Goal: Complete application form: Complete application form

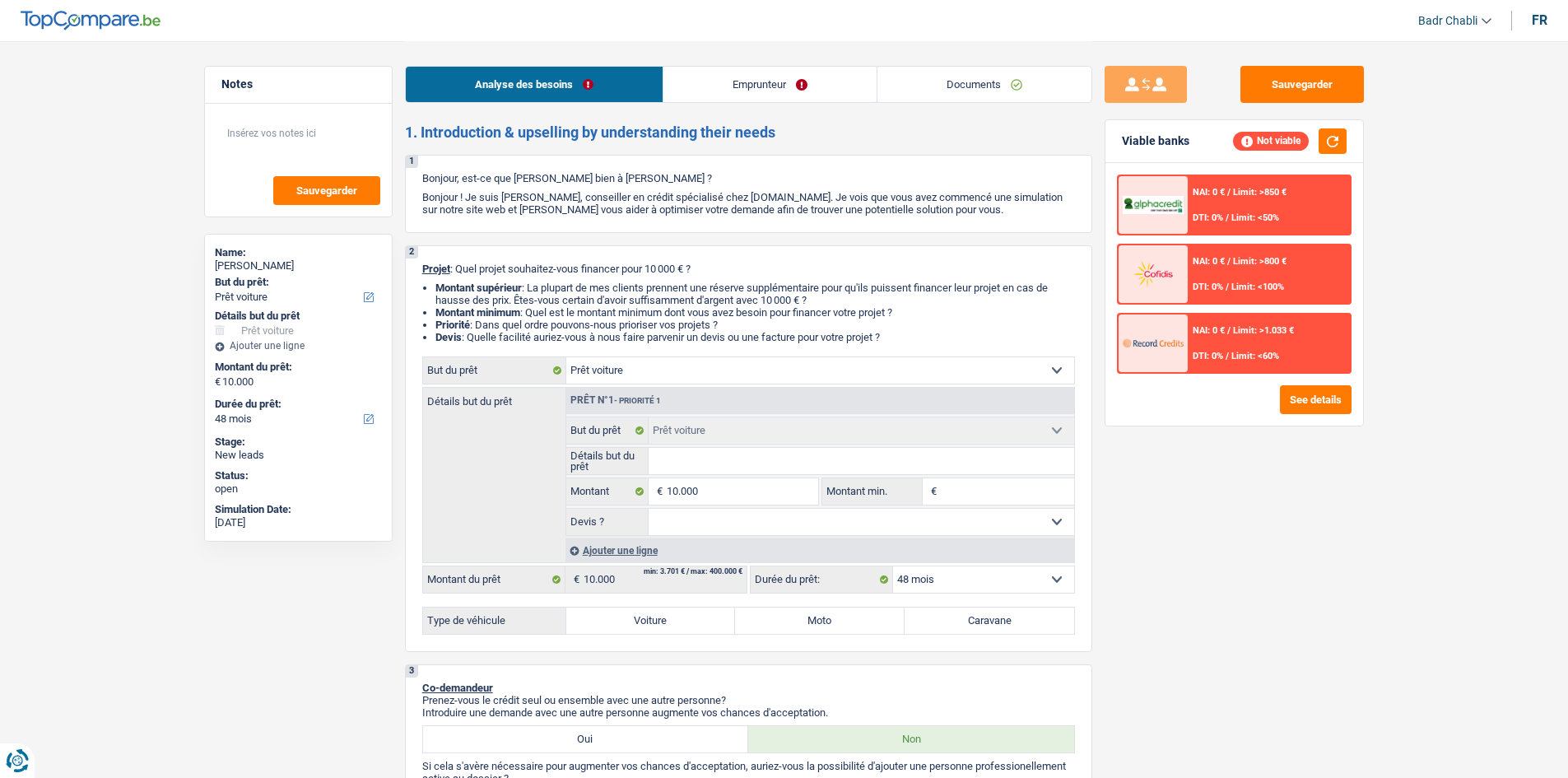
select select "car"
select select "48"
select select "car"
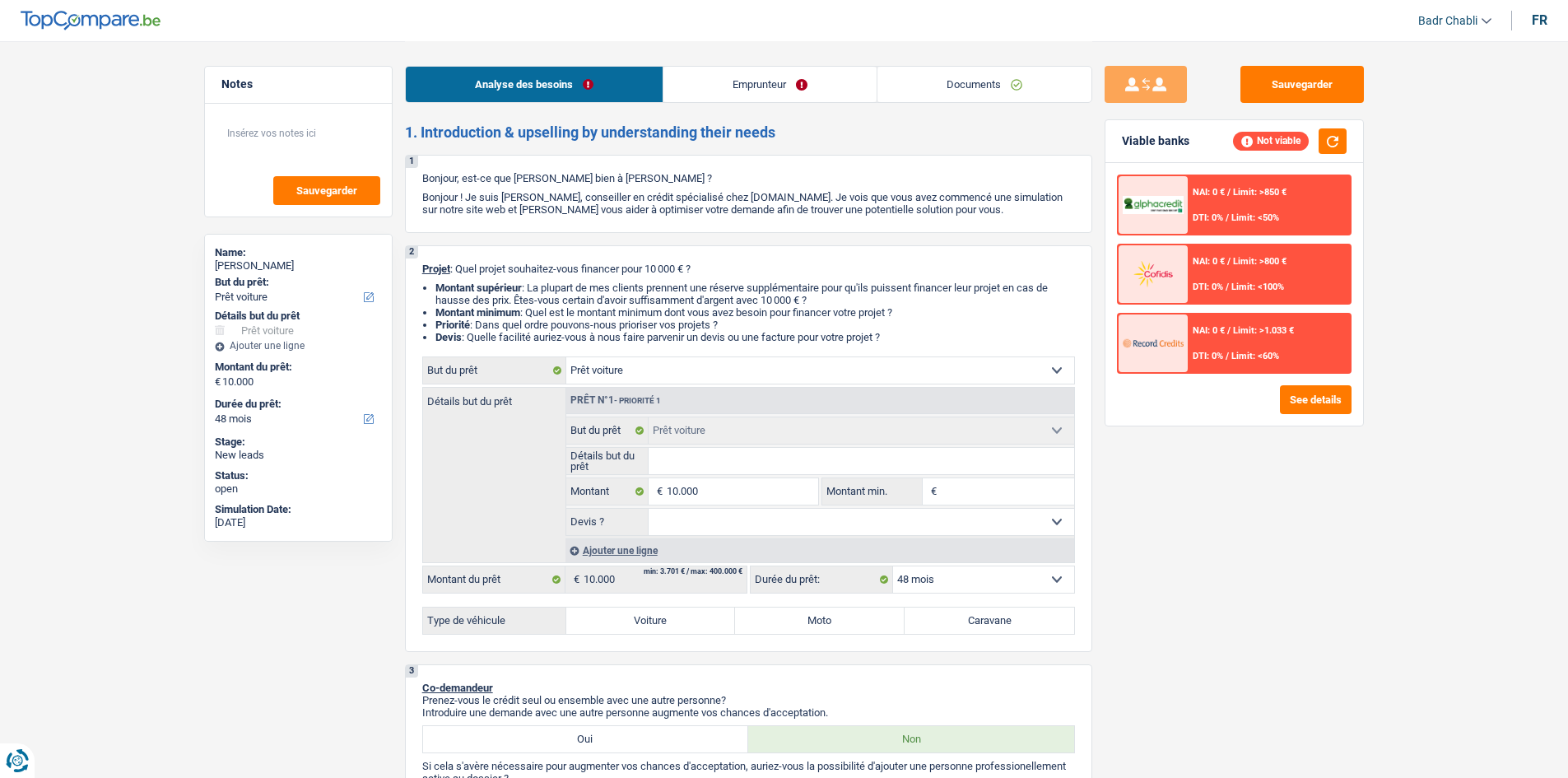
select select "48"
select select "car"
select select "48"
click at [992, 82] on link "Documents" at bounding box center [984, 84] width 214 height 35
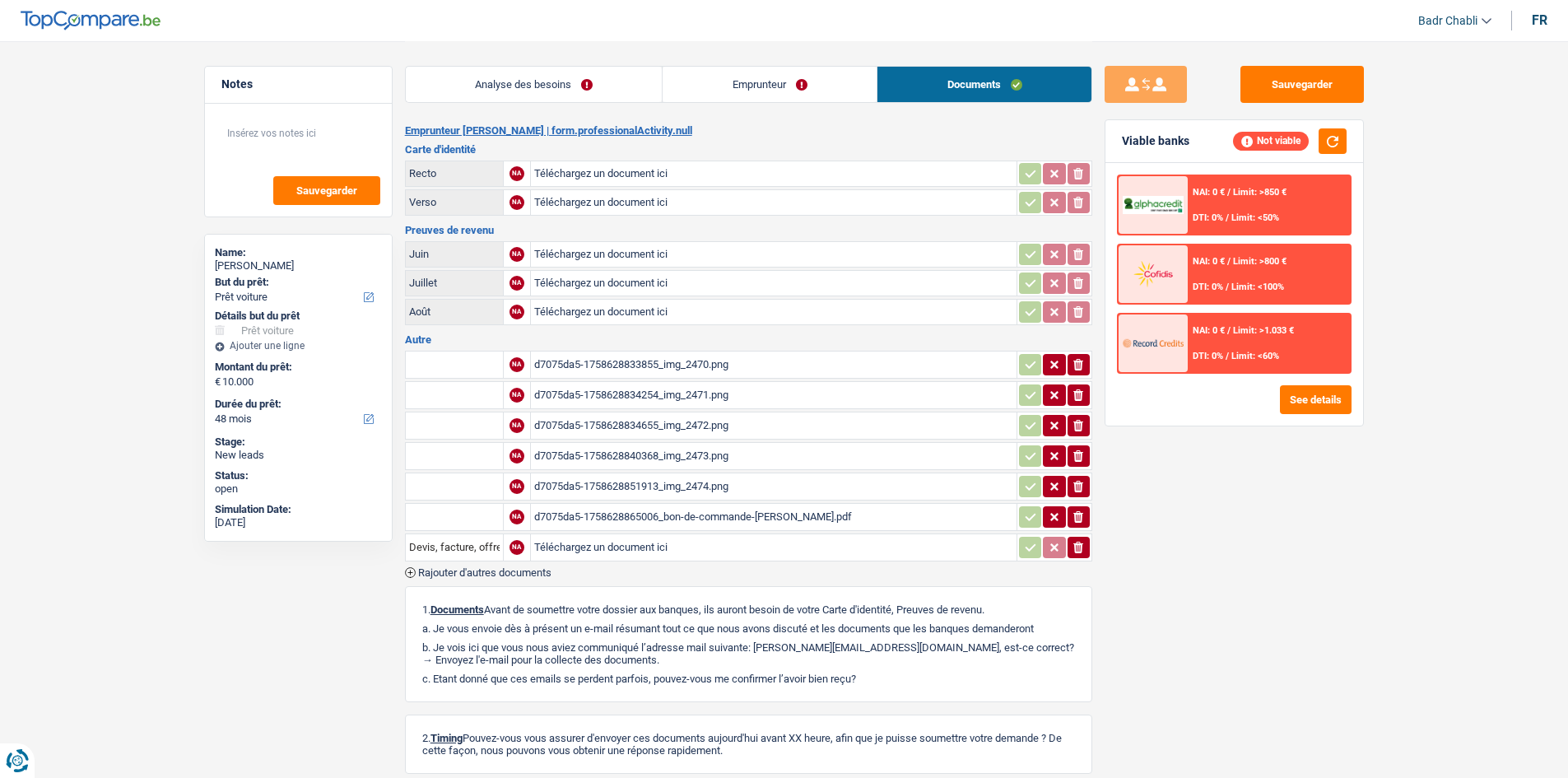
click at [725, 508] on div "d7075da5-1758628865006_bon-de-commande-[PERSON_NAME].pdf" at bounding box center [774, 517] width 479 height 25
click at [565, 88] on link "Analyse des besoins" at bounding box center [533, 84] width 257 height 35
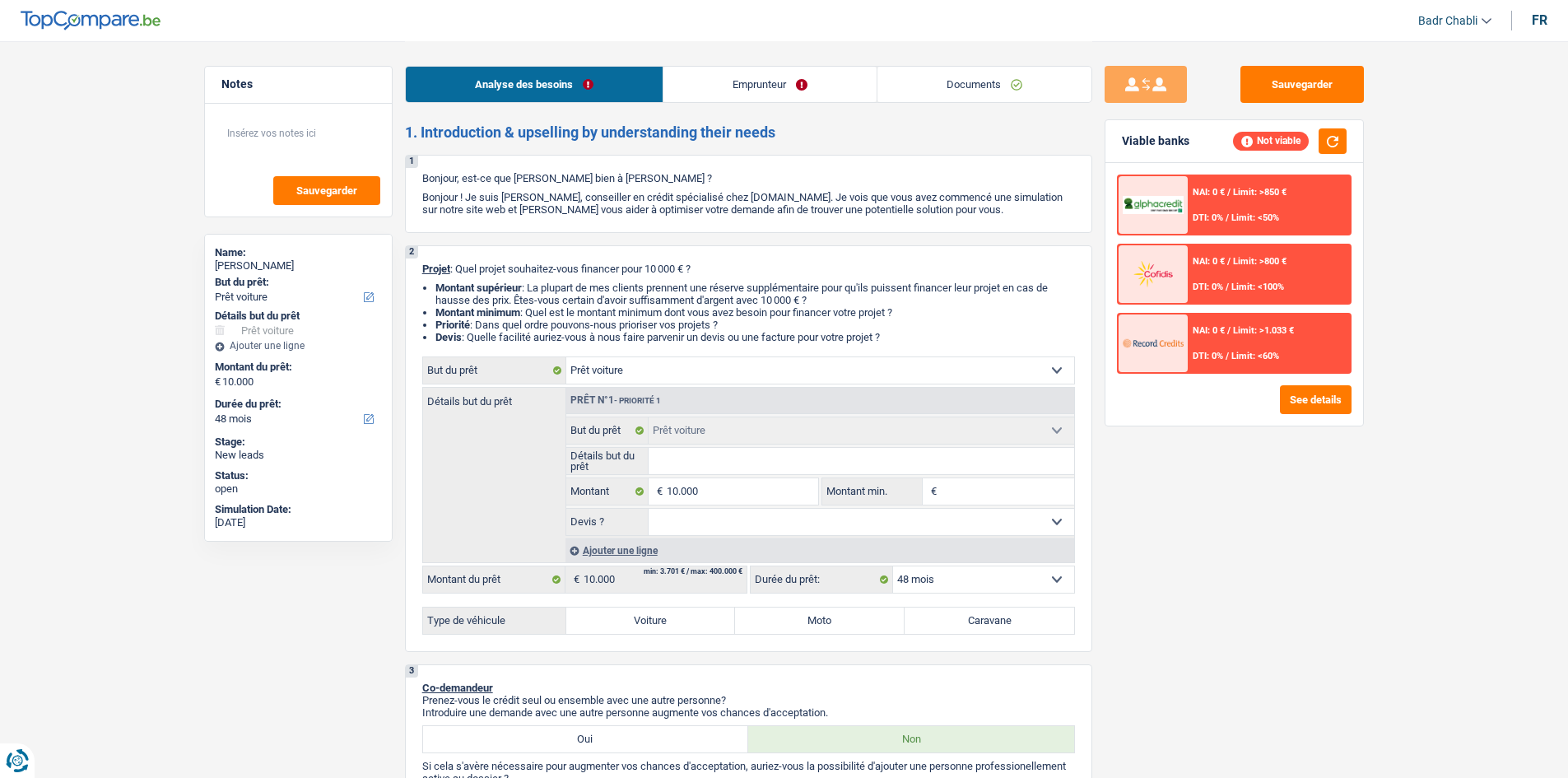
click at [753, 457] on input "Détails but du prêt" at bounding box center [861, 461] width 426 height 27
paste input "Marque : mercedes Modèle : a180"
type input "Marque : mercedes Modèle : a180"
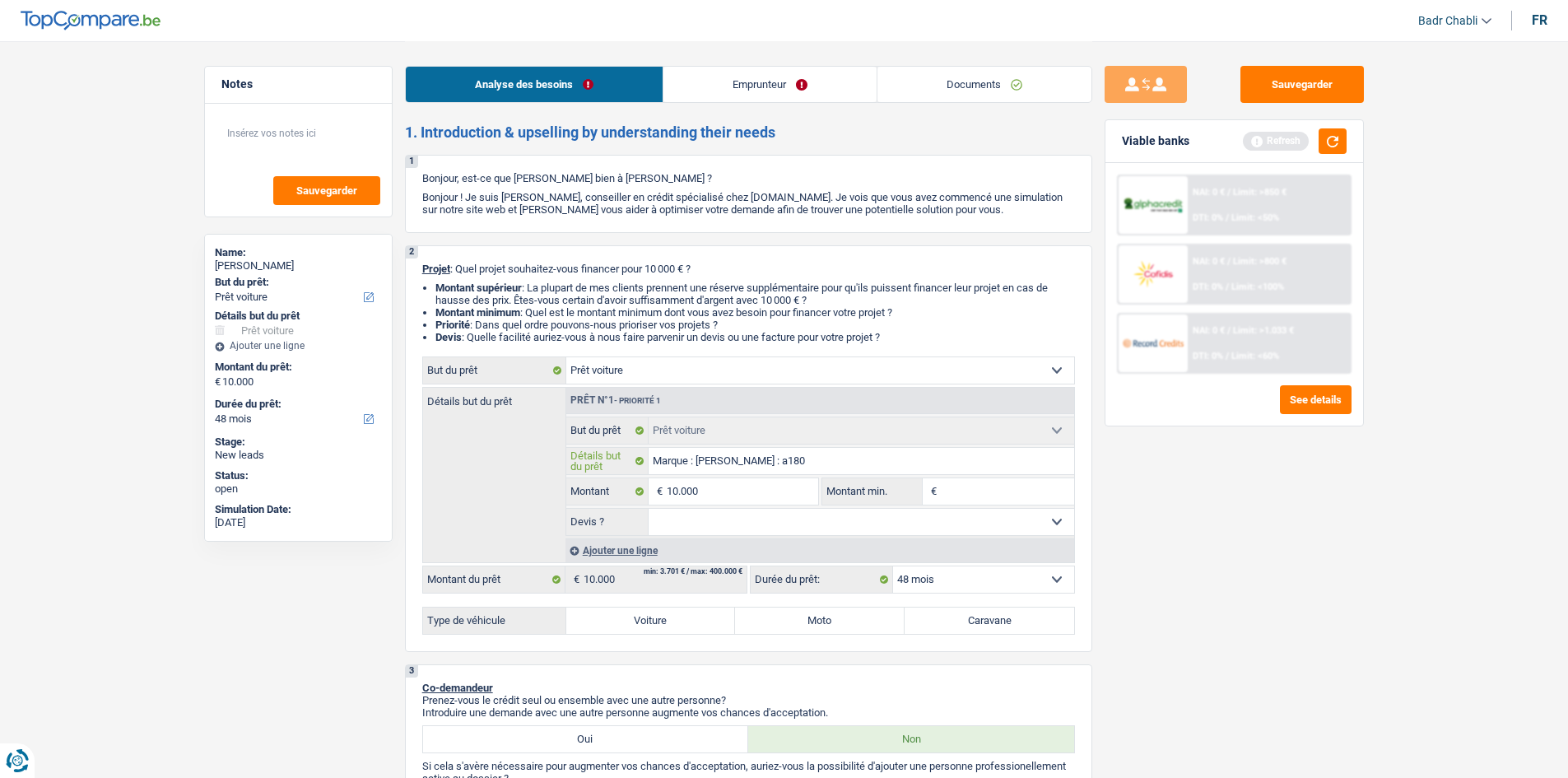
type input "Marque : mercedes Modèle : a180"
click at [742, 498] on input "10.000" at bounding box center [742, 491] width 150 height 27
click at [966, 495] on input "Montant min." at bounding box center [1007, 491] width 134 height 27
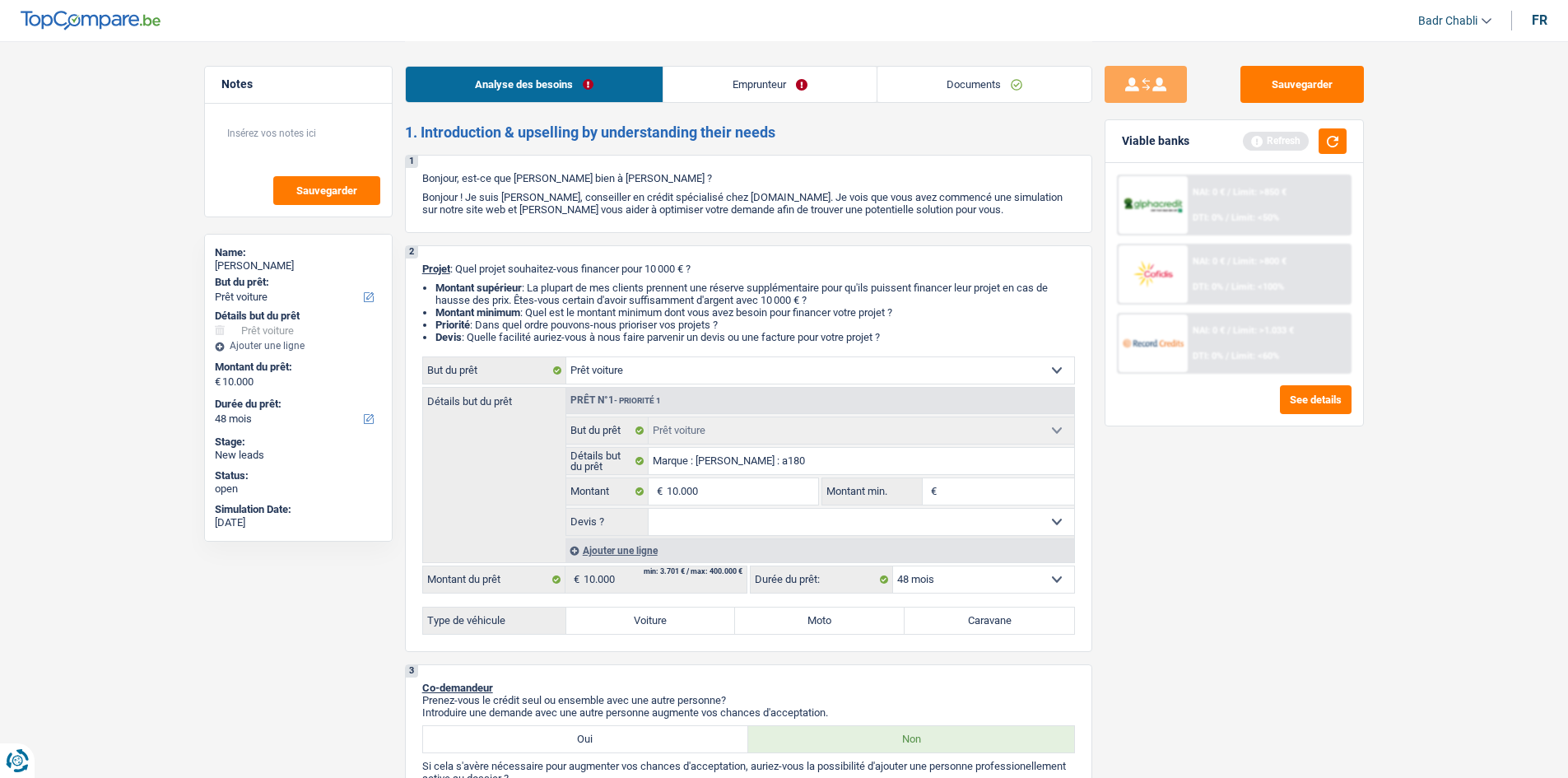
paste input "10.000"
type input "10.000"
click at [811, 517] on select "Oui Non Non répondu Sélectionner une option" at bounding box center [861, 522] width 426 height 27
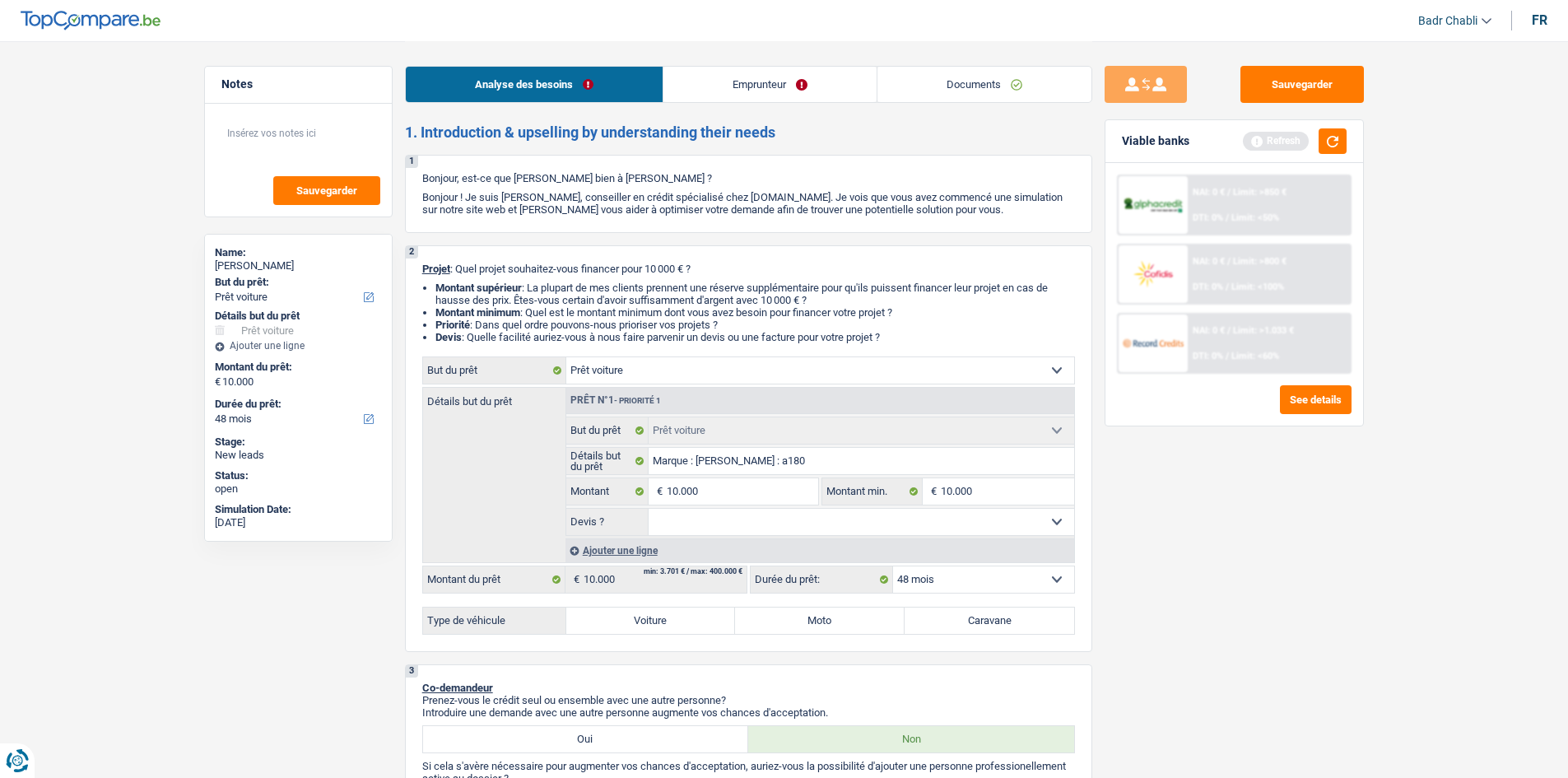
select select "yes"
click at [649, 509] on select "Oui Non Non répondu Sélectionner une option" at bounding box center [861, 522] width 426 height 27
select select "yes"
click at [675, 631] on label "Voiture" at bounding box center [651, 620] width 170 height 27
click at [675, 631] on input "Voiture" at bounding box center [651, 620] width 170 height 27
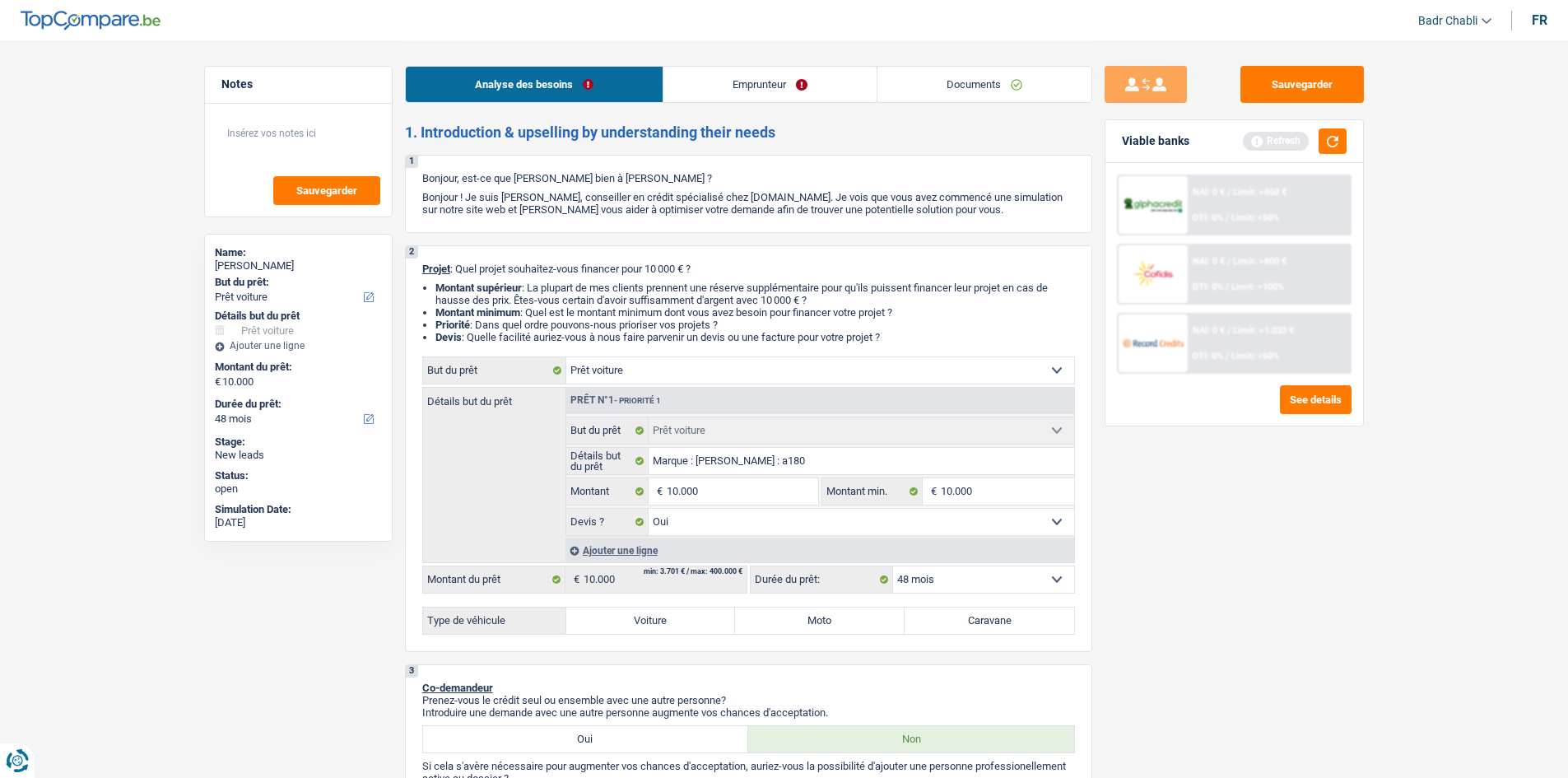
radio input "true"
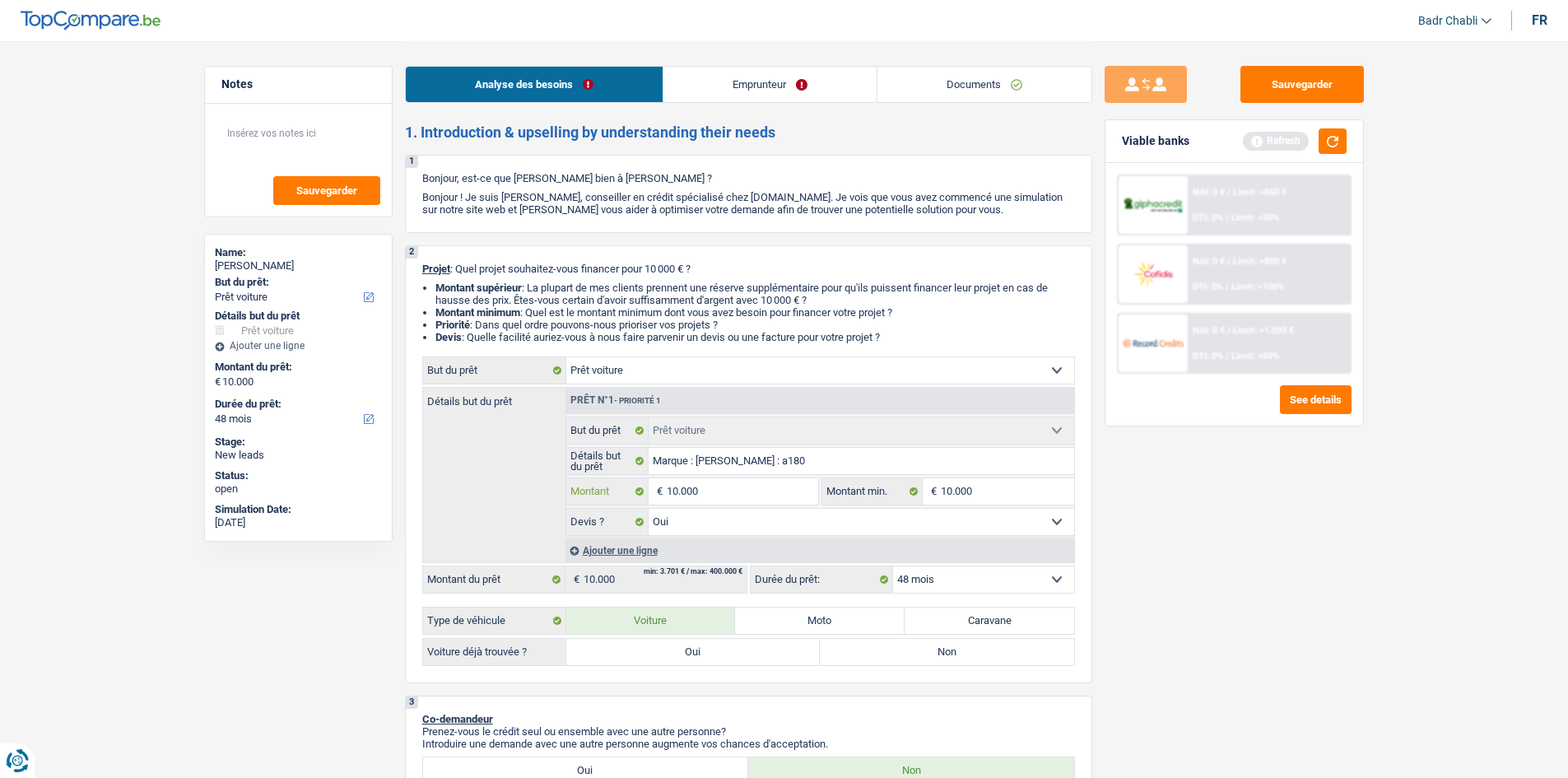
click at [708, 500] on input "10.000" at bounding box center [742, 491] width 150 height 27
type input "1"
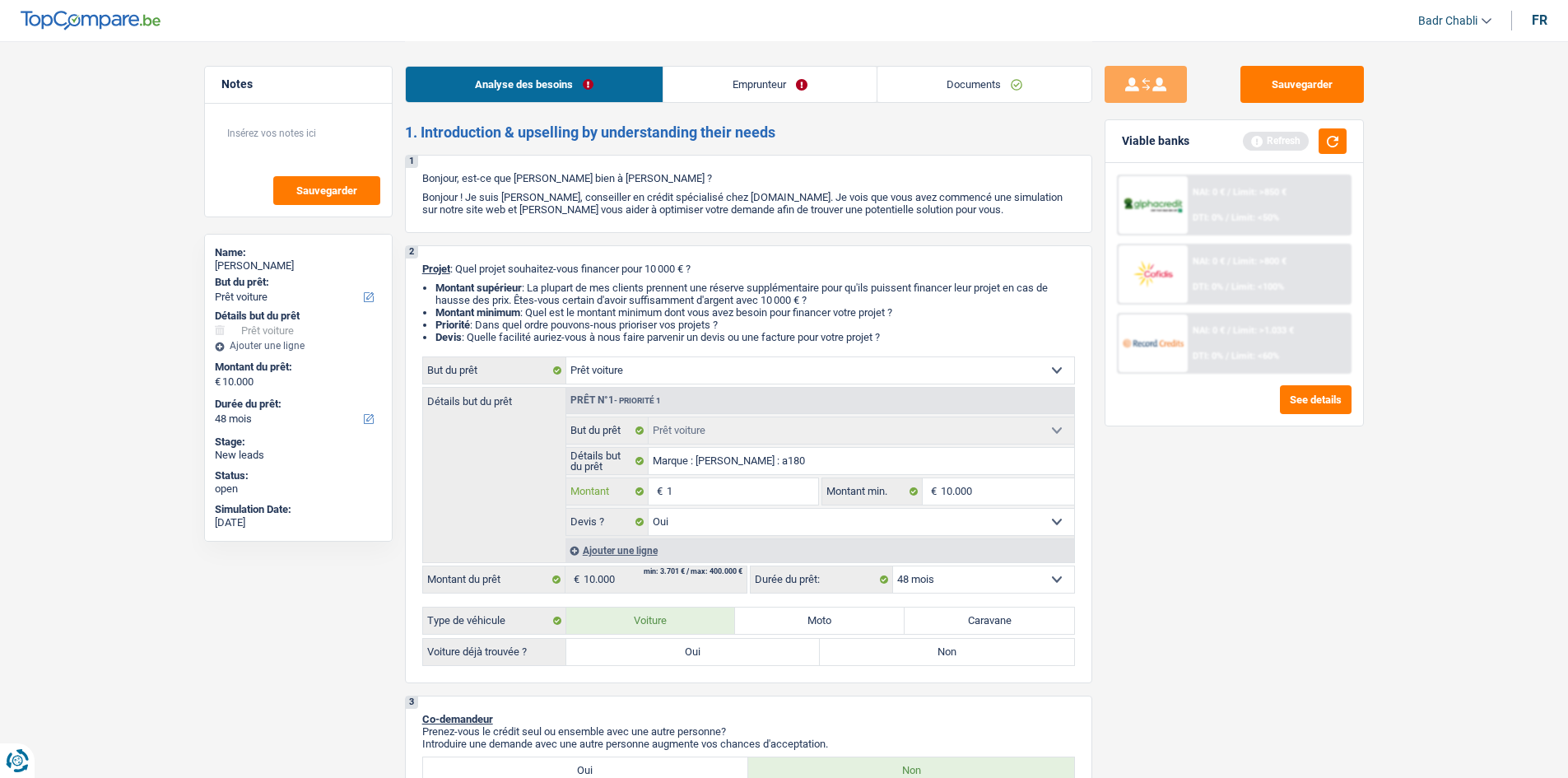
type input "14"
type input "140"
type input "1.400"
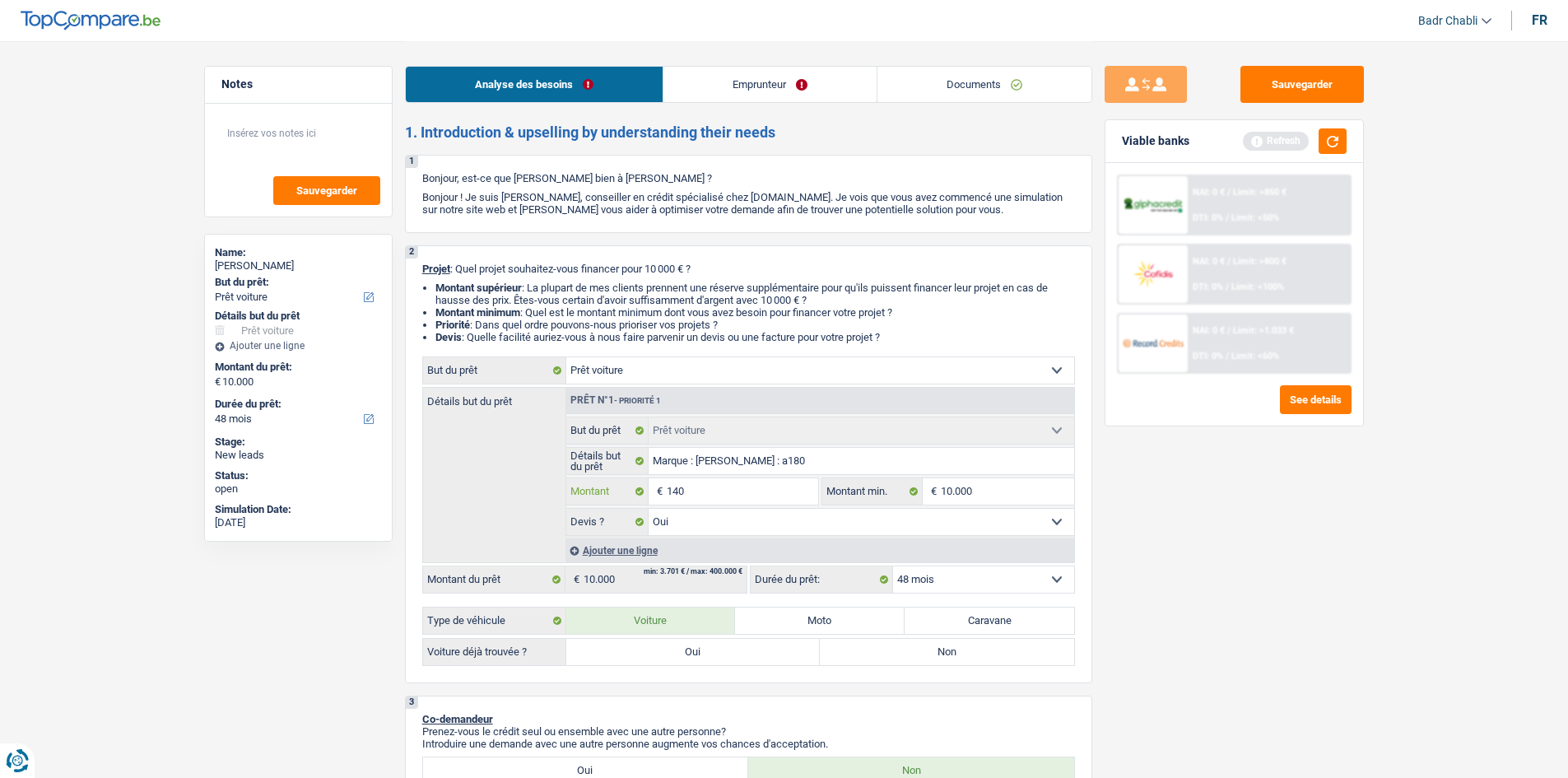
type input "1.400"
type input "14.000"
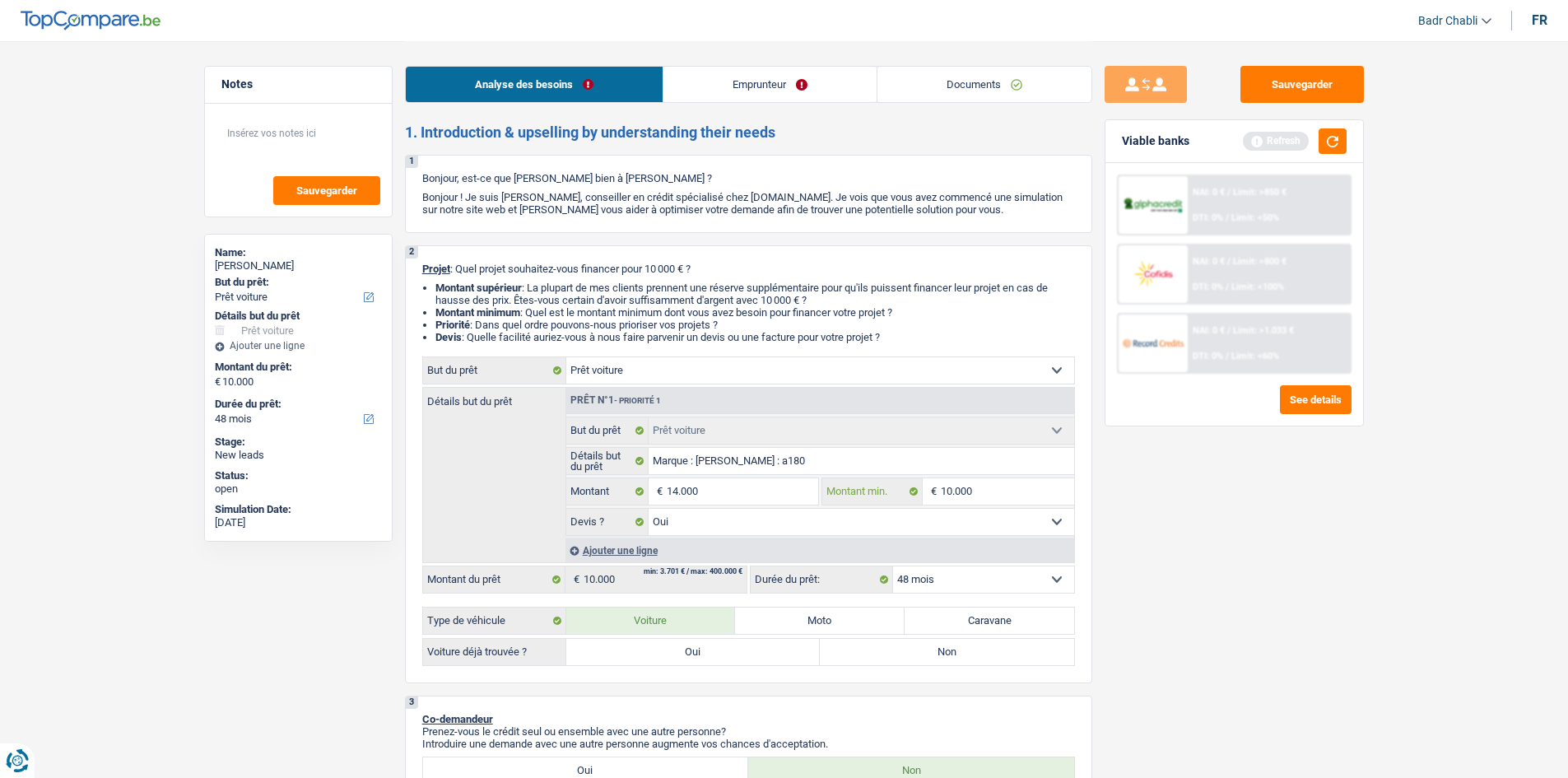
type input "14.000"
select select "60"
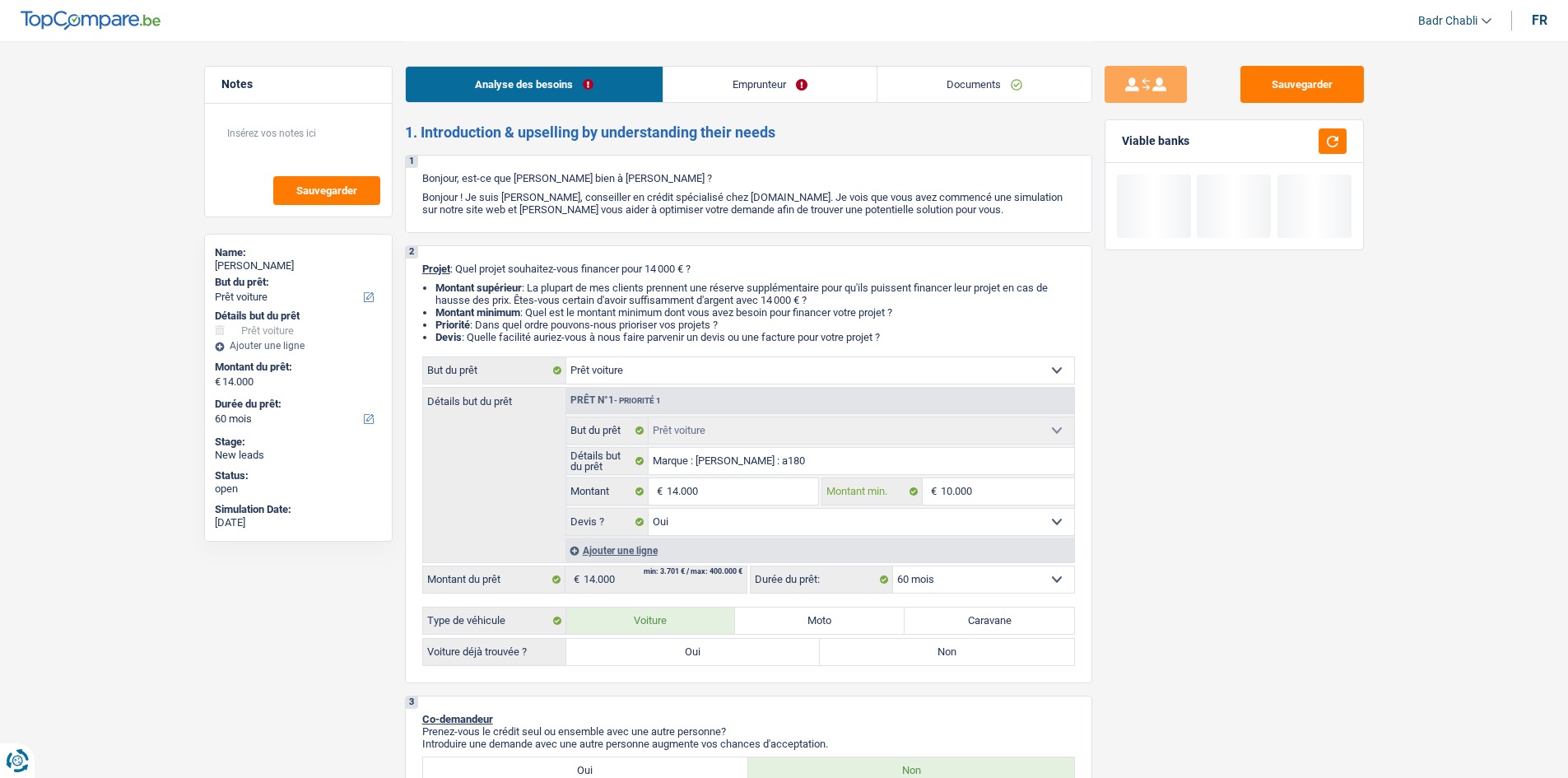
type input "1"
type input "14"
type input "140"
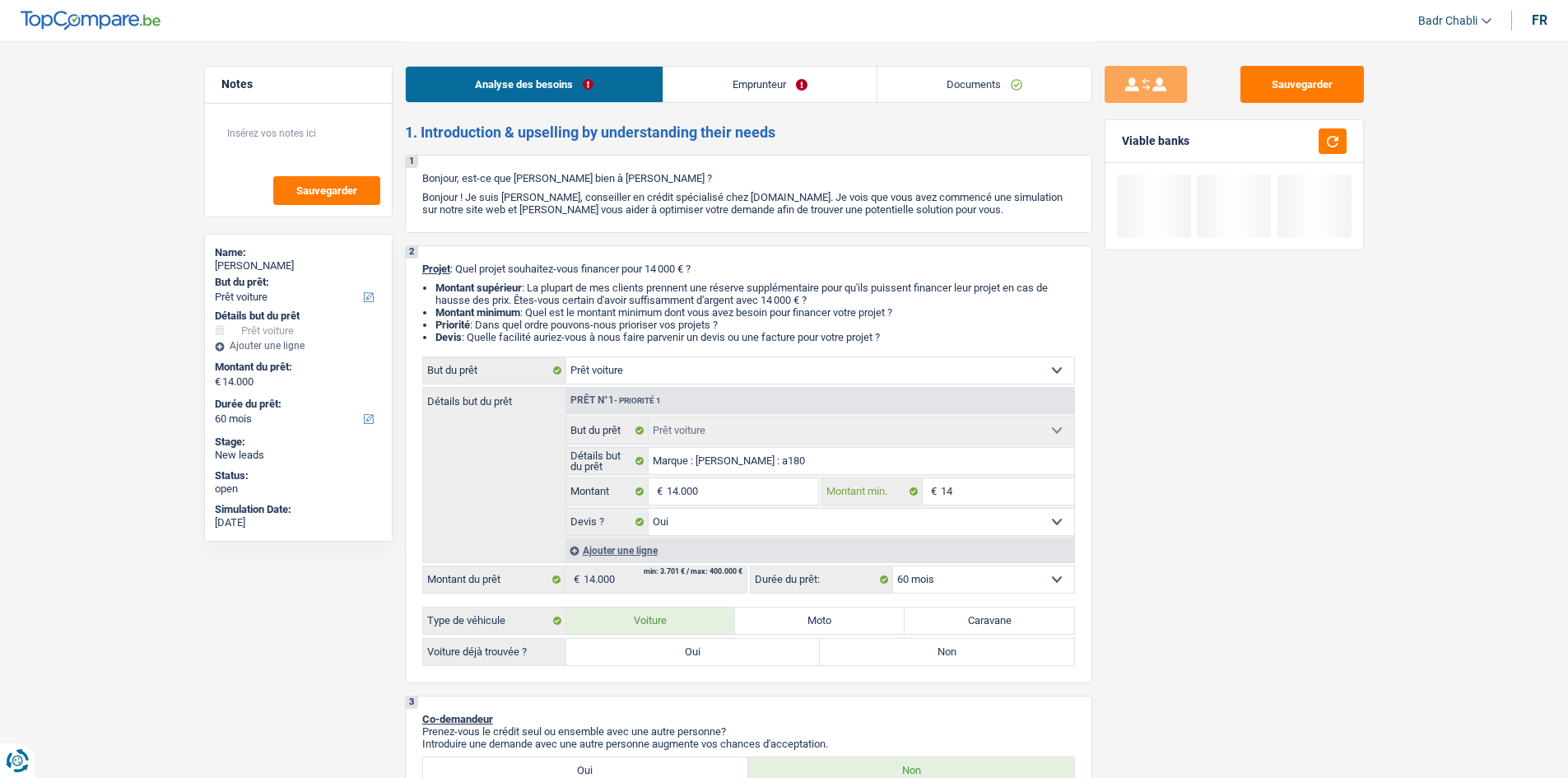
type input "140"
type input "1.400"
type input "14.000"
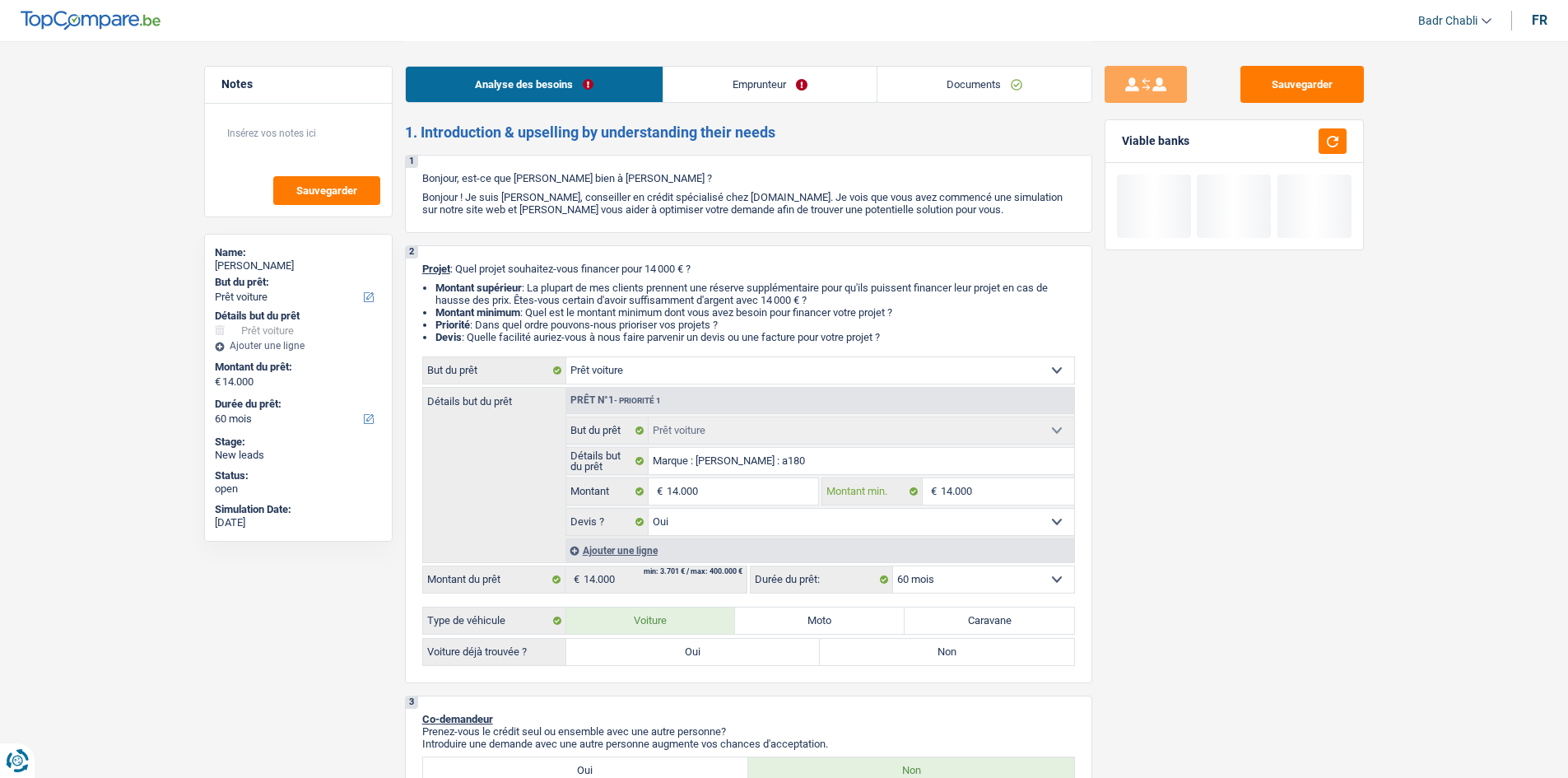
type input "14.000"
click at [629, 638] on div "Voiture déjà trouvée ? Oui Non Tous les champs sont obligatoires. Veuillez séle…" at bounding box center [748, 652] width 652 height 28
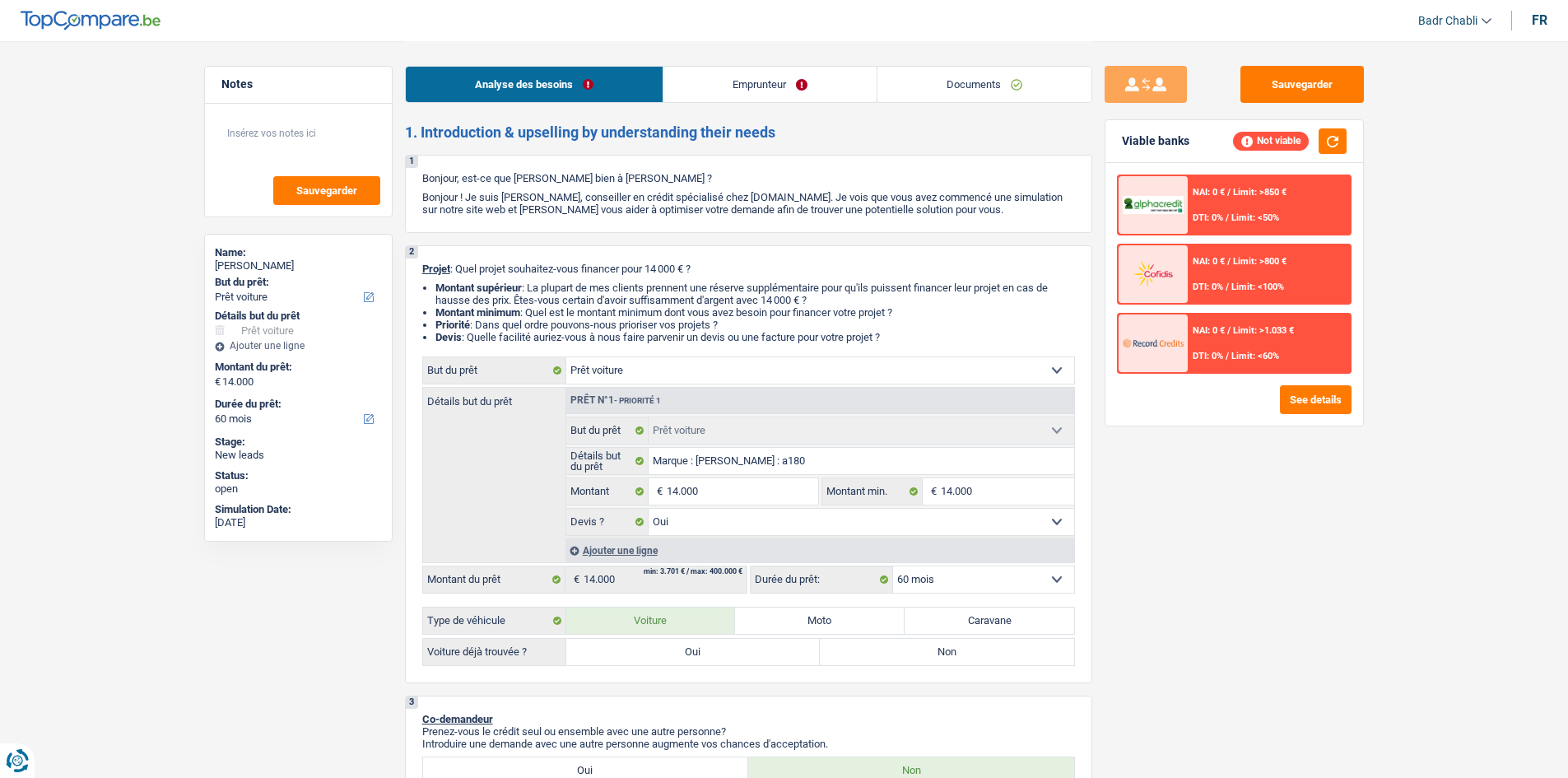
click at [636, 643] on label "Oui" at bounding box center [694, 652] width 254 height 27
click at [636, 643] on input "Oui" at bounding box center [694, 652] width 254 height 27
radio input "true"
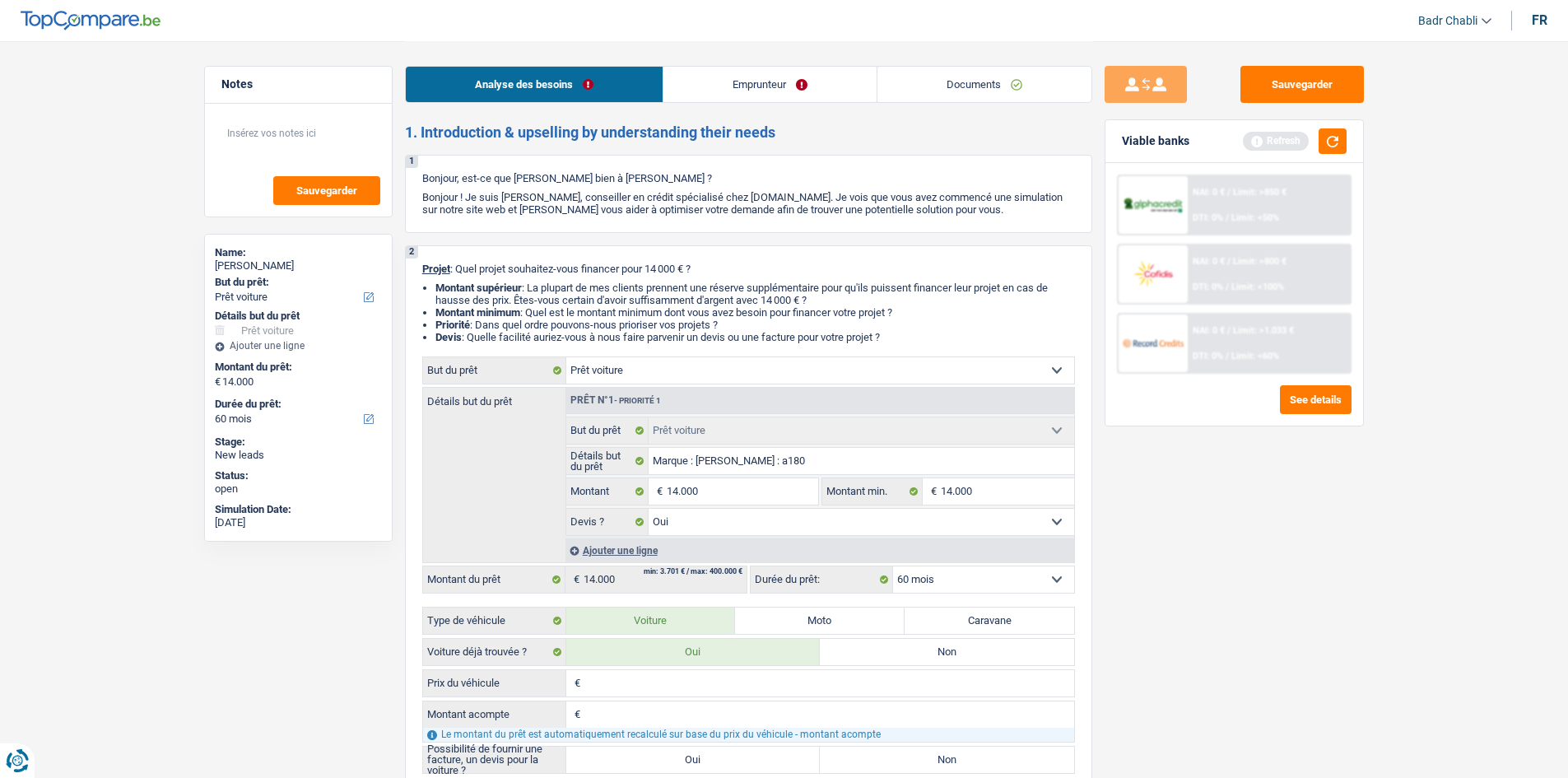
click at [631, 699] on div "€ Prix du véhicule Tous les champs sont obligatoires. Veuillez fournir une répo…" at bounding box center [748, 721] width 652 height 104
click at [648, 697] on div "€ Prix du véhicule Tous les champs sont obligatoires. Veuillez fournir une répo…" at bounding box center [748, 683] width 652 height 28
click at [651, 689] on input "Prix du véhicule" at bounding box center [829, 683] width 490 height 27
type input "1"
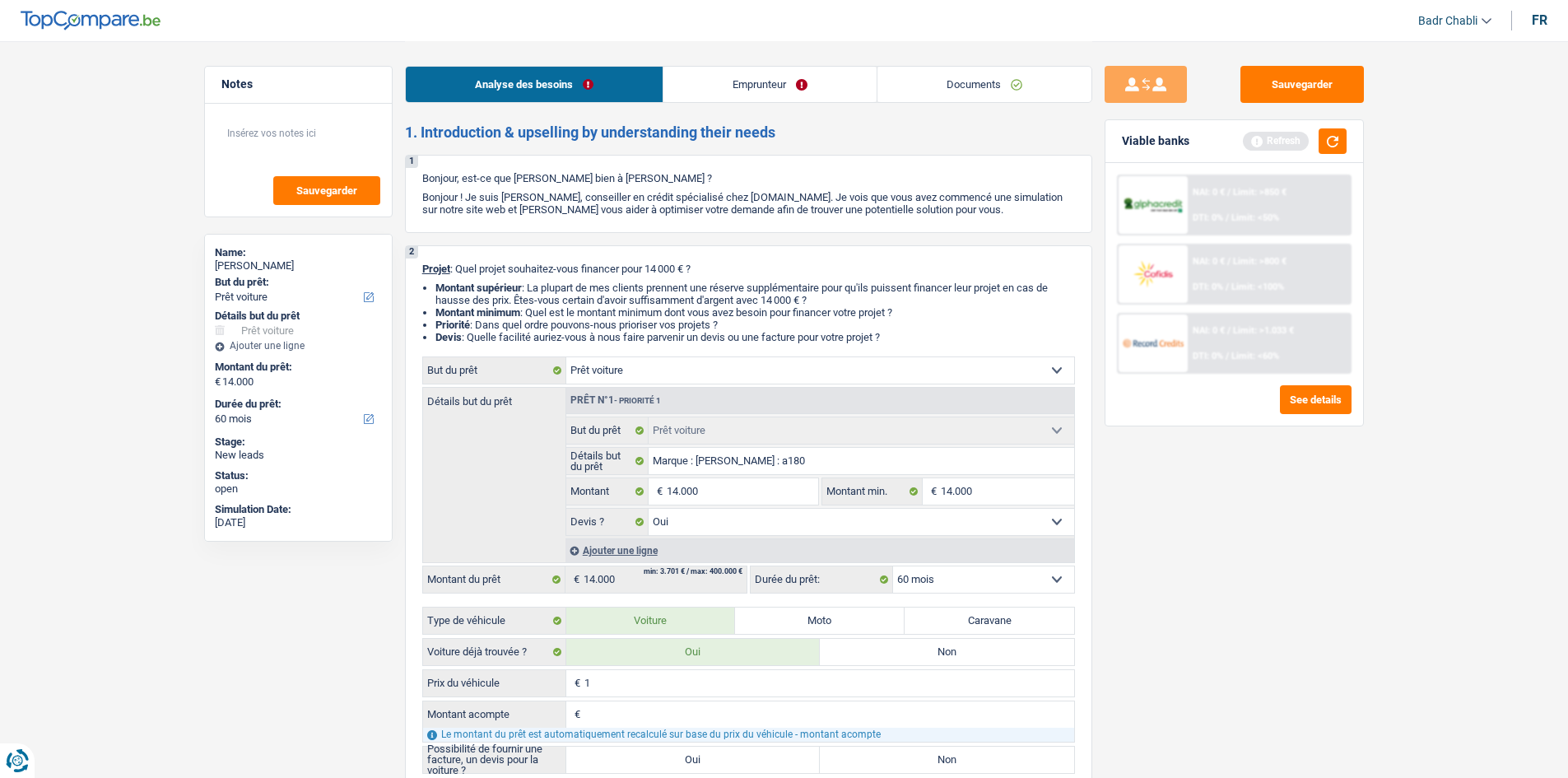
type input "14"
type input "140"
type input "1.400"
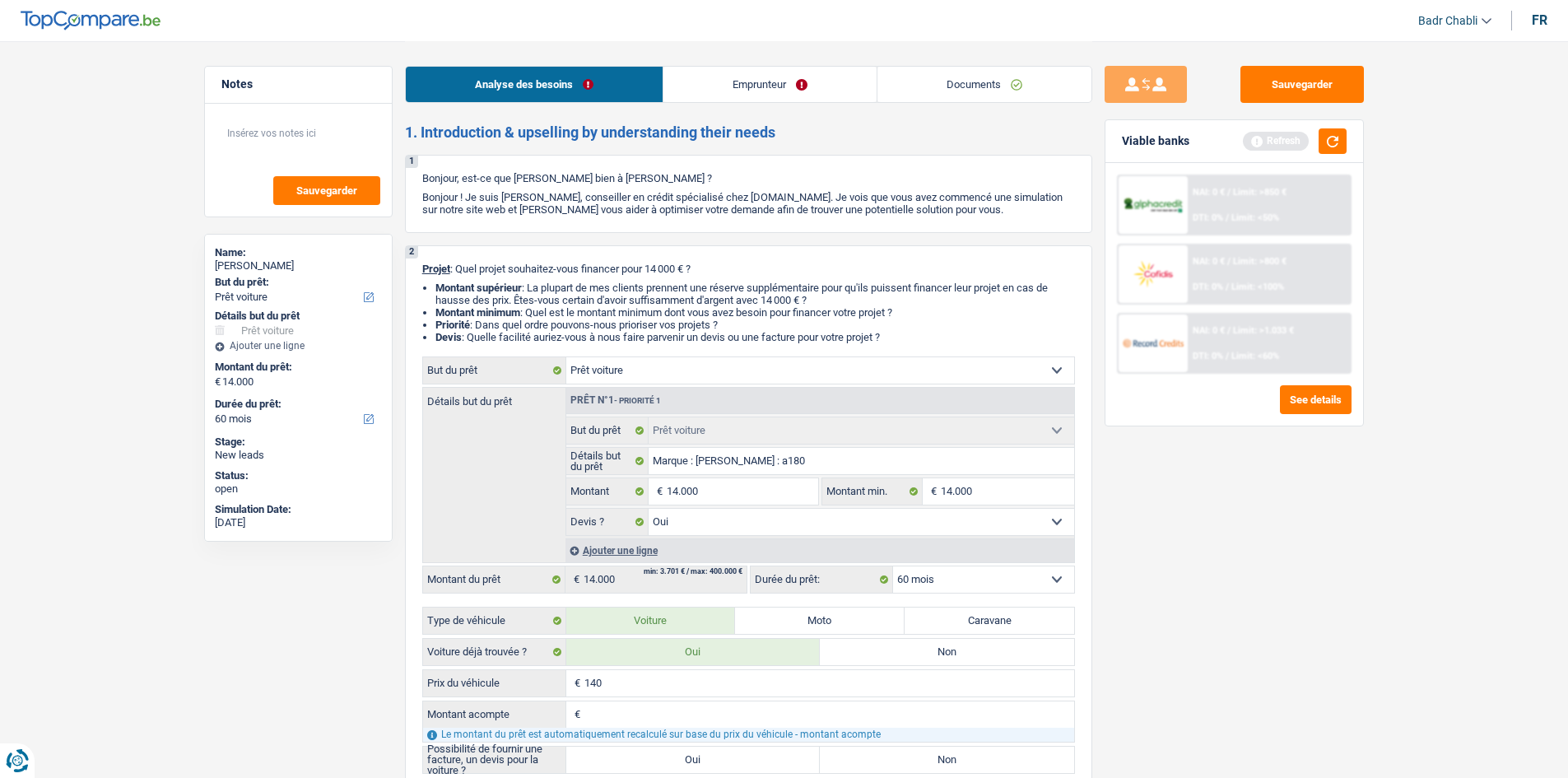
type input "1.400"
type input "14.000"
type input "1"
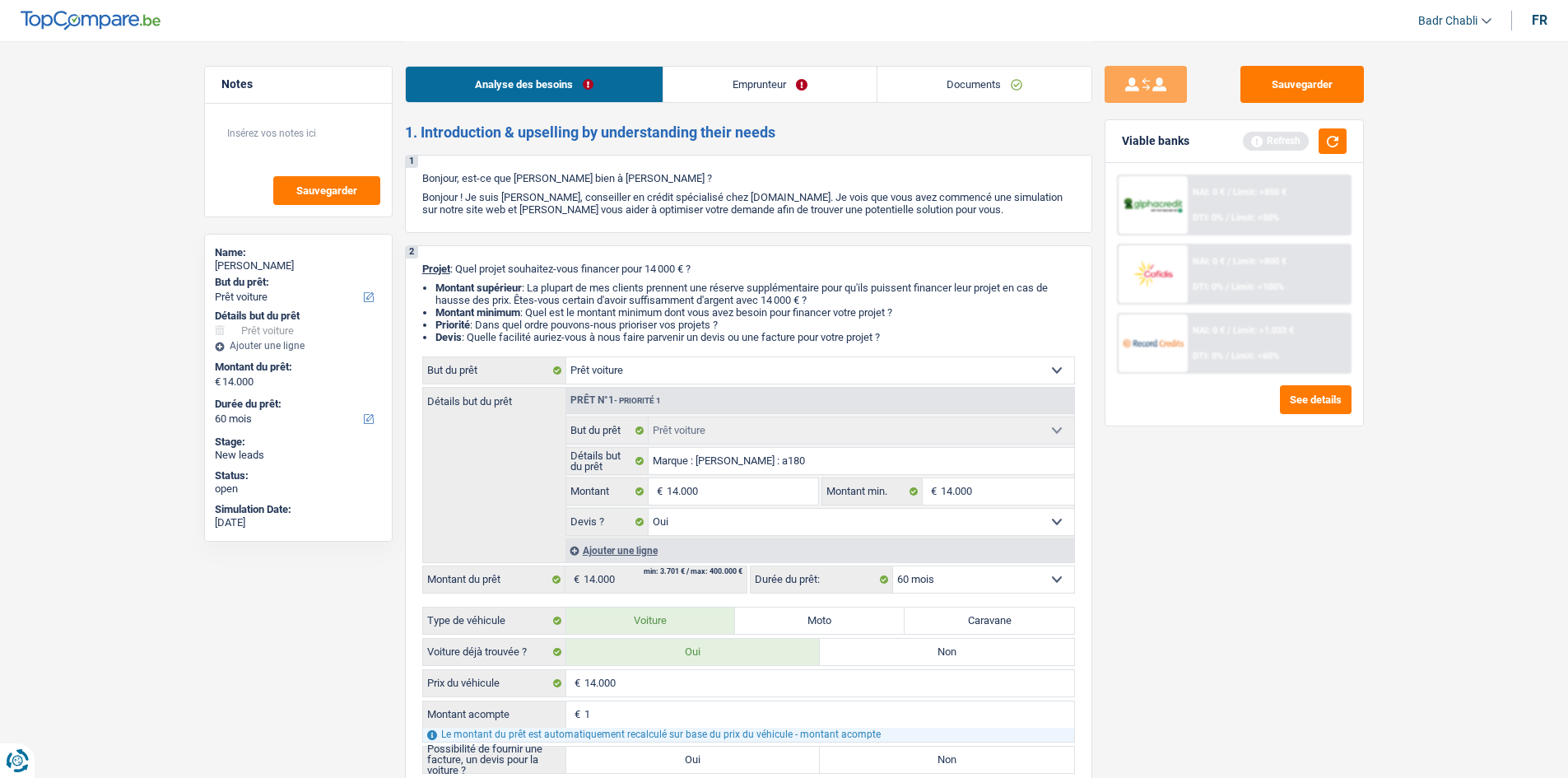
type input "1"
type input "4"
type input "40"
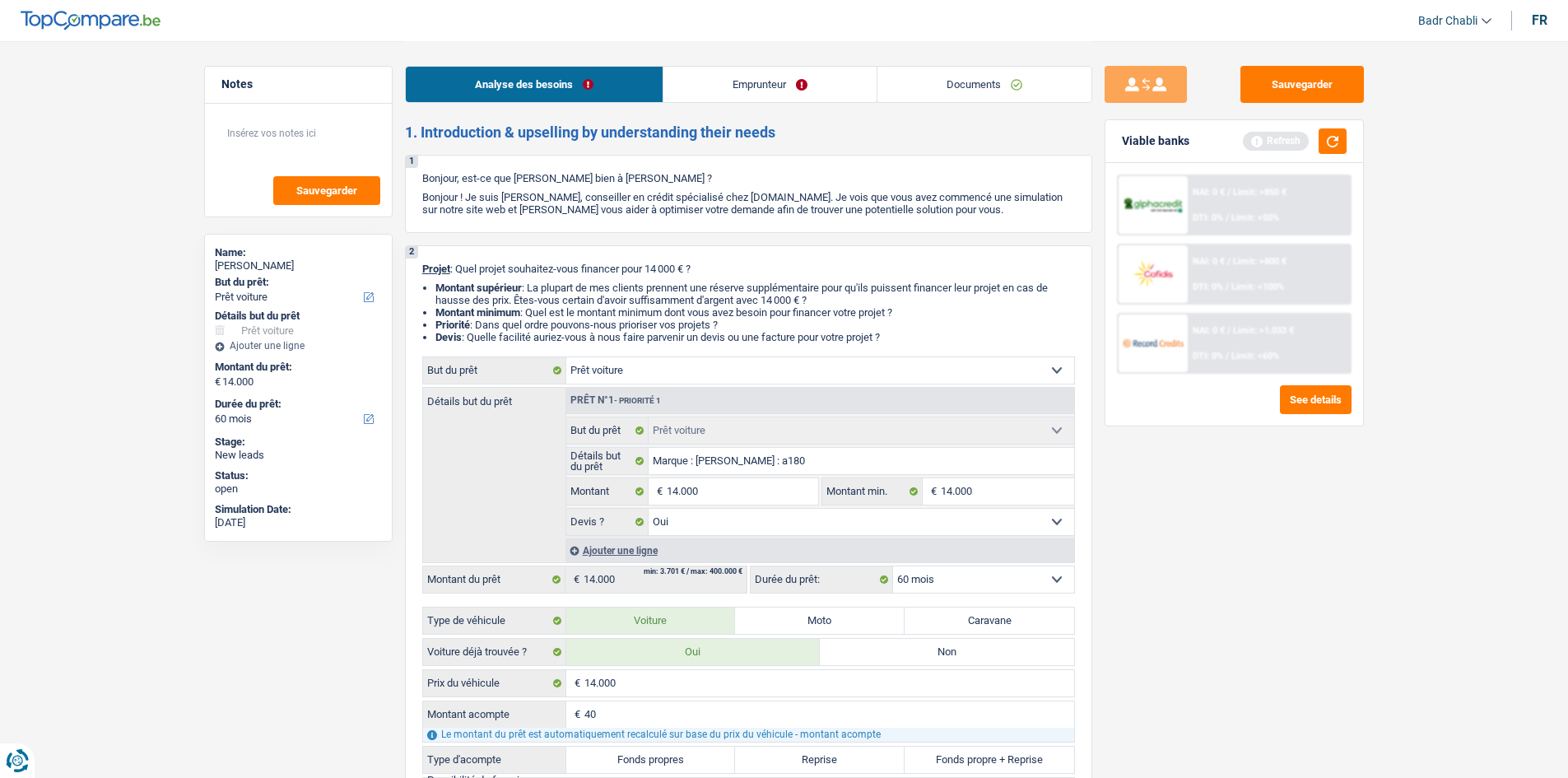
type input "400"
type input "4.000"
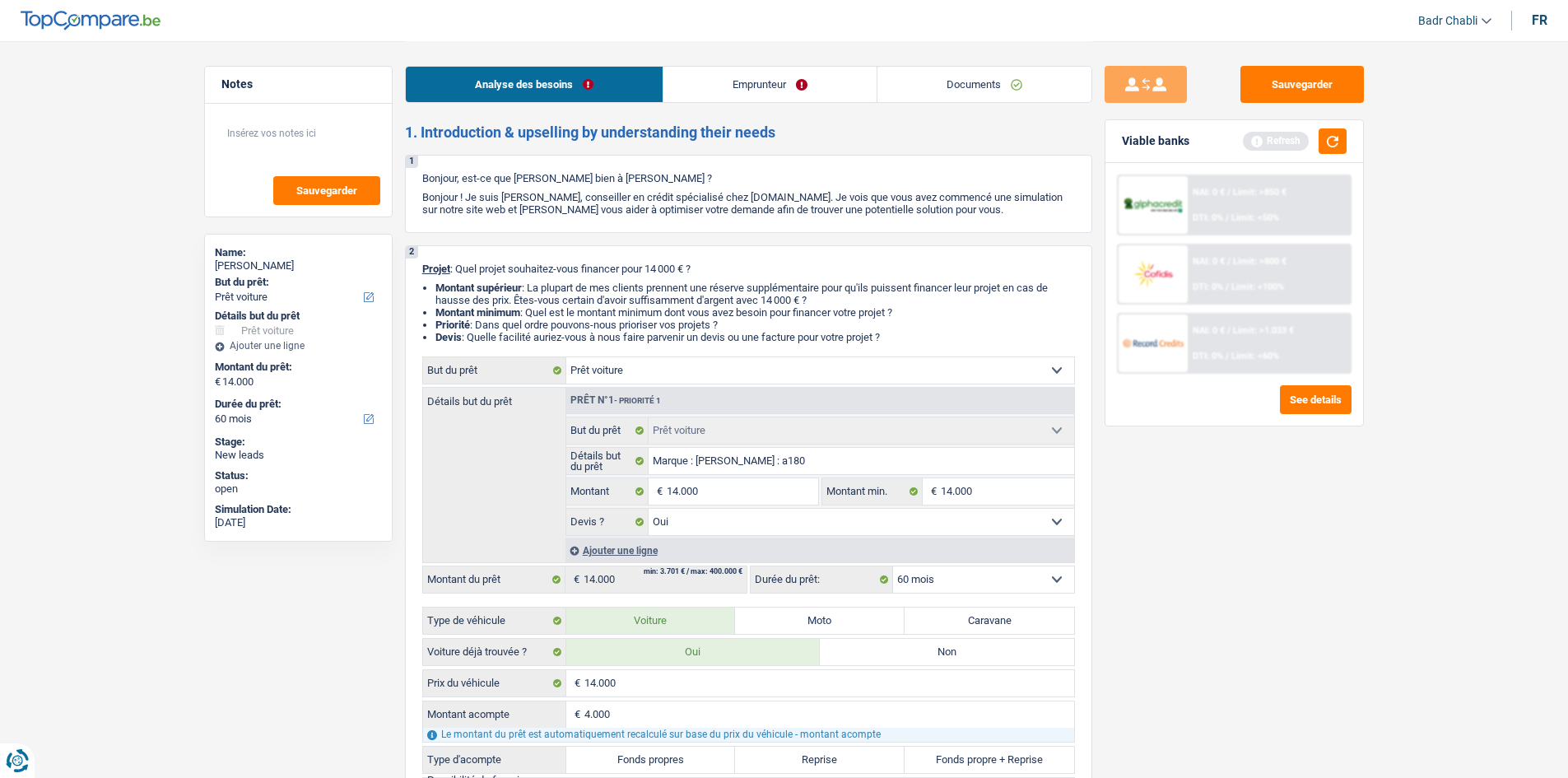
type input "10.000"
select select "48"
type input "10.000"
select select "48"
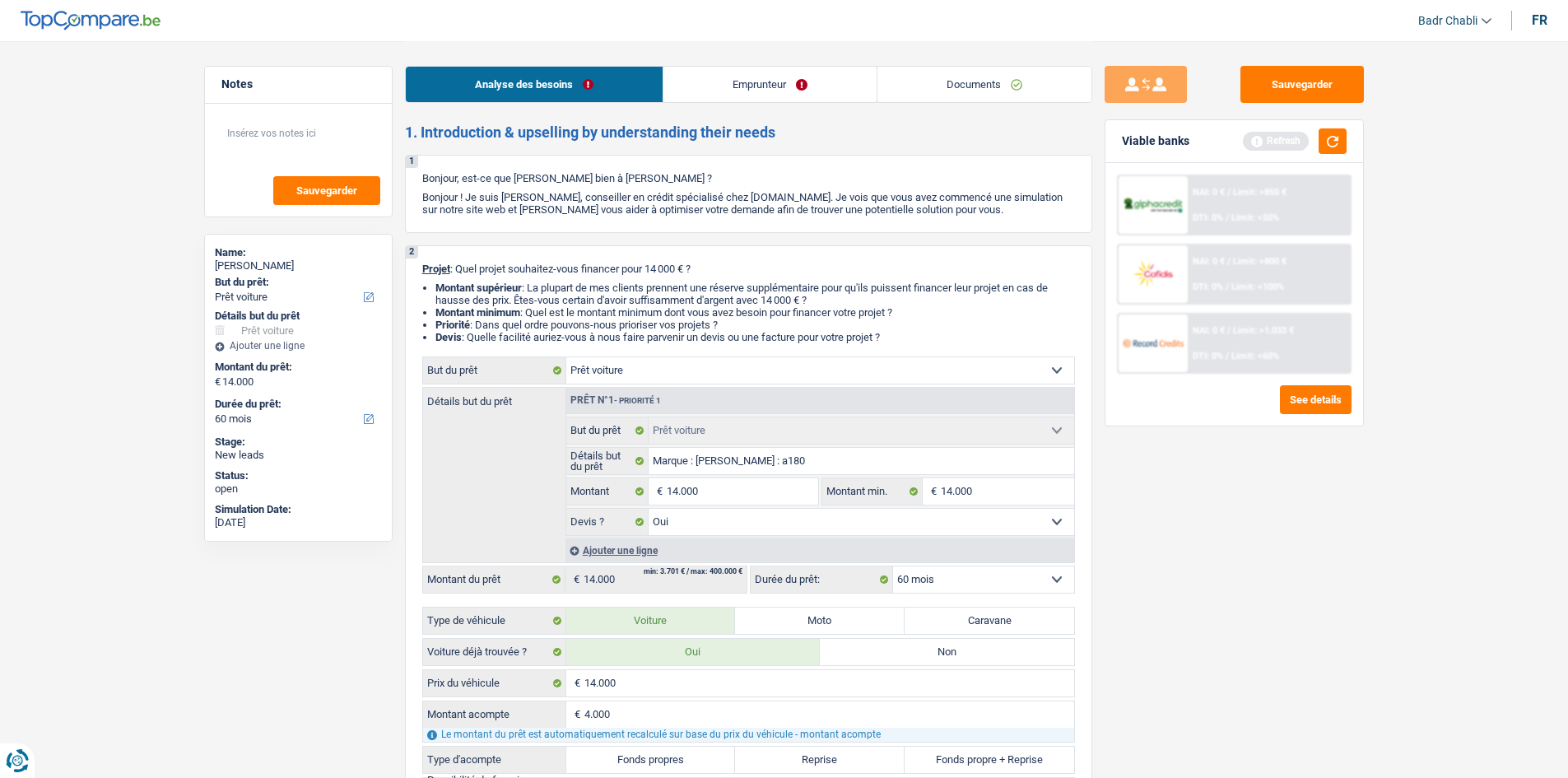
type input "10.000"
select select "48"
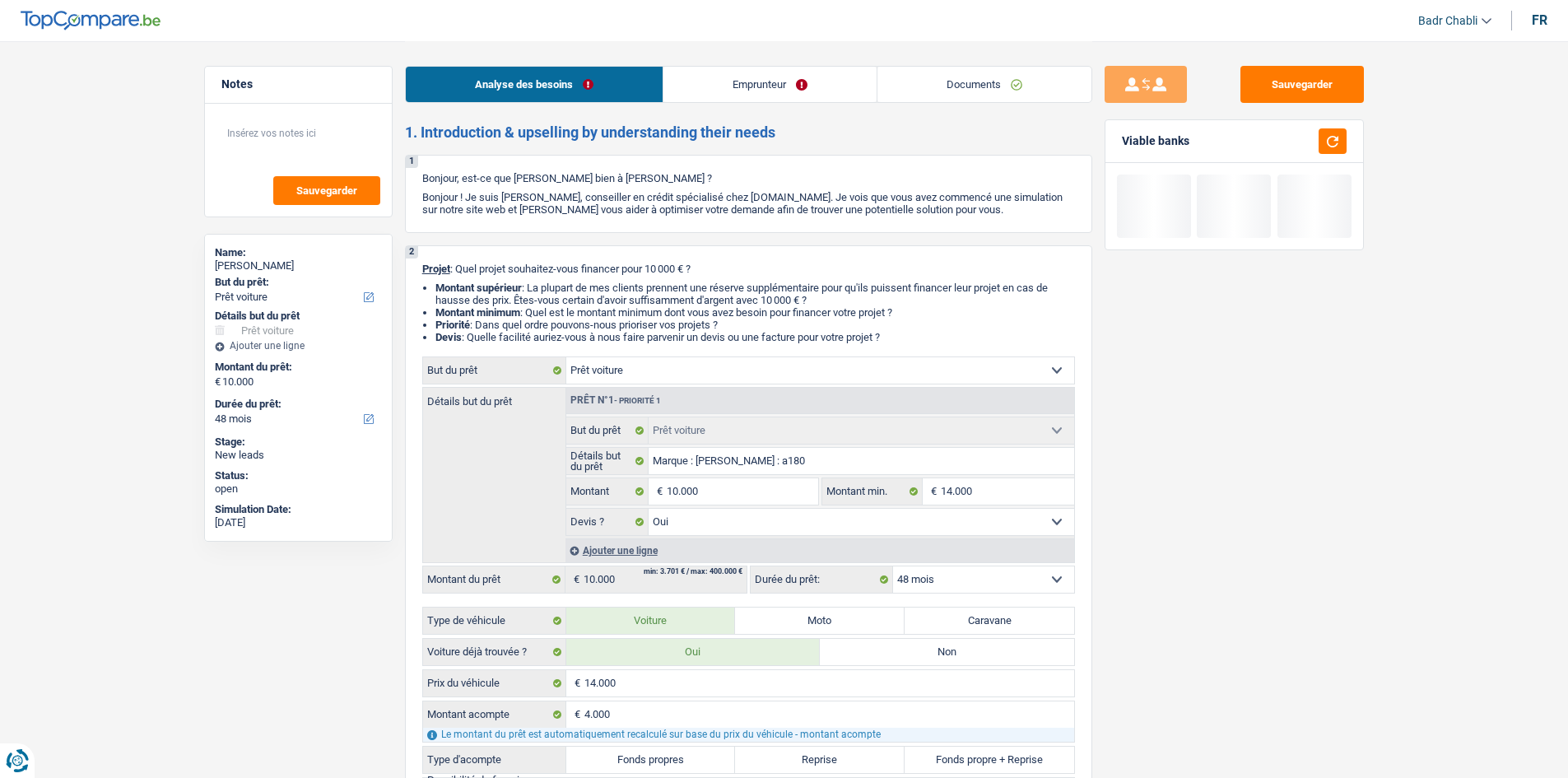
click at [695, 758] on label "Fonds propres" at bounding box center [651, 760] width 170 height 27
click at [695, 758] on input "Fonds propres" at bounding box center [651, 760] width 170 height 27
radio input "true"
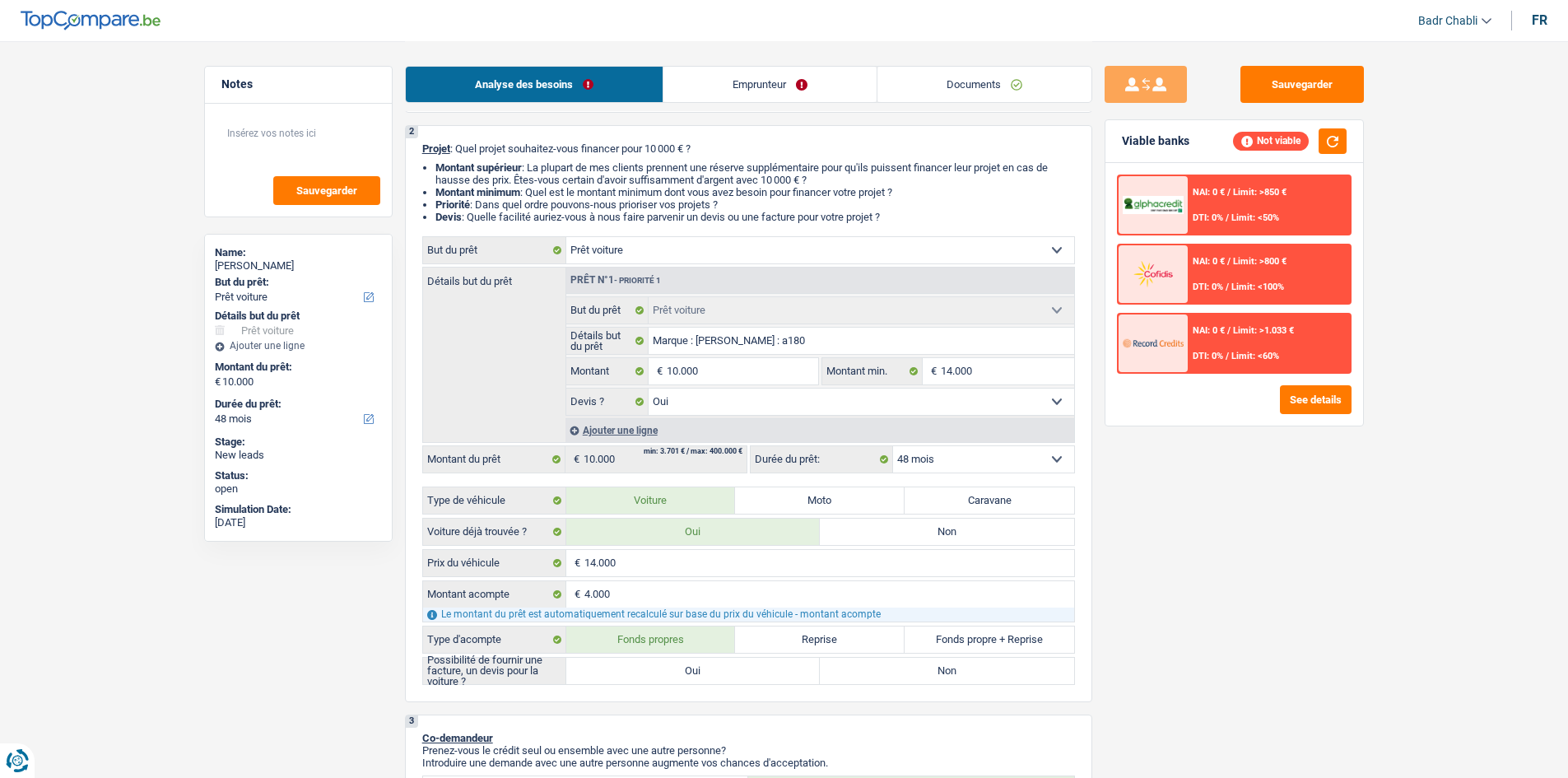
scroll to position [247, 0]
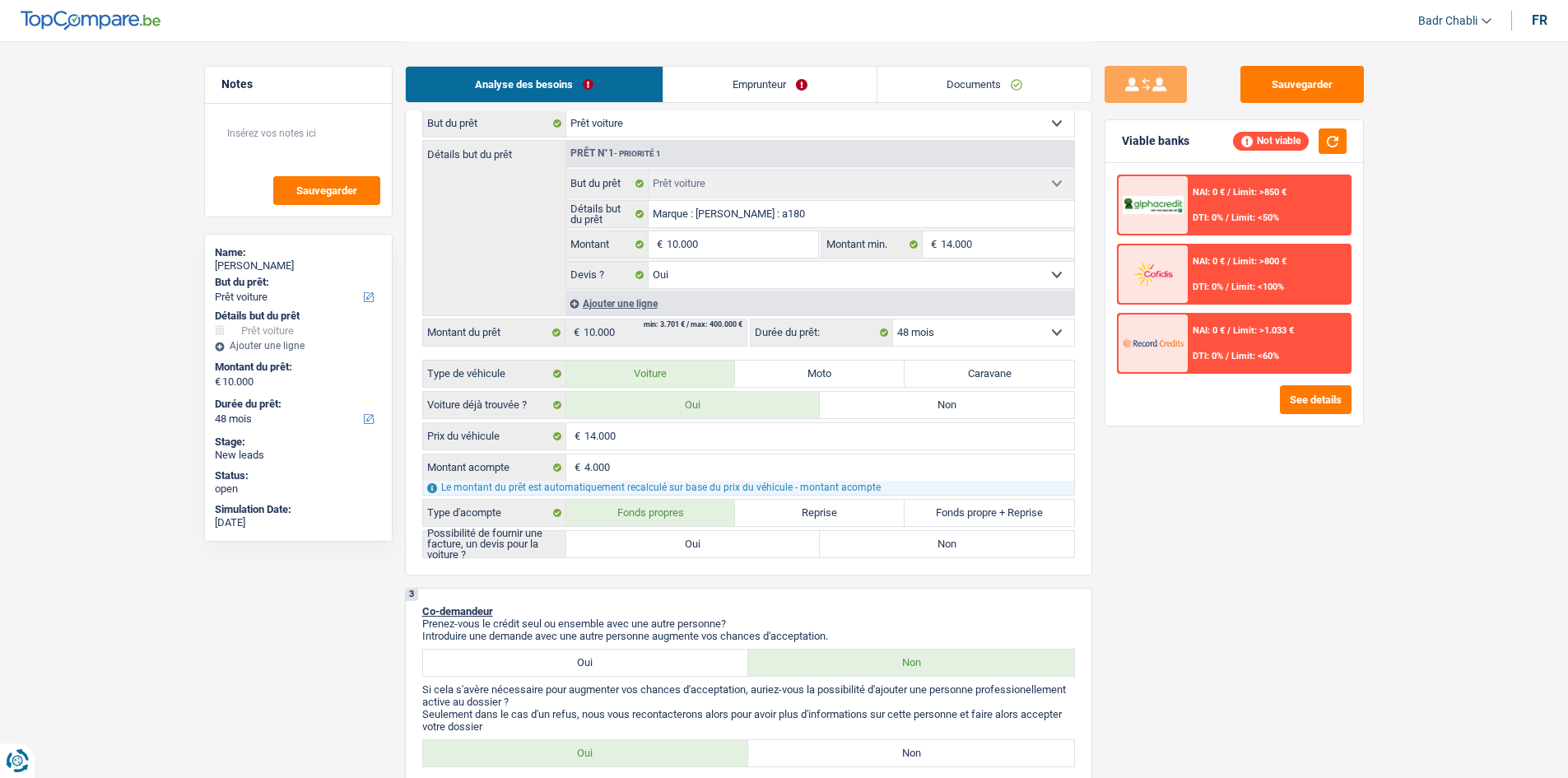
click at [720, 541] on label "Oui" at bounding box center [694, 544] width 254 height 27
click at [720, 541] on input "Oui" at bounding box center [694, 544] width 254 height 27
radio input "true"
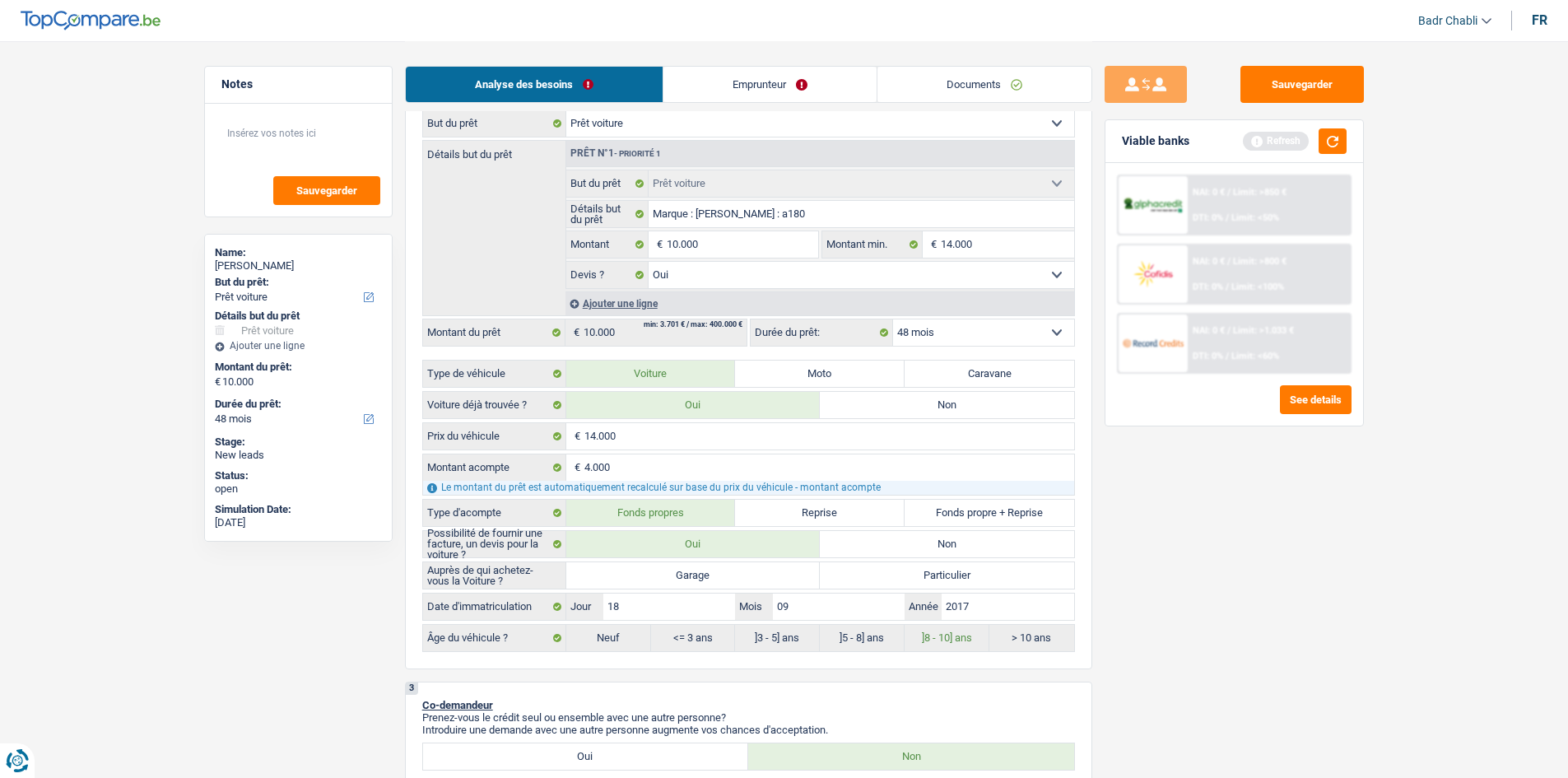
click at [694, 582] on label "Garage" at bounding box center [694, 575] width 254 height 27
click at [694, 582] on input "Garage" at bounding box center [694, 575] width 254 height 27
radio input "true"
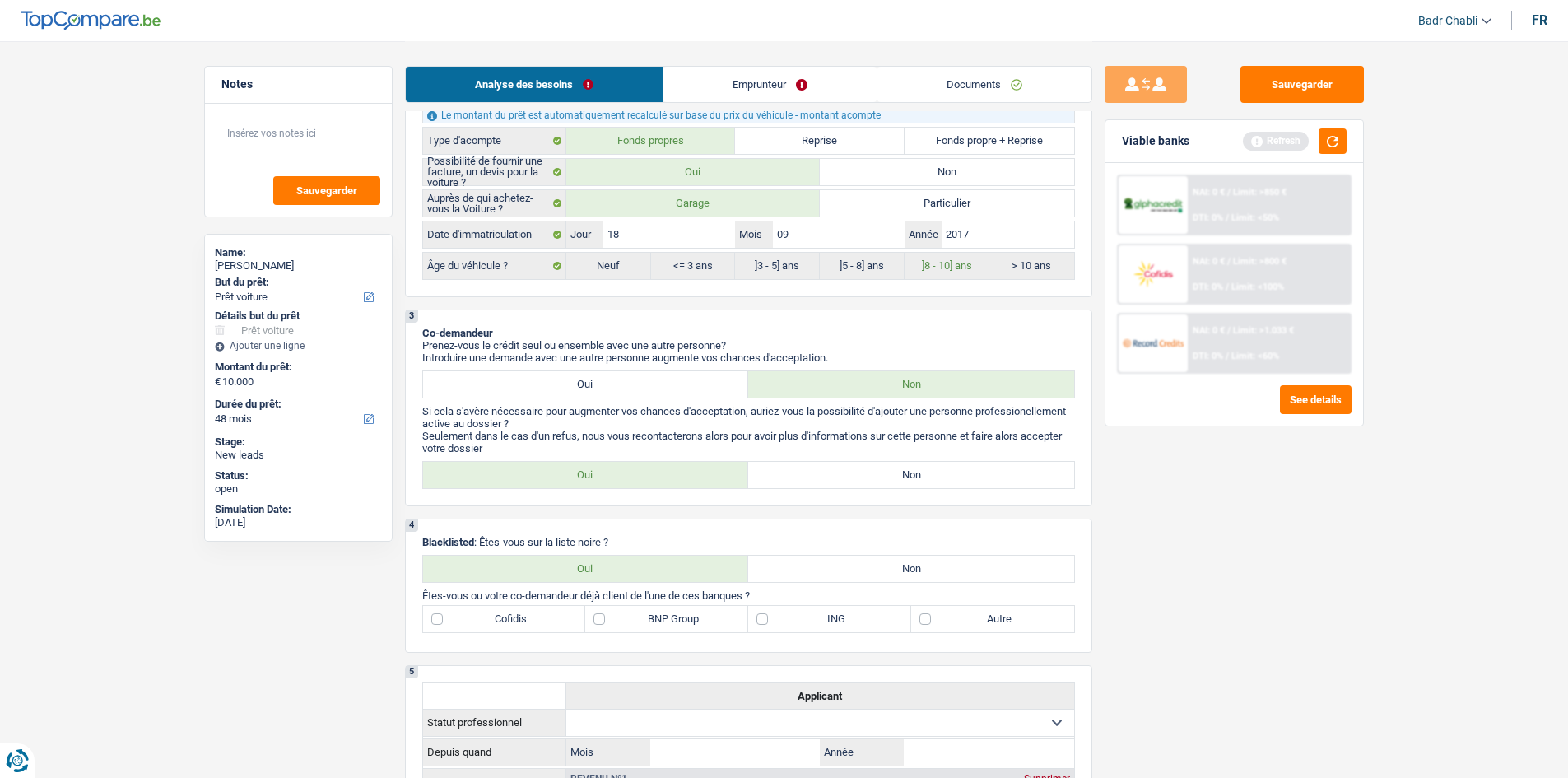
scroll to position [659, 0]
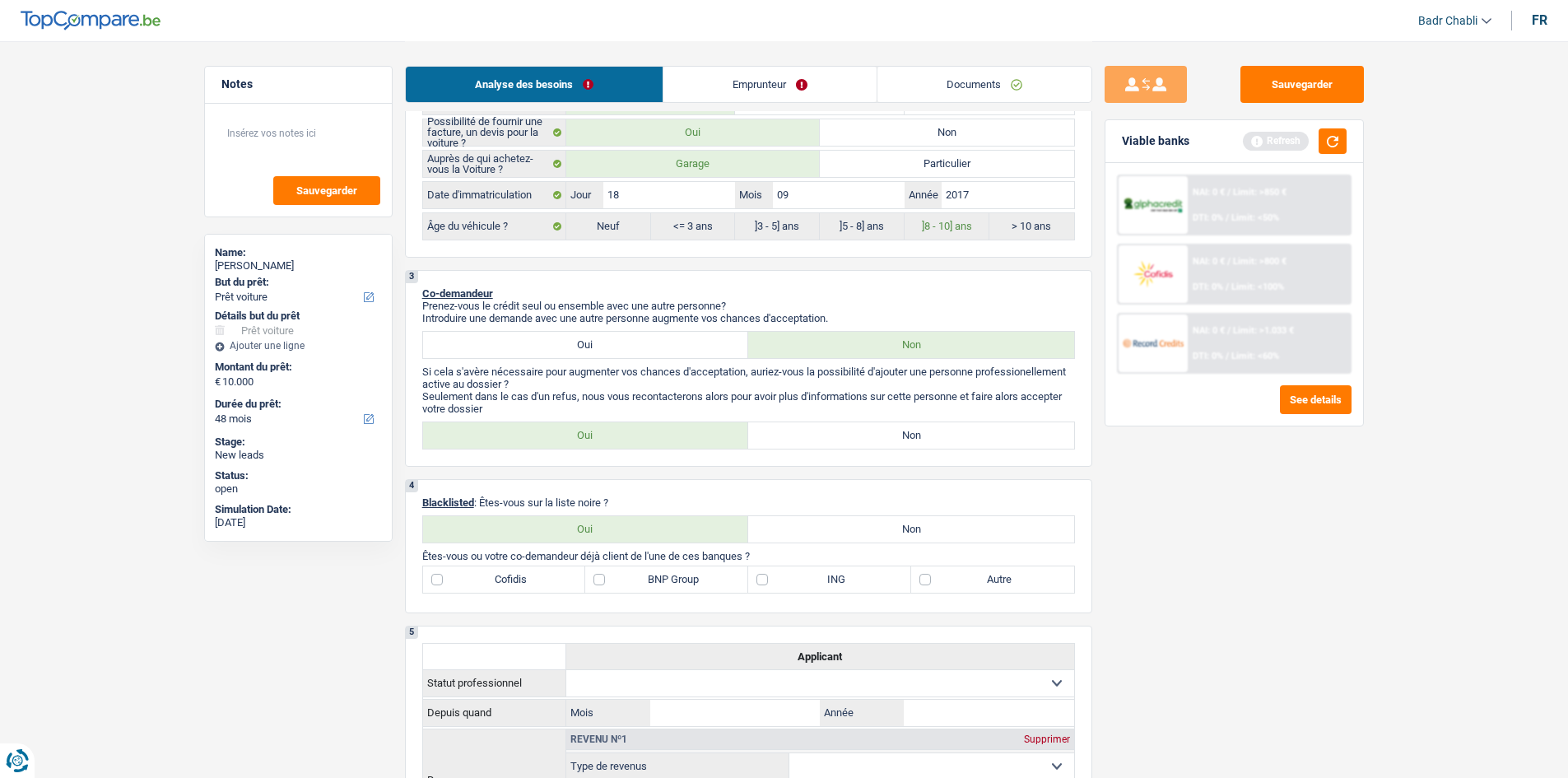
click at [930, 421] on div "Oui Non Tous les champs sont obligatoires. Veuillez sélectionner une option" at bounding box center [748, 435] width 652 height 28
click at [933, 434] on label "Non" at bounding box center [911, 435] width 326 height 27
click at [933, 434] on input "Non" at bounding box center [911, 435] width 326 height 27
radio input "true"
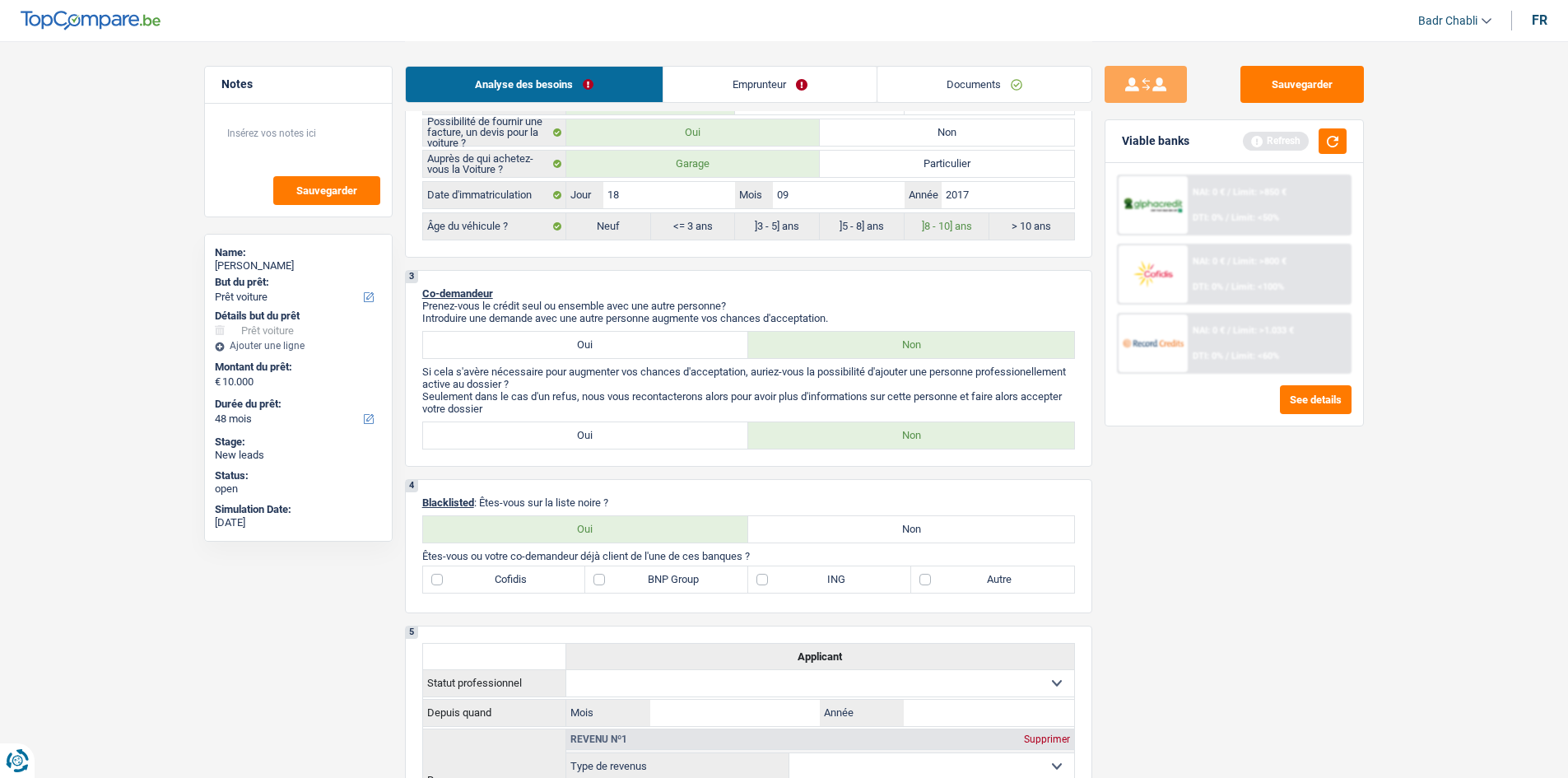
click at [922, 521] on label "Non" at bounding box center [911, 529] width 326 height 27
click at [922, 521] on input "Non" at bounding box center [911, 529] width 326 height 27
radio input "true"
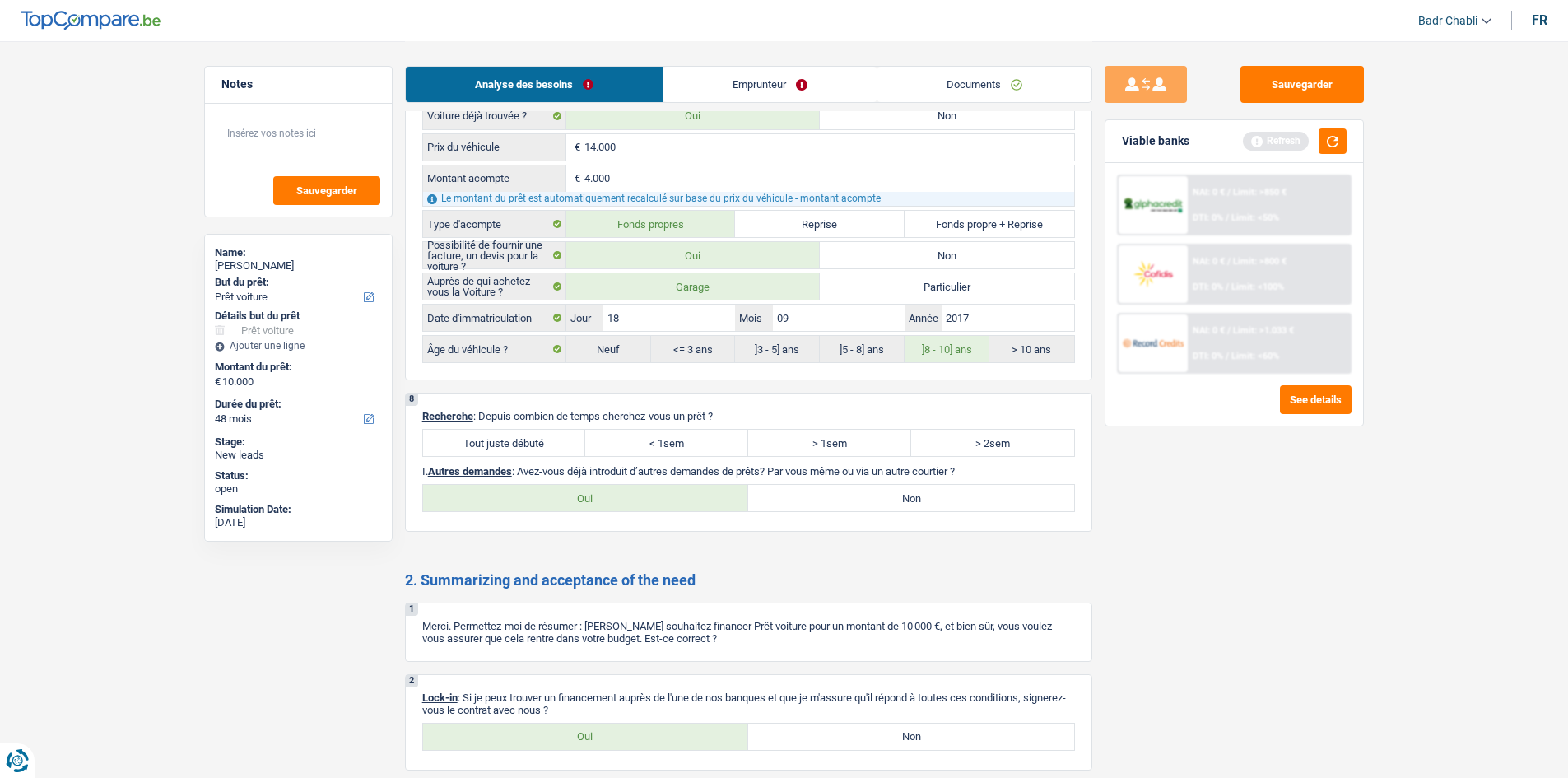
scroll to position [1976, 0]
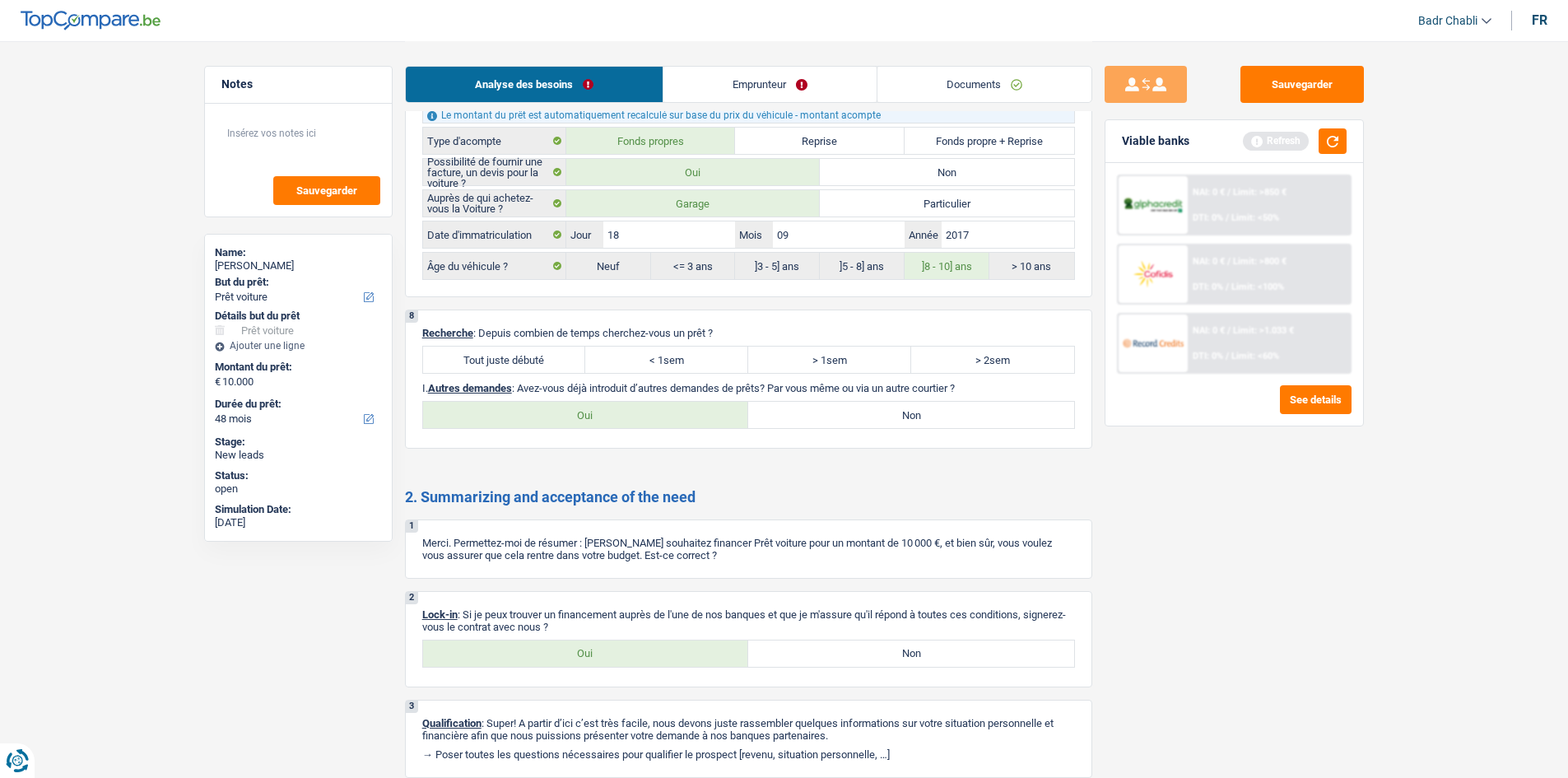
click at [525, 343] on div "8 Recherche : Depuis combien de temps cherchez-vous un prêt ? Tout juste débuté…" at bounding box center [749, 379] width 687 height 139
click at [540, 351] on label "Tout juste débuté" at bounding box center [504, 360] width 163 height 27
click at [540, 351] on input "Tout juste débuté" at bounding box center [504, 360] width 163 height 27
radio input "true"
click at [860, 426] on label "Non" at bounding box center [911, 415] width 326 height 27
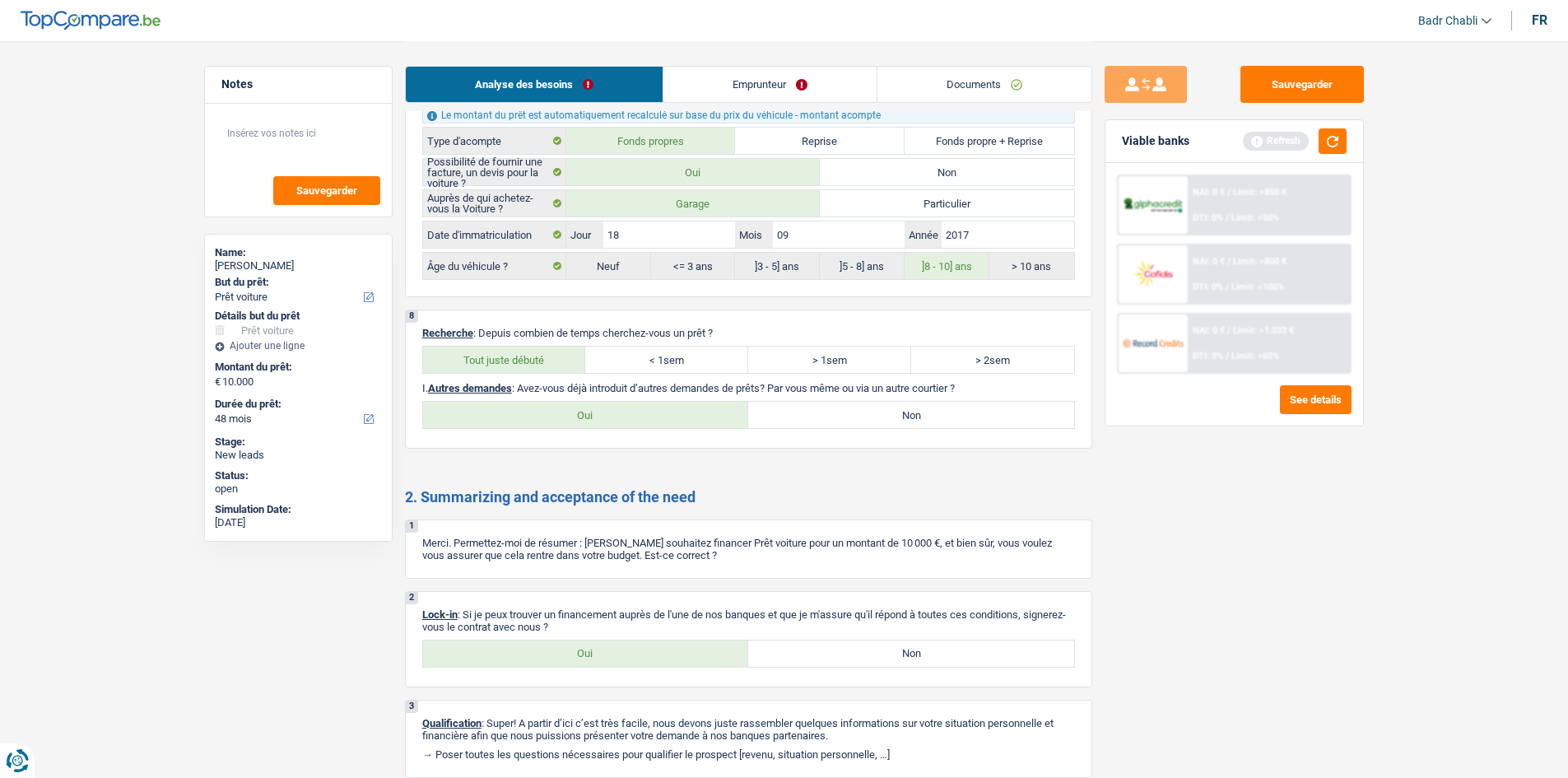
click at [860, 426] on input "Non" at bounding box center [911, 415] width 326 height 27
radio input "true"
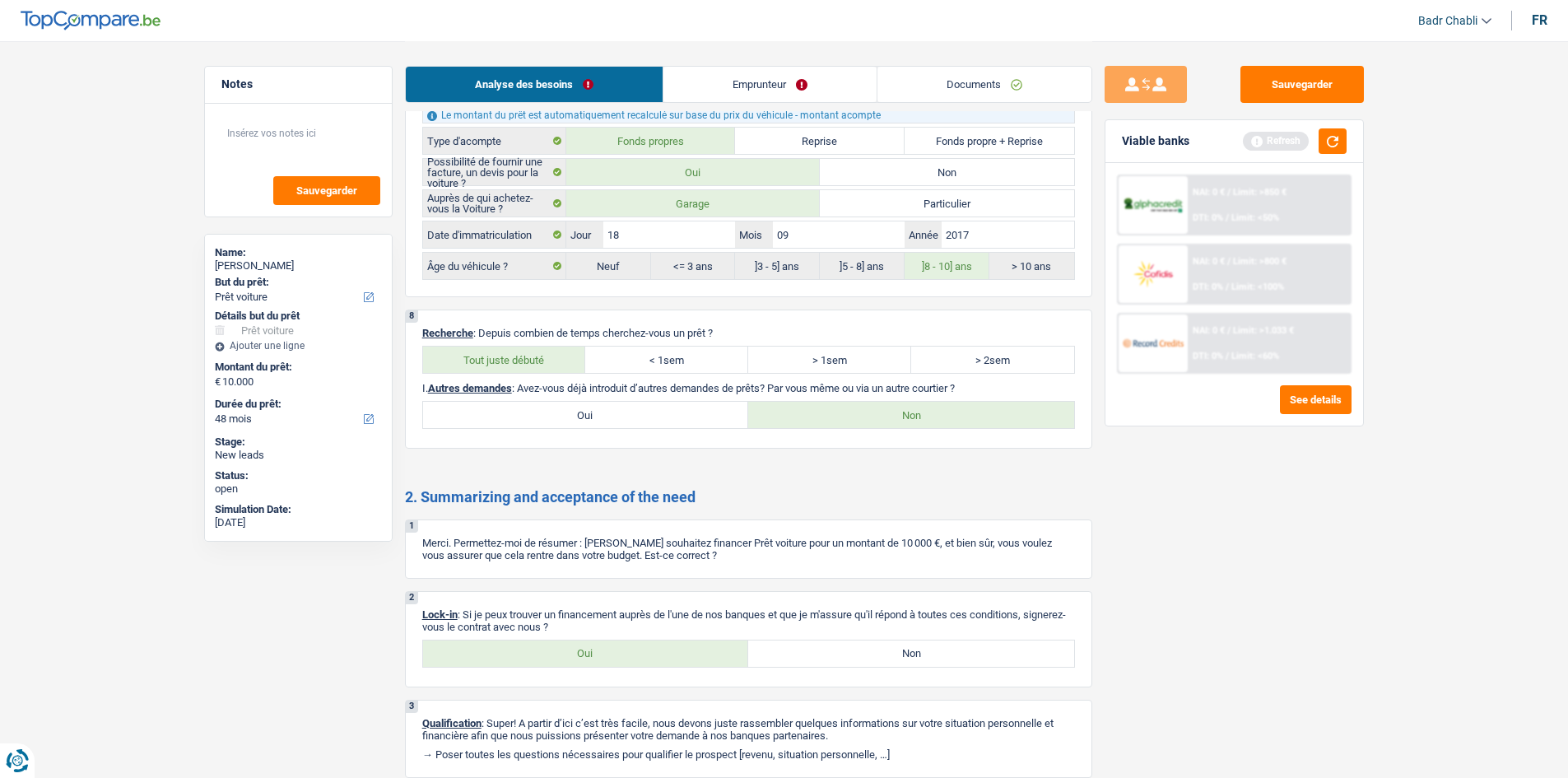
click at [645, 654] on label "Oui" at bounding box center [586, 654] width 326 height 27
click at [645, 654] on input "Oui" at bounding box center [586, 654] width 326 height 27
radio input "true"
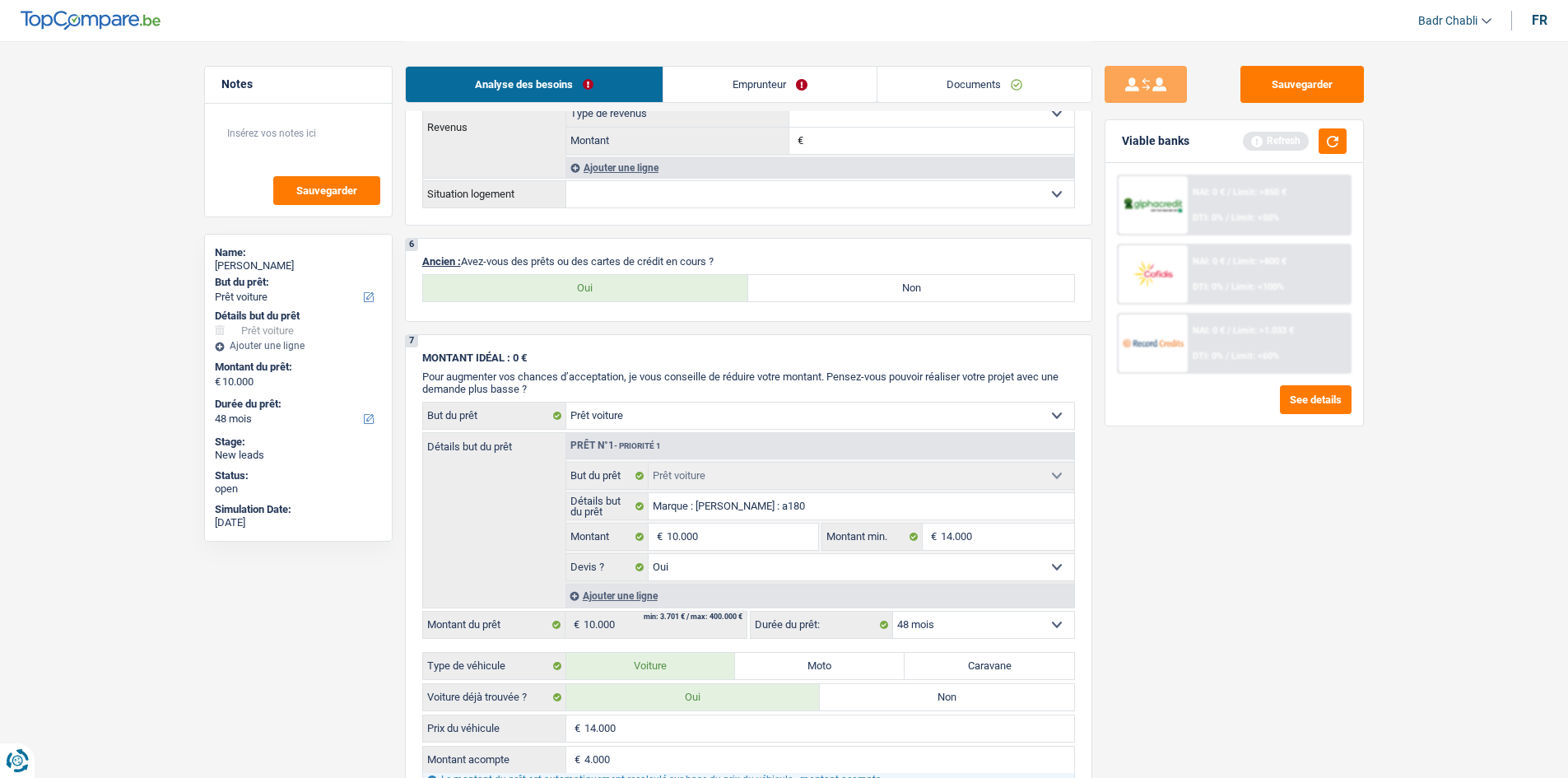
scroll to position [1235, 0]
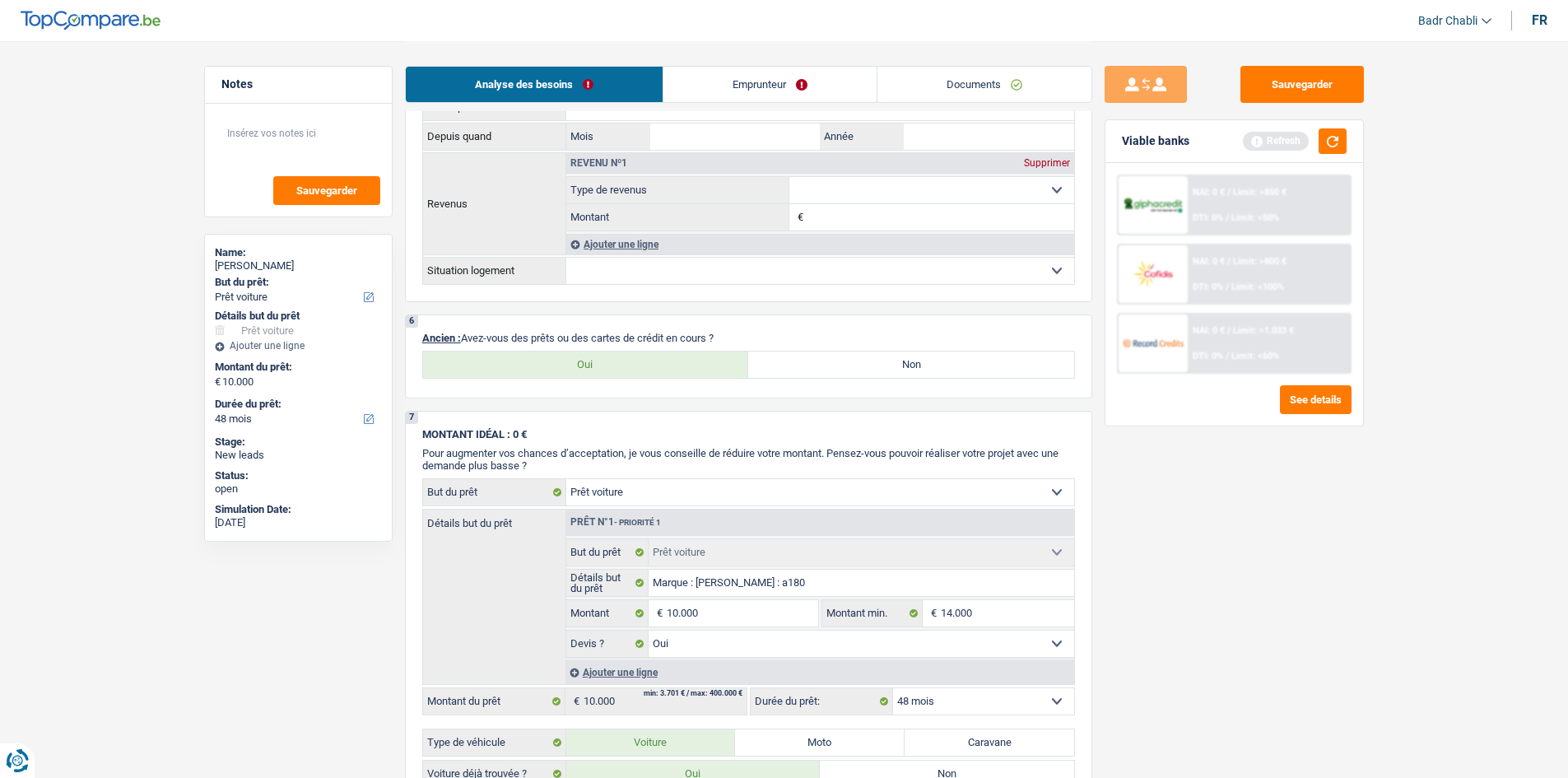
click at [644, 376] on label "Oui" at bounding box center [586, 364] width 326 height 27
click at [644, 376] on input "Oui" at bounding box center [586, 364] width 326 height 27
radio input "true"
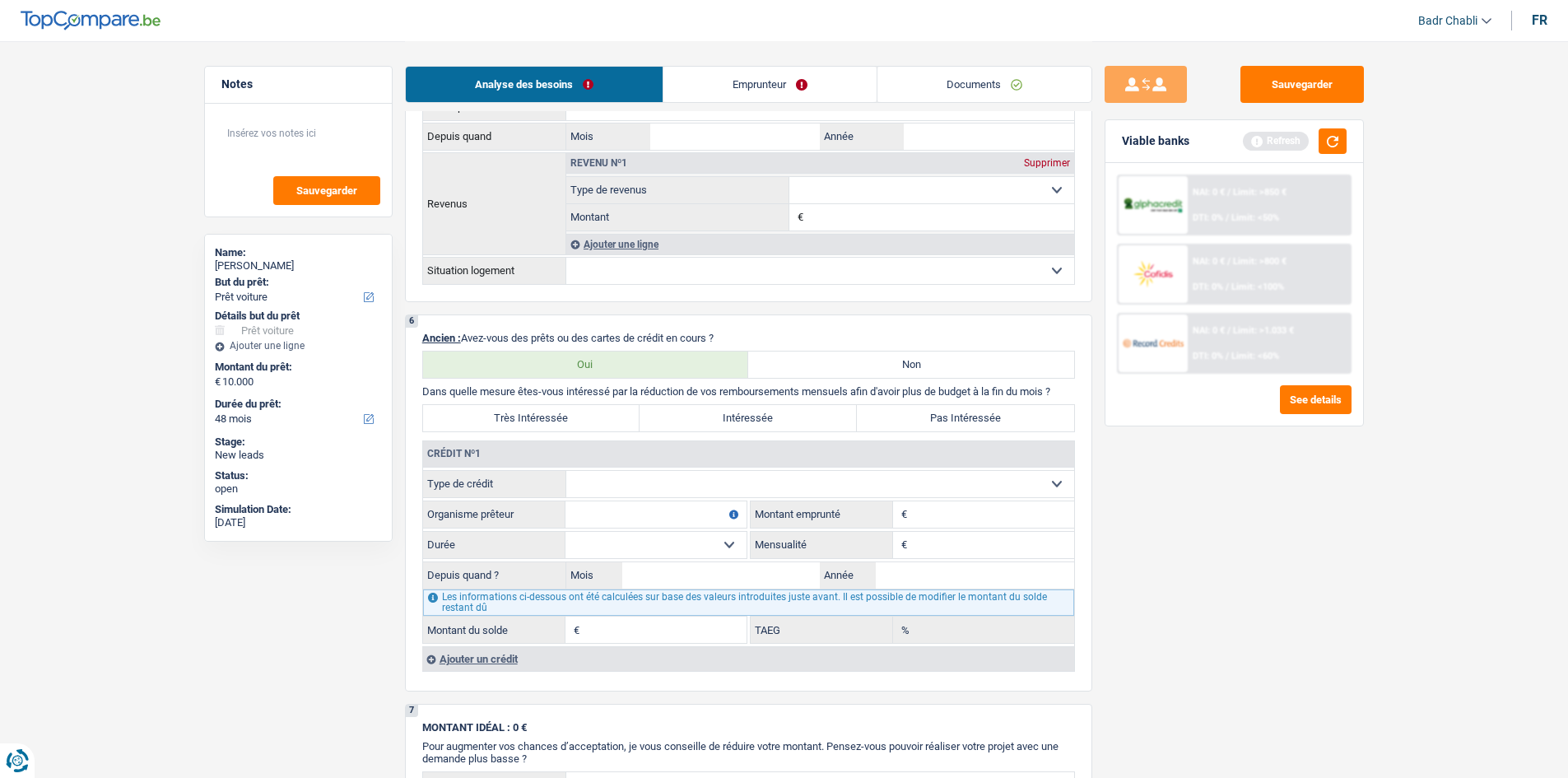
click at [661, 480] on select "Carte ou ouverture de crédit Prêt hypothécaire Vente à tempérament Prêt à tempé…" at bounding box center [820, 484] width 508 height 27
select select "cardOrCredit"
type input "0"
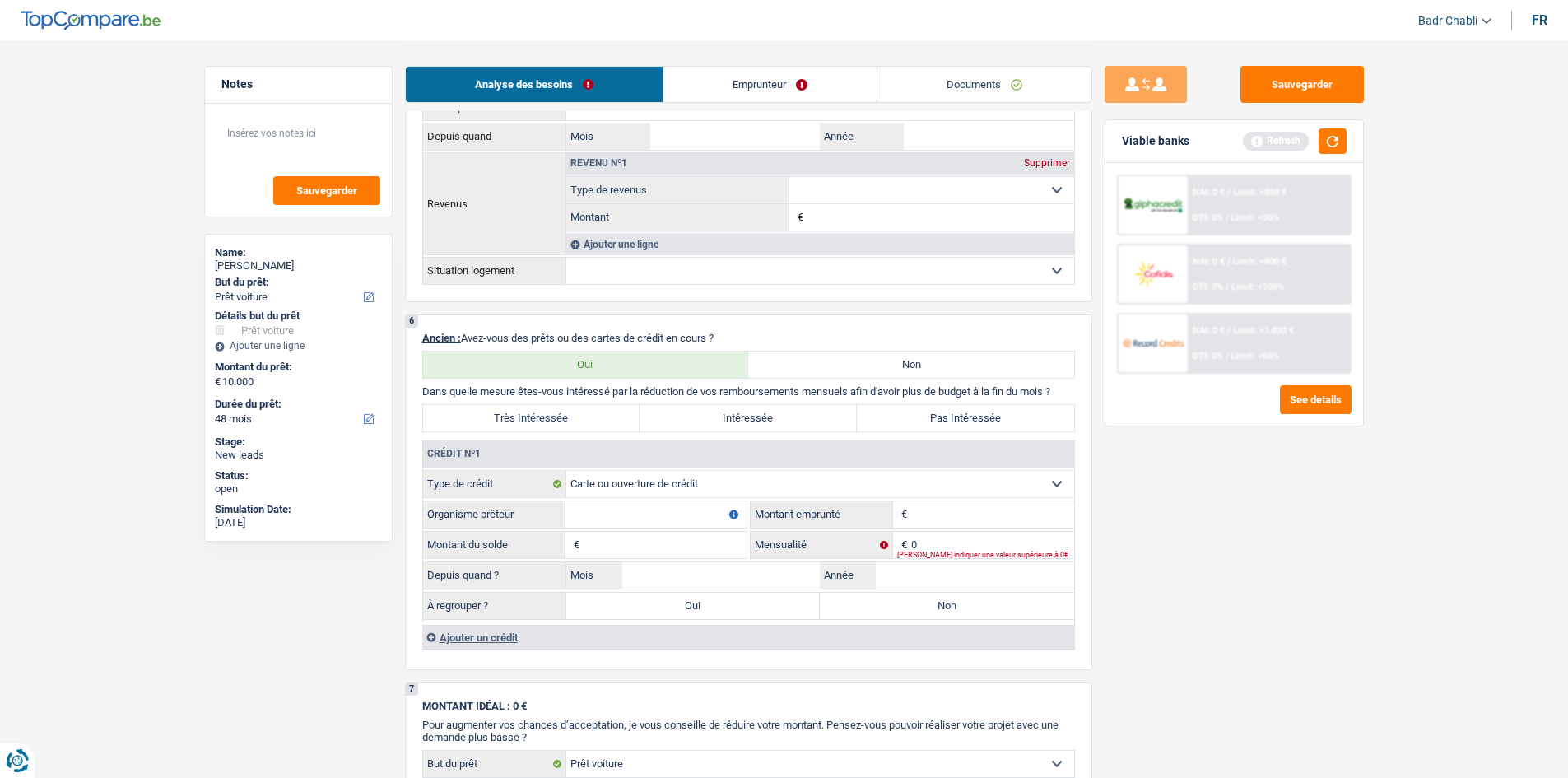
click at [638, 521] on input "Organisme prêteur" at bounding box center [656, 514] width 181 height 27
type input "ING"
click at [949, 520] on input "Montant" at bounding box center [992, 514] width 163 height 27
type input "3.000"
type input "1"
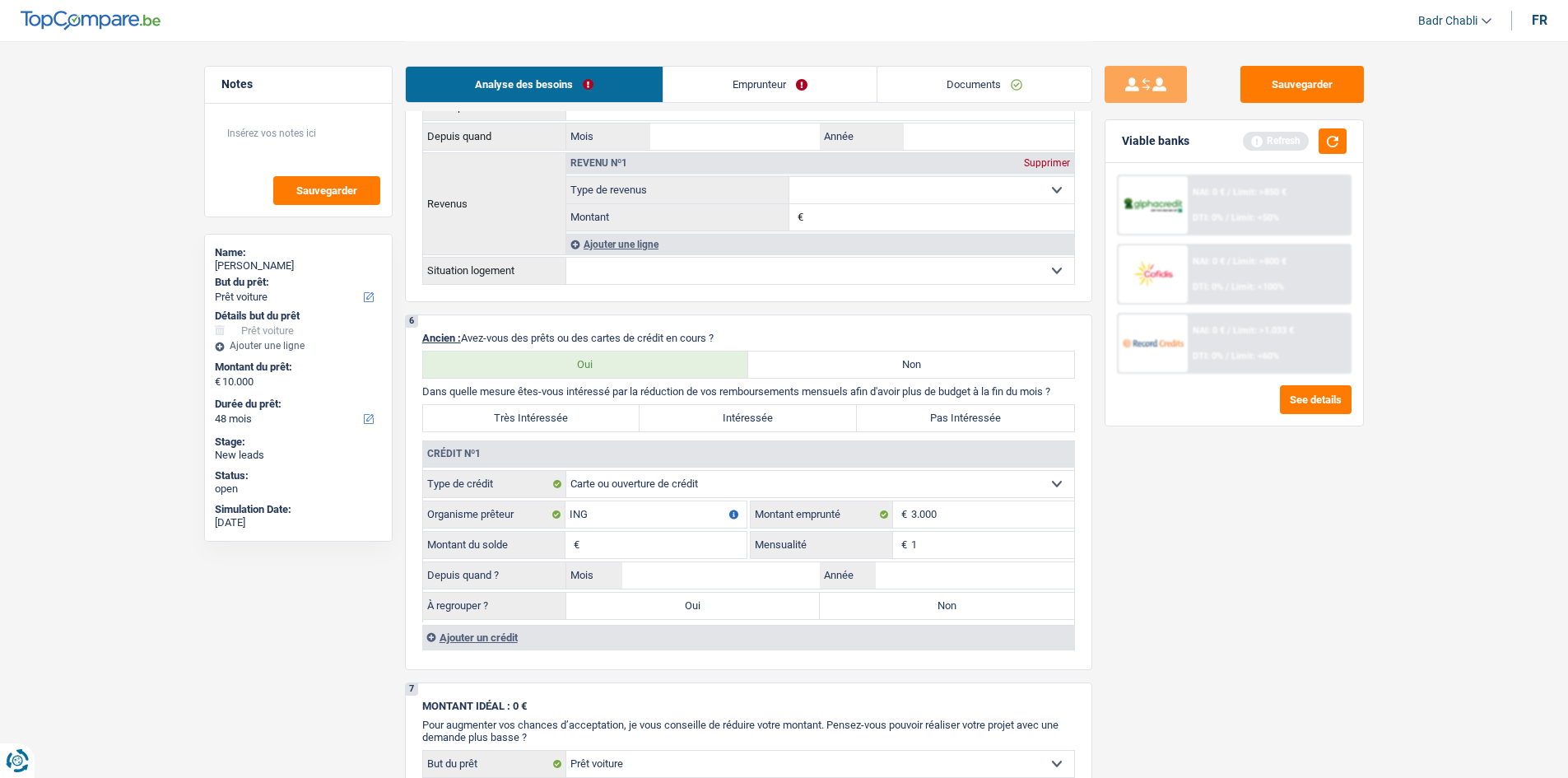
click at [601, 548] on input "Montant du solde" at bounding box center [664, 545] width 163 height 27
type input "1"
type input "01"
click at [601, 548] on input "1" at bounding box center [664, 545] width 163 height 27
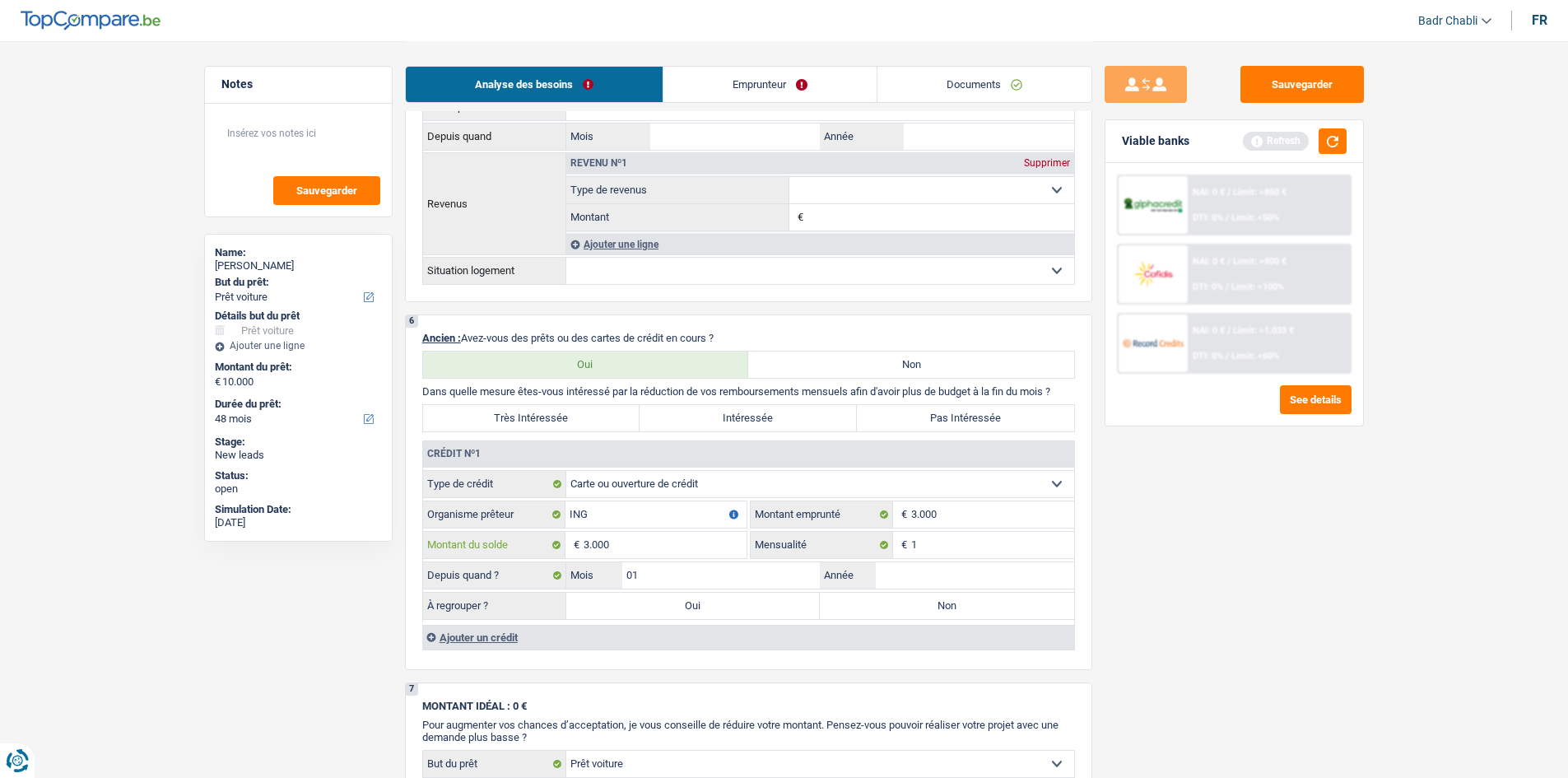
type input "3.000"
click at [954, 579] on input "Année" at bounding box center [974, 575] width 198 height 27
click at [945, 539] on input "1" at bounding box center [992, 545] width 163 height 27
type input "80"
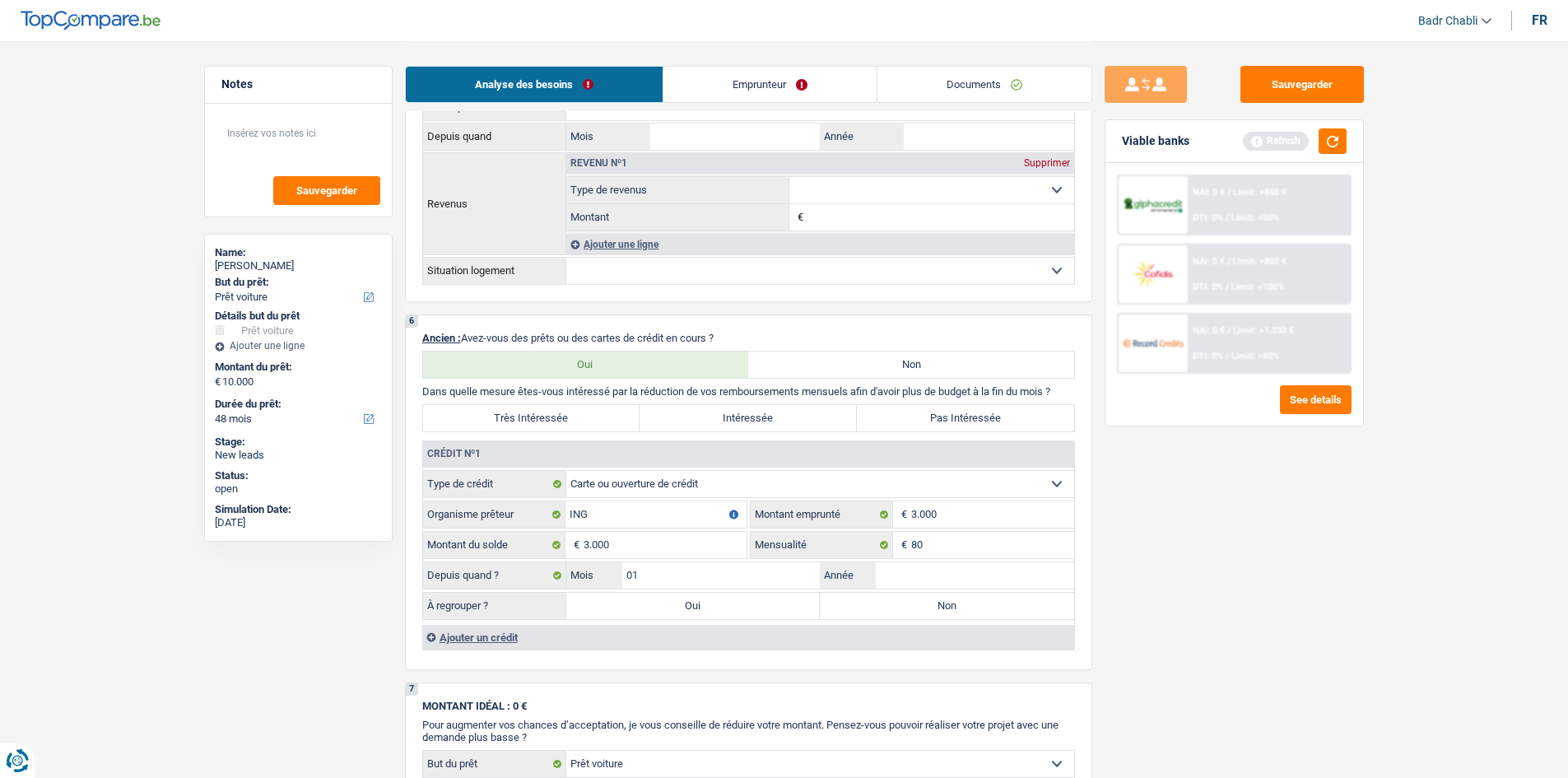
click at [1353, 130] on div "Viable banks Refresh" at bounding box center [1235, 141] width 258 height 42
click at [1341, 137] on button "button" at bounding box center [1332, 141] width 28 height 26
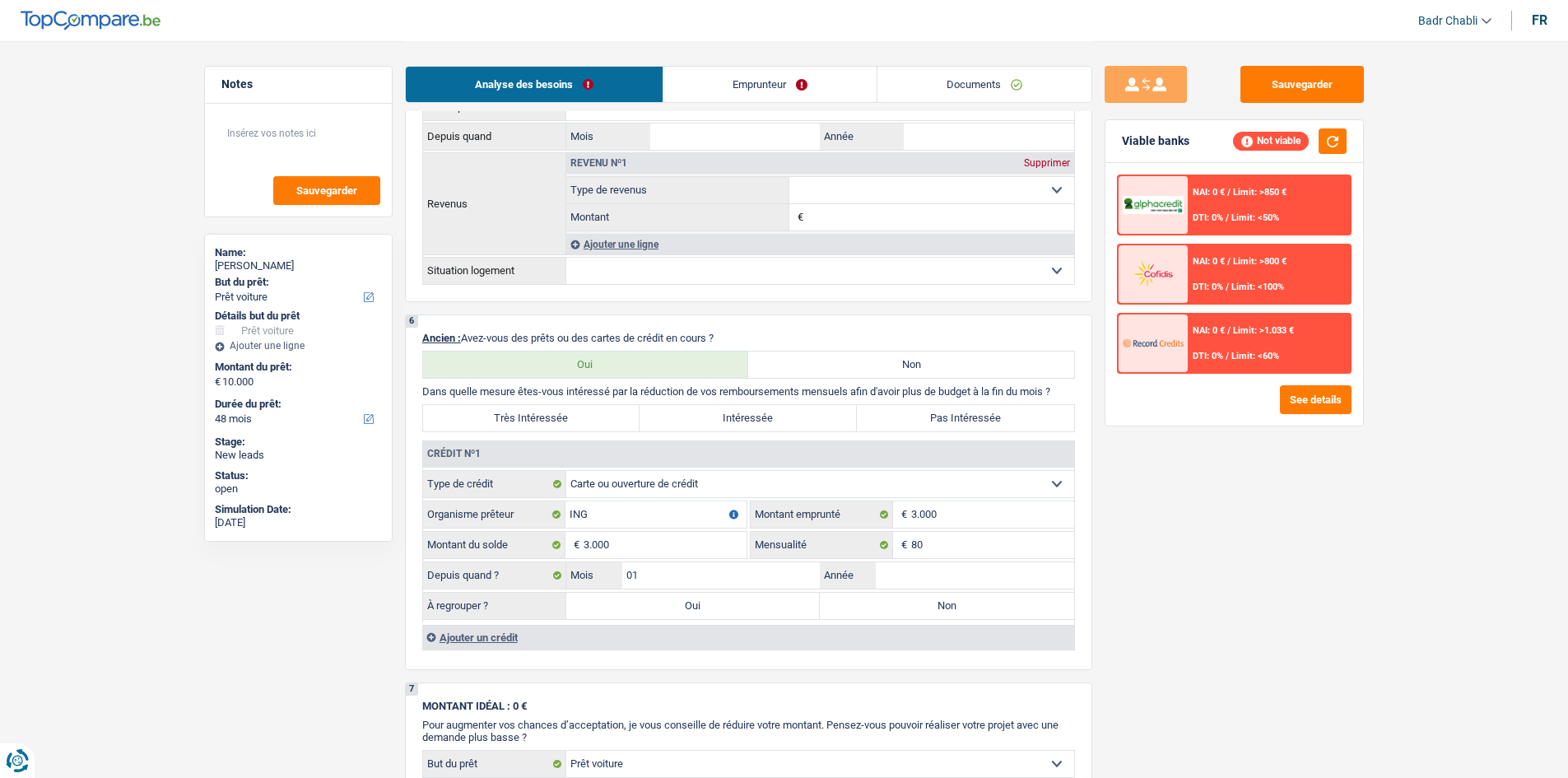
click at [1265, 346] on div "NAI: 0 € / Limit: >1.033 € DTI: 0% / Limit: <60%" at bounding box center [1269, 343] width 162 height 58
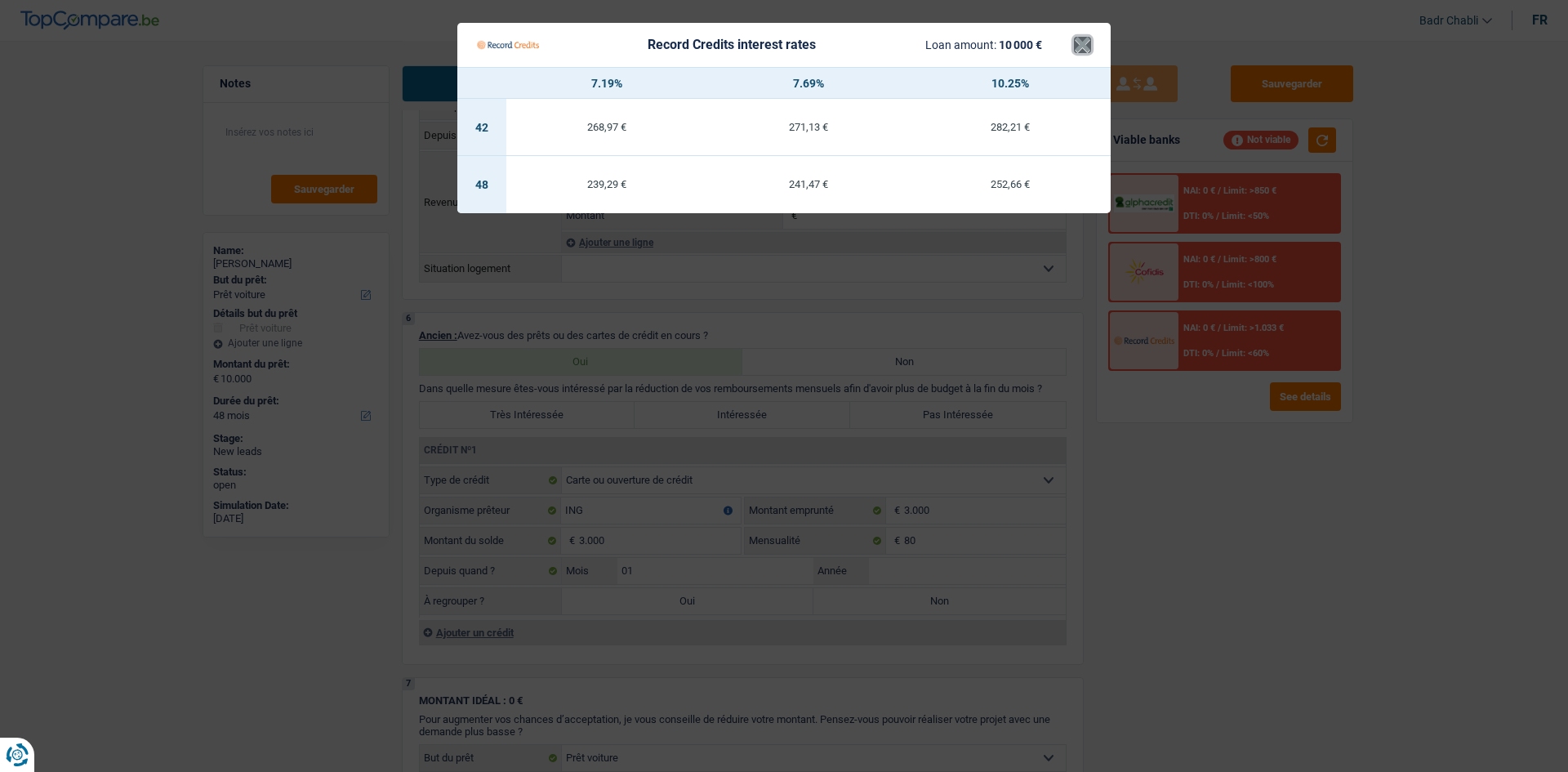
click at [1074, 45] on button "×" at bounding box center [1083, 45] width 17 height 16
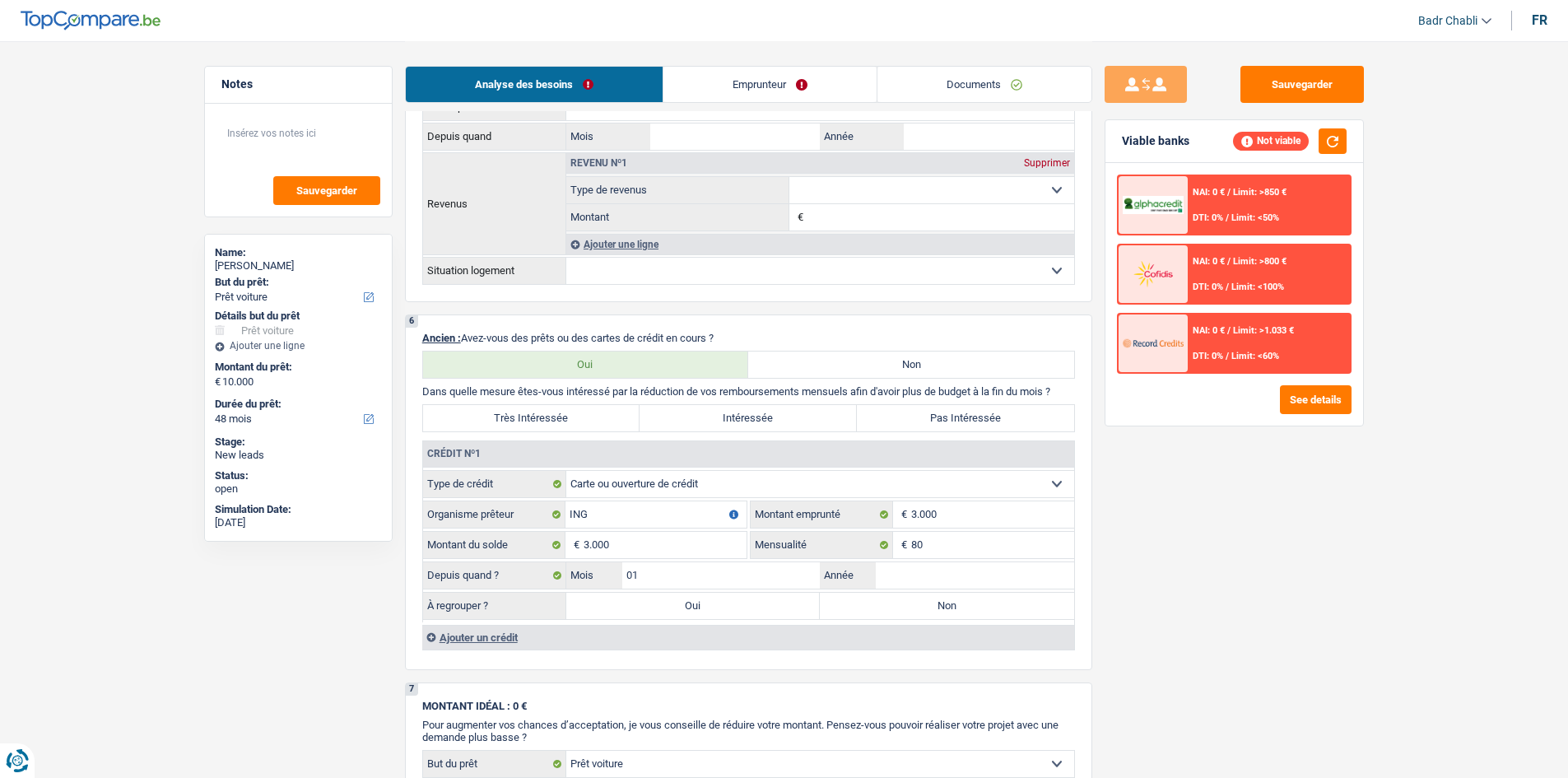
click at [664, 605] on label "Oui" at bounding box center [694, 606] width 254 height 27
click at [664, 605] on input "Oui" at bounding box center [694, 606] width 254 height 27
radio input "true"
type input "13.000"
type input "3.000"
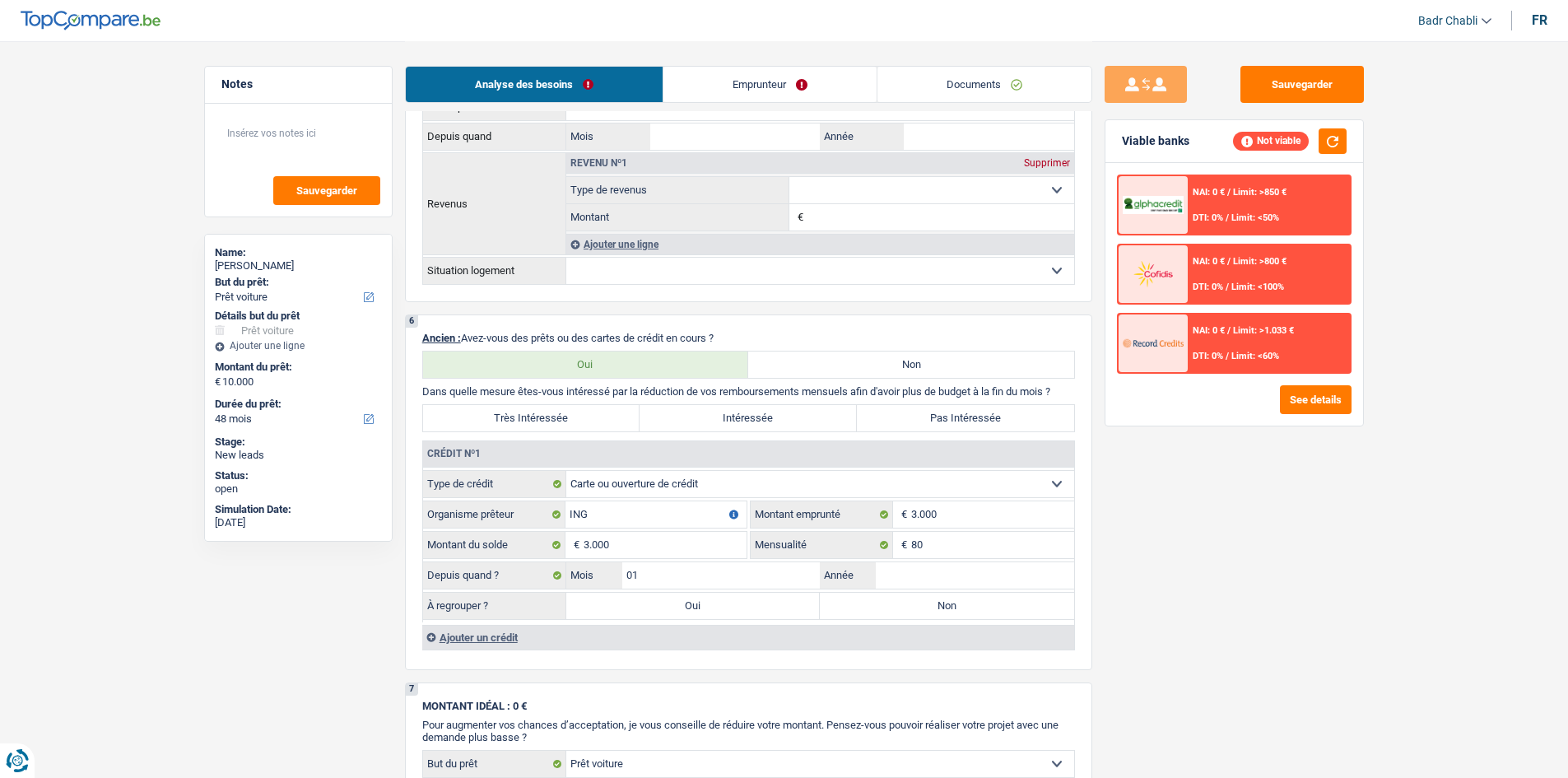
select select
type input "3.000"
select select
select select "refinancing"
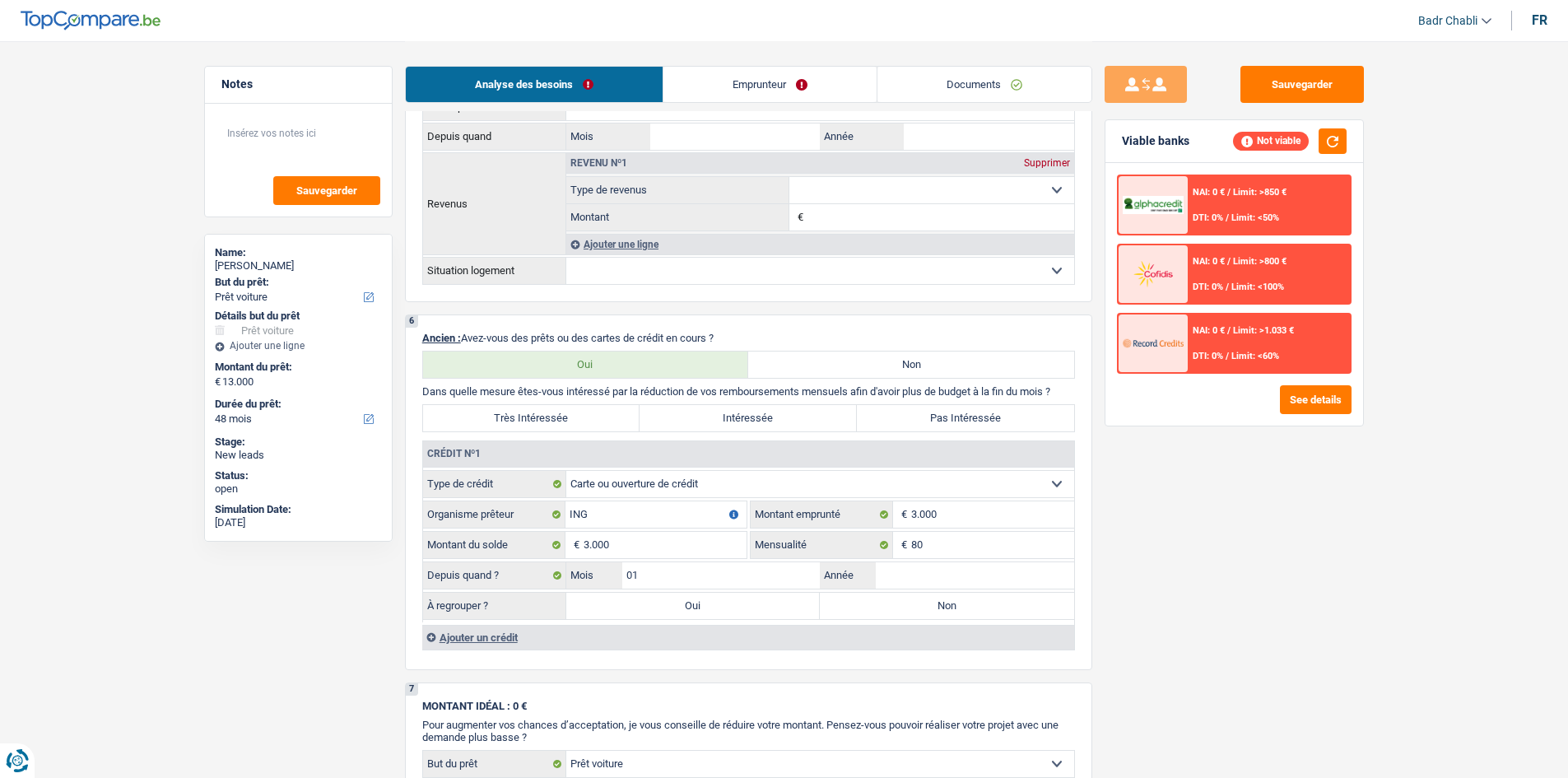
select select "60"
select select "refinancing"
select select "60"
select select "refinancing"
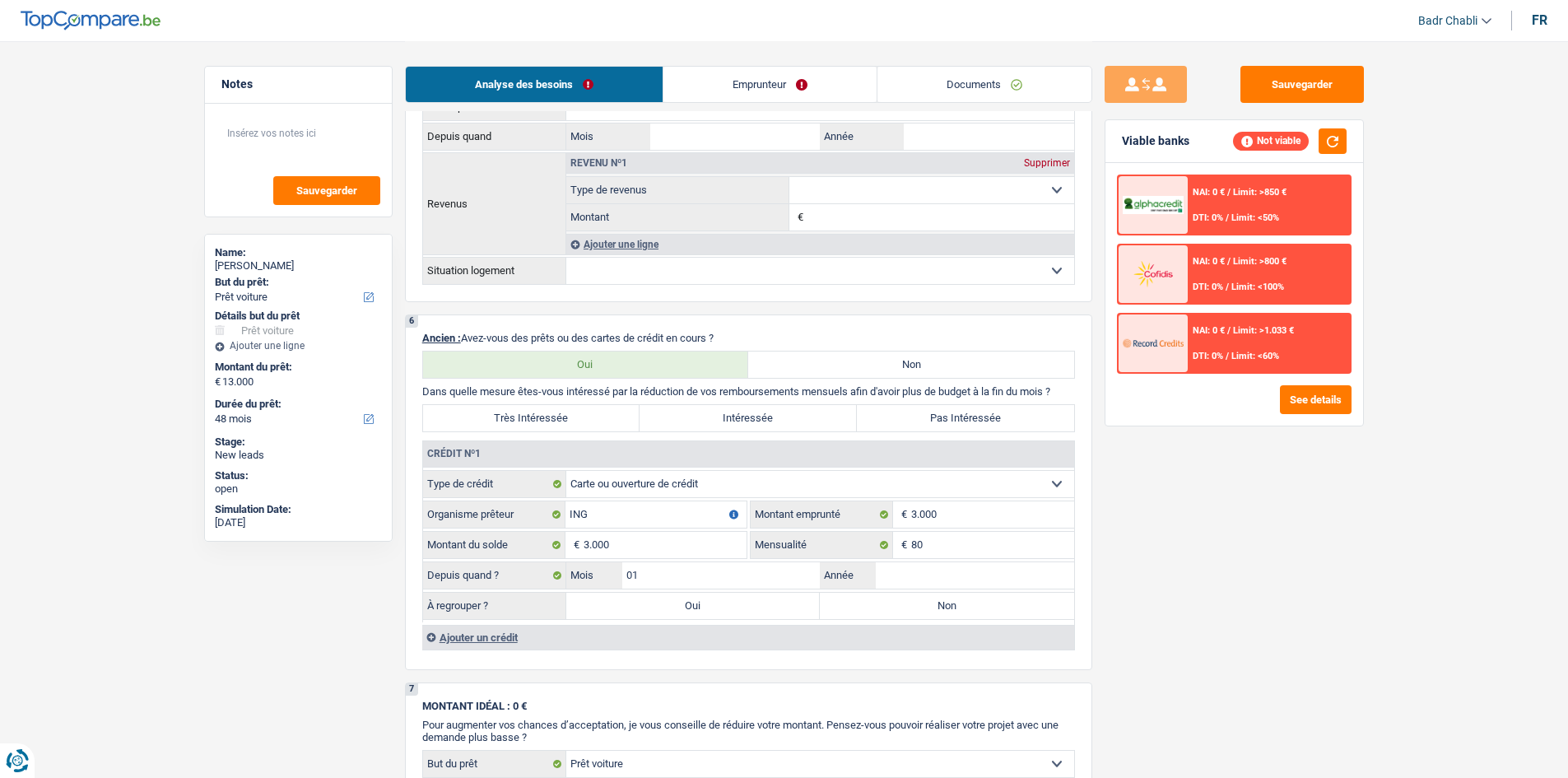
select select "refinancing"
select select "60"
select select "car"
select select "yes"
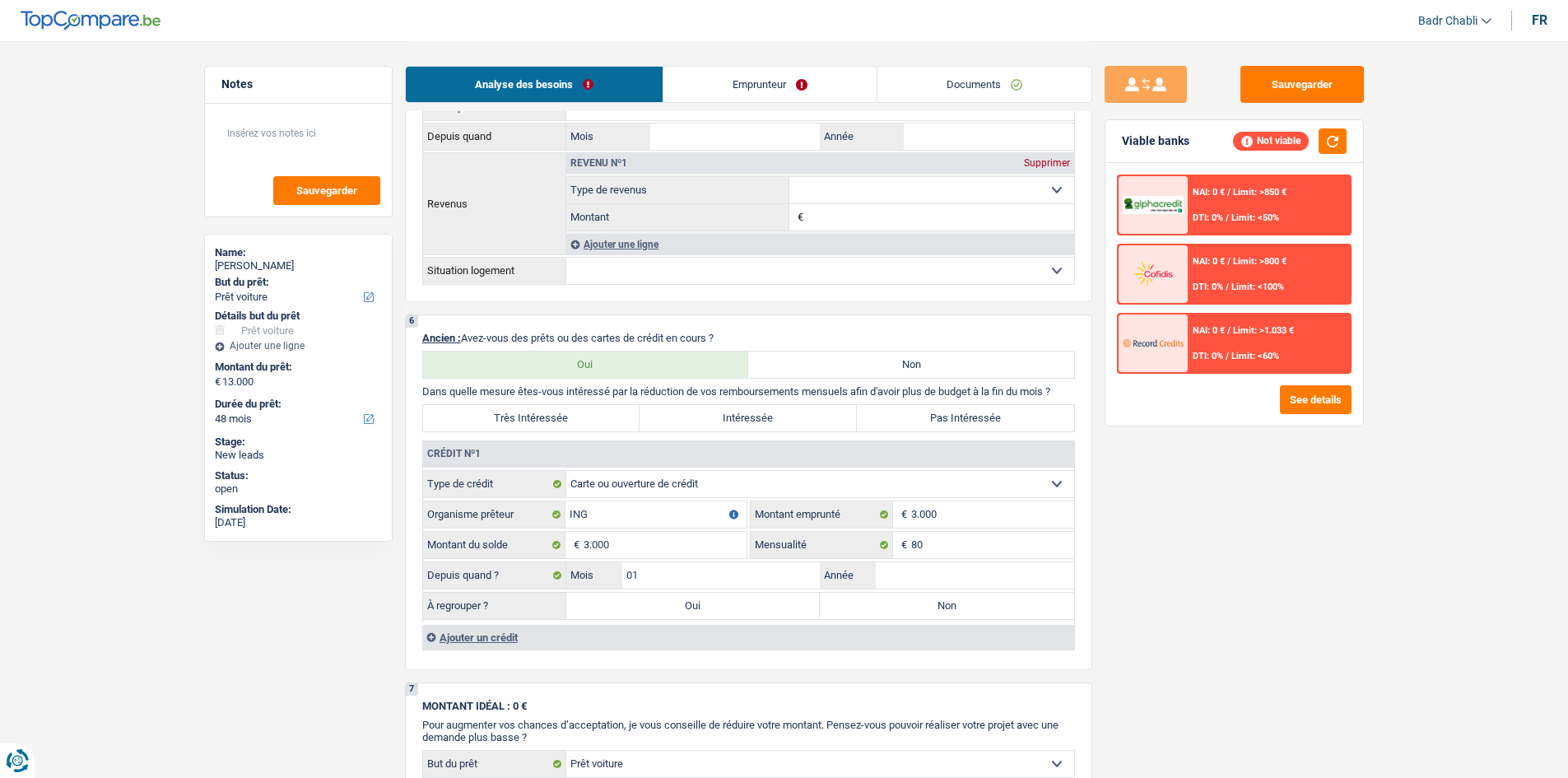
select select "car"
select select "yes"
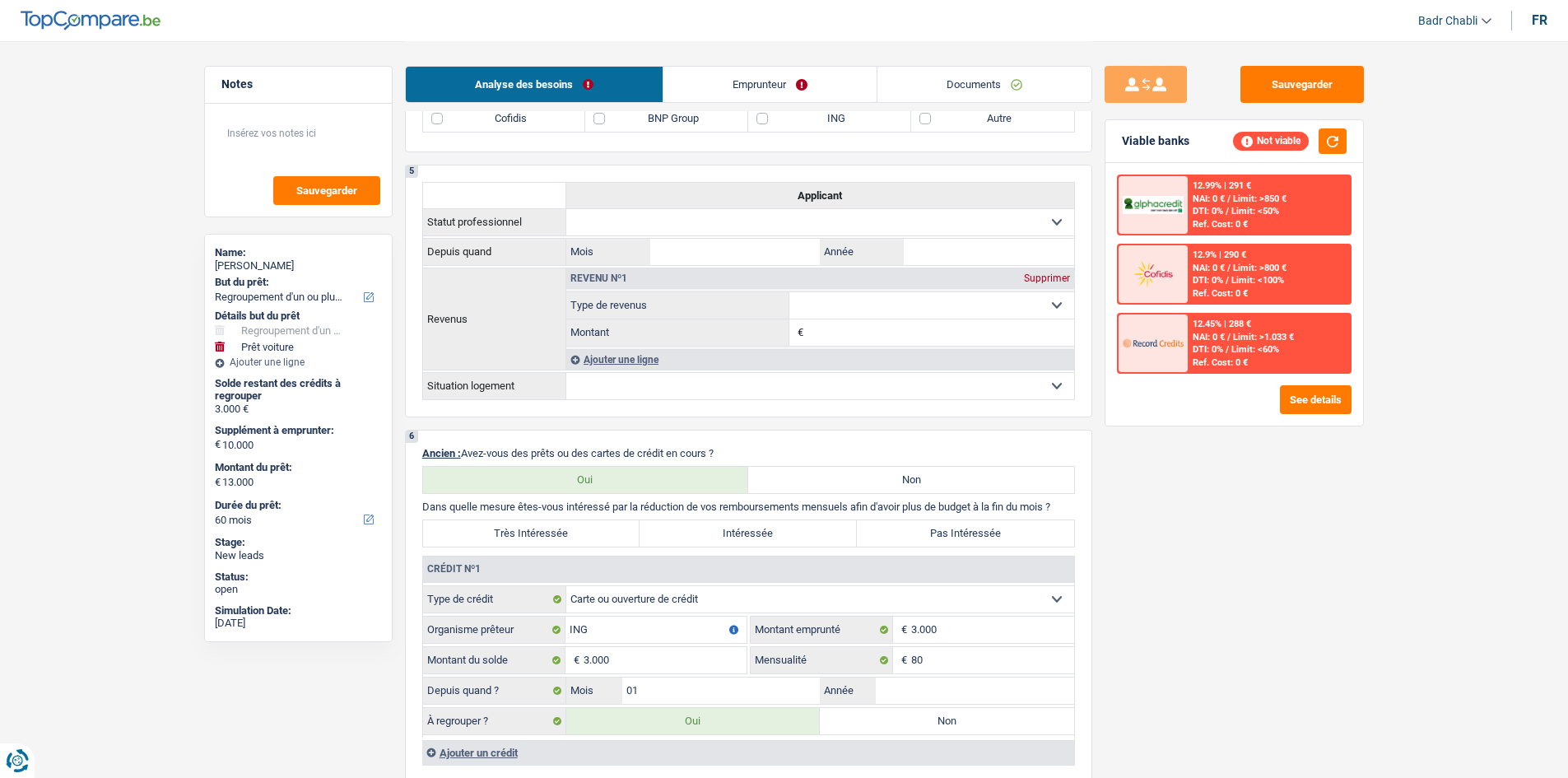
scroll to position [988, 0]
click at [1264, 318] on div "12.45% | 288 € NAI: 0 € / Limit: >1.033 € DTI: 0% / Limit: <60% Ref. Cost: 0 €" at bounding box center [1269, 343] width 162 height 58
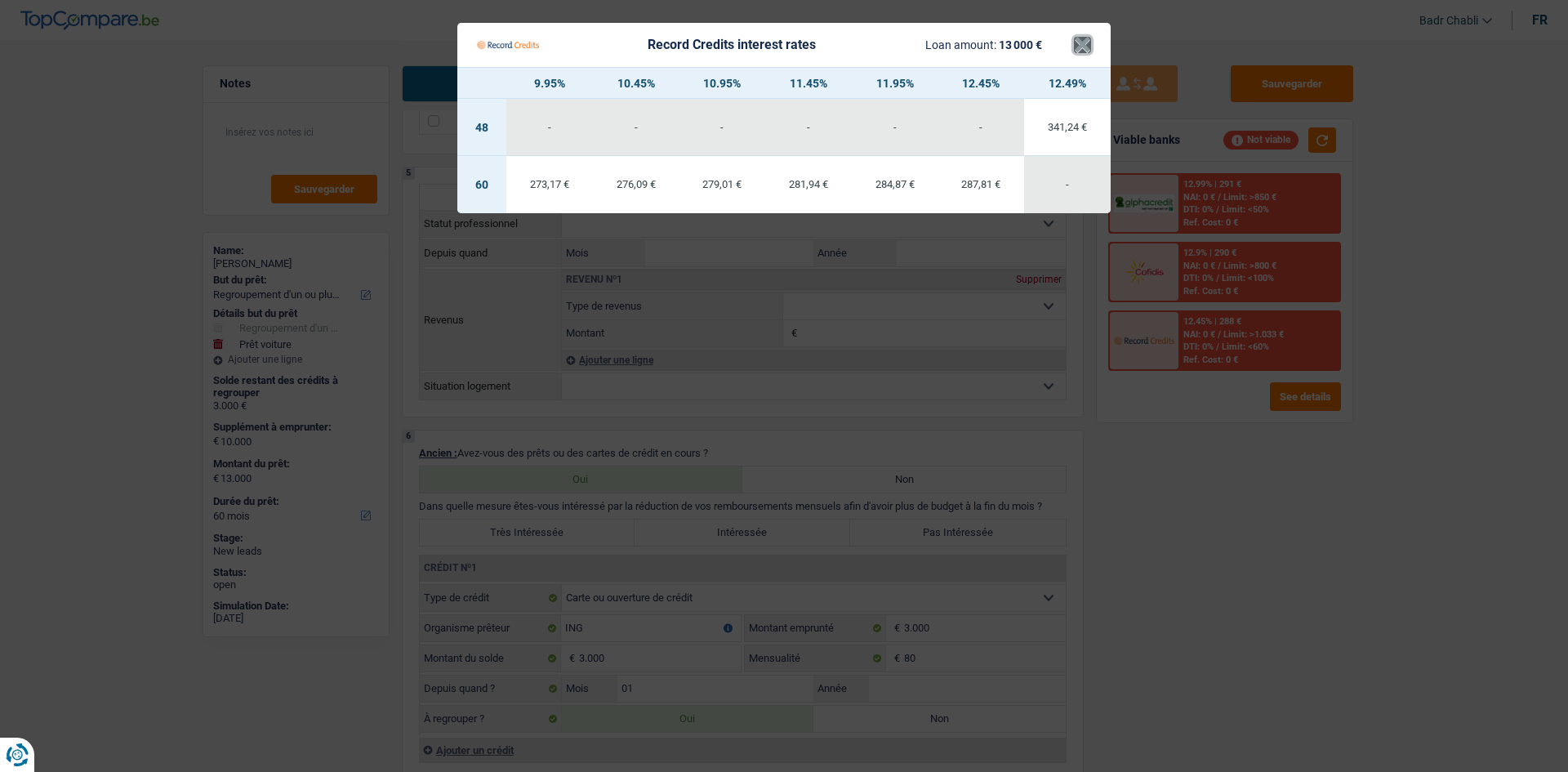
click at [1087, 48] on button "×" at bounding box center [1083, 45] width 17 height 16
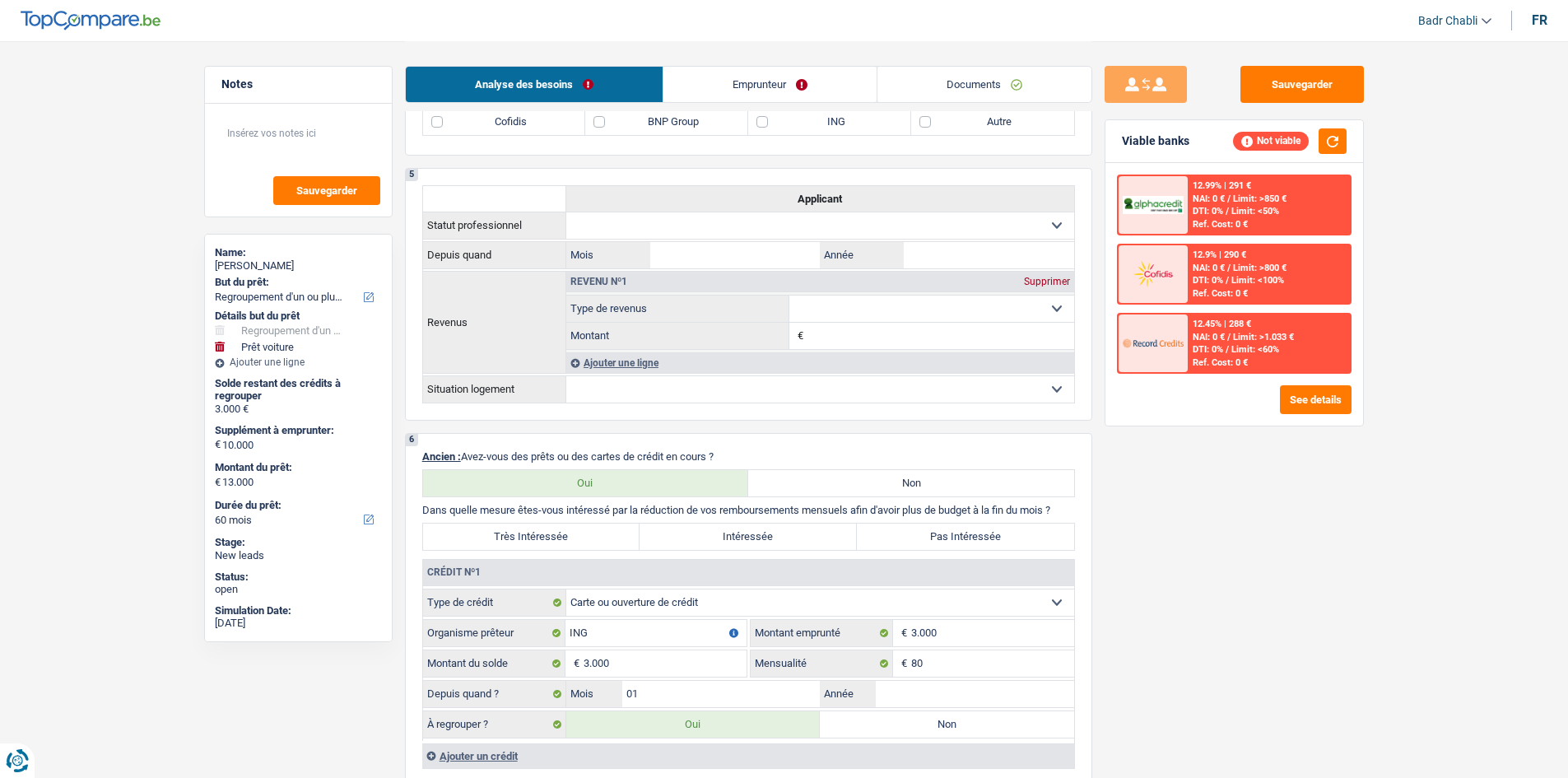
click at [1229, 205] on div "12.99% | 291 € NAI: 0 € / Limit: >850 € DTI: 0% / Limit: <50% Ref. Cost: 0 €" at bounding box center [1269, 205] width 162 height 58
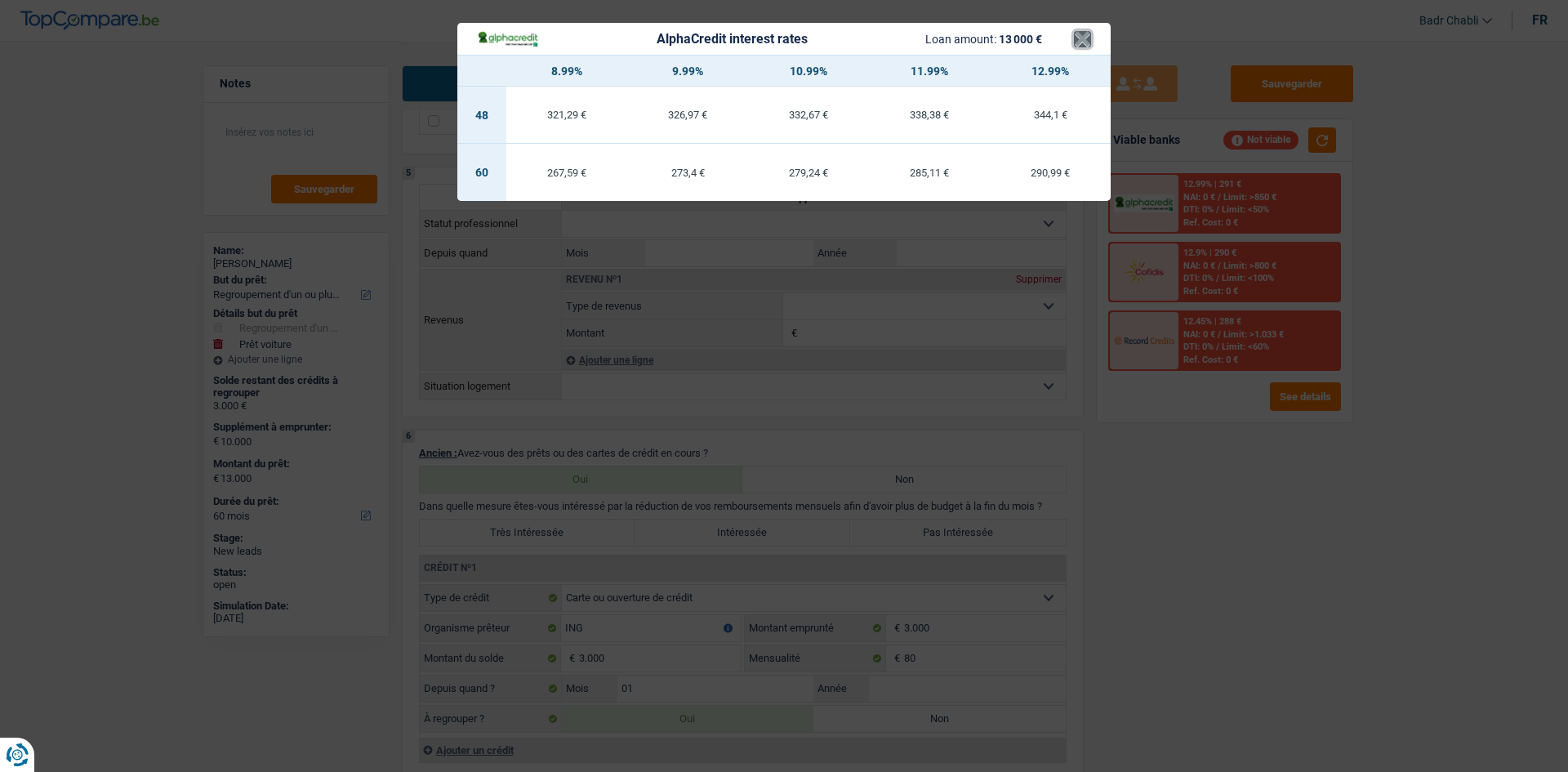
click at [1090, 44] on button "×" at bounding box center [1083, 39] width 17 height 16
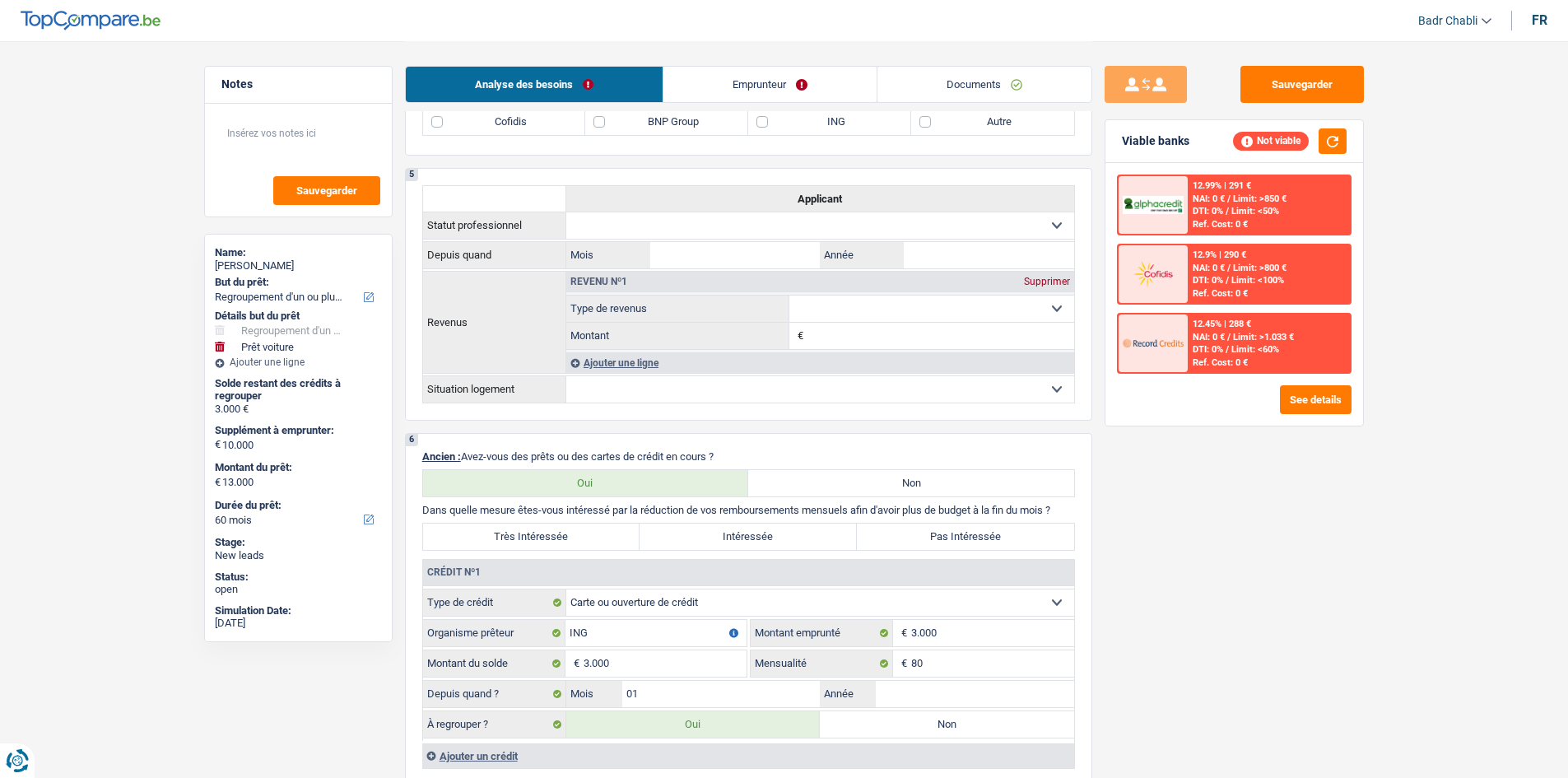
click at [1248, 251] on div "12.9% | 290 € NAI: 0 € / Limit: >800 € DTI: 0% / Limit: <100% Ref. Cost: 0 €" at bounding box center [1269, 274] width 162 height 58
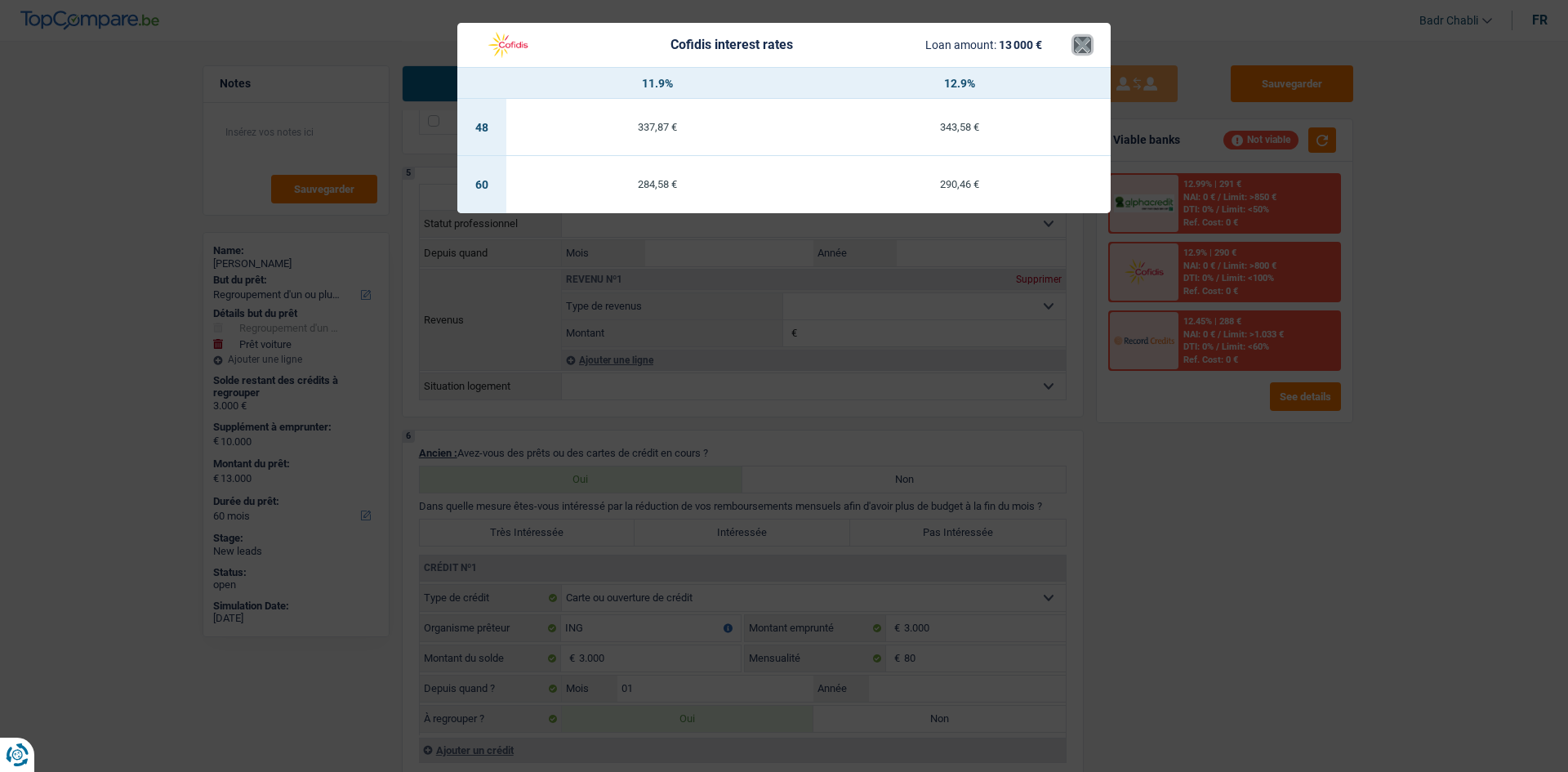
click at [1087, 44] on button "×" at bounding box center [1083, 45] width 17 height 16
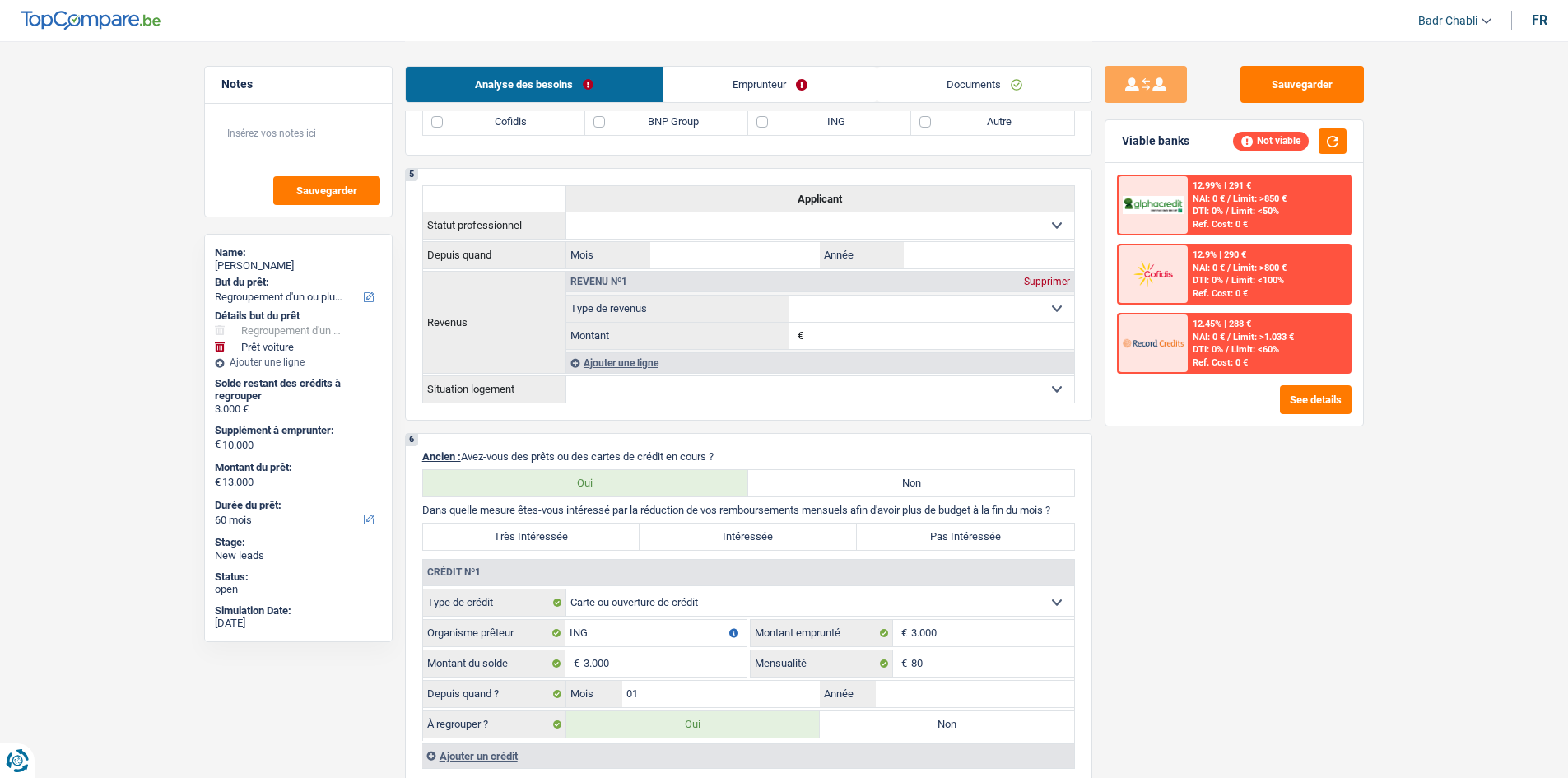
click at [644, 544] on label "Intéressée" at bounding box center [748, 536] width 217 height 27
click at [644, 544] on input "Intéressée" at bounding box center [748, 536] width 217 height 27
radio input "true"
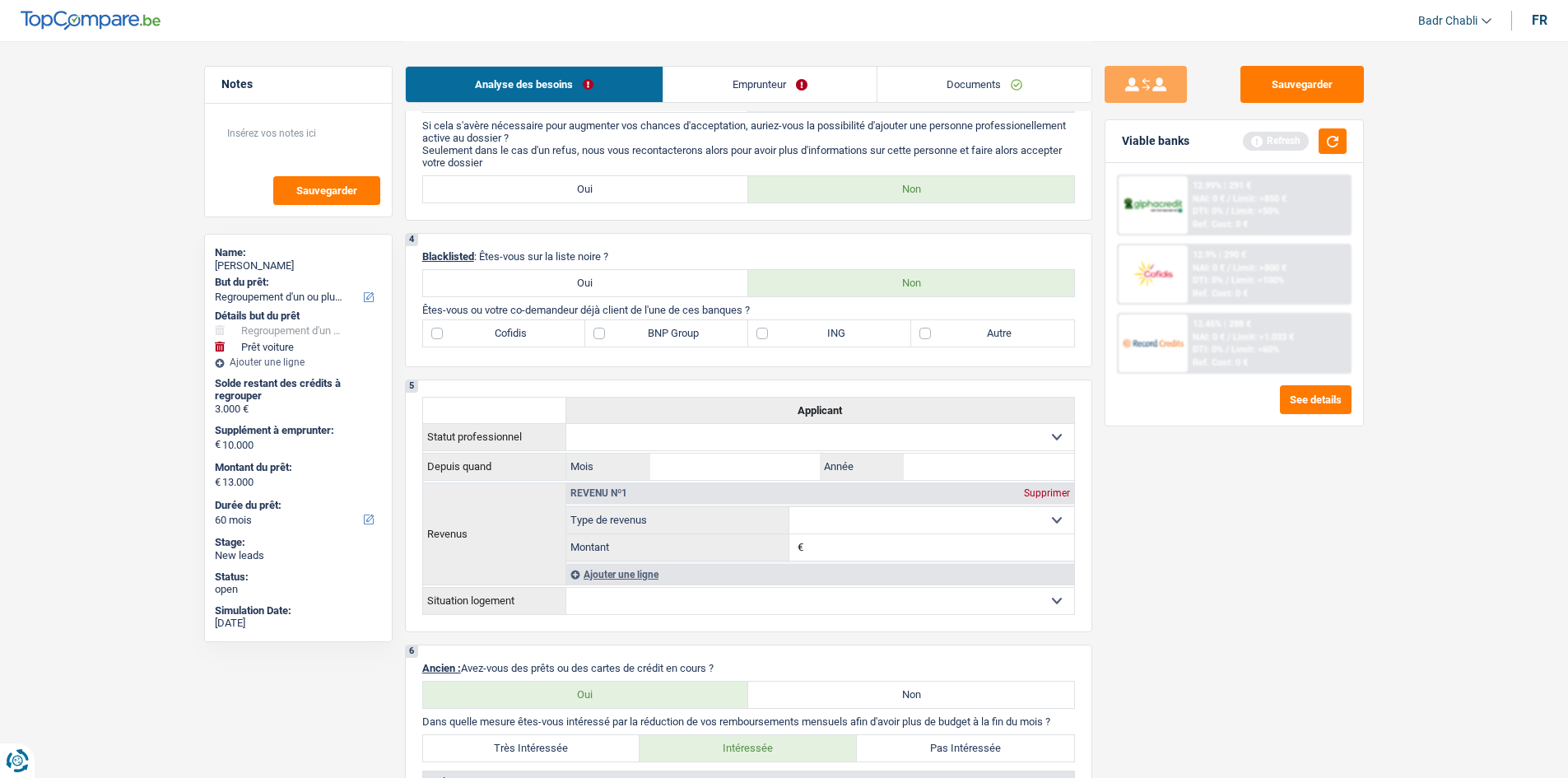
scroll to position [659, 0]
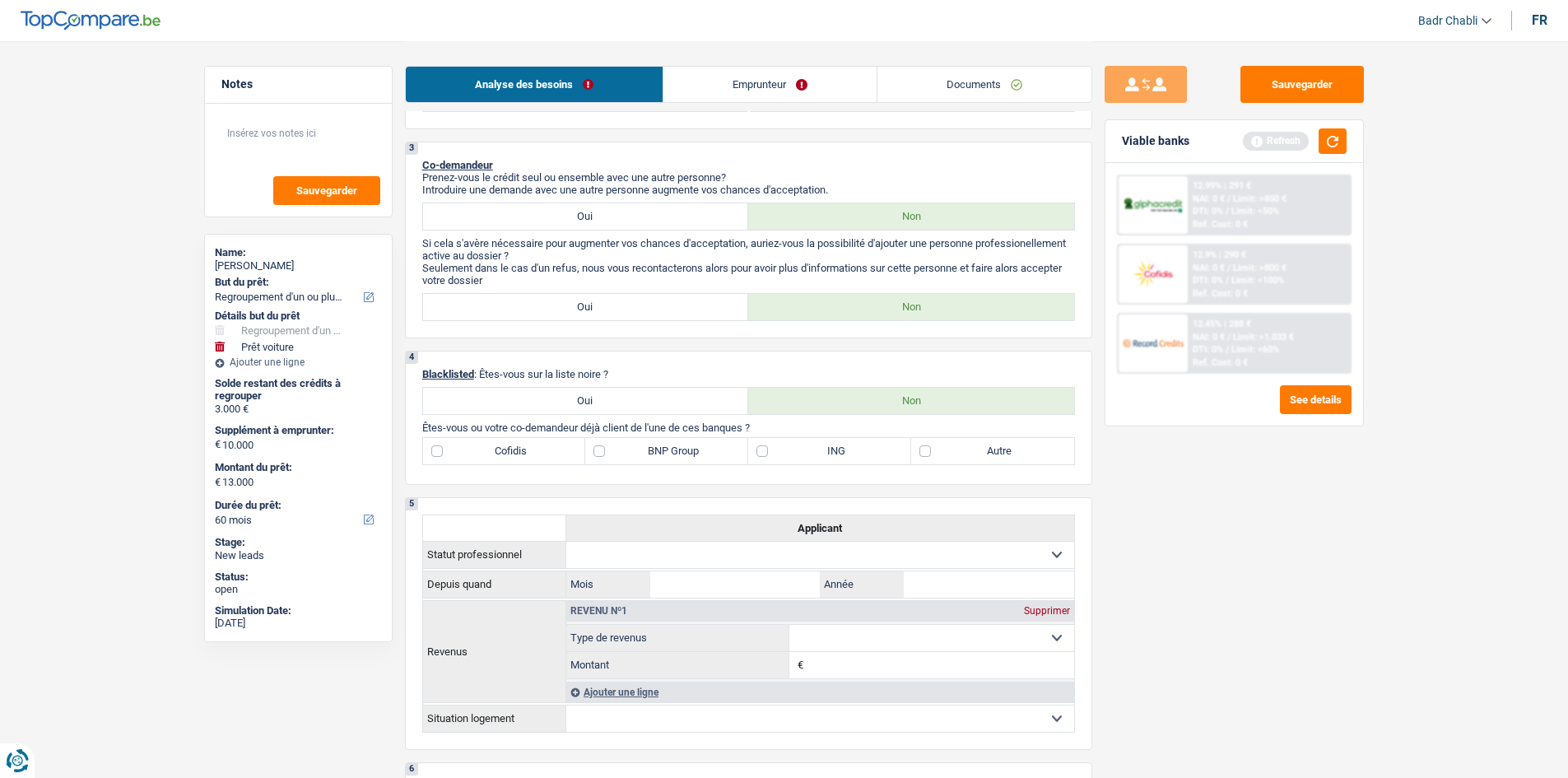
click at [845, 360] on div "4 Blacklisted : Êtes-vous sur la liste noire ? Oui Non Êtes-vous ou votre co-de…" at bounding box center [749, 418] width 687 height 135
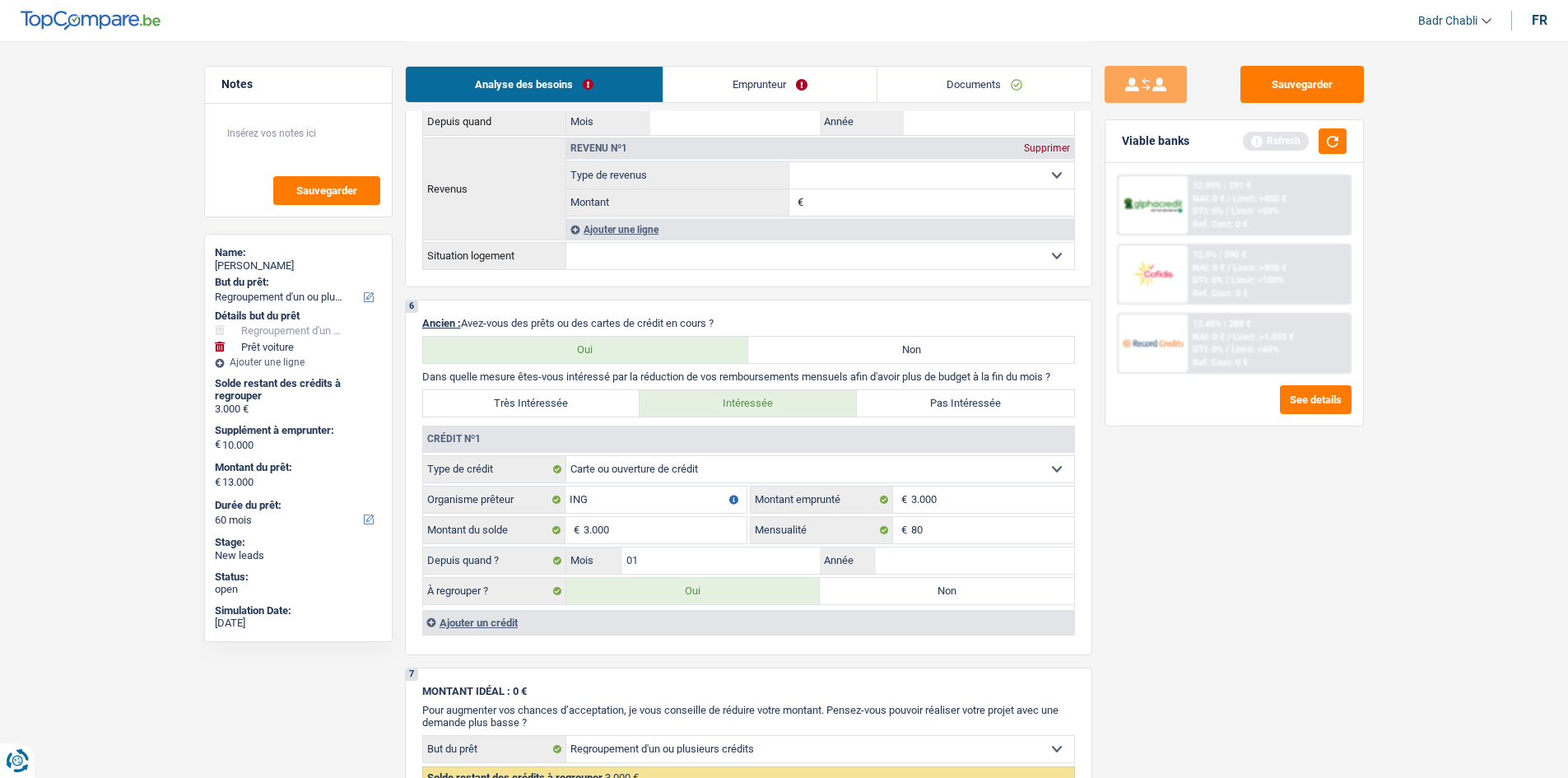
scroll to position [1153, 0]
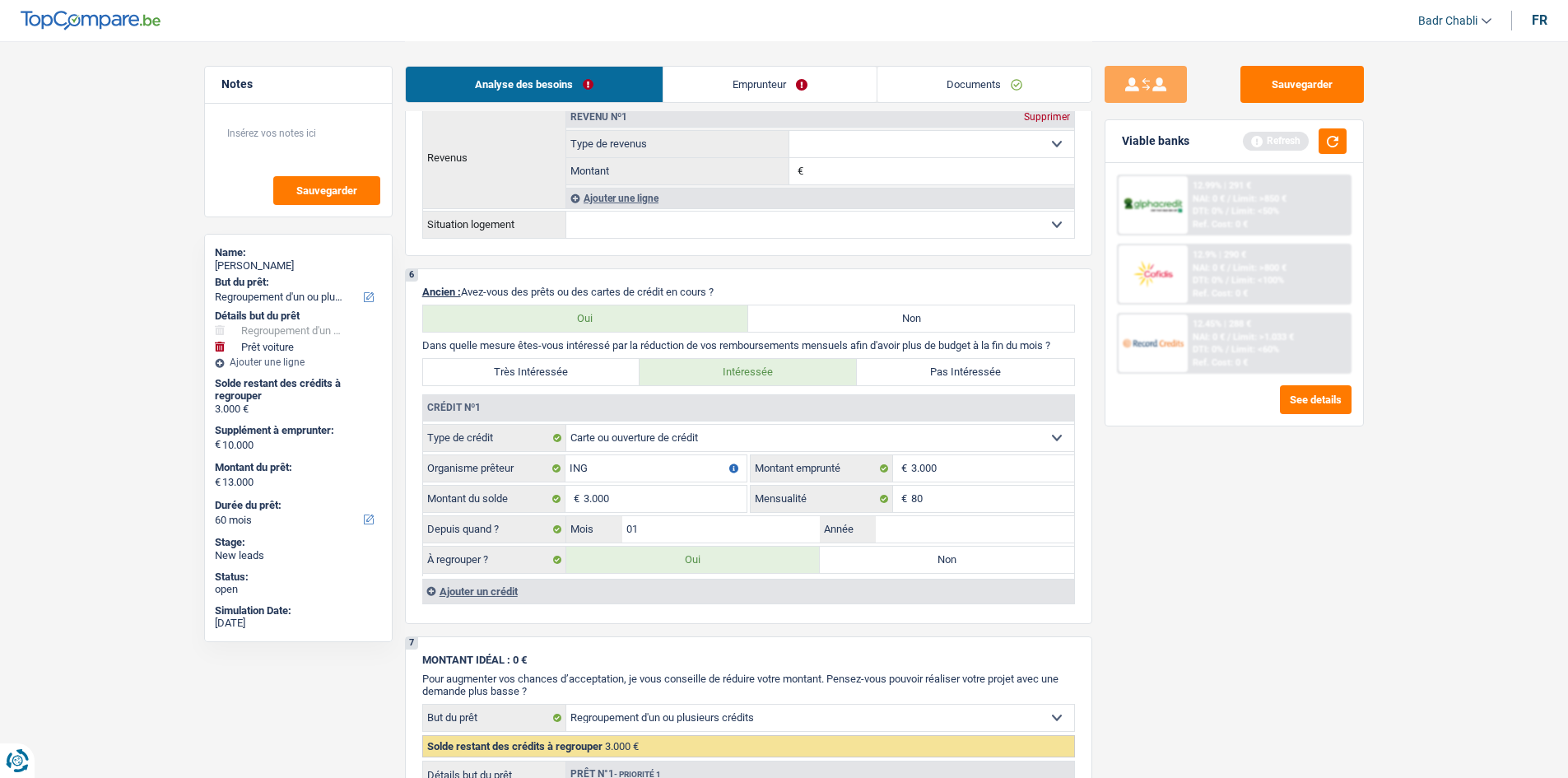
click at [472, 587] on div "Ajouter un crédit" at bounding box center [748, 591] width 652 height 25
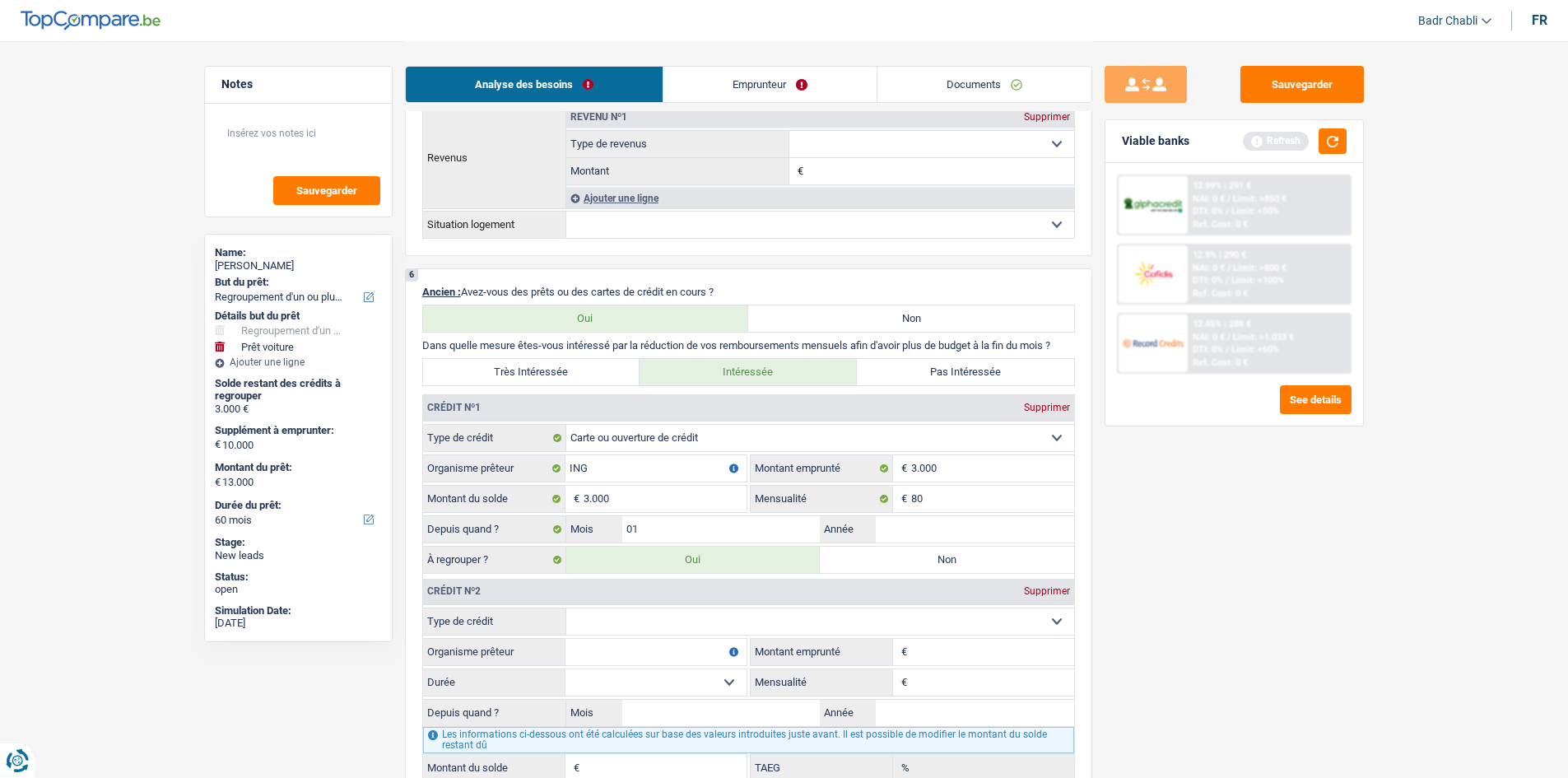
click at [671, 617] on select "Carte ou ouverture de crédit Prêt hypothécaire Vente à tempérament Prêt à tempé…" at bounding box center [820, 621] width 508 height 27
select select "personalLoan"
type input "0"
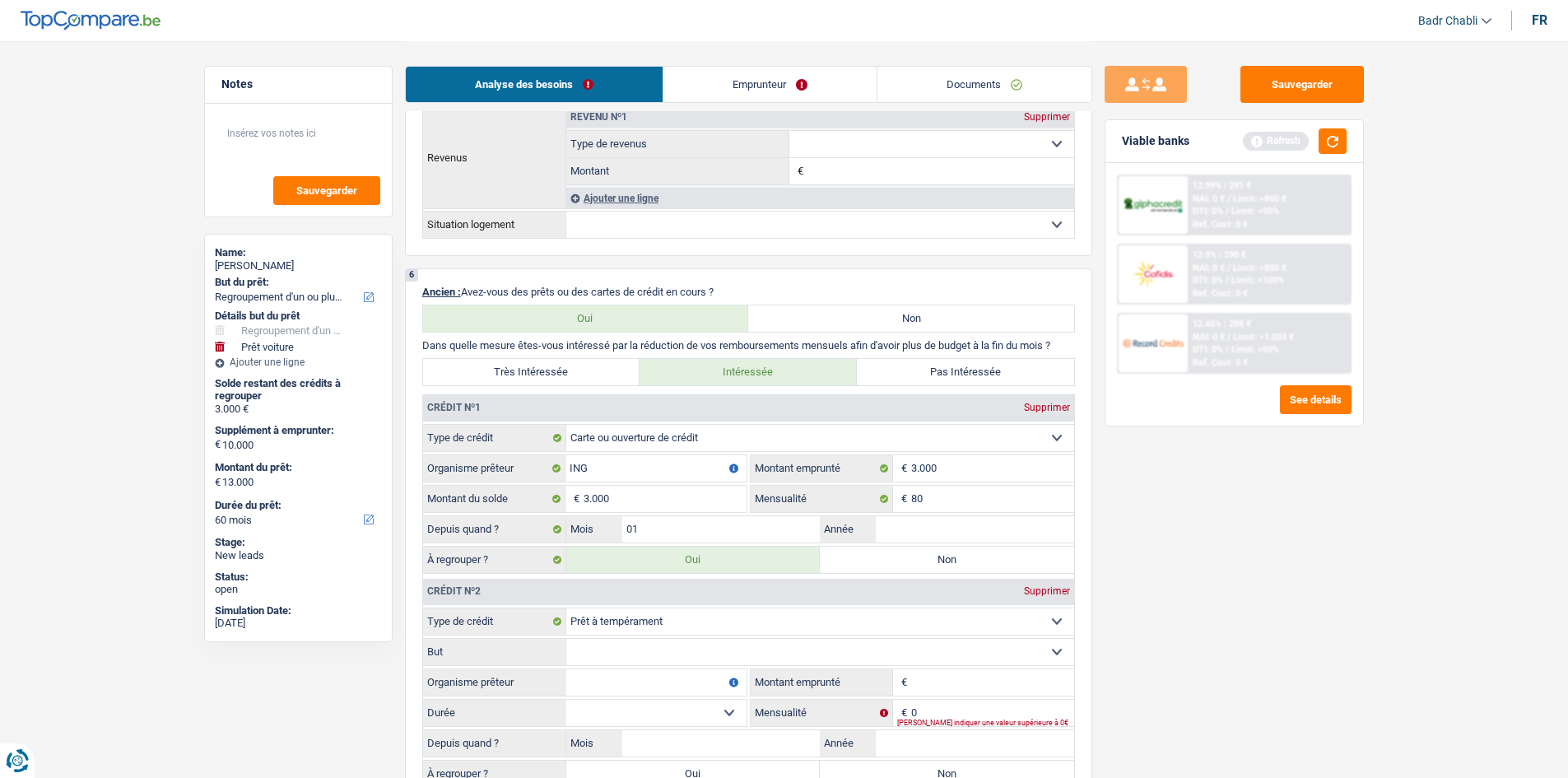
click at [671, 653] on select "Confort maison: meubles, textile, peinture, électroménager, outillage non-profe…" at bounding box center [820, 652] width 508 height 27
select select "familyEvent"
click at [567, 639] on select "Confort maison: meubles, textile, peinture, électroménager, outillage non-profe…" at bounding box center [820, 652] width 508 height 27
click at [609, 691] on input "Organisme prêteur" at bounding box center [656, 682] width 181 height 27
click at [972, 688] on input "Montant" at bounding box center [992, 682] width 163 height 27
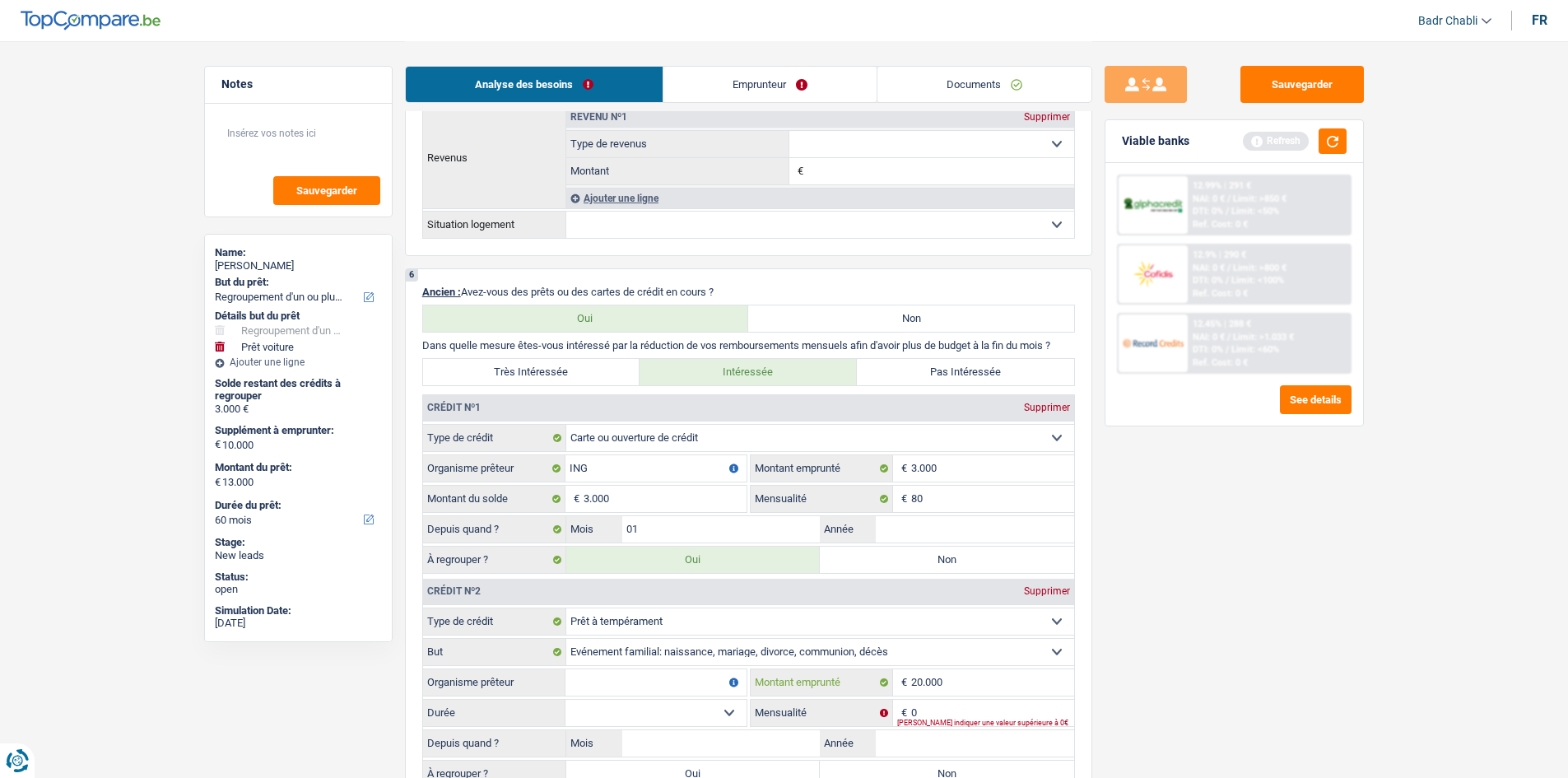
type input "20.000"
click at [675, 673] on input "Organisme prêteur" at bounding box center [656, 682] width 181 height 27
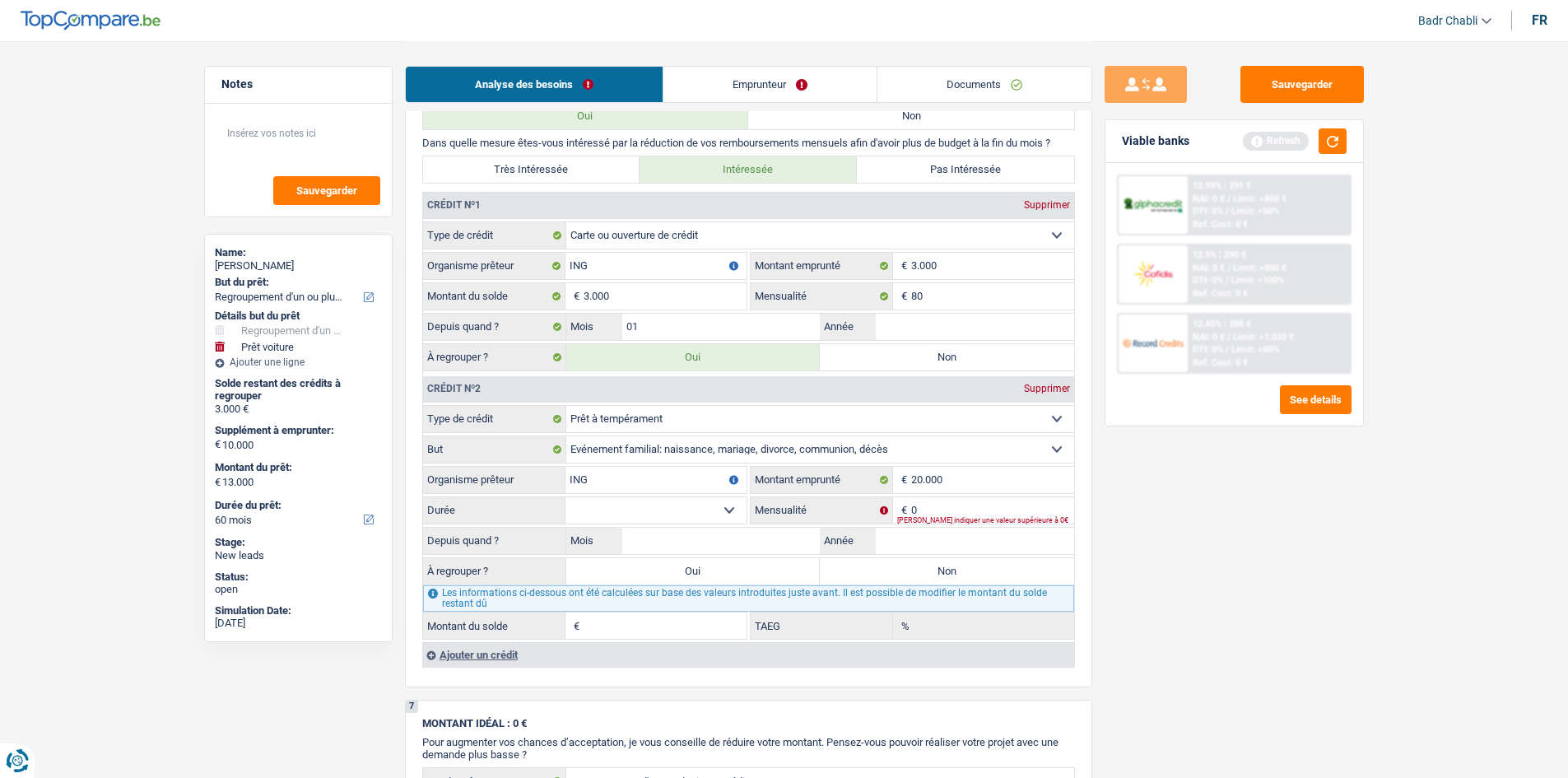
scroll to position [1400, 0]
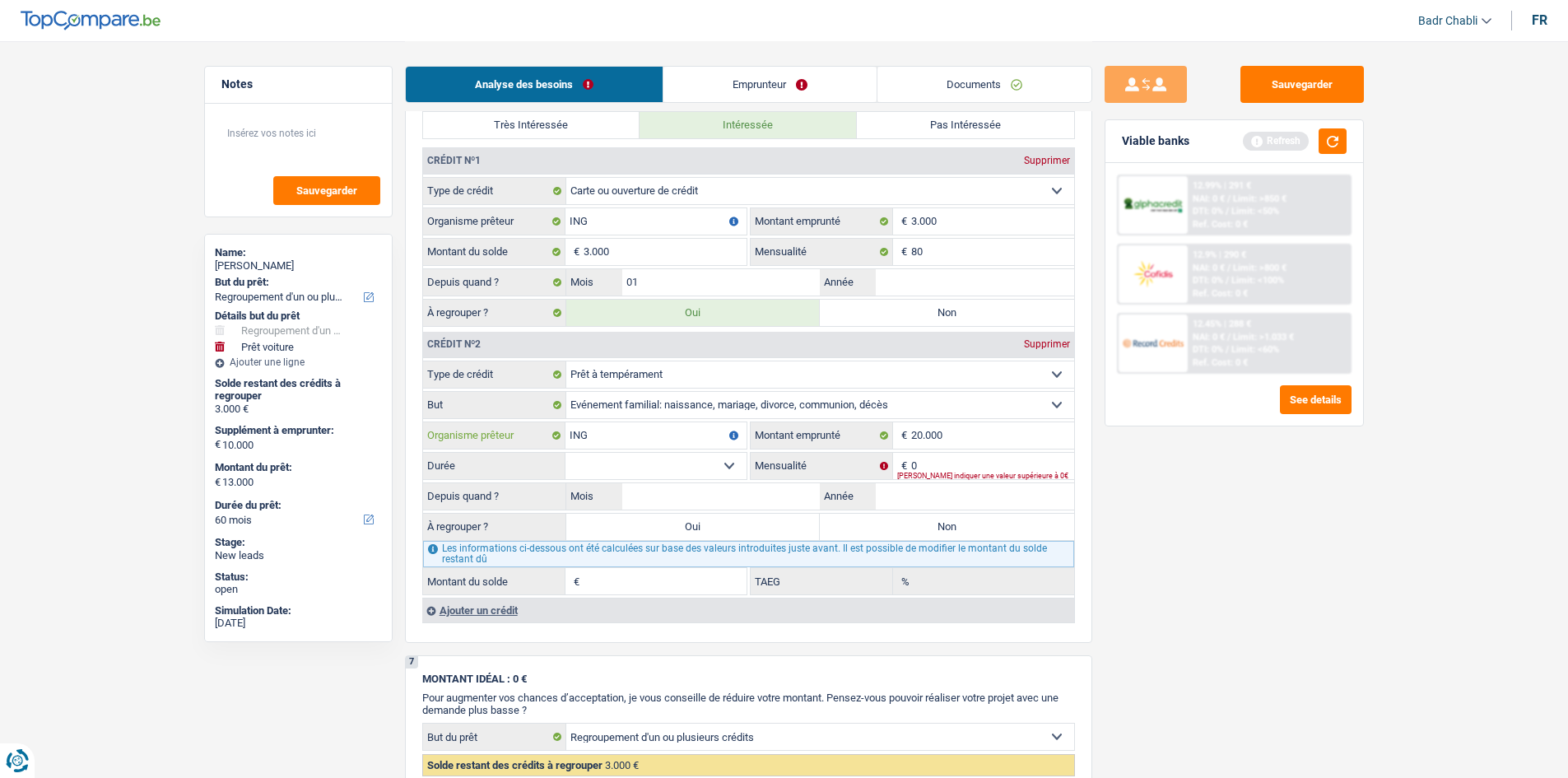
type input "ING"
click at [714, 475] on select "12 mois 18 mois 24 mois 30 mois 36 mois 42 mois 48 mois 60 mois 72 mois 84 mois…" at bounding box center [656, 466] width 181 height 27
click at [972, 431] on input "20.000" at bounding box center [992, 435] width 163 height 27
type input "20.001"
click at [691, 468] on select "12 mois 18 mois 24 mois 30 mois 36 mois 42 mois 48 mois 60 mois 72 mois 84 mois…" at bounding box center [656, 466] width 181 height 27
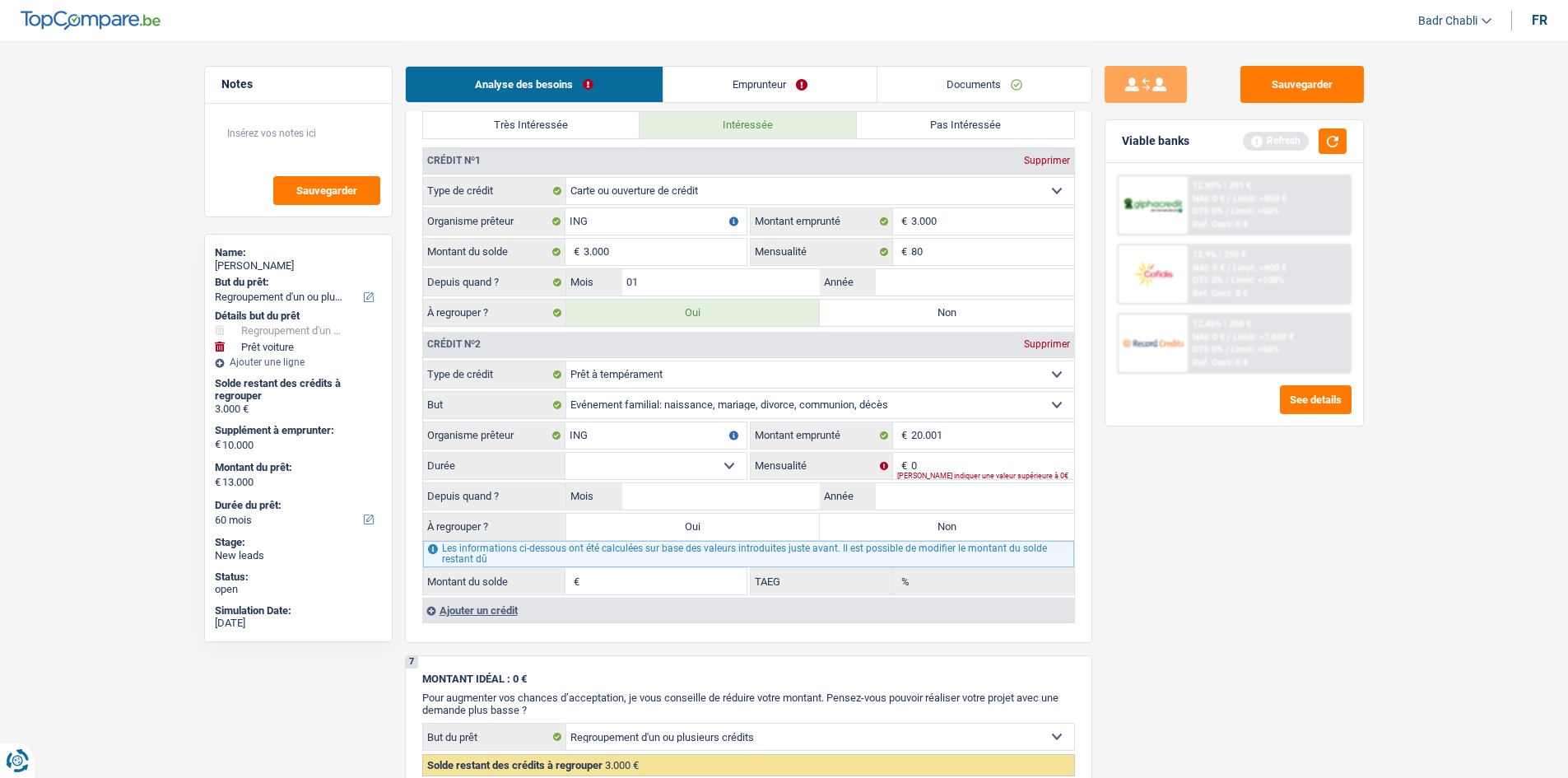
select select "120"
click at [566, 453] on select "12 mois 18 mois 24 mois 30 mois 36 mois 42 mois 48 mois 60 mois 72 mois 84 mois…" at bounding box center [656, 466] width 181 height 27
click at [931, 461] on input "0" at bounding box center [992, 466] width 163 height 27
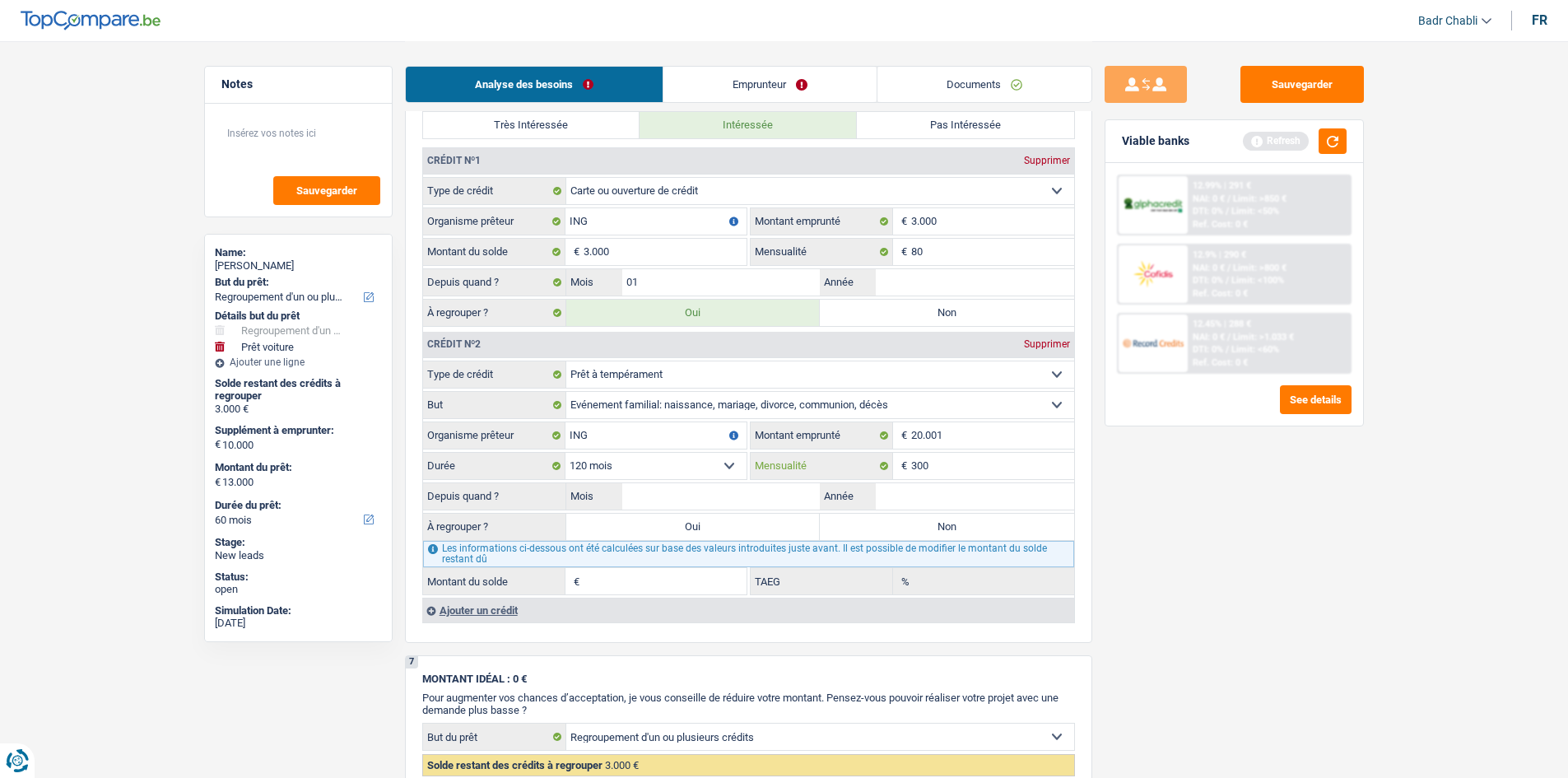
type input "300"
click at [704, 494] on input "Mois" at bounding box center [720, 496] width 198 height 27
click at [704, 496] on input "Mois" at bounding box center [720, 496] width 198 height 27
type input "08"
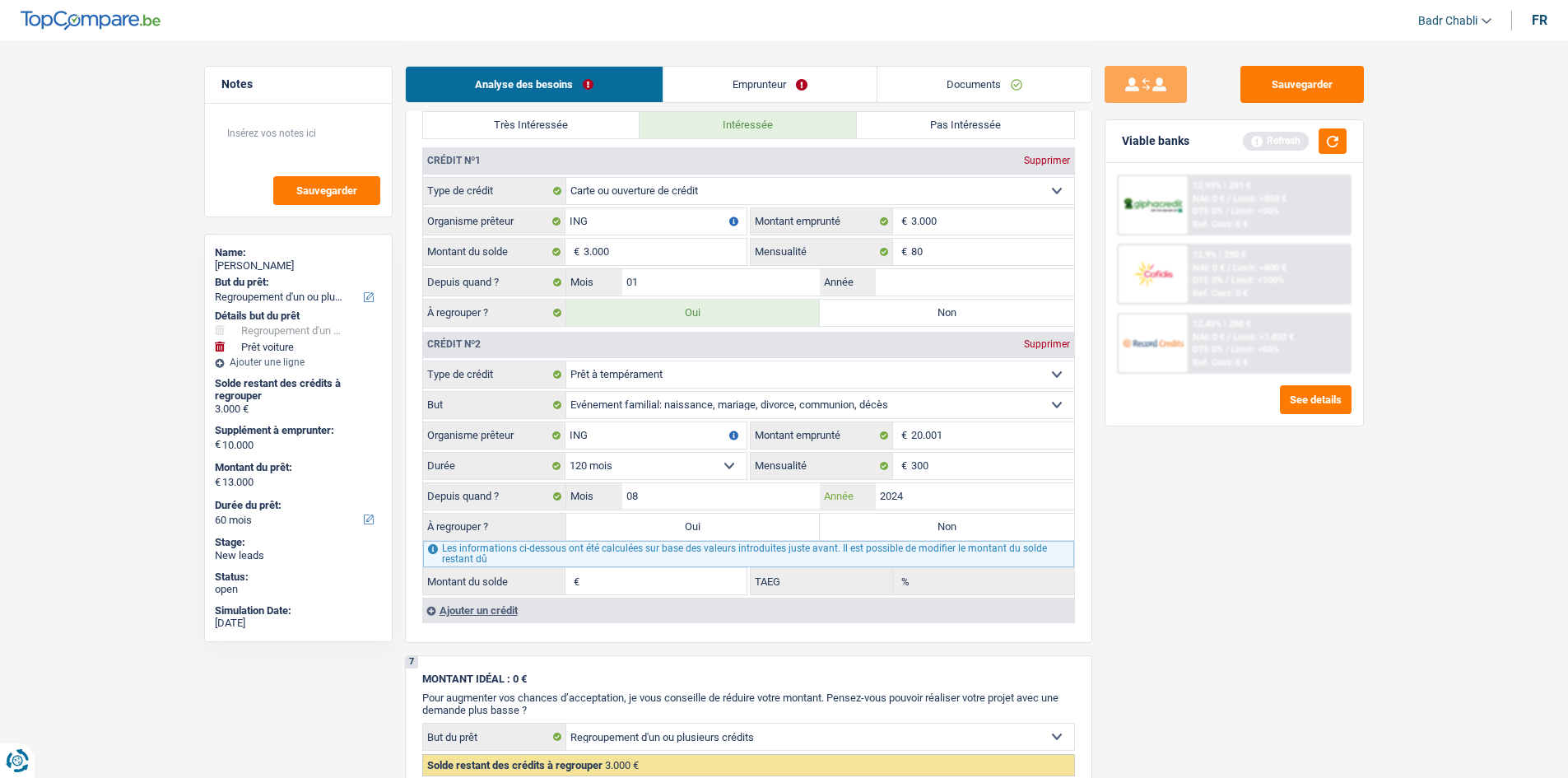
type input "2024"
click at [986, 527] on label "Non" at bounding box center [947, 526] width 254 height 27
click at [986, 527] on input "Non" at bounding box center [947, 526] width 254 height 27
radio input "true"
type input "18.871"
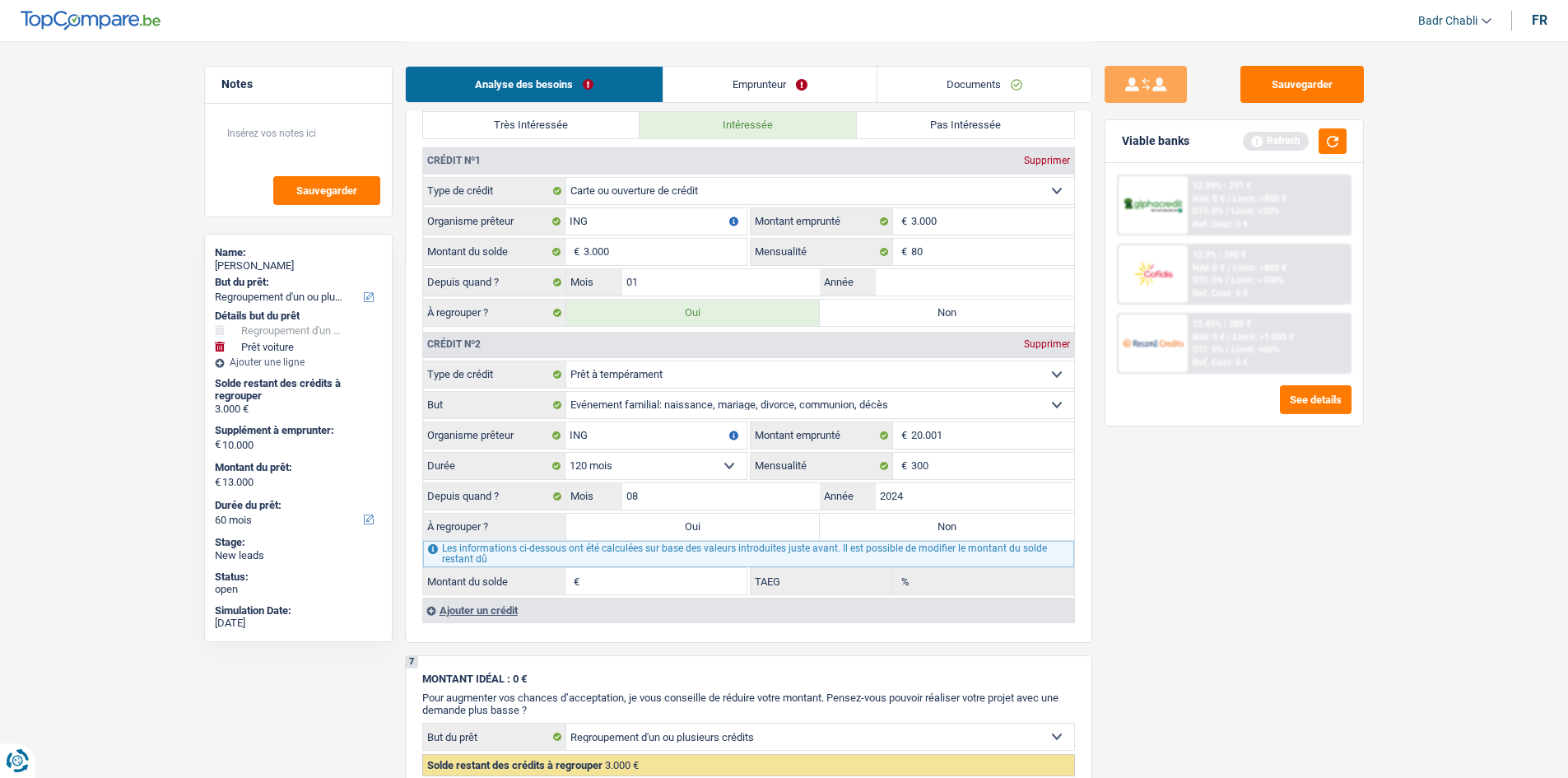
type input "13,93"
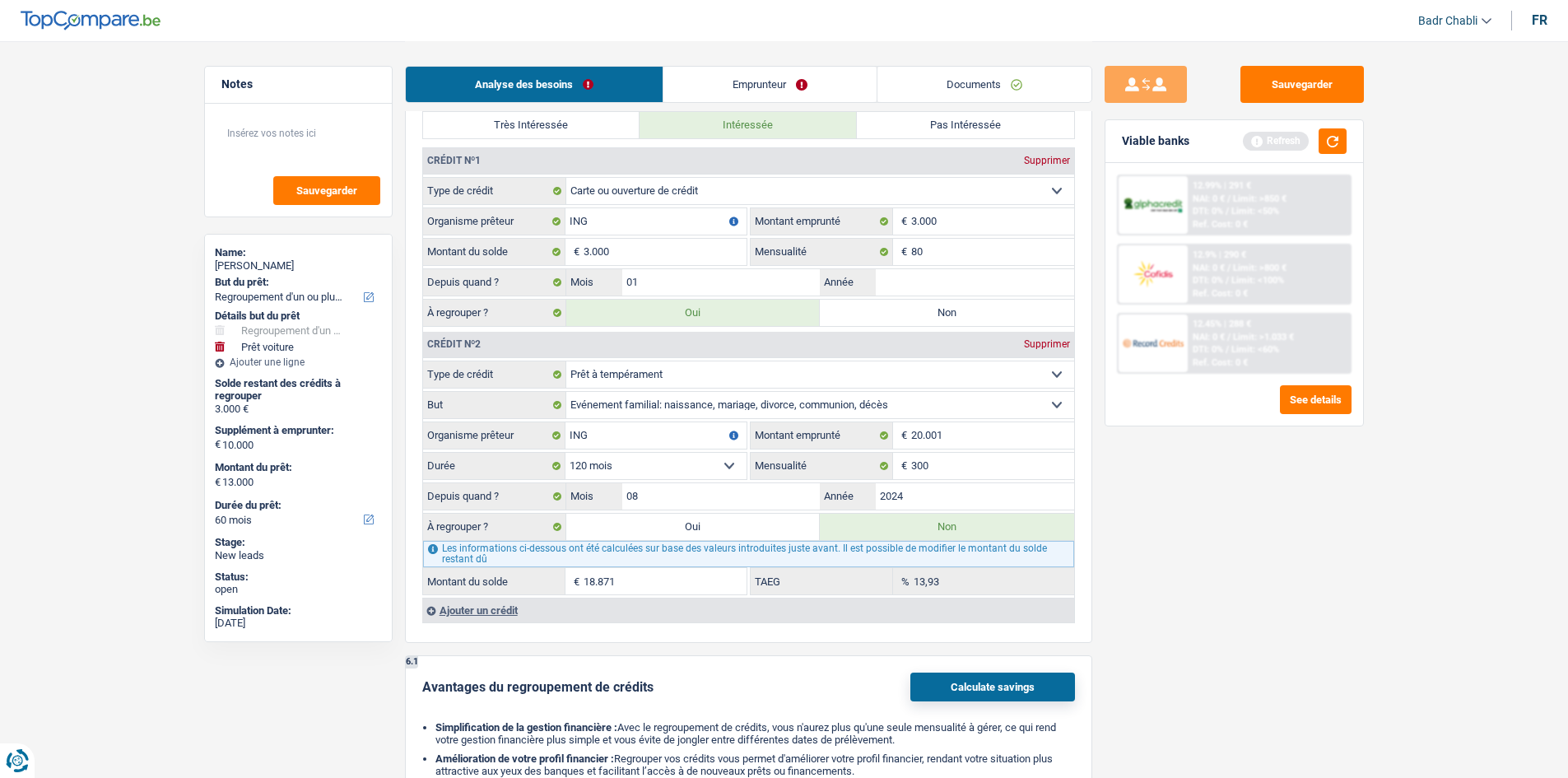
click at [1008, 74] on link "Documents" at bounding box center [984, 84] width 214 height 35
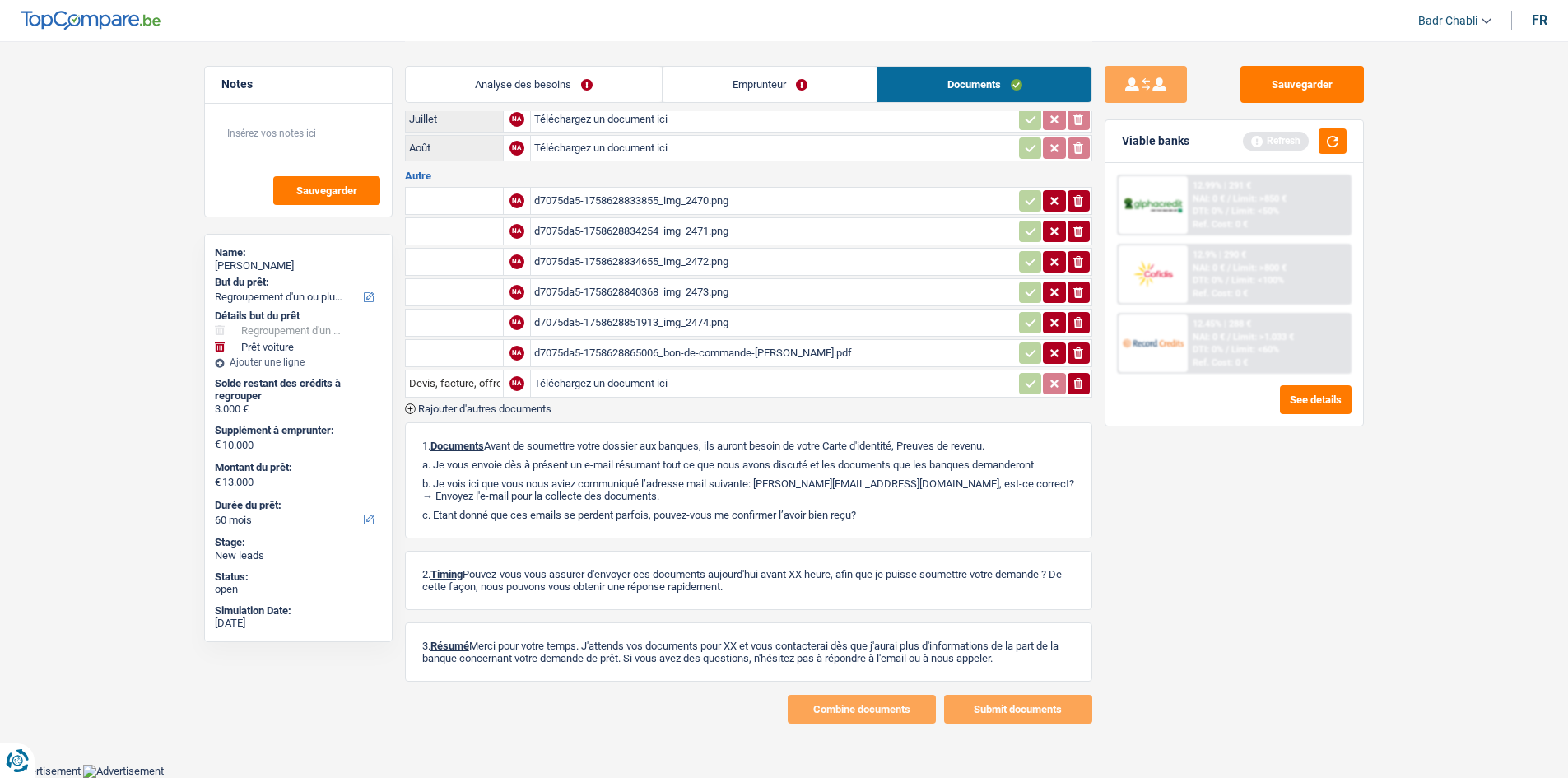
scroll to position [163, 0]
click at [674, 195] on div "d7075da5-1758628833855_img_2470.png" at bounding box center [774, 201] width 479 height 25
click at [705, 230] on div "d7075da5-1758628834254_img_2471.png" at bounding box center [774, 232] width 479 height 25
click at [695, 259] on div "d7075da5-1758628834655_img_2472.png" at bounding box center [774, 263] width 479 height 25
click at [683, 287] on div "d7075da5-1758628840368_img_2473.png" at bounding box center [774, 293] width 479 height 25
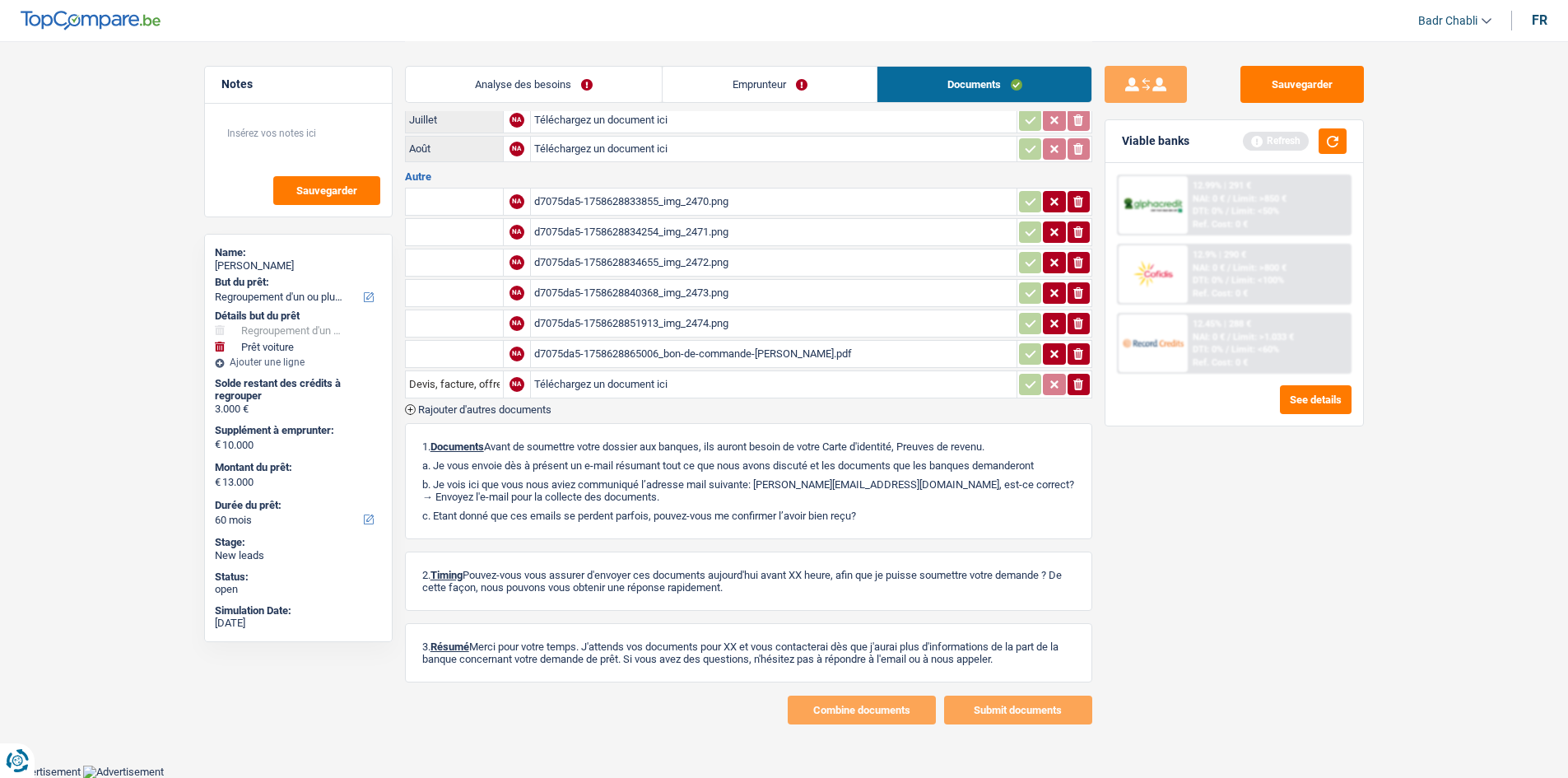
click at [737, 65] on li "Emprunteur" at bounding box center [768, 84] width 215 height 37
click at [739, 86] on link "Emprunteur" at bounding box center [769, 84] width 214 height 35
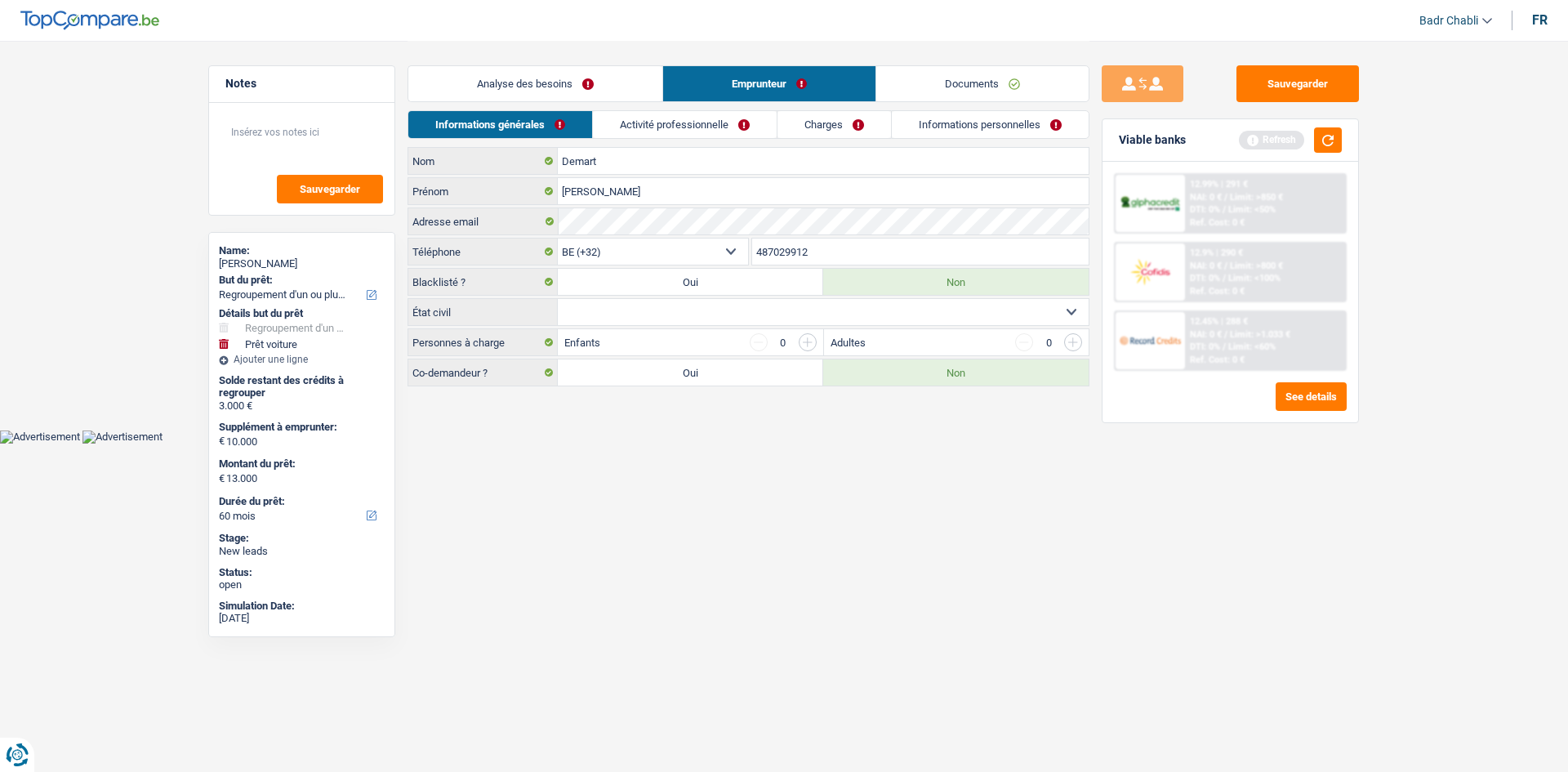
click at [559, 76] on link "Analyse des besoins" at bounding box center [536, 83] width 254 height 35
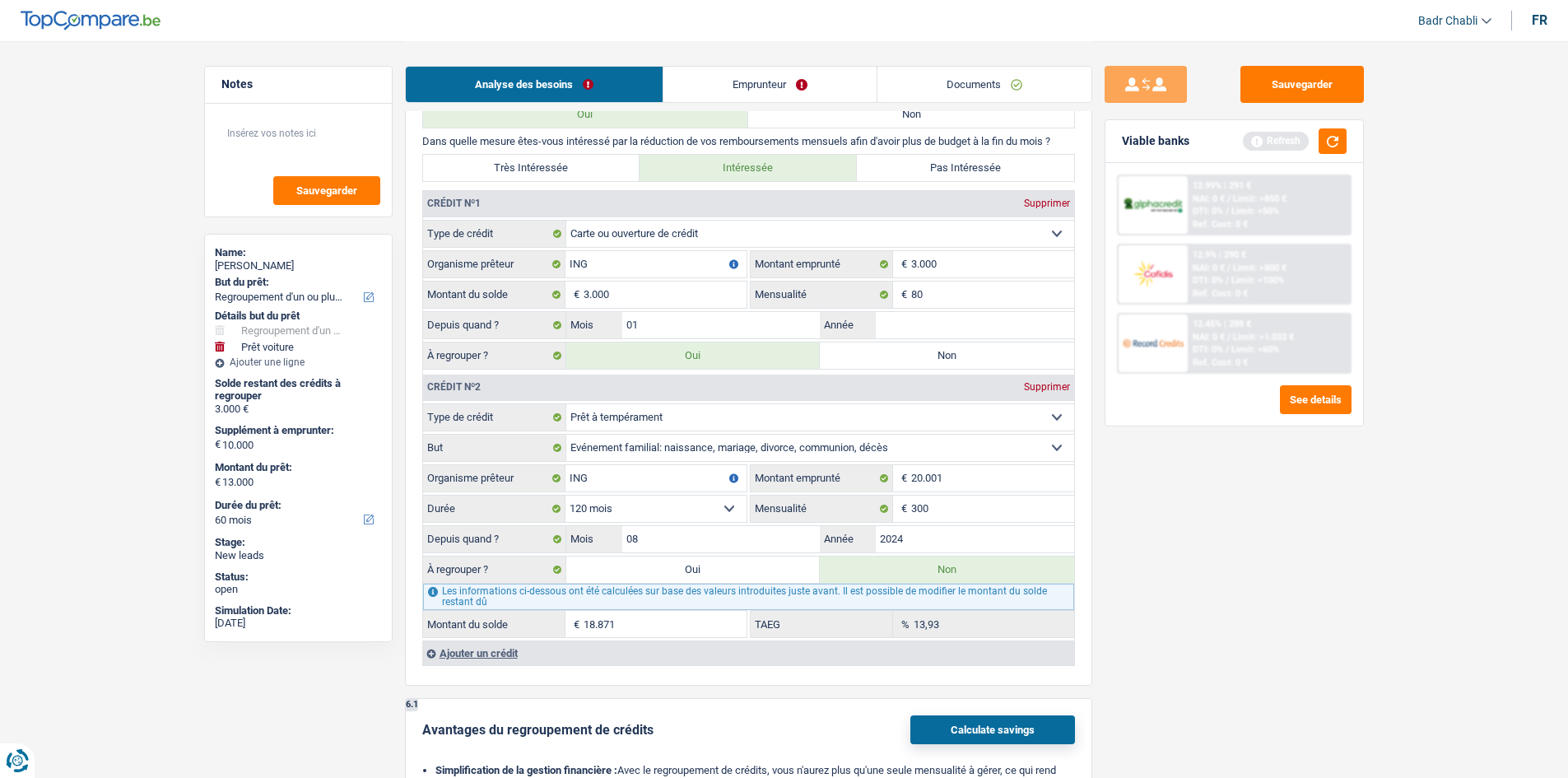
scroll to position [1400, 0]
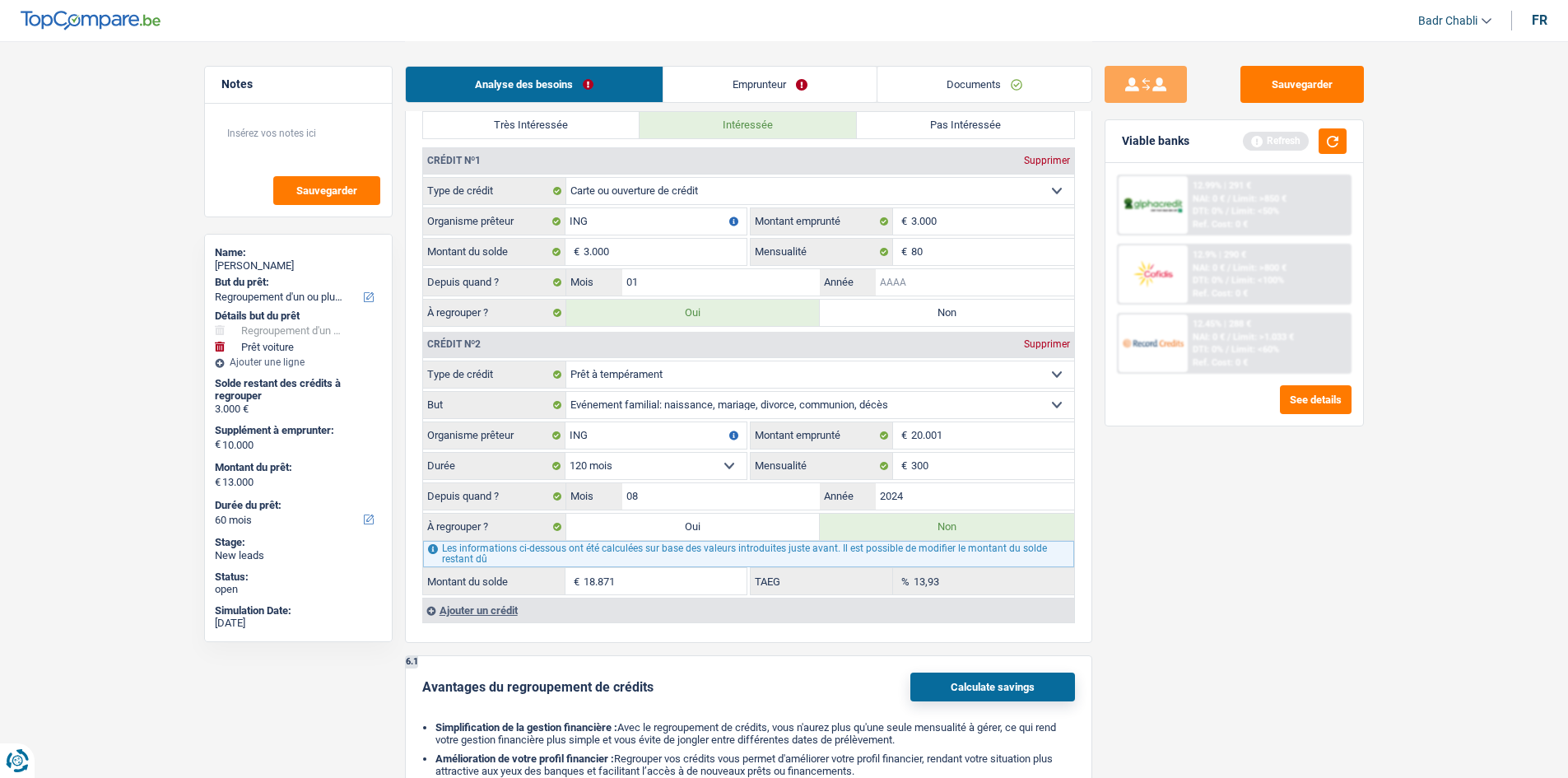
click at [947, 288] on input "Année" at bounding box center [974, 282] width 198 height 27
type input "2021"
click at [486, 599] on div "Ajouter un crédit" at bounding box center [748, 610] width 652 height 25
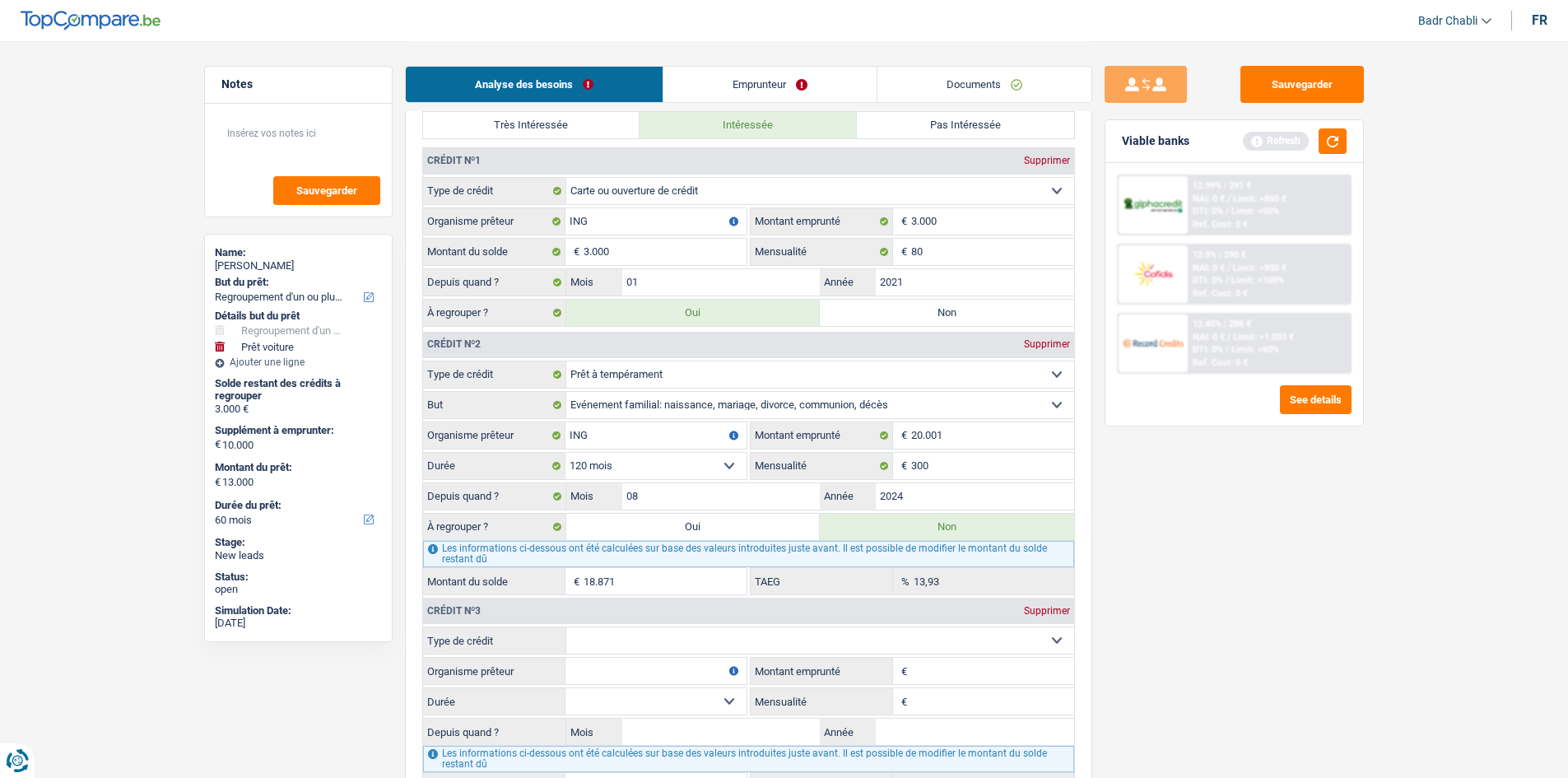
click at [647, 632] on select "Carte ou ouverture de crédit Prêt hypothécaire Vente à tempérament Prêt à tempé…" at bounding box center [820, 641] width 508 height 27
select select "mortgage"
click at [567, 628] on select "Carte ou ouverture de crédit Prêt hypothécaire Vente à tempérament Prêt à tempé…" at bounding box center [820, 641] width 508 height 27
type input "0"
click at [929, 676] on input "Montant emprunté" at bounding box center [992, 671] width 163 height 27
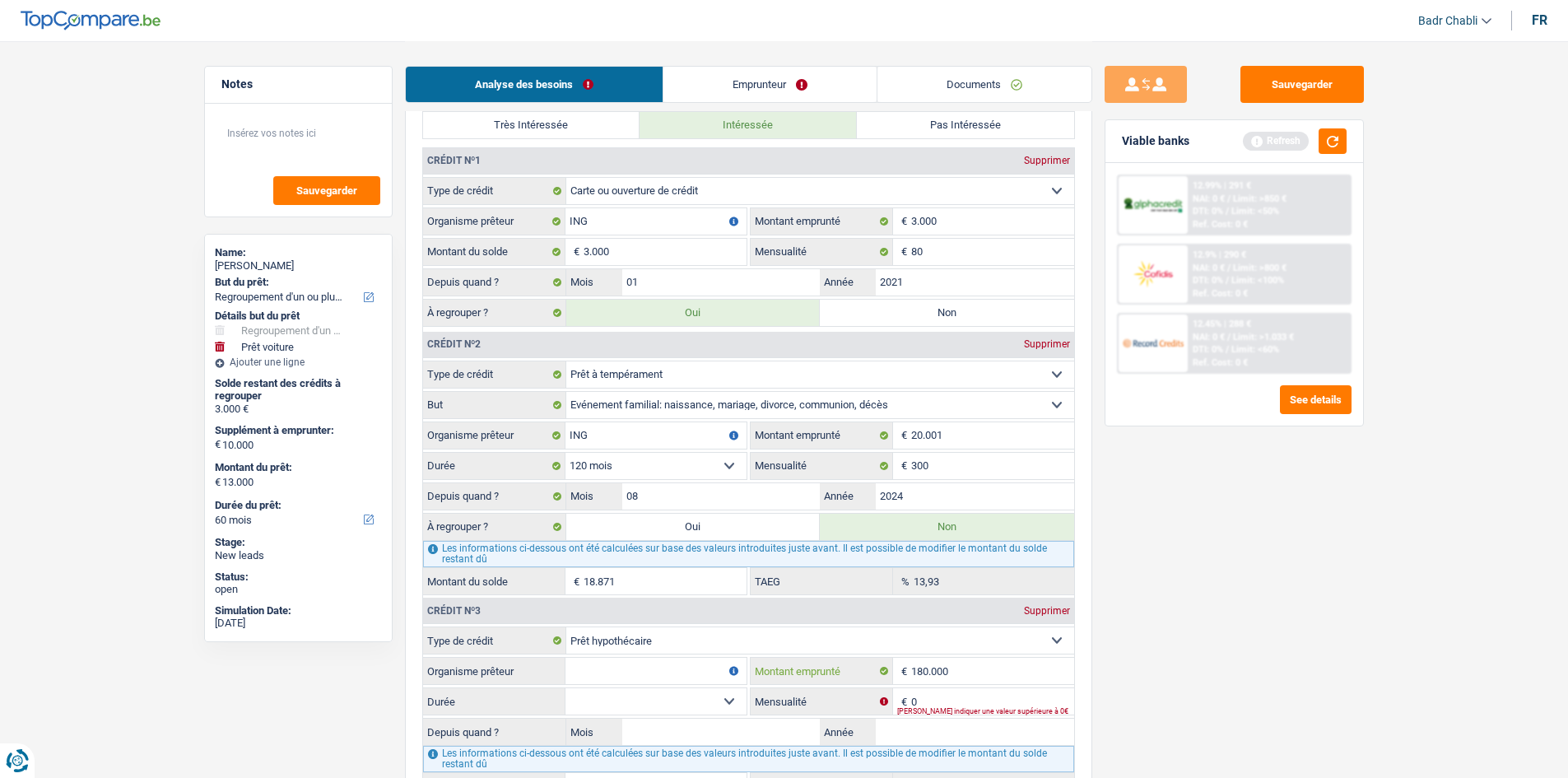
click at [929, 676] on input "180.000" at bounding box center [992, 671] width 163 height 27
type input "180.000"
click at [614, 669] on input "Organisme prêteur" at bounding box center [656, 671] width 181 height 27
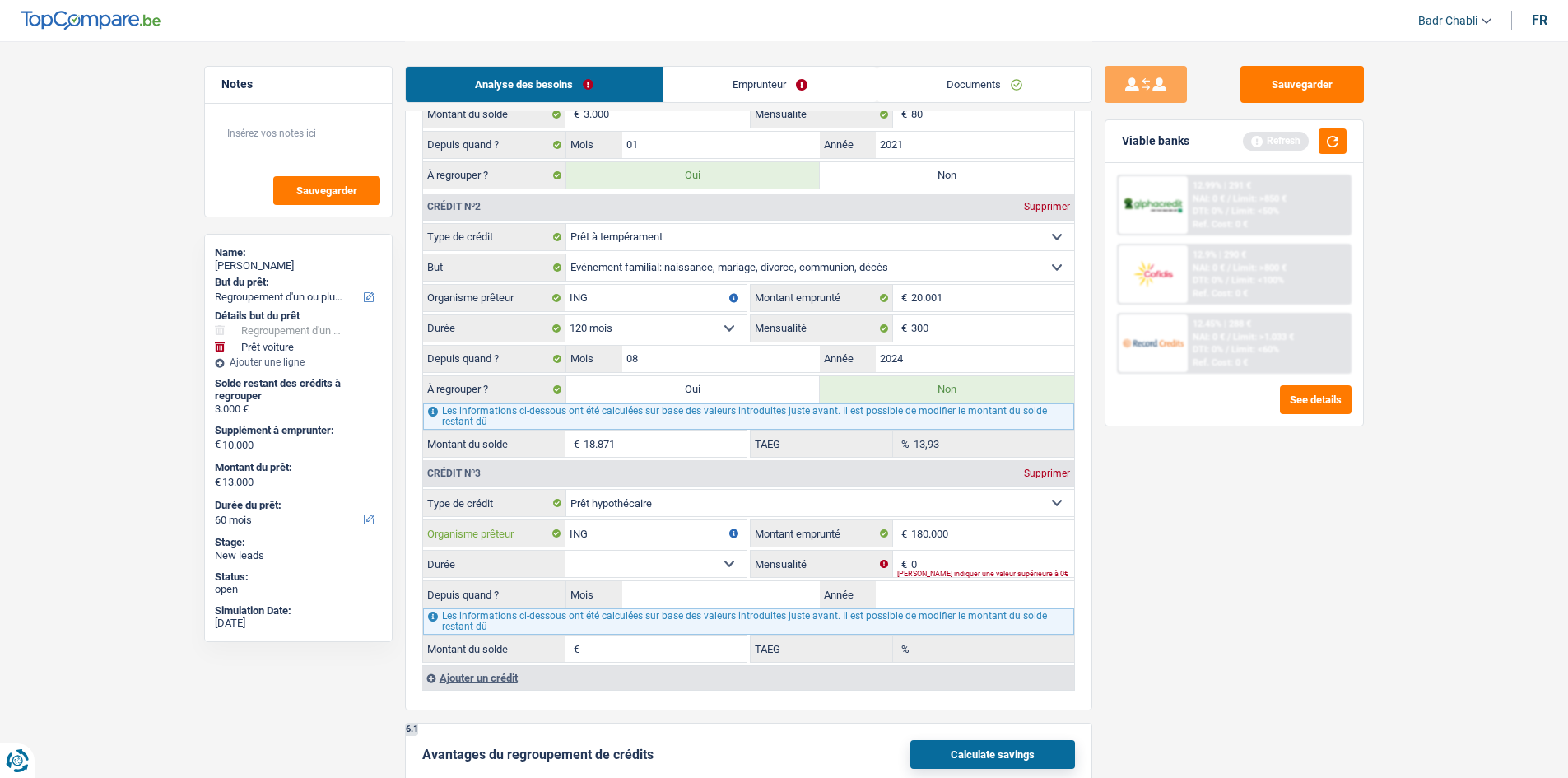
scroll to position [1564, 0]
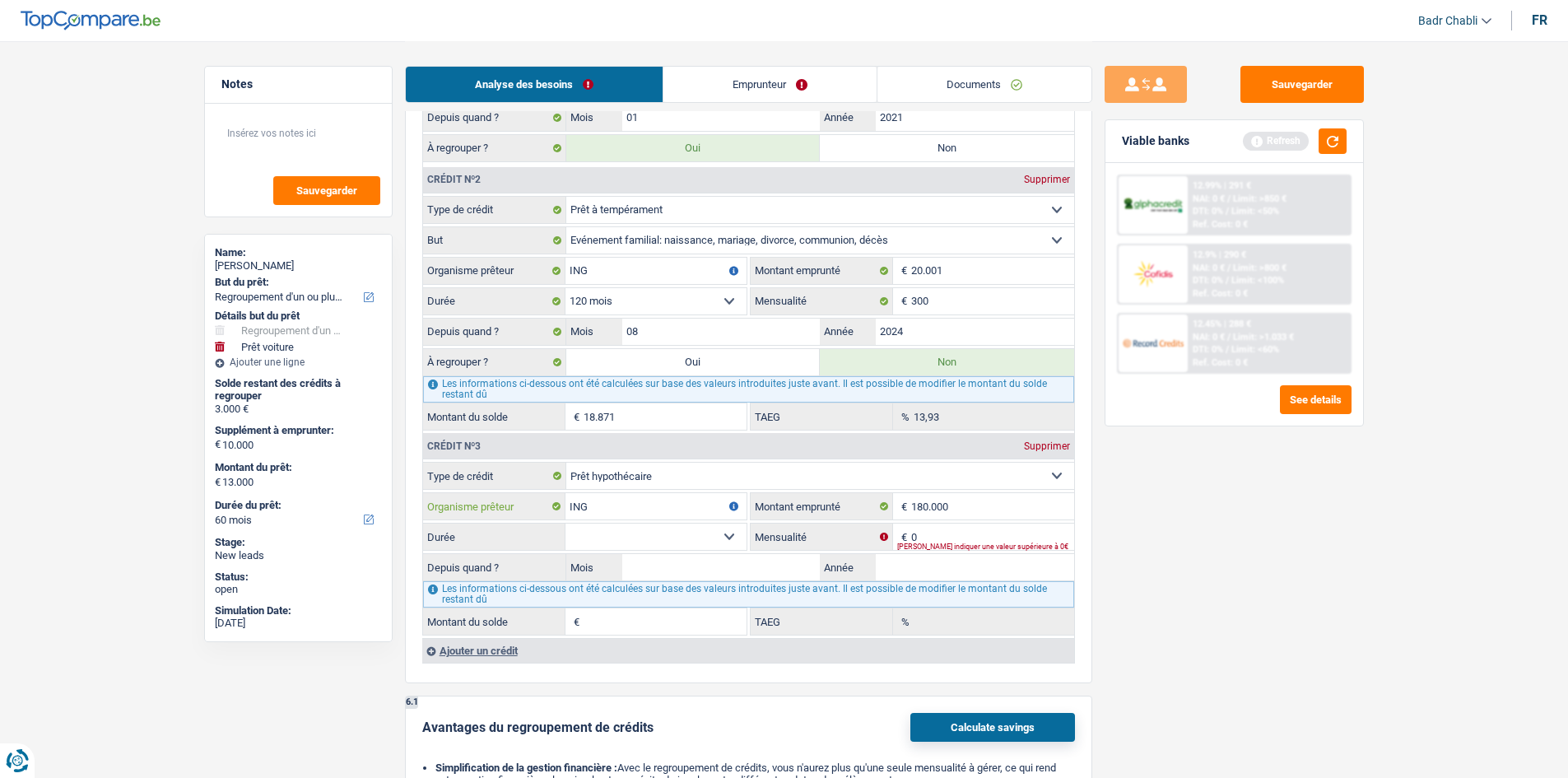
type input "ING"
click at [776, 568] on input "Mois" at bounding box center [720, 567] width 198 height 27
type input "04"
type input "2013"
click at [646, 538] on select "120 mois 132 mois 144 mois 180 mois 240 mois 300 mois 360 mois 420 mois Sélecti…" at bounding box center [656, 536] width 181 height 27
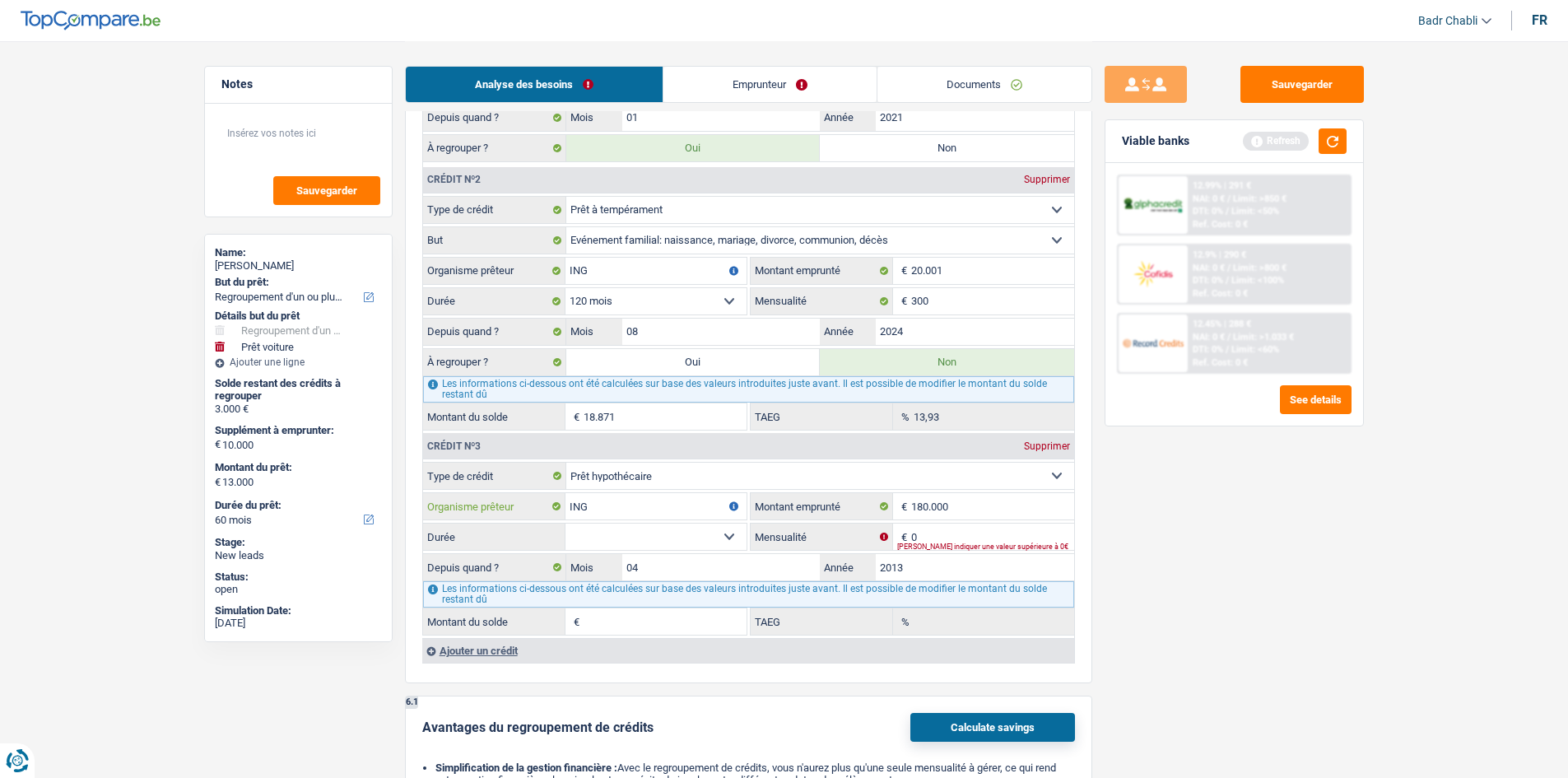
click at [642, 502] on input "ING" at bounding box center [656, 506] width 181 height 27
type input "Fond Du Logement"
click at [720, 536] on select "120 mois 132 mois 144 mois 180 mois 240 mois 300 mois 360 mois 420 mois Sélecti…" at bounding box center [656, 536] width 181 height 27
select select "360"
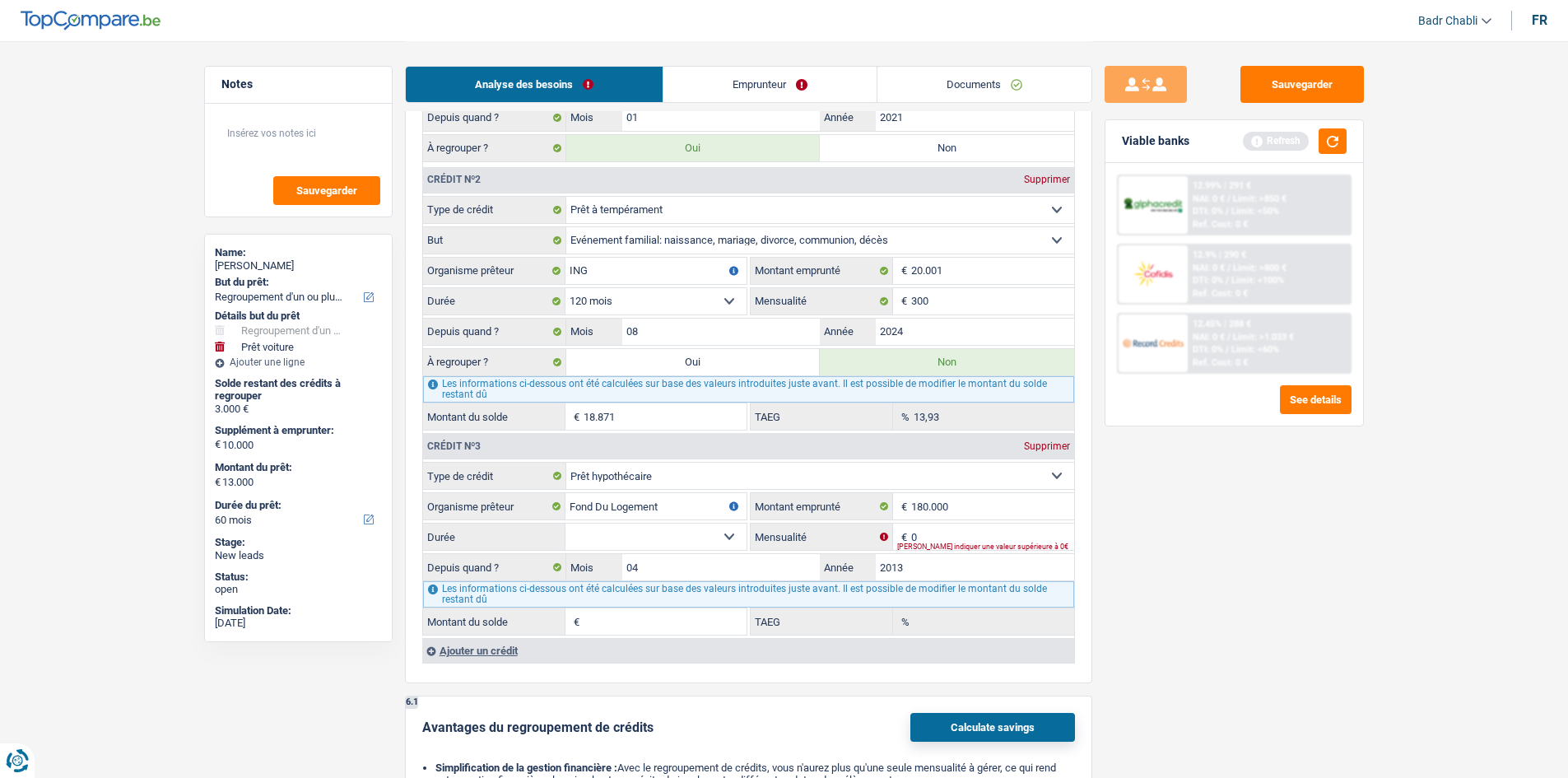
click at [566, 524] on select "120 mois 132 mois 144 mois 180 mois 240 mois 300 mois 360 mois 420 mois Sélecti…" at bounding box center [656, 536] width 181 height 27
type input "1"
type input "0,00"
click at [913, 544] on div "Veuillez indiquer une valeur supérieure à 0€" at bounding box center [986, 547] width 177 height 6
click at [919, 536] on input "0" at bounding box center [992, 536] width 163 height 27
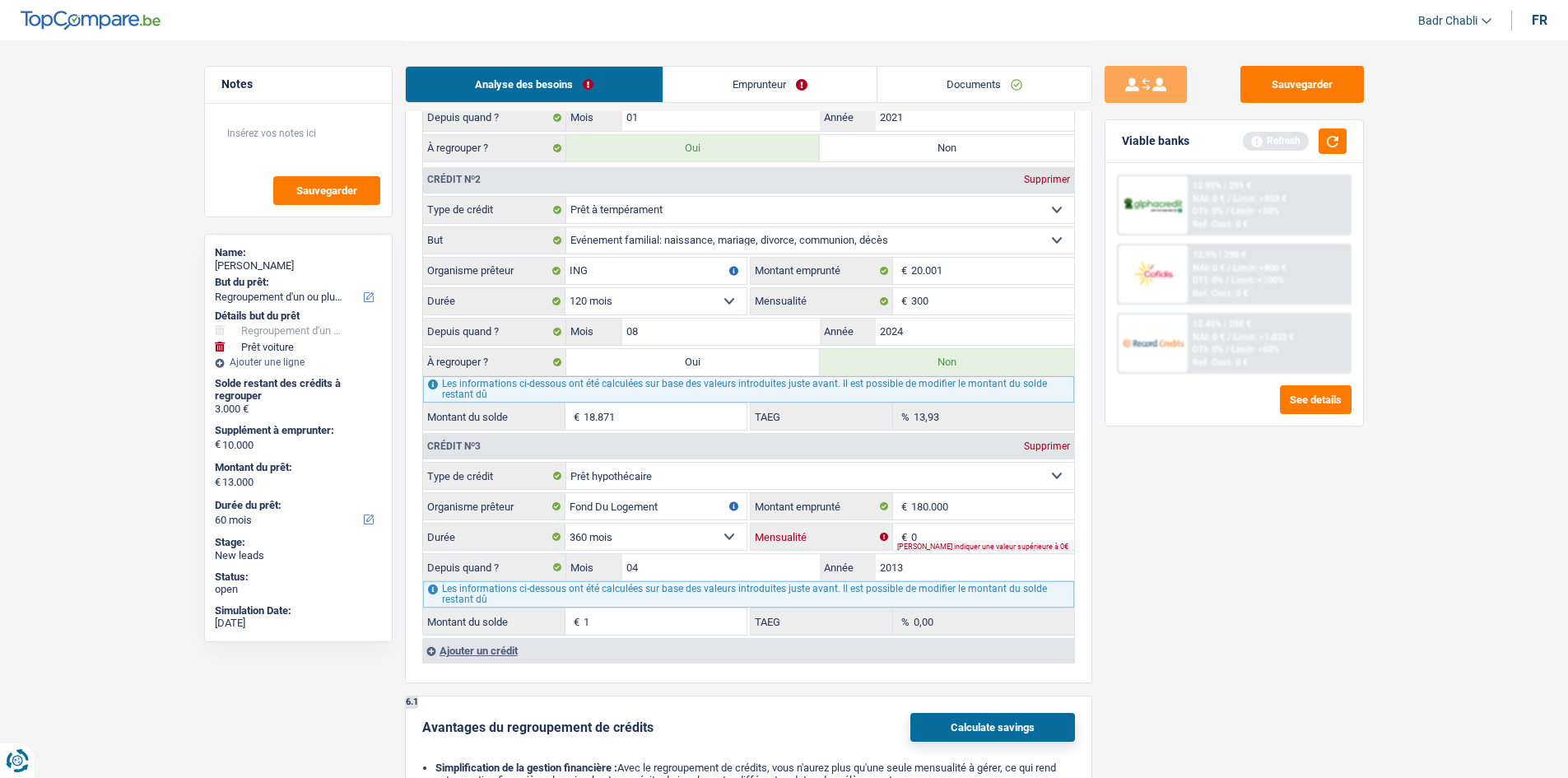
click at [919, 536] on input "0" at bounding box center [992, 536] width 163 height 27
type input "715"
type input "121.572"
type input "2,57"
click at [1323, 583] on div "Sauvegarder Viable banks Refresh 12.99% | 291 € NAI: 0 € / Limit: >850 € DTI: 0…" at bounding box center [1234, 408] width 284 height 686
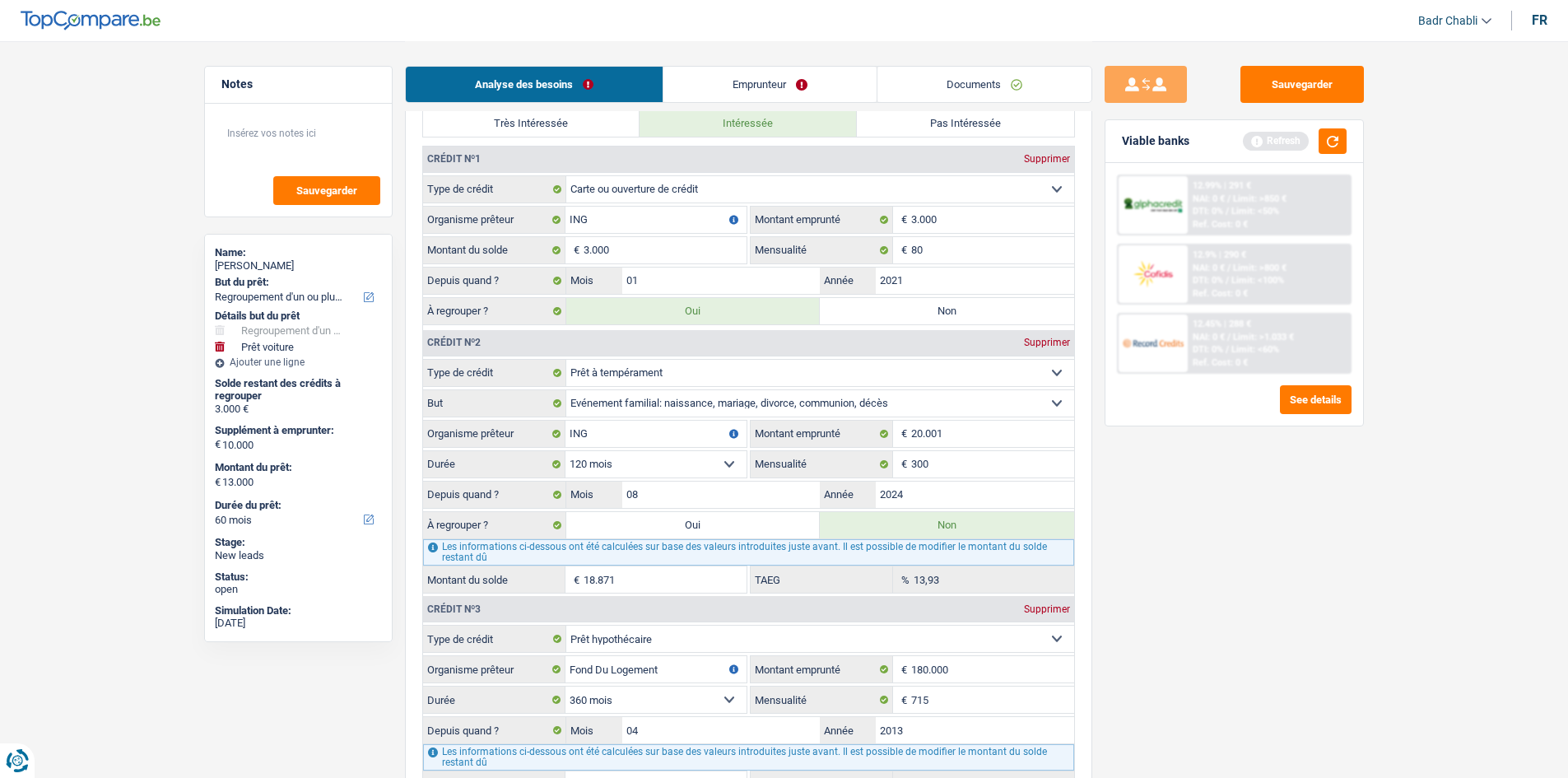
scroll to position [1317, 0]
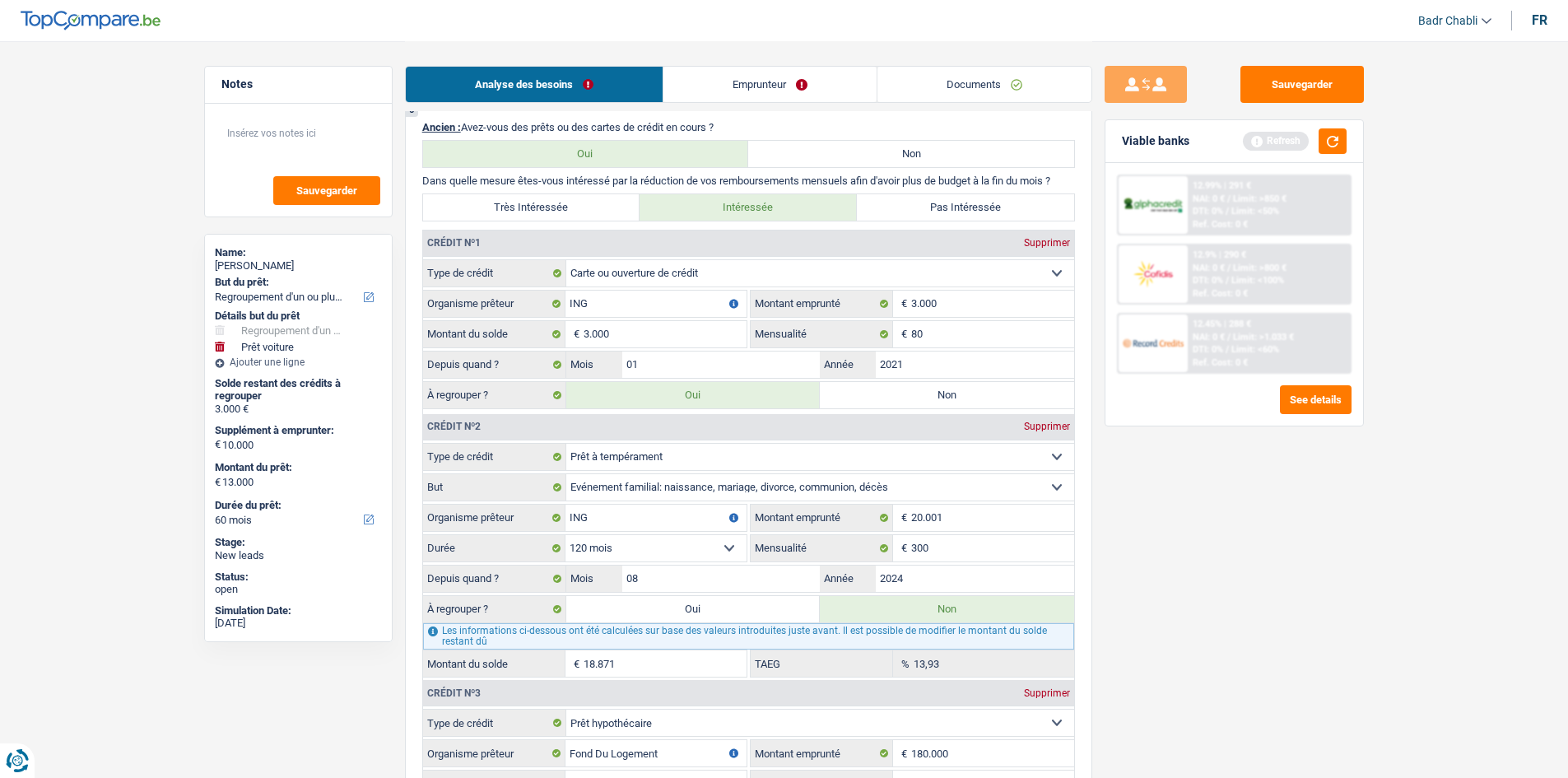
click at [1168, 497] on div "Sauvegarder Viable banks Refresh 12.99% | 291 € NAI: 0 € / Limit: >850 € DTI: 0…" at bounding box center [1234, 408] width 284 height 686
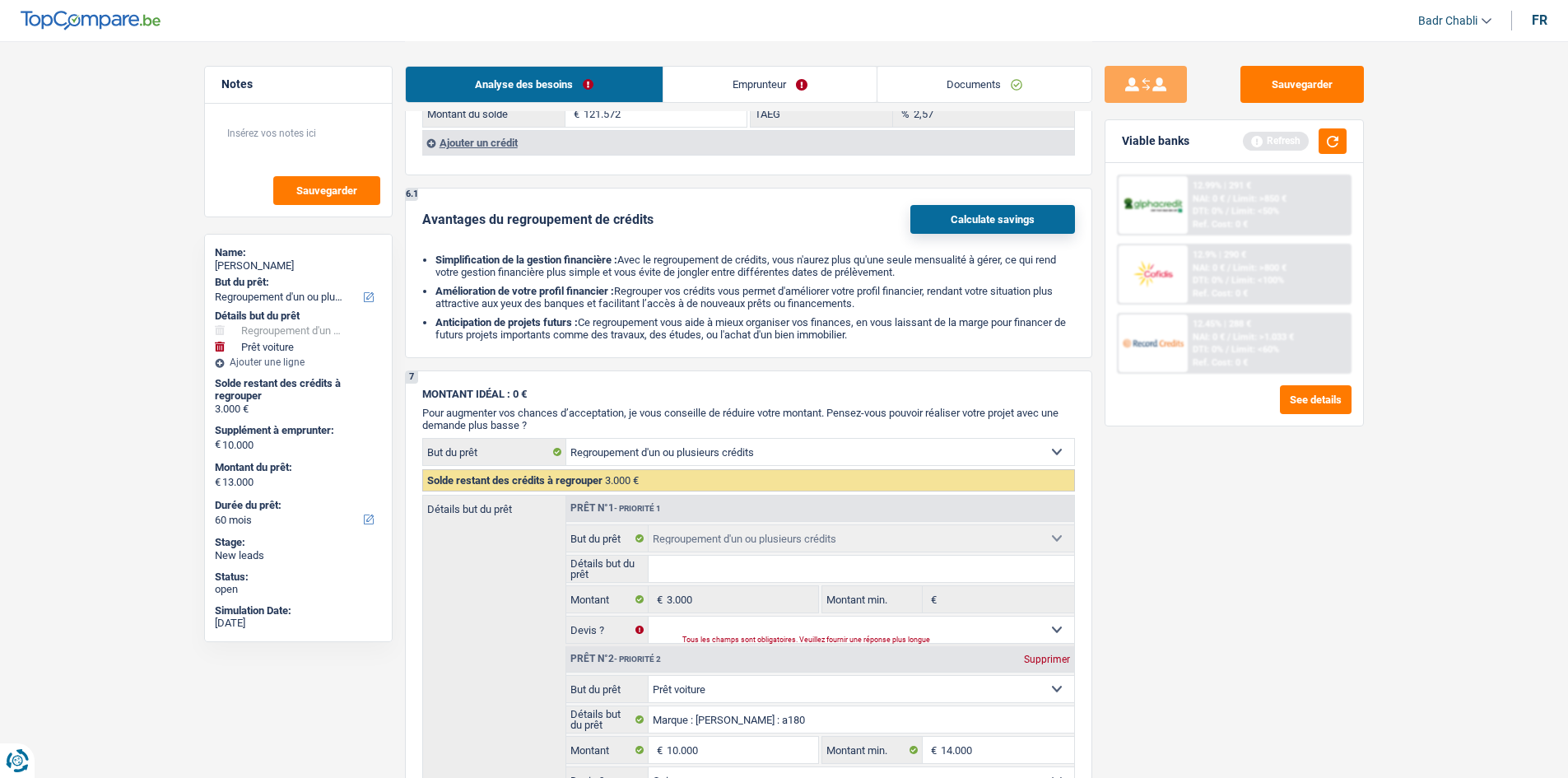
scroll to position [1970, 0]
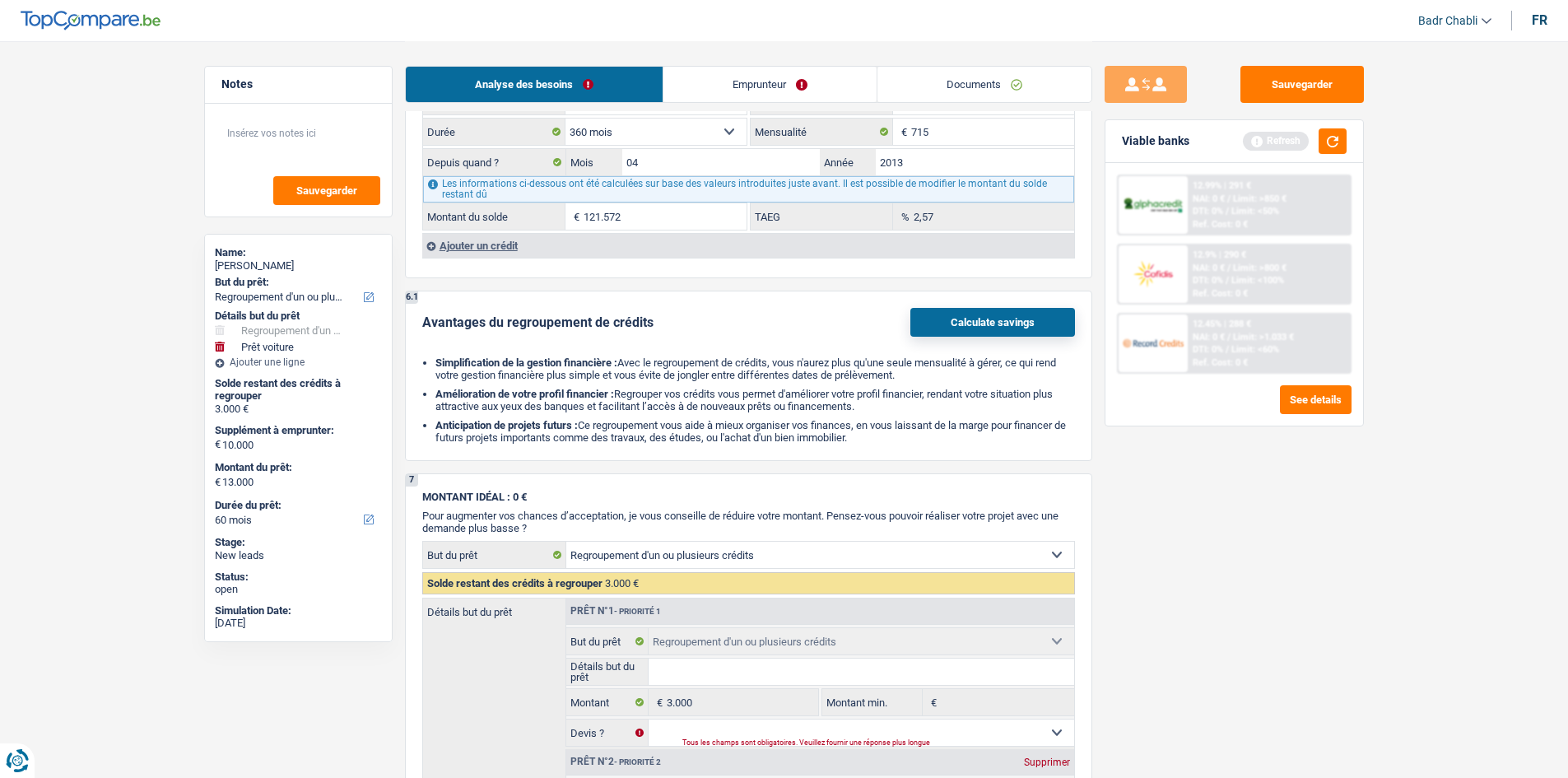
click at [490, 244] on div "Ajouter un crédit" at bounding box center [748, 245] width 652 height 25
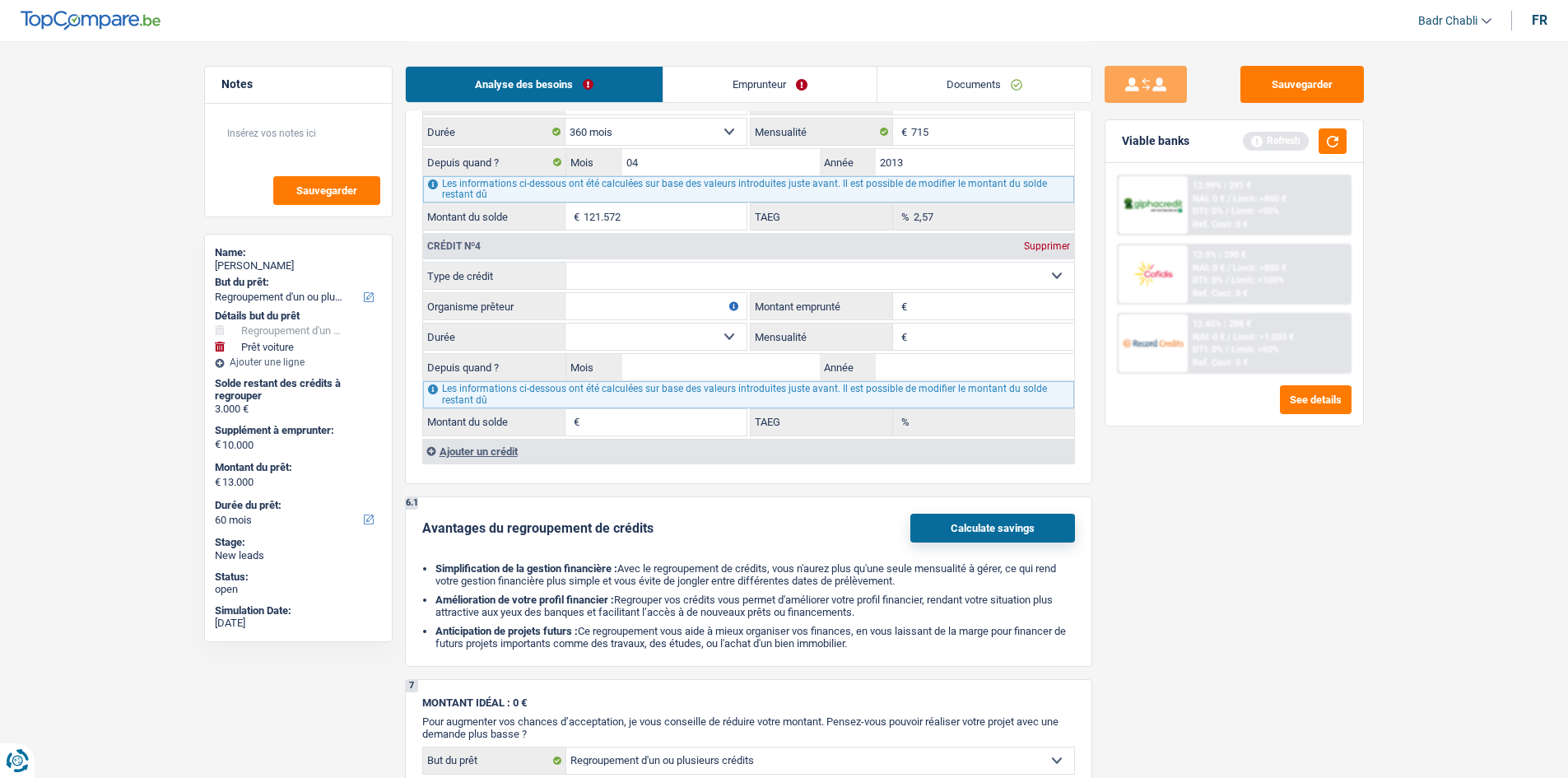
click at [654, 274] on select "Carte ou ouverture de crédit Prêt hypothécaire Vente à tempérament Prêt à tempé…" at bounding box center [820, 276] width 508 height 27
select select "personalLoan"
type input "0"
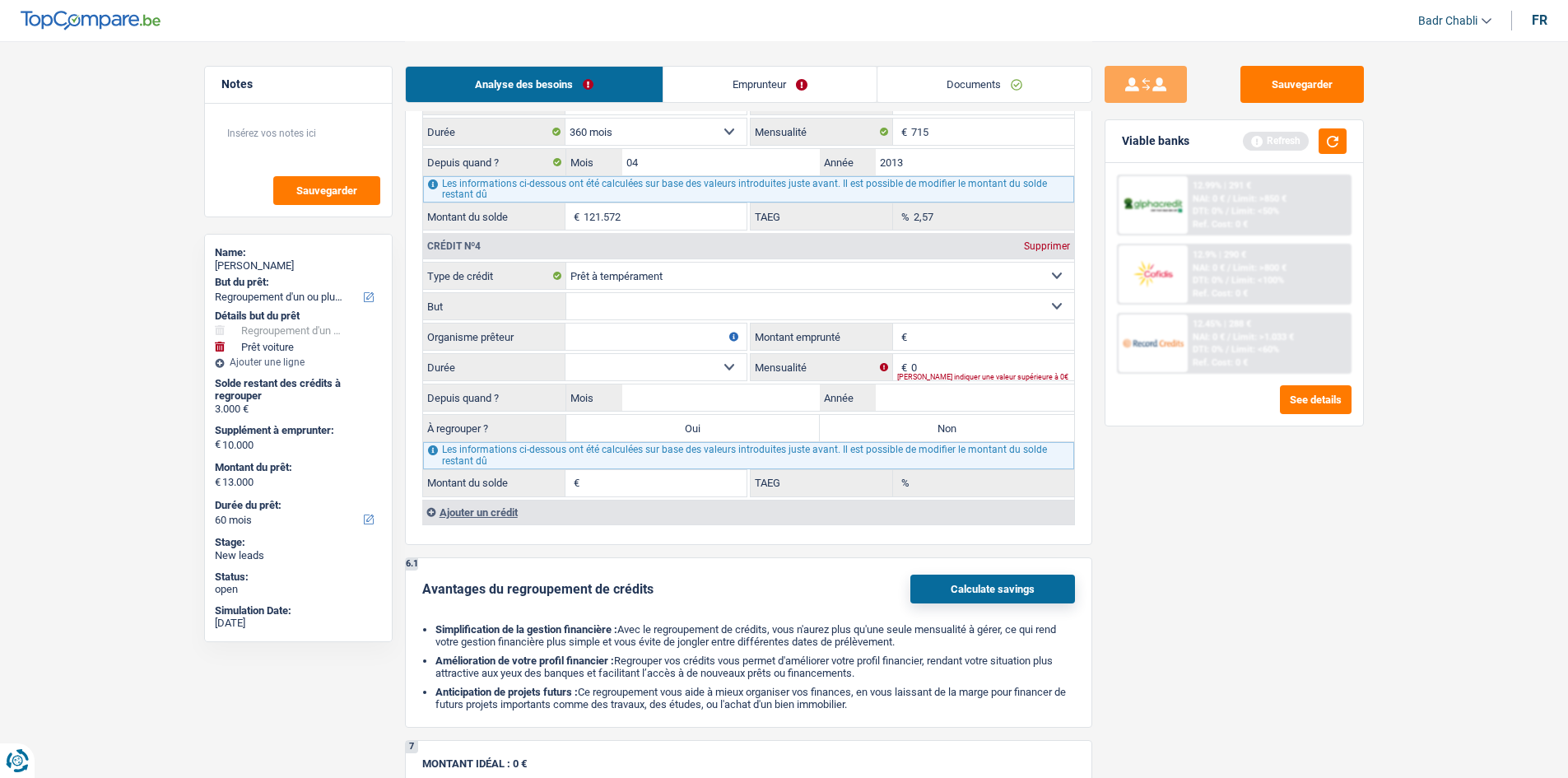
click at [688, 313] on select "Confort maison: meubles, textile, peinture, électroménager, outillage non-profe…" at bounding box center [820, 306] width 508 height 27
select select "familyEvent"
click at [567, 293] on select "Confort maison: meubles, textile, peinture, électroménager, outillage non-profe…" at bounding box center [820, 306] width 508 height 27
click at [675, 327] on input "Organisme prêteur" at bounding box center [656, 336] width 181 height 27
type input "Buyway"
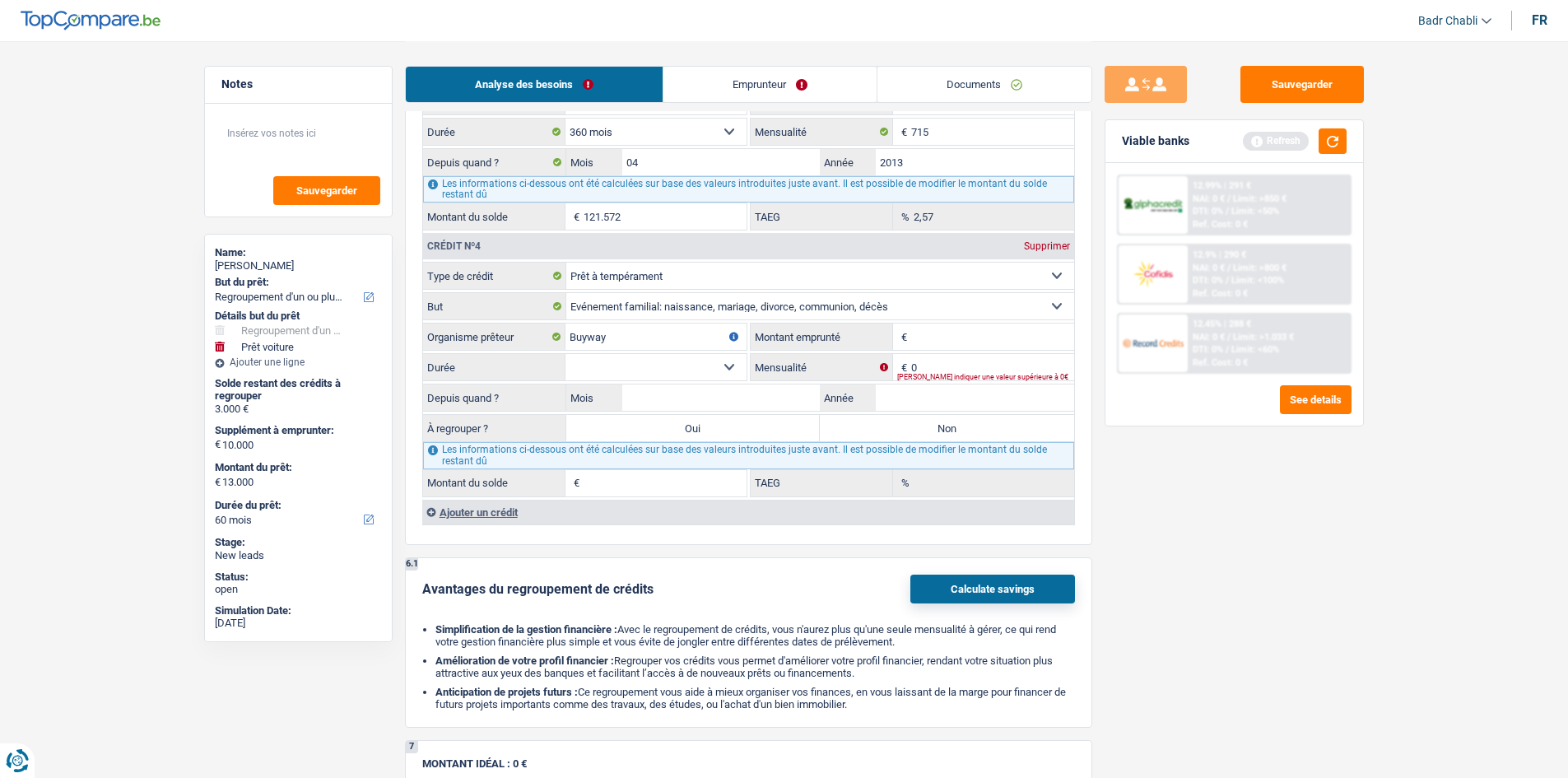
click at [696, 274] on select "Carte ou ouverture de crédit Prêt hypothécaire Vente à tempérament Prêt à tempé…" at bounding box center [820, 276] width 508 height 27
select select "cardOrCredit"
click at [567, 263] on select "Carte ou ouverture de crédit Prêt hypothécaire Vente à tempérament Prêt à tempé…" at bounding box center [820, 276] width 508 height 27
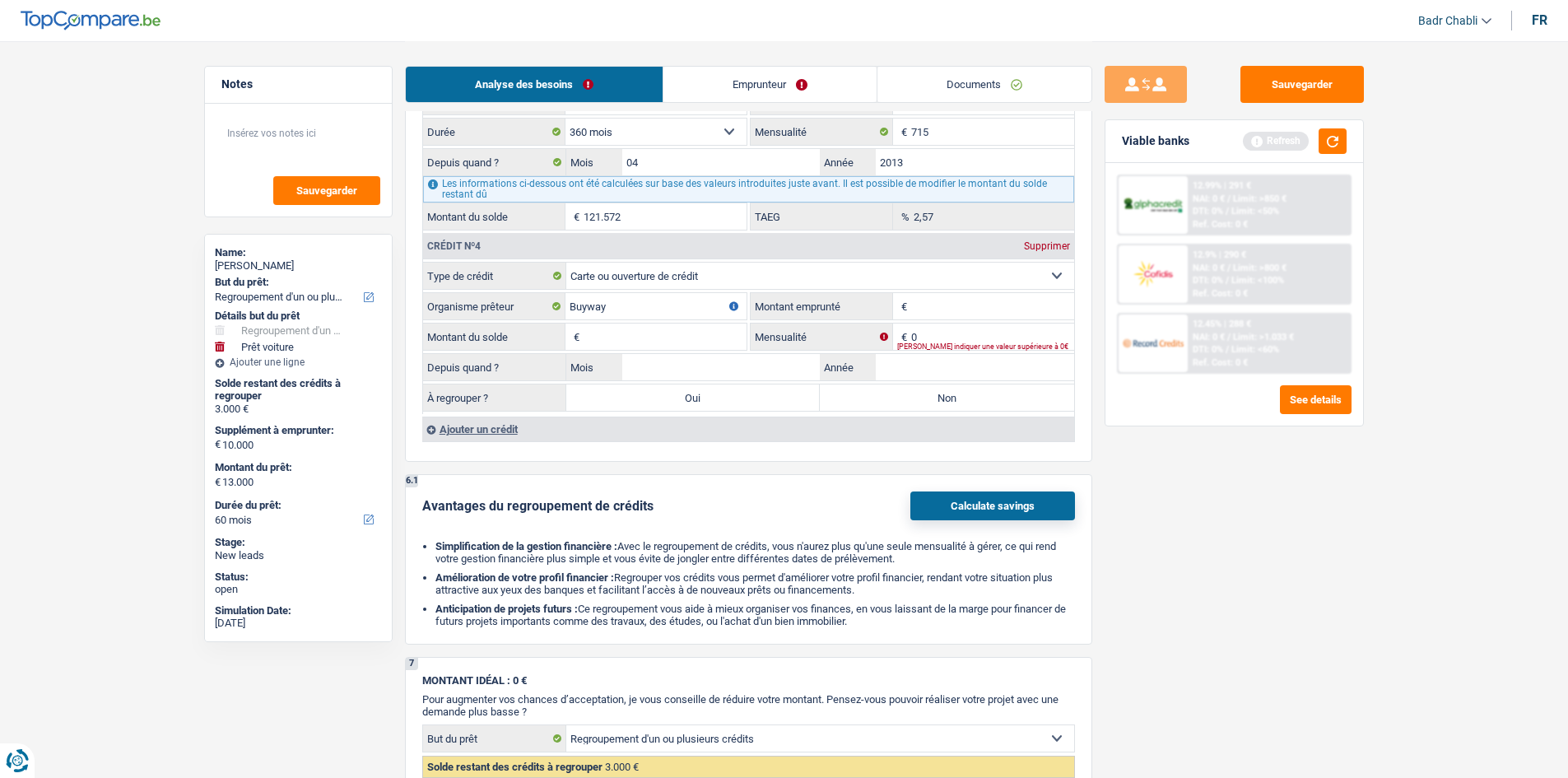
click at [941, 305] on input "Montant emprunté" at bounding box center [992, 306] width 163 height 27
type input "2.500"
click at [714, 340] on input "Montant du solde" at bounding box center [664, 336] width 163 height 27
type input "2.500"
click at [946, 328] on input "0" at bounding box center [992, 336] width 163 height 27
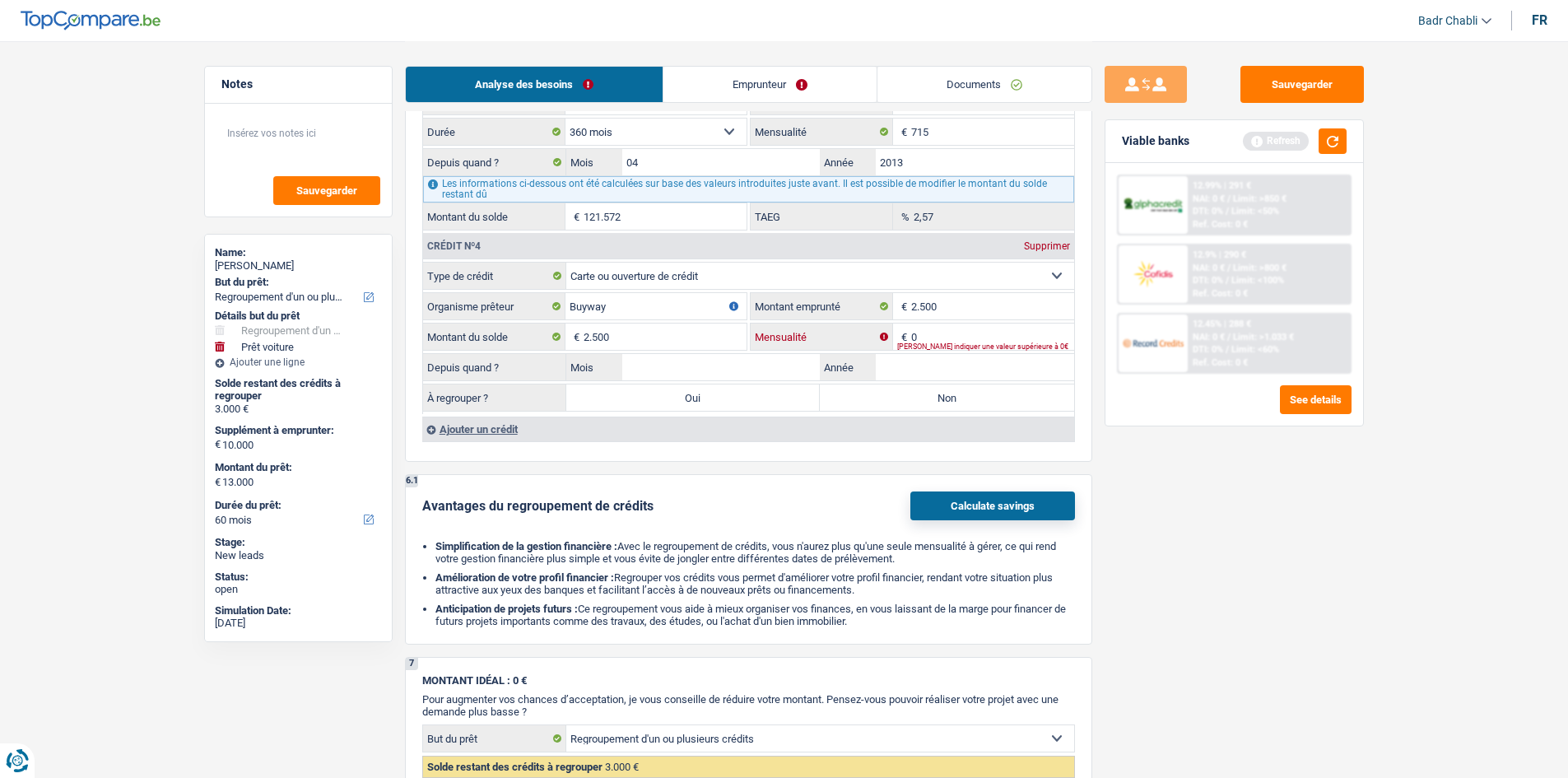
click at [946, 328] on input "0" at bounding box center [992, 336] width 163 height 27
type input "60"
click at [746, 367] on input "Mois" at bounding box center [720, 367] width 198 height 27
type input "02"
type input "2020"
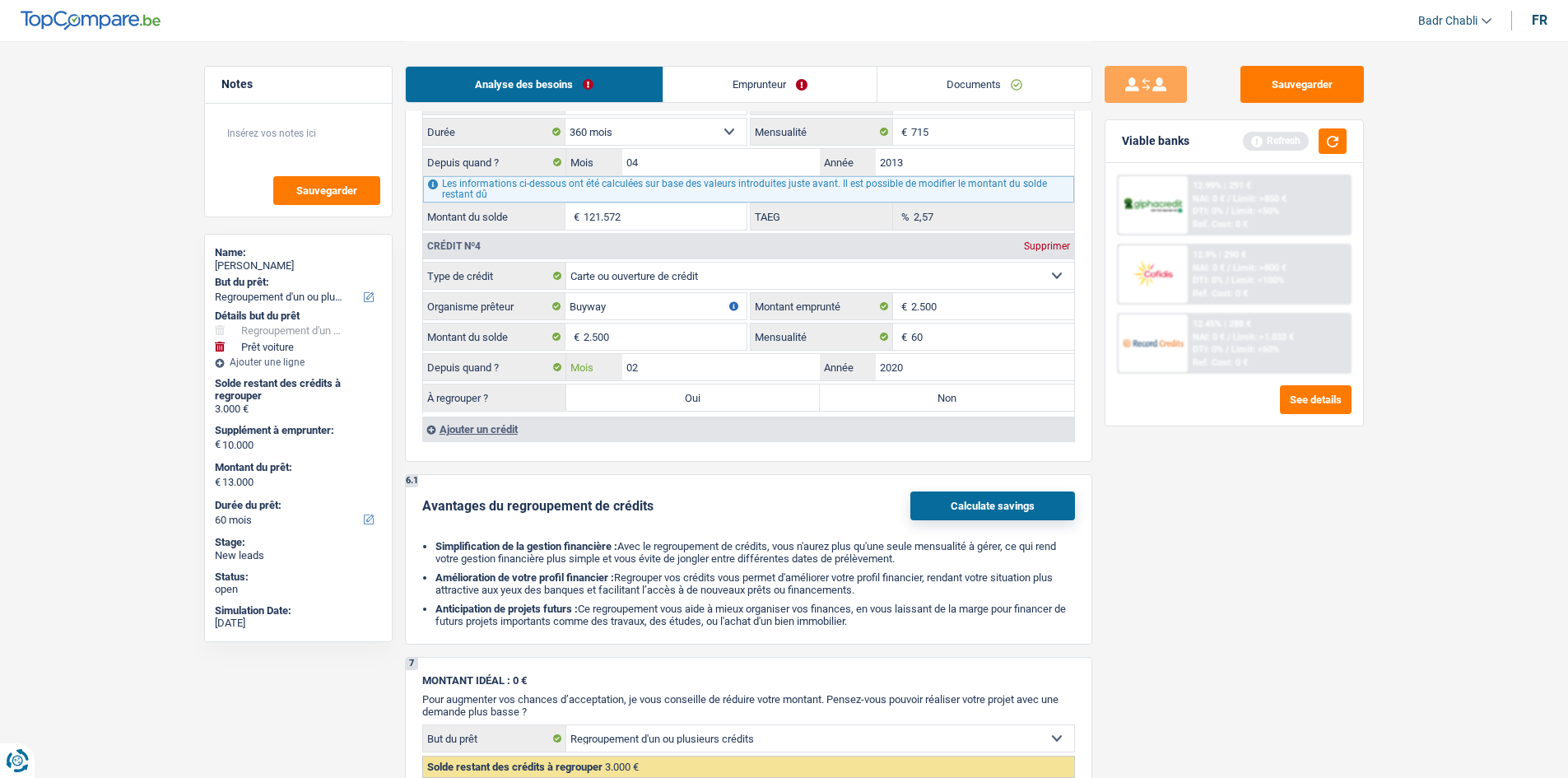
click at [752, 365] on input "02" at bounding box center [720, 367] width 198 height 27
click at [790, 395] on label "Oui" at bounding box center [694, 397] width 254 height 27
click at [790, 395] on input "Oui" at bounding box center [694, 397] width 254 height 27
radio input "true"
type input "5.500"
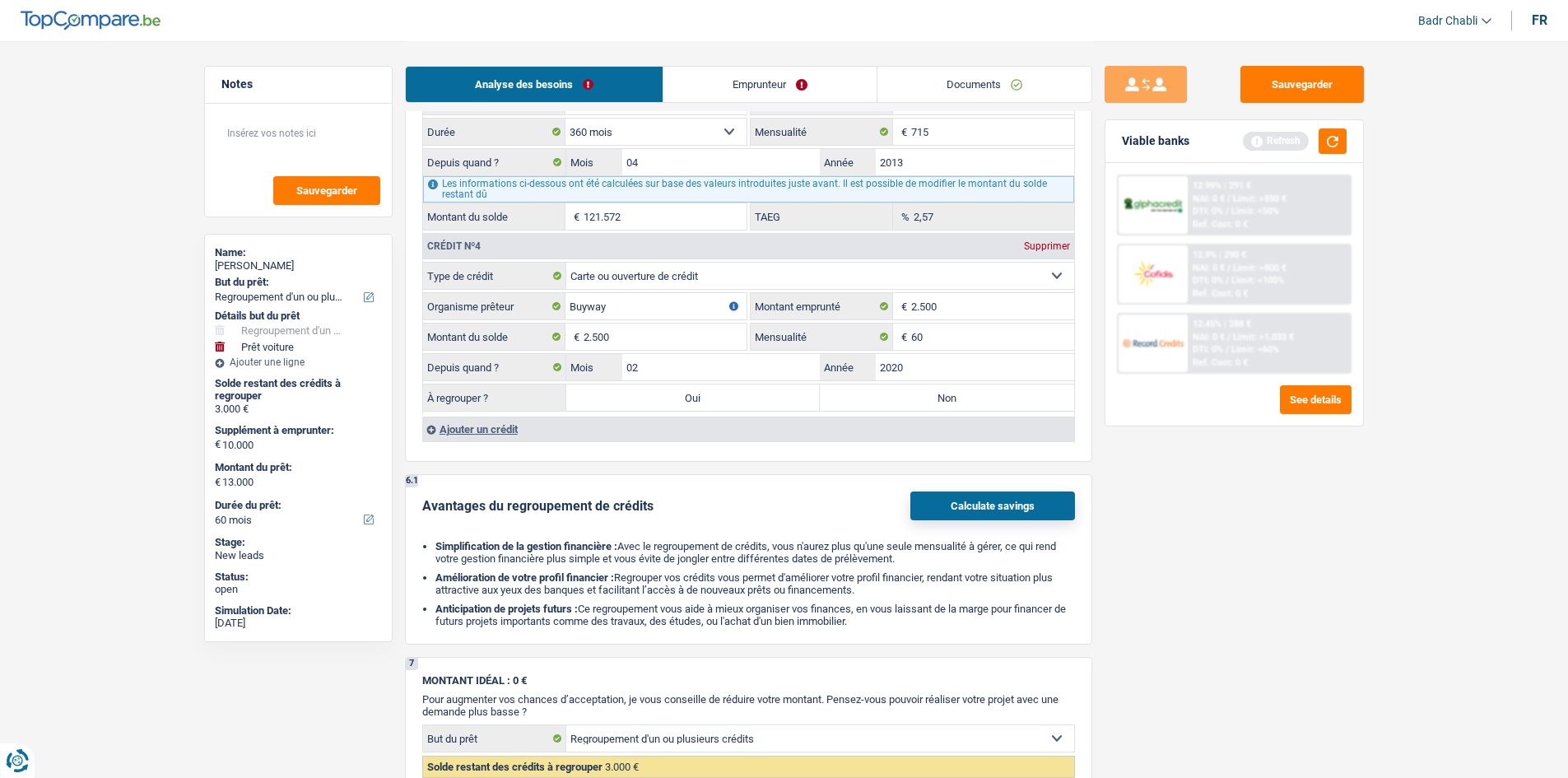
type input "5.500"
type input "15.500"
select select "84"
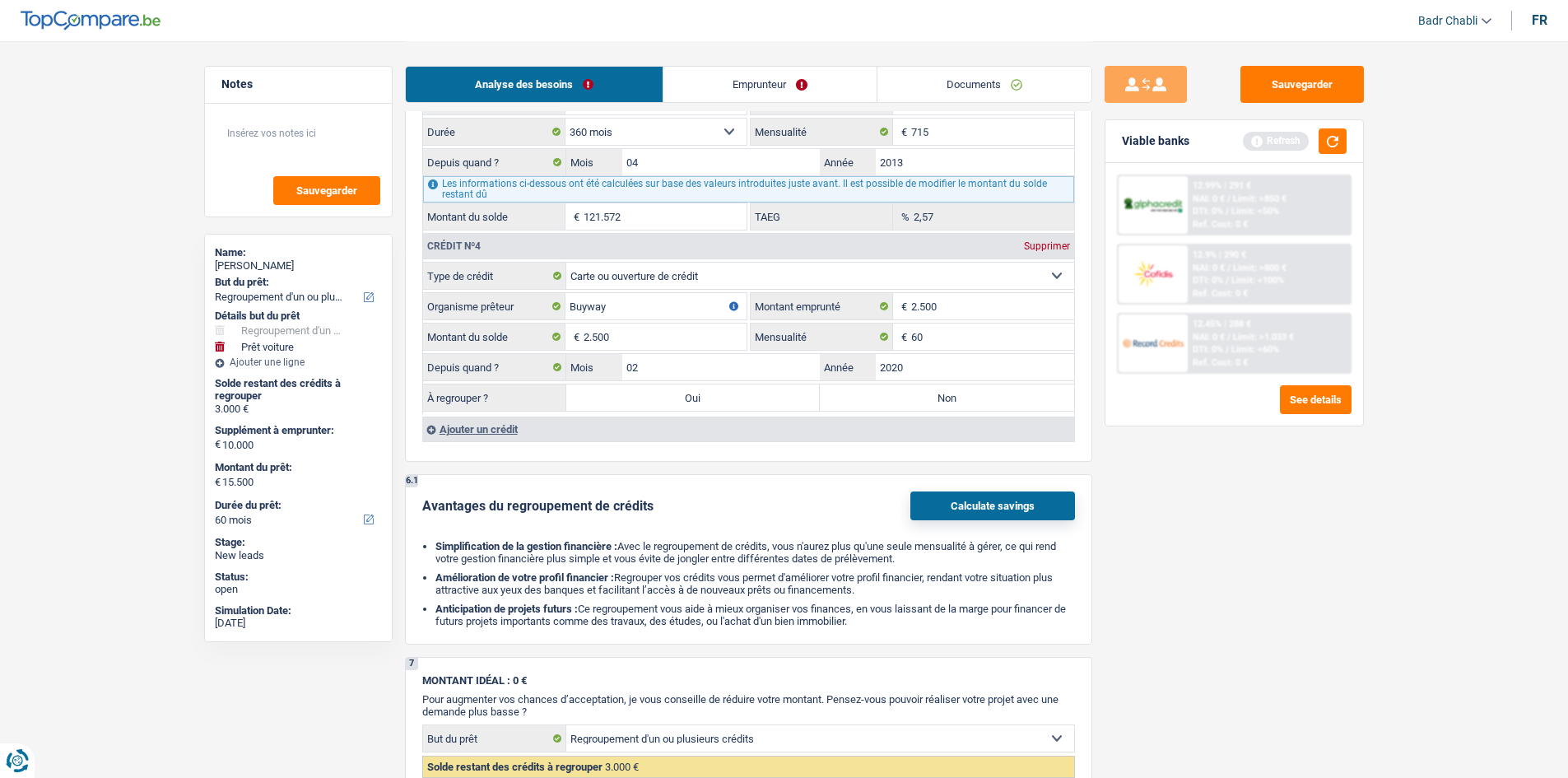
select select "84"
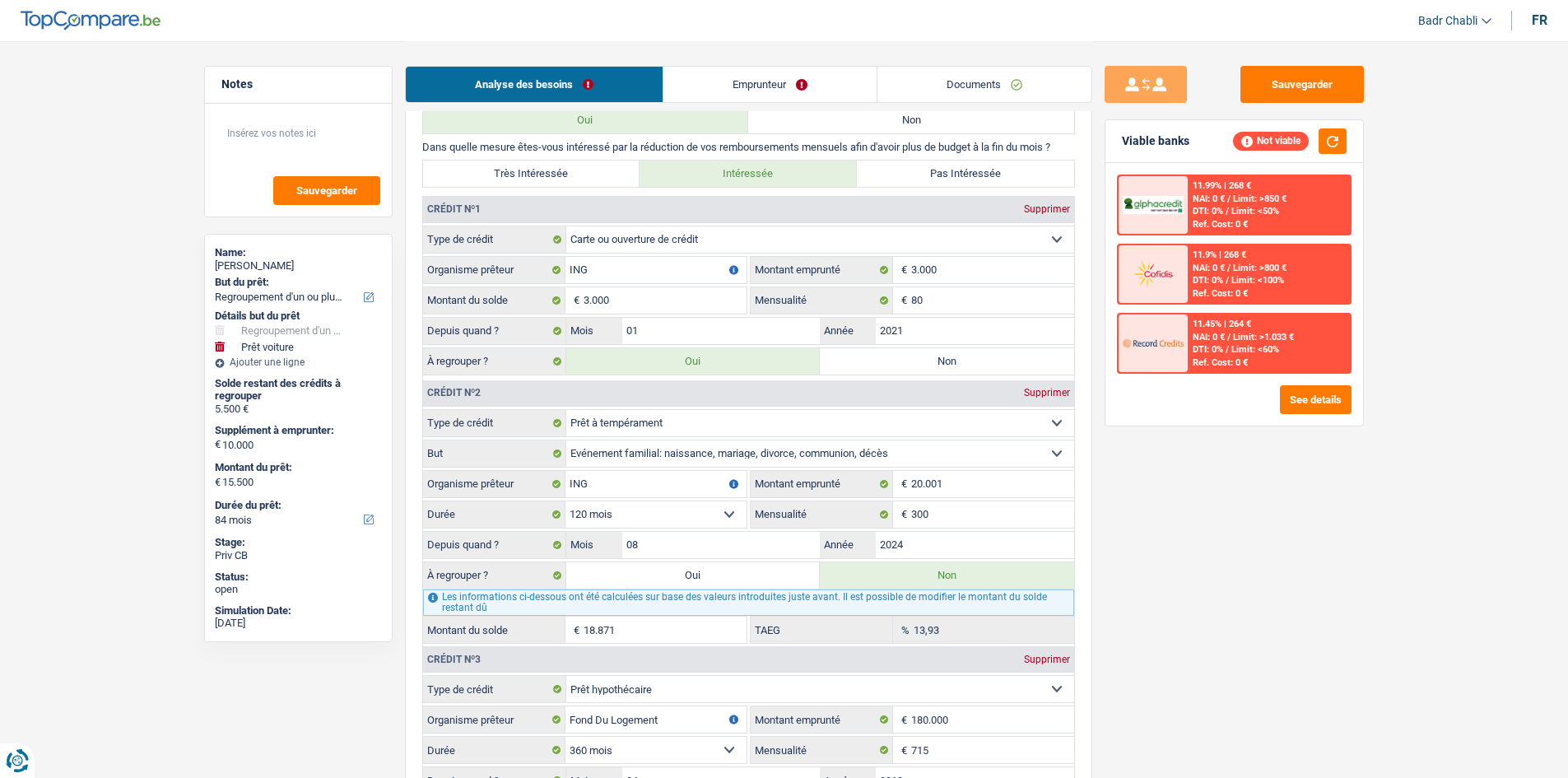
scroll to position [1394, 0]
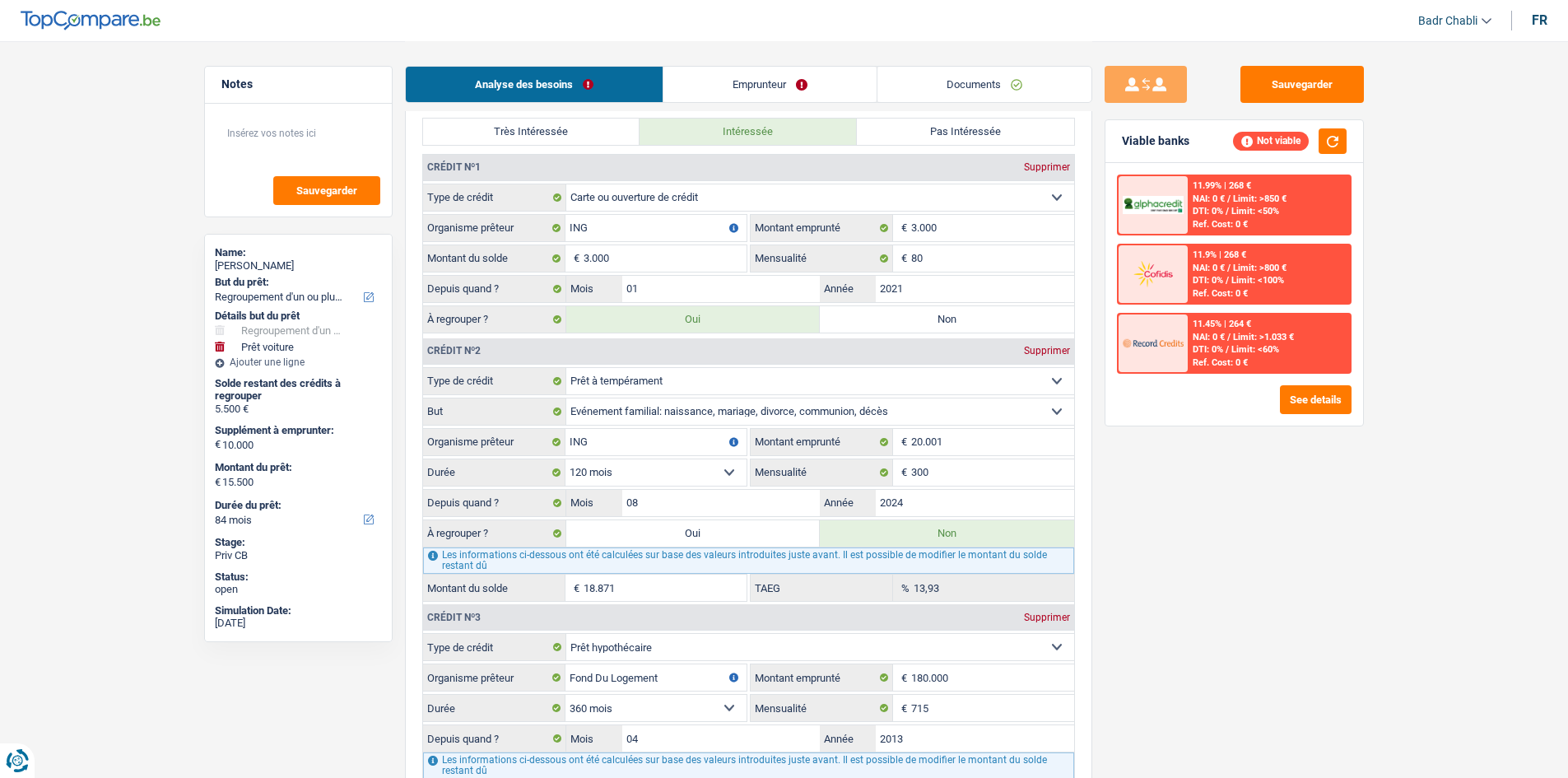
click at [697, 531] on label "Oui" at bounding box center [694, 534] width 254 height 27
click at [697, 531] on input "Oui" at bounding box center [694, 534] width 254 height 27
radio input "true"
type input "24.371"
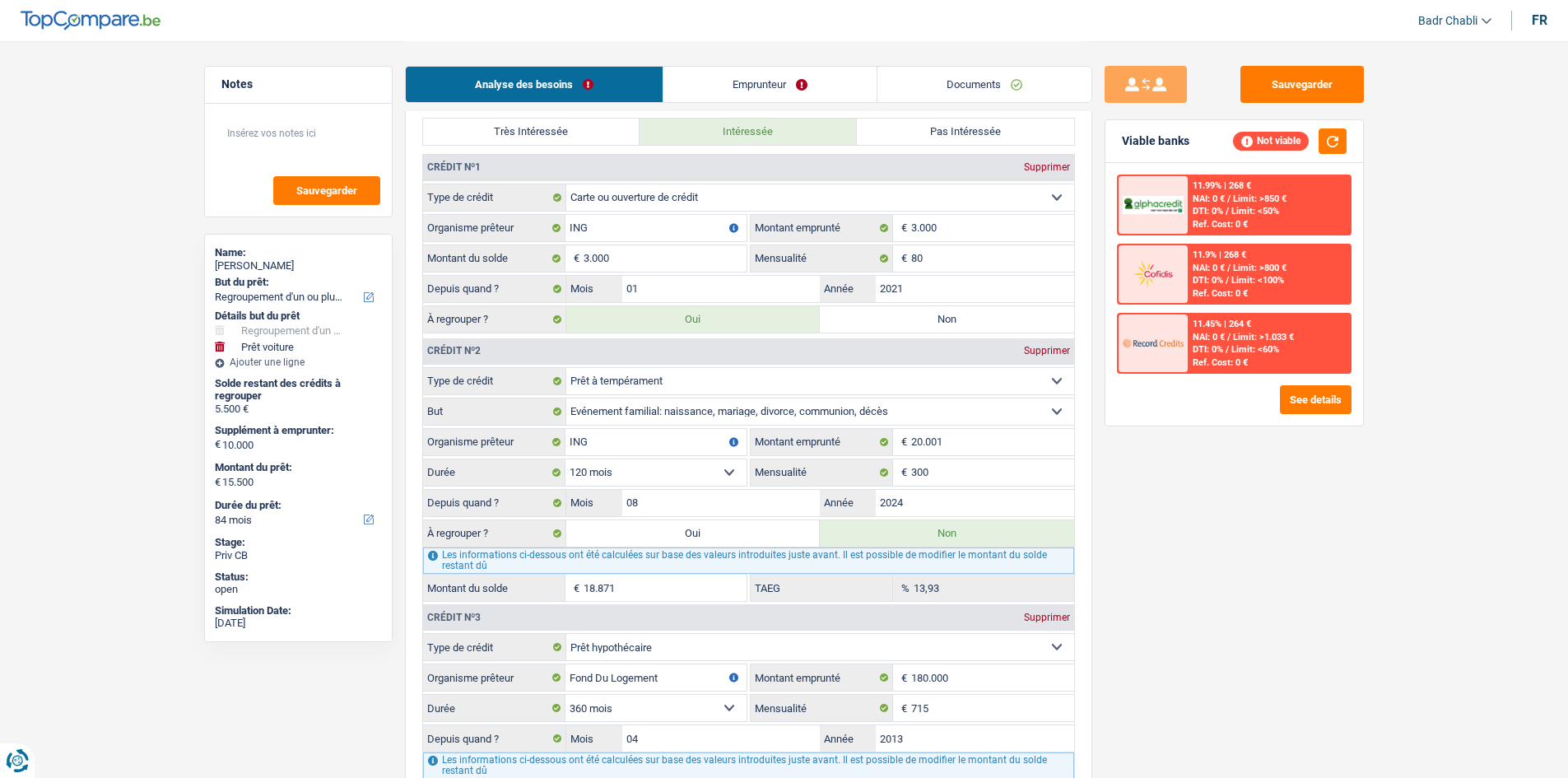
type input "34.371"
radio input "false"
select select "120"
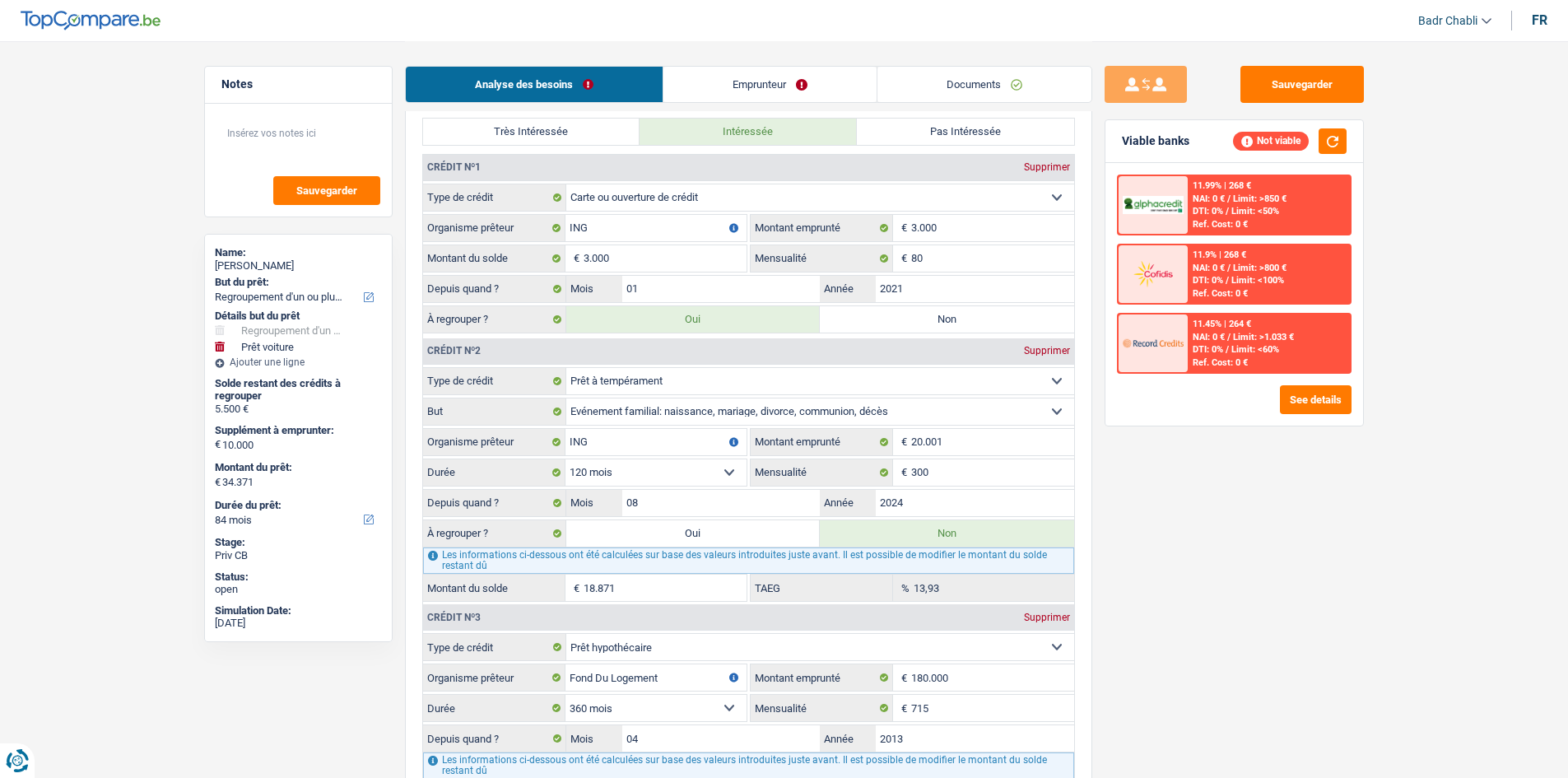
select select "120"
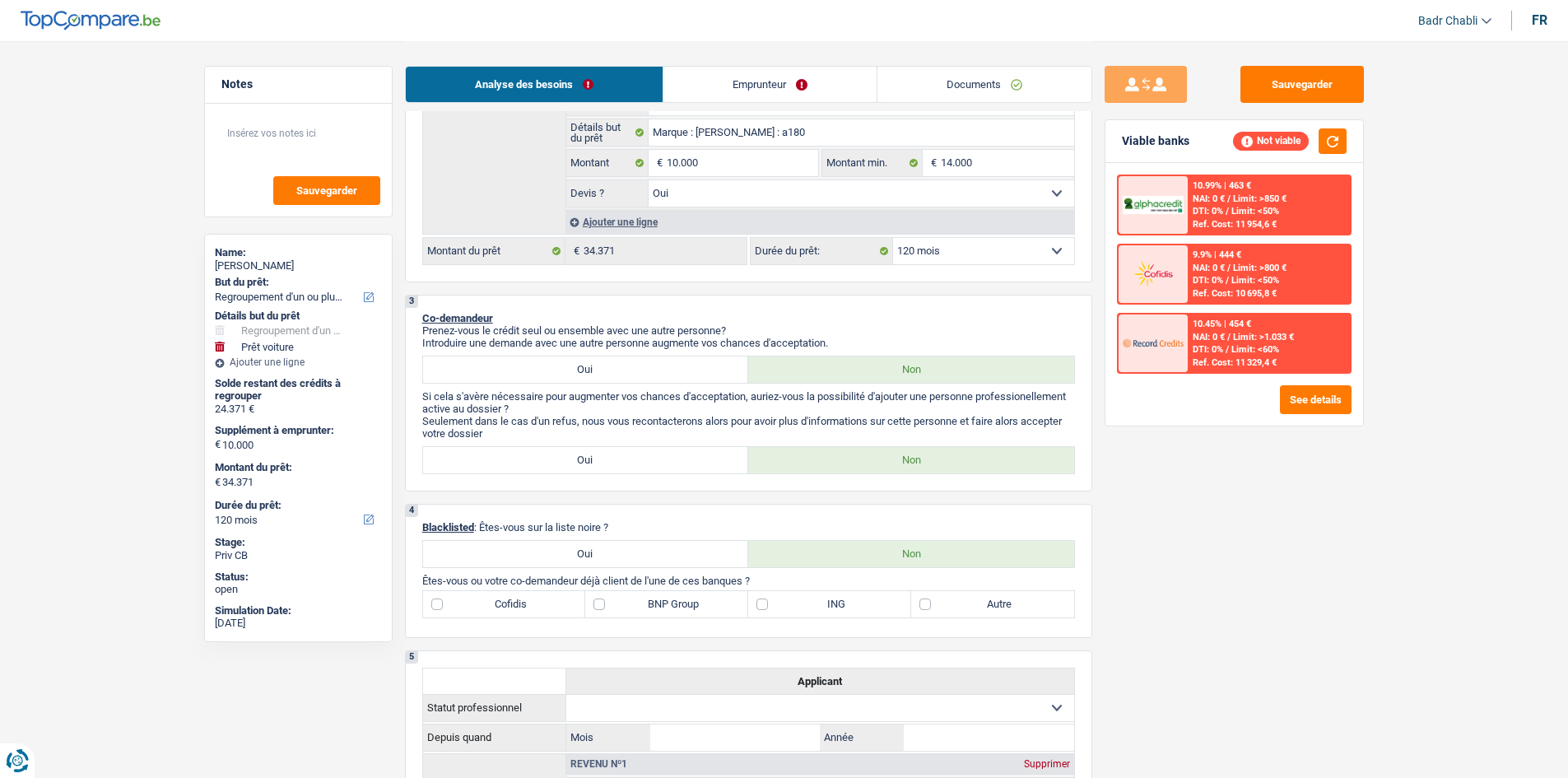
scroll to position [488, 0]
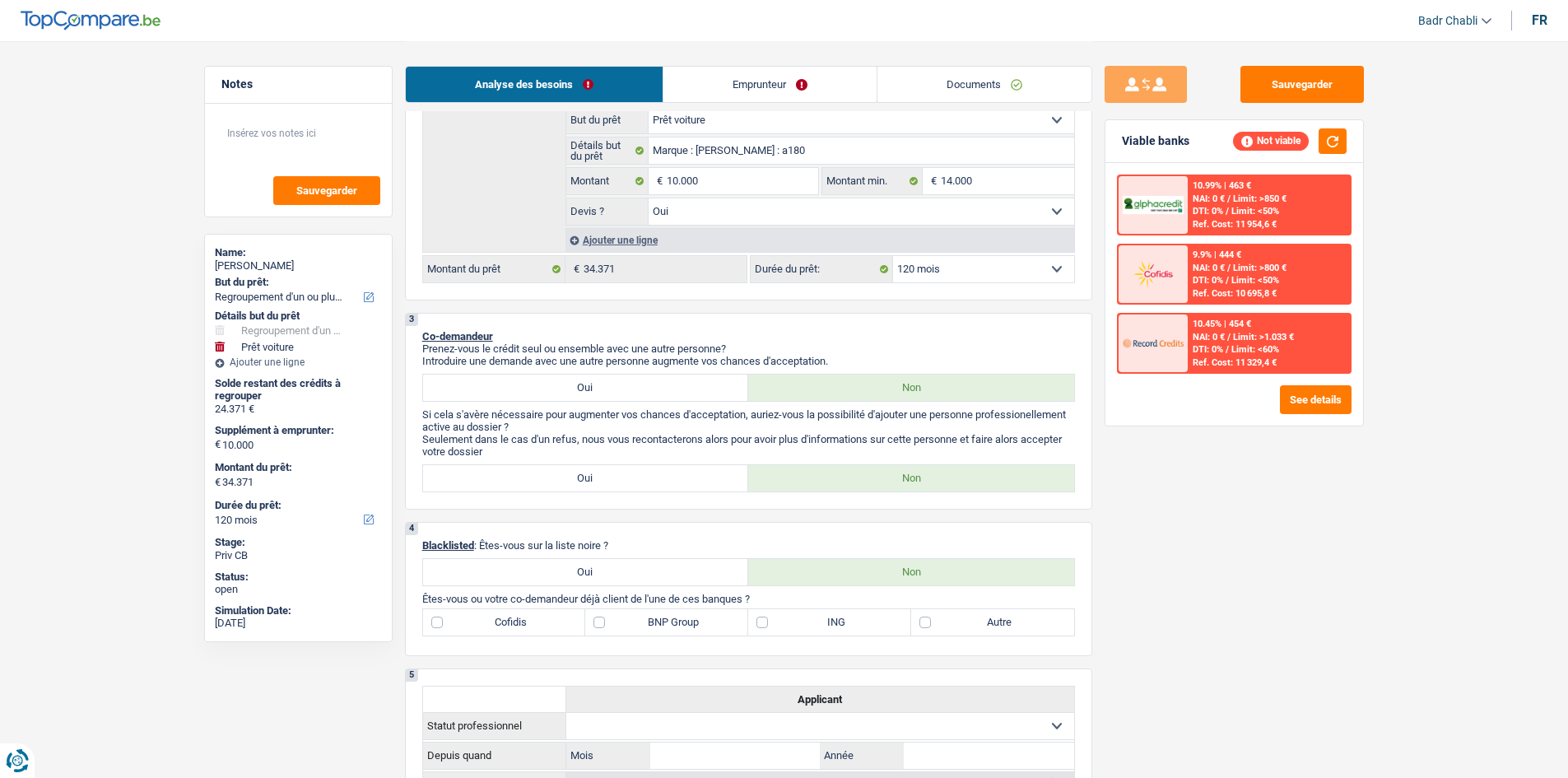
click at [1272, 208] on span "Limit: <50%" at bounding box center [1255, 211] width 48 height 11
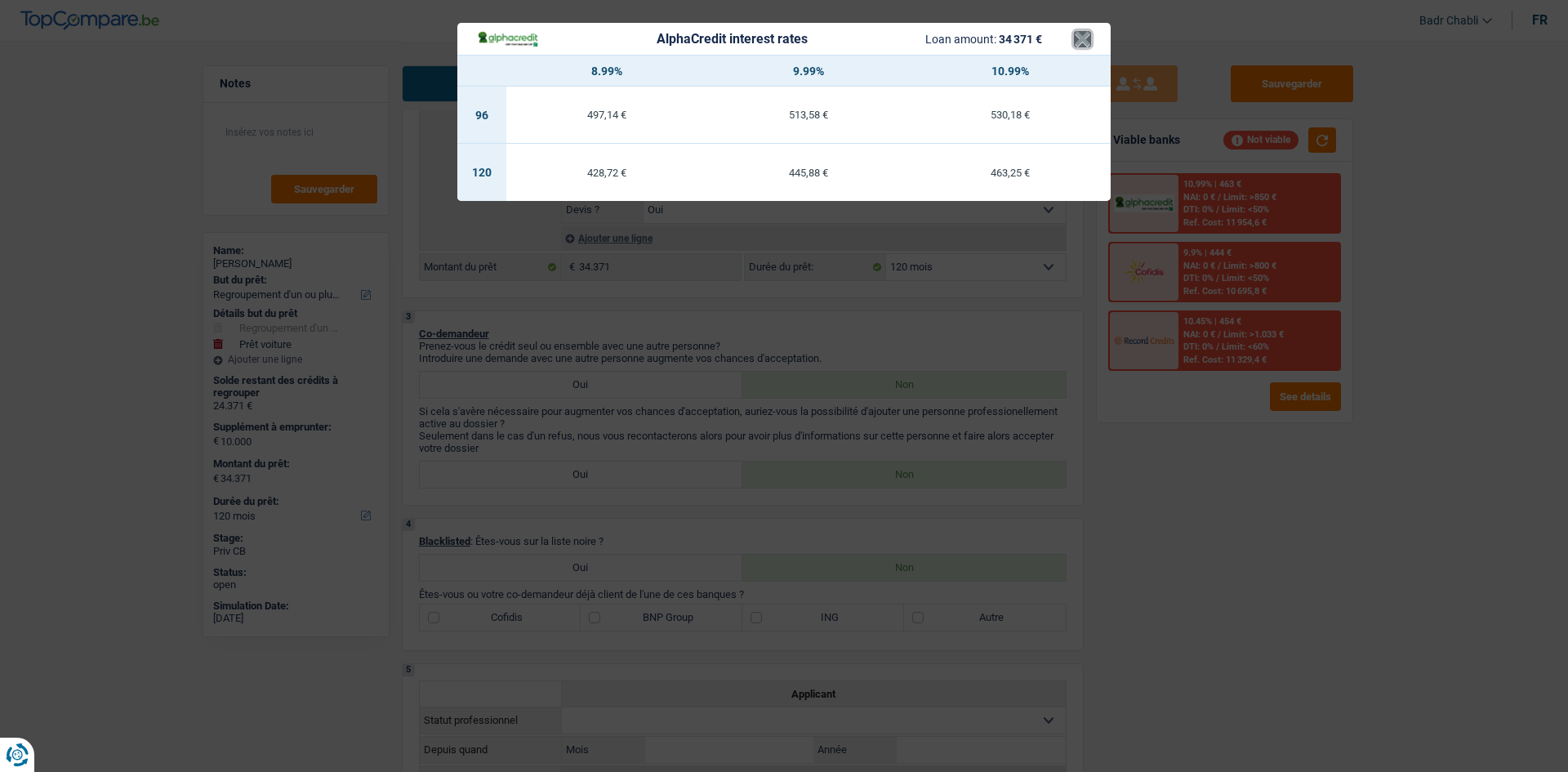
click at [1083, 40] on button "×" at bounding box center [1083, 39] width 17 height 16
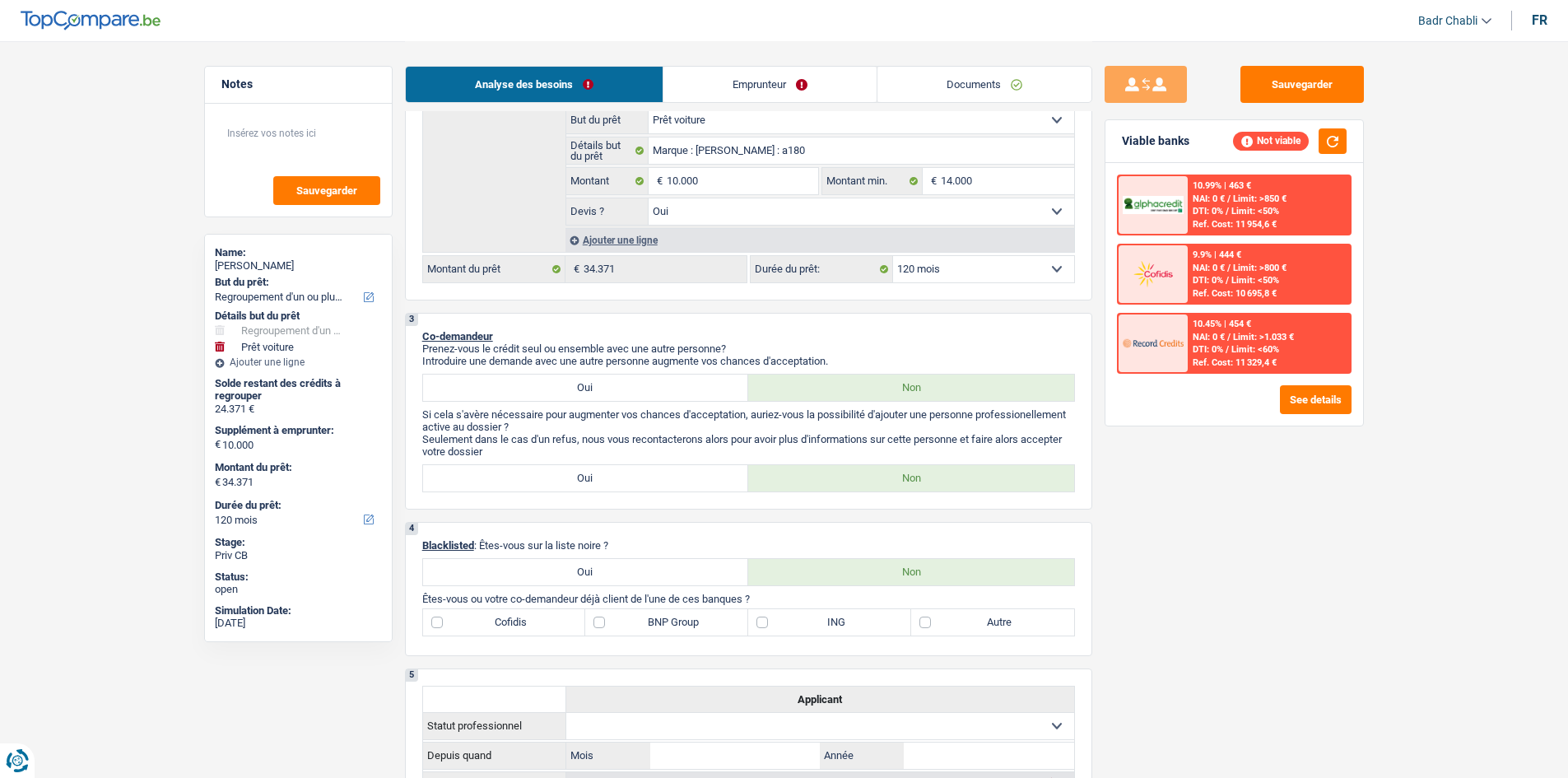
click at [1255, 355] on span "Limit: <60%" at bounding box center [1255, 349] width 48 height 11
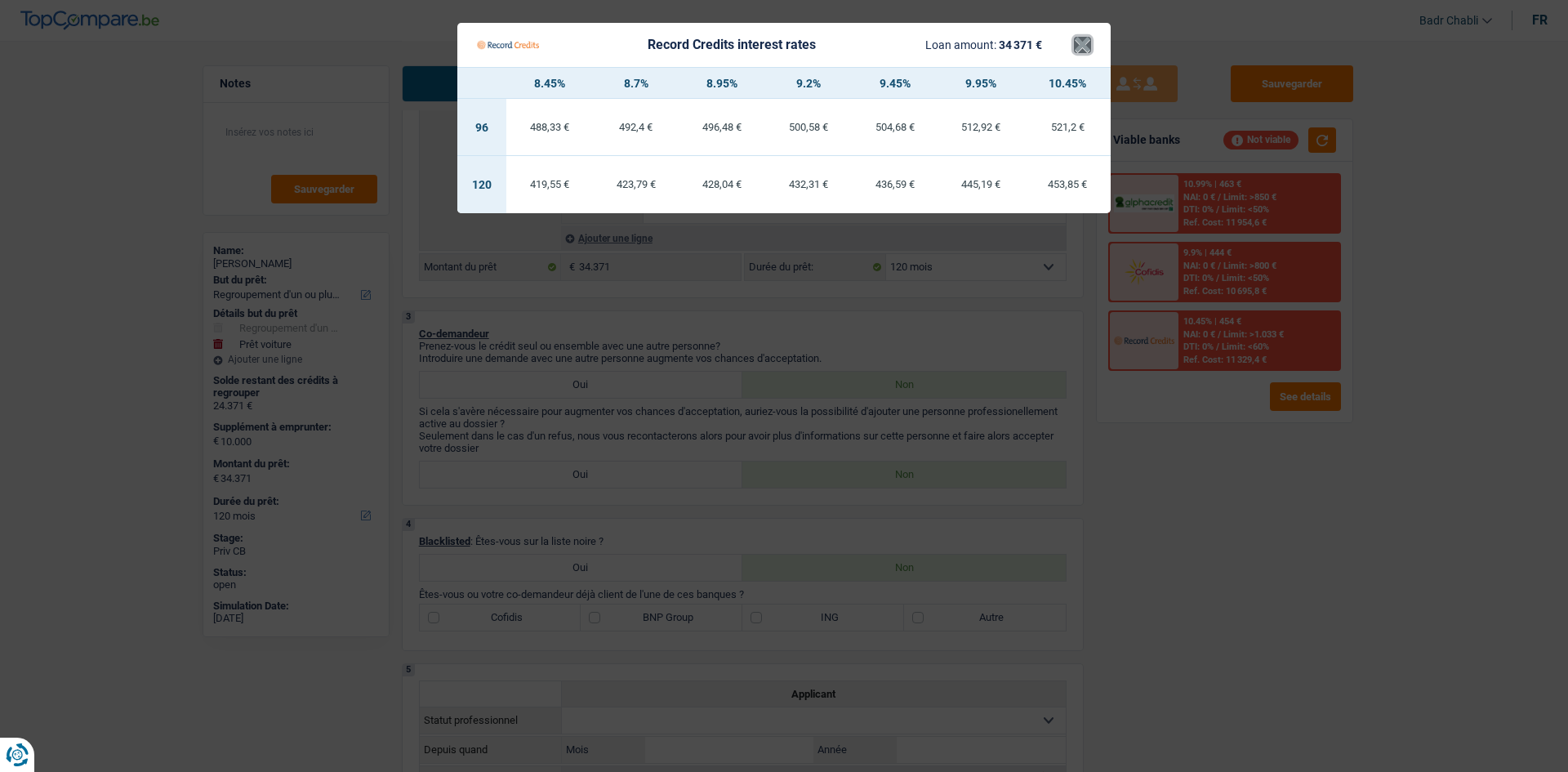
click at [1083, 42] on button "×" at bounding box center [1083, 45] width 17 height 16
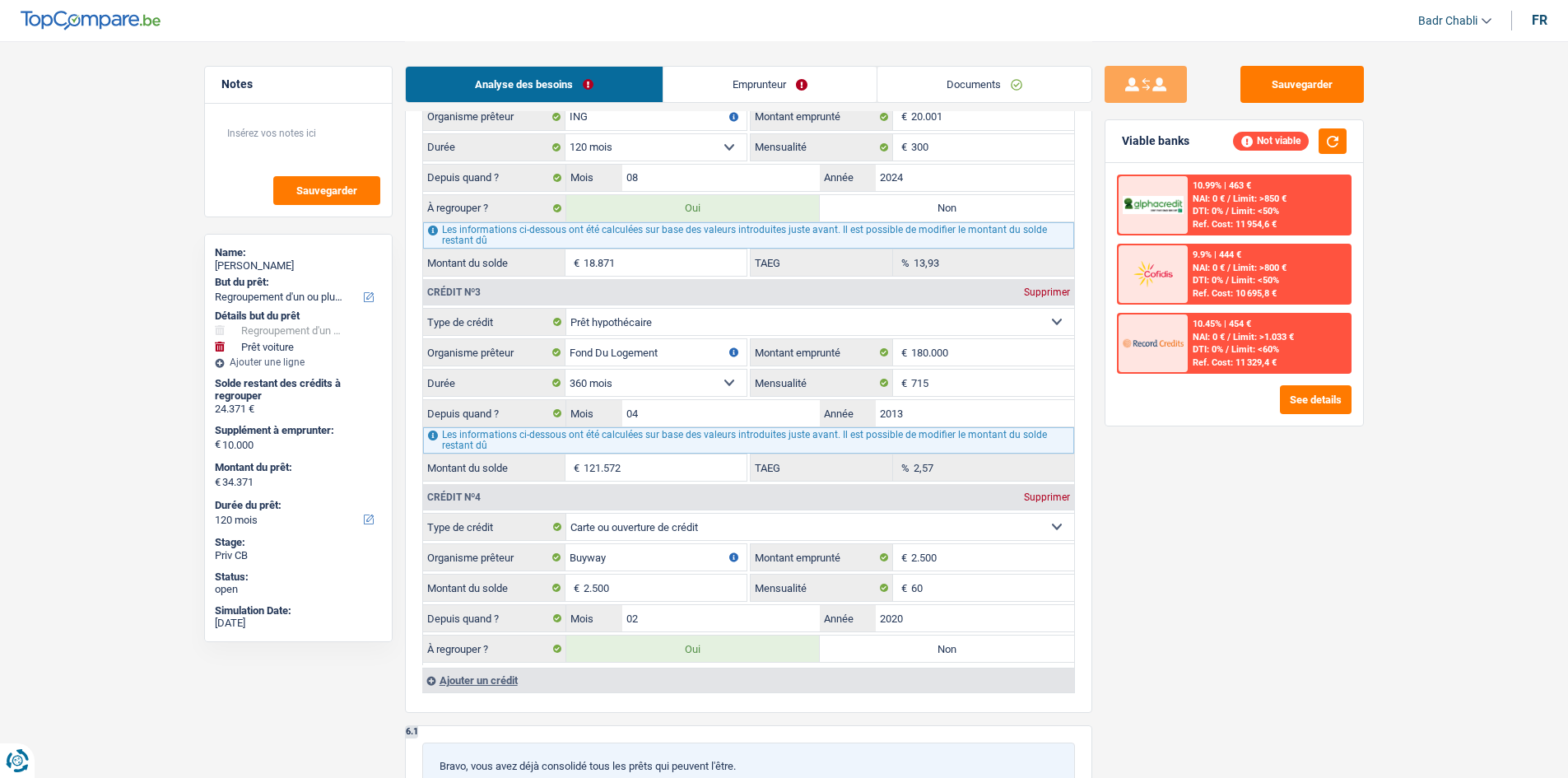
scroll to position [1723, 0]
click at [1262, 204] on span "Limit: >850 €" at bounding box center [1259, 199] width 53 height 11
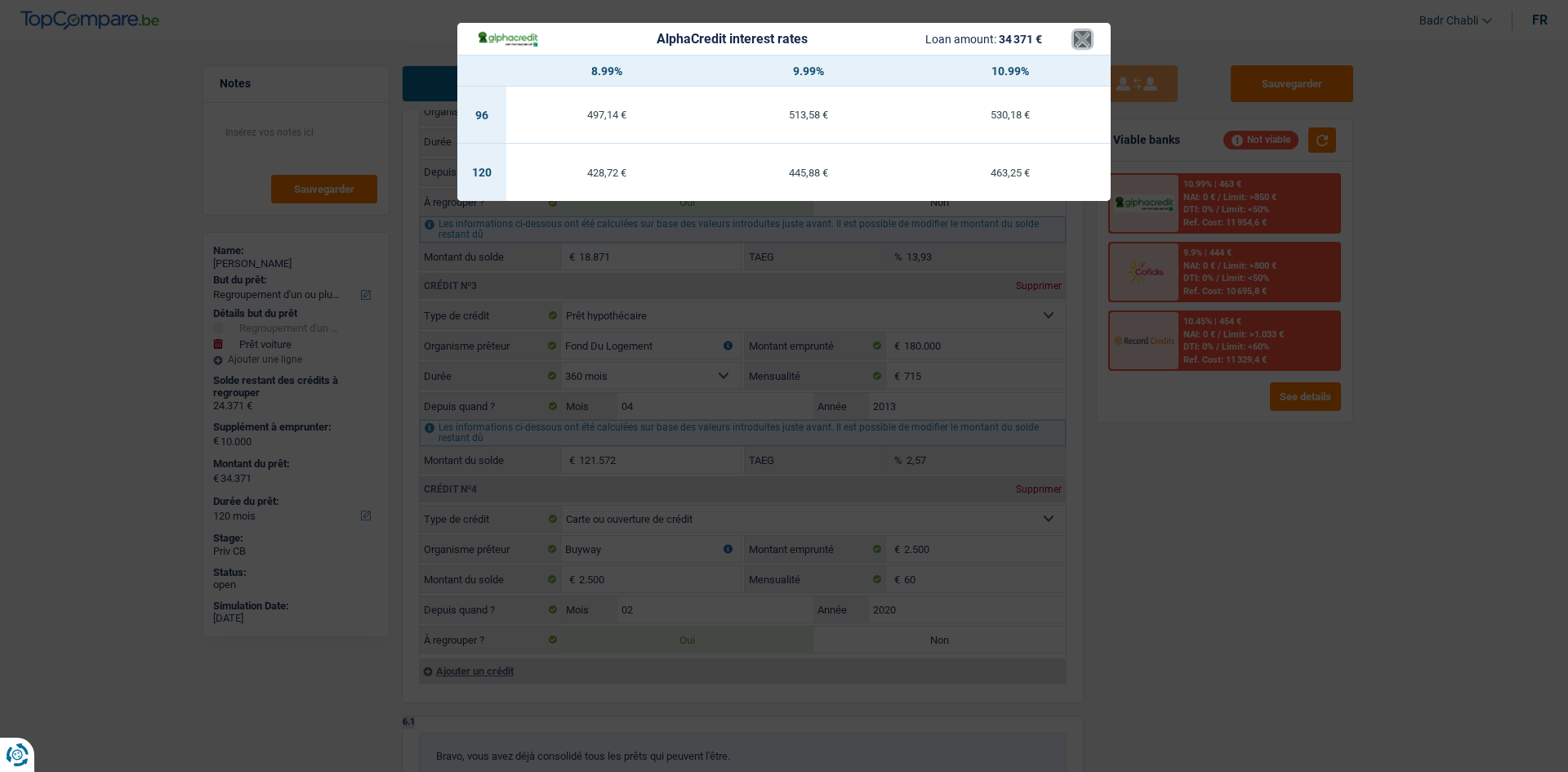
click at [1086, 35] on button "×" at bounding box center [1083, 39] width 17 height 16
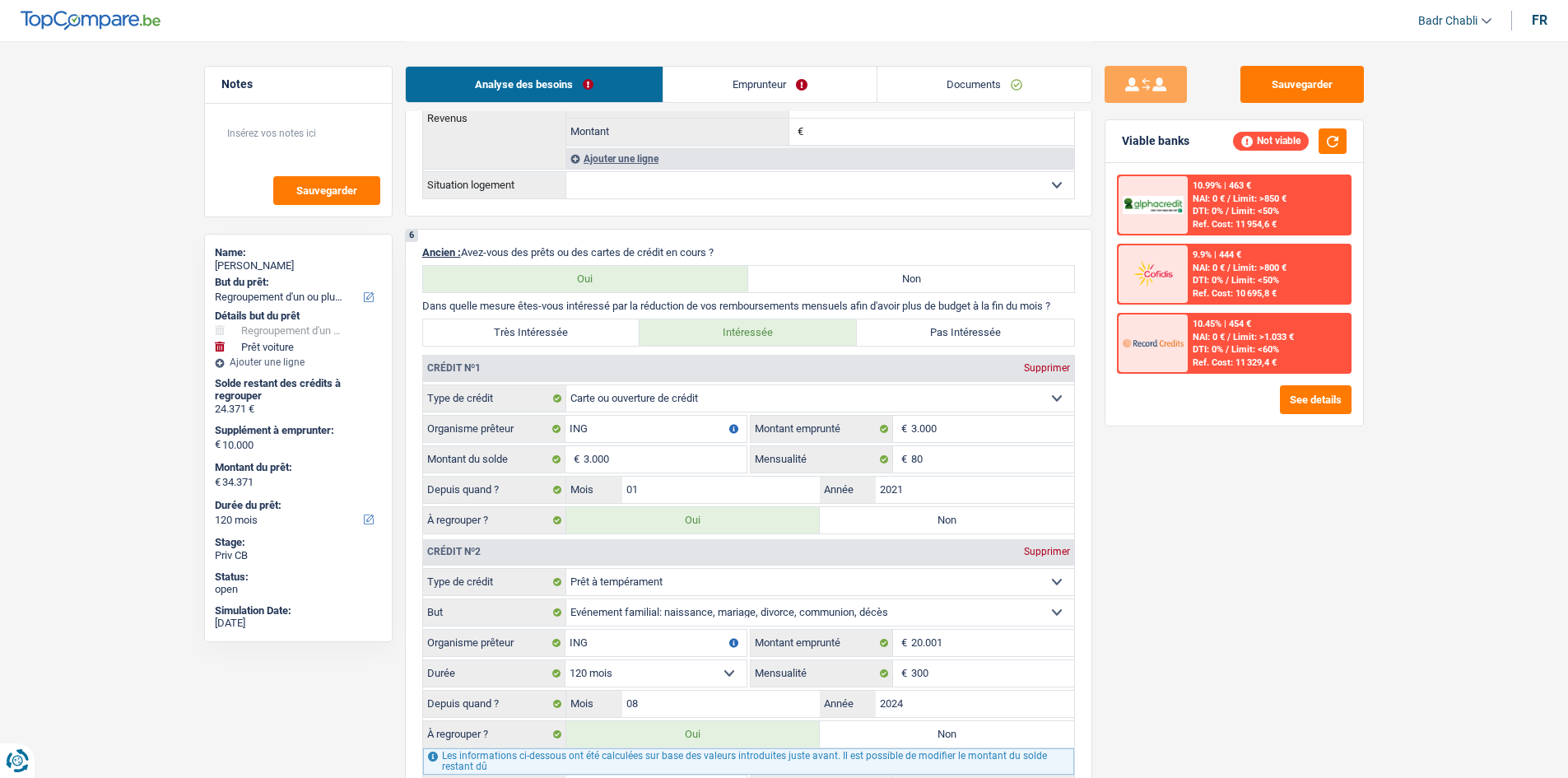
scroll to position [994, 0]
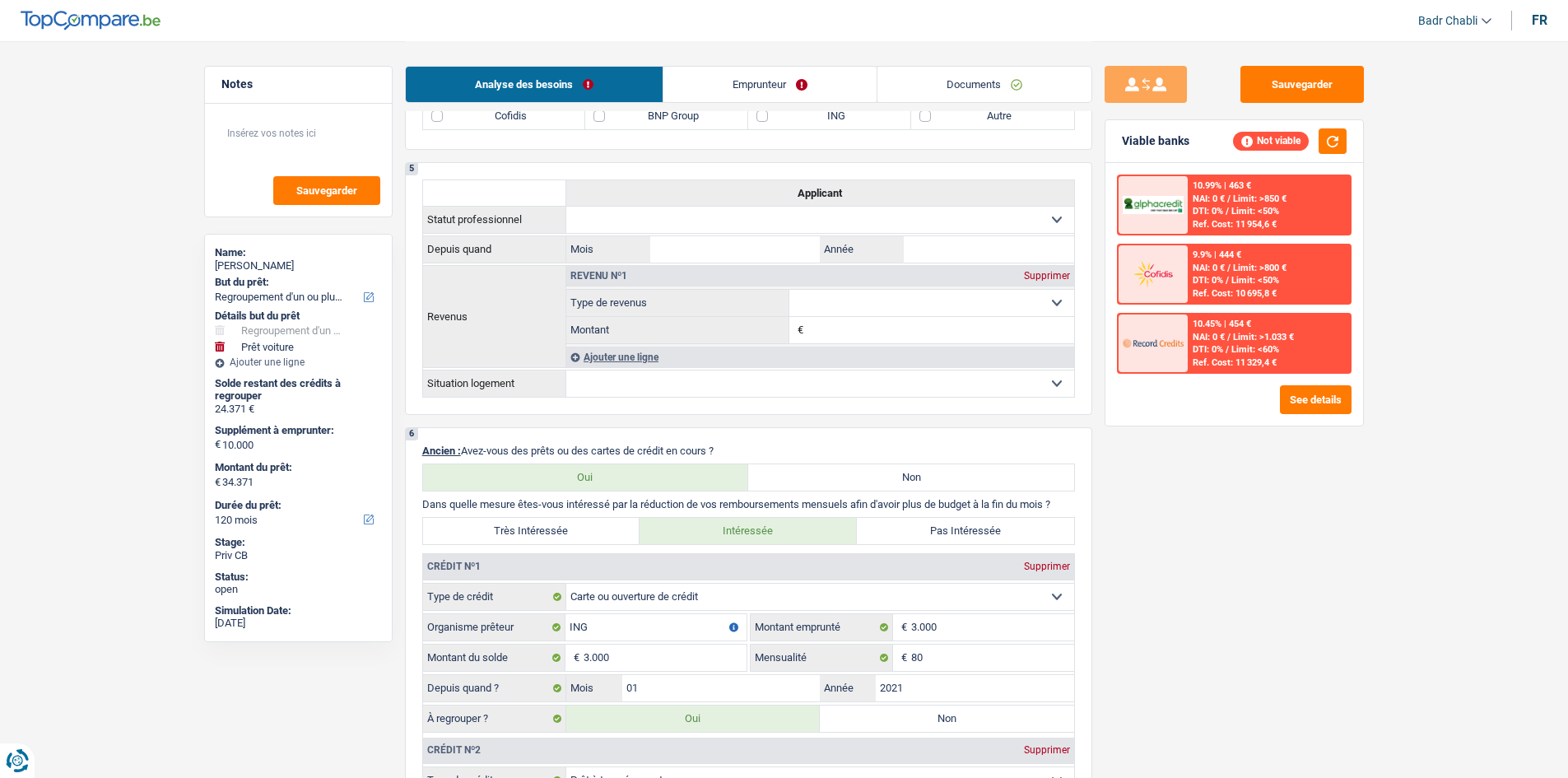
click at [1279, 194] on span "Limit: >850 €" at bounding box center [1259, 199] width 53 height 11
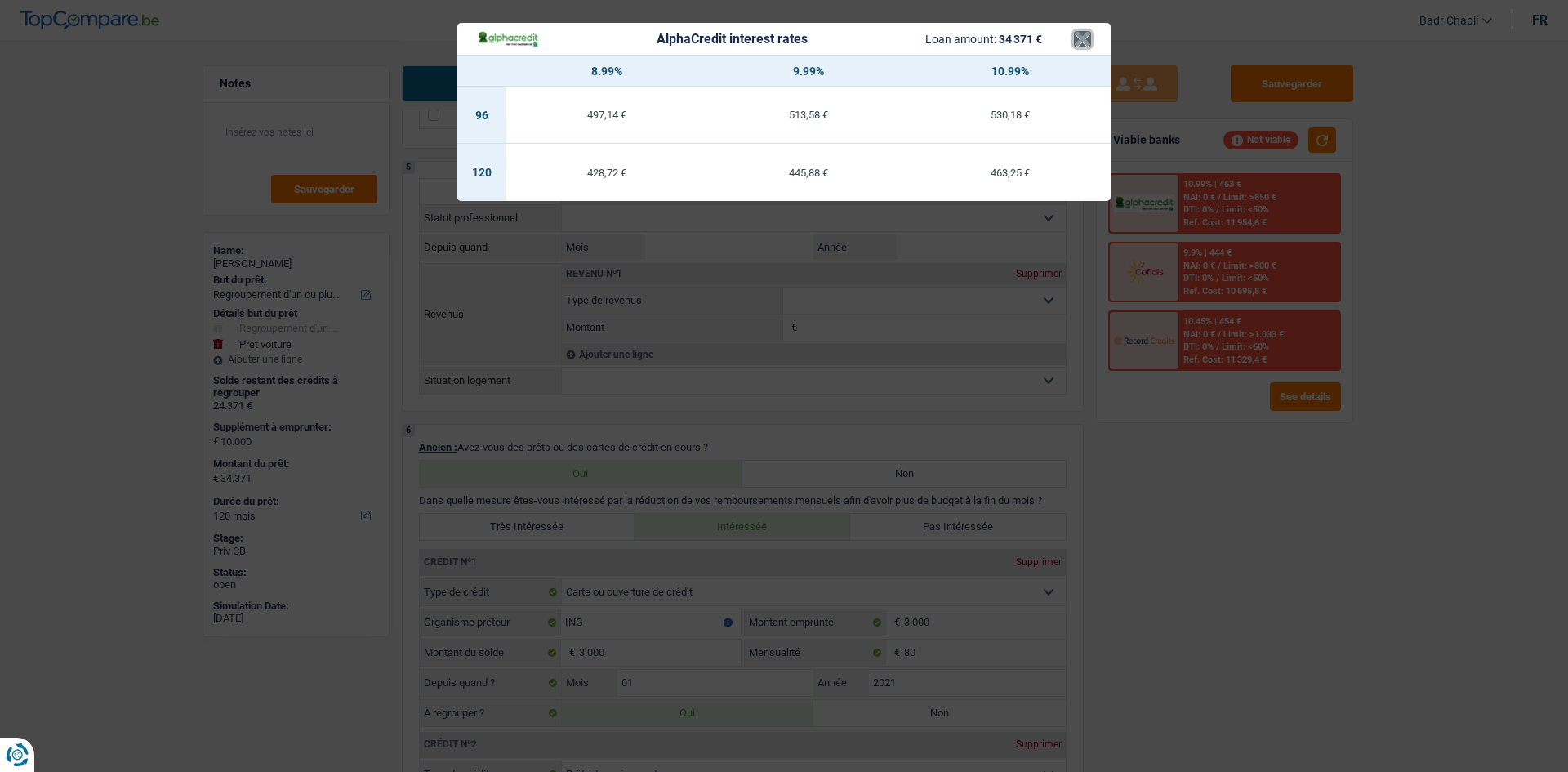
click at [1080, 36] on button "×" at bounding box center [1083, 39] width 17 height 16
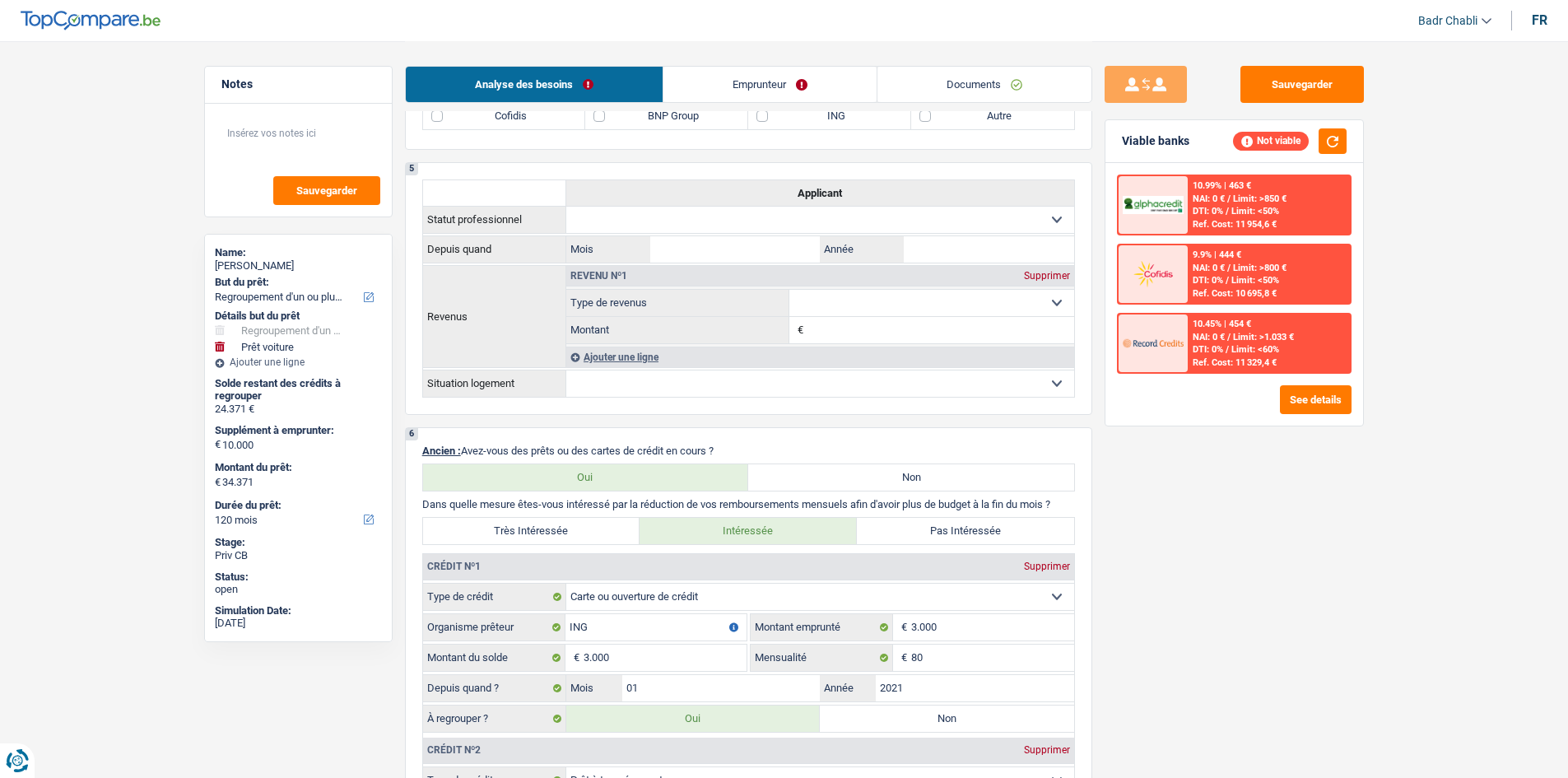
click at [1257, 350] on span "Limit: <60%" at bounding box center [1255, 349] width 48 height 11
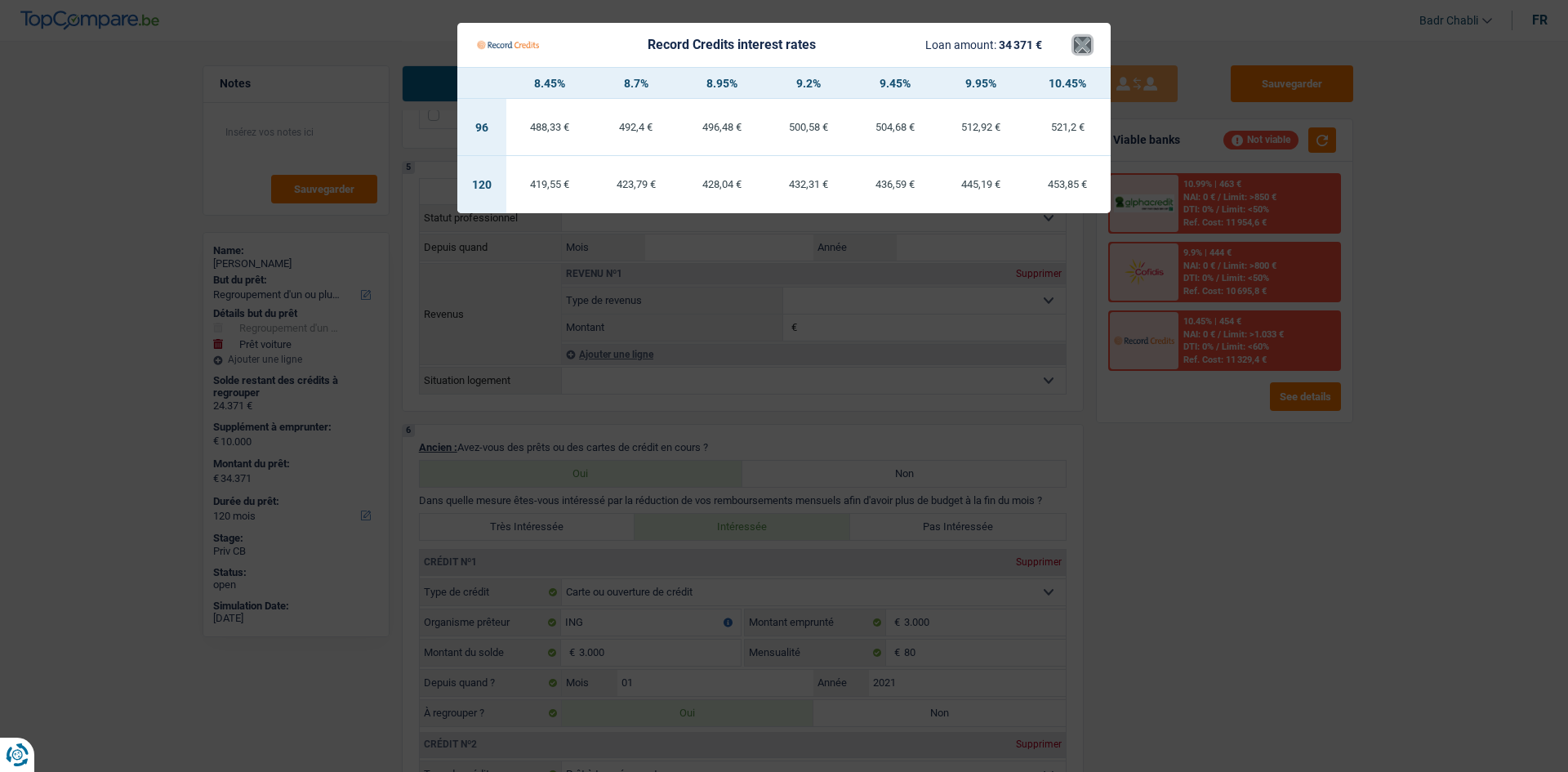
click at [1085, 48] on button "×" at bounding box center [1083, 45] width 17 height 16
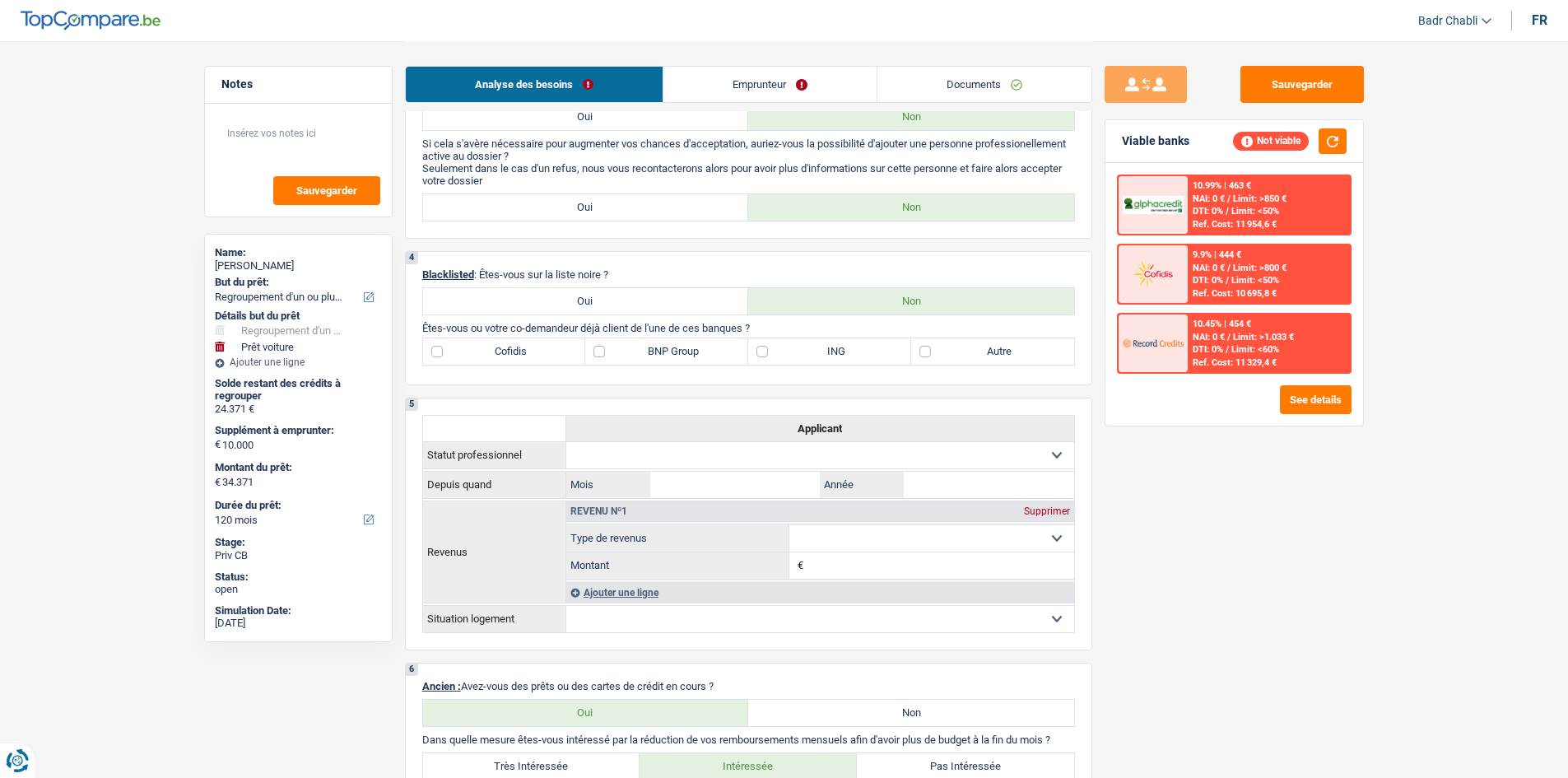
scroll to position [665, 0]
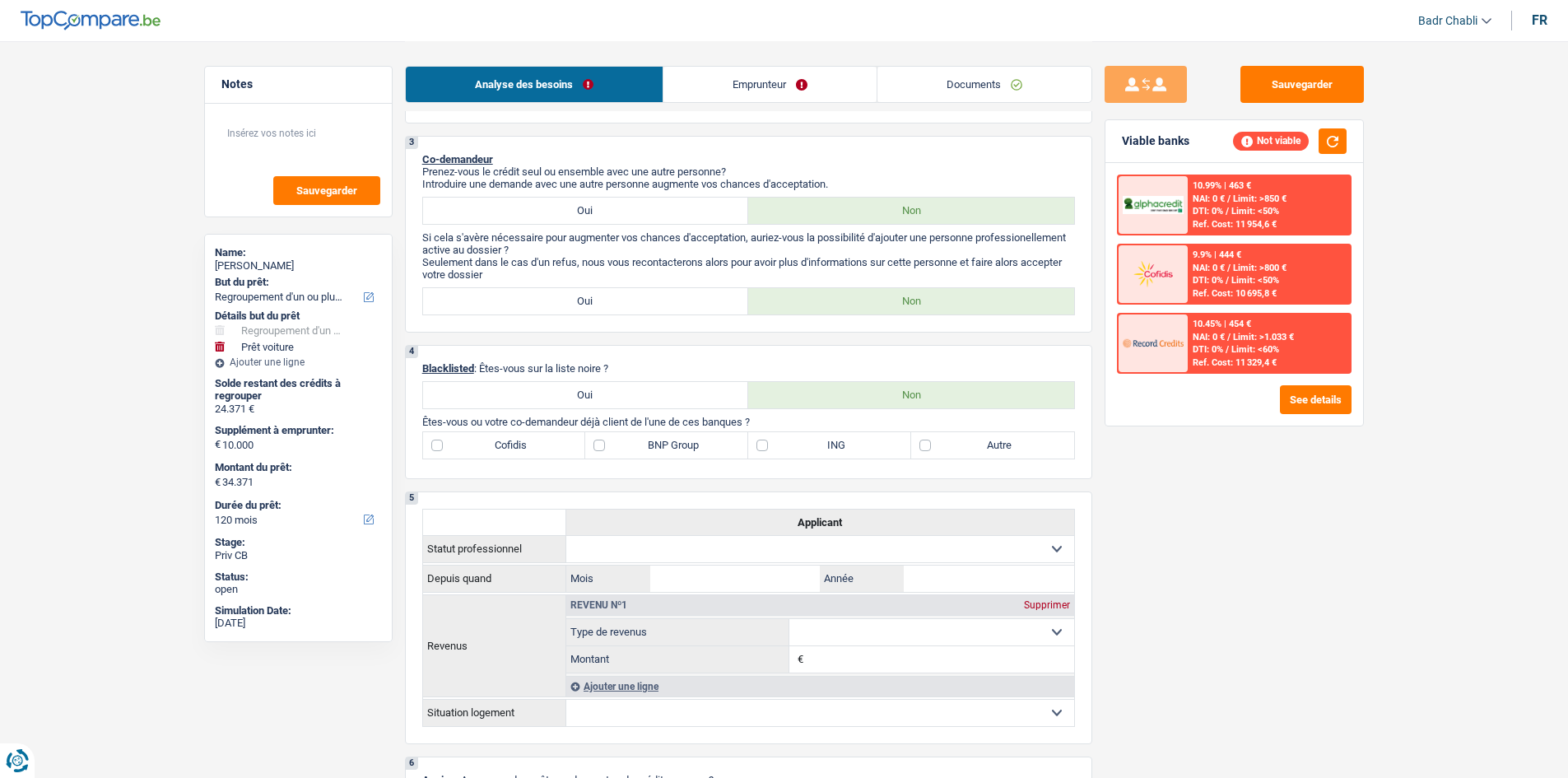
click at [772, 450] on label "ING" at bounding box center [829, 445] width 163 height 27
click at [772, 450] on input "ING" at bounding box center [829, 445] width 163 height 27
checkbox input "true"
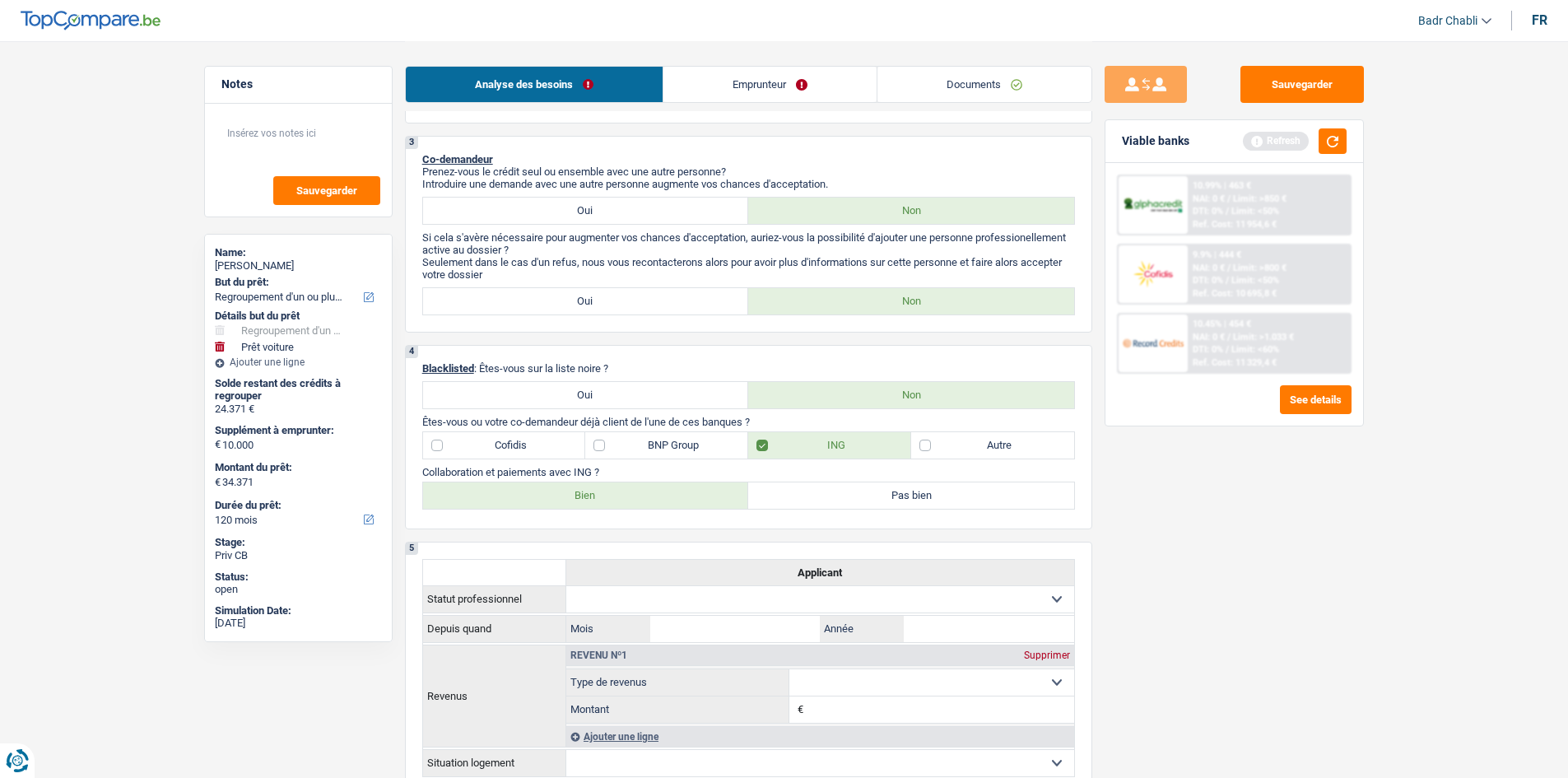
click at [675, 506] on label "Bien" at bounding box center [586, 495] width 326 height 27
click at [675, 506] on input "Bien" at bounding box center [586, 495] width 326 height 27
radio input "true"
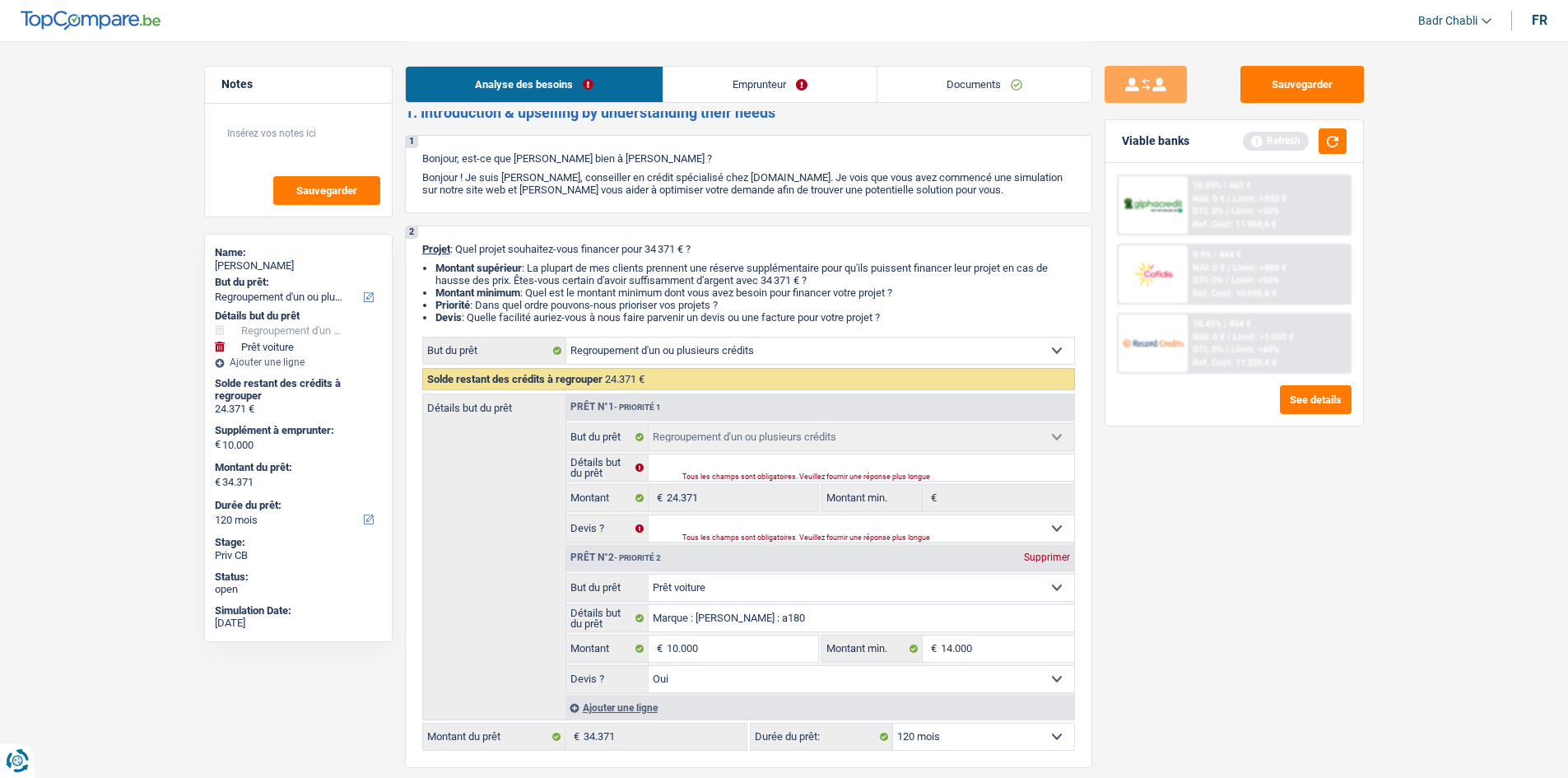
scroll to position [0, 0]
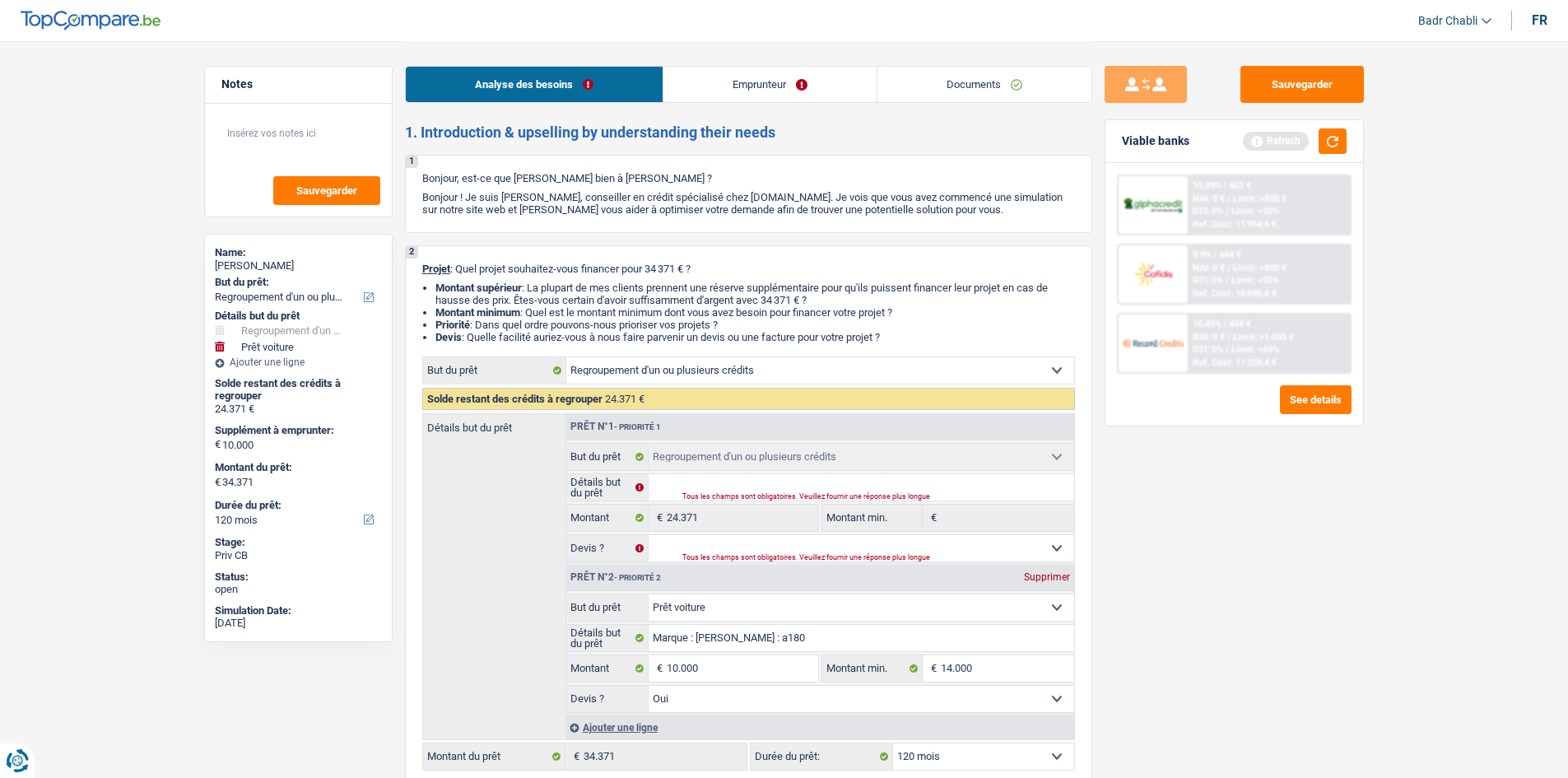
click at [743, 94] on link "Emprunteur" at bounding box center [769, 84] width 213 height 35
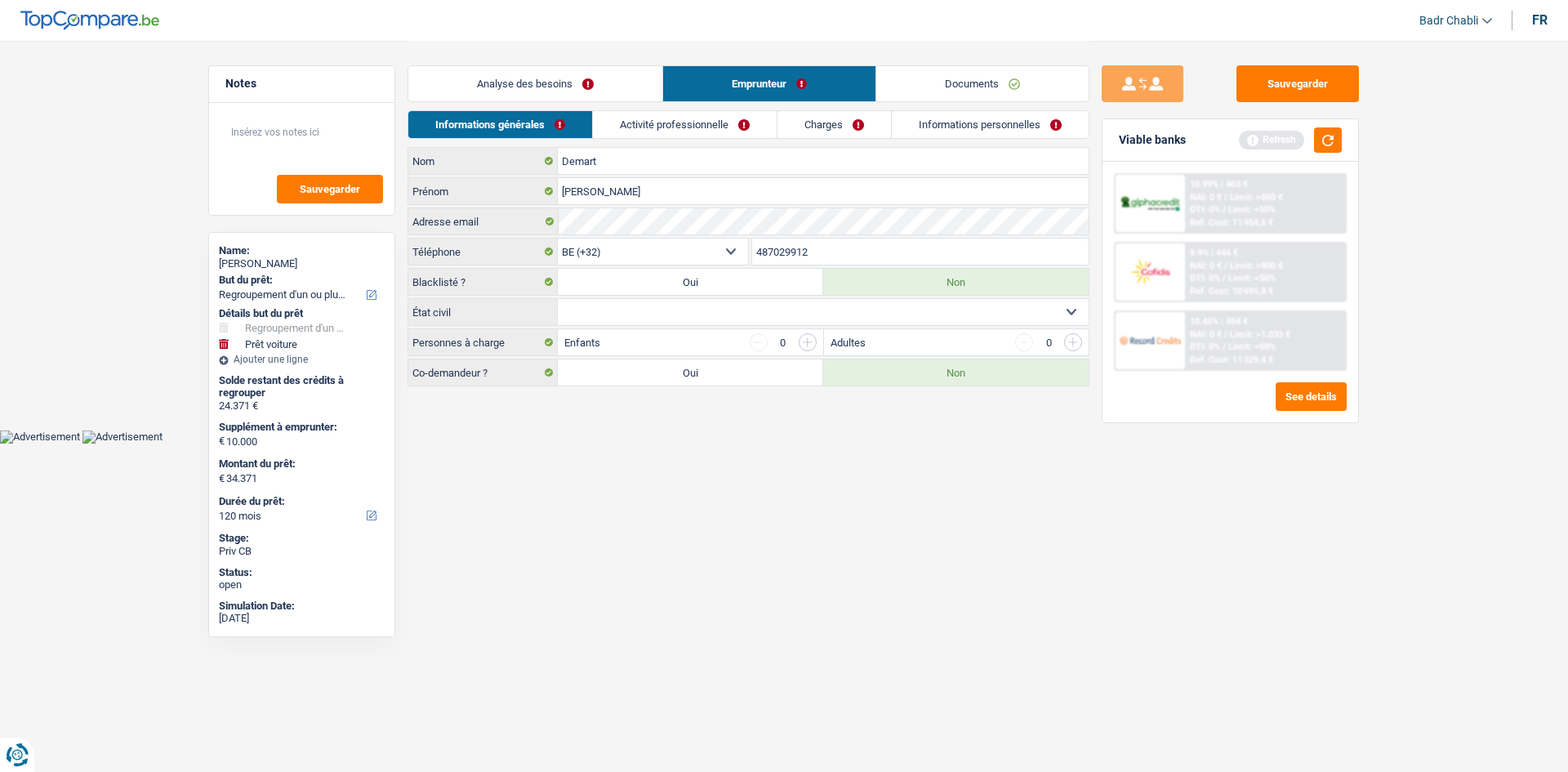
click at [663, 313] on select "Célibataire Marié(e) Cohabitant(e) légal(e) Divorcé(e) Veuf(ve) Séparé (de fait…" at bounding box center [823, 312] width 531 height 27
select select "single"
click at [558, 299] on select "Célibataire Marié(e) Cohabitant(e) légal(e) Divorcé(e) Veuf(ve) Séparé (de fait…" at bounding box center [823, 312] width 531 height 27
click at [812, 344] on input "button" at bounding box center [808, 342] width 18 height 18
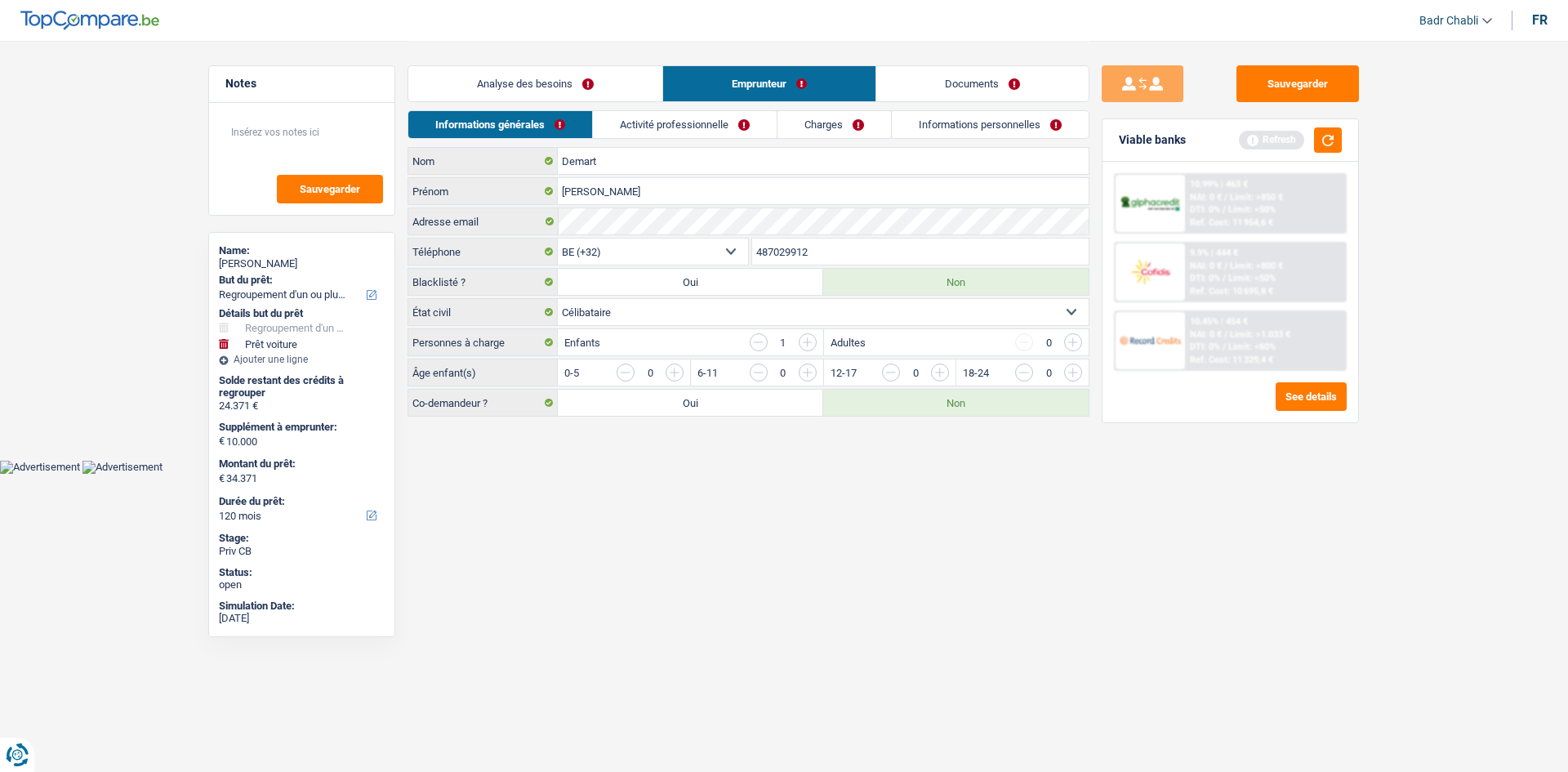
click at [804, 370] on input "button" at bounding box center [1139, 377] width 680 height 27
click at [686, 114] on link "Activité professionnelle" at bounding box center [685, 123] width 184 height 27
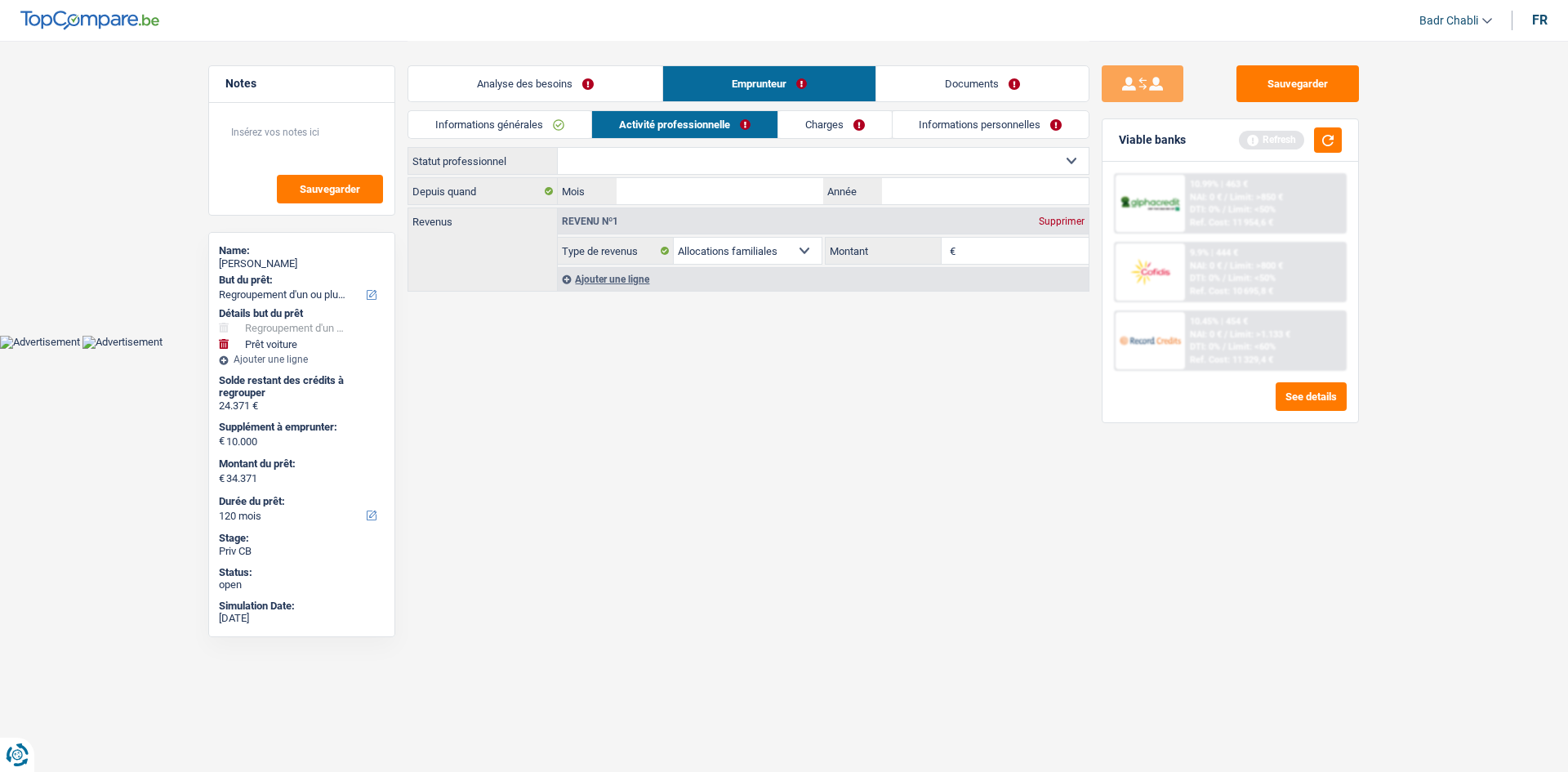
click at [720, 167] on select "Ouvrier Employé privé Employé public Invalide Indépendant Pensionné Chômeur Mut…" at bounding box center [823, 161] width 531 height 27
select select "privateEmployee"
click at [558, 148] on select "Ouvrier Employé privé Employé public Invalide Indépendant Pensionné Chômeur Mut…" at bounding box center [823, 161] width 531 height 27
select select "familyAllowances"
select select "netSalary"
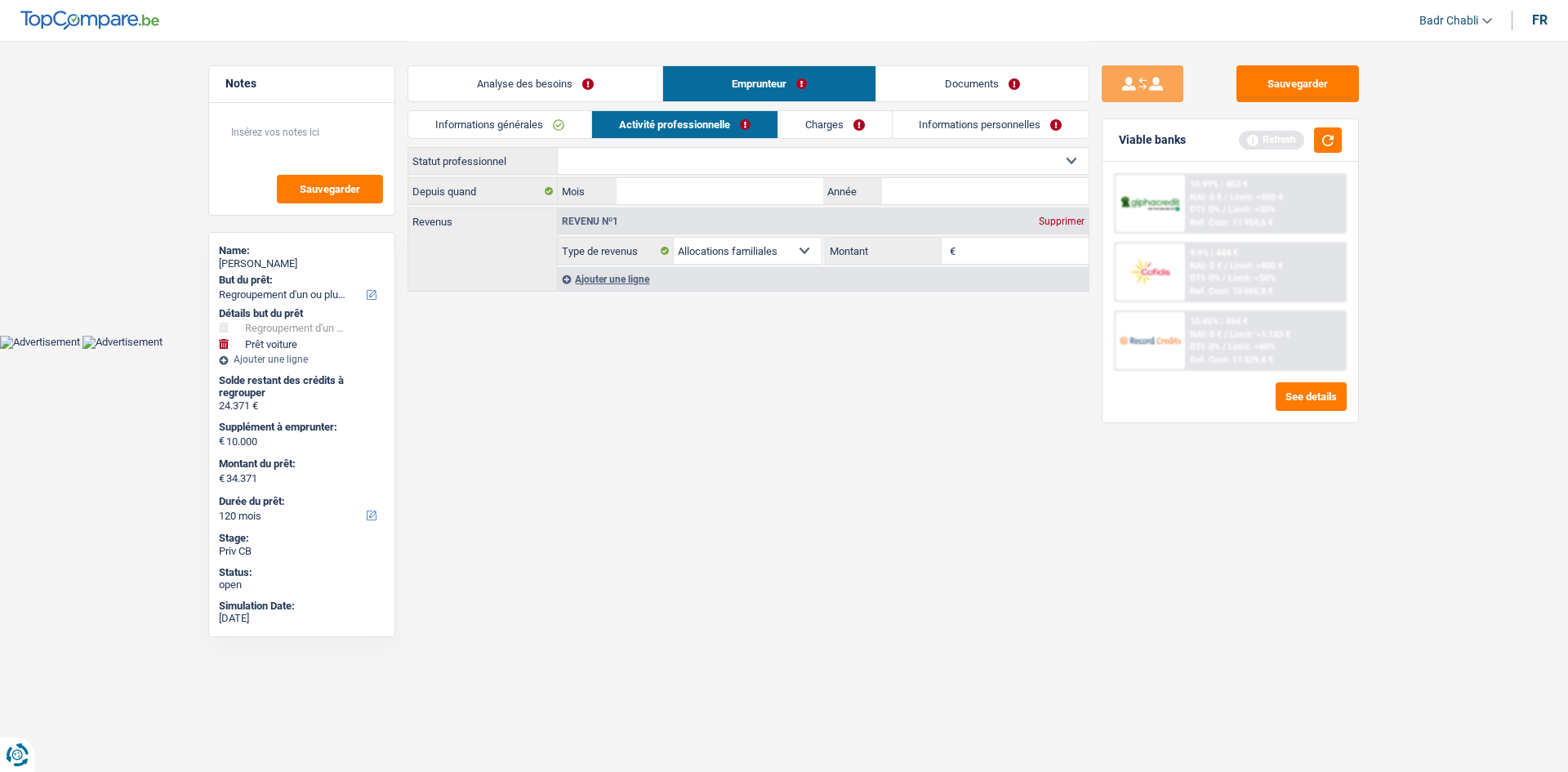
select select "mealVouchers"
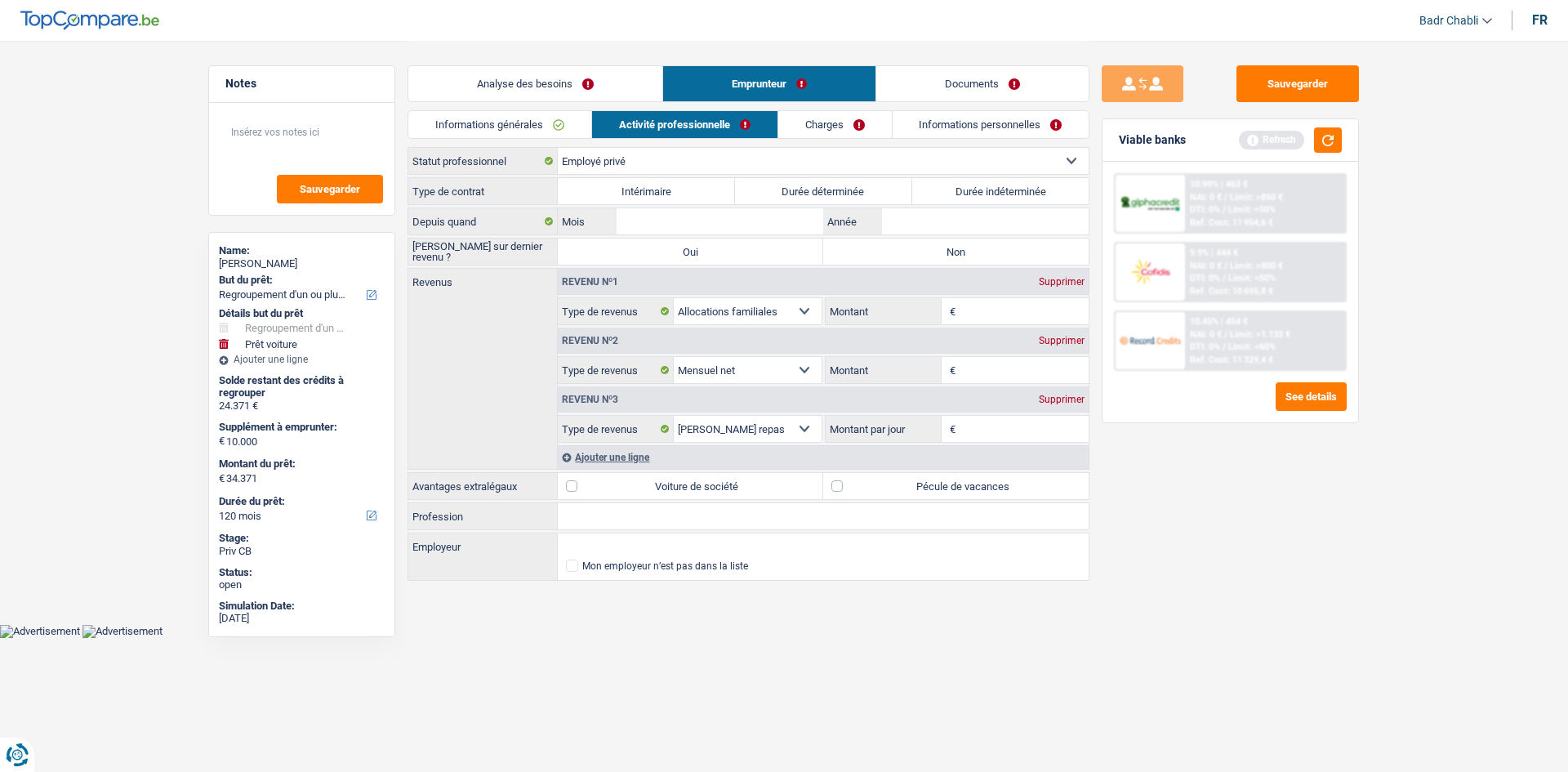
click at [1000, 188] on label "Durée indéterminée" at bounding box center [1001, 191] width 177 height 27
click at [1000, 188] on input "Durée indéterminée" at bounding box center [1001, 191] width 177 height 27
radio input "true"
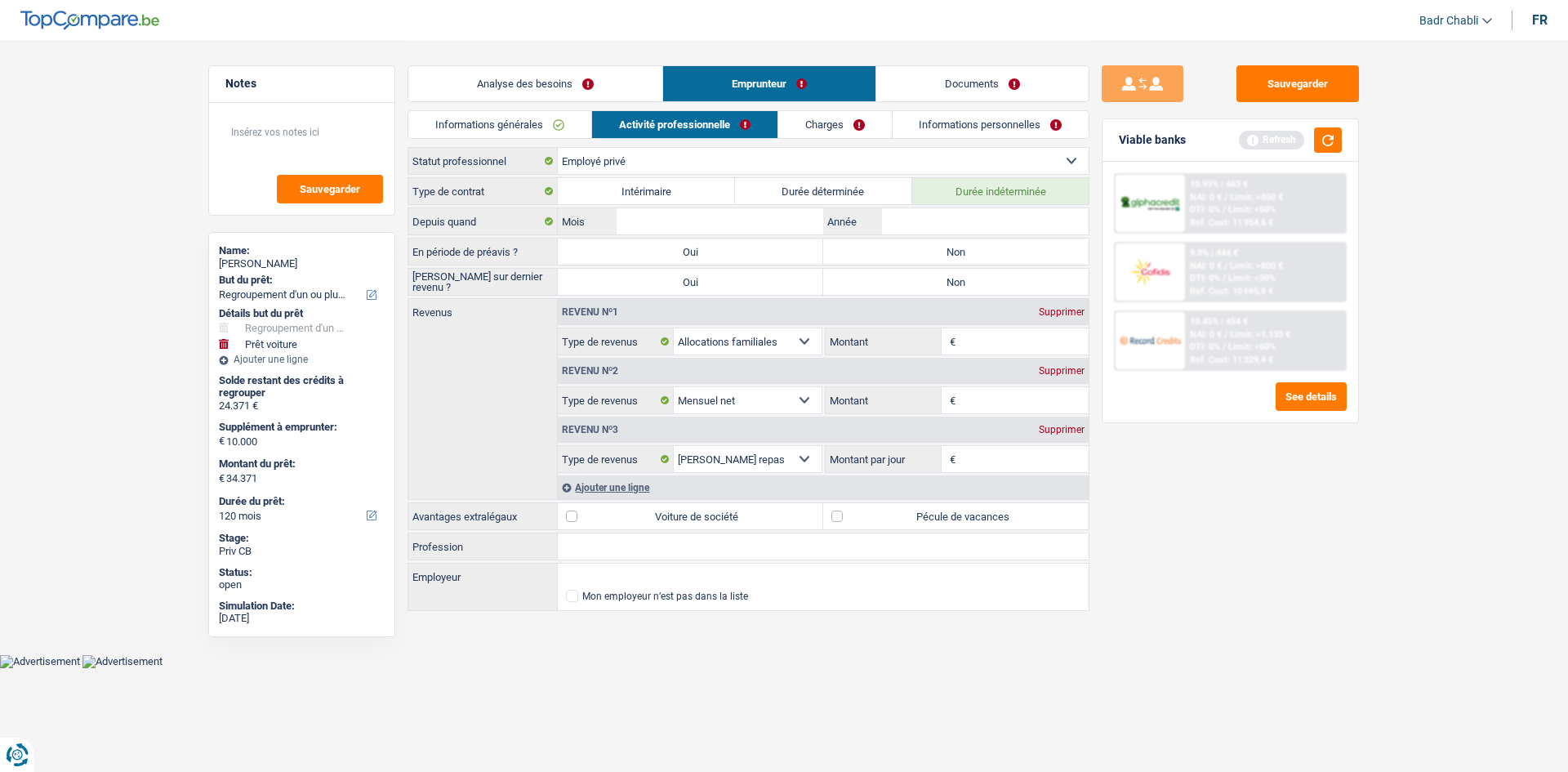
click at [942, 252] on label "Non" at bounding box center [955, 252] width 265 height 27
click at [942, 252] on input "Non" at bounding box center [955, 252] width 265 height 27
radio input "true"
click at [945, 284] on label "Non" at bounding box center [955, 282] width 265 height 27
click at [945, 284] on input "Non" at bounding box center [955, 282] width 265 height 27
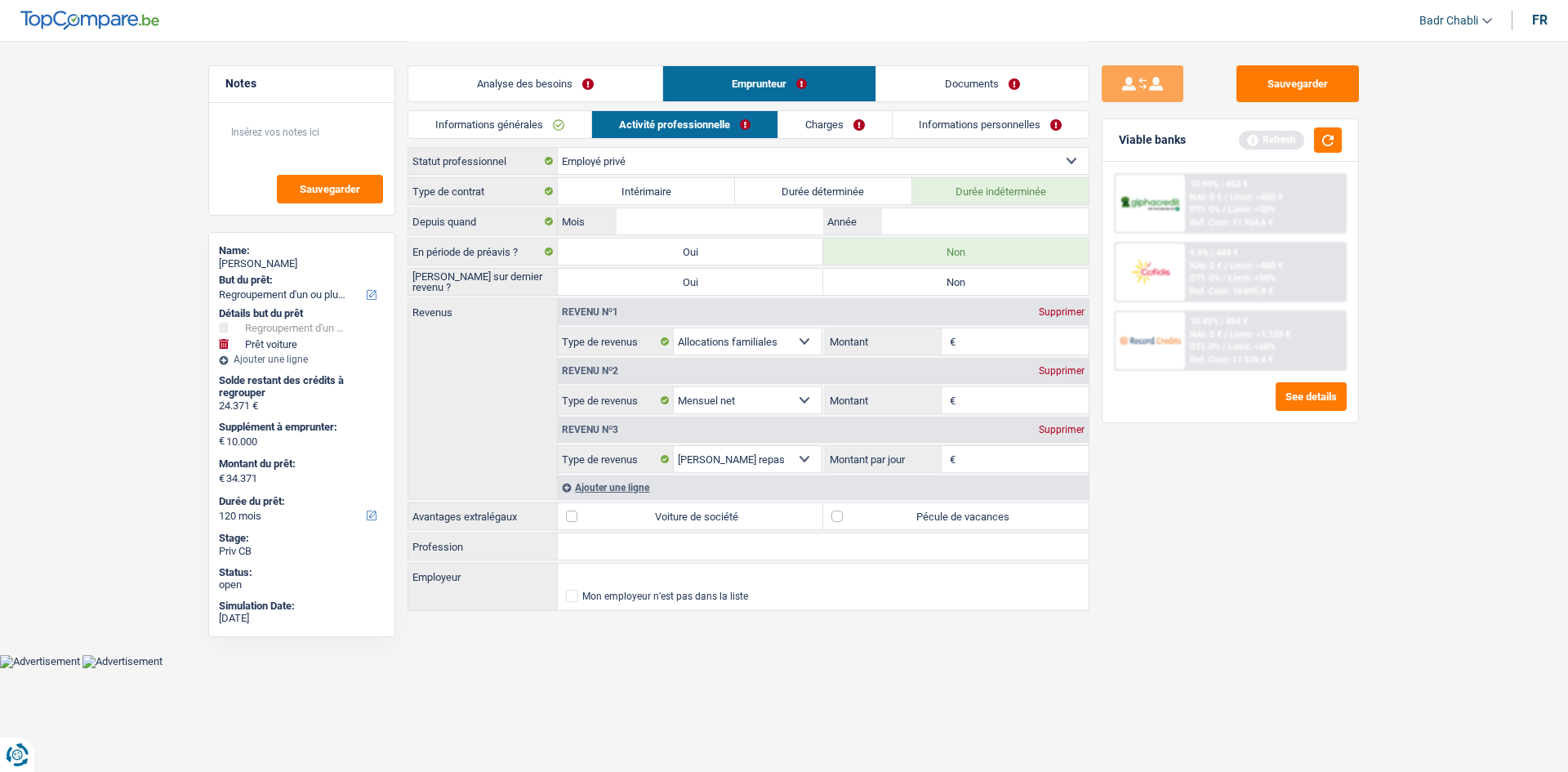
radio input "true"
click at [592, 574] on input "Employeur" at bounding box center [823, 576] width 531 height 27
type input "ULB"
click at [610, 548] on input "Profession" at bounding box center [823, 546] width 531 height 27
type input "Employé"
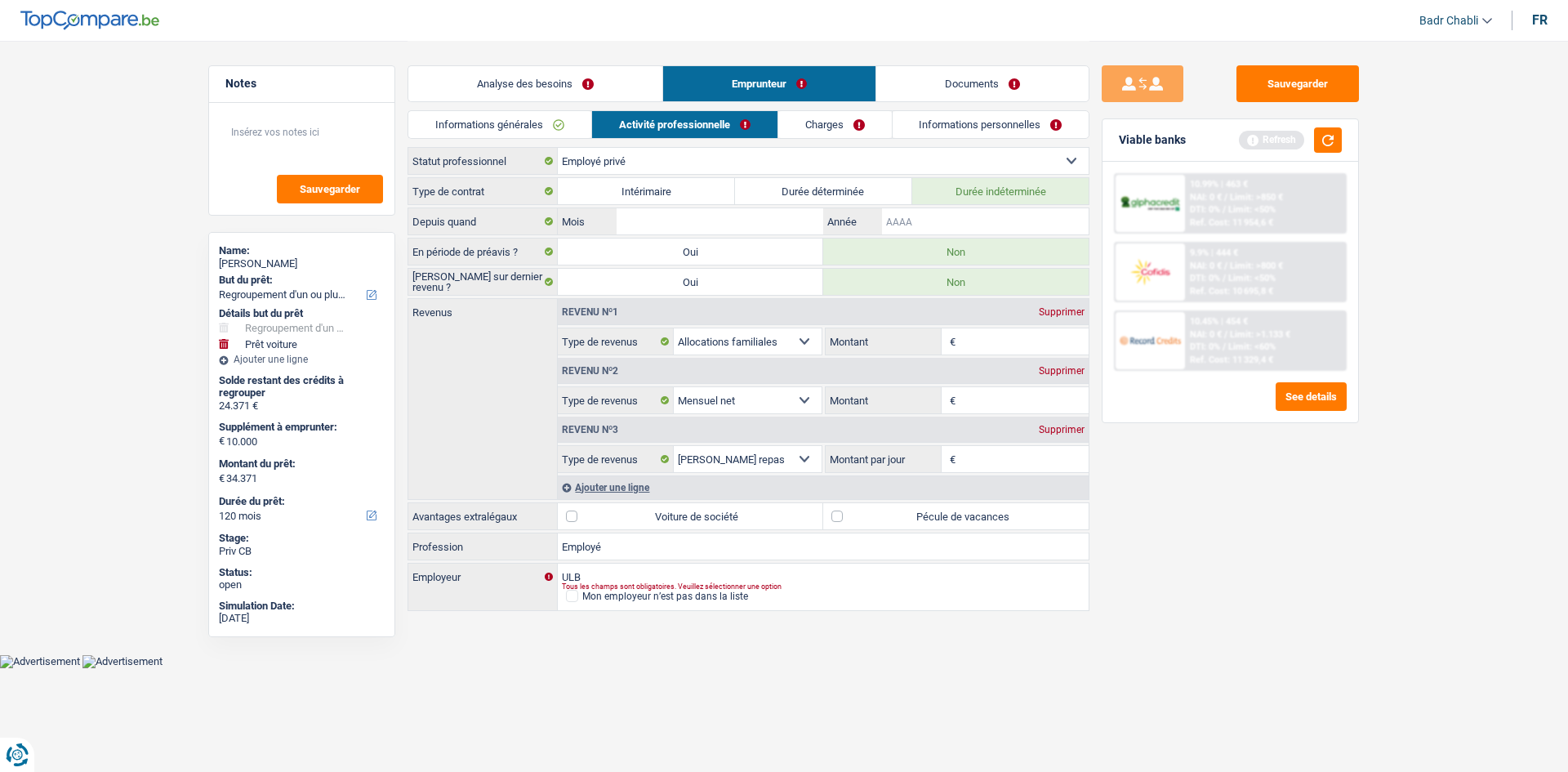
click at [967, 226] on input "Année" at bounding box center [986, 221] width 207 height 27
type input "2021"
click at [1008, 87] on link "Documents" at bounding box center [983, 83] width 212 height 35
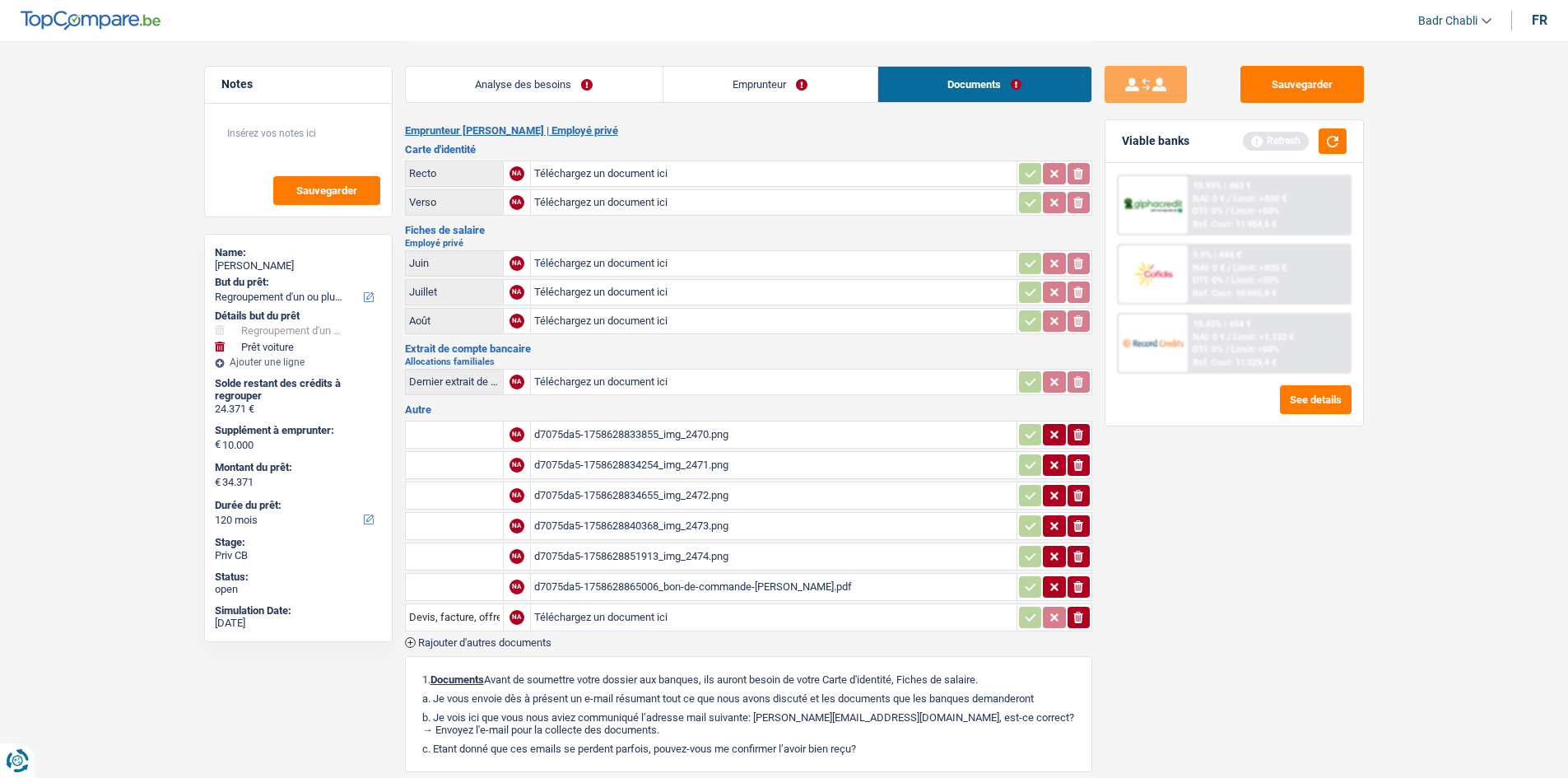
click at [688, 433] on div "d7075da5-1758628833855_img_2470.png" at bounding box center [774, 434] width 479 height 25
click at [776, 90] on link "Emprunteur" at bounding box center [770, 84] width 214 height 35
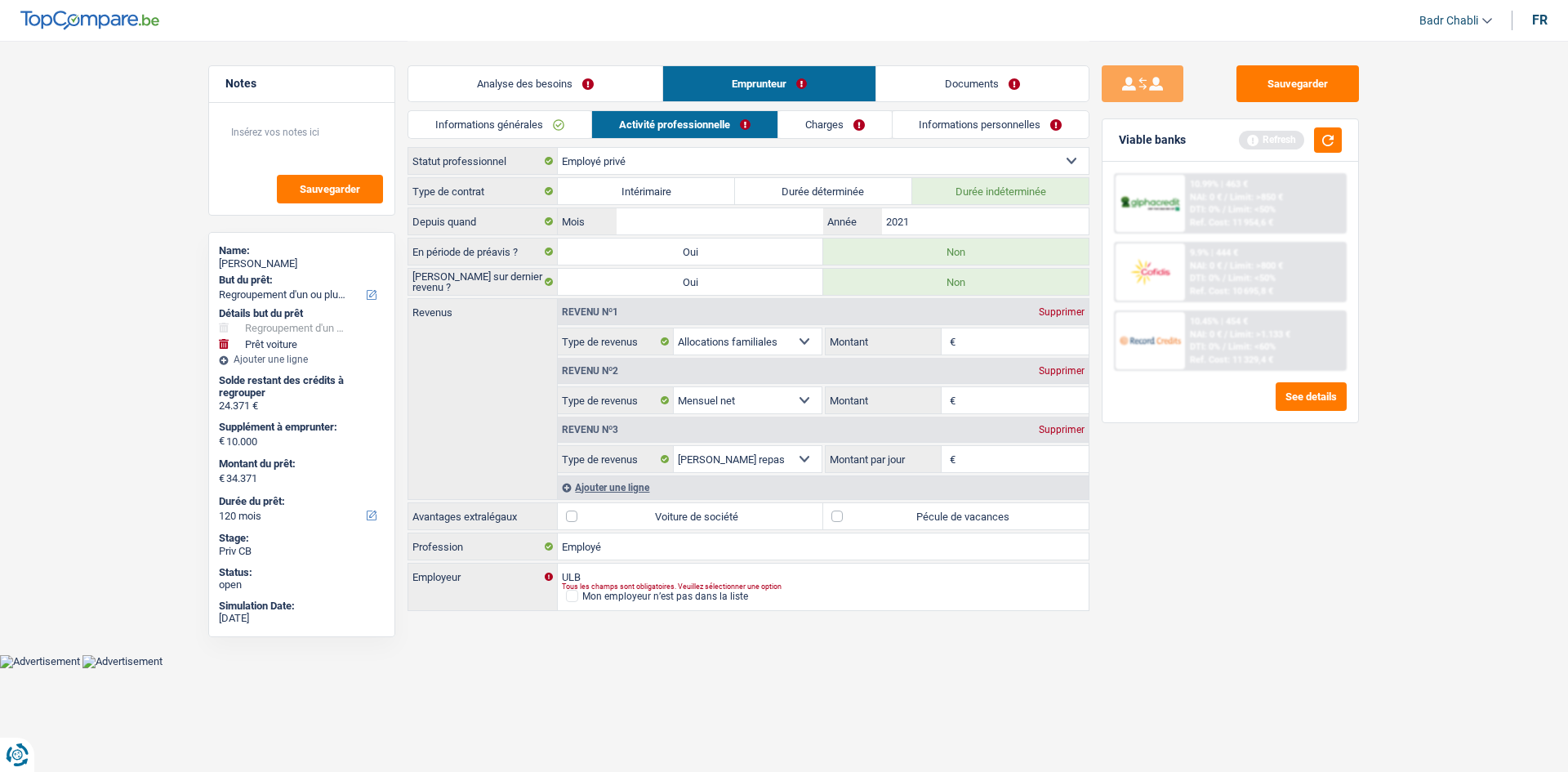
click at [987, 394] on input "Montant" at bounding box center [1025, 400] width 130 height 27
type input "2.900"
click at [829, 532] on div "Type de contrat Intérimaire Durée déterminée Durée indéterminée Depuis quand Mo…" at bounding box center [749, 395] width 682 height 436
click at [831, 518] on label "Pécule de vacances" at bounding box center [955, 516] width 265 height 27
click at [831, 518] on input "Pécule de vacances" at bounding box center [955, 516] width 265 height 27
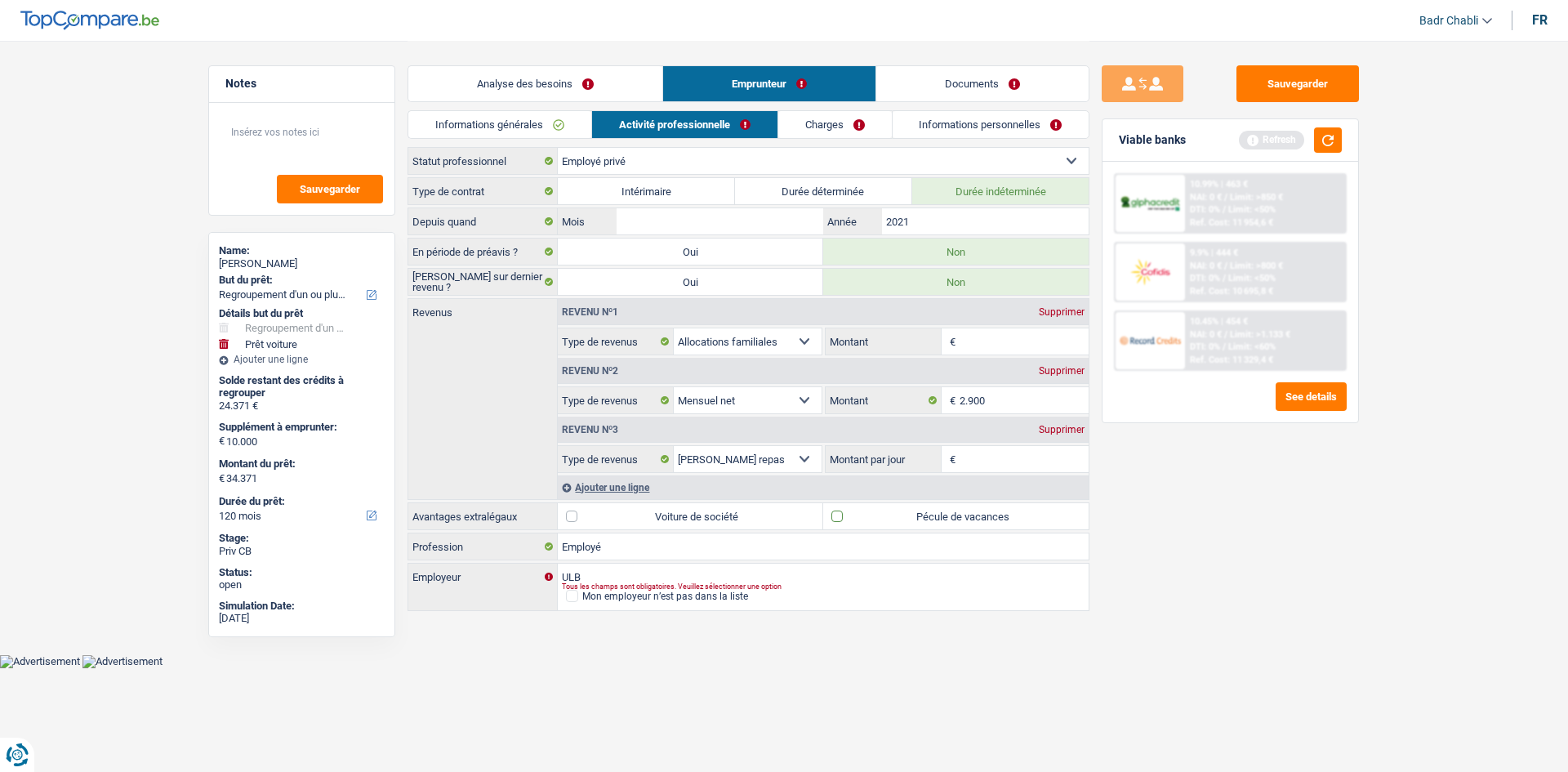
checkbox input "true"
click at [1010, 402] on input "2.900" at bounding box center [1025, 400] width 130 height 27
type input "2.850"
click at [1060, 433] on div "Supprimer" at bounding box center [1061, 430] width 54 height 10
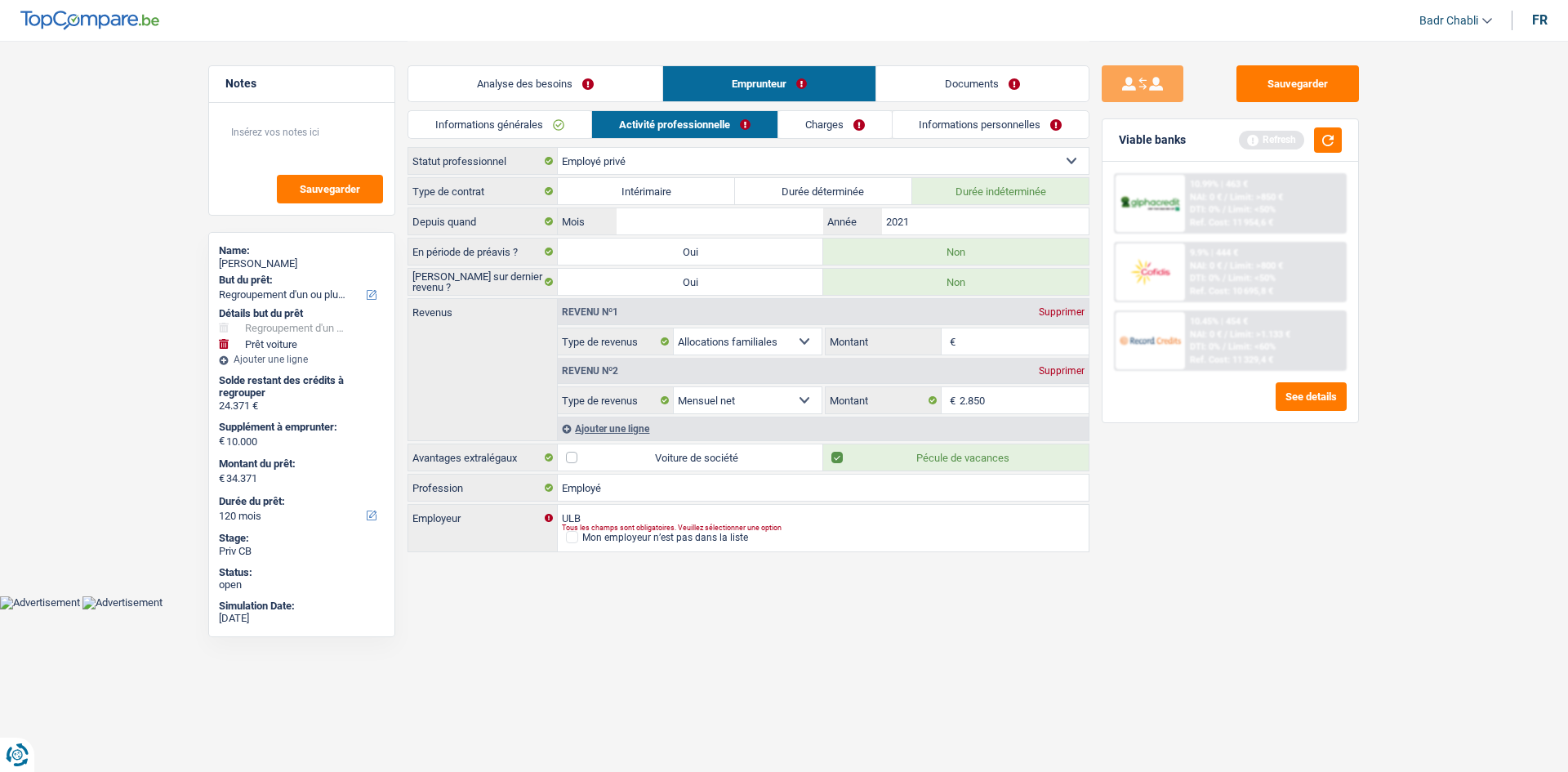
click at [617, 428] on div "Ajouter une ligne" at bounding box center [823, 429] width 531 height 24
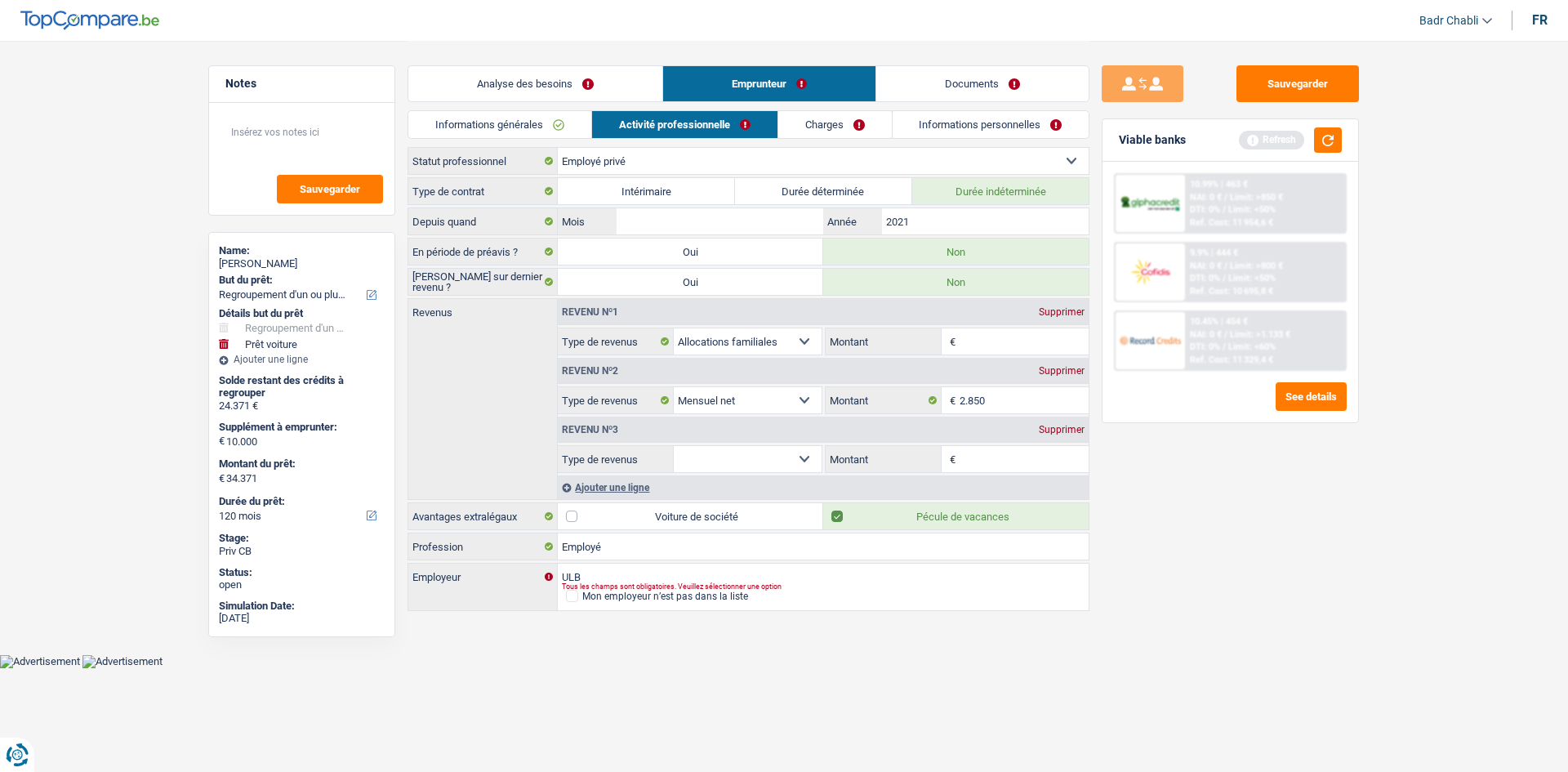
click at [1057, 428] on div "Supprimer" at bounding box center [1061, 430] width 54 height 10
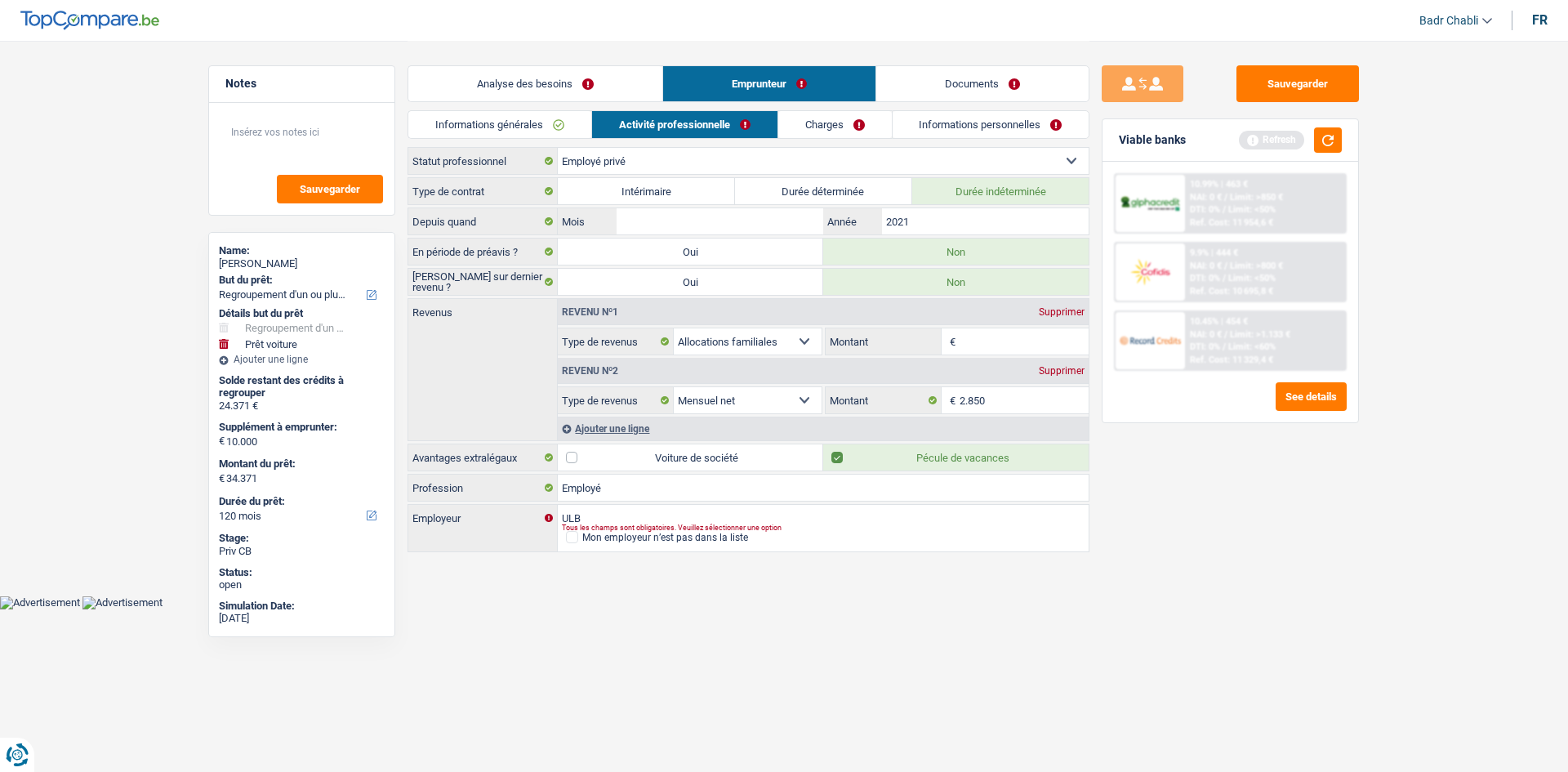
click at [1236, 524] on div "Sauvegarder Viable banks Refresh 10.99% | 463 € NAI: 0 € / Limit: >850 € DTI: 0…" at bounding box center [1231, 405] width 282 height 681
click at [1245, 482] on div "Sauvegarder Viable banks Refresh 10.99% | 463 € NAI: 0 € / Limit: >850 € DTI: 0…" at bounding box center [1231, 405] width 282 height 681
click at [996, 341] on input "Montant" at bounding box center [1025, 341] width 130 height 27
click at [1264, 532] on div "Sauvegarder Viable banks Refresh 10.99% | 463 € NAI: 0 € / Limit: >850 € DTI: 0…" at bounding box center [1231, 405] width 282 height 681
click at [827, 125] on link "Charges" at bounding box center [835, 123] width 113 height 27
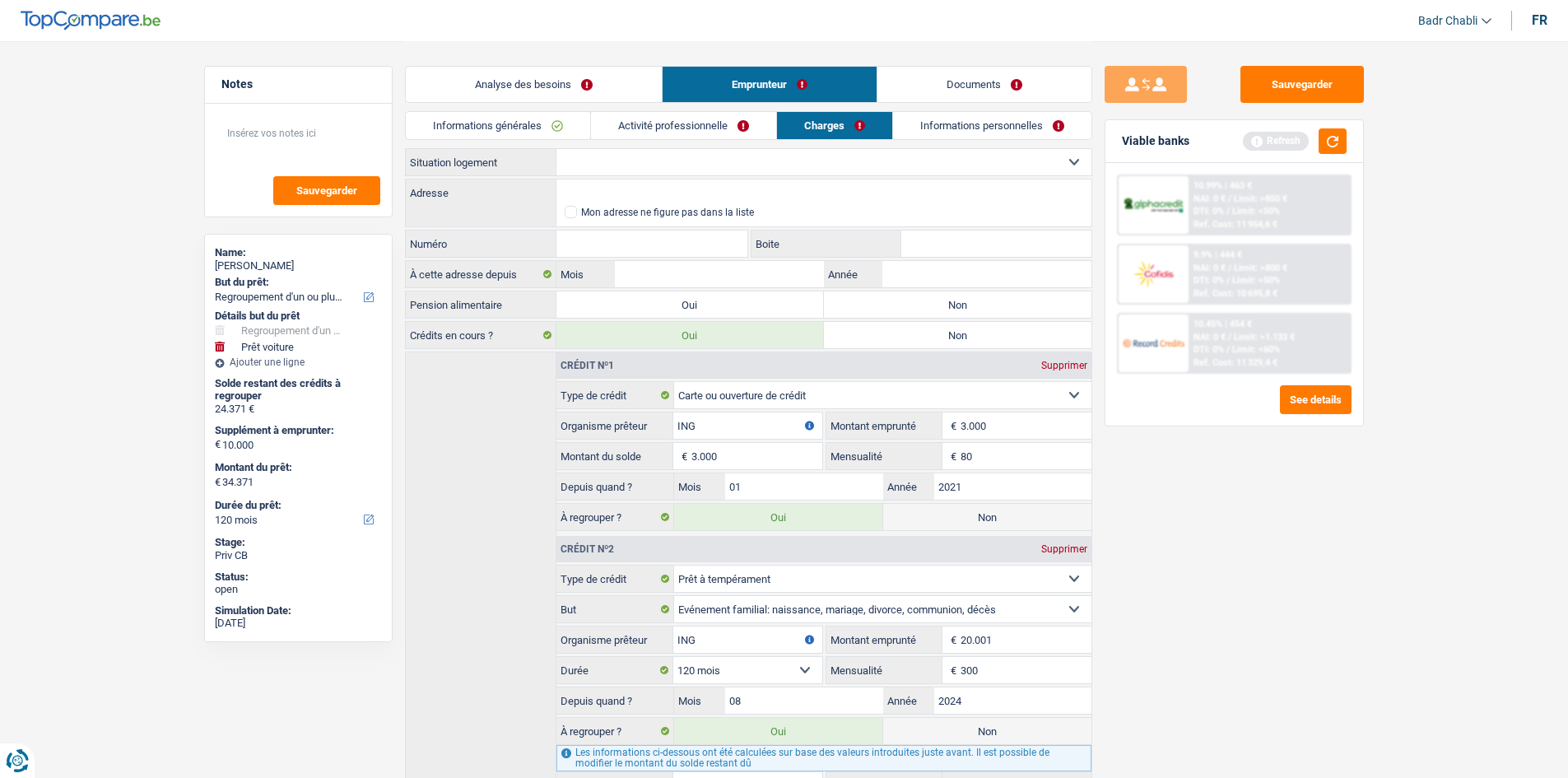
click at [684, 162] on select "Locataire Propriétaire avec prêt hypothécaire Propriétaire sans prêt hypothécai…" at bounding box center [824, 162] width 535 height 27
click at [556, 149] on select "Locataire Propriétaire avec prêt hypothécaire Propriétaire sans prêt hypothécai…" at bounding box center [824, 162] width 535 height 27
click at [930, 314] on label "Non" at bounding box center [957, 304] width 267 height 27
click at [930, 314] on input "Non" at bounding box center [957, 304] width 267 height 27
click at [626, 191] on input "Adresse" at bounding box center [824, 193] width 535 height 27
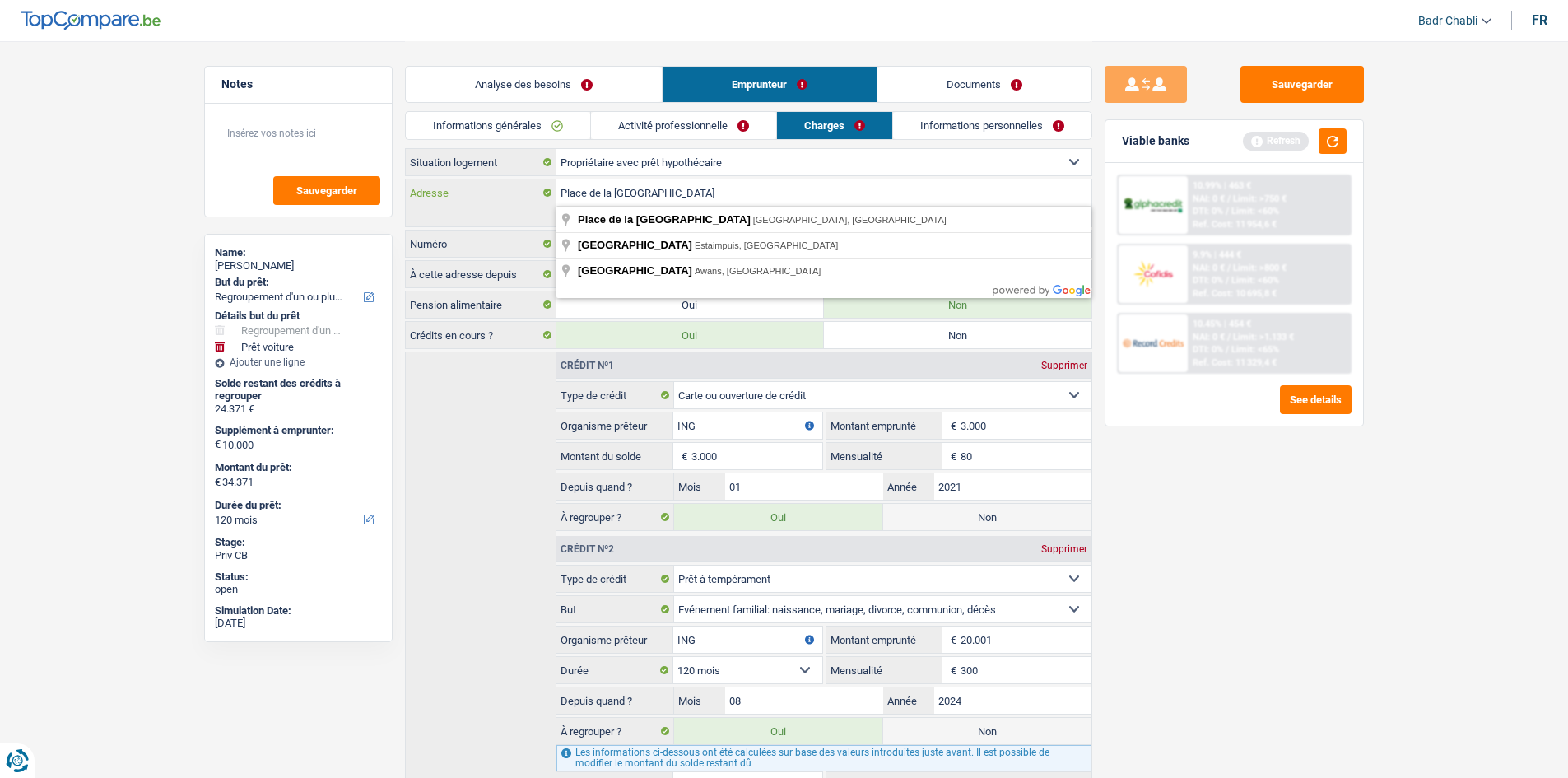
click at [769, 182] on input "Place de la Maison Rouge" at bounding box center [824, 193] width 535 height 27
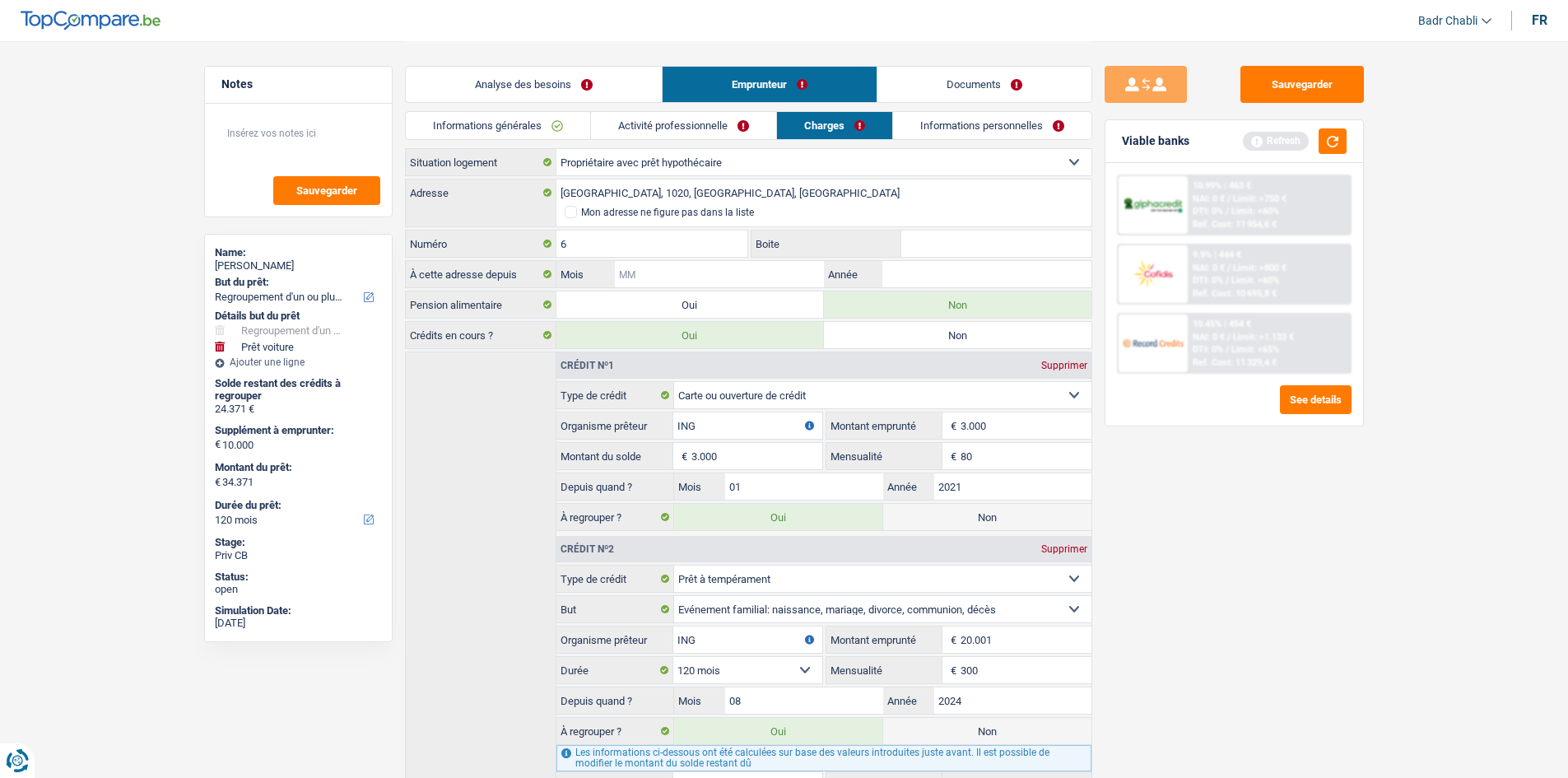
click at [743, 274] on input "Mois" at bounding box center [719, 274] width 208 height 27
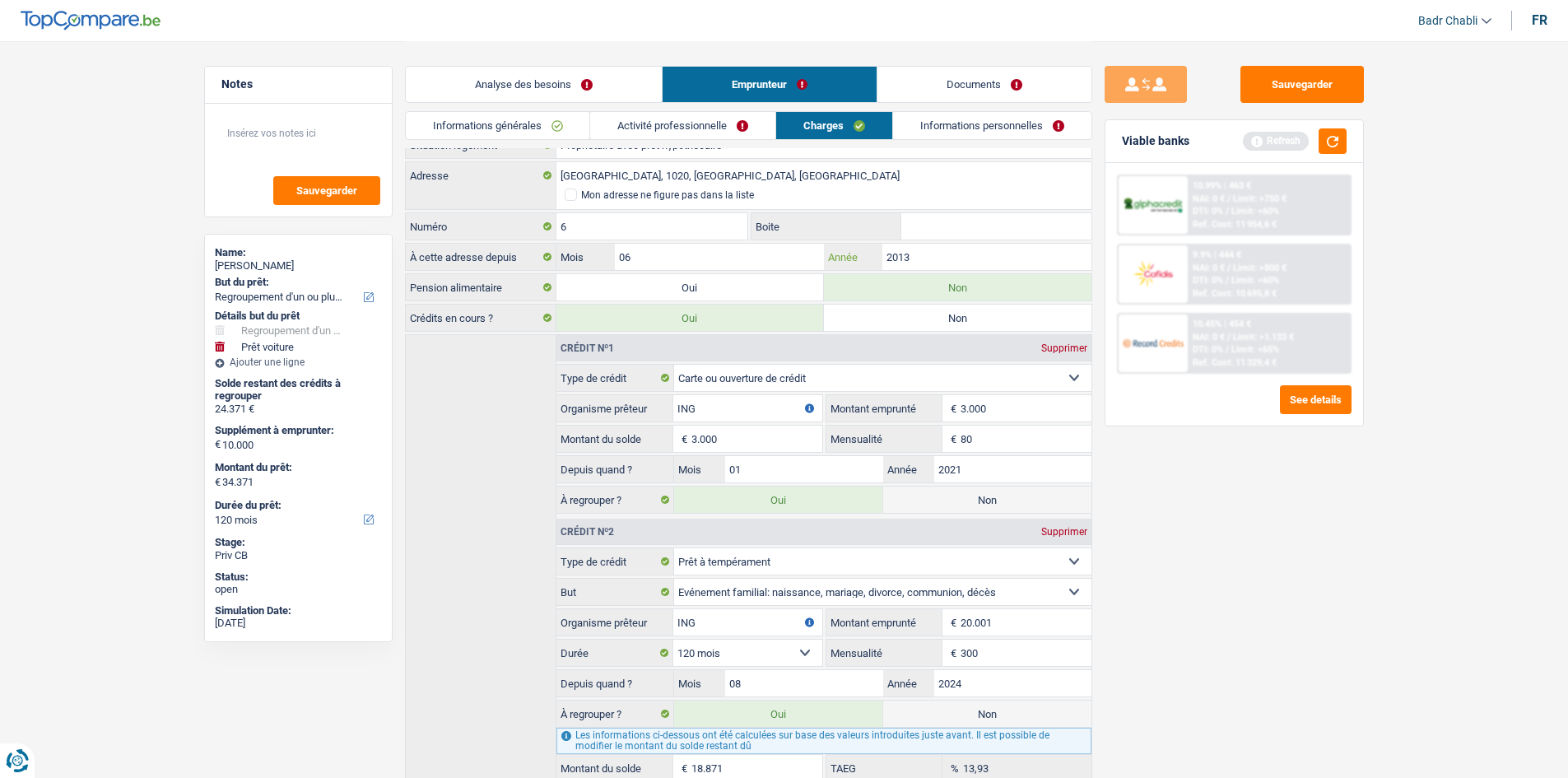
scroll to position [1, 0]
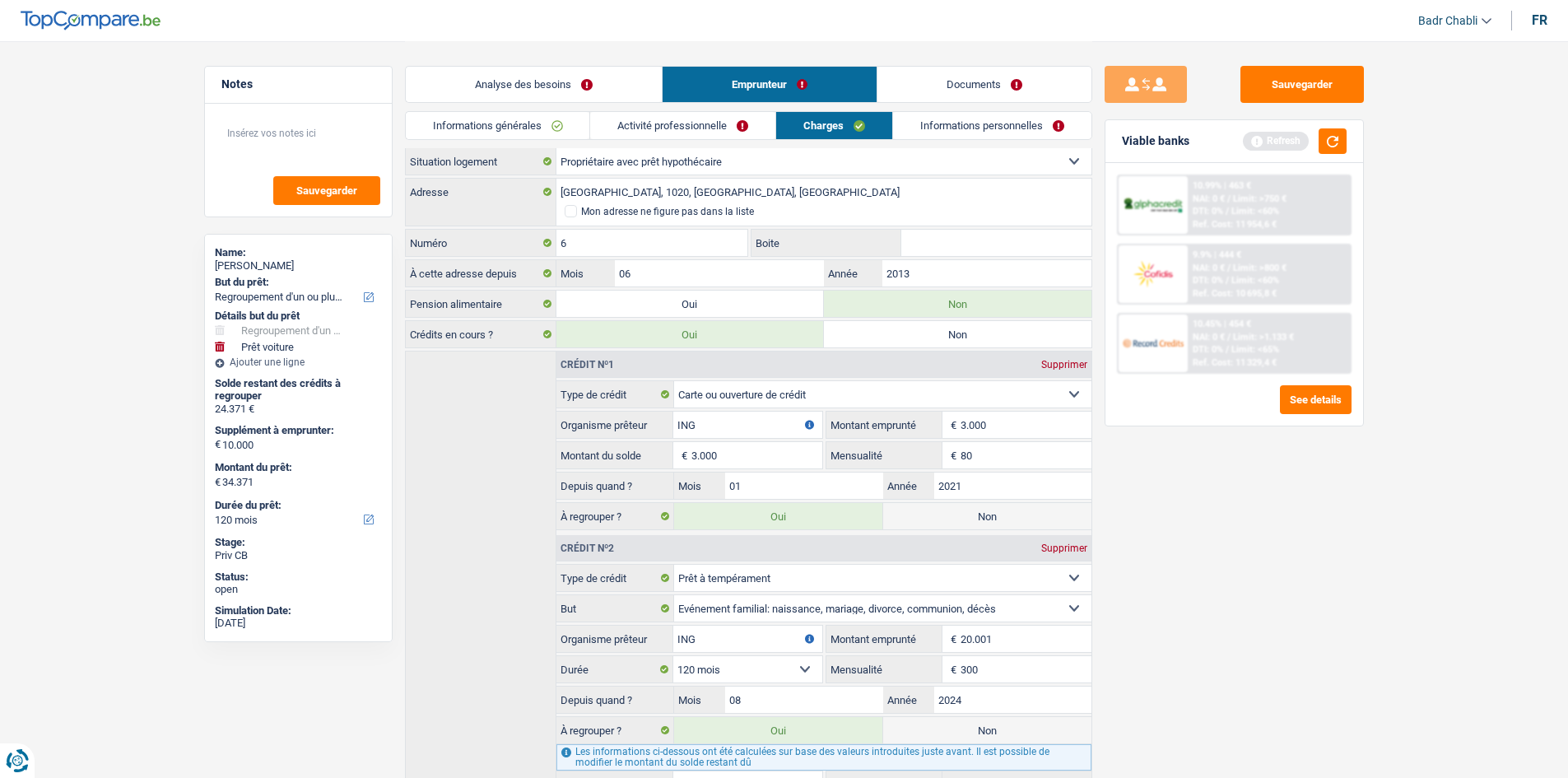
click at [965, 139] on li "Informations personnelles" at bounding box center [991, 125] width 200 height 29
click at [965, 135] on link "Informations personnelles" at bounding box center [991, 124] width 198 height 27
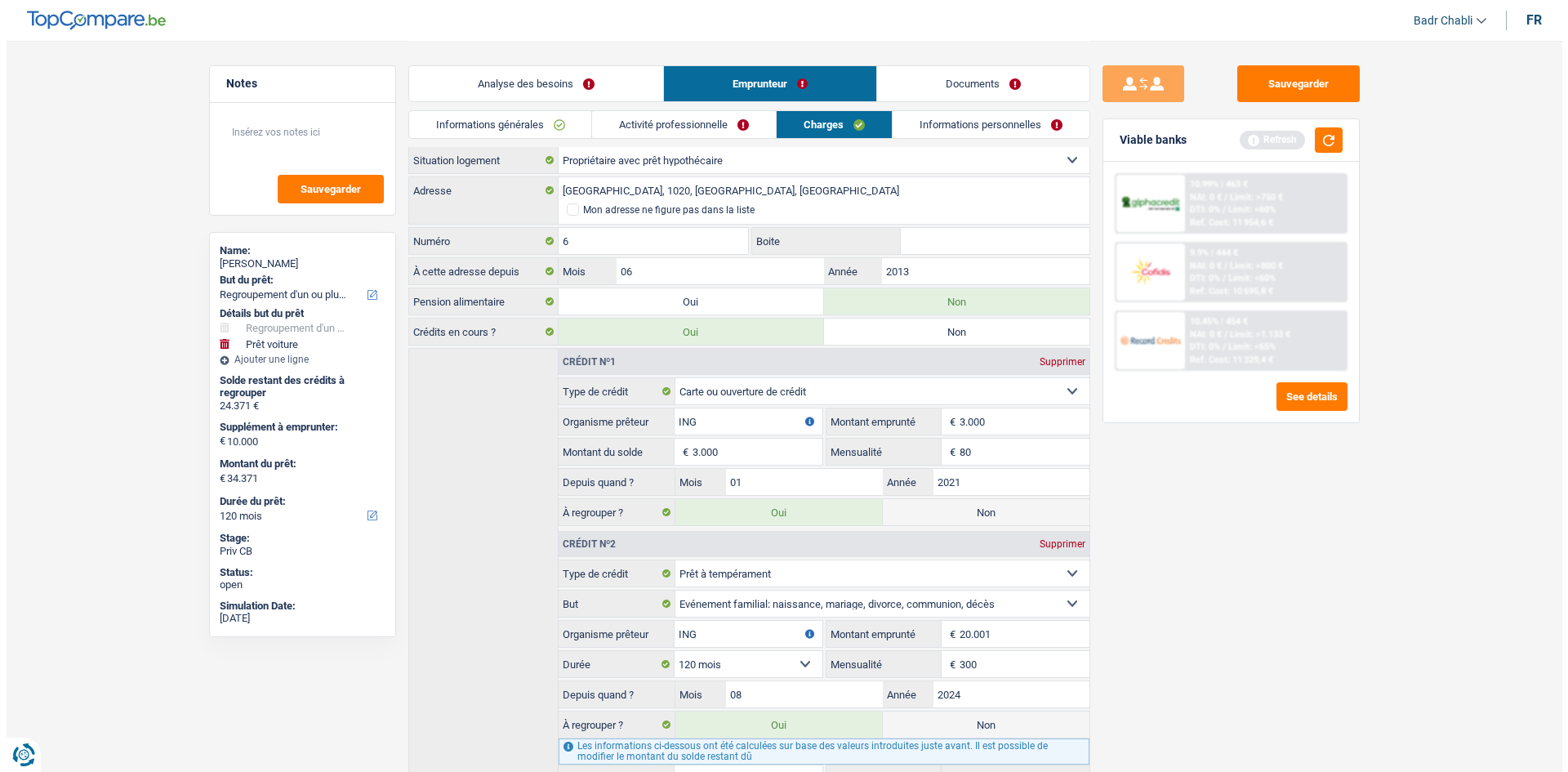
scroll to position [0, 0]
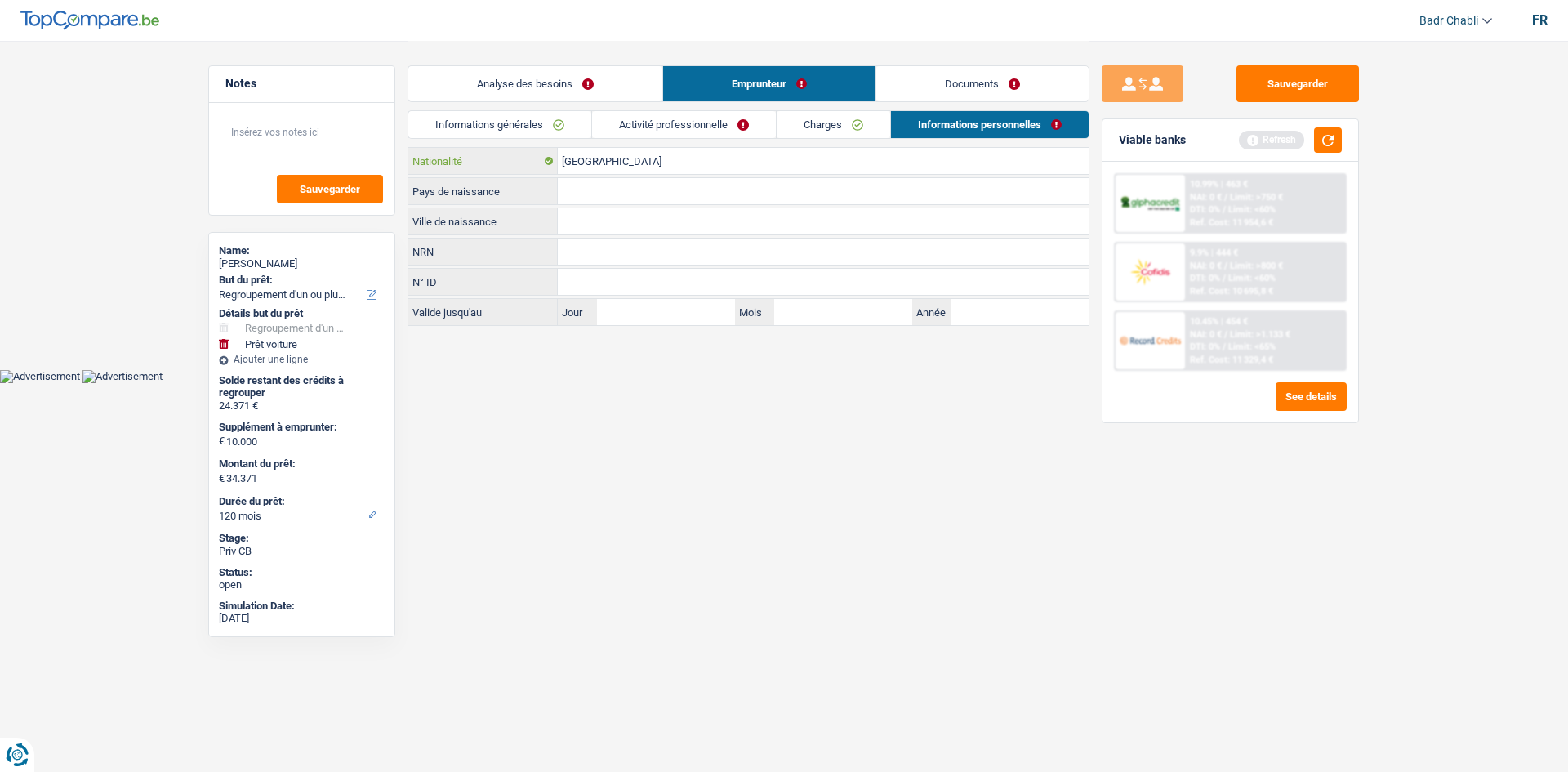
click at [625, 164] on input "[GEOGRAPHIC_DATA]" at bounding box center [823, 161] width 531 height 27
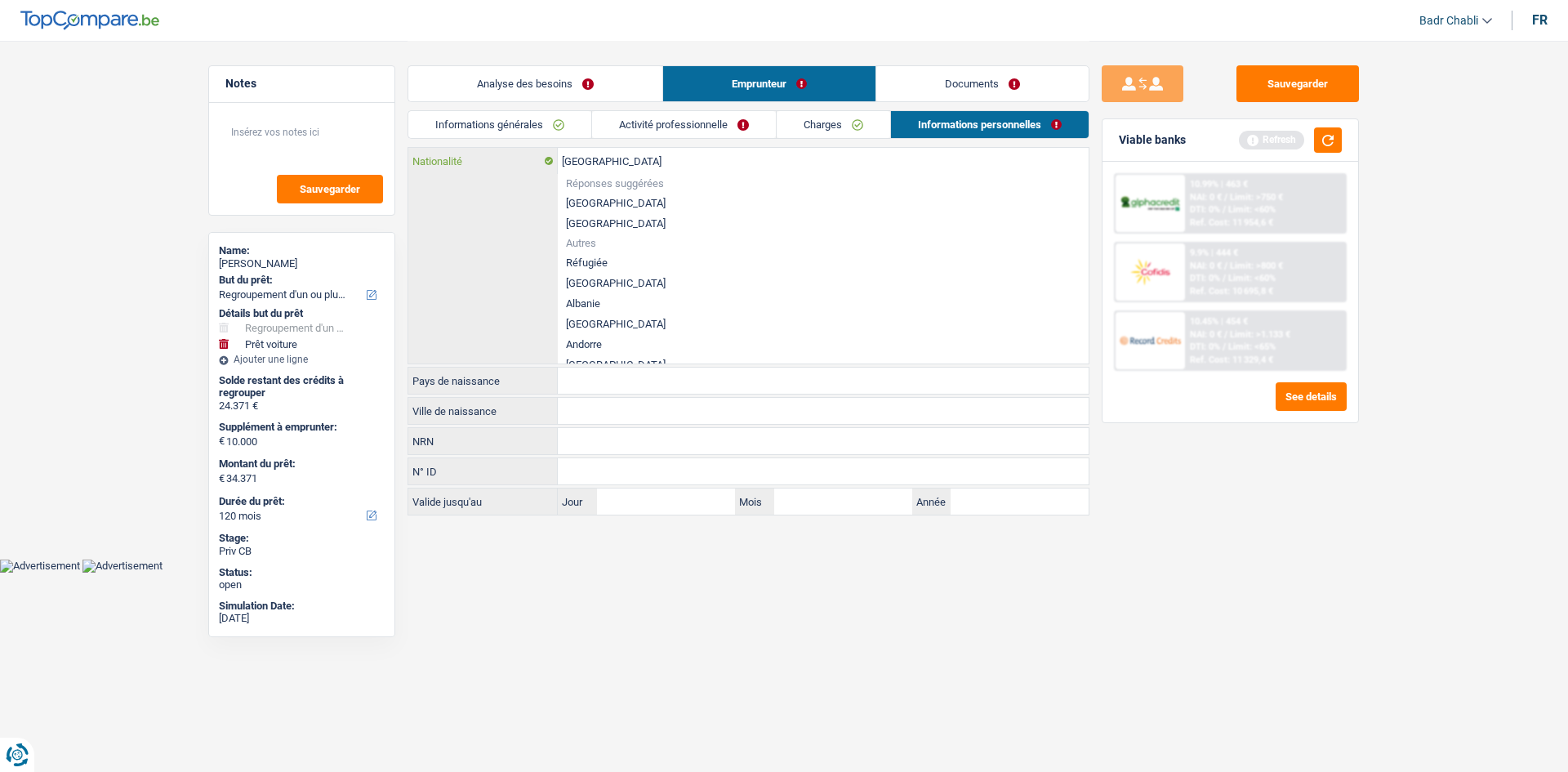
click at [625, 164] on input "[GEOGRAPHIC_DATA]" at bounding box center [823, 161] width 531 height 27
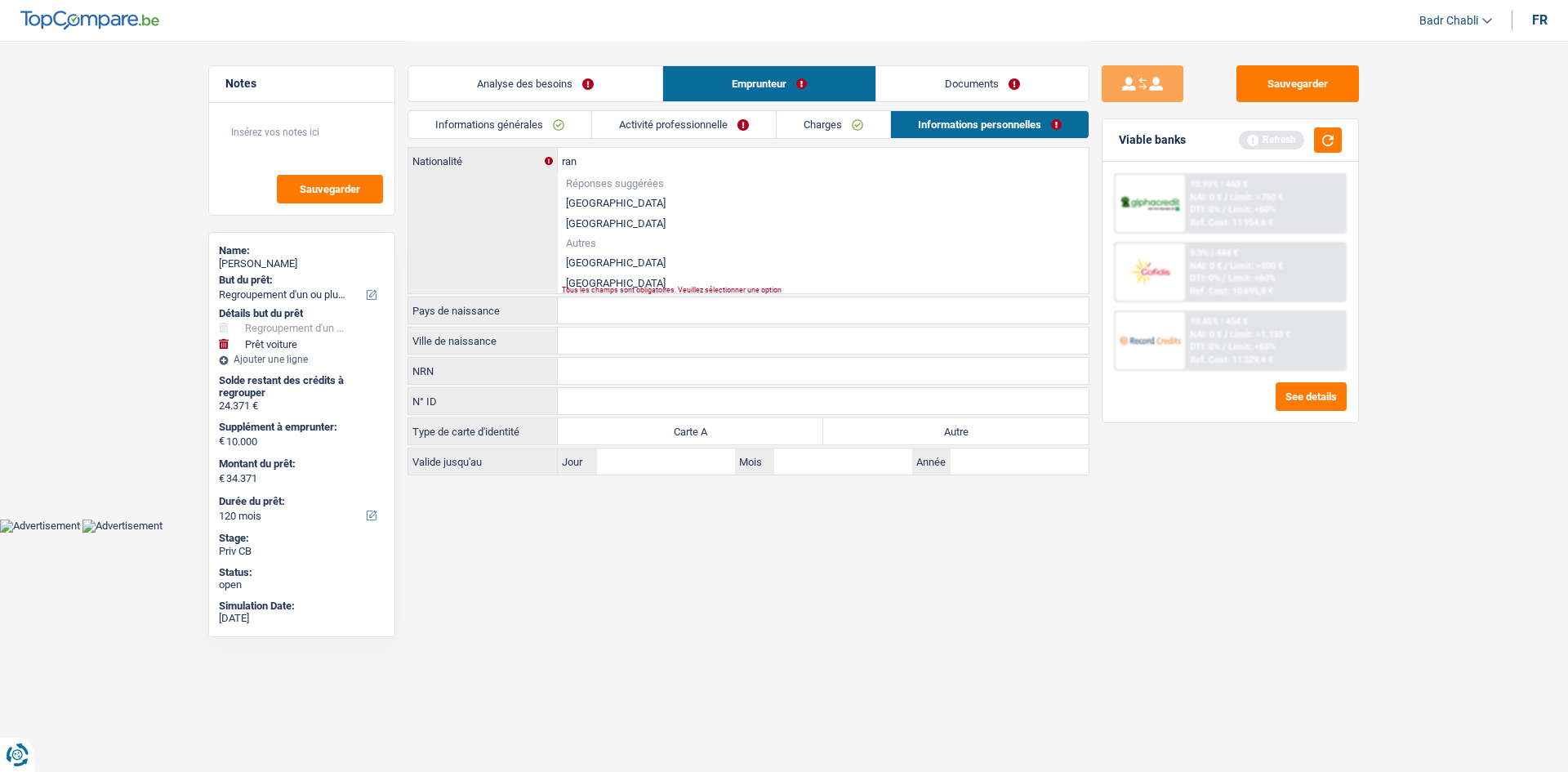
click at [588, 266] on li "[GEOGRAPHIC_DATA]" at bounding box center [823, 263] width 531 height 20
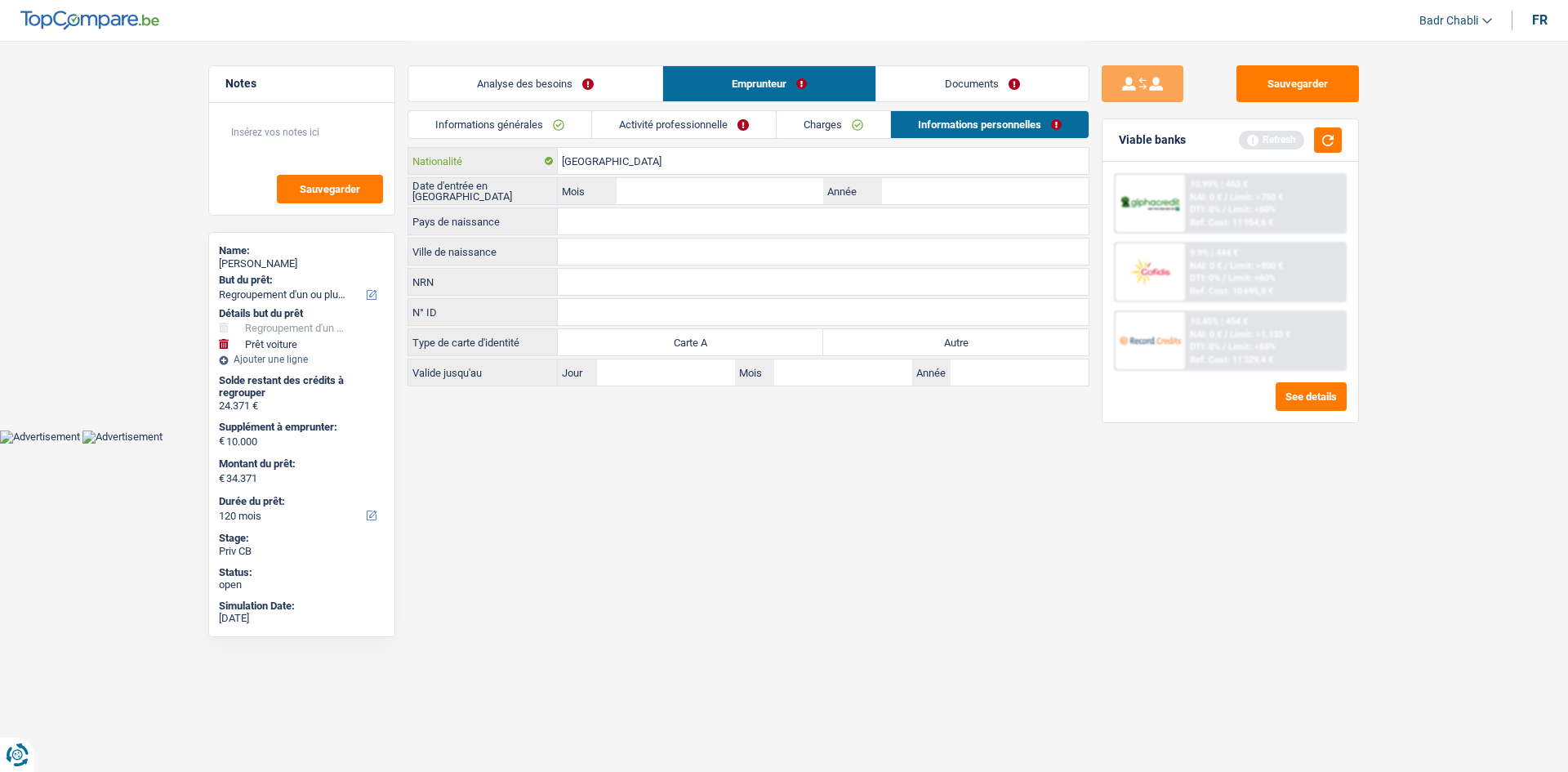
click at [585, 161] on input "[GEOGRAPHIC_DATA]" at bounding box center [823, 161] width 531 height 27
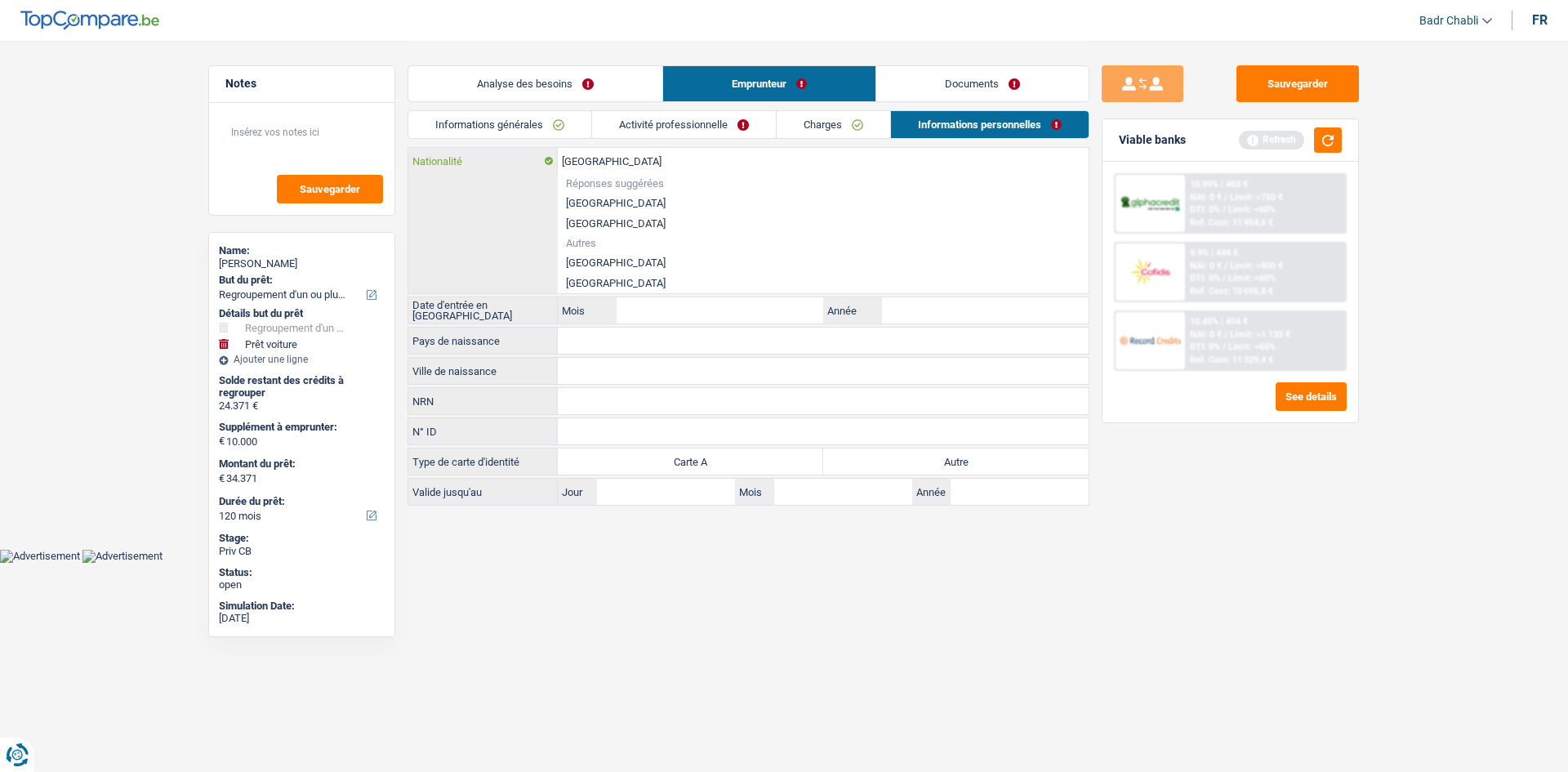
click at [585, 161] on input "[GEOGRAPHIC_DATA]" at bounding box center [823, 161] width 531 height 27
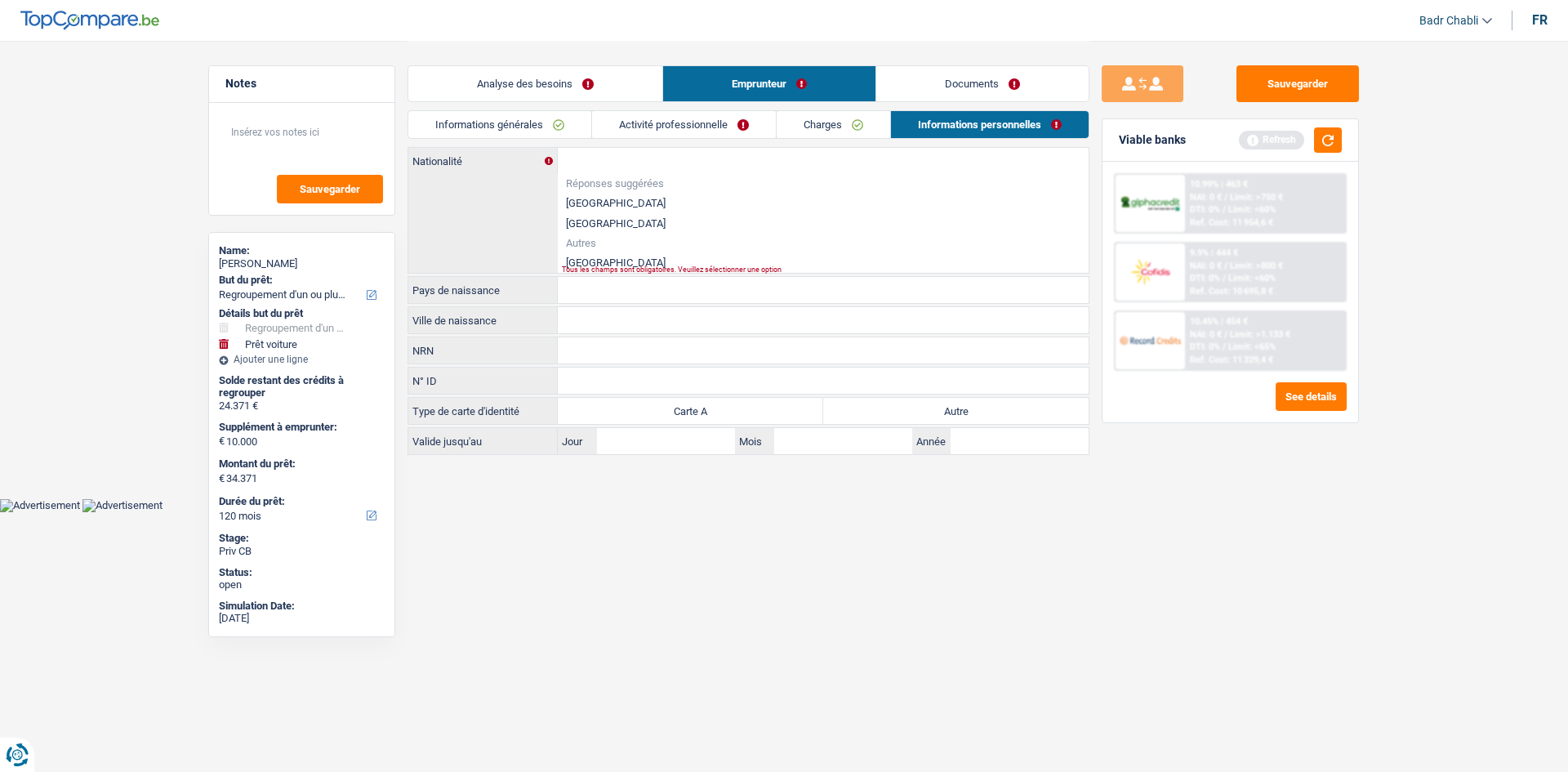
click at [585, 262] on li "[GEOGRAPHIC_DATA]" at bounding box center [823, 263] width 531 height 20
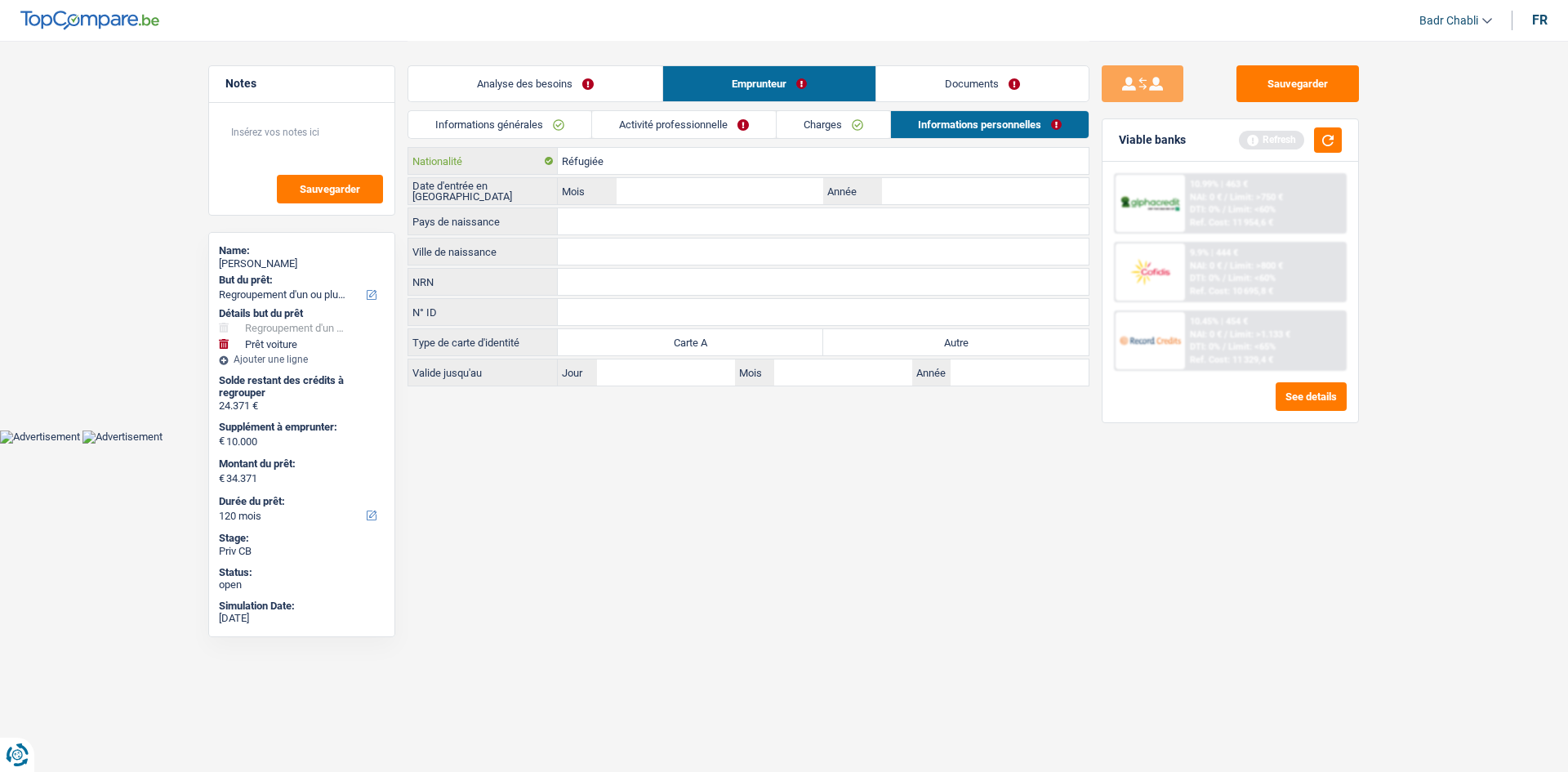
click at [585, 157] on input "Réfugiée" at bounding box center [823, 161] width 531 height 27
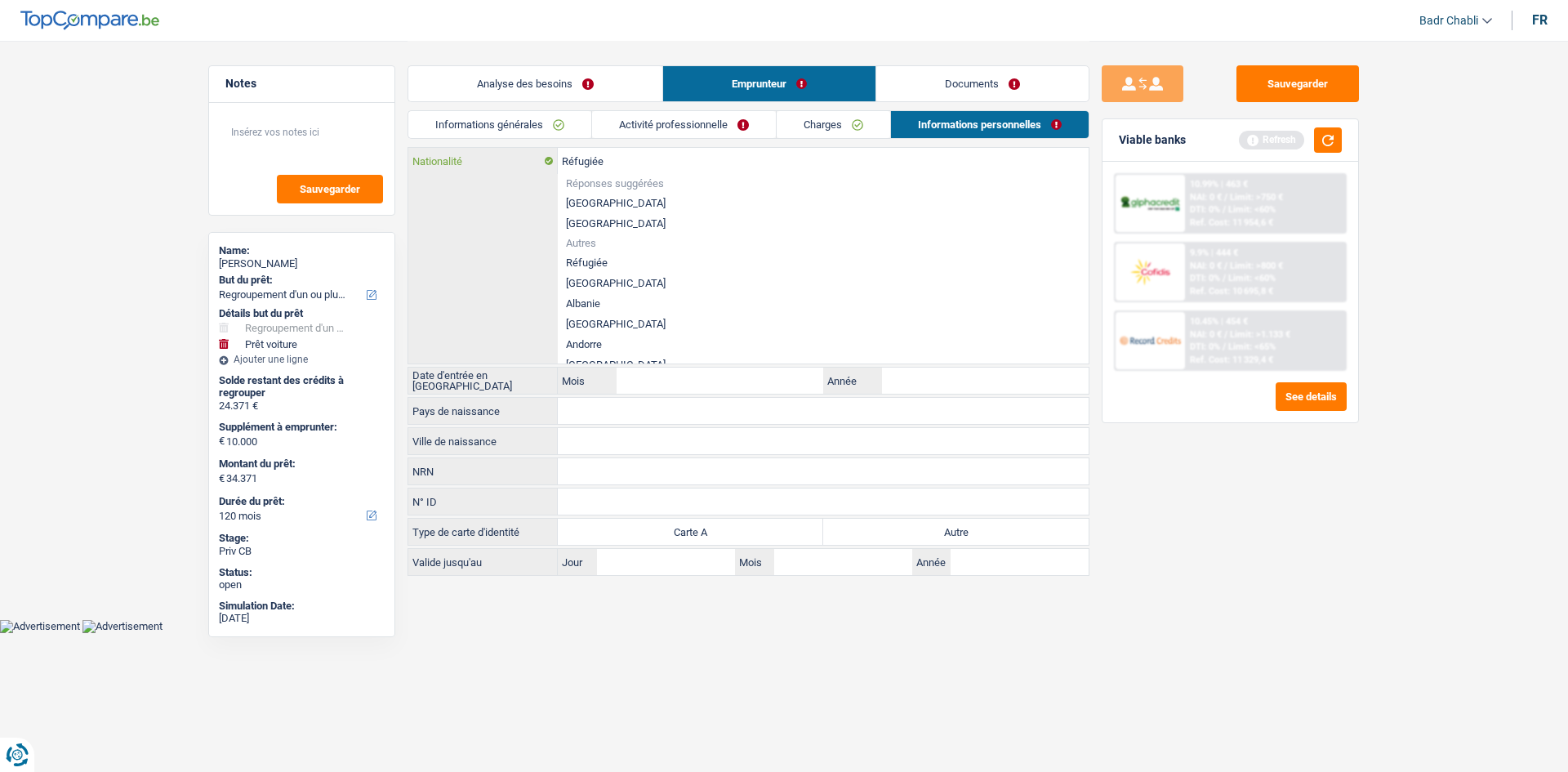
paste input "text"
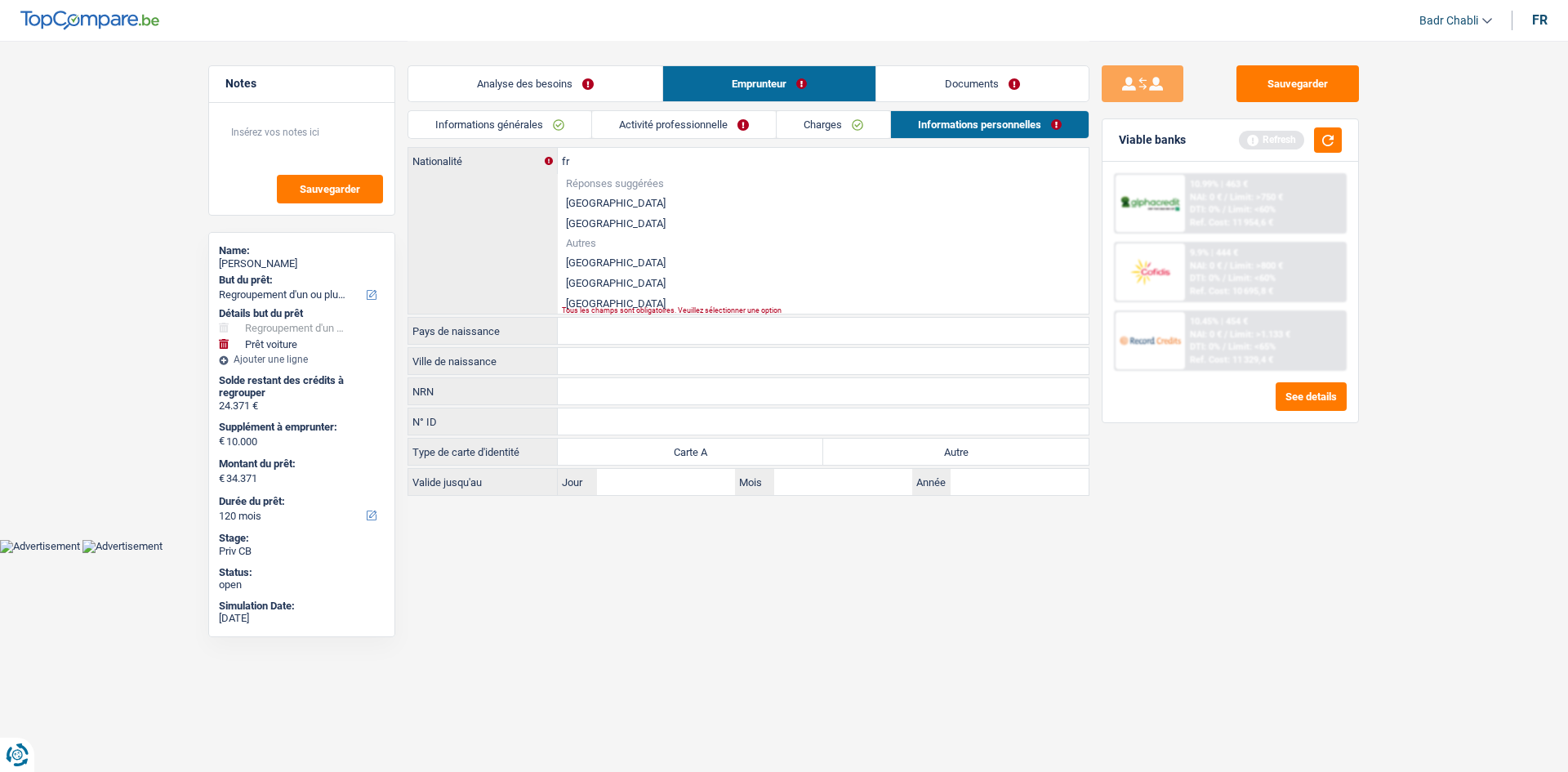
click at [597, 280] on li "[GEOGRAPHIC_DATA]" at bounding box center [823, 283] width 531 height 20
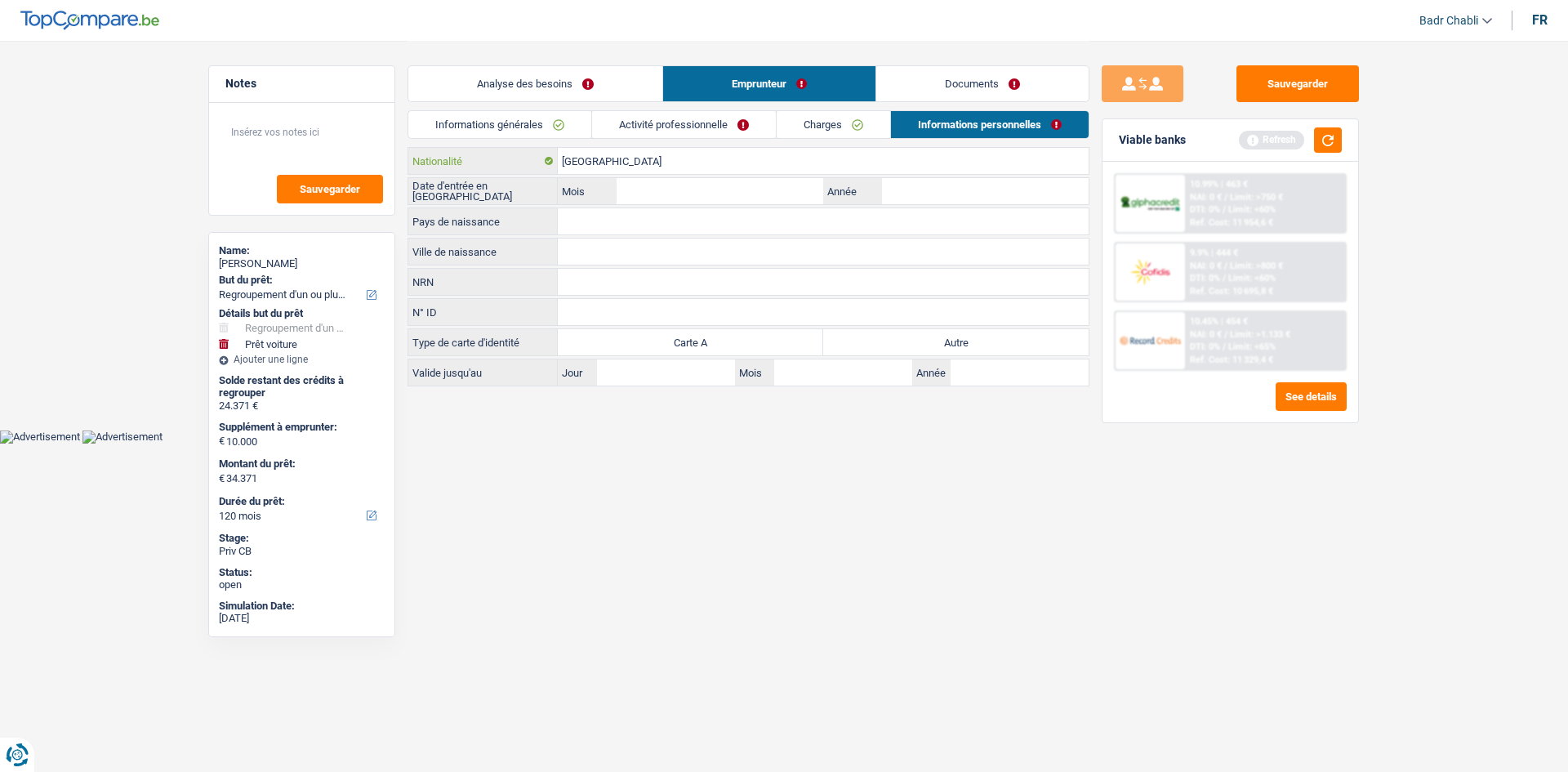
click at [599, 157] on input "[GEOGRAPHIC_DATA]" at bounding box center [823, 161] width 531 height 27
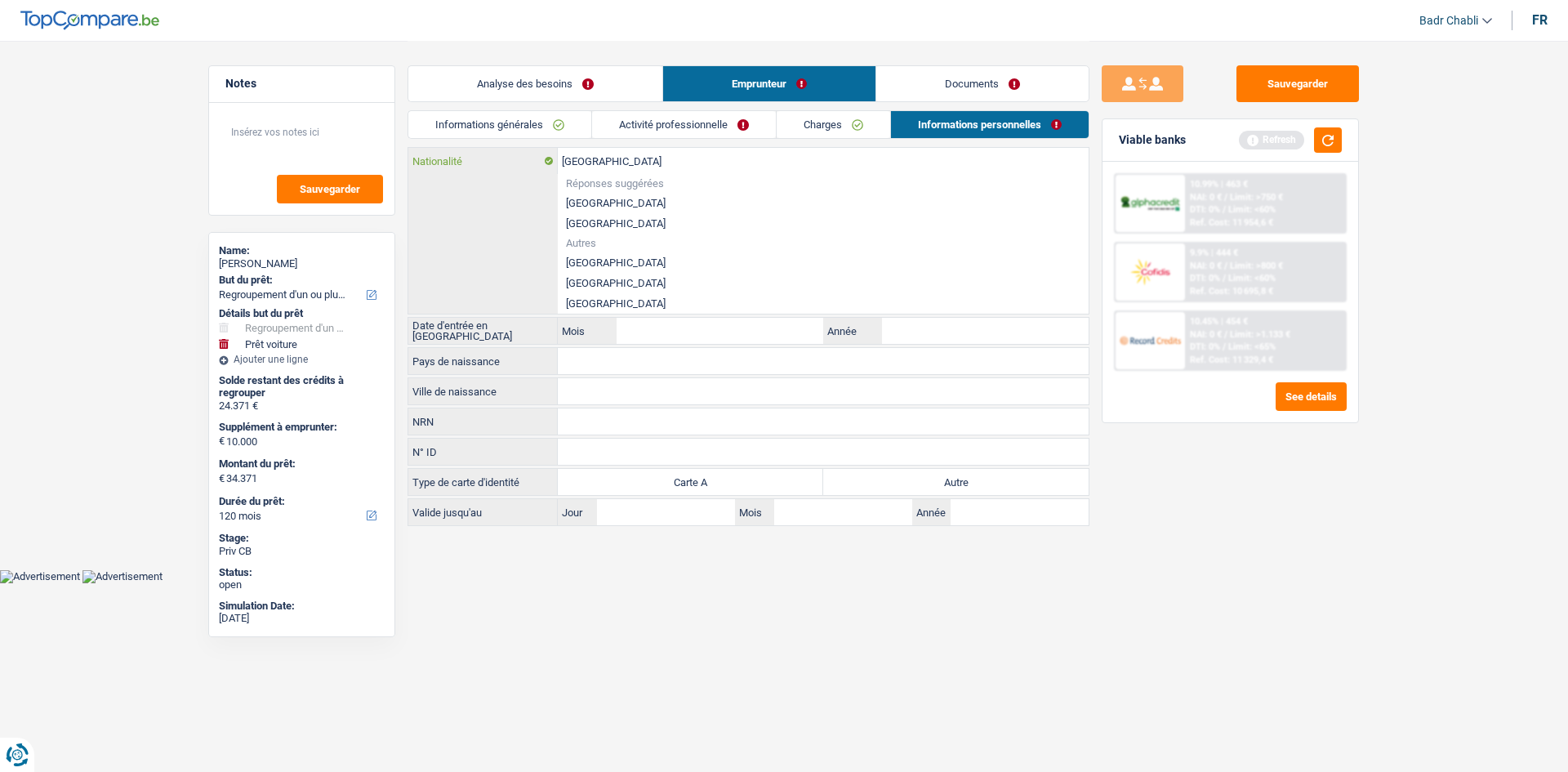
click at [599, 157] on input "[GEOGRAPHIC_DATA]" at bounding box center [823, 161] width 531 height 27
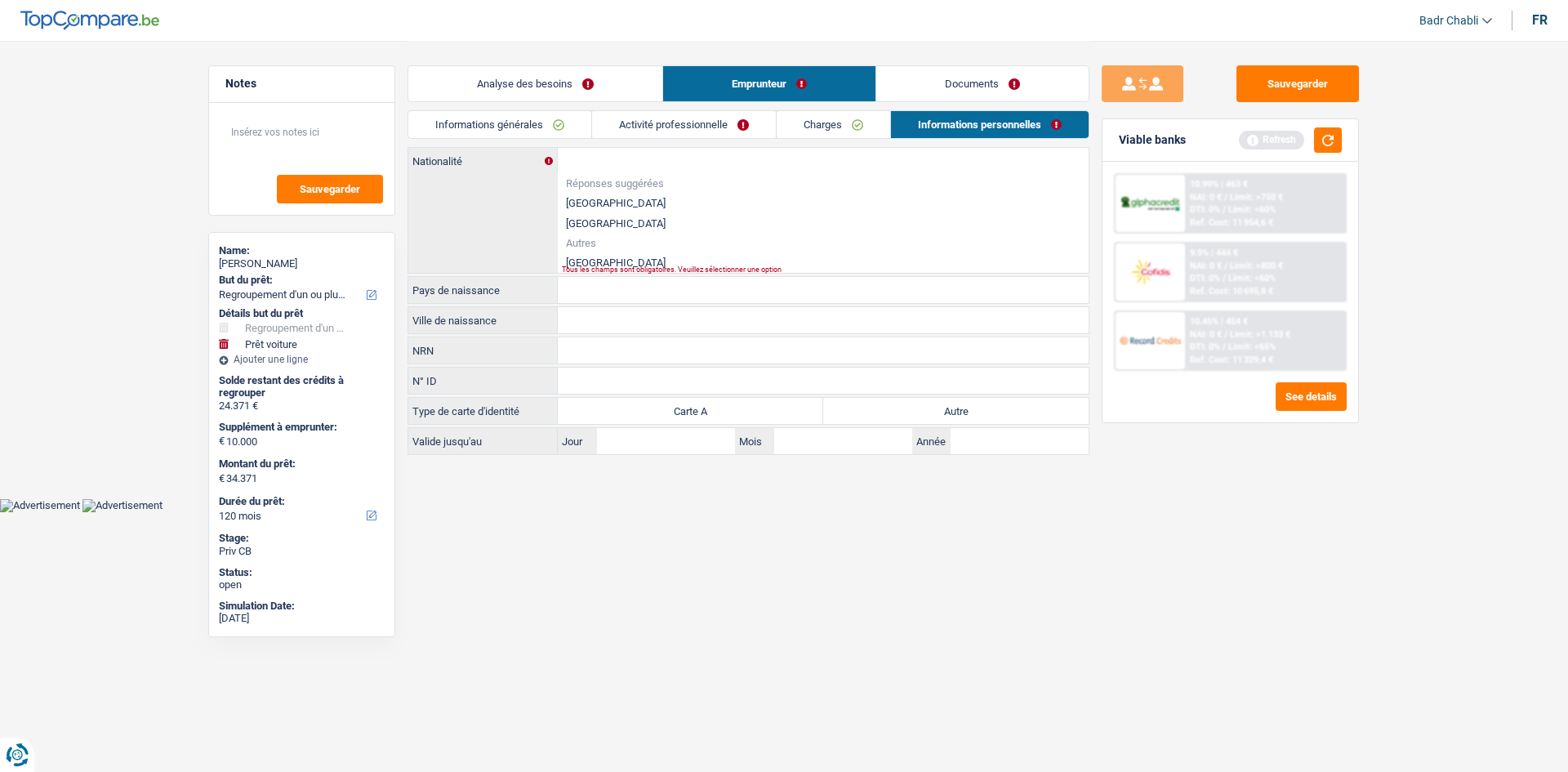
click at [590, 261] on li "[GEOGRAPHIC_DATA]" at bounding box center [823, 263] width 531 height 20
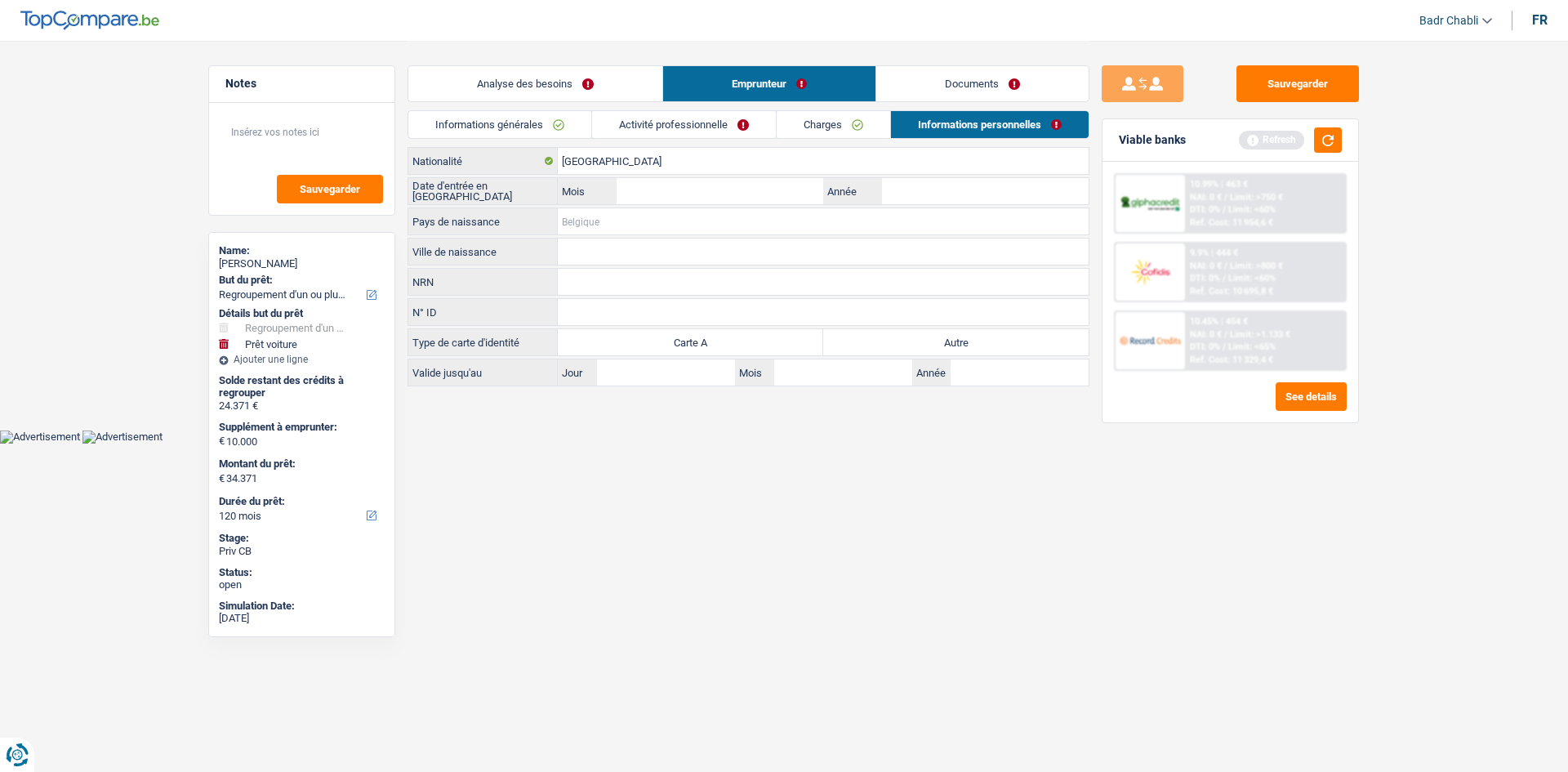
click at [601, 211] on input "Pays de naissance" at bounding box center [823, 221] width 531 height 27
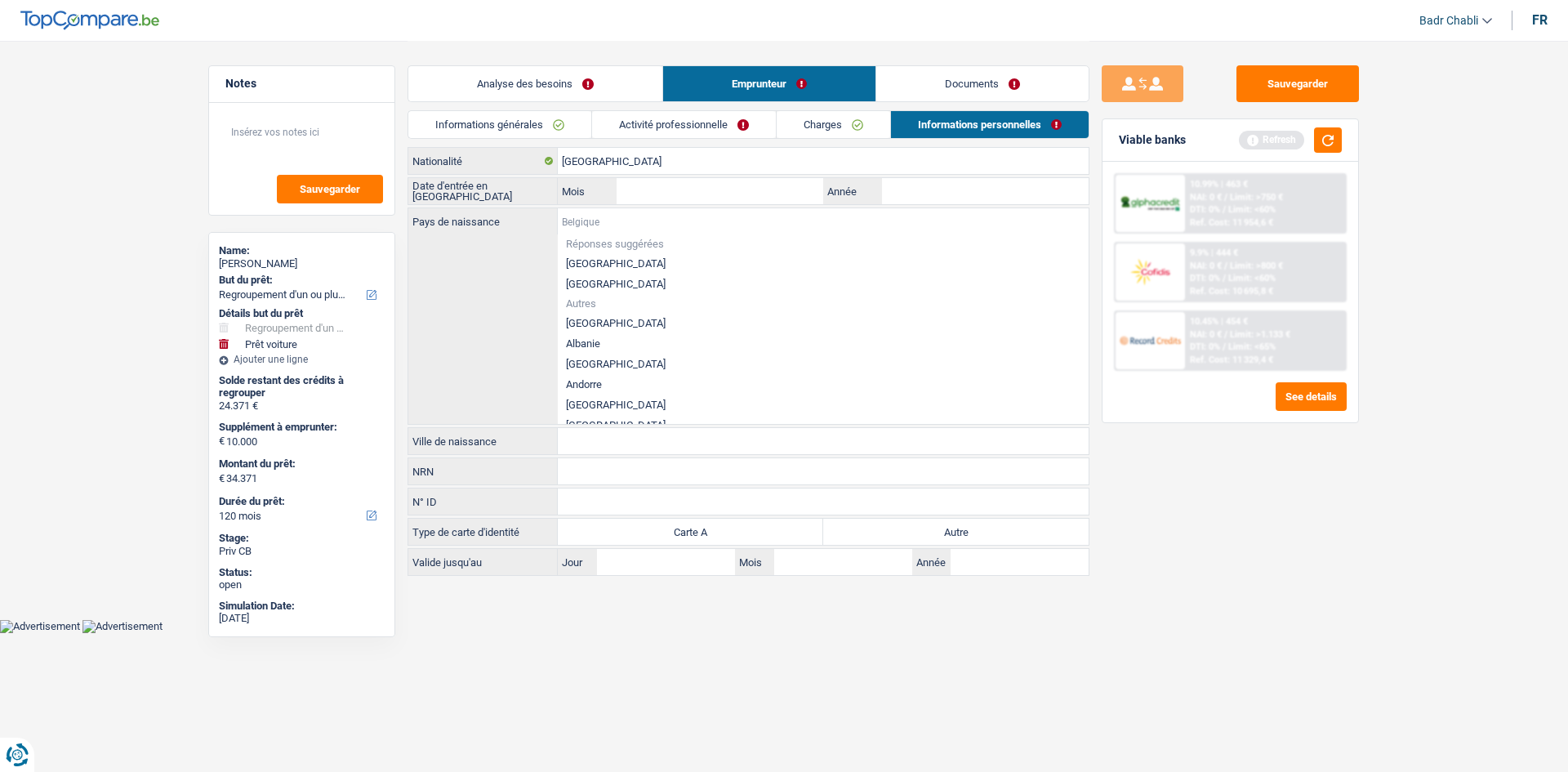
paste input "[GEOGRAPHIC_DATA]"
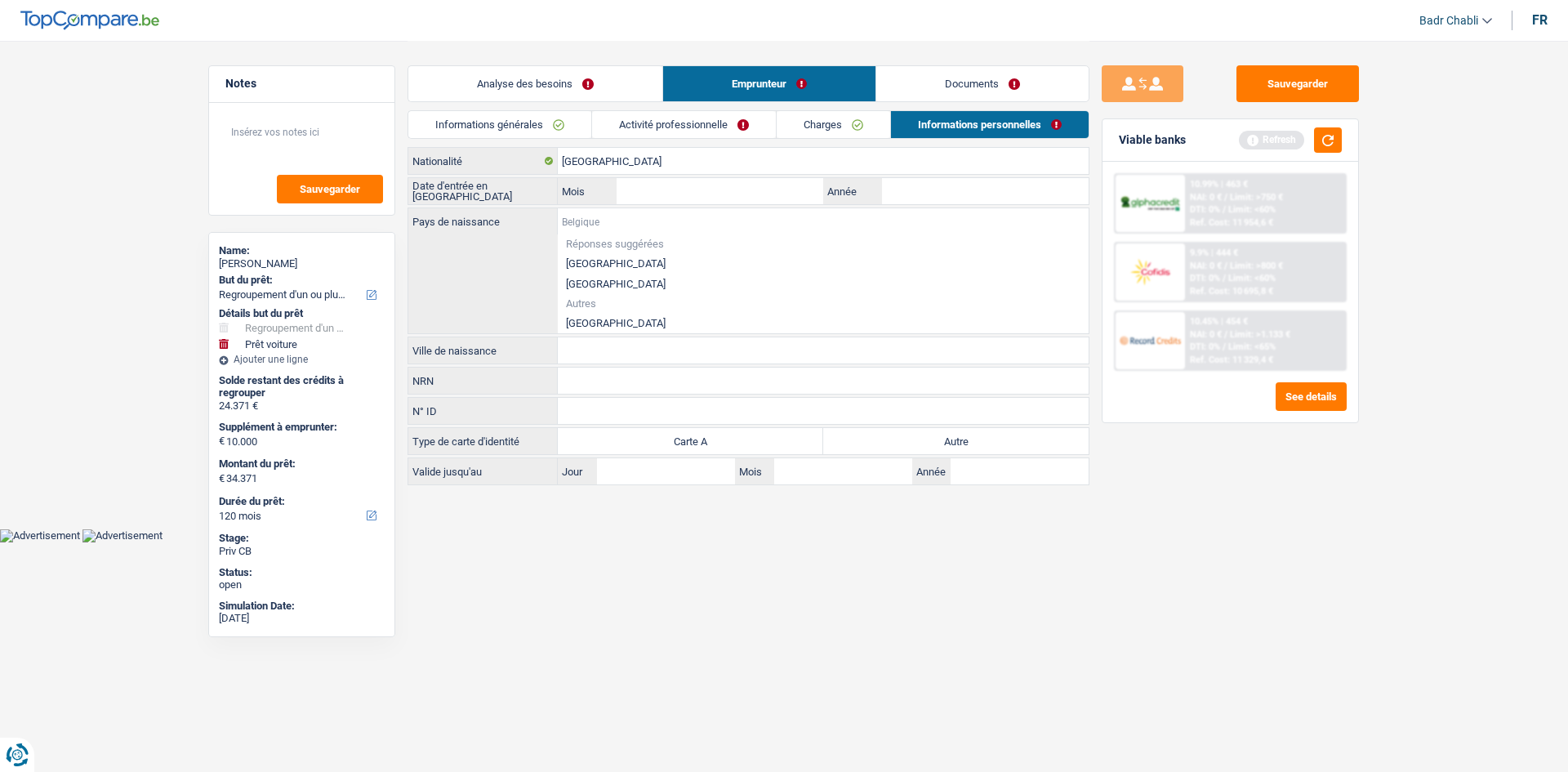
paste input "[GEOGRAPHIC_DATA]"
click at [595, 322] on li "[GEOGRAPHIC_DATA]" at bounding box center [823, 323] width 531 height 20
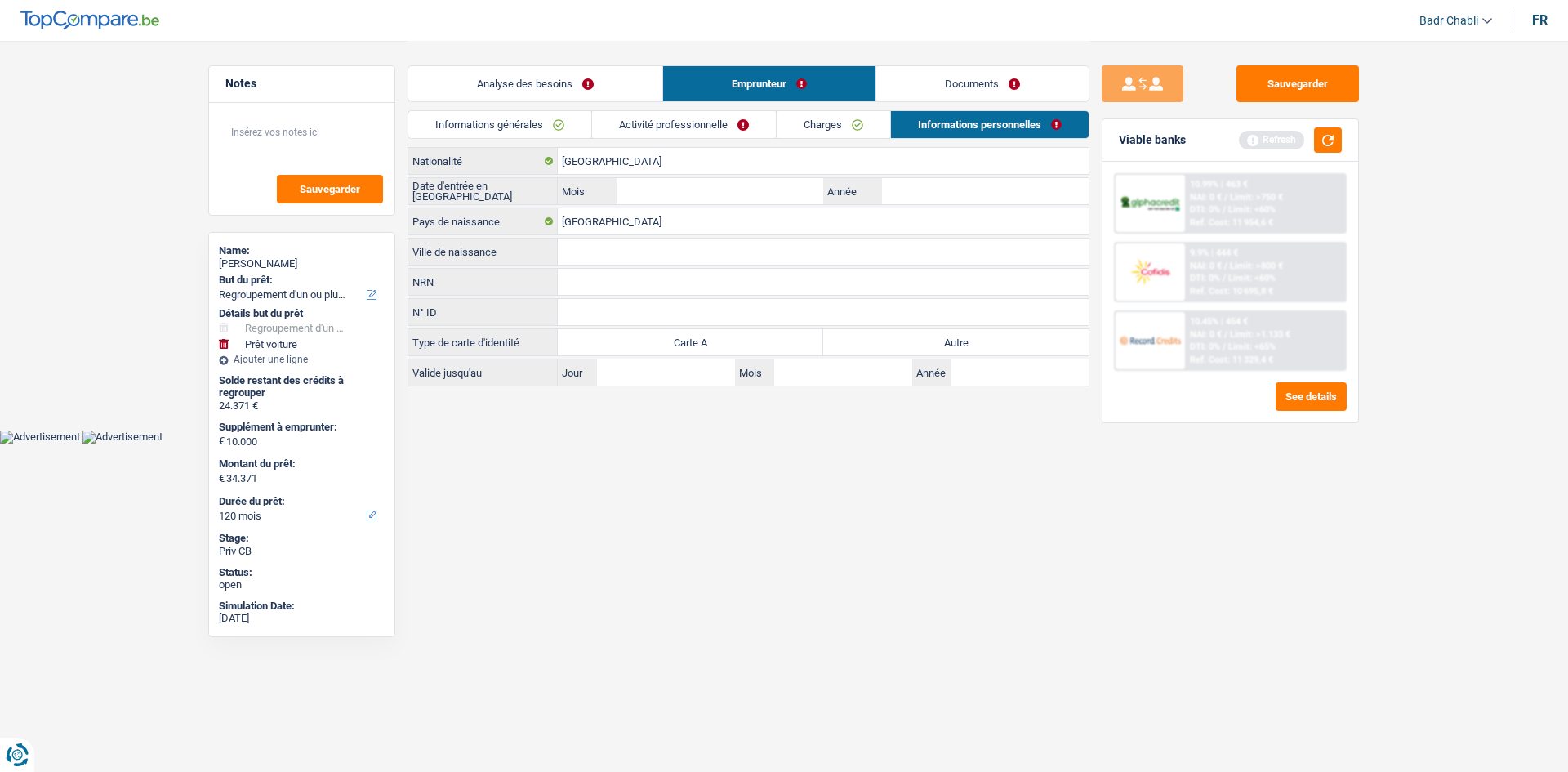
click at [606, 250] on input "Ville de naissance" at bounding box center [823, 252] width 531 height 27
click at [729, 188] on input "Mois" at bounding box center [720, 191] width 207 height 27
click at [657, 244] on input "Ville de naissance" at bounding box center [823, 252] width 531 height 27
click at [916, 342] on label "Autre" at bounding box center [955, 342] width 265 height 27
click at [916, 342] on input "Autre" at bounding box center [955, 342] width 265 height 27
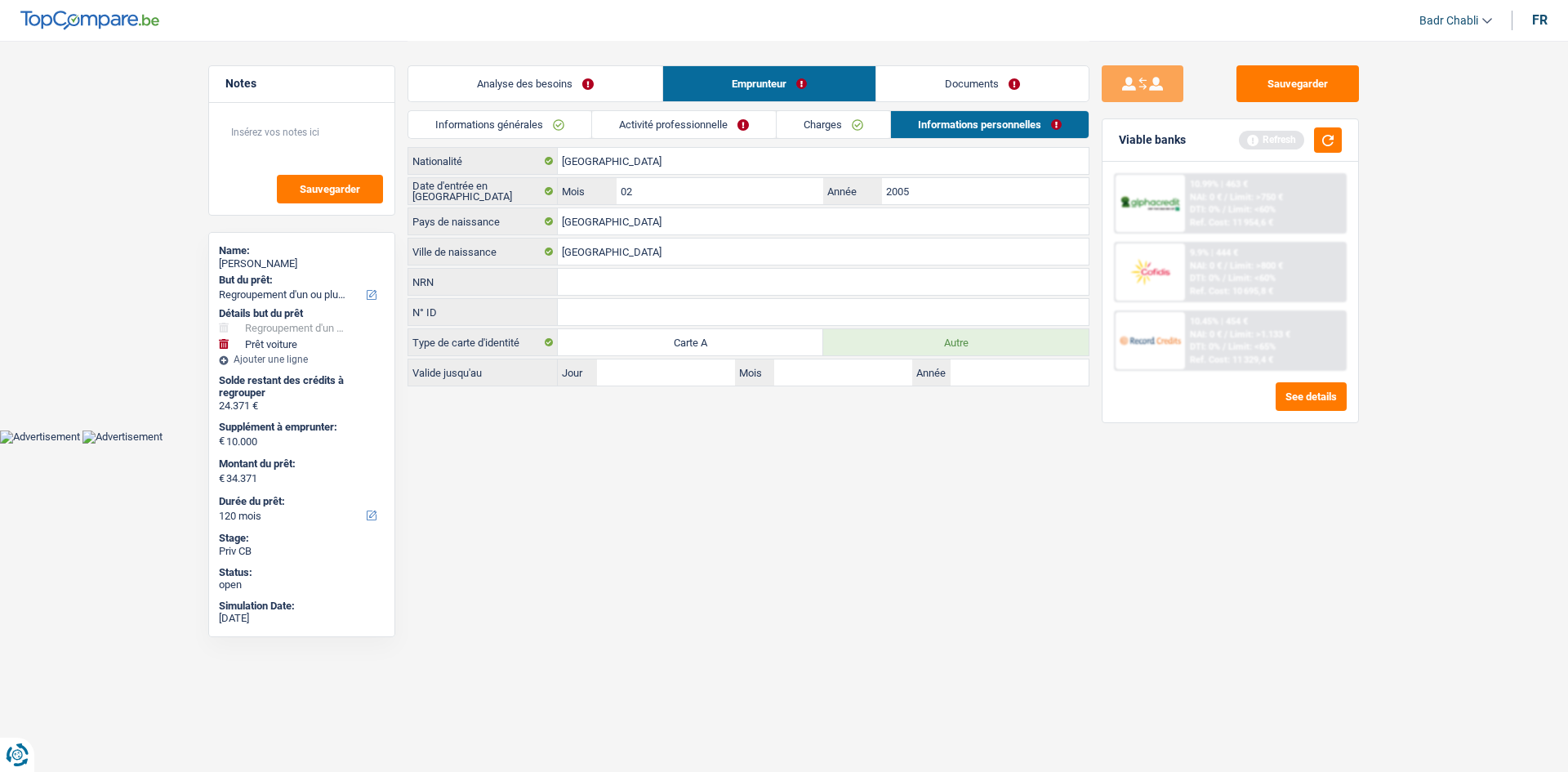
click at [994, 86] on link "Documents" at bounding box center [983, 83] width 212 height 35
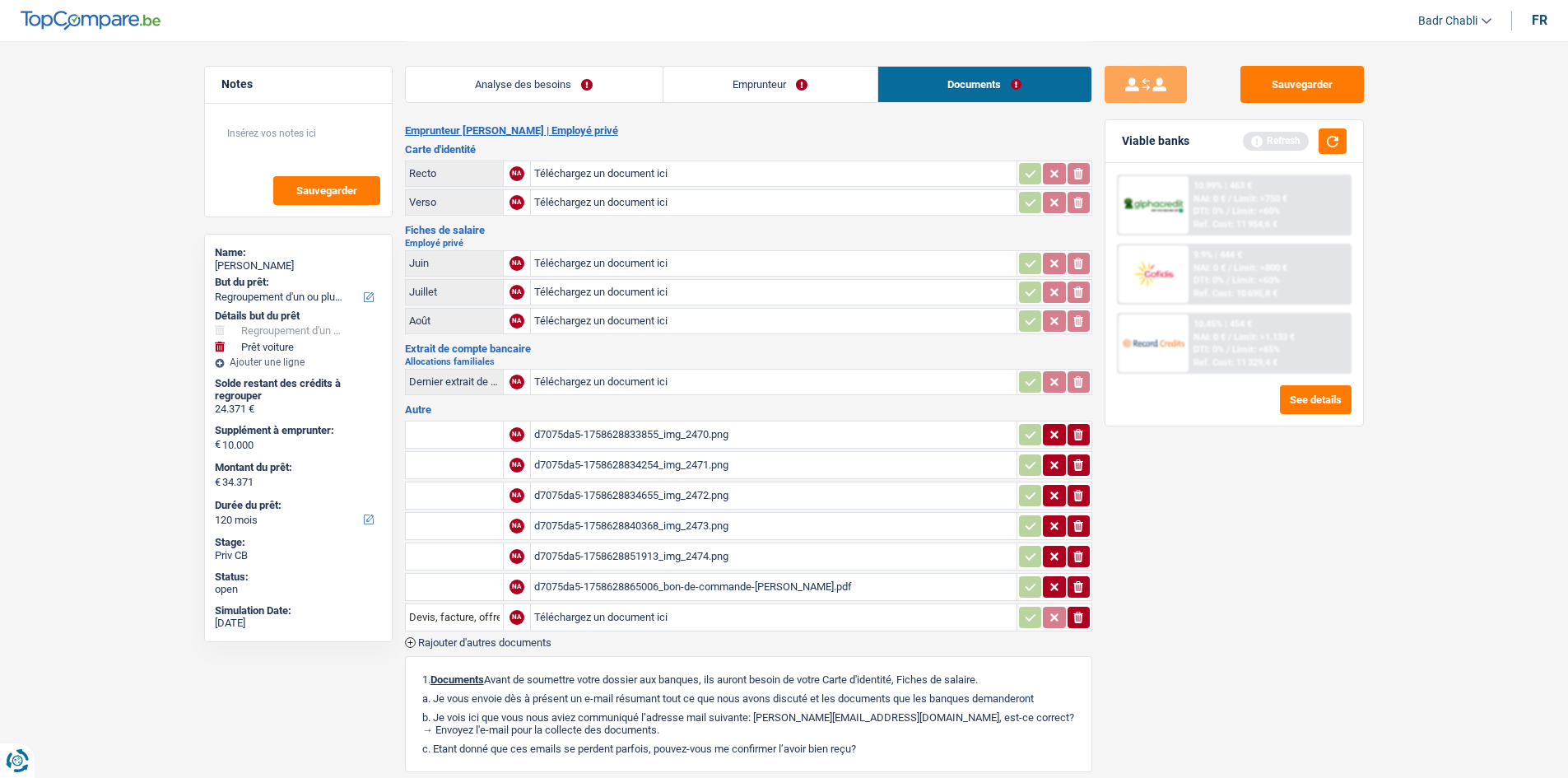
click at [748, 79] on link "Emprunteur" at bounding box center [770, 84] width 214 height 35
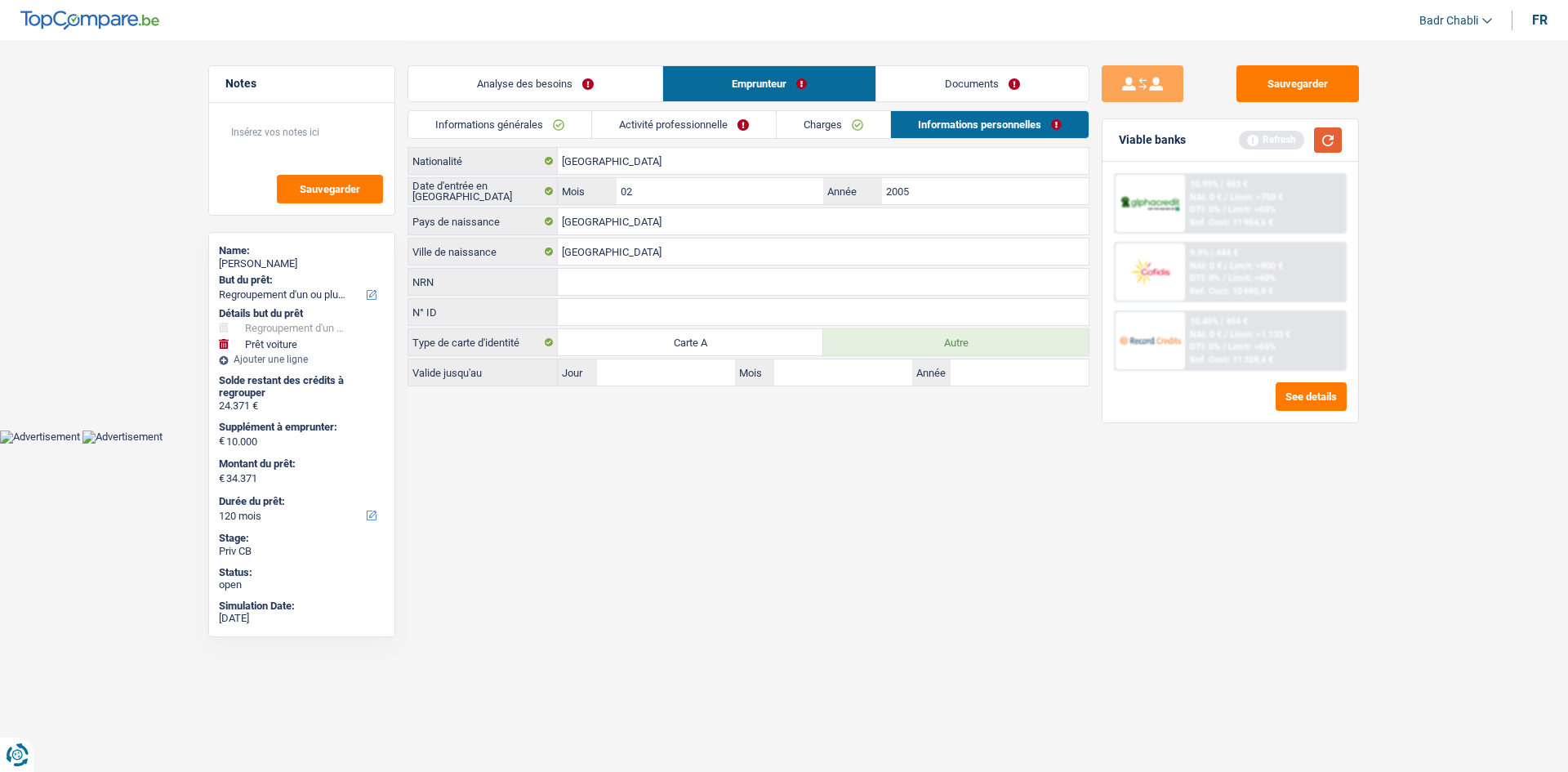
click at [1325, 142] on button "button" at bounding box center [1328, 140] width 27 height 26
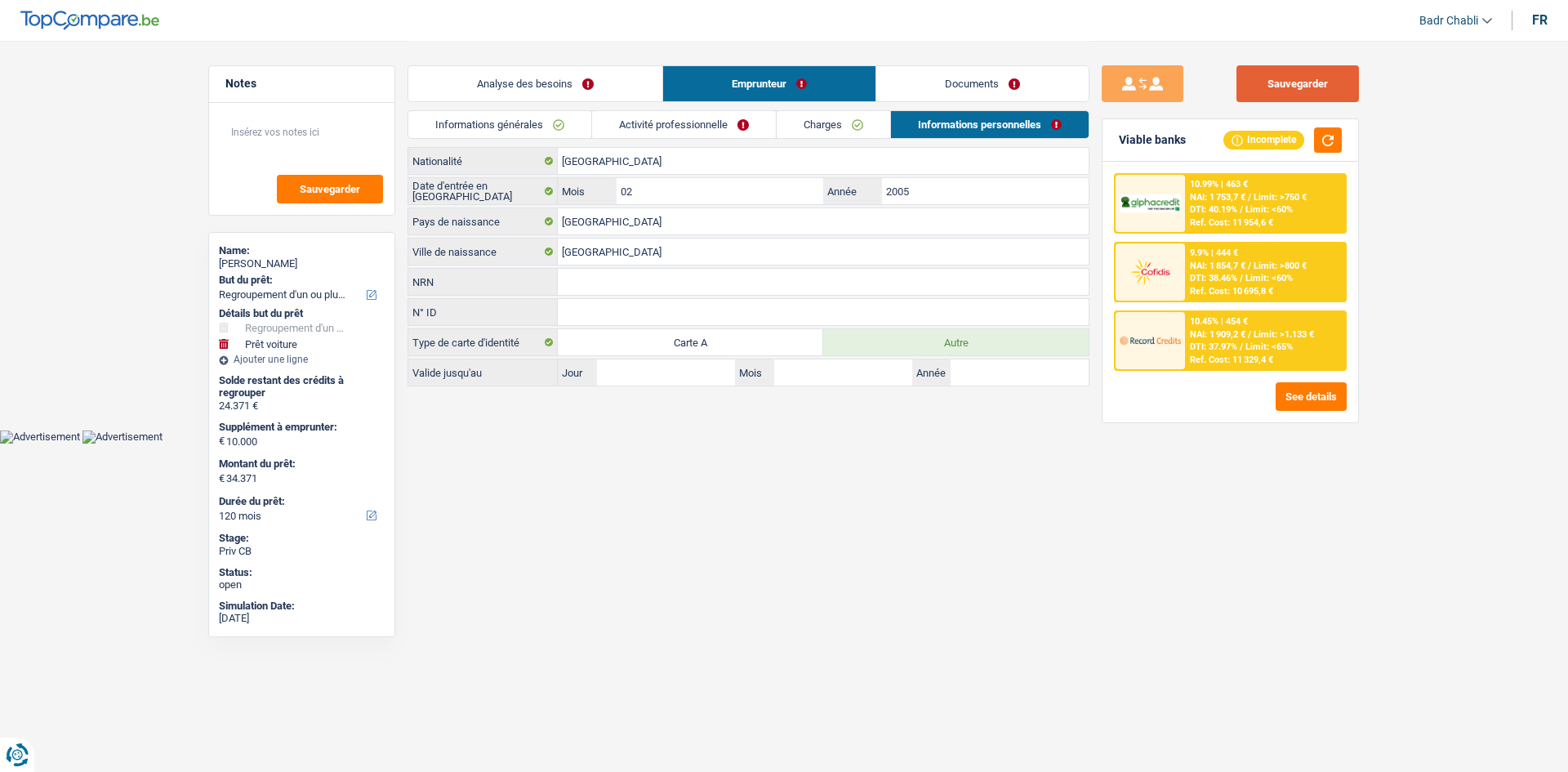
click at [1264, 93] on button "Sauvegarder" at bounding box center [1297, 83] width 123 height 37
click at [702, 123] on link "Activité professionnelle" at bounding box center [684, 123] width 184 height 27
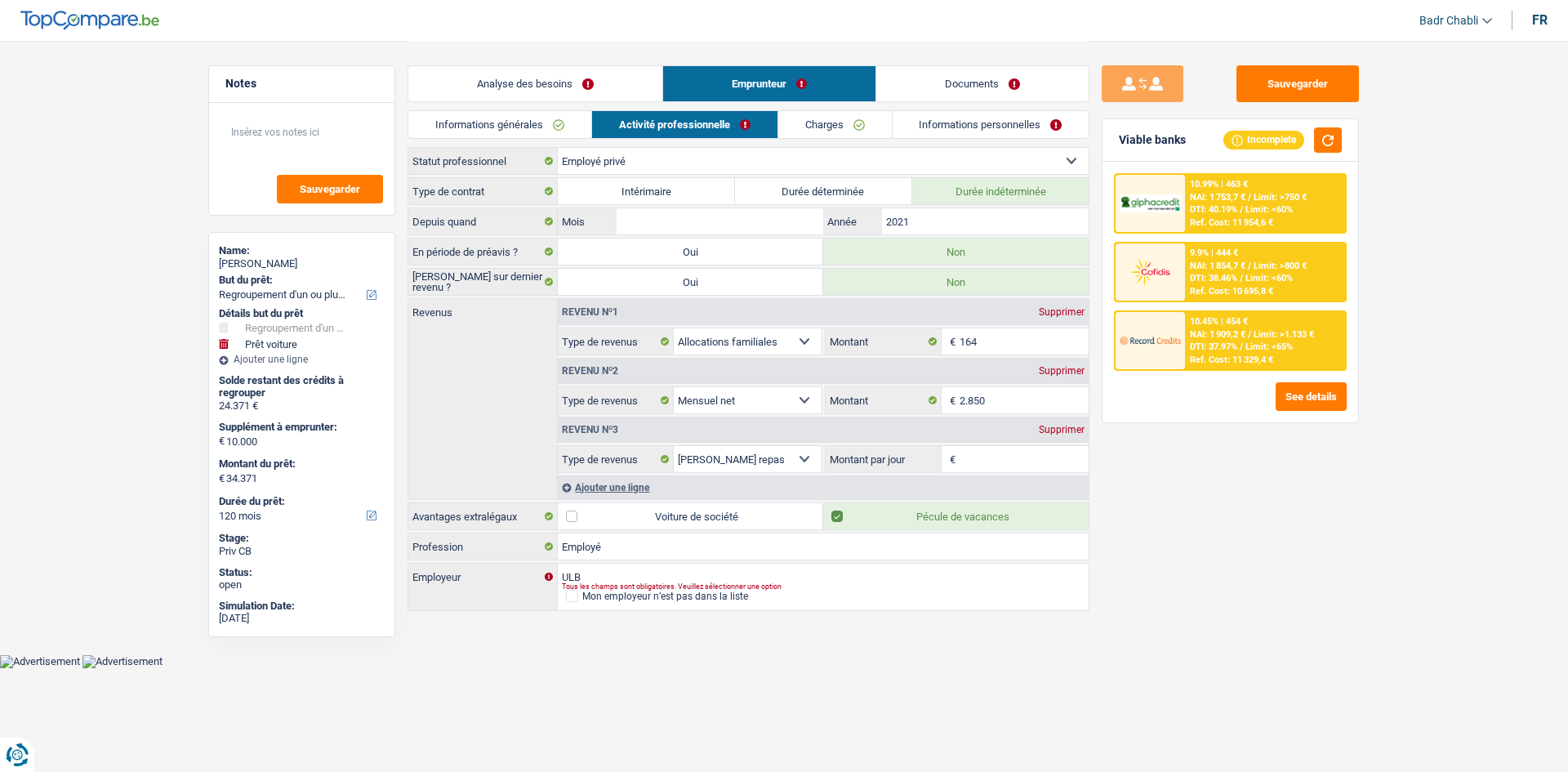
click at [1299, 61] on div "Sauvegarder Viable banks Incomplete 10.99% | 463 € NAI: 1 753,7 € / Limit: >750…" at bounding box center [1231, 327] width 283 height 573
click at [1299, 76] on button "Sauvegarder" at bounding box center [1297, 83] width 123 height 37
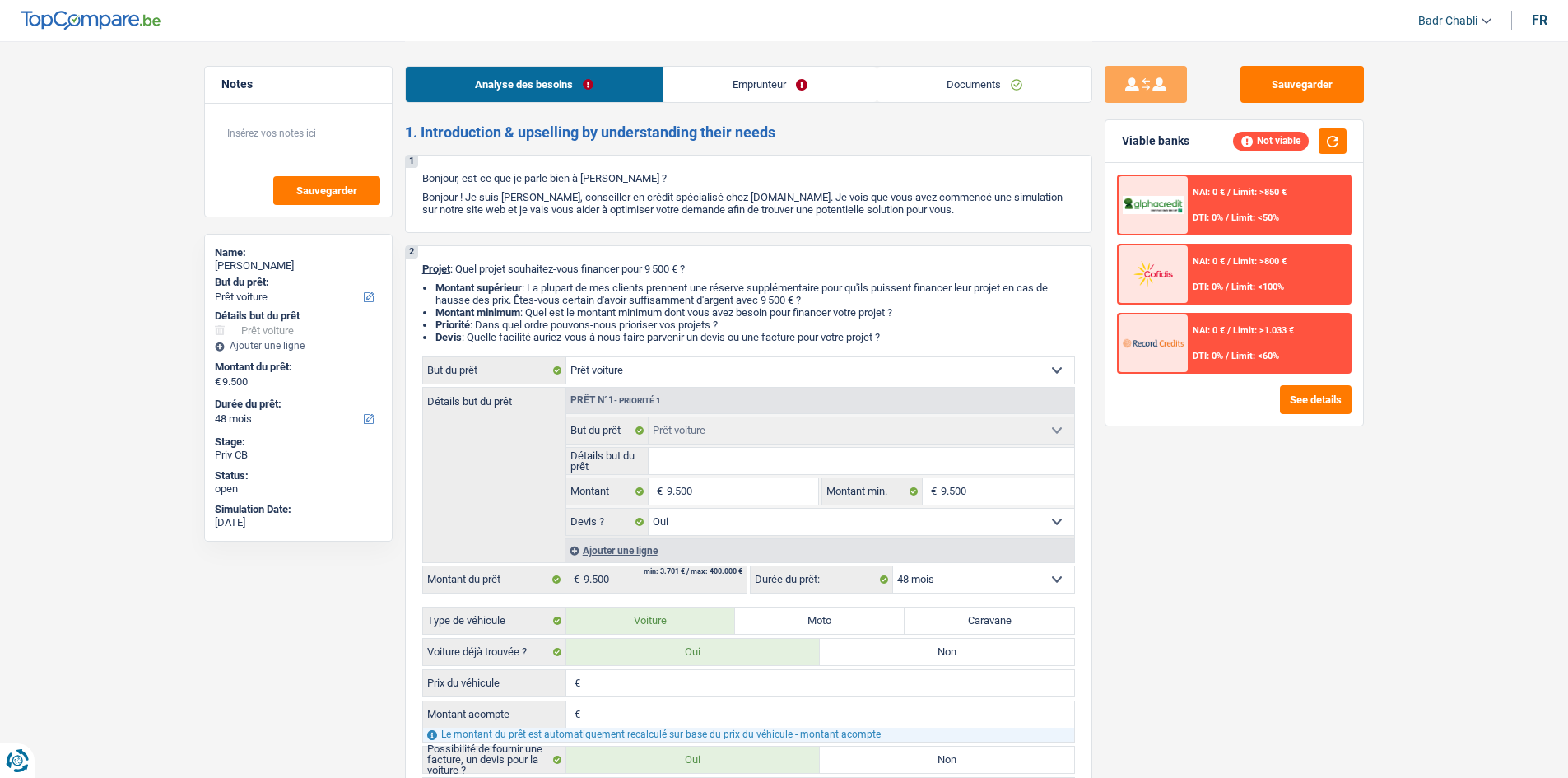
select select "car"
select select "48"
select select "car"
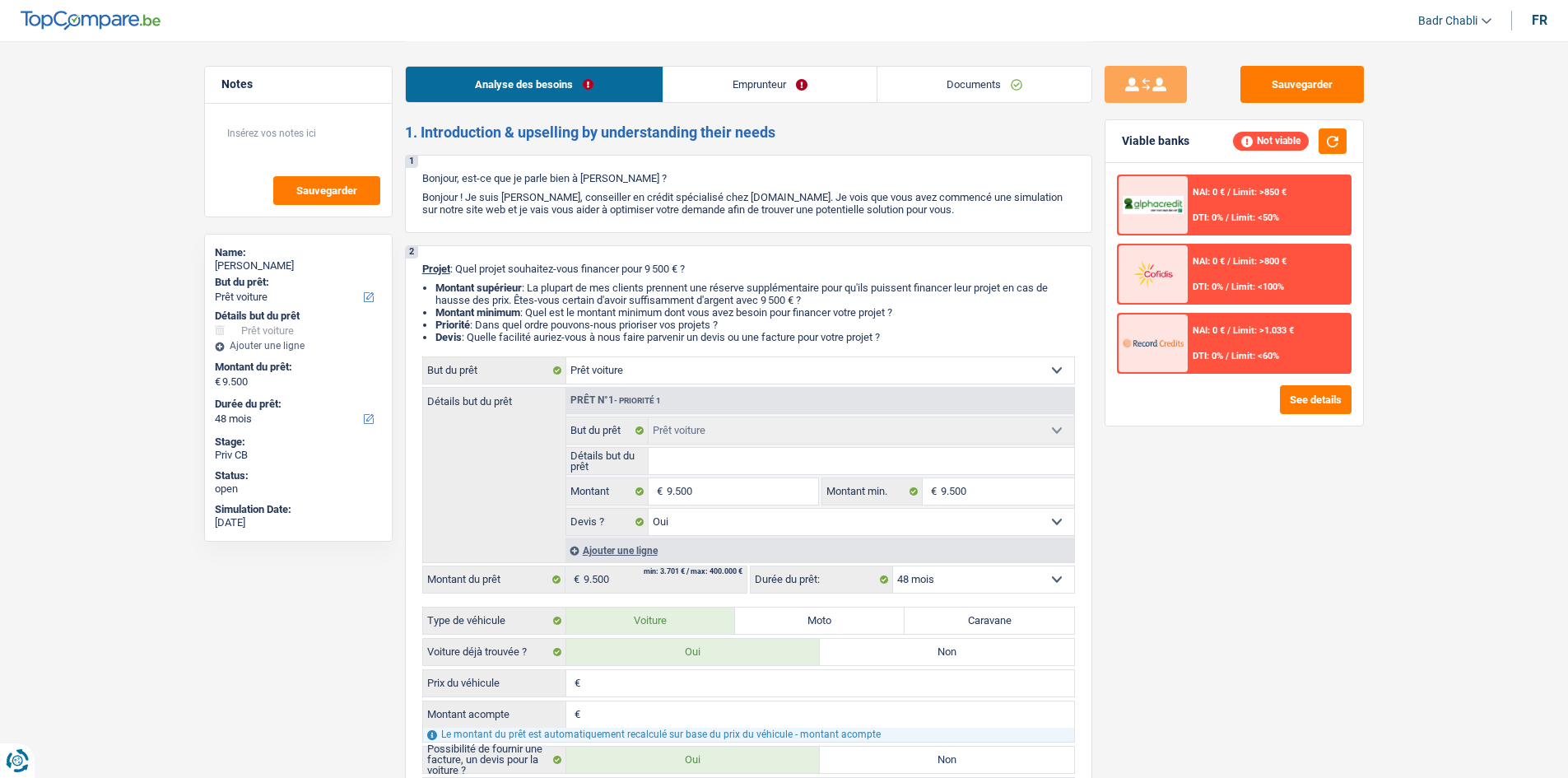
select select "yes"
select select "48"
select select "car"
select select "yes"
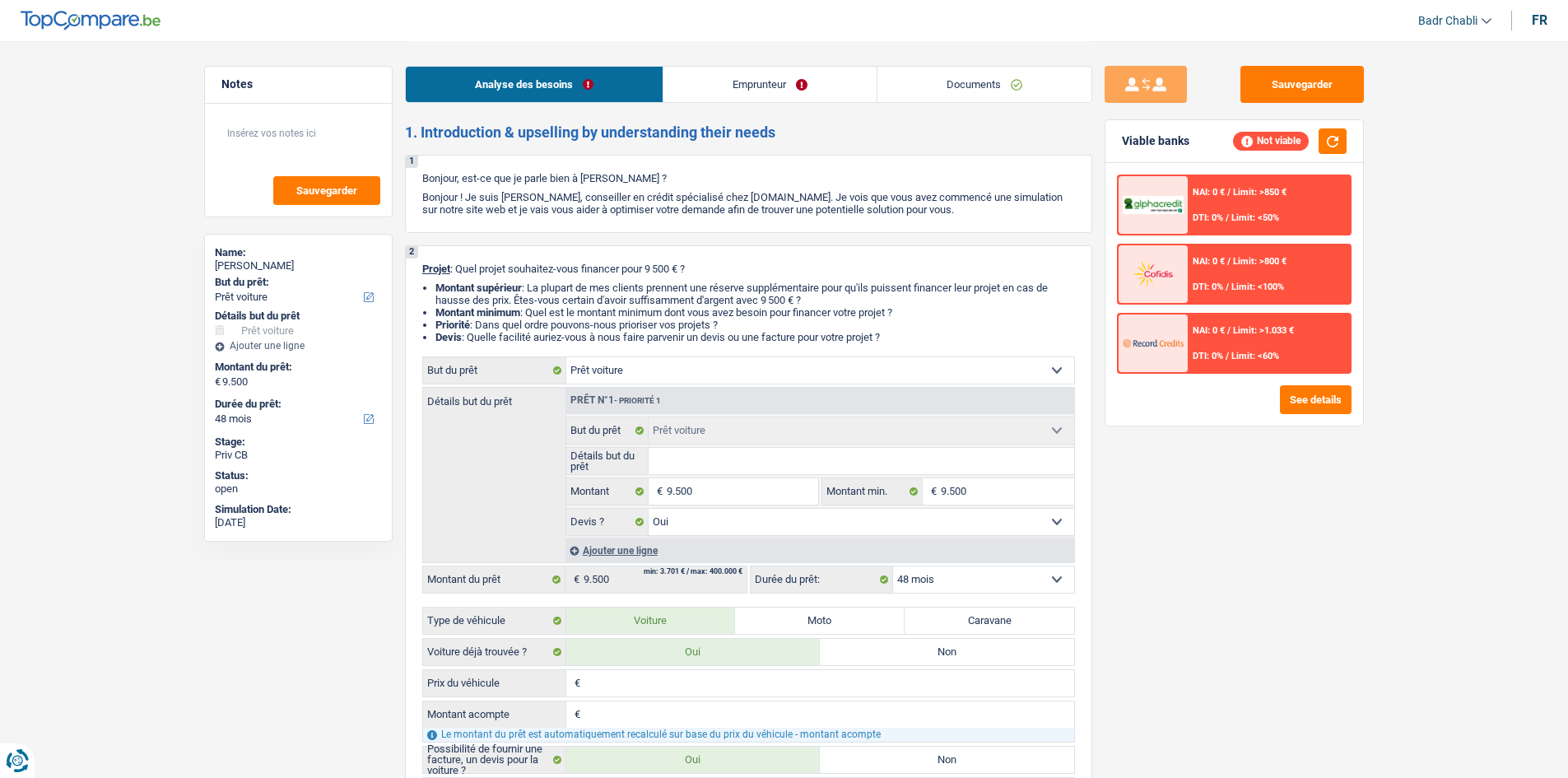
select select "48"
click at [982, 81] on link "Documents" at bounding box center [984, 84] width 214 height 35
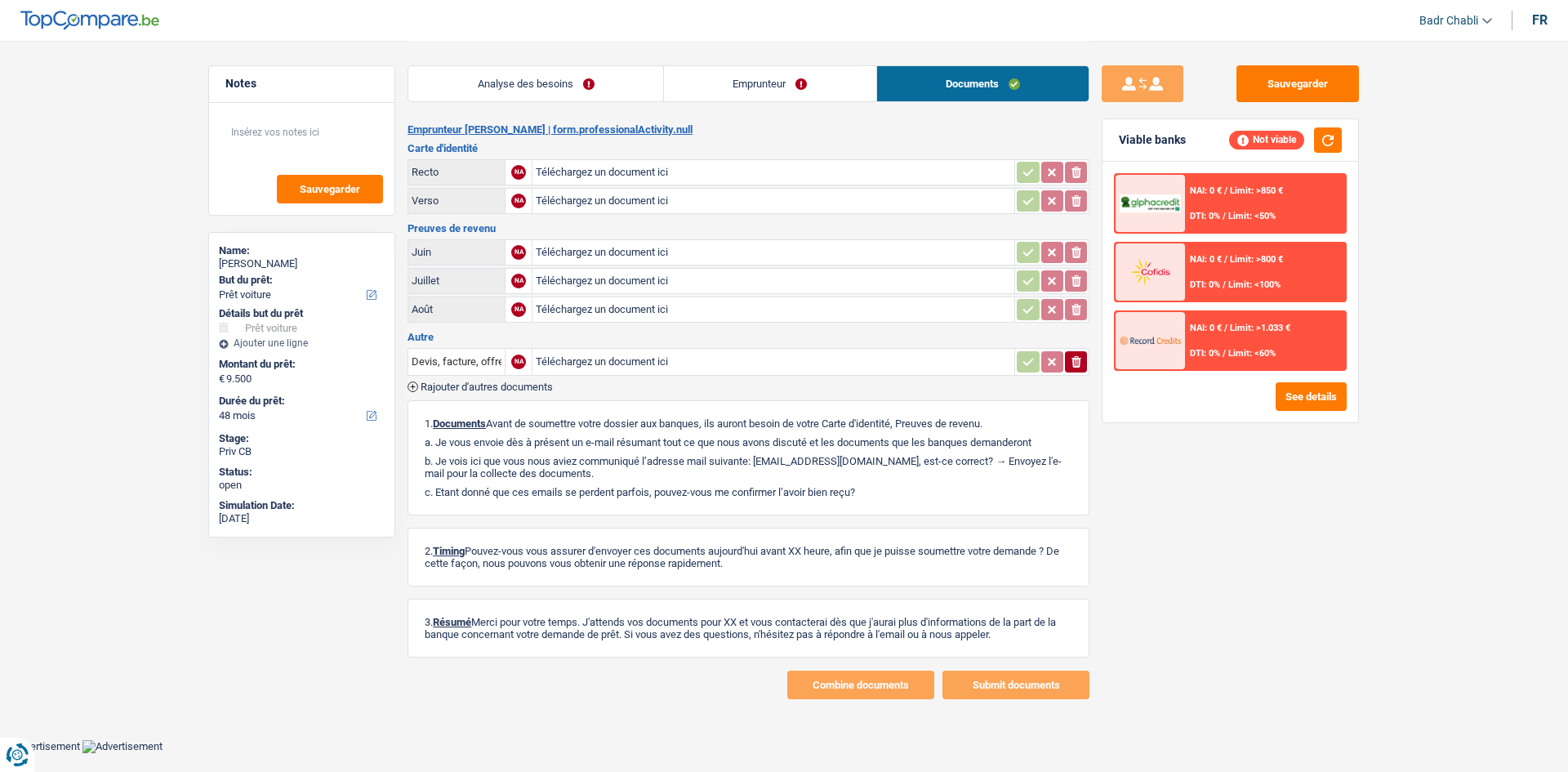
click at [604, 83] on link "Analyse des besoins" at bounding box center [536, 83] width 255 height 35
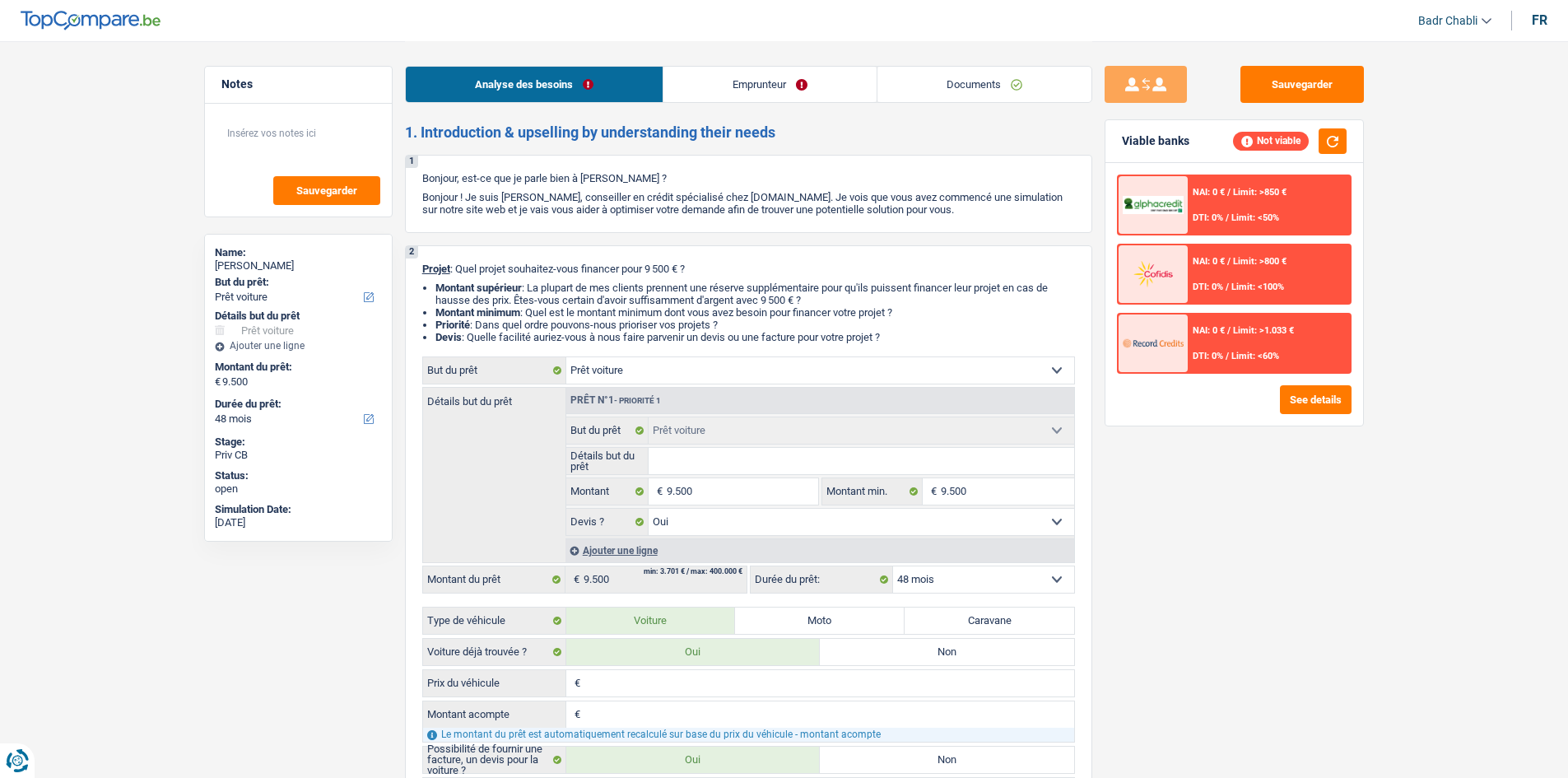
click at [756, 460] on input "Détails but du prêt" at bounding box center [861, 461] width 426 height 27
type input "P"
type input "Pe"
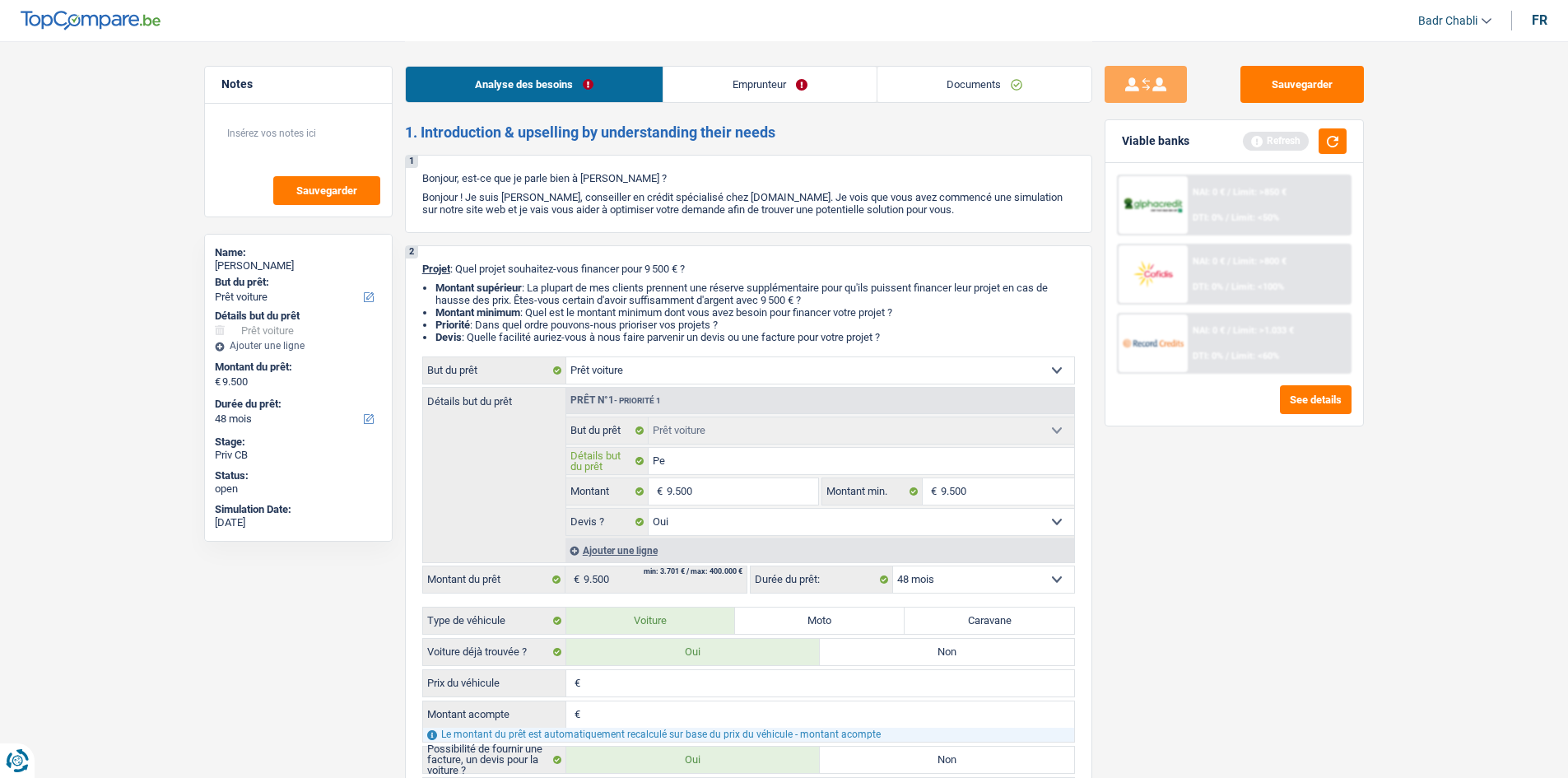
type input "Peu"
type input "Peug"
type input "Peuge"
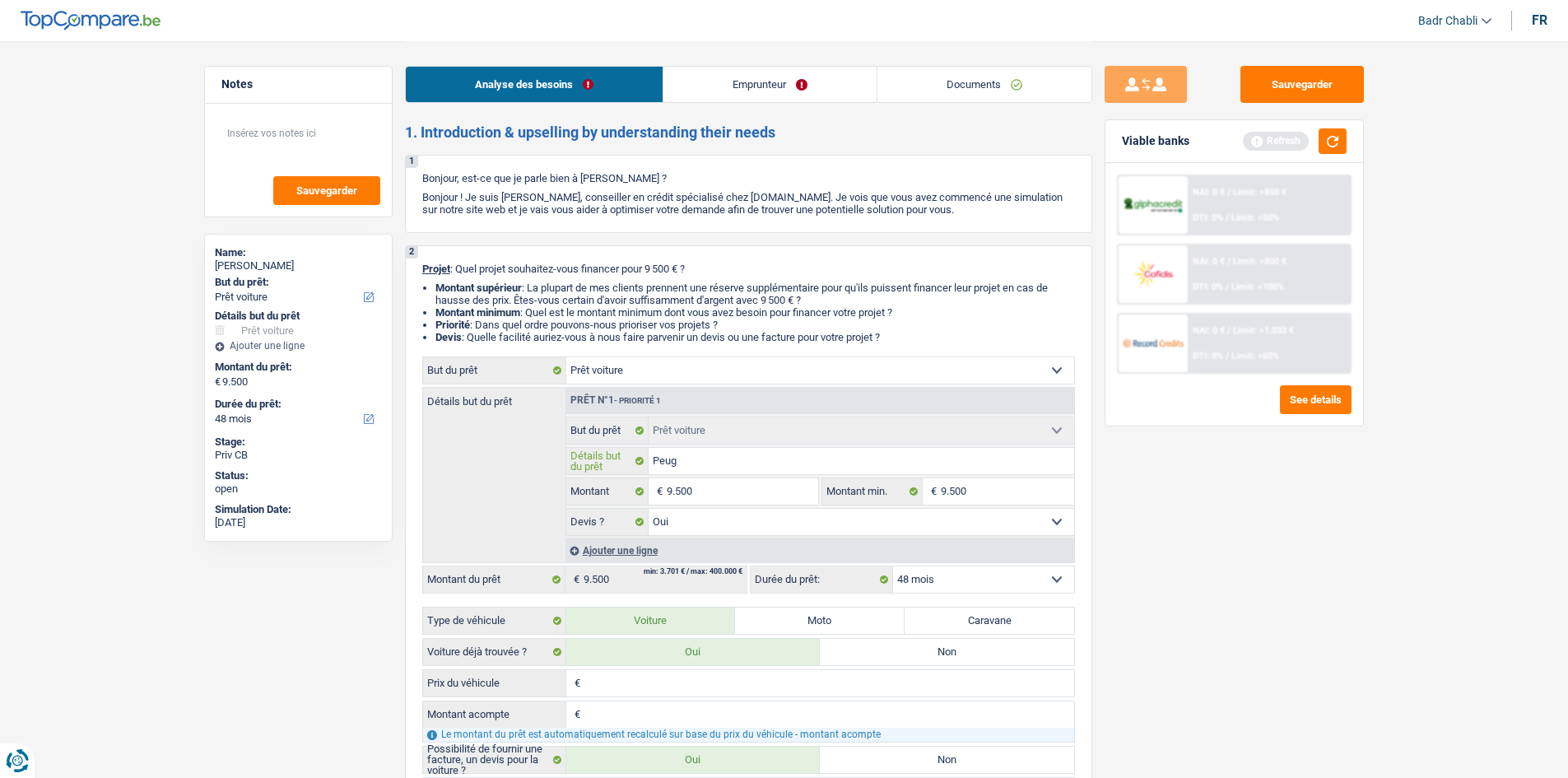
type input "Peuge"
type input "Peugeo"
type input "Peugeot"
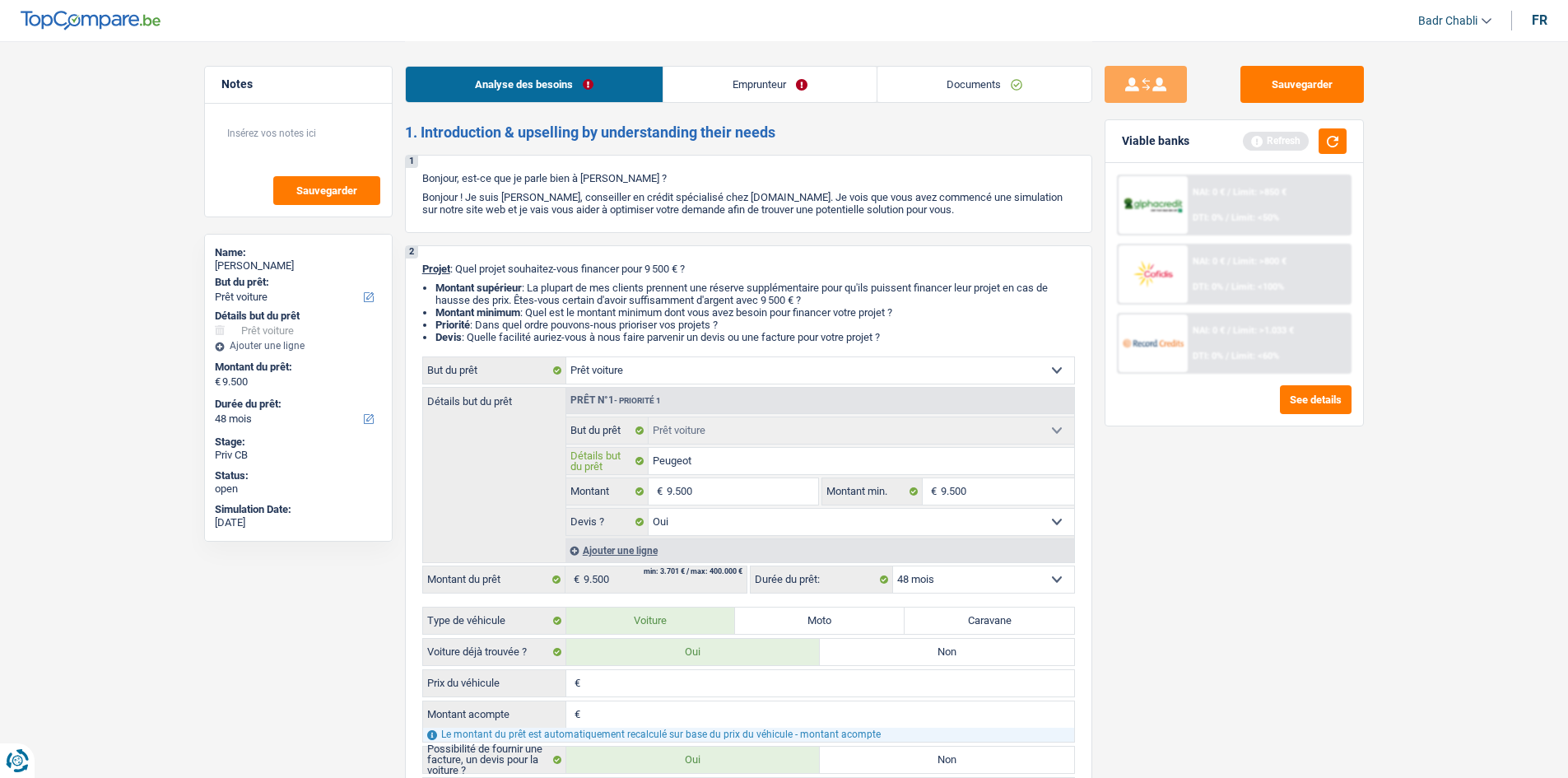
type input "Peugeot"
type input "Peugeot 3"
type input "Peugeot 30"
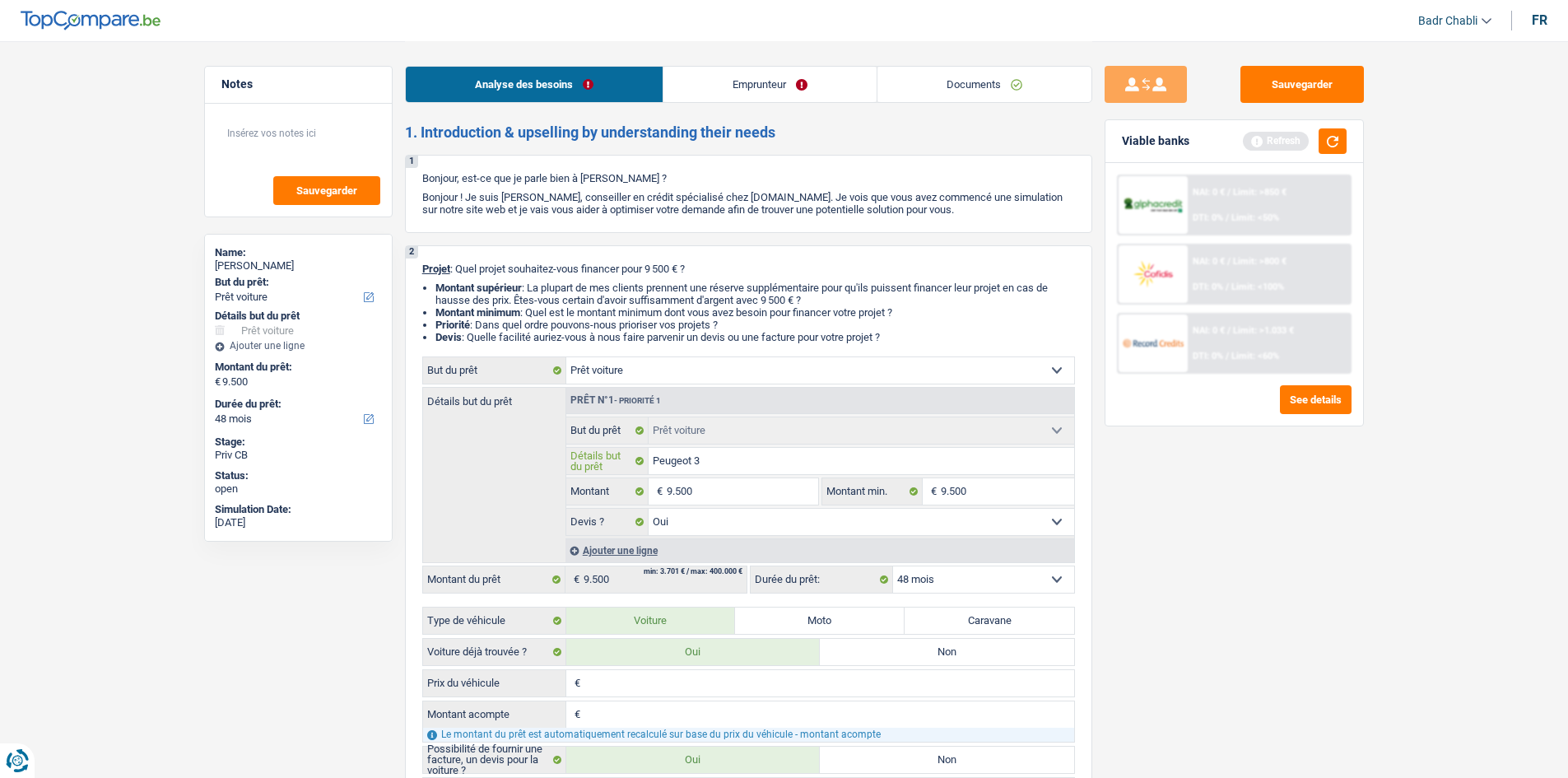
type input "Peugeot 30"
type input "Peugeot 308"
click at [296, 267] on div "Nabil Nait-zerrard" at bounding box center [298, 265] width 167 height 13
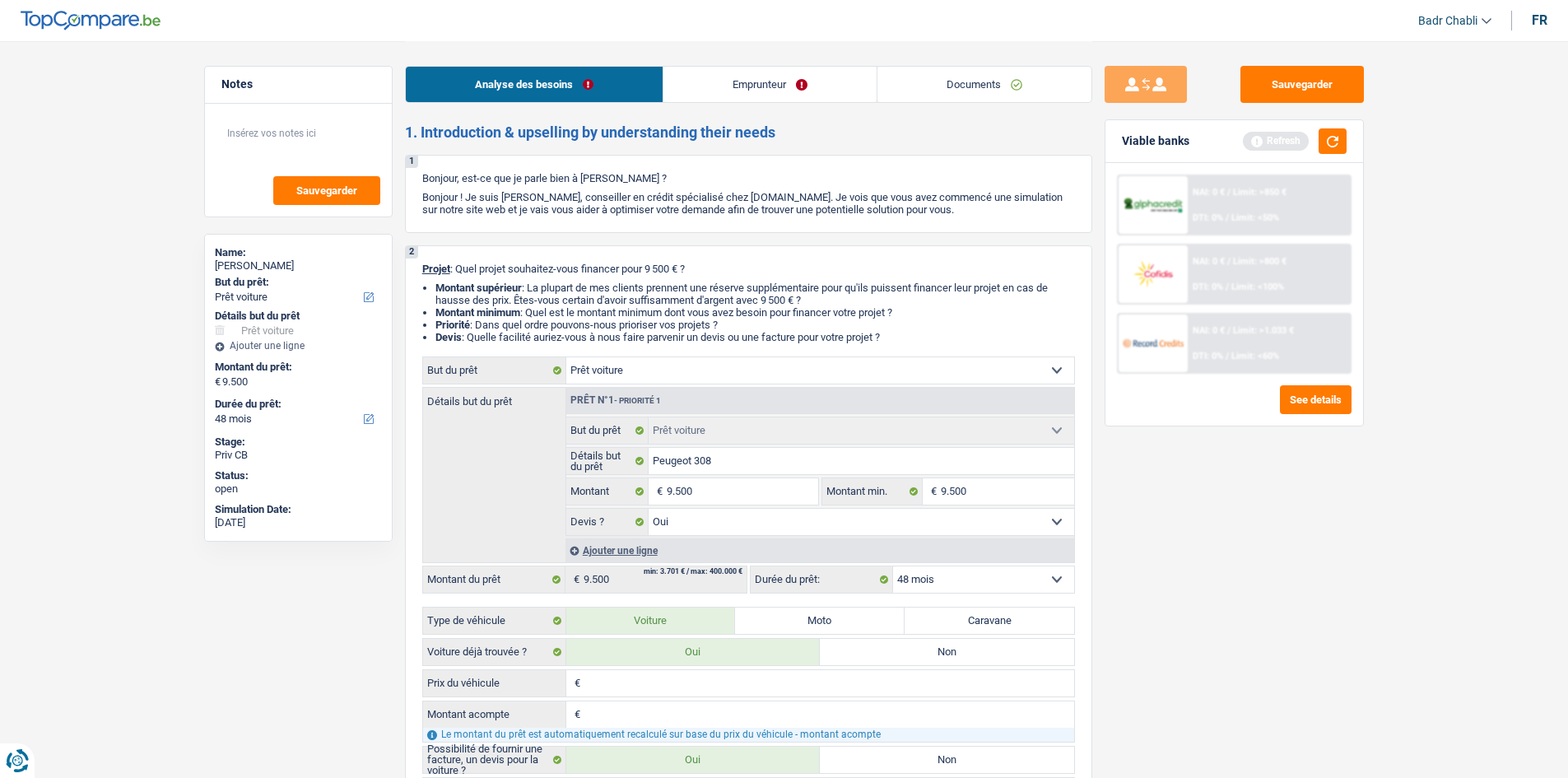
click at [296, 267] on div "Nabil Nait-zerrard" at bounding box center [298, 265] width 167 height 13
copy div "Nabil Nait-zerrard"
click at [1297, 82] on button "Sauvegarder" at bounding box center [1302, 84] width 123 height 37
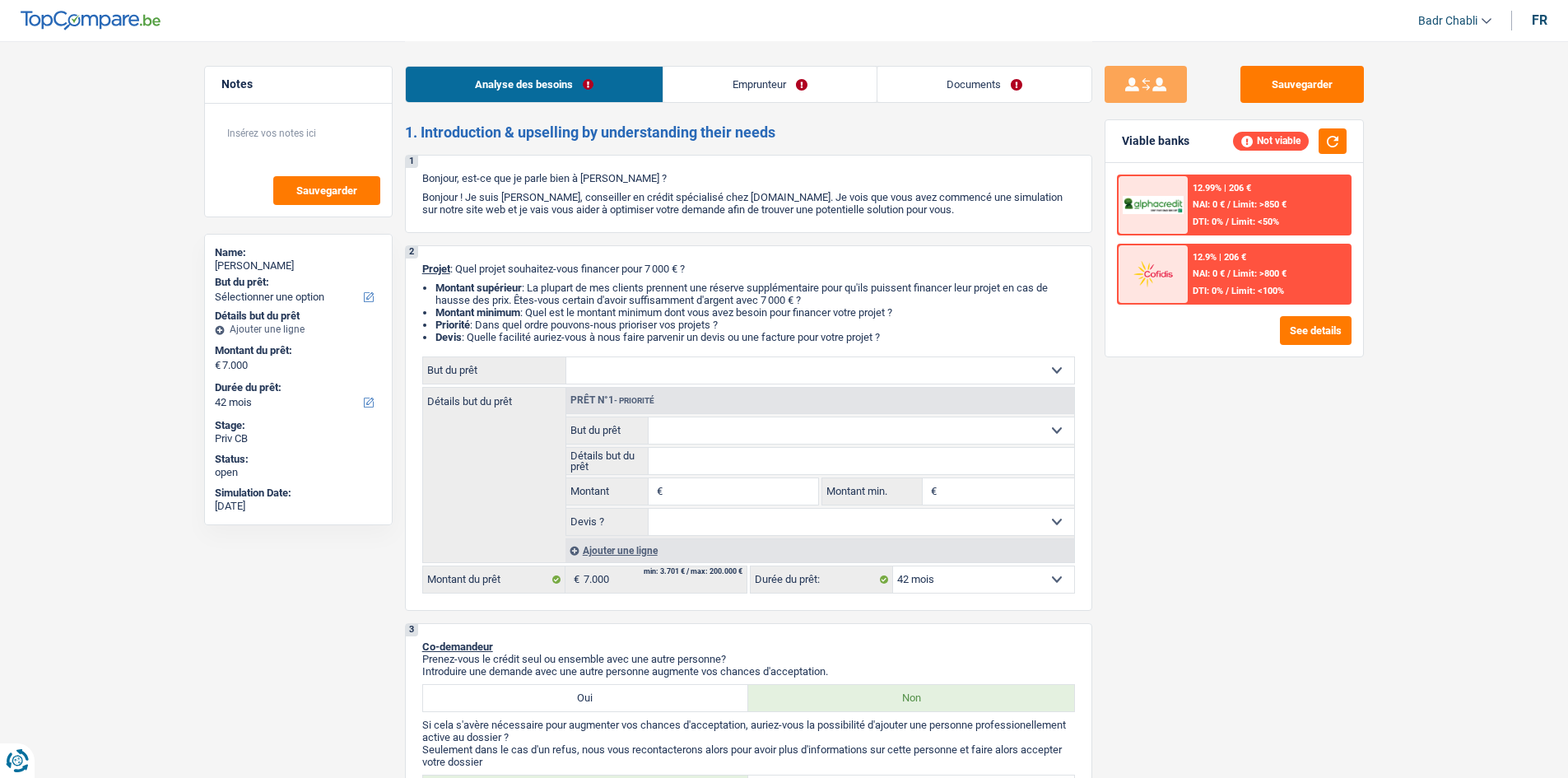
select select "42"
select select "worker"
select select "netSalary"
select select "rents"
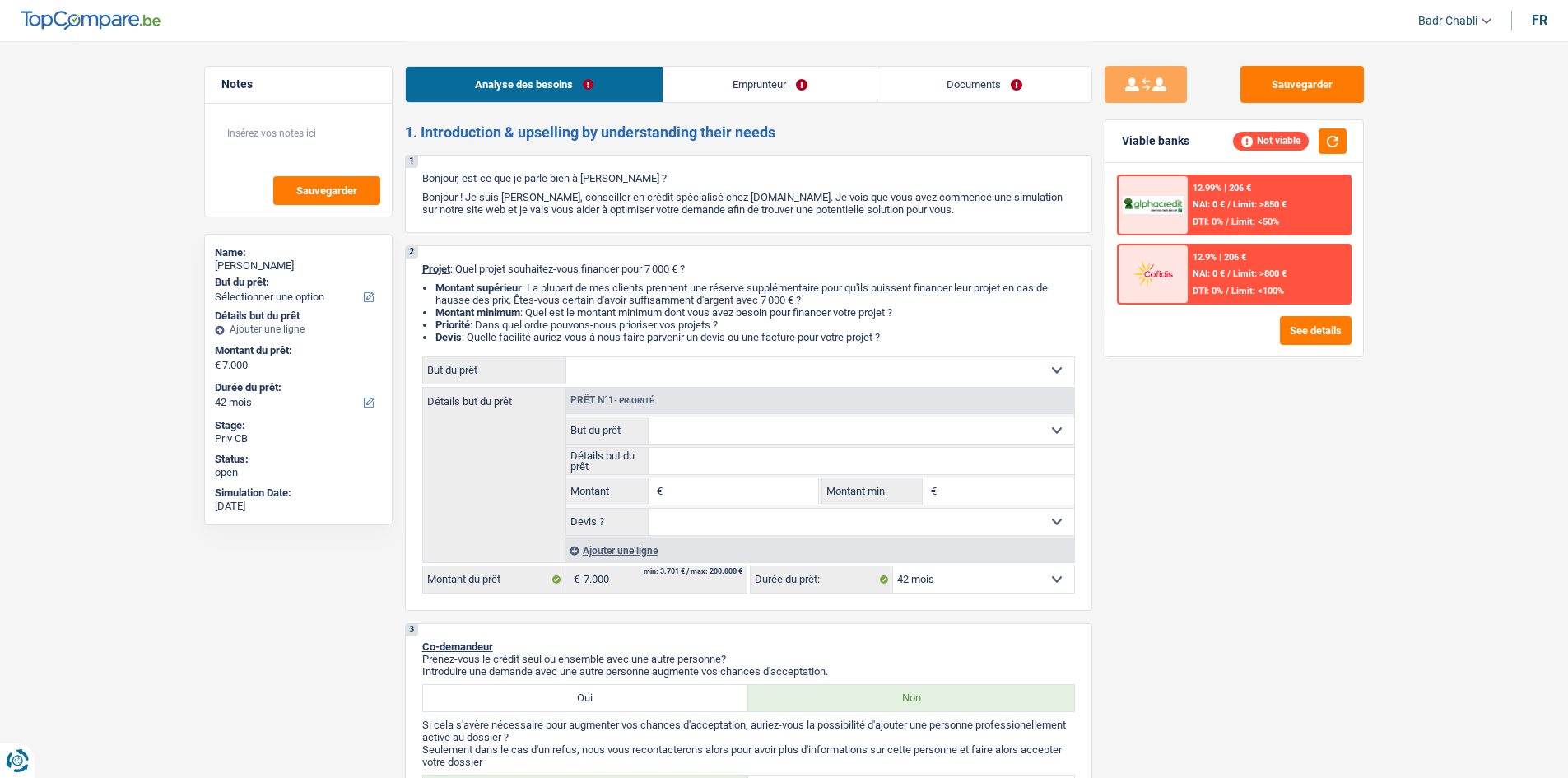
select select "42"
select select "worker"
select select "netSalary"
select select "BE"
click at [758, 79] on link "Emprunteur" at bounding box center [769, 84] width 213 height 35
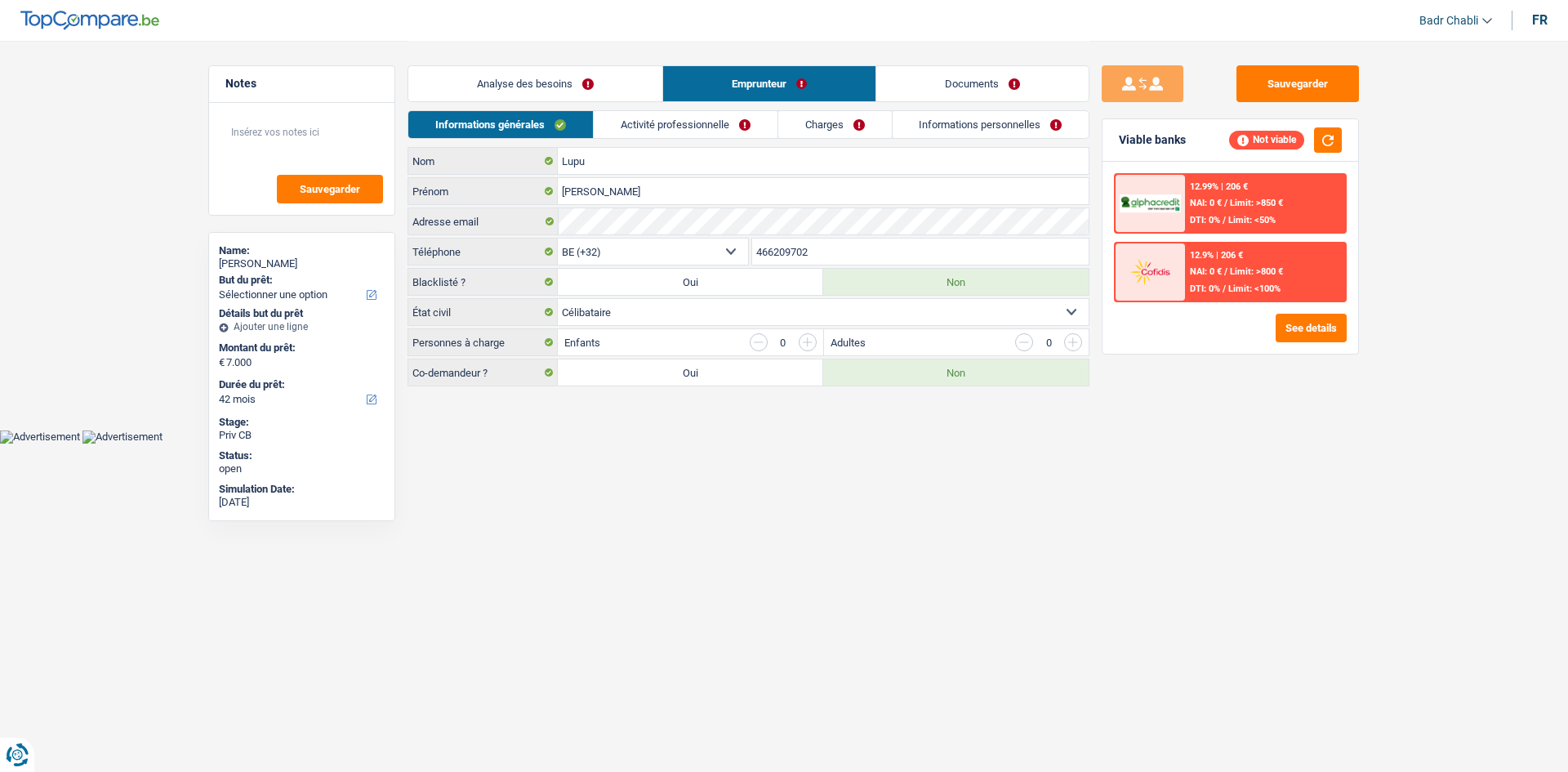
click at [744, 120] on link "Activité professionnelle" at bounding box center [685, 123] width 184 height 27
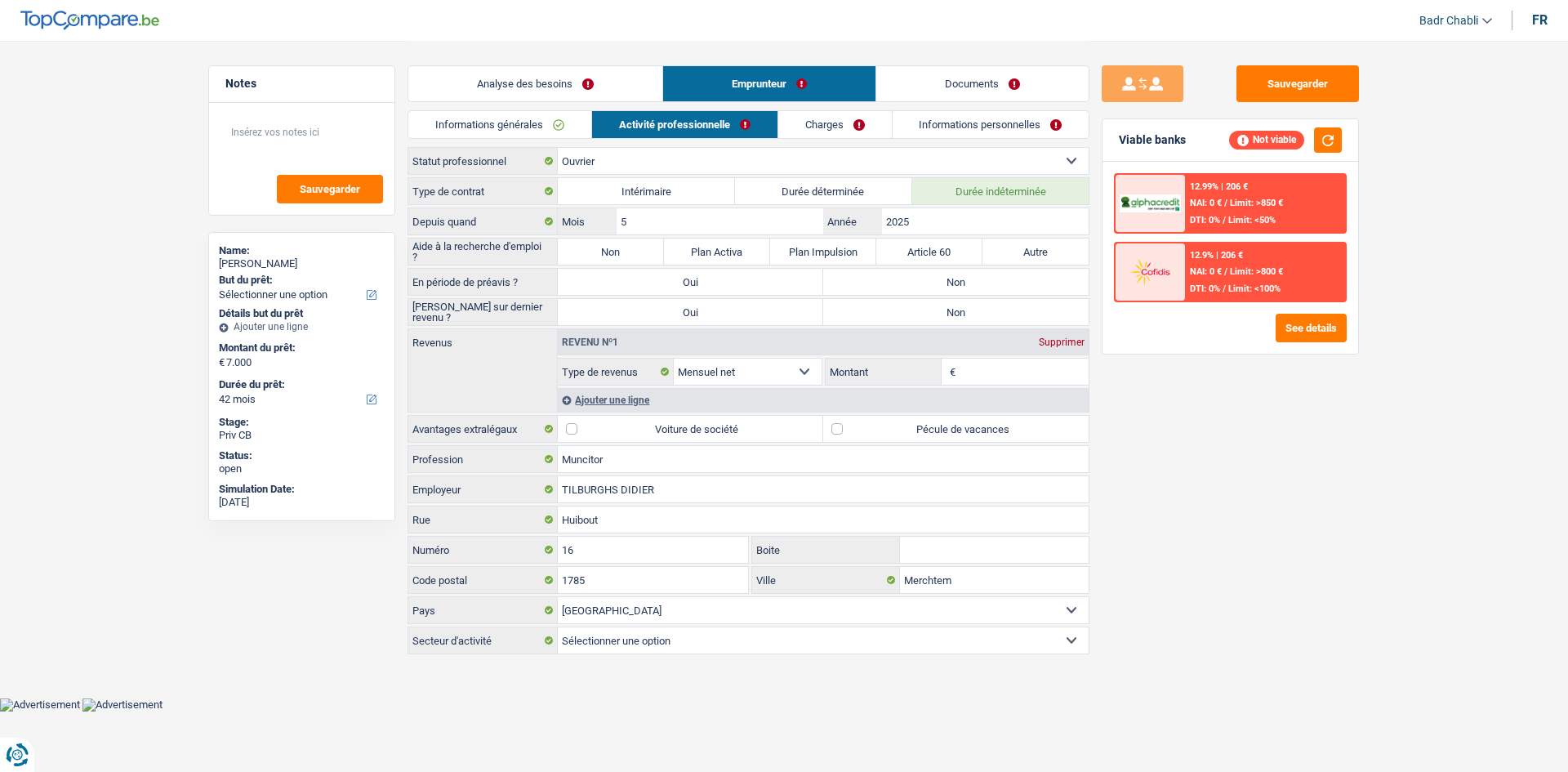
click at [1015, 289] on label "Non" at bounding box center [955, 282] width 265 height 27
click at [1015, 289] on input "Non" at bounding box center [955, 282] width 265 height 27
radio input "true"
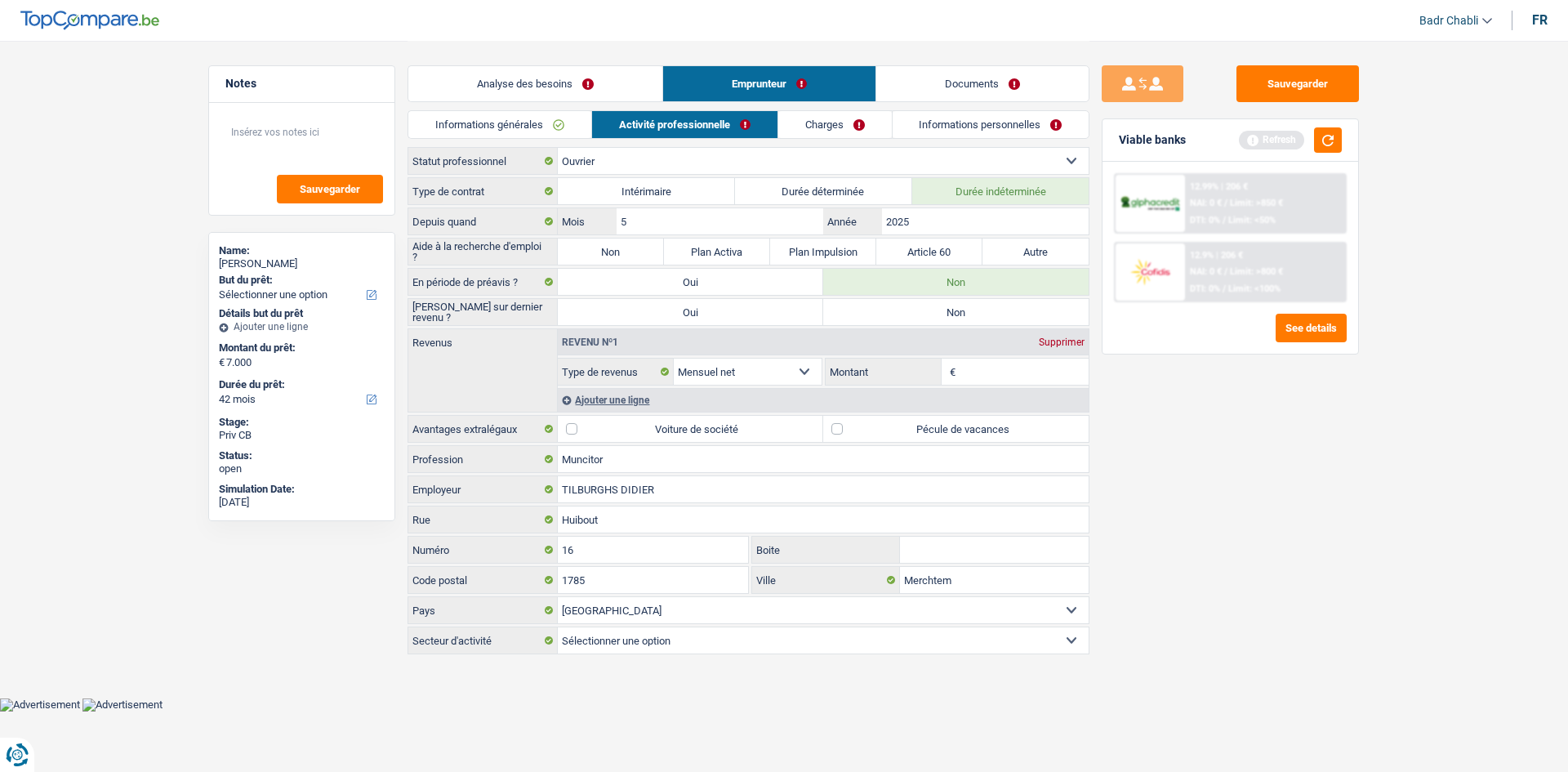
click at [1004, 316] on label "Non" at bounding box center [955, 312] width 265 height 27
click at [1004, 316] on input "Non" at bounding box center [955, 312] width 265 height 27
radio input "true"
click at [990, 119] on link "Informations personnelles" at bounding box center [990, 123] width 197 height 27
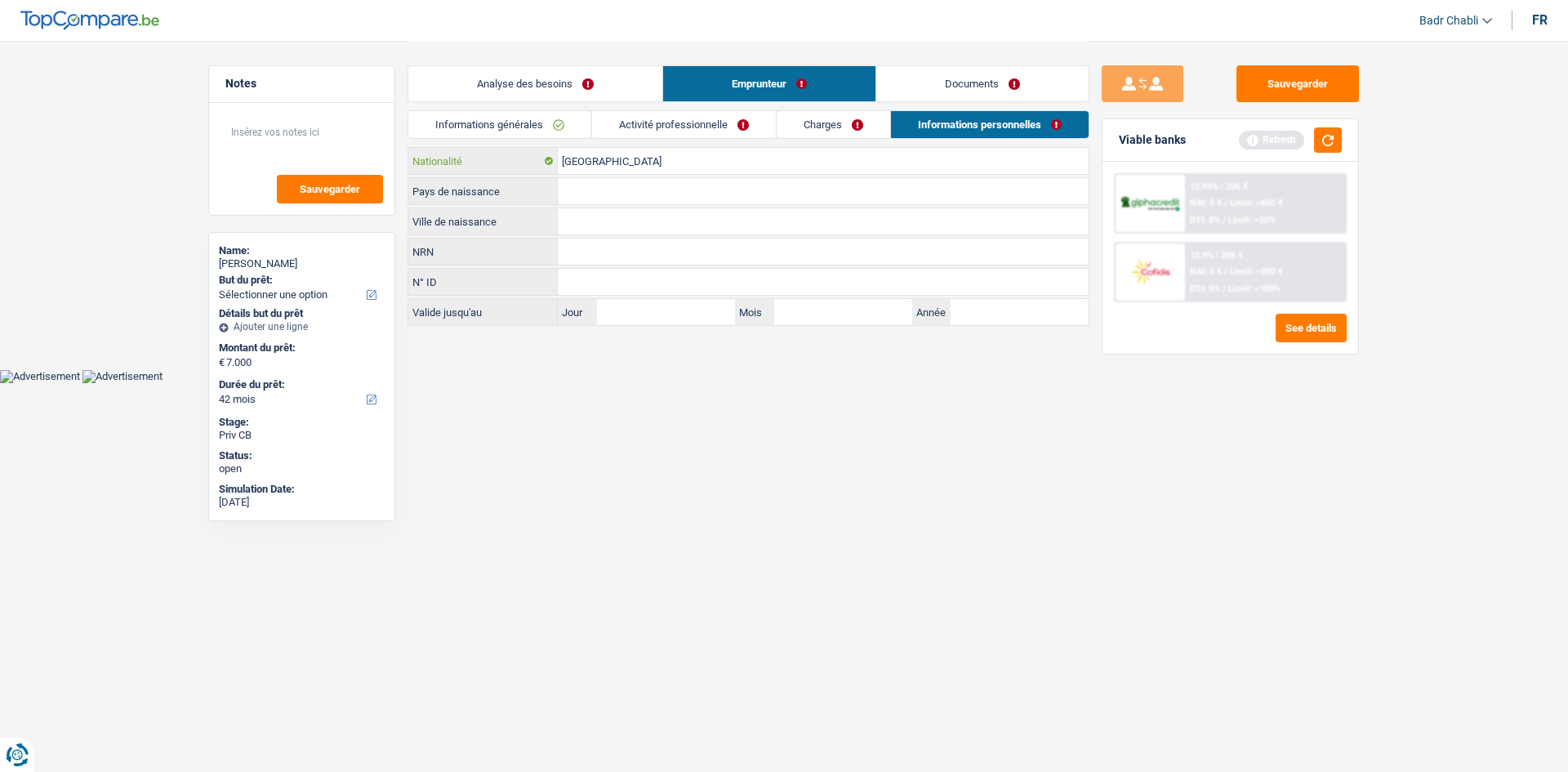
click at [705, 157] on input "[GEOGRAPHIC_DATA]" at bounding box center [823, 161] width 531 height 27
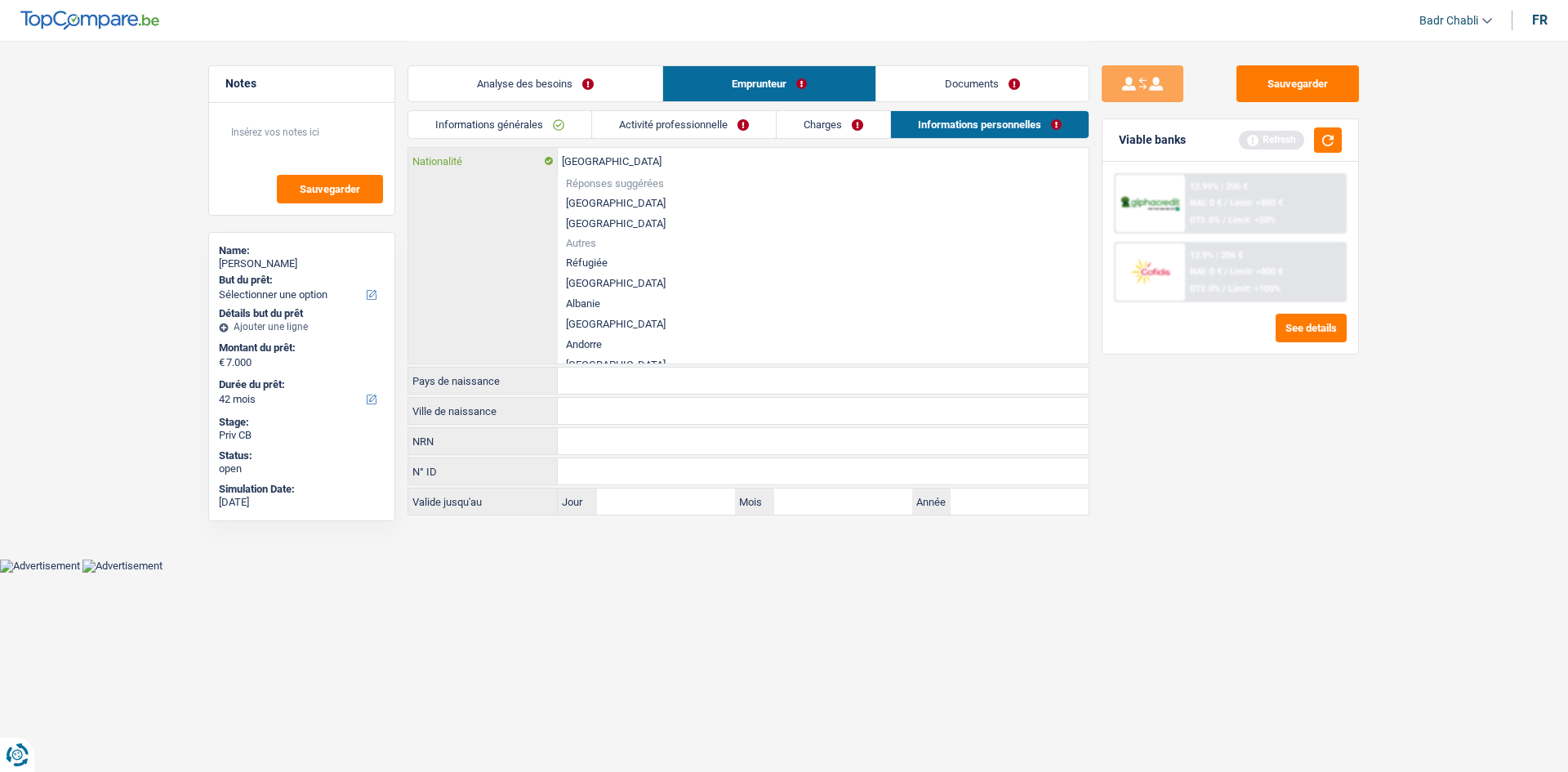
click at [705, 157] on input "[GEOGRAPHIC_DATA]" at bounding box center [823, 161] width 531 height 27
type input "ro"
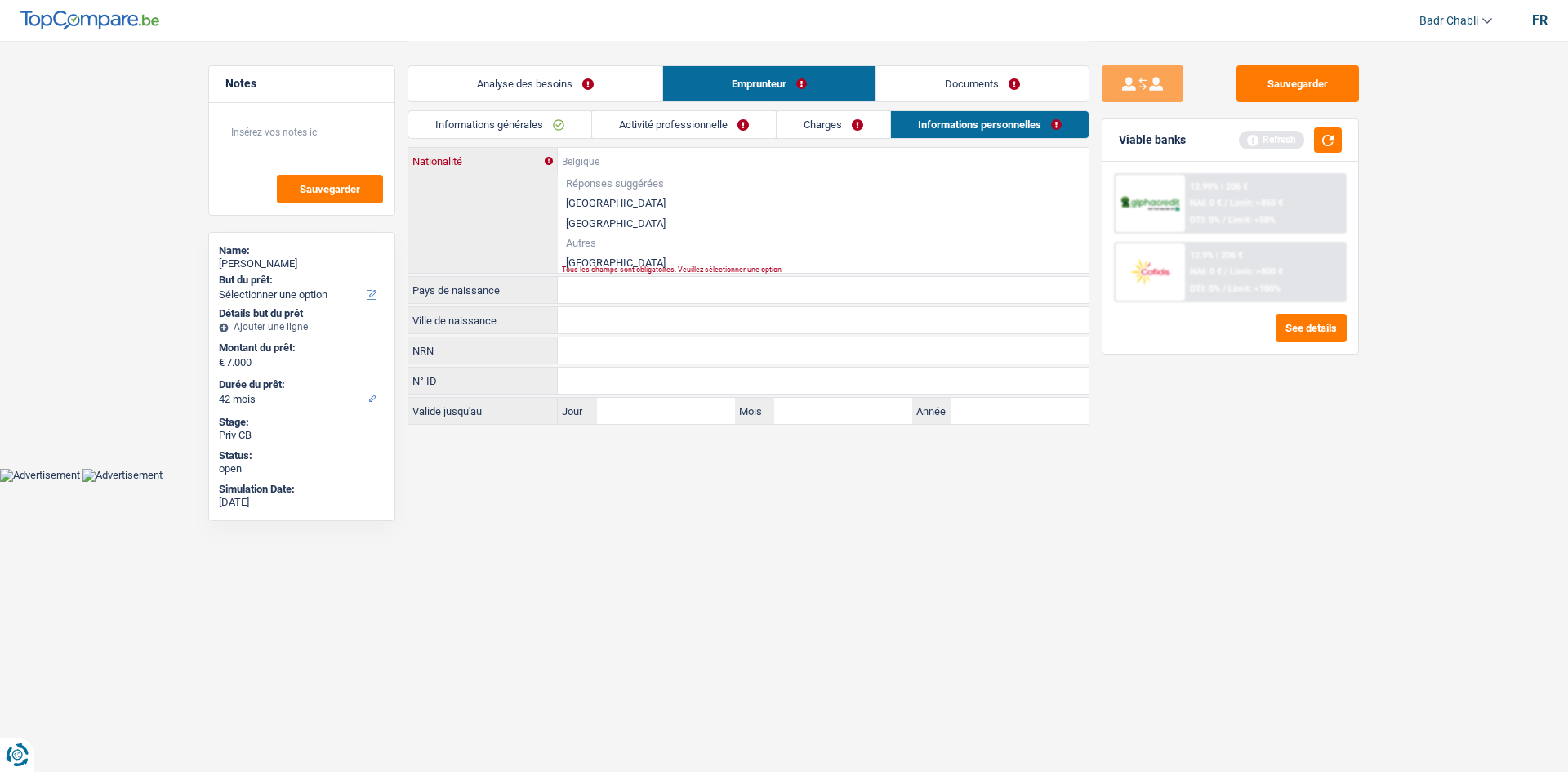
type input "u"
click at [598, 261] on li "[GEOGRAPHIC_DATA]" at bounding box center [823, 263] width 531 height 20
type input "[GEOGRAPHIC_DATA]"
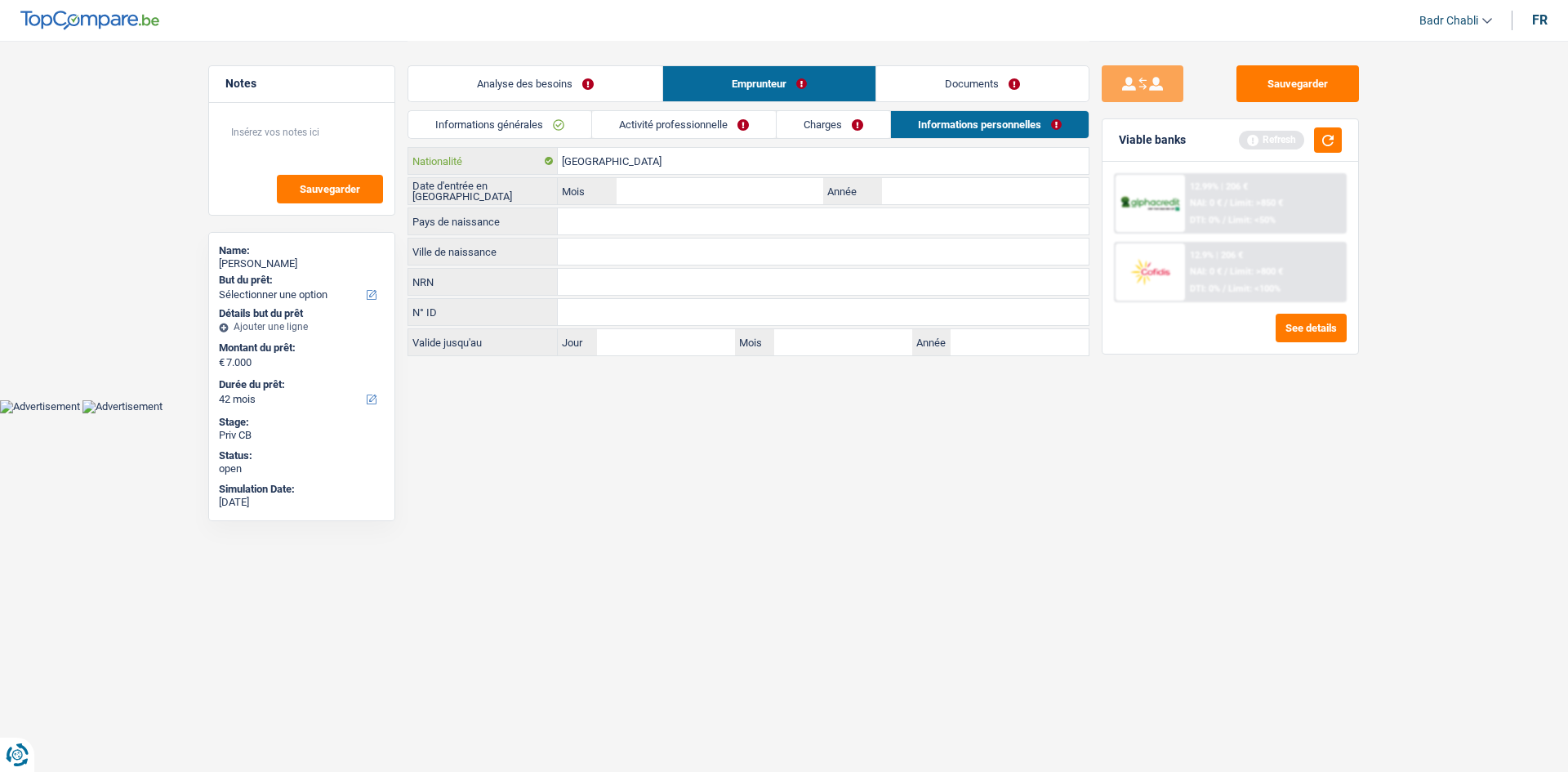
click at [590, 154] on input "[GEOGRAPHIC_DATA]" at bounding box center [823, 161] width 531 height 27
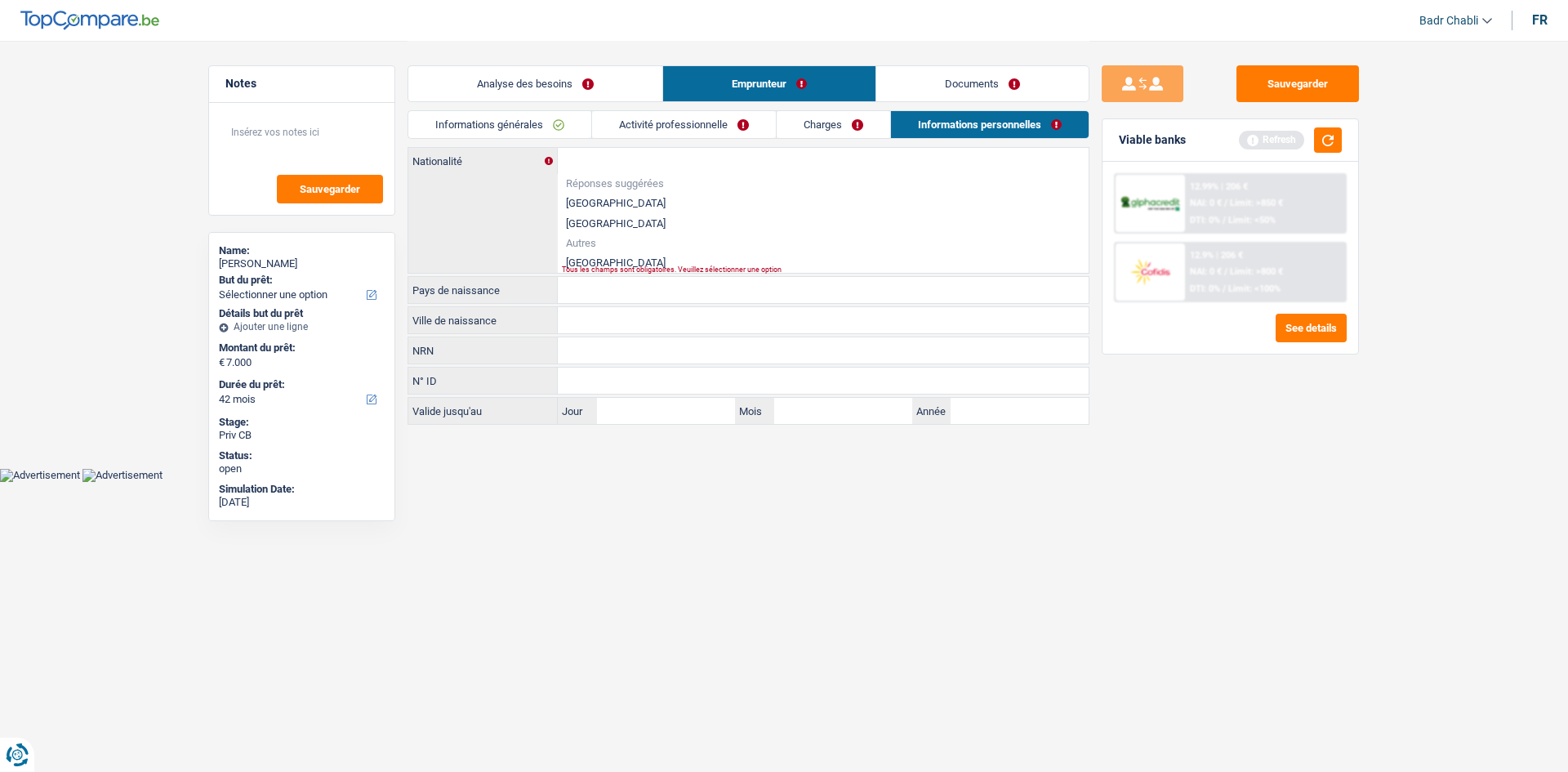
click at [593, 260] on li "[GEOGRAPHIC_DATA]" at bounding box center [823, 263] width 531 height 20
type input "[GEOGRAPHIC_DATA]"
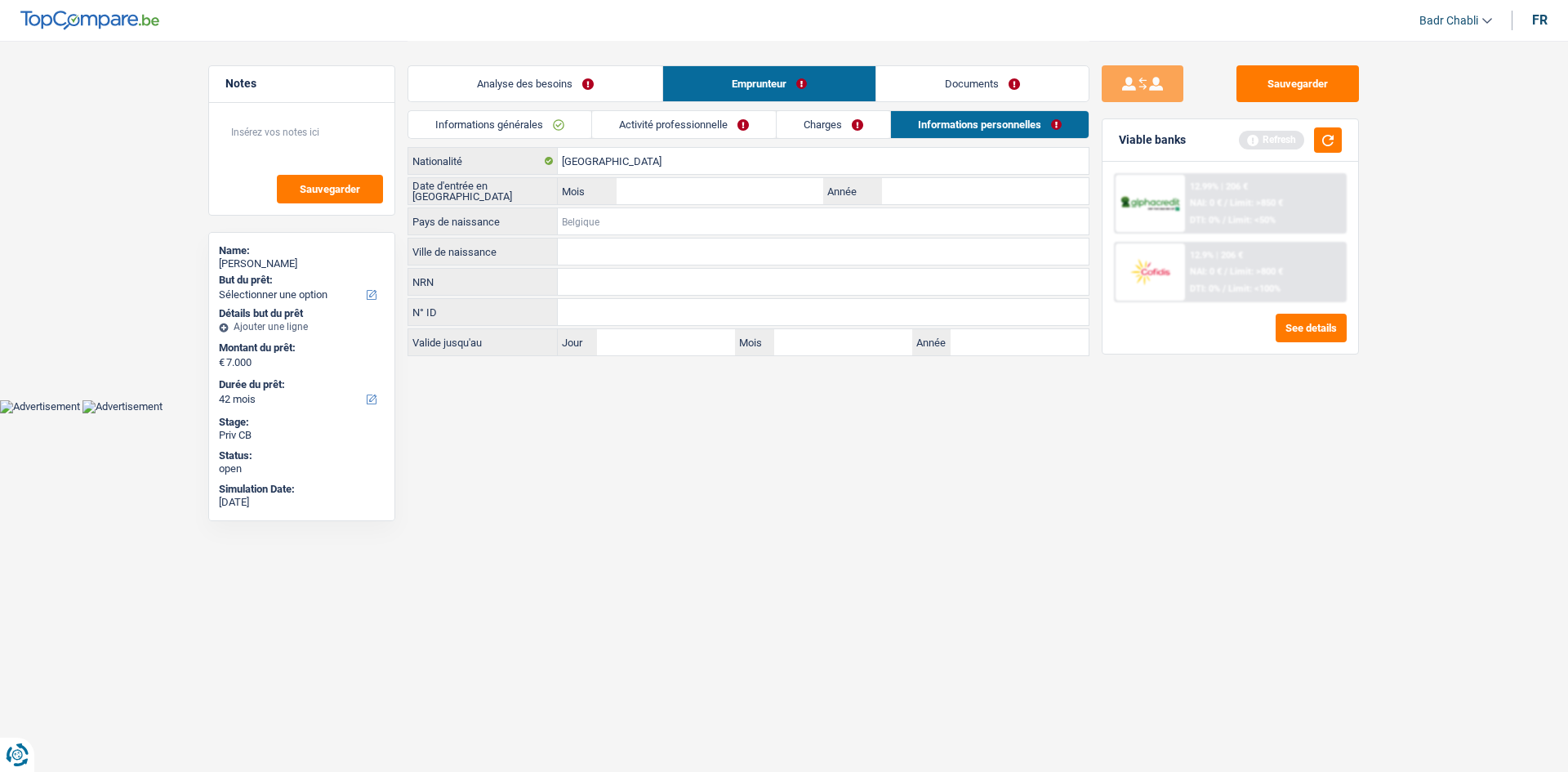
click at [606, 213] on input "Pays de naissance" at bounding box center [823, 221] width 531 height 27
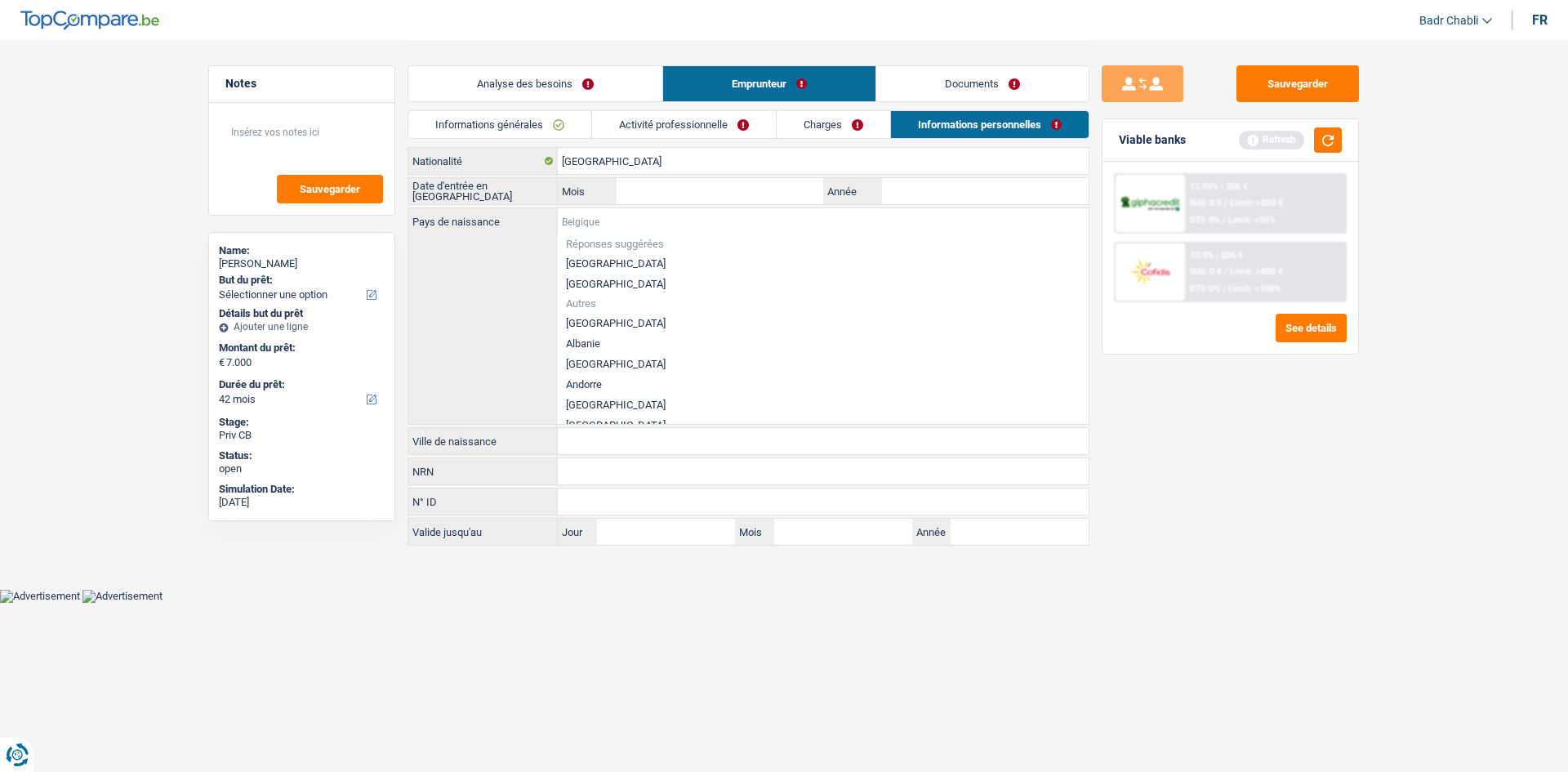
paste input "[GEOGRAPHIC_DATA]"
type input "[GEOGRAPHIC_DATA]"
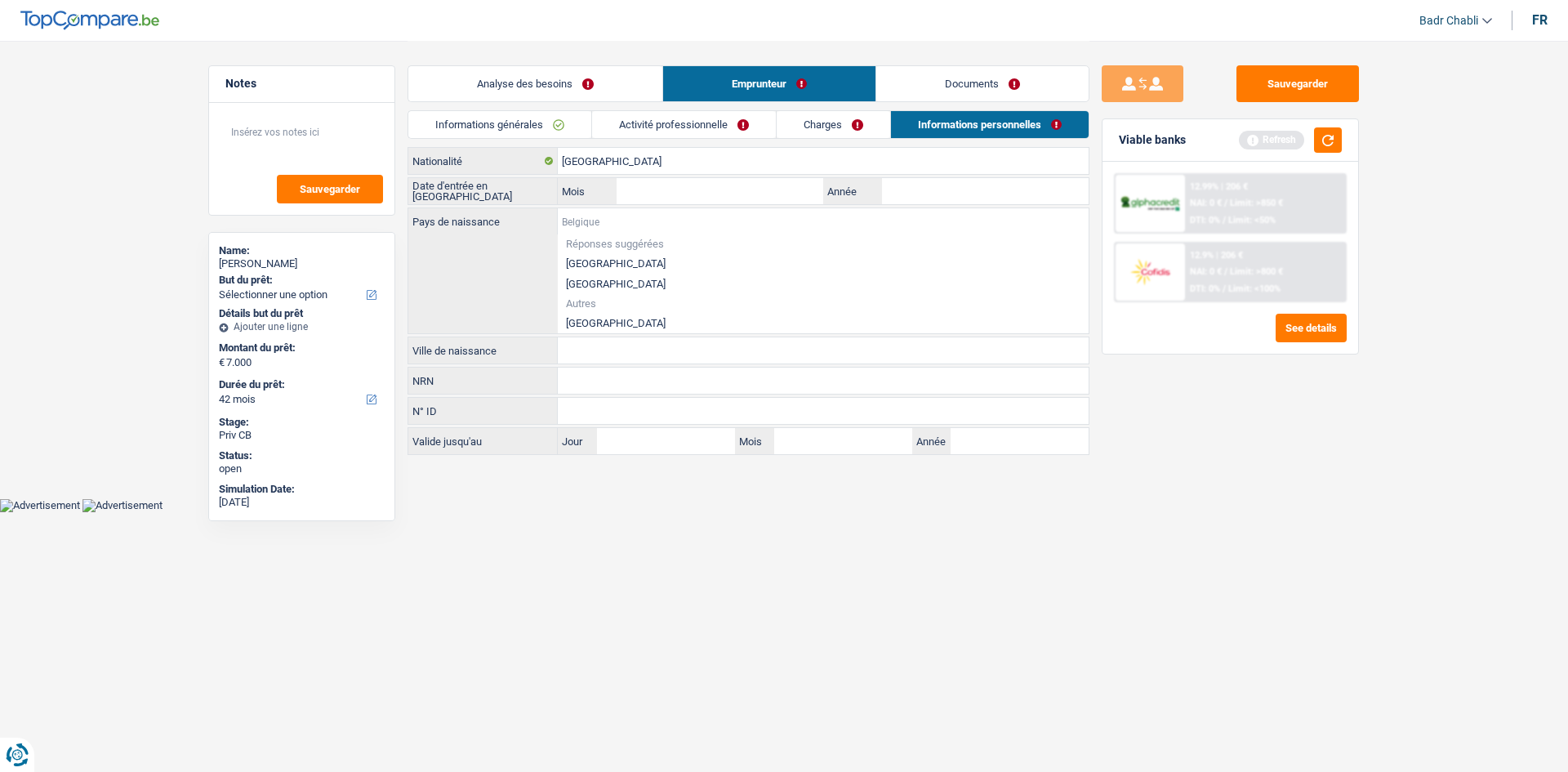
paste input "[GEOGRAPHIC_DATA]"
type input "[GEOGRAPHIC_DATA]"
click at [604, 315] on li "[GEOGRAPHIC_DATA]" at bounding box center [823, 323] width 531 height 20
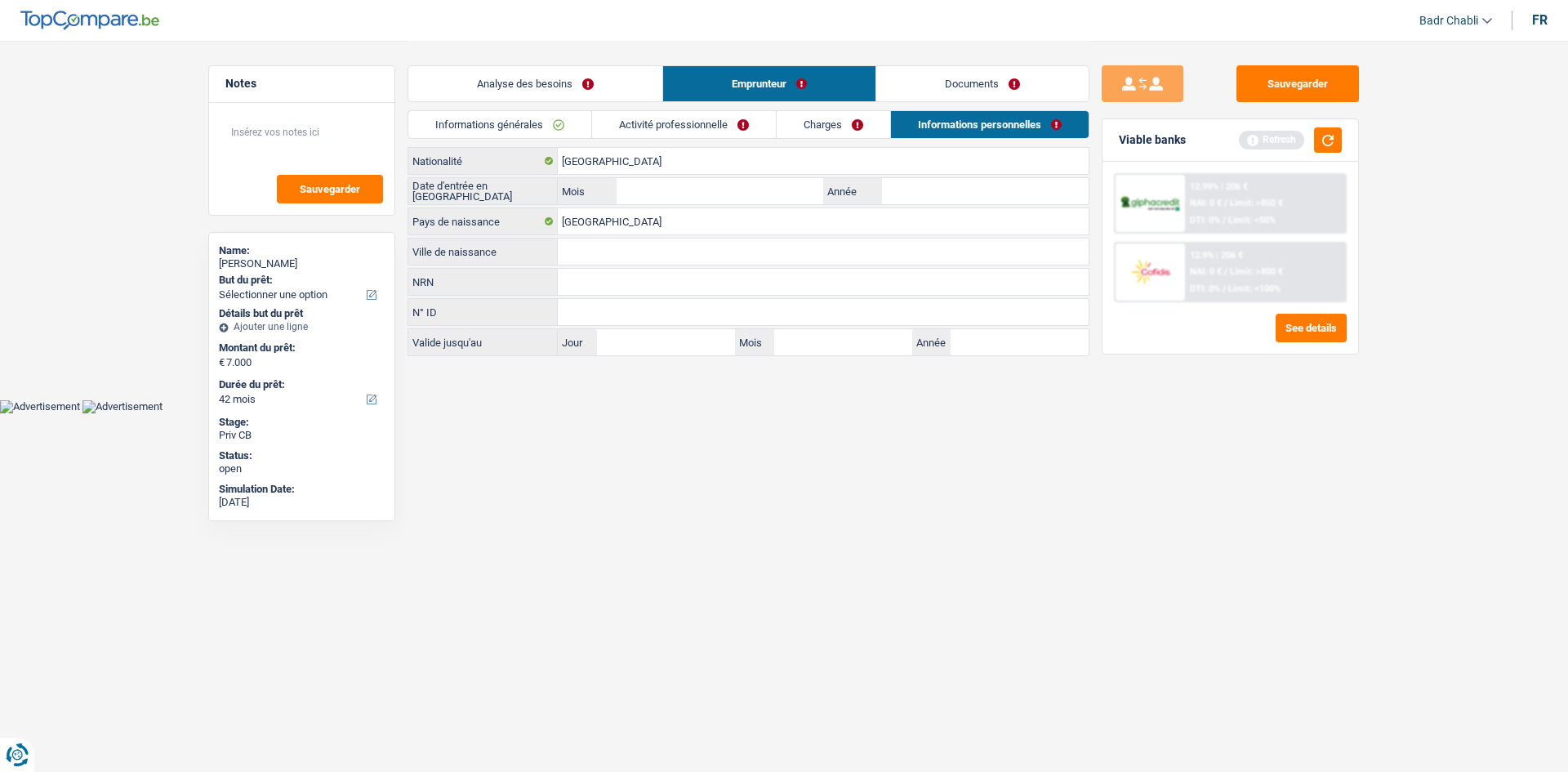
click at [616, 264] on div "Ville de naissance Tous les champs sont obligatoires. Veuillez fournir une répo…" at bounding box center [749, 252] width 682 height 27
click at [616, 255] on input "Ville de naissance" at bounding box center [823, 252] width 531 height 27
paste input "[GEOGRAPHIC_DATA]"
type input "[GEOGRAPHIC_DATA]"
click at [973, 79] on link "Documents" at bounding box center [983, 83] width 212 height 35
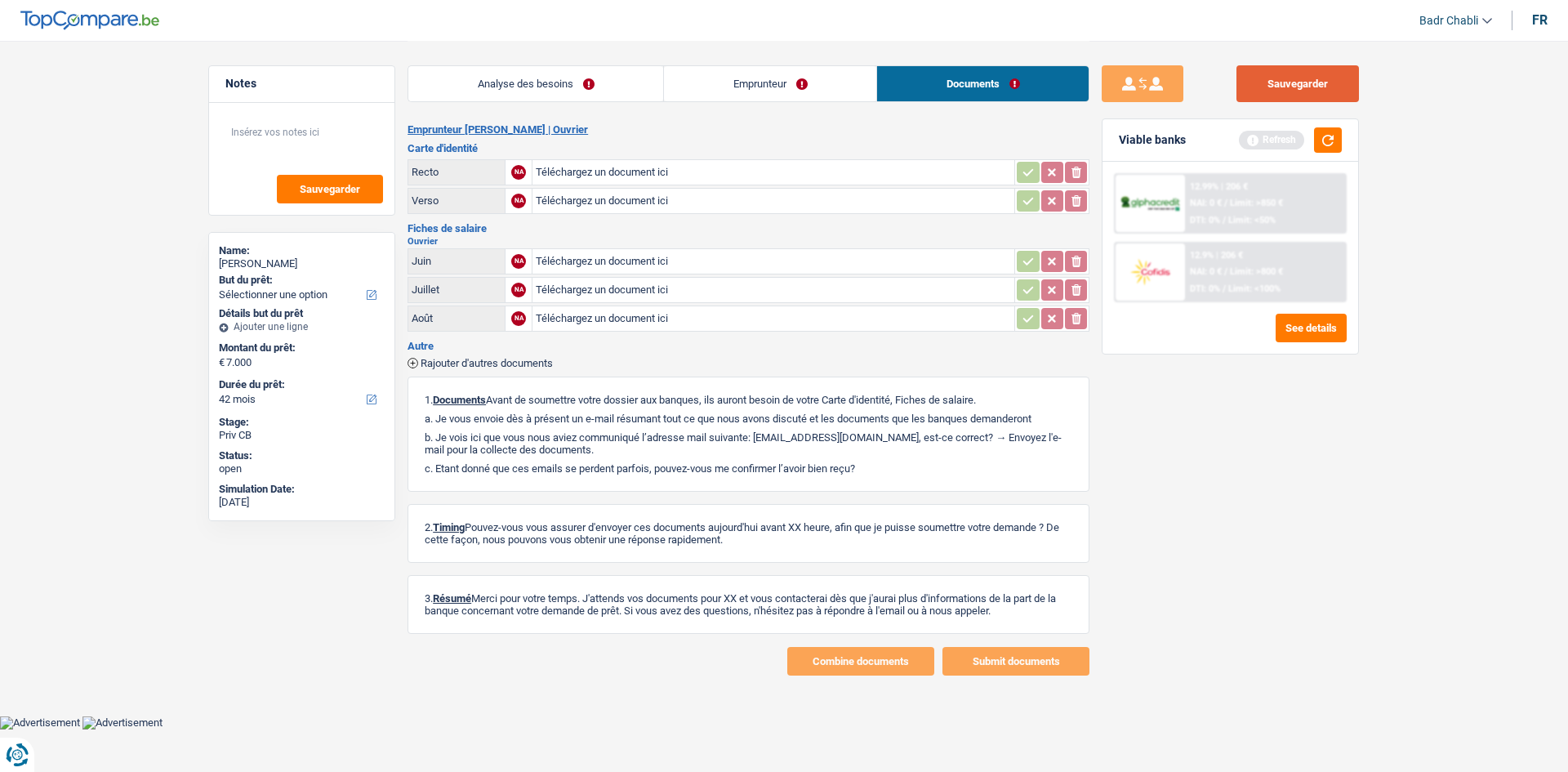
click at [1327, 80] on button "Sauvegarder" at bounding box center [1297, 83] width 123 height 37
click at [777, 97] on link "Emprunteur" at bounding box center [770, 83] width 212 height 35
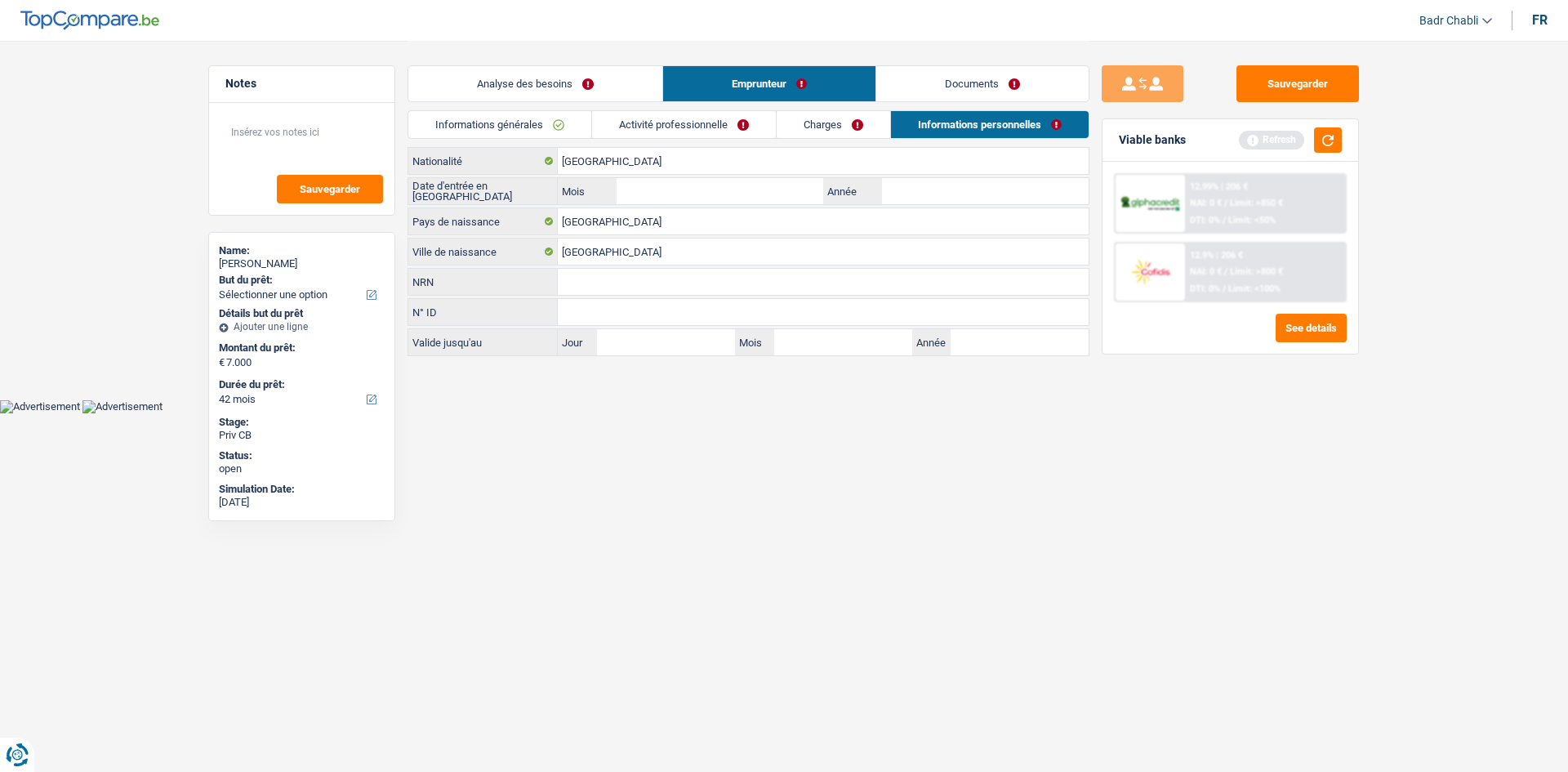
click at [709, 130] on link "Activité professionnelle" at bounding box center [684, 123] width 184 height 27
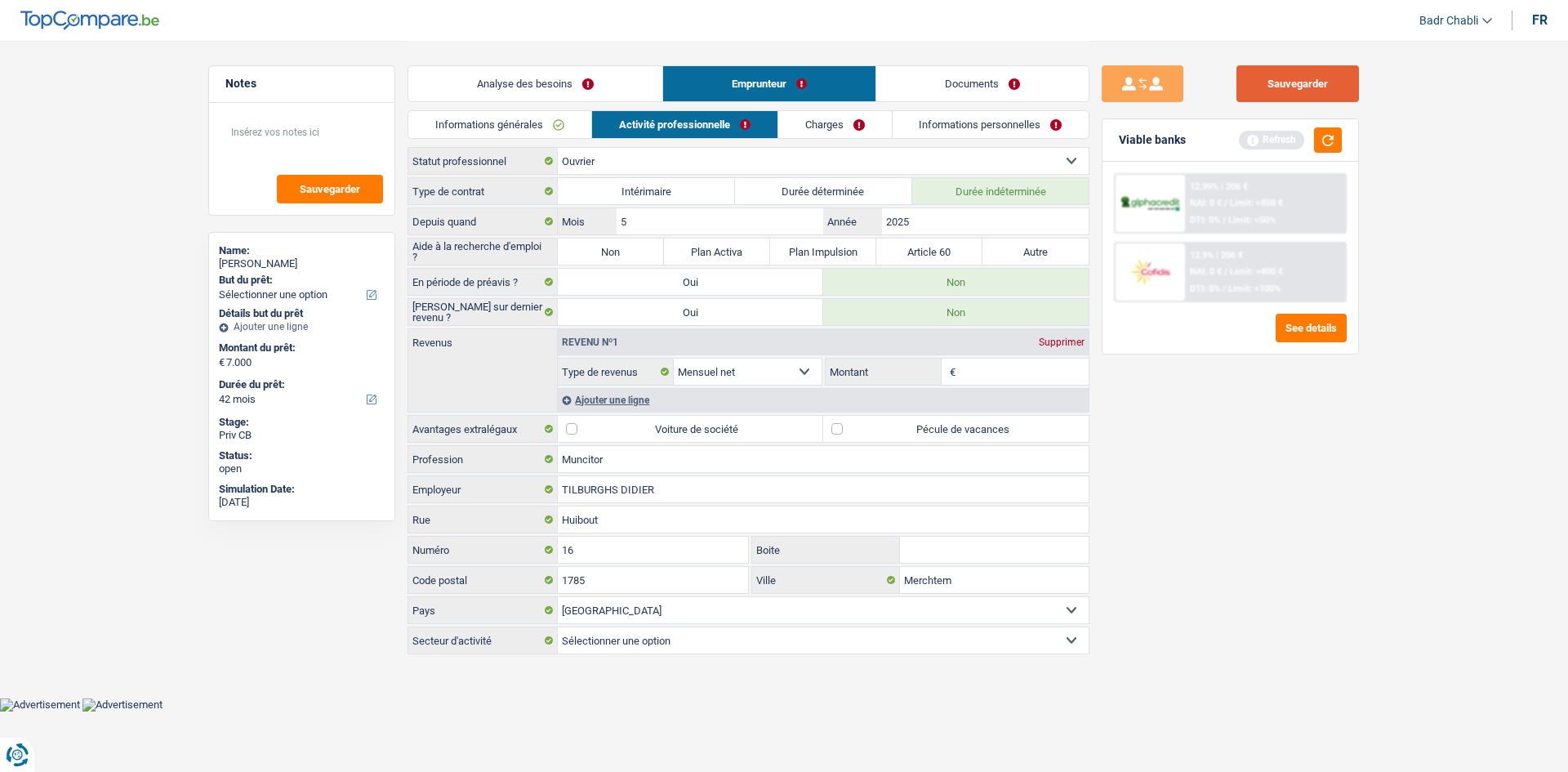
click at [1283, 96] on button "Sauvegarder" at bounding box center [1297, 83] width 123 height 37
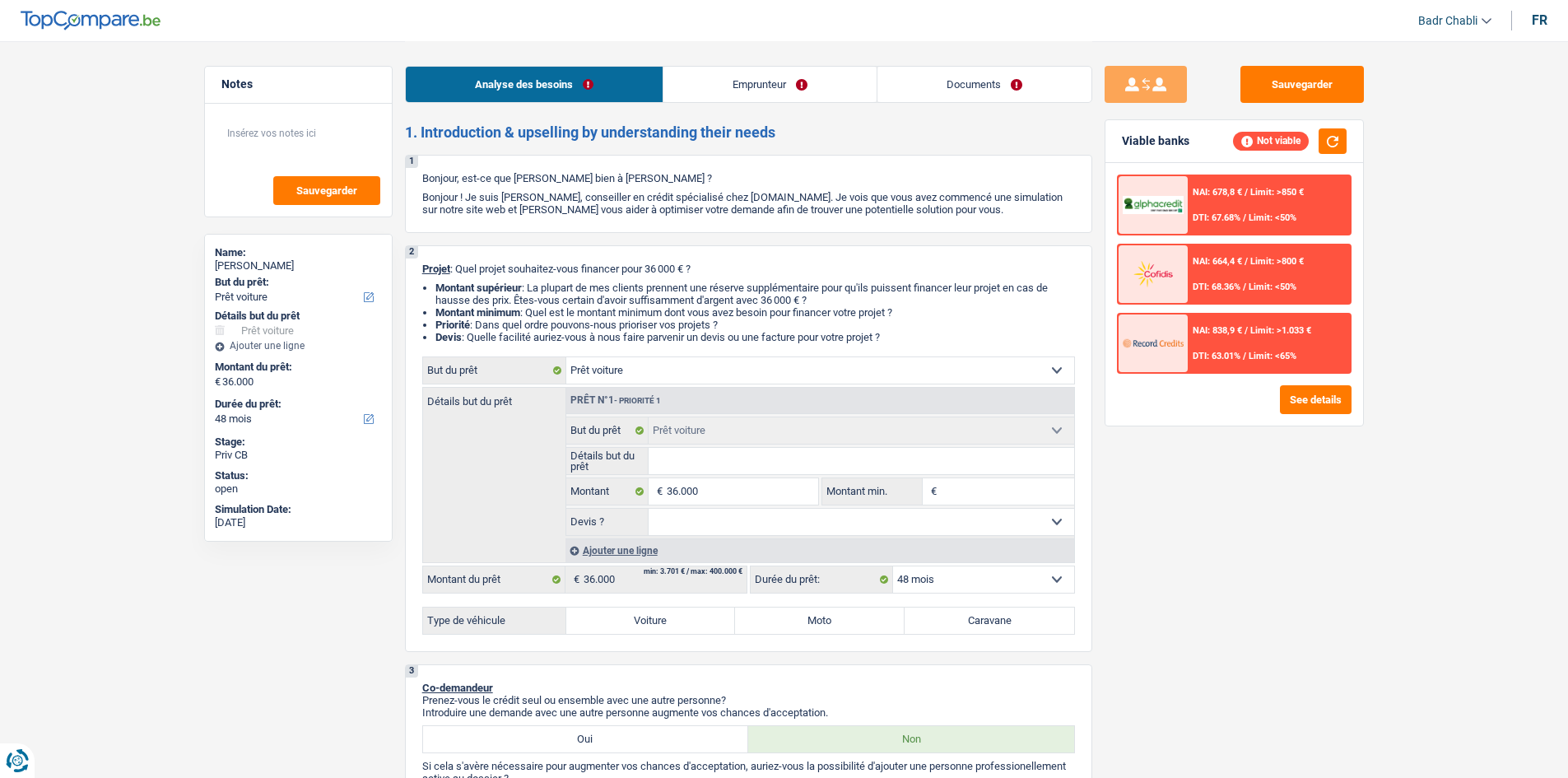
select select "car"
select select "48"
select select "car"
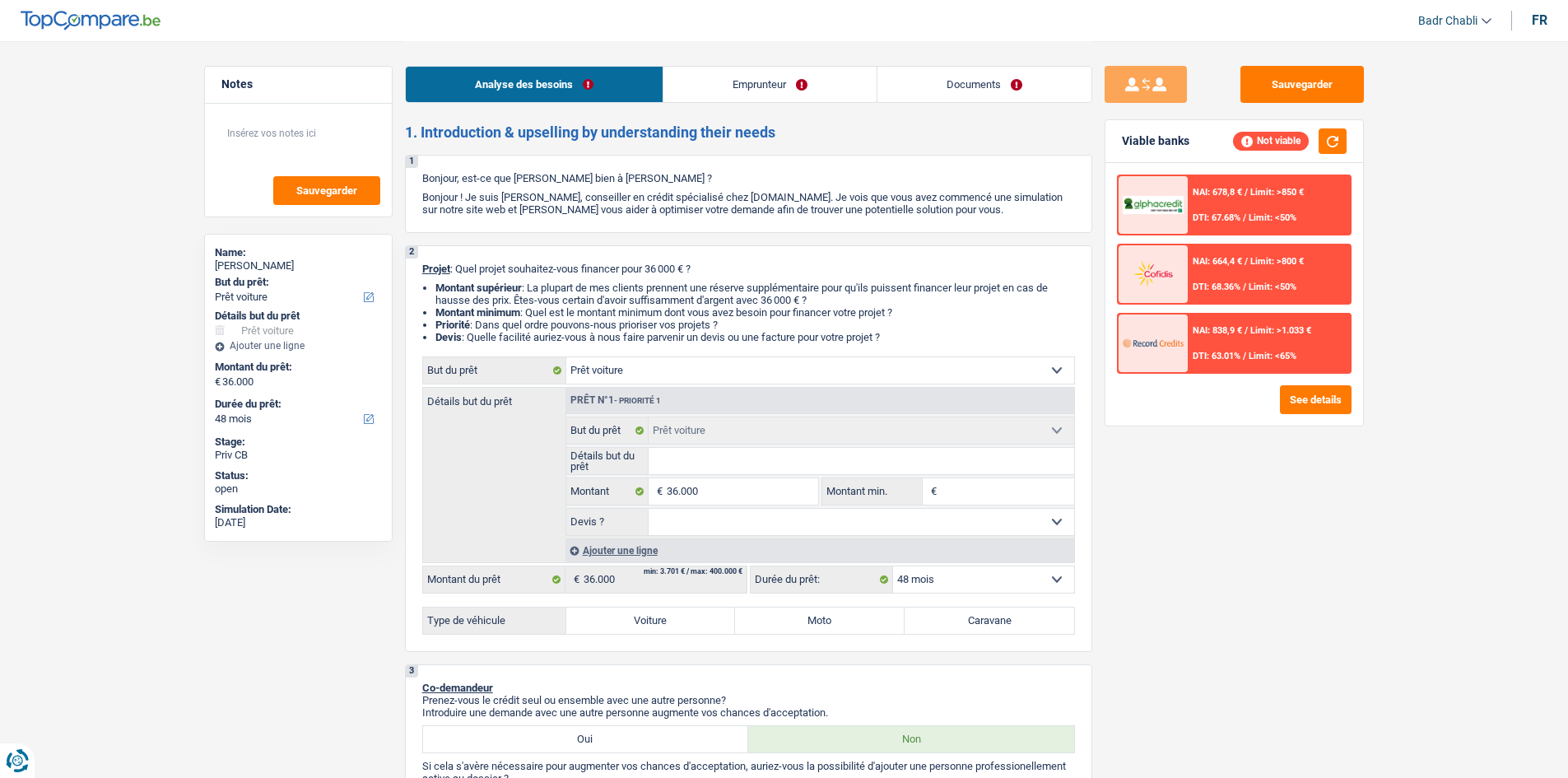
select select "48"
select select "worker"
select select "netSalary"
select select "rents"
select select "car"
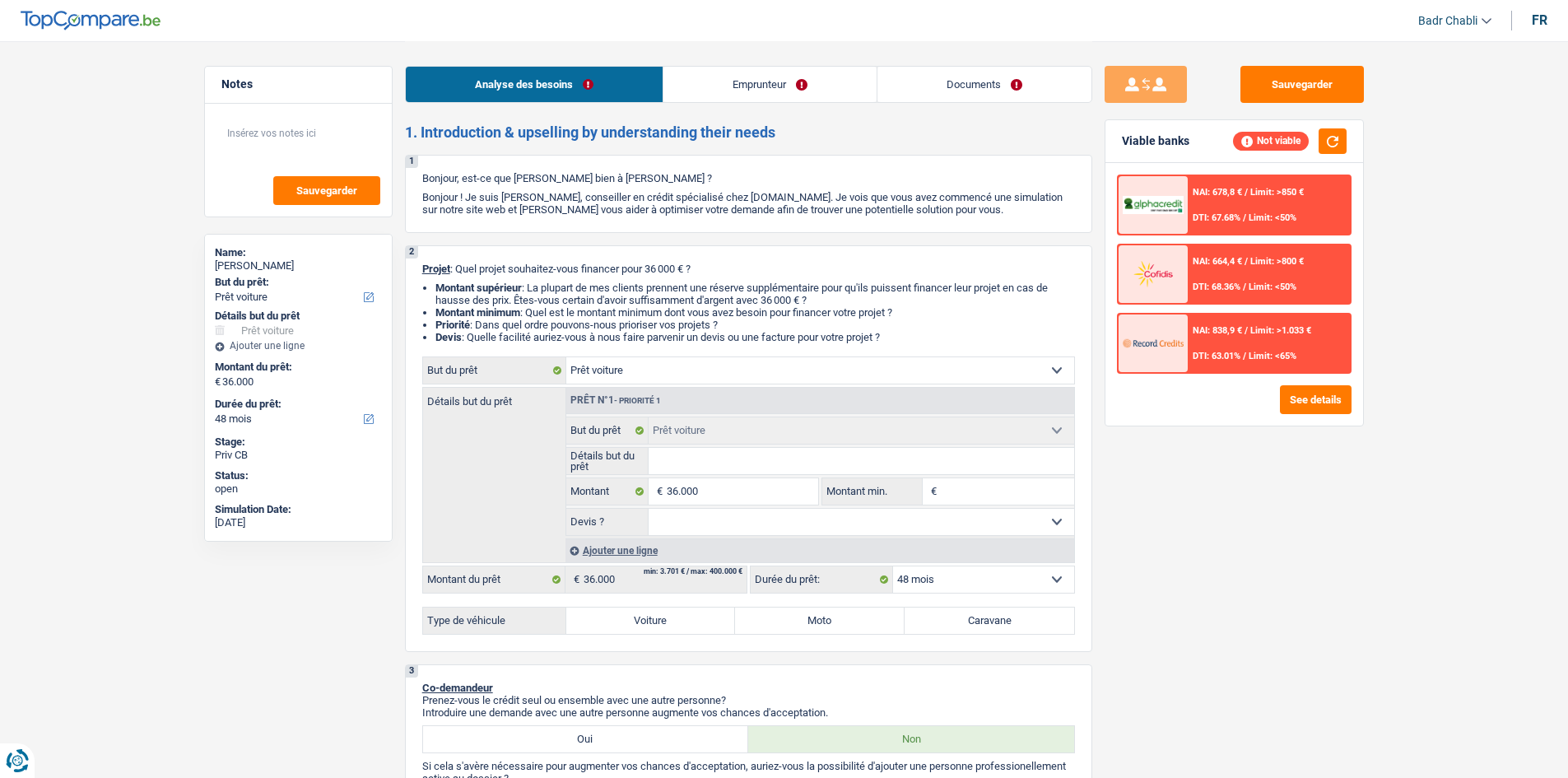
select select "car"
select select "48"
click at [965, 100] on link "Documents" at bounding box center [984, 84] width 214 height 35
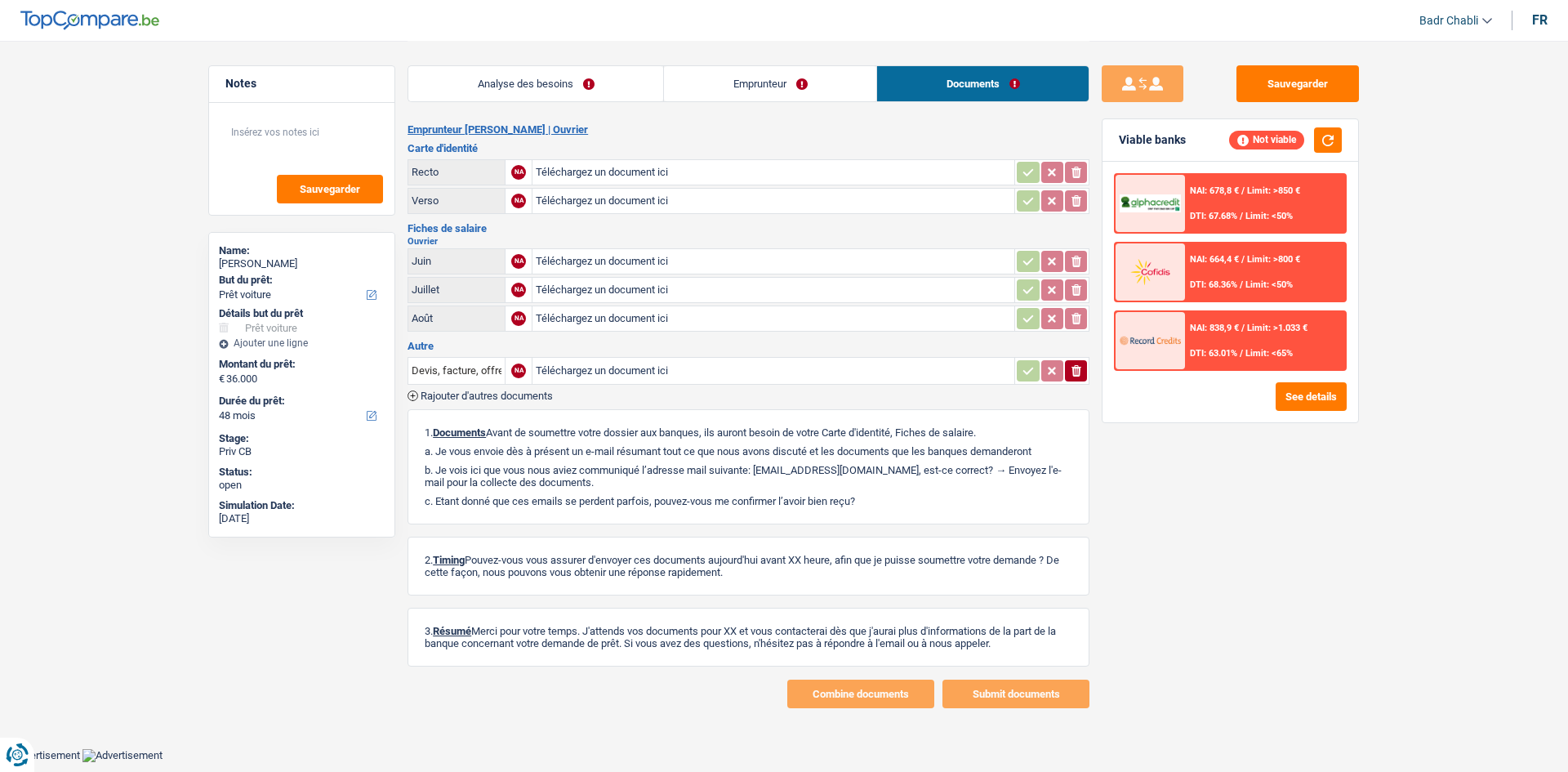
click at [624, 75] on link "Analyse des besoins" at bounding box center [536, 83] width 255 height 35
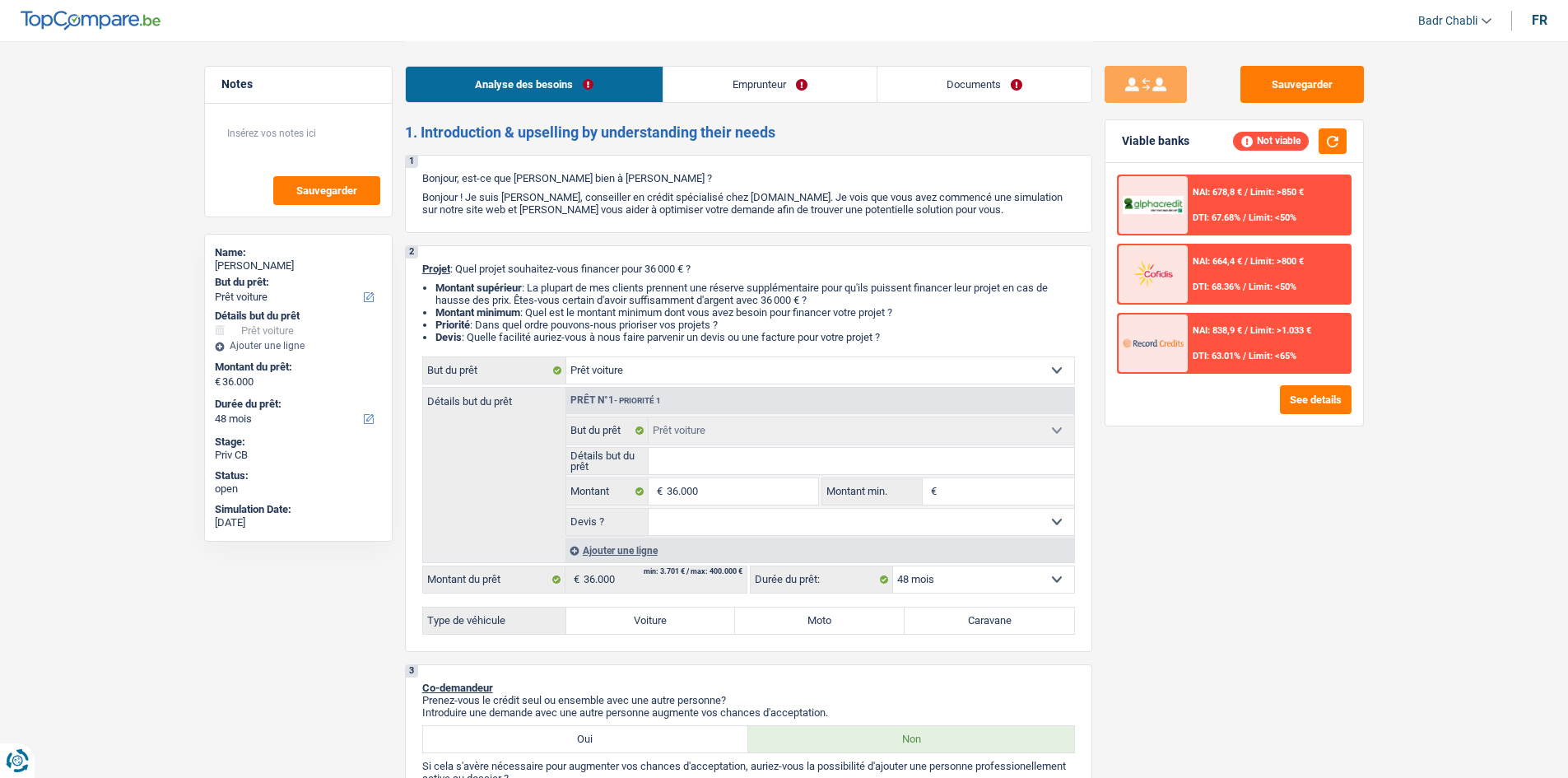
click at [1260, 348] on div "NAI: 838,9 € / Limit: >1.033 € DTI: 63.01% / Limit: <65%" at bounding box center [1269, 343] width 162 height 58
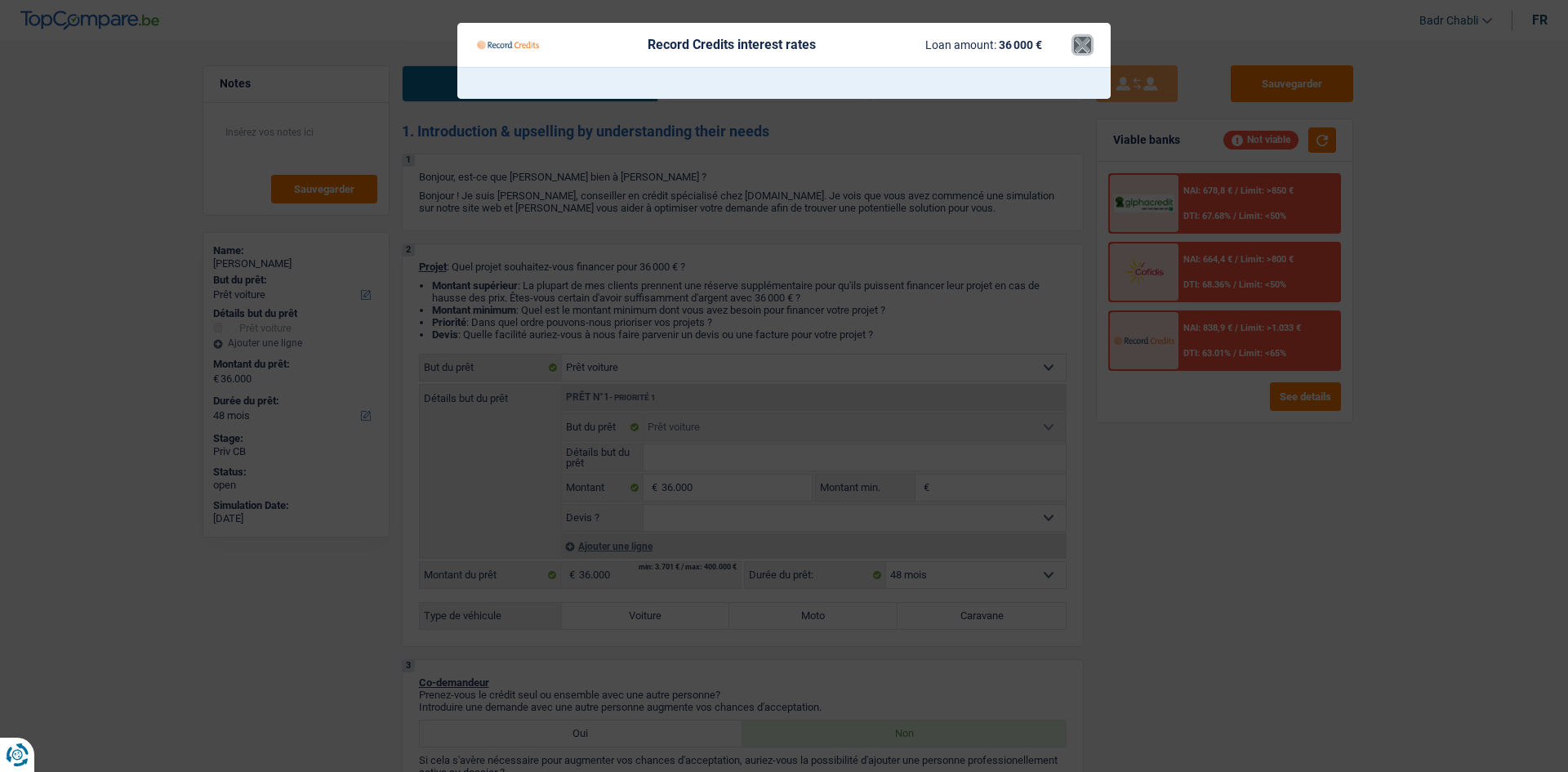
click at [1078, 43] on button "×" at bounding box center [1083, 45] width 17 height 16
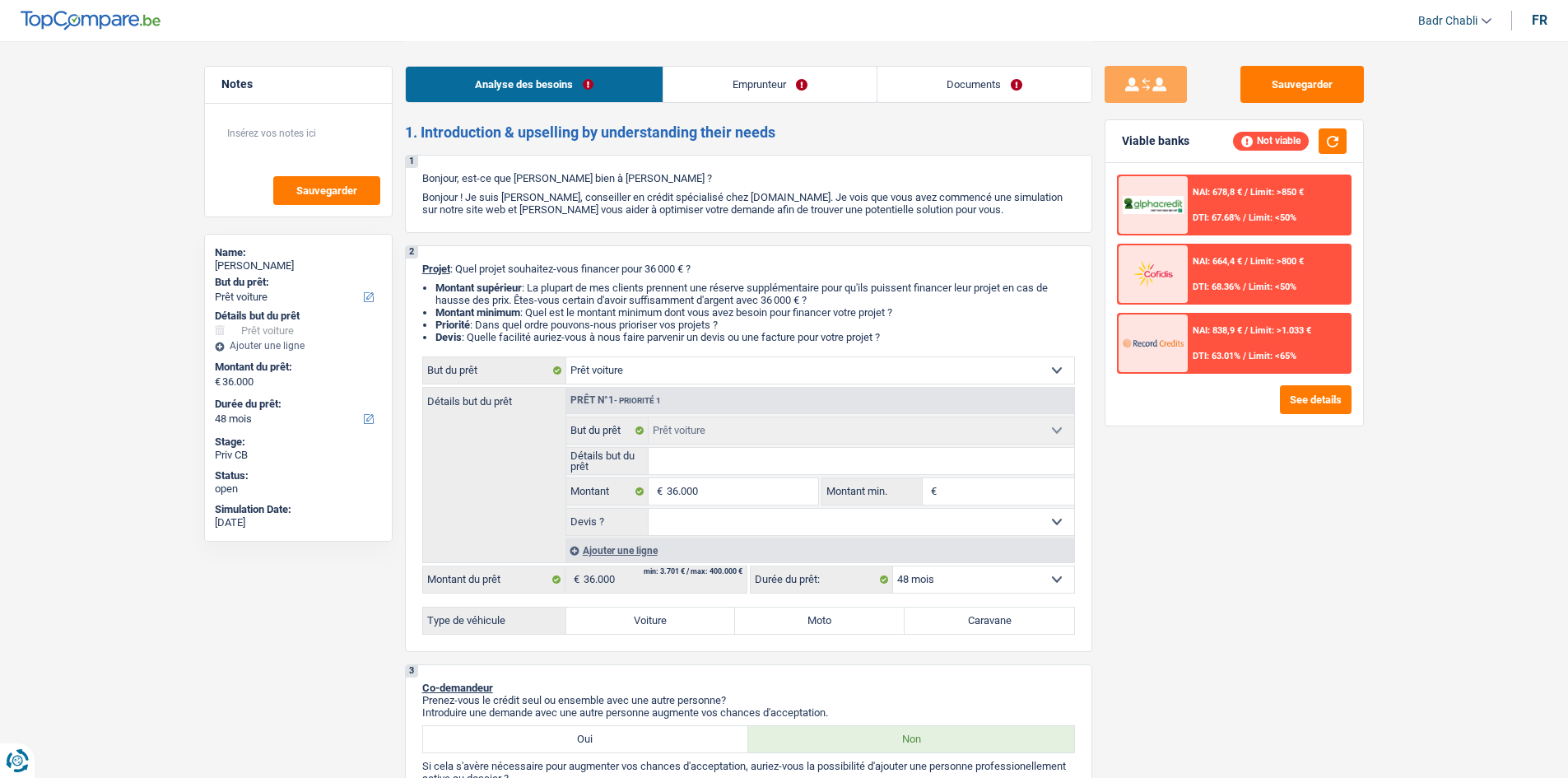
click at [949, 578] on select "12 mois 18 mois 24 mois 30 mois 36 mois 42 mois 48 mois 60 mois Sélectionner un…" at bounding box center [983, 580] width 181 height 27
select select "60"
click at [893, 567] on select "12 mois 18 mois 24 mois 30 mois 36 mois 42 mois 48 mois 60 mois Sélectionner un…" at bounding box center [983, 580] width 181 height 27
select select "60"
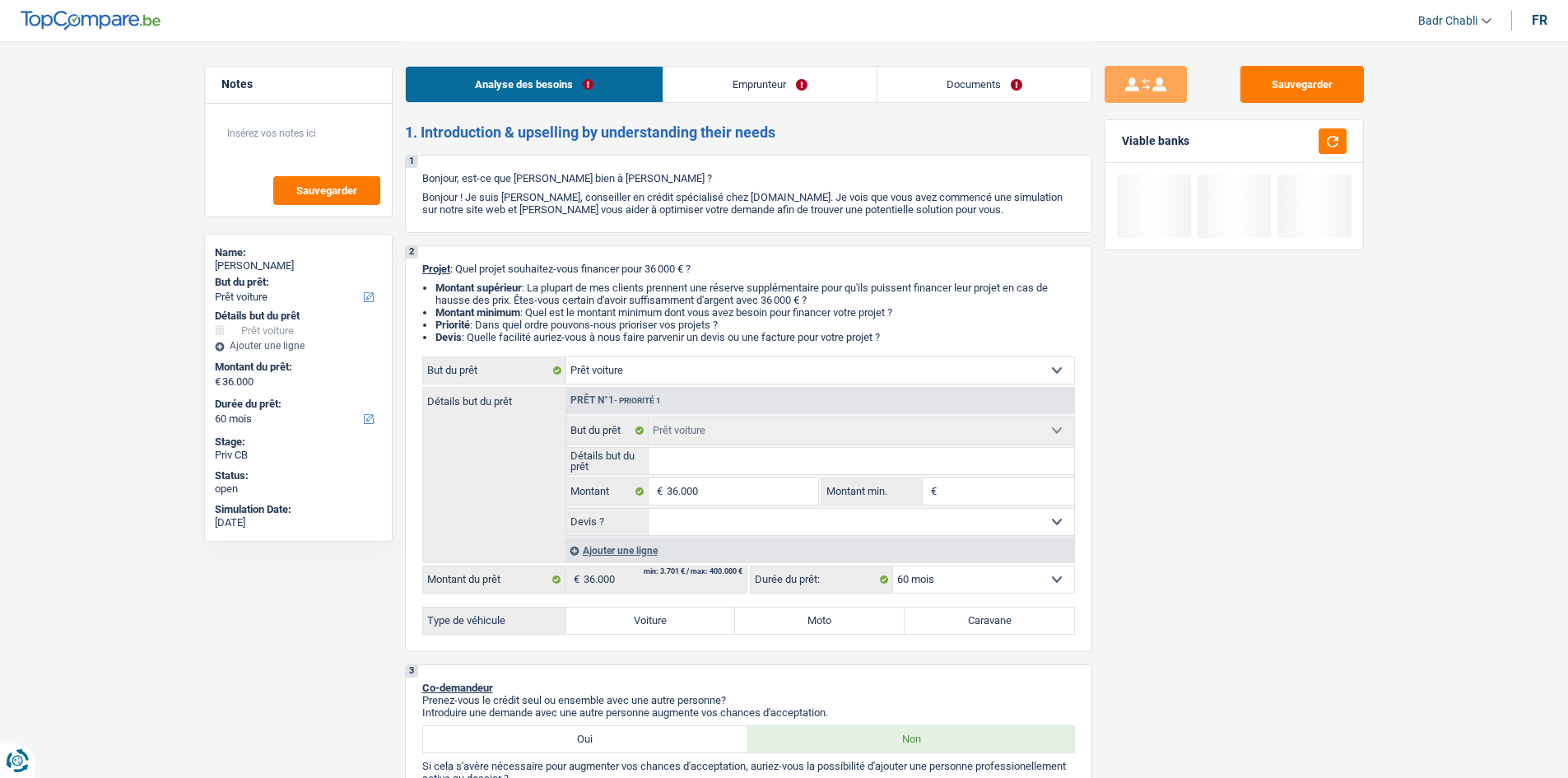
click at [698, 621] on label "Voiture" at bounding box center [651, 620] width 170 height 27
click at [698, 621] on input "Voiture" at bounding box center [651, 620] width 170 height 27
radio input "true"
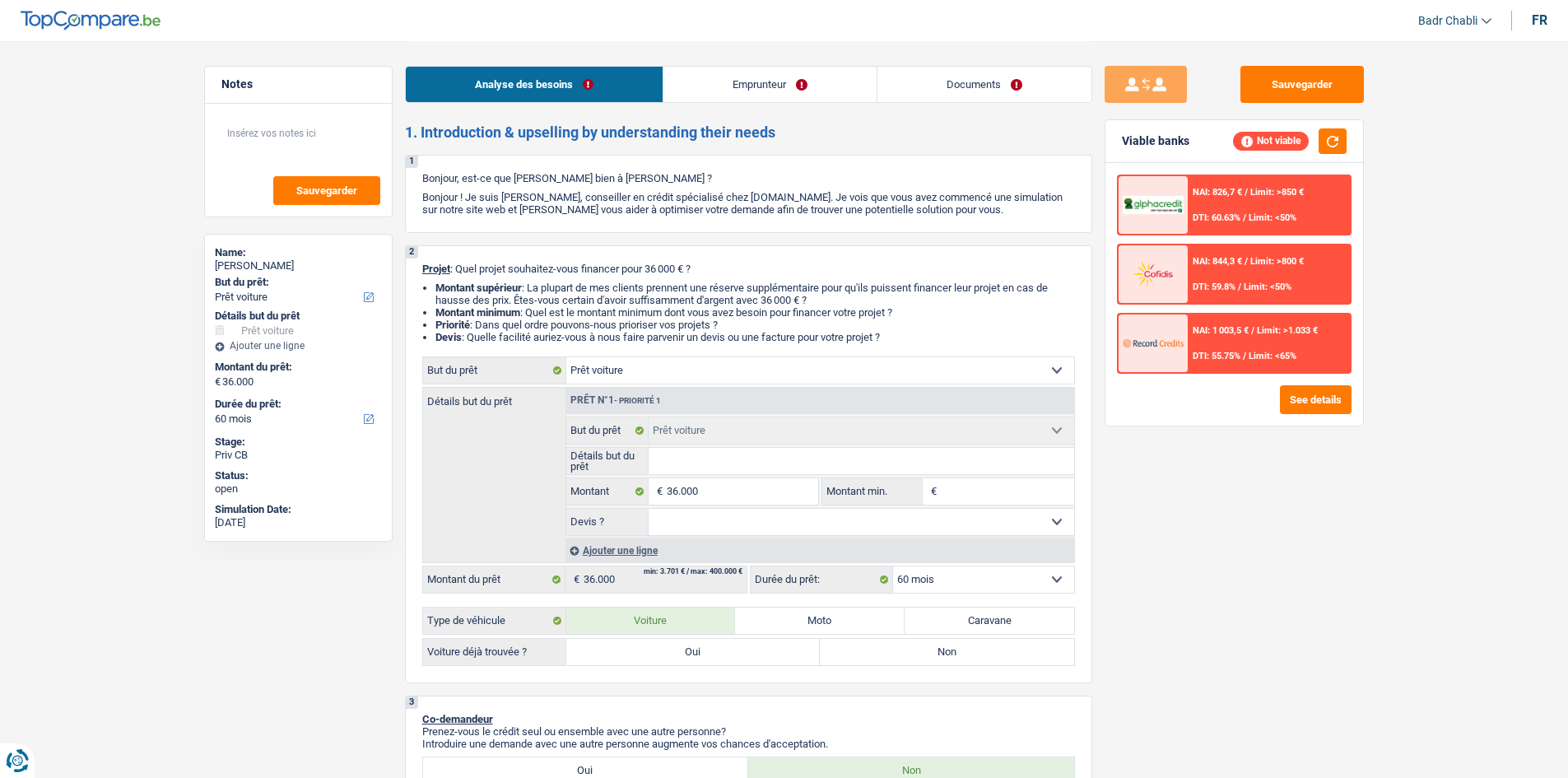
click at [1293, 338] on div "NAI: 1 003,5 € / Limit: >1.033 € DTI: 55.75% / Limit: <65%" at bounding box center [1269, 343] width 162 height 58
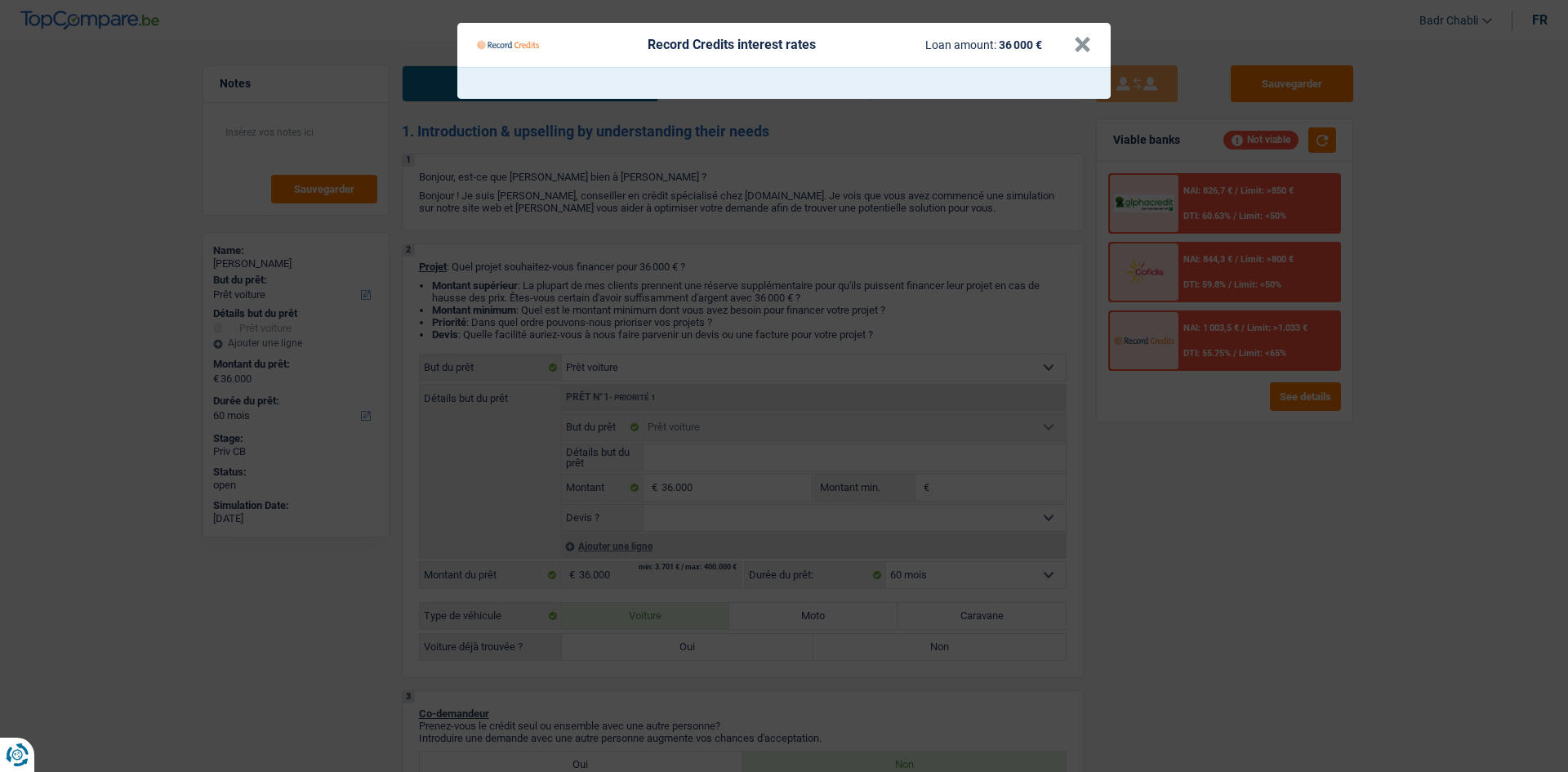
click at [1092, 56] on Credits___BV_modal_header_ "Record Credits interest rates Loan amount: 36 000 € ×" at bounding box center [784, 45] width 654 height 44
click at [1087, 49] on button "×" at bounding box center [1083, 45] width 17 height 16
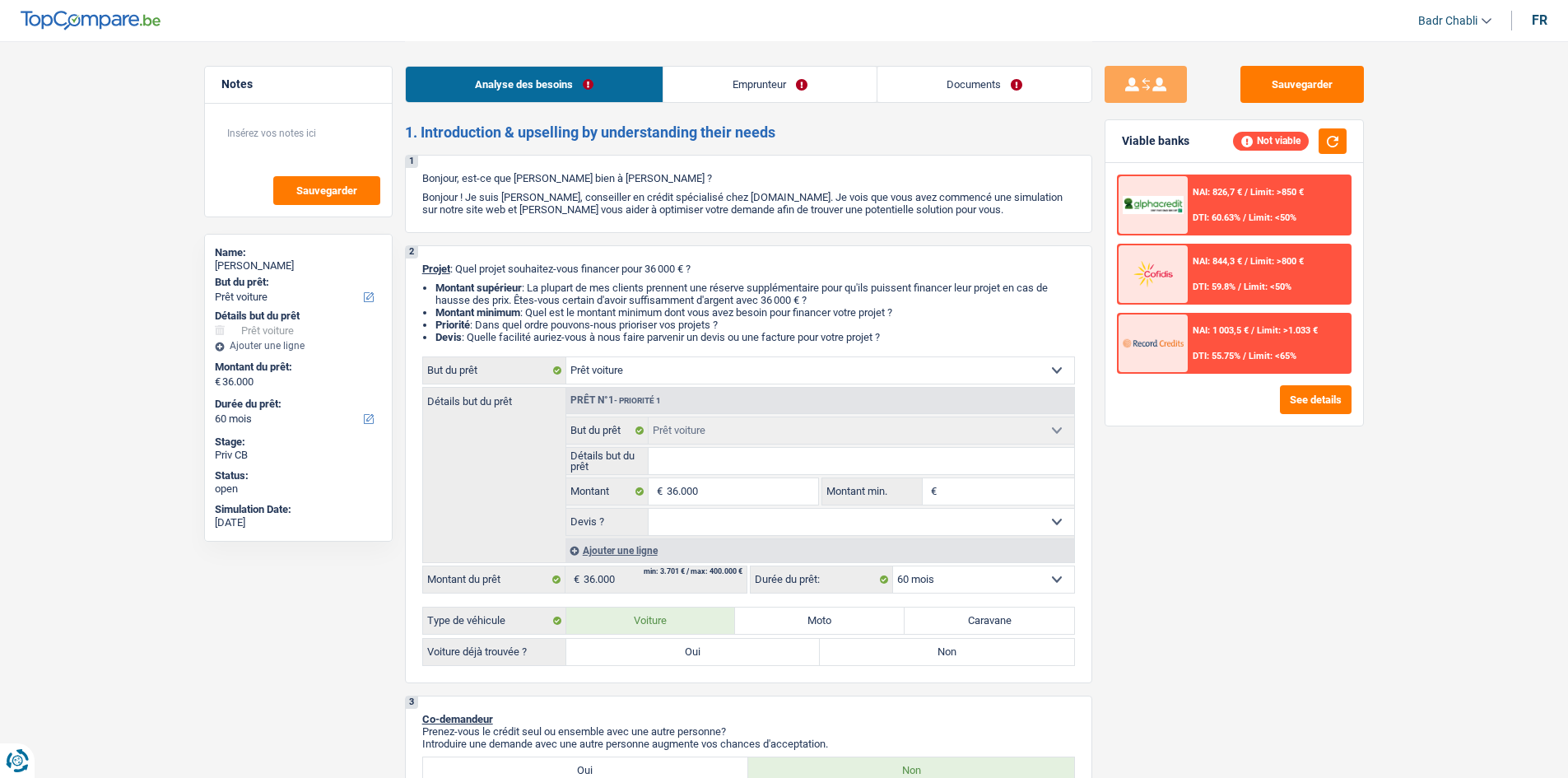
click at [731, 498] on input "36.000" at bounding box center [742, 491] width 150 height 27
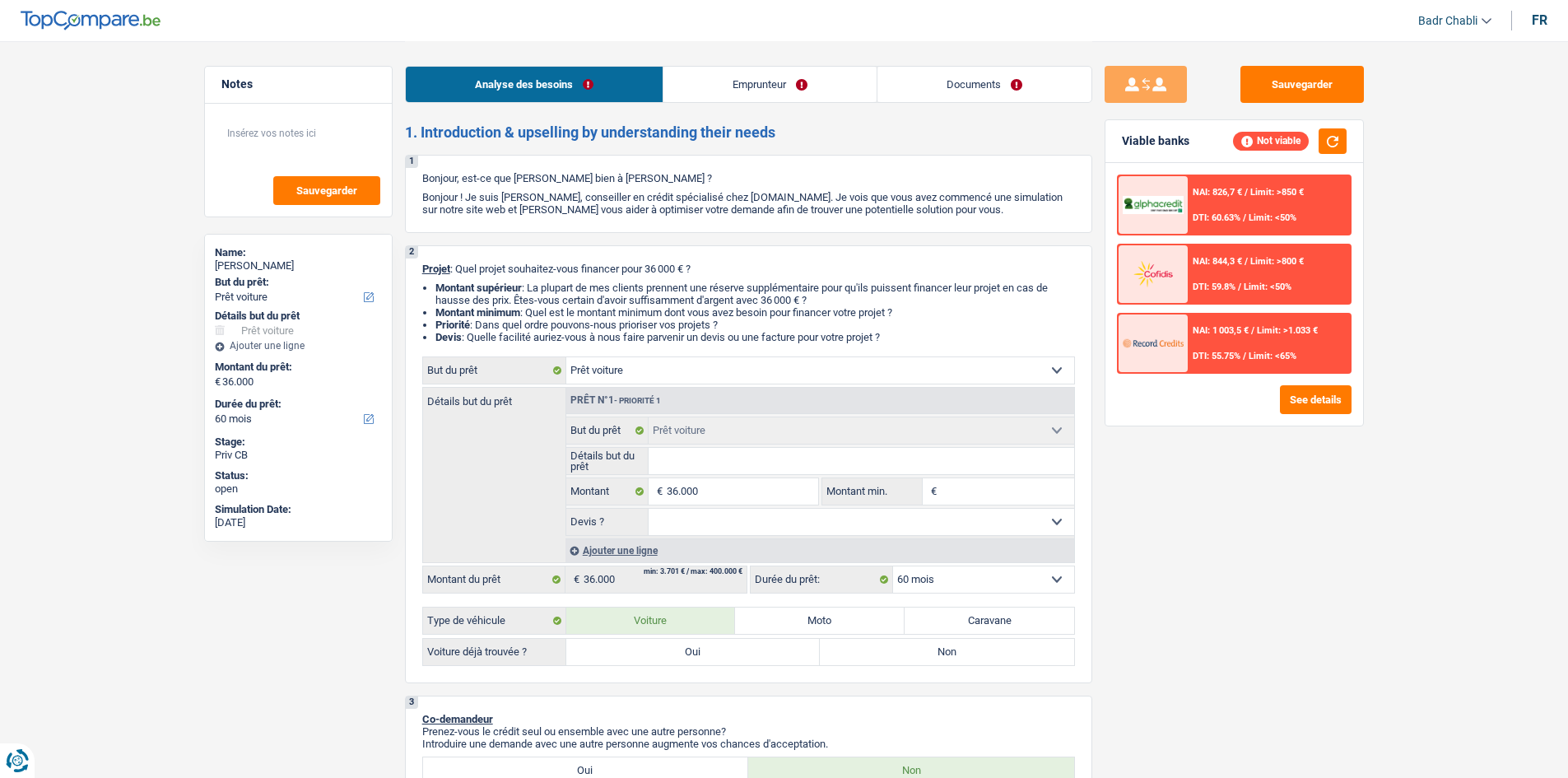
click at [1021, 498] on input "Montant min." at bounding box center [1007, 491] width 134 height 27
paste input "36.000"
type input "36.000"
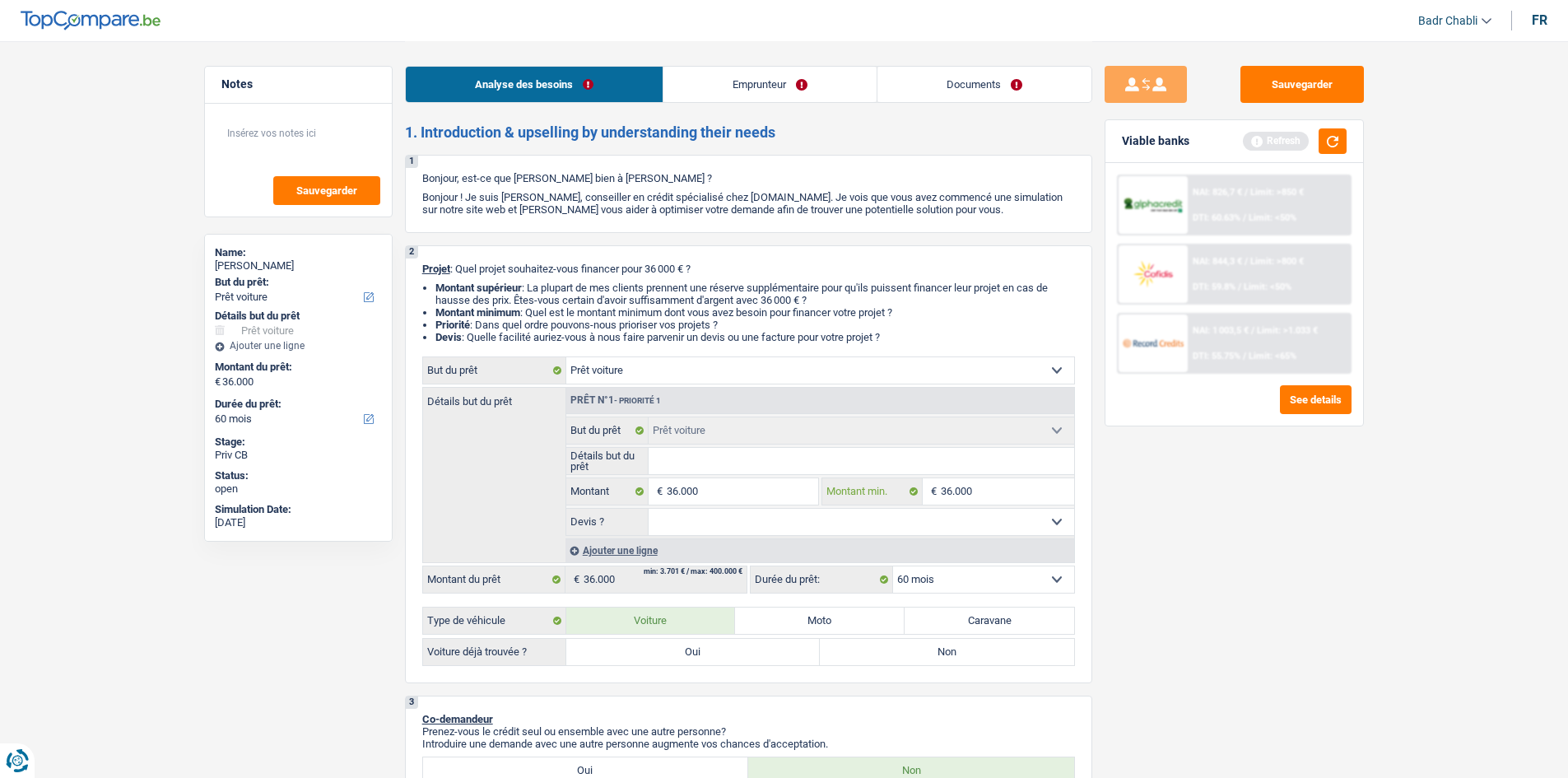
type input "36.000"
click at [947, 525] on select "Oui Non Non répondu Sélectionner une option" at bounding box center [861, 522] width 426 height 27
select select "false"
click at [649, 509] on select "Oui Non Non répondu Sélectionner une option" at bounding box center [861, 522] width 426 height 27
select select "false"
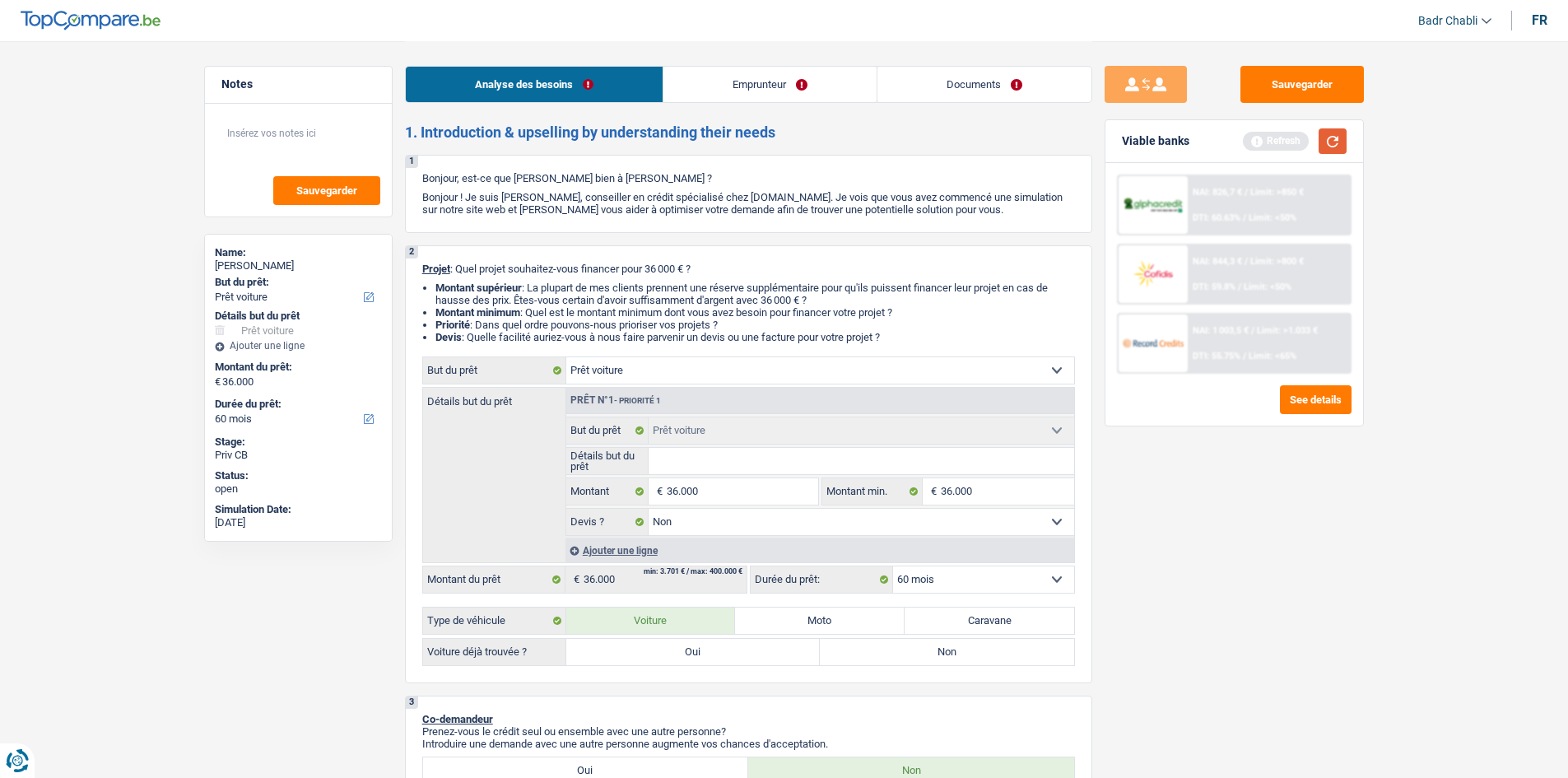
drag, startPoint x: 1339, startPoint y: 155, endPoint x: 1337, endPoint y: 144, distance: 11.2
click at [1338, 152] on div "Viable banks Refresh" at bounding box center [1235, 141] width 258 height 42
click at [1337, 144] on button "button" at bounding box center [1332, 141] width 28 height 26
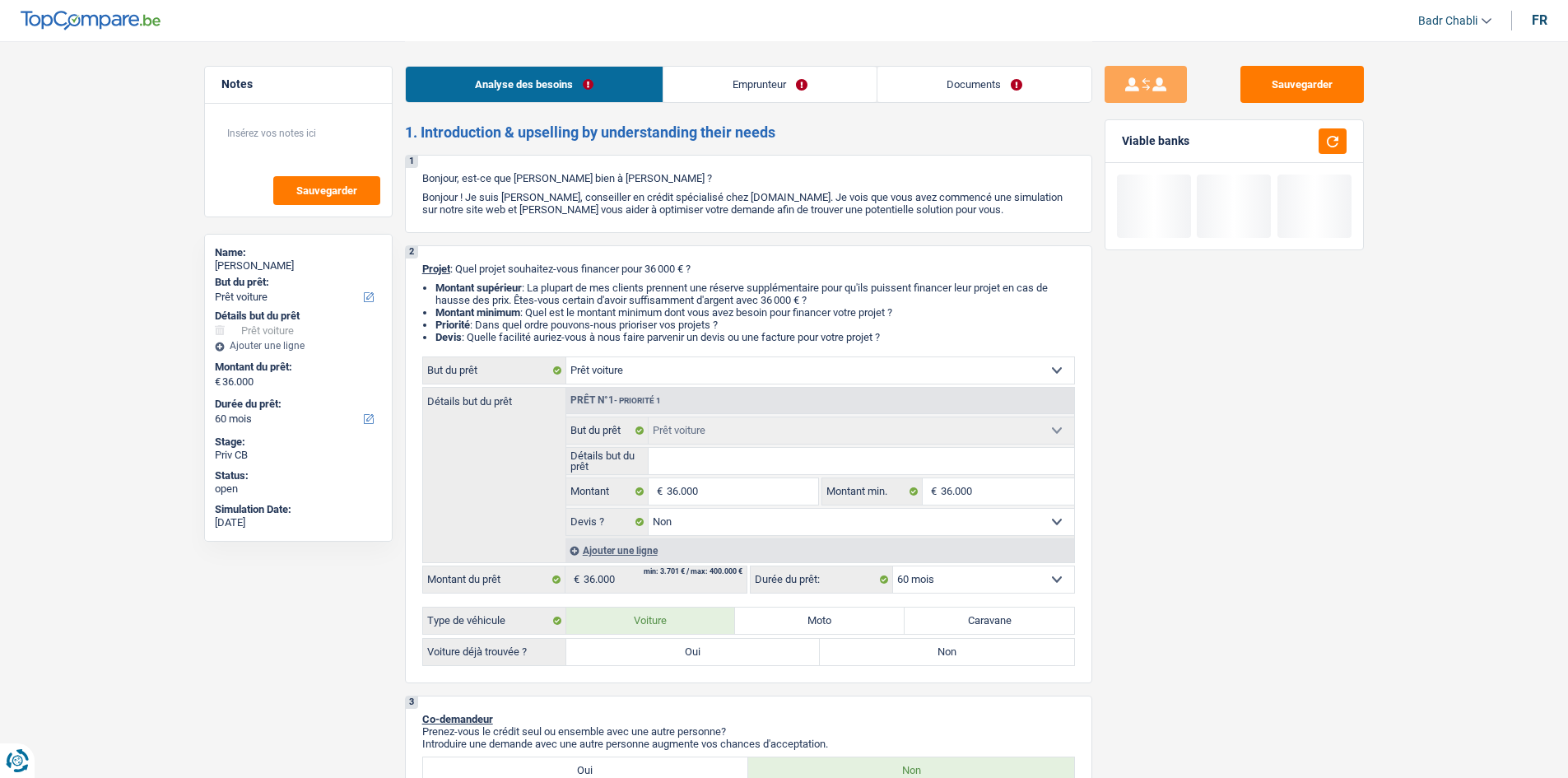
click at [769, 97] on link "Emprunteur" at bounding box center [769, 84] width 213 height 35
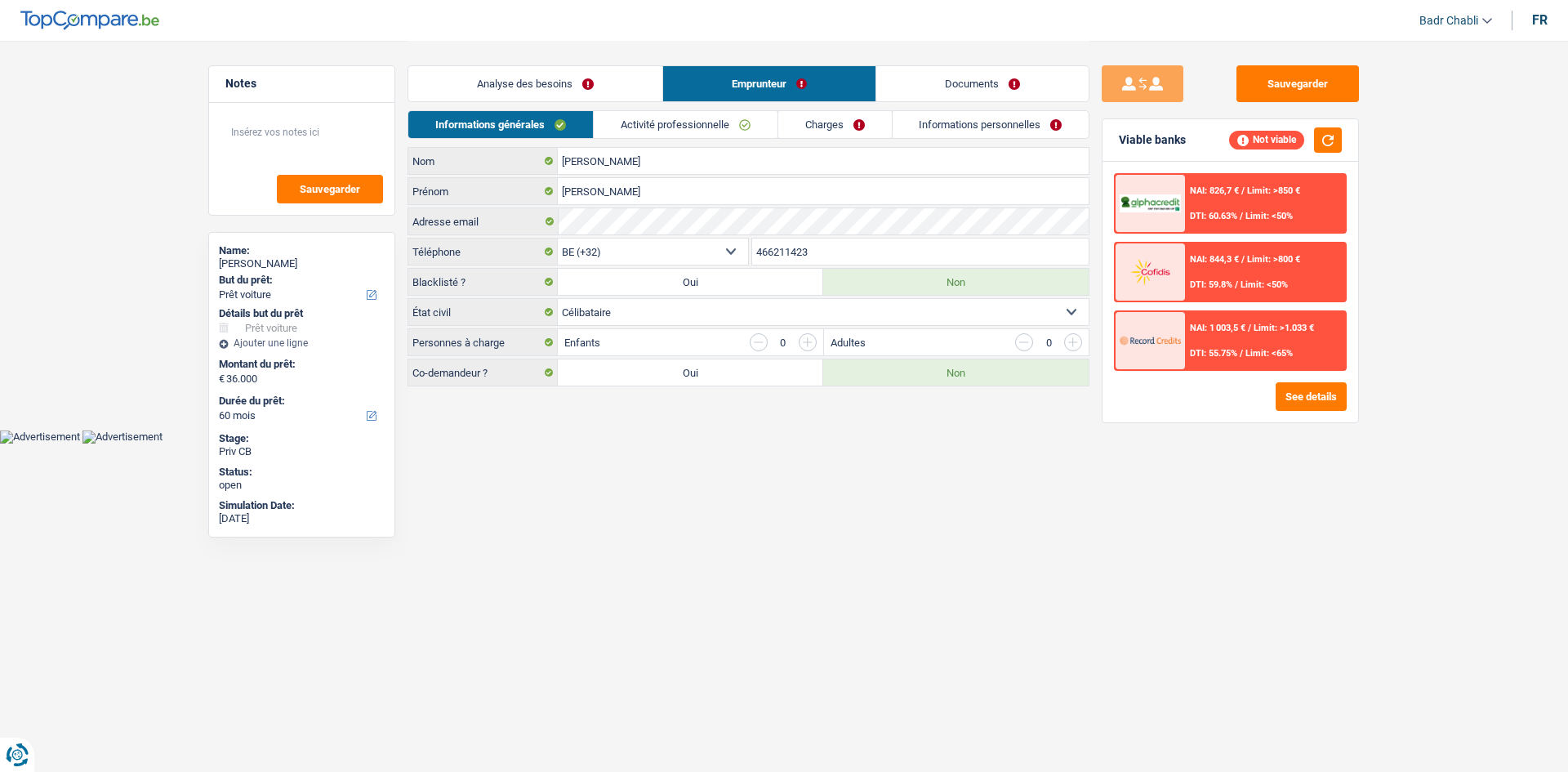
click at [741, 129] on link "Activité professionnelle" at bounding box center [685, 123] width 184 height 27
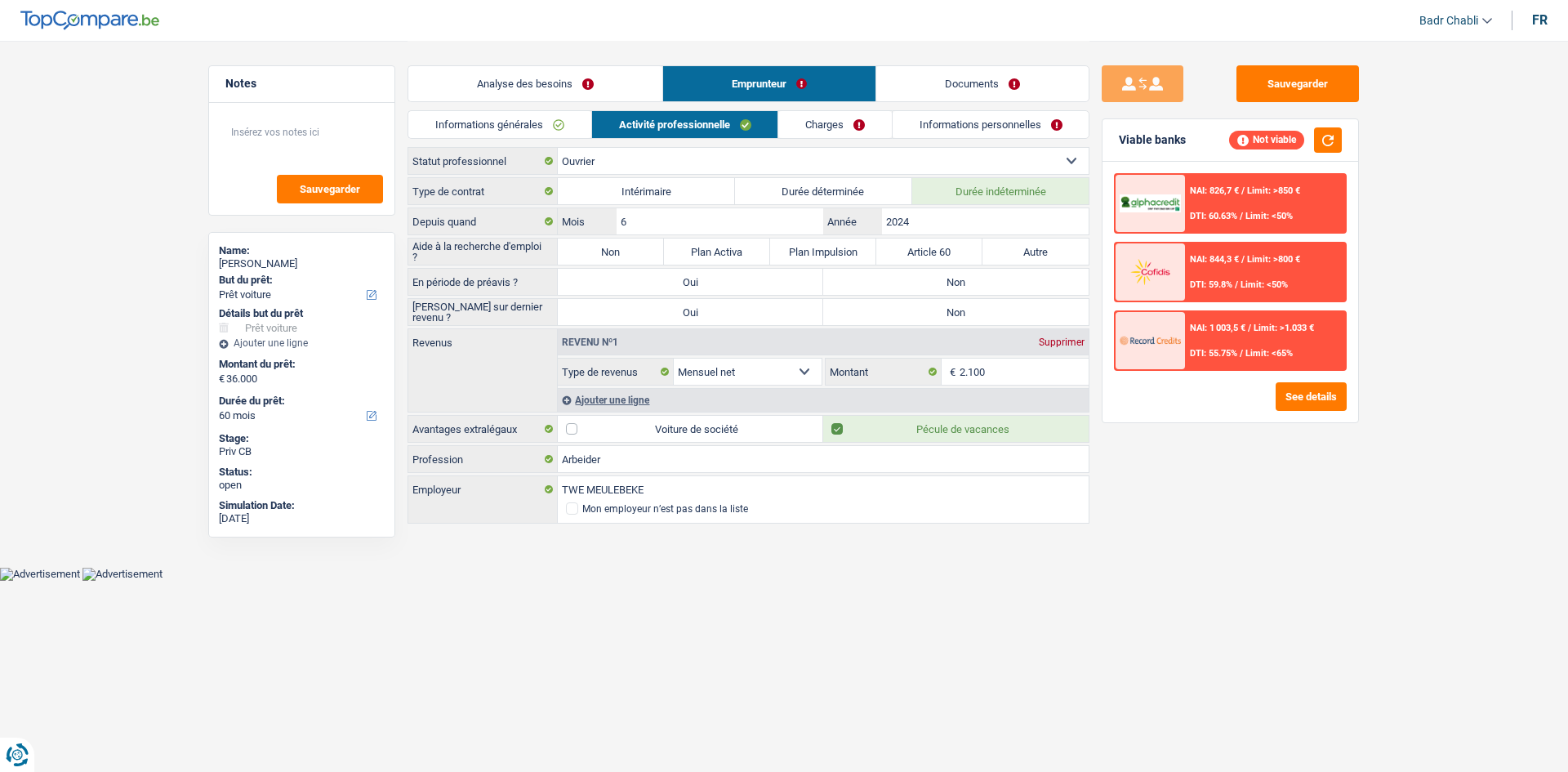
click at [861, 117] on link "Charges" at bounding box center [835, 123] width 113 height 27
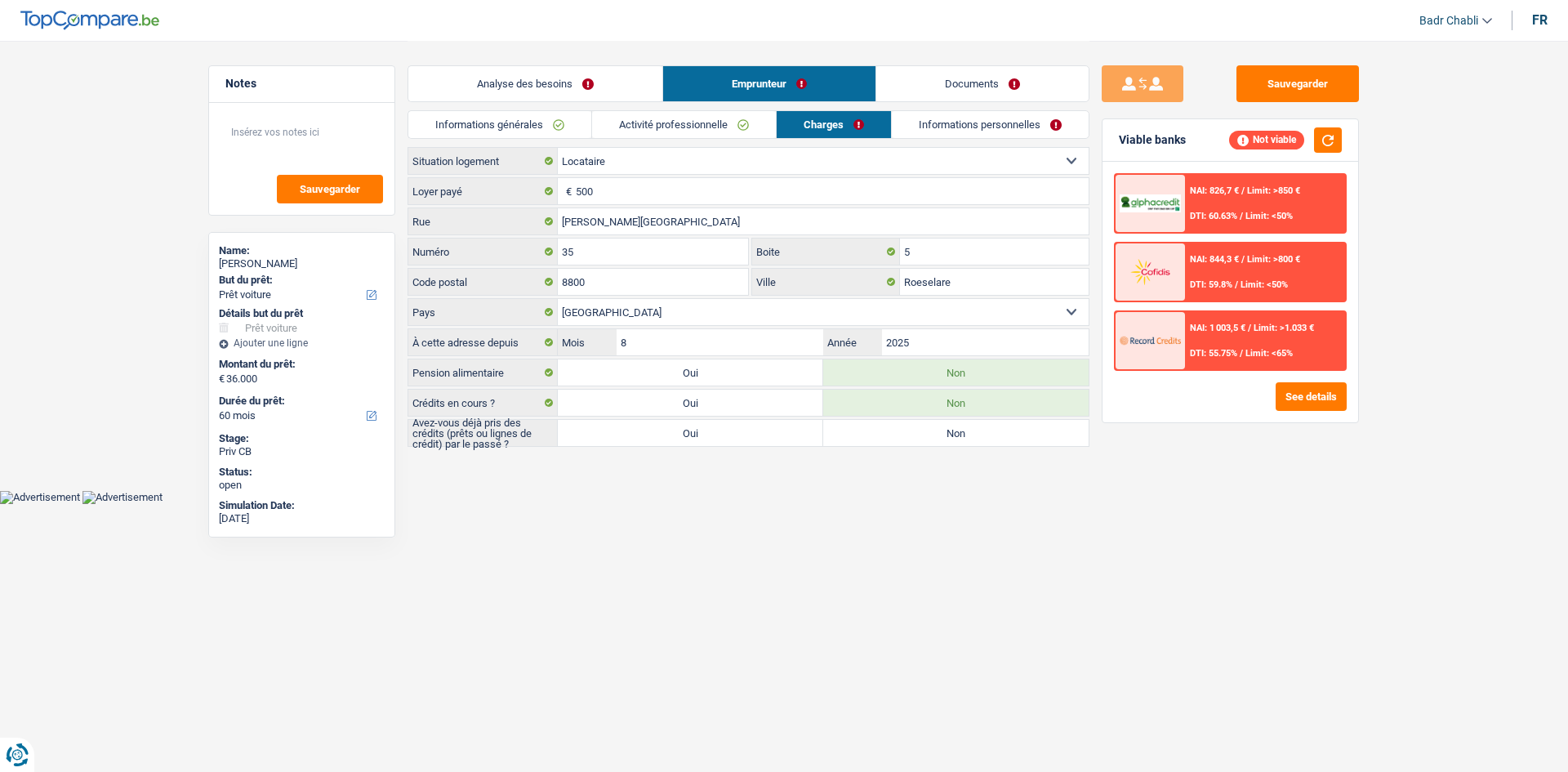
click at [721, 124] on link "Activité professionnelle" at bounding box center [684, 123] width 184 height 27
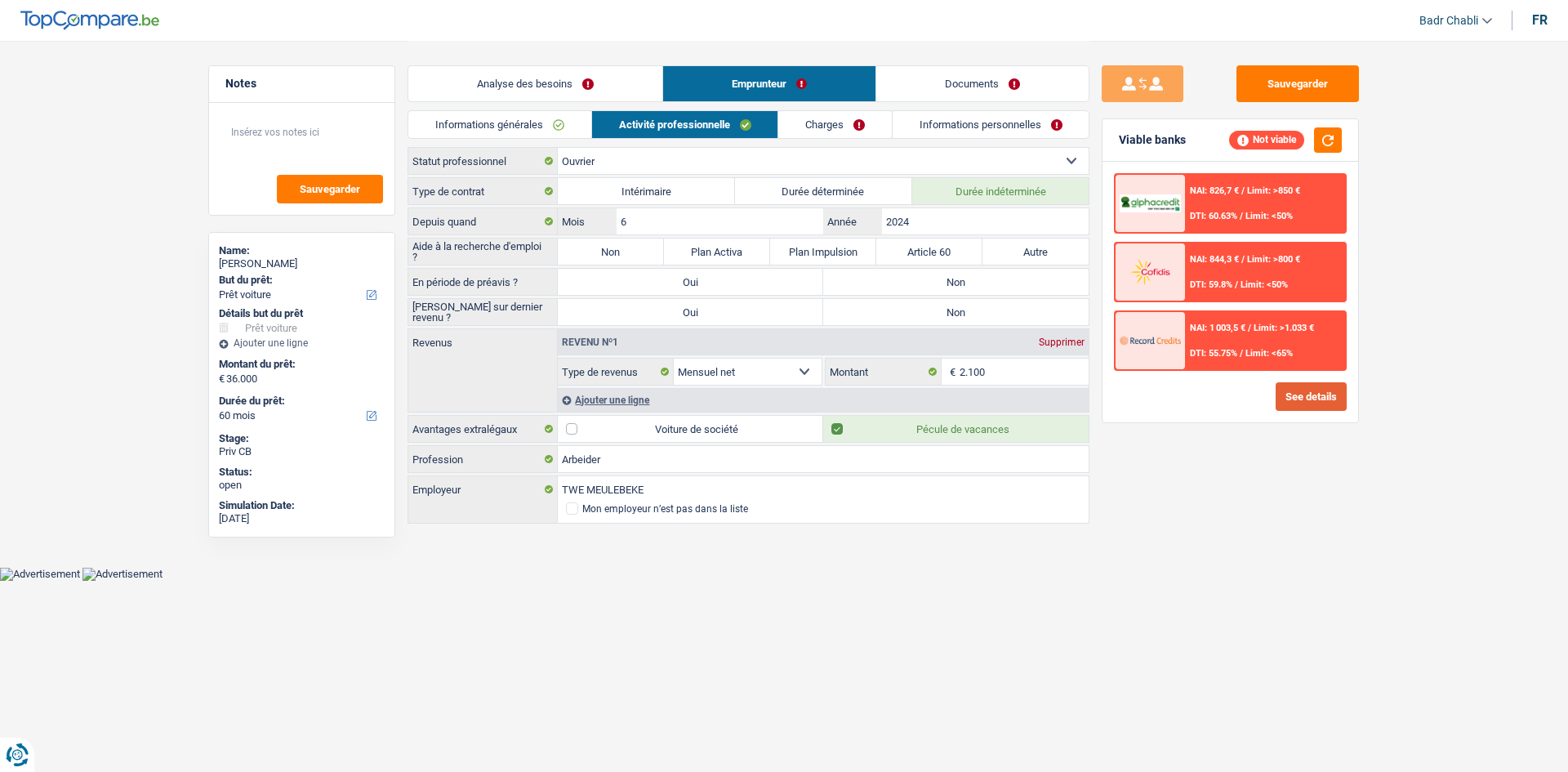
click at [1296, 394] on button "See details" at bounding box center [1311, 396] width 71 height 28
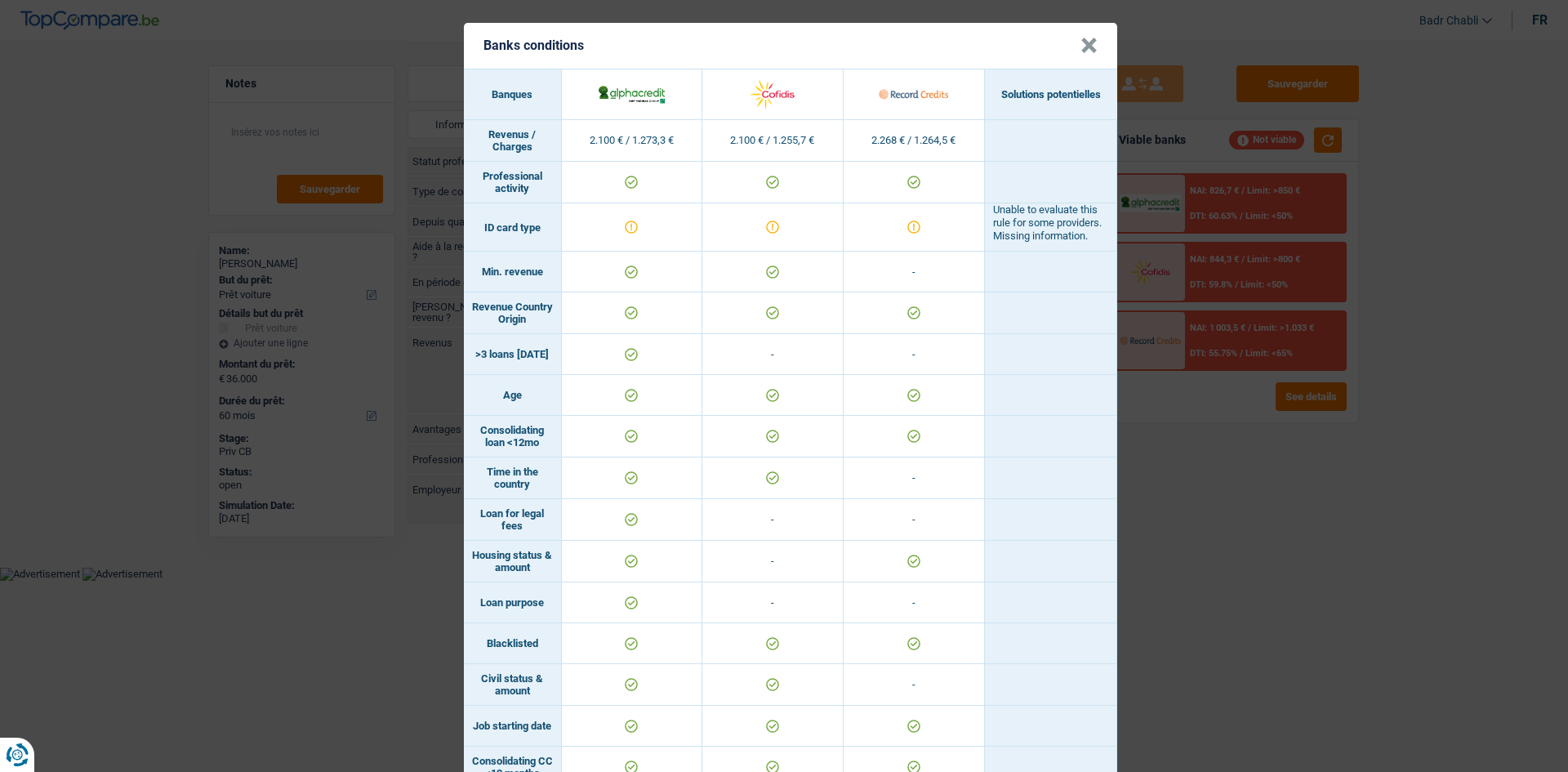
click at [1081, 49] on button "×" at bounding box center [1089, 46] width 17 height 16
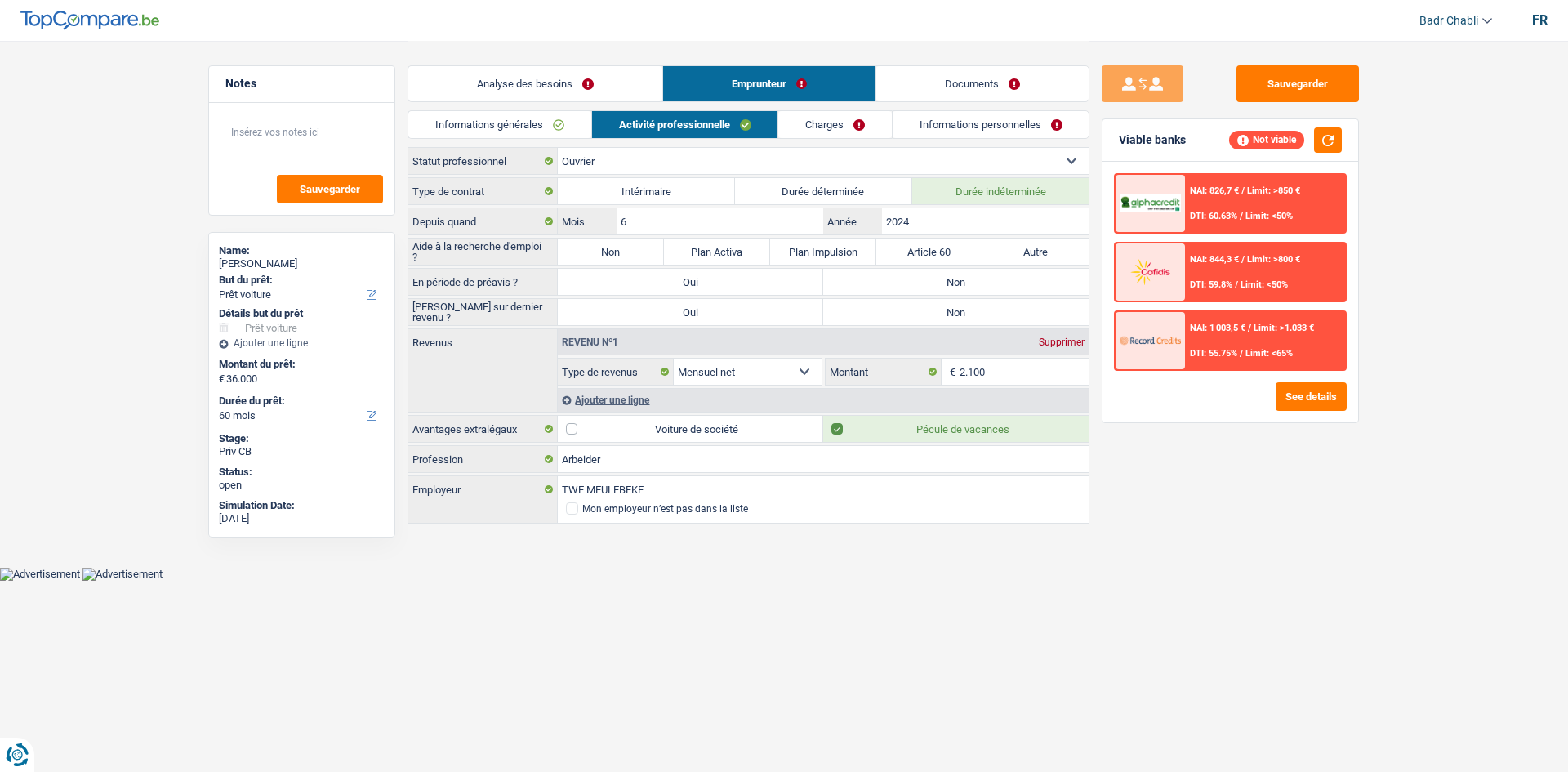
click at [593, 249] on label "Non" at bounding box center [611, 252] width 106 height 27
click at [593, 249] on input "Non" at bounding box center [611, 252] width 106 height 27
radio input "true"
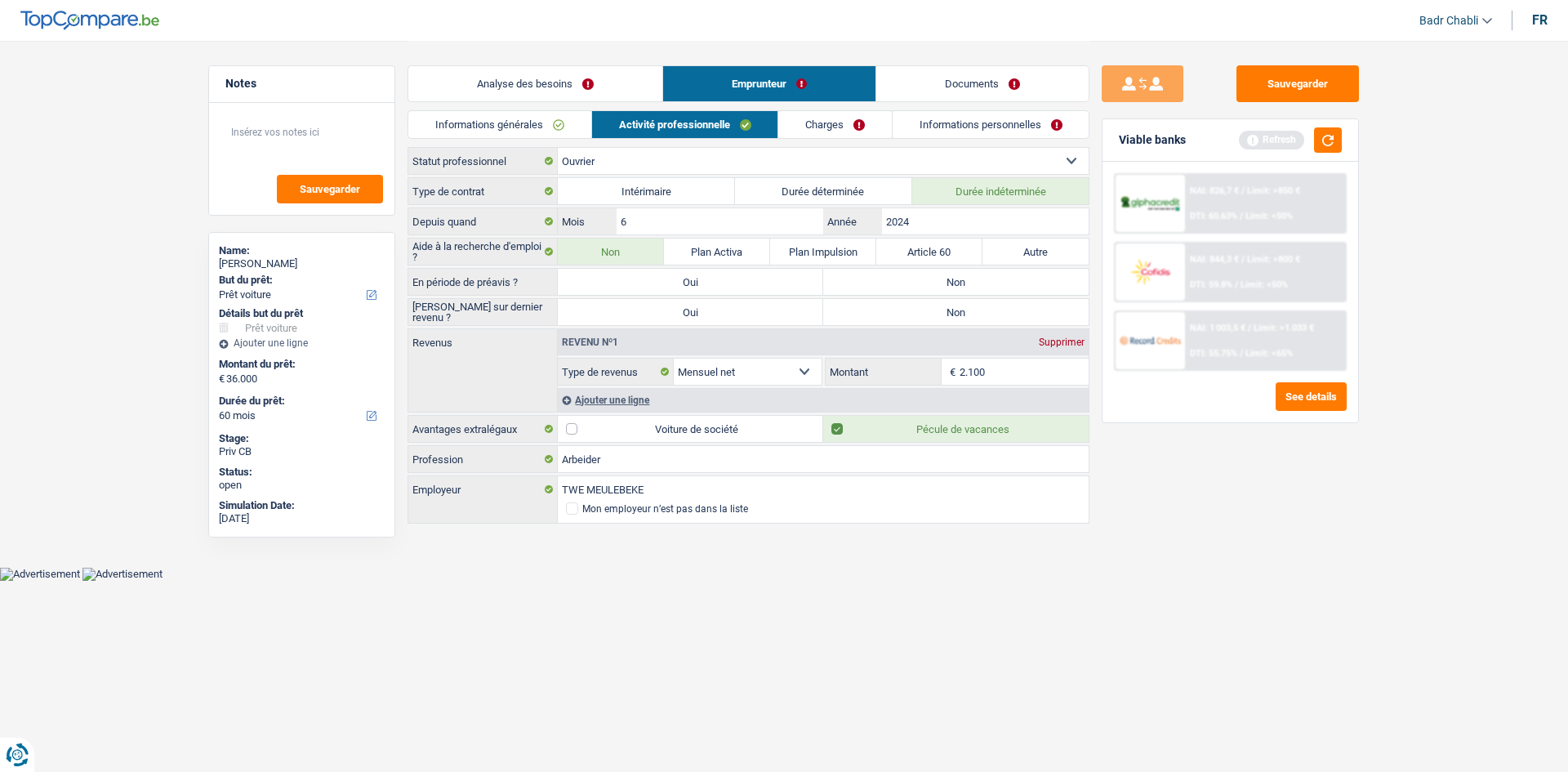
click at [900, 287] on label "Non" at bounding box center [955, 282] width 265 height 27
click at [900, 287] on input "Non" at bounding box center [955, 282] width 265 height 27
radio input "true"
click at [912, 312] on label "Non" at bounding box center [955, 312] width 265 height 27
click at [912, 312] on input "Non" at bounding box center [955, 312] width 265 height 27
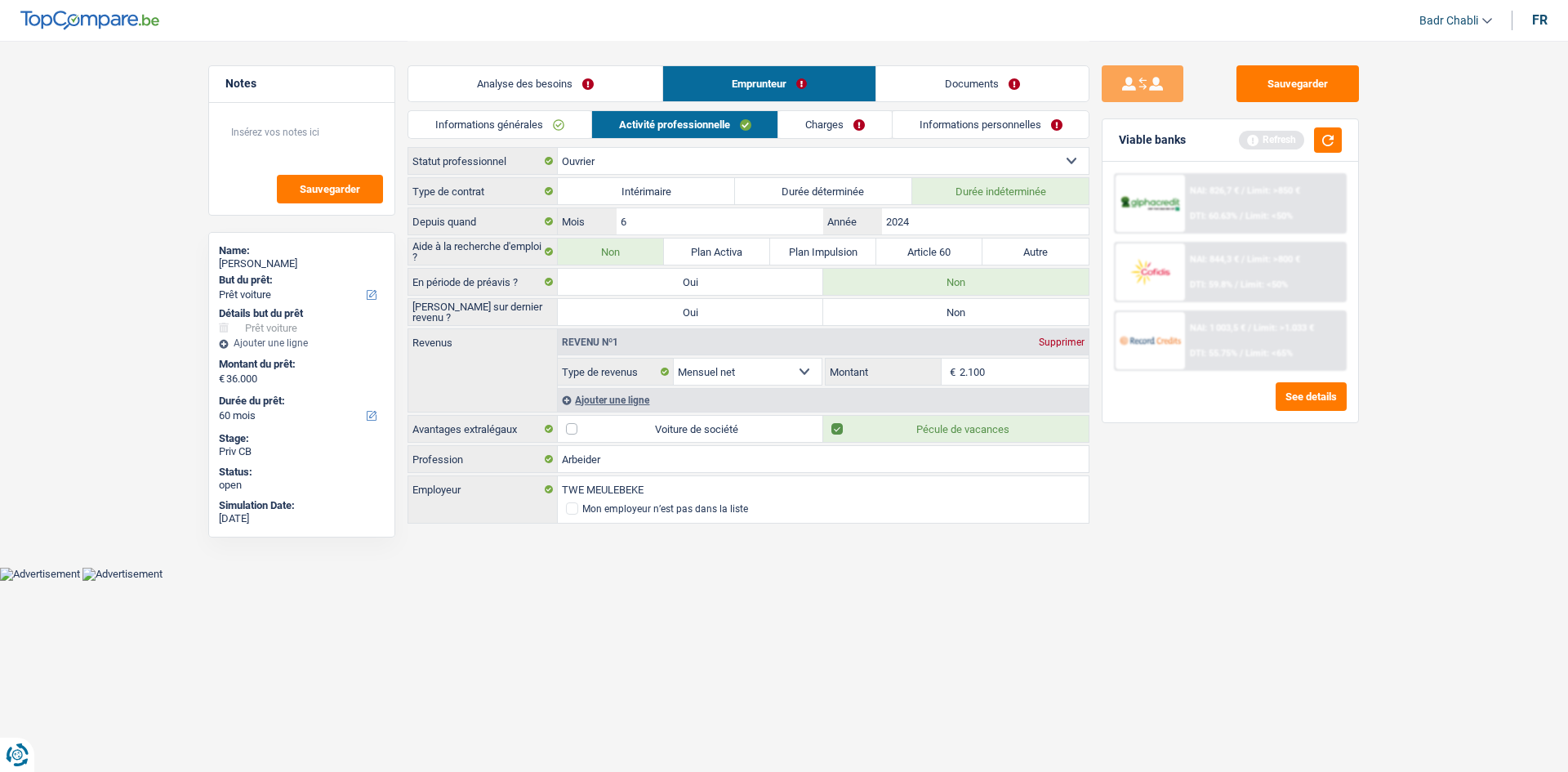
radio input "true"
click at [549, 91] on link "Analyse des besoins" at bounding box center [536, 83] width 254 height 35
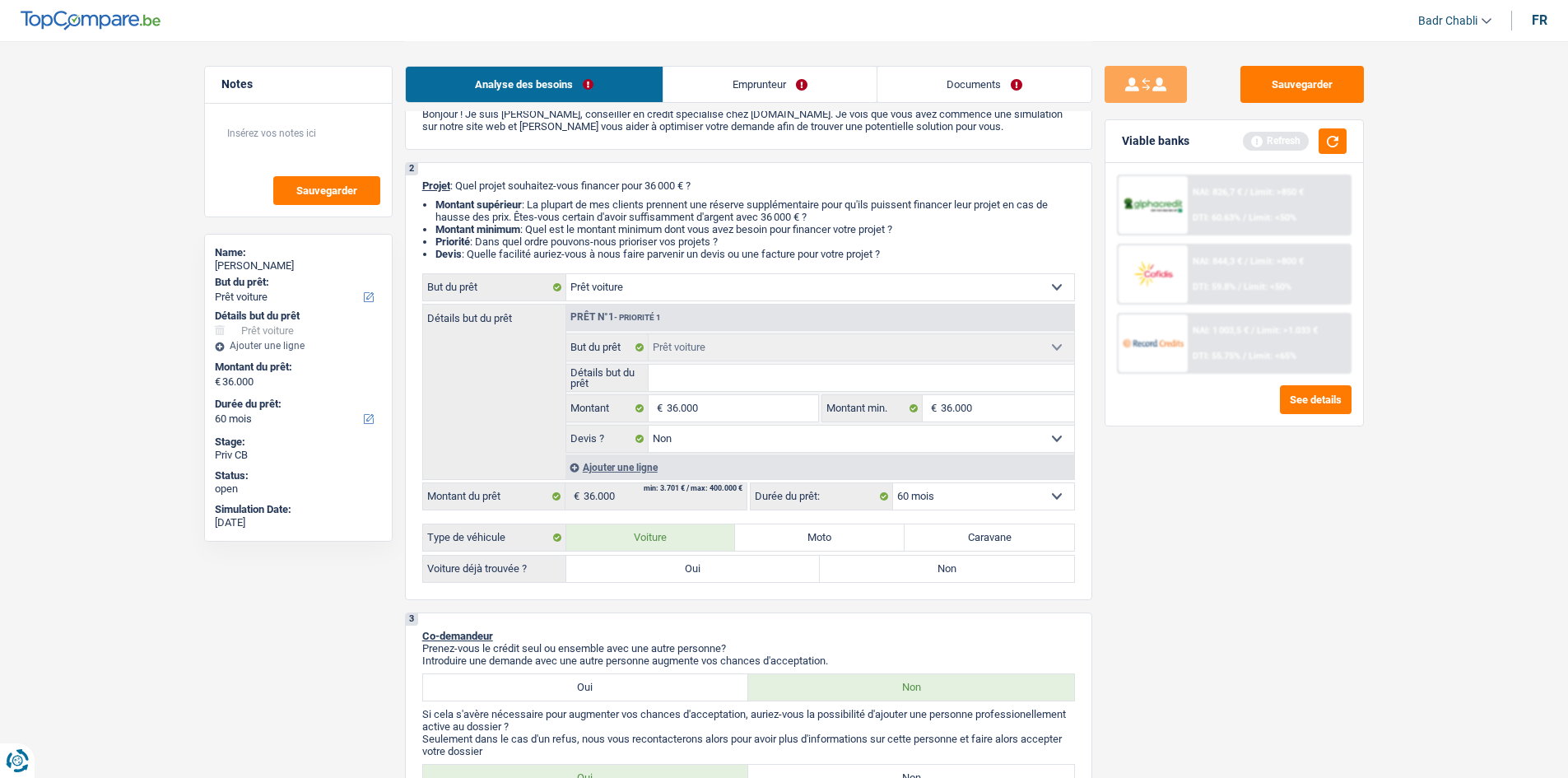
scroll to position [82, 0]
click at [671, 570] on label "Oui" at bounding box center [694, 570] width 254 height 27
click at [671, 570] on input "Oui" at bounding box center [694, 570] width 254 height 27
radio input "true"
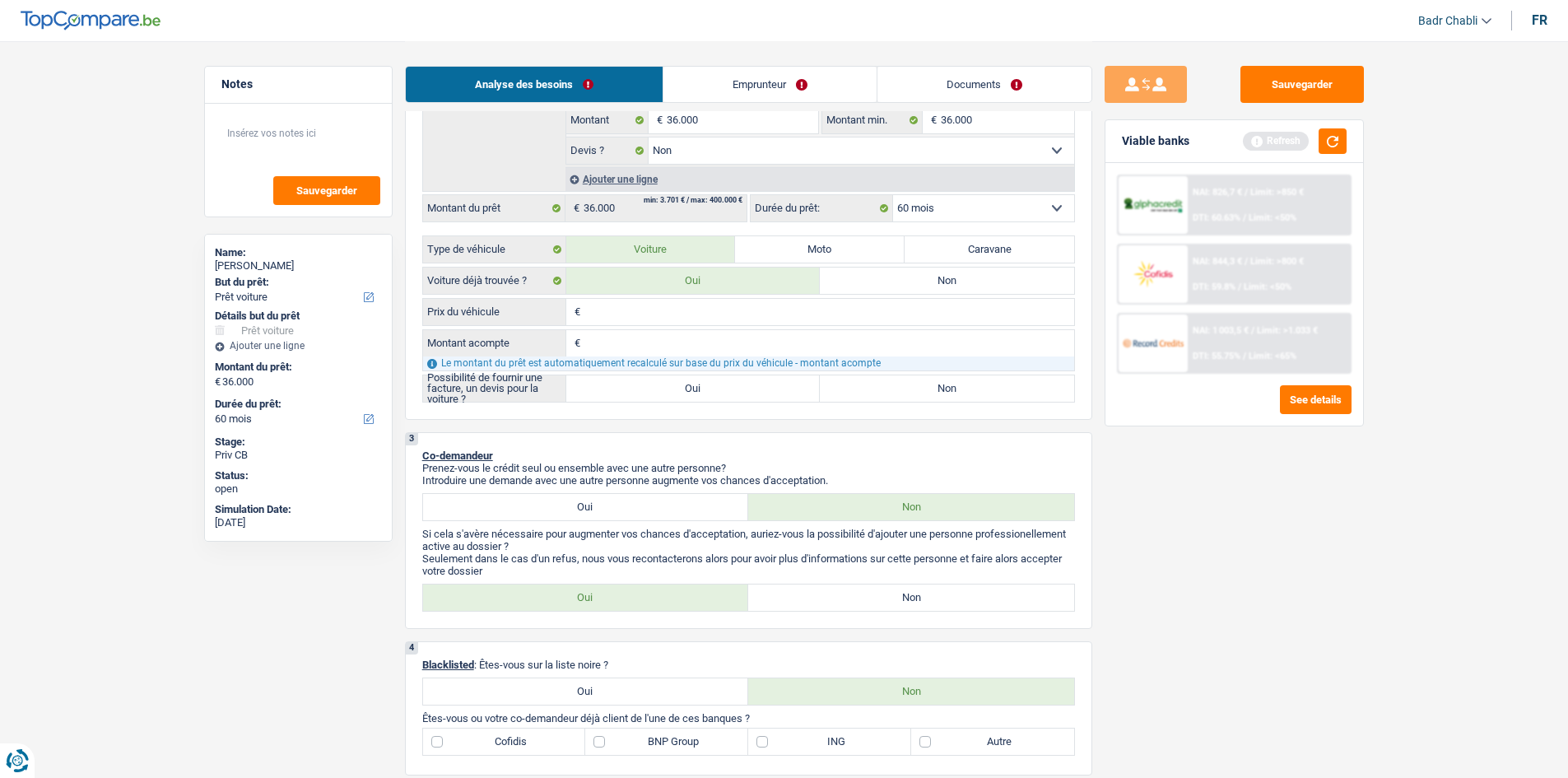
scroll to position [412, 0]
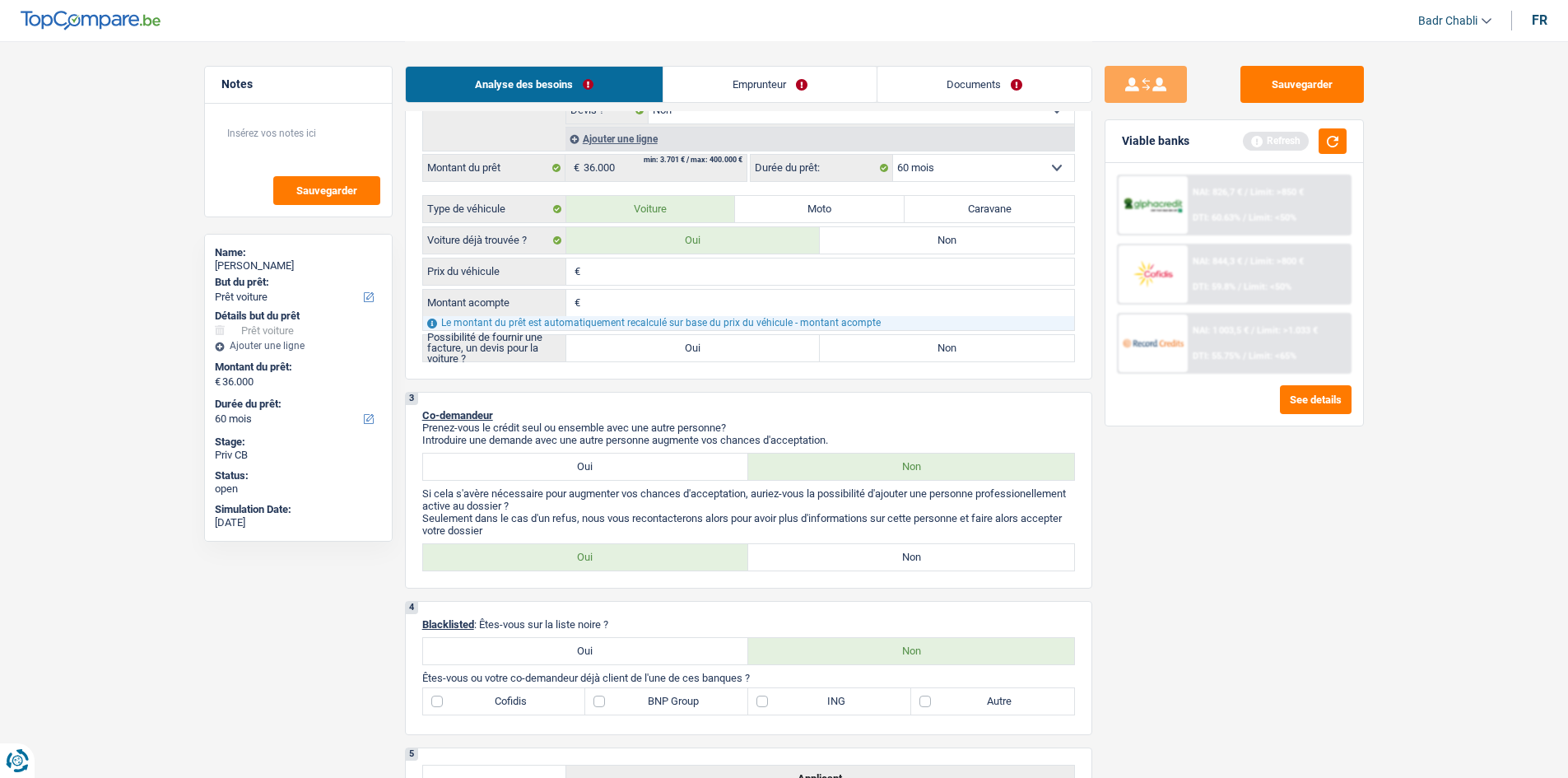
click at [702, 354] on label "Oui" at bounding box center [694, 348] width 254 height 27
click at [702, 354] on input "Oui" at bounding box center [694, 348] width 254 height 27
radio input "true"
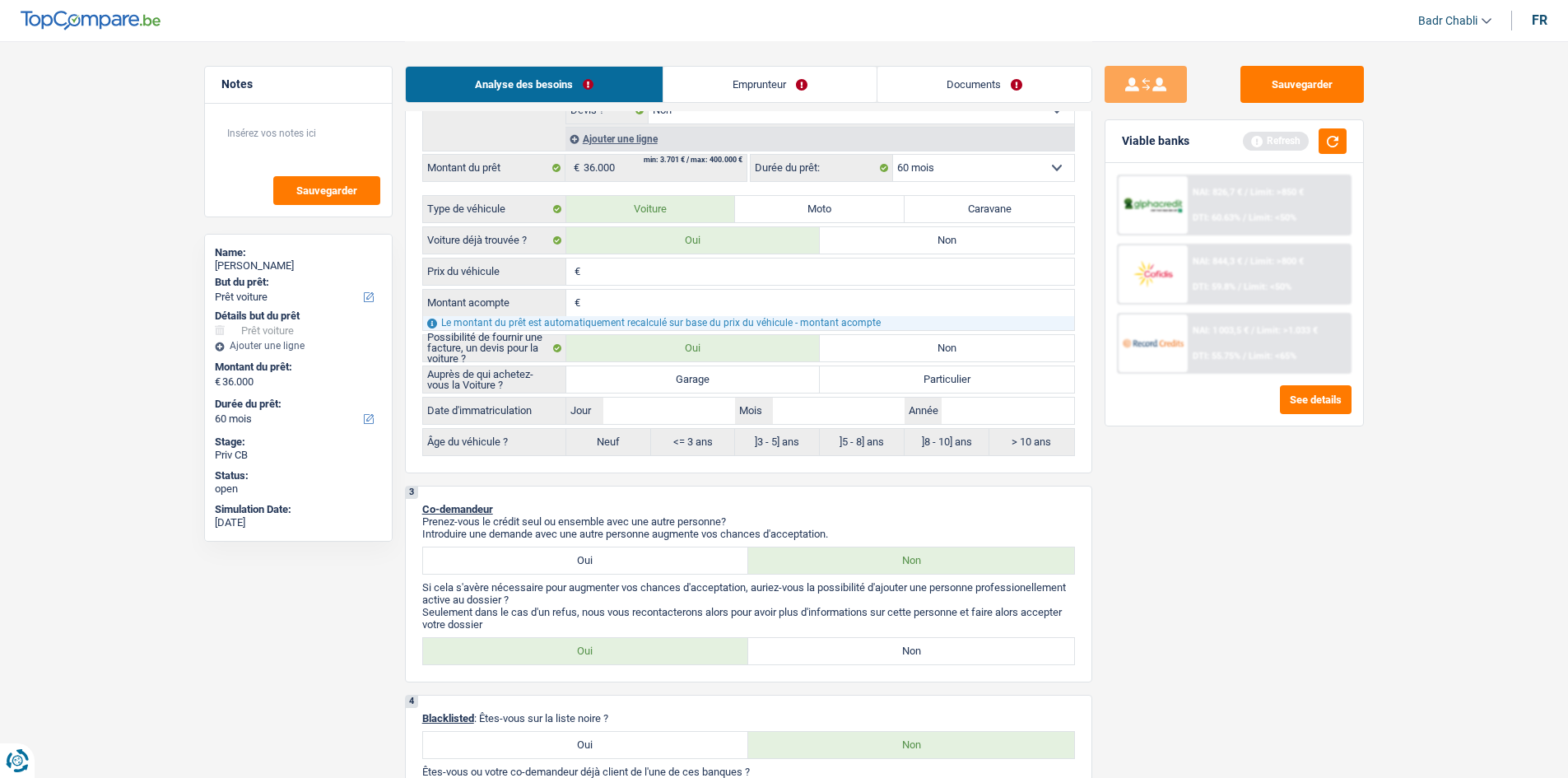
click at [703, 370] on label "Garage" at bounding box center [694, 380] width 254 height 27
click at [703, 370] on input "Garage" at bounding box center [694, 380] width 254 height 27
radio input "true"
click at [675, 407] on input "Jour" at bounding box center [669, 410] width 132 height 27
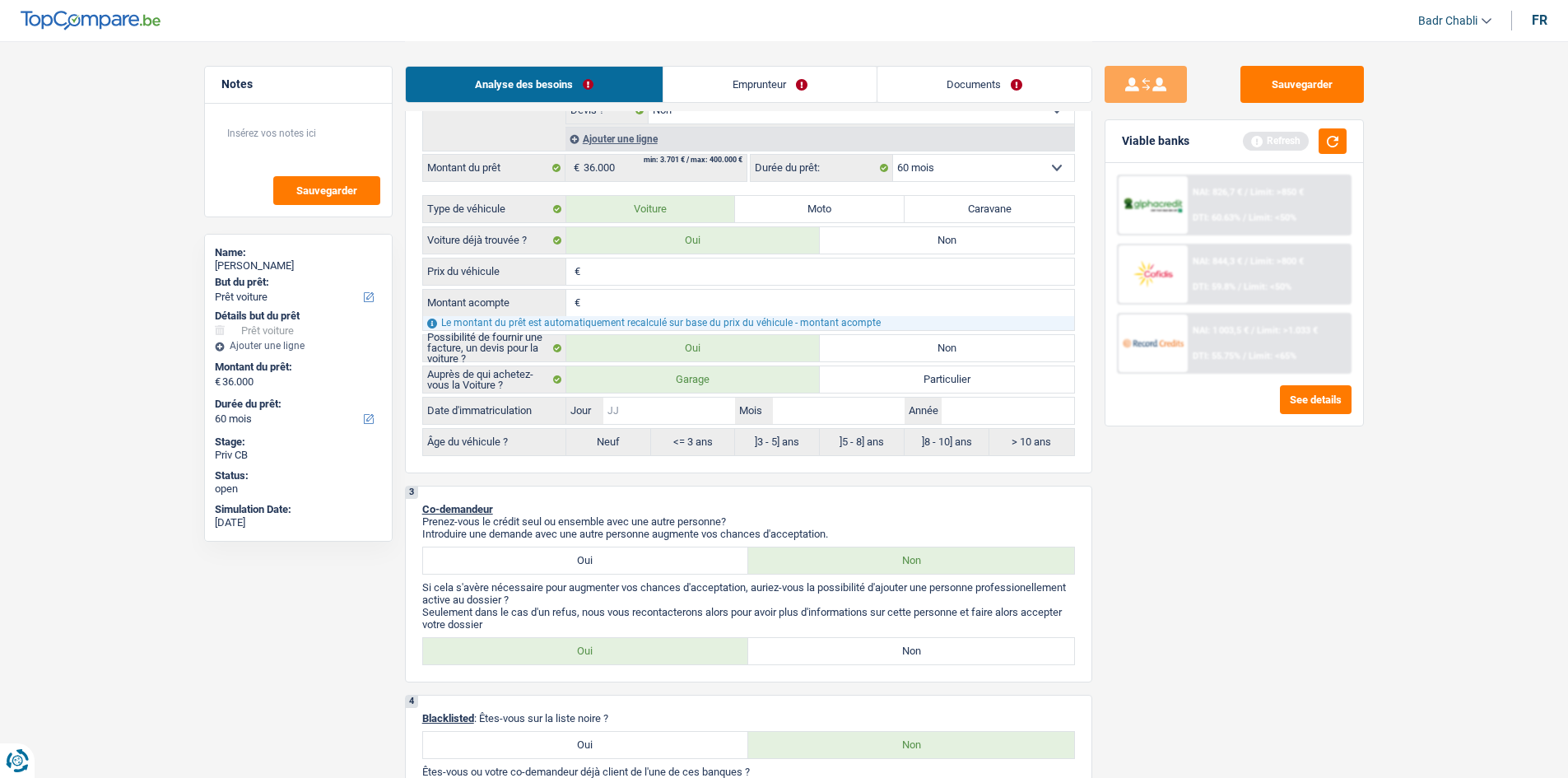
type input "0"
type input "01"
type input "0"
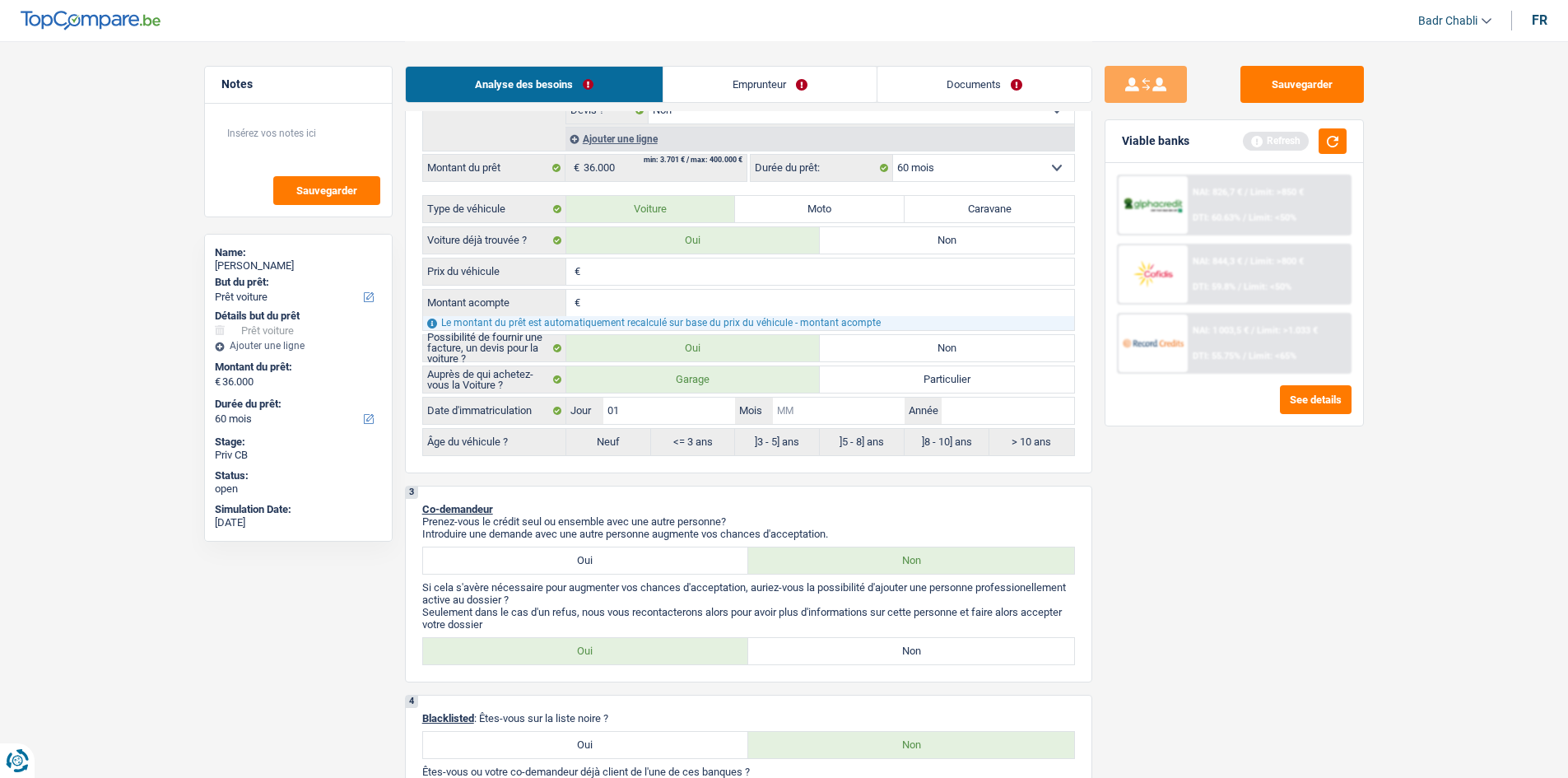
type input "0"
type input "01"
type input "2"
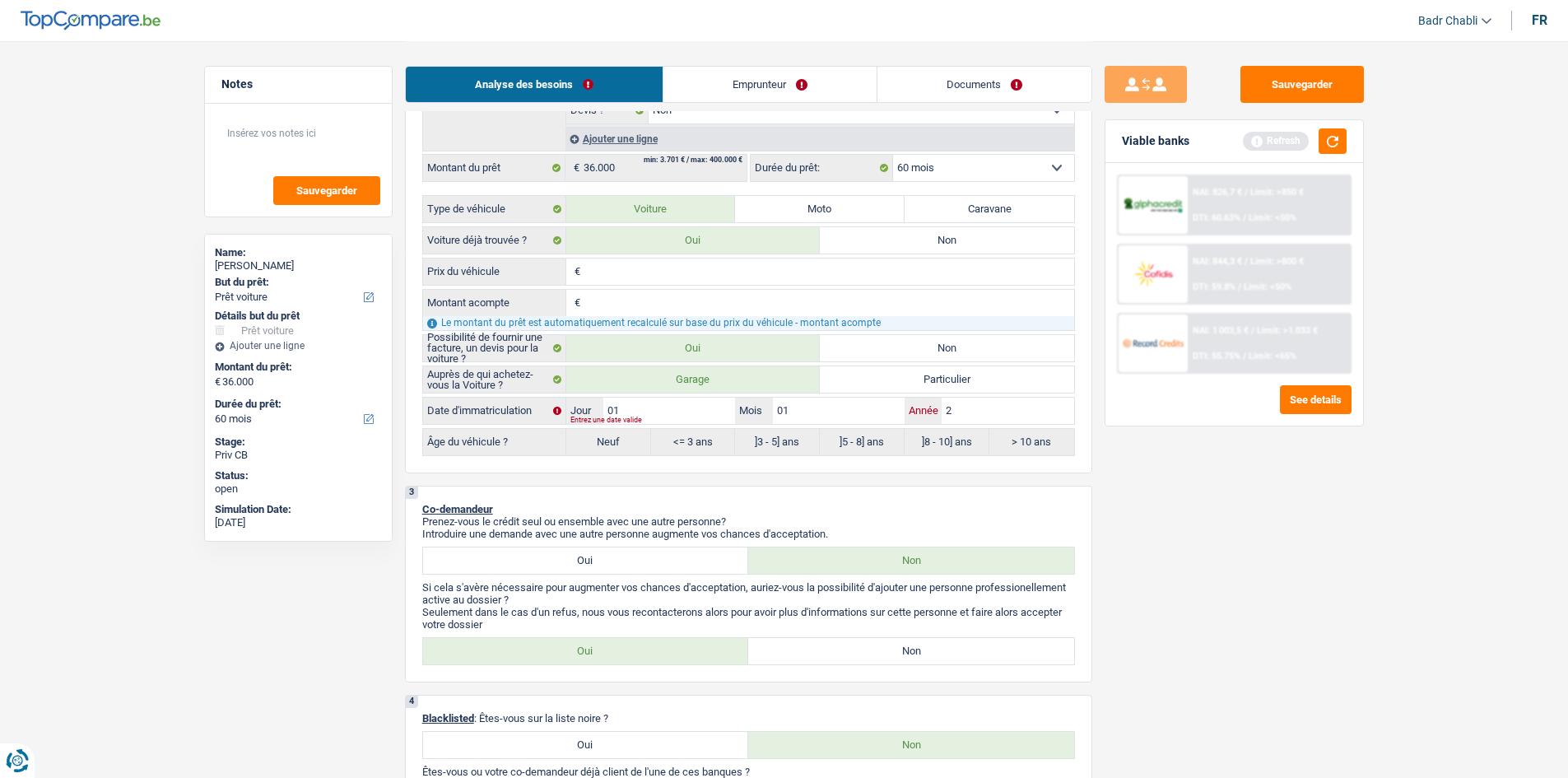
type input "20"
type input "202"
type input "2025"
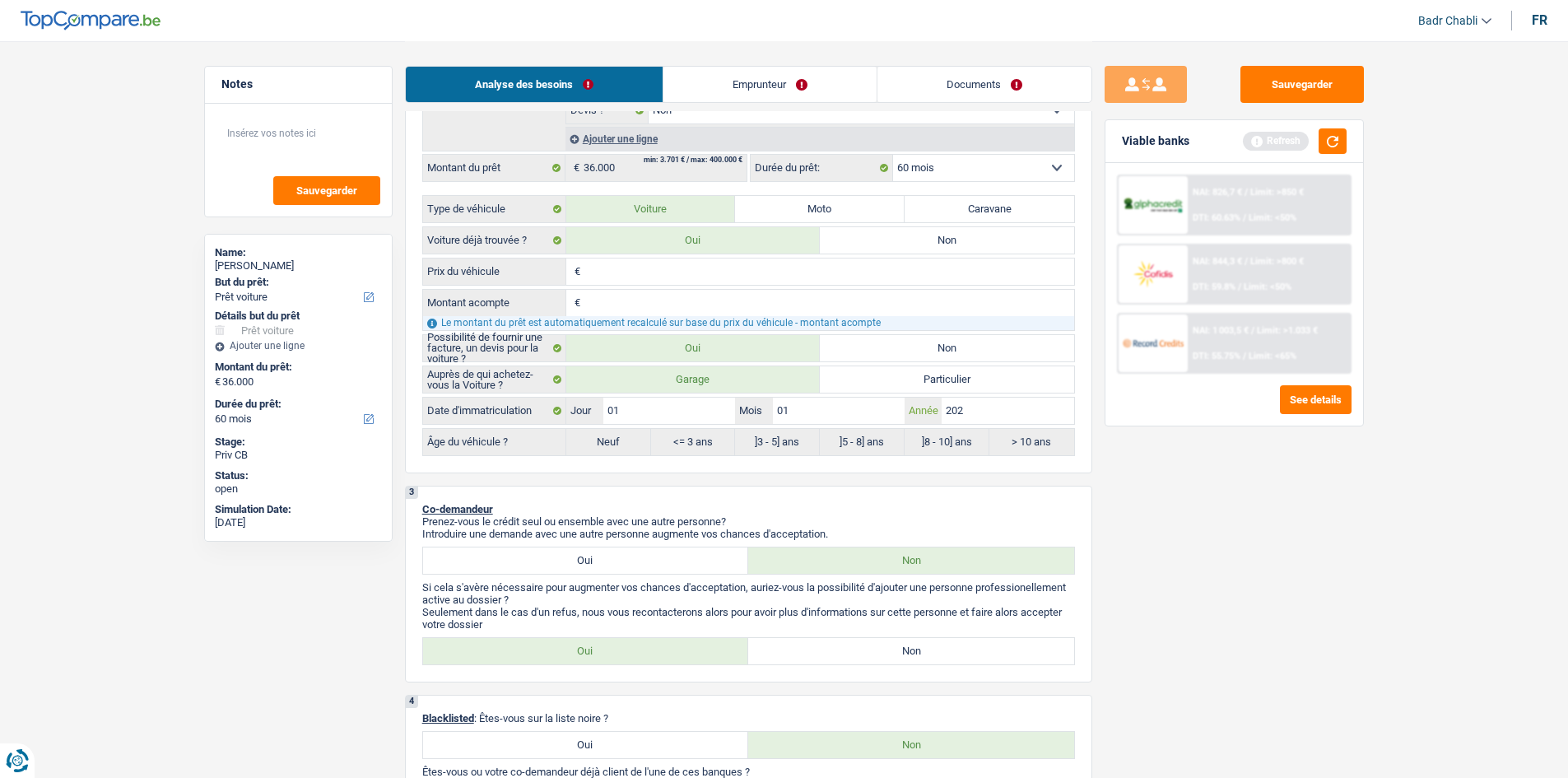
type input "2025"
radio input "false"
radio input "true"
click at [1339, 149] on button "button" at bounding box center [1332, 141] width 28 height 26
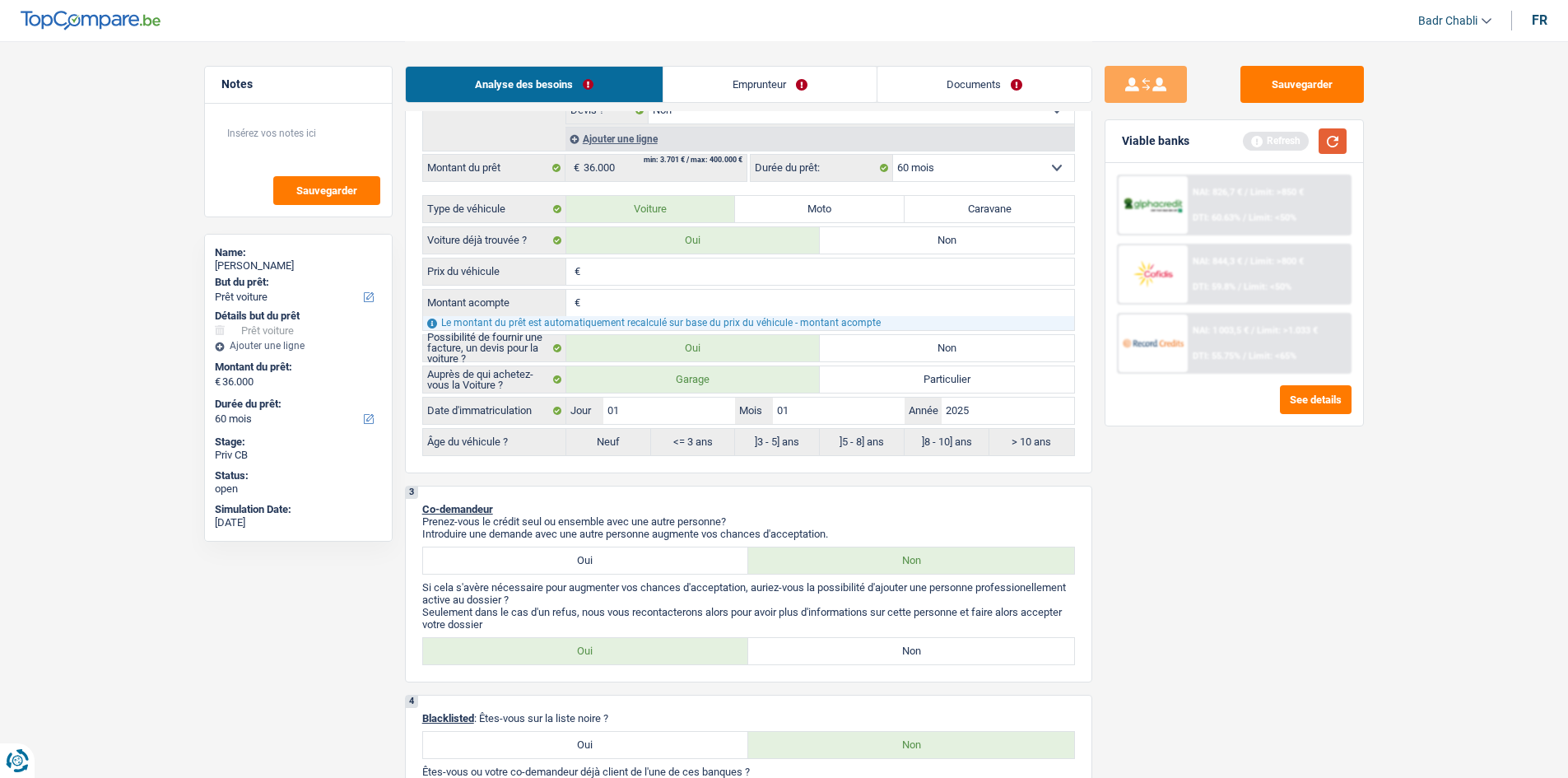
select select "84"
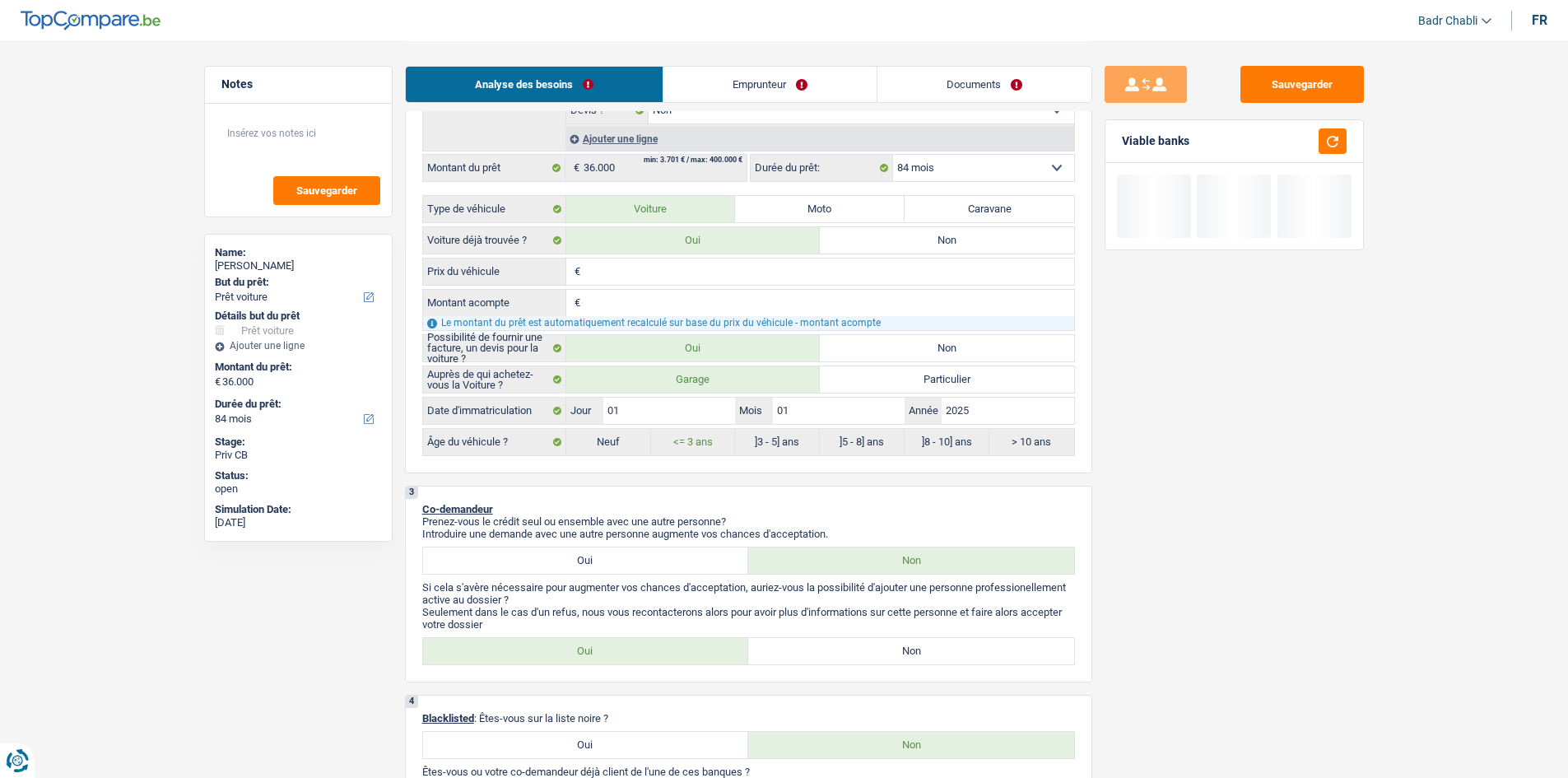
click at [1023, 636] on div "3 Co-demandeur Prenez-vous le crédit seul ou ensemble avec une autre personne? …" at bounding box center [749, 584] width 687 height 197
click at [1013, 653] on label "Non" at bounding box center [911, 651] width 326 height 27
click at [1013, 653] on input "Non" at bounding box center [911, 651] width 326 height 27
radio input "true"
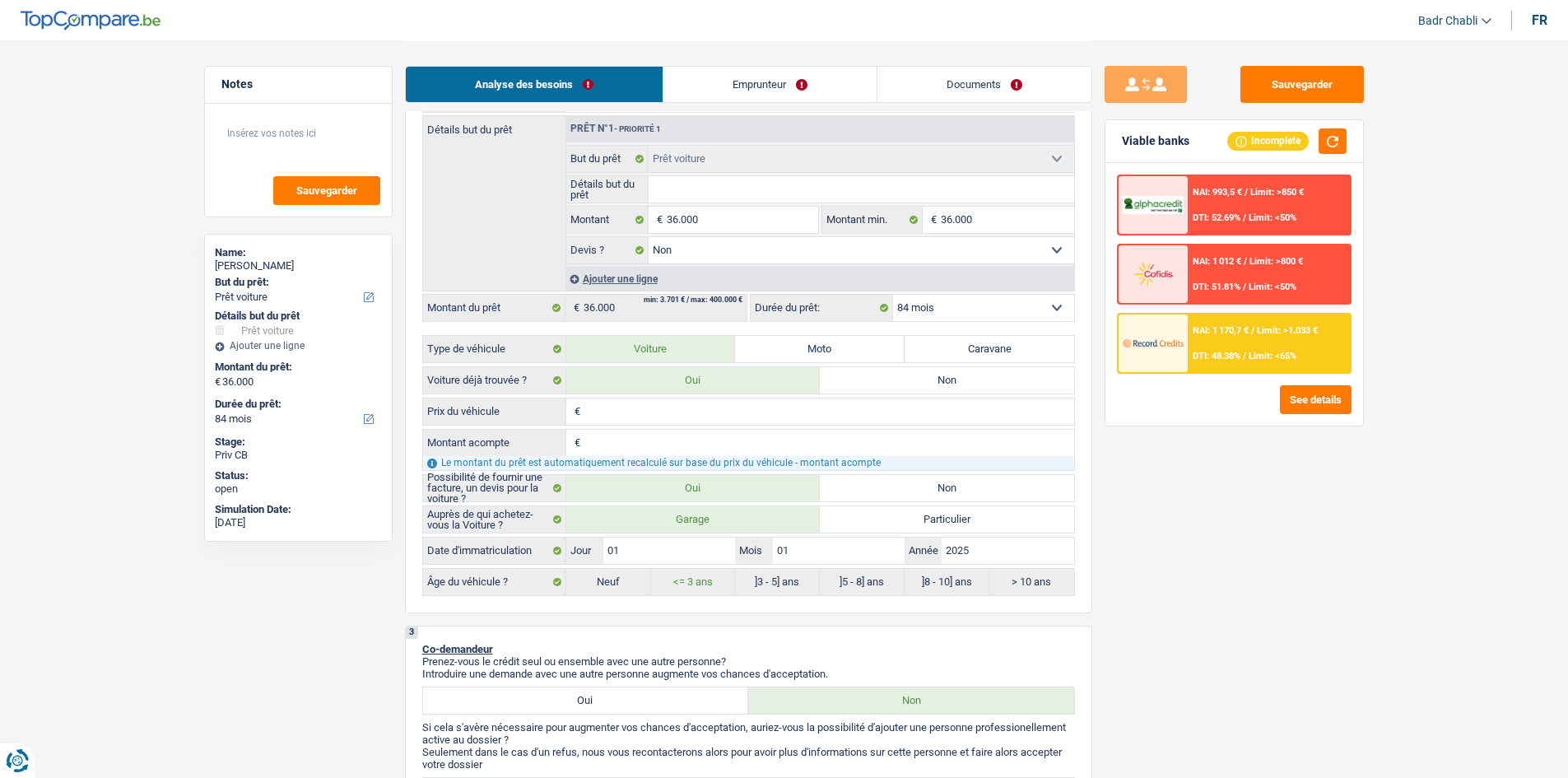
scroll to position [247, 0]
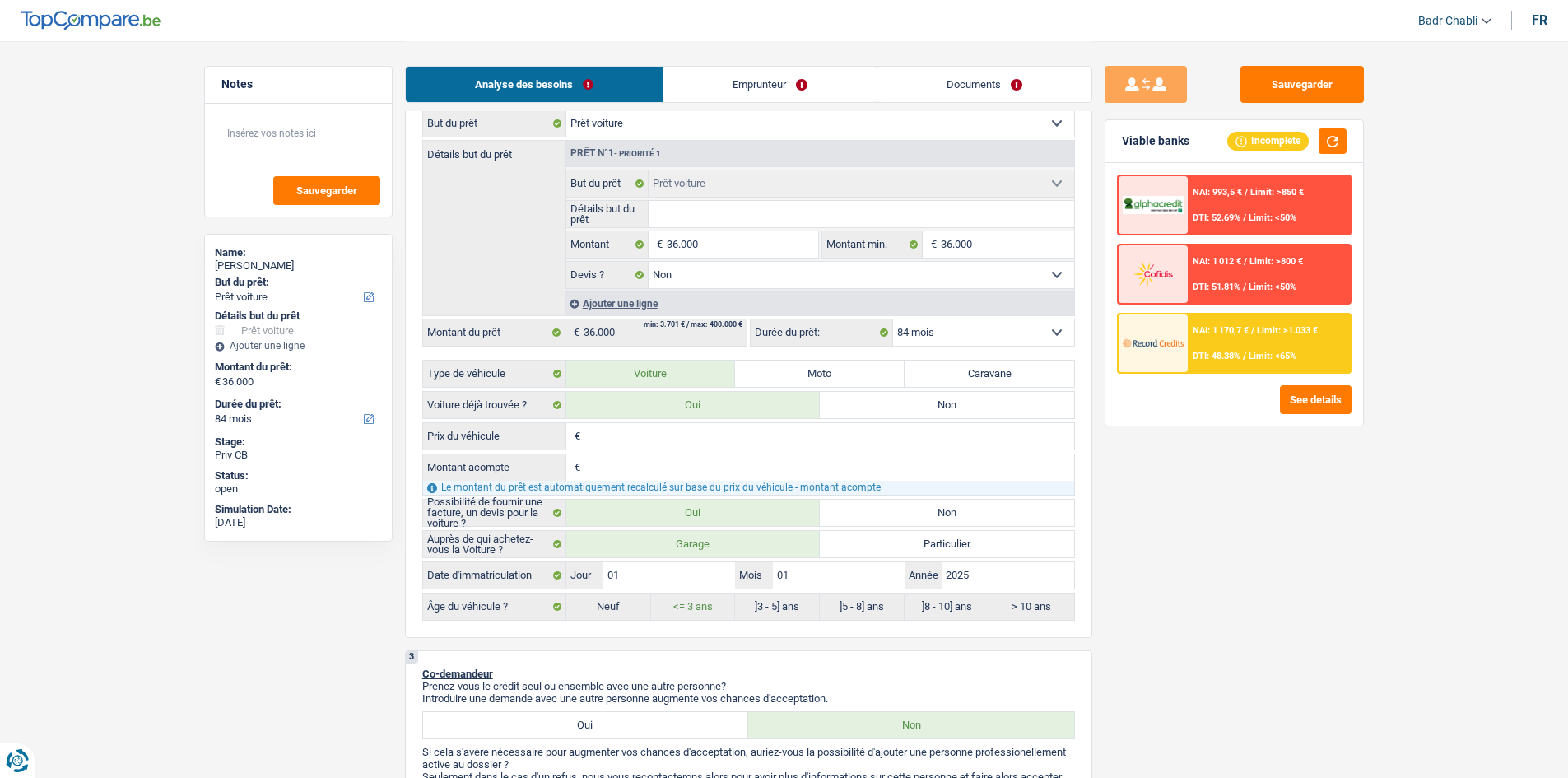
click at [701, 206] on input "Détails but du prêt" at bounding box center [861, 214] width 426 height 27
type input "B"
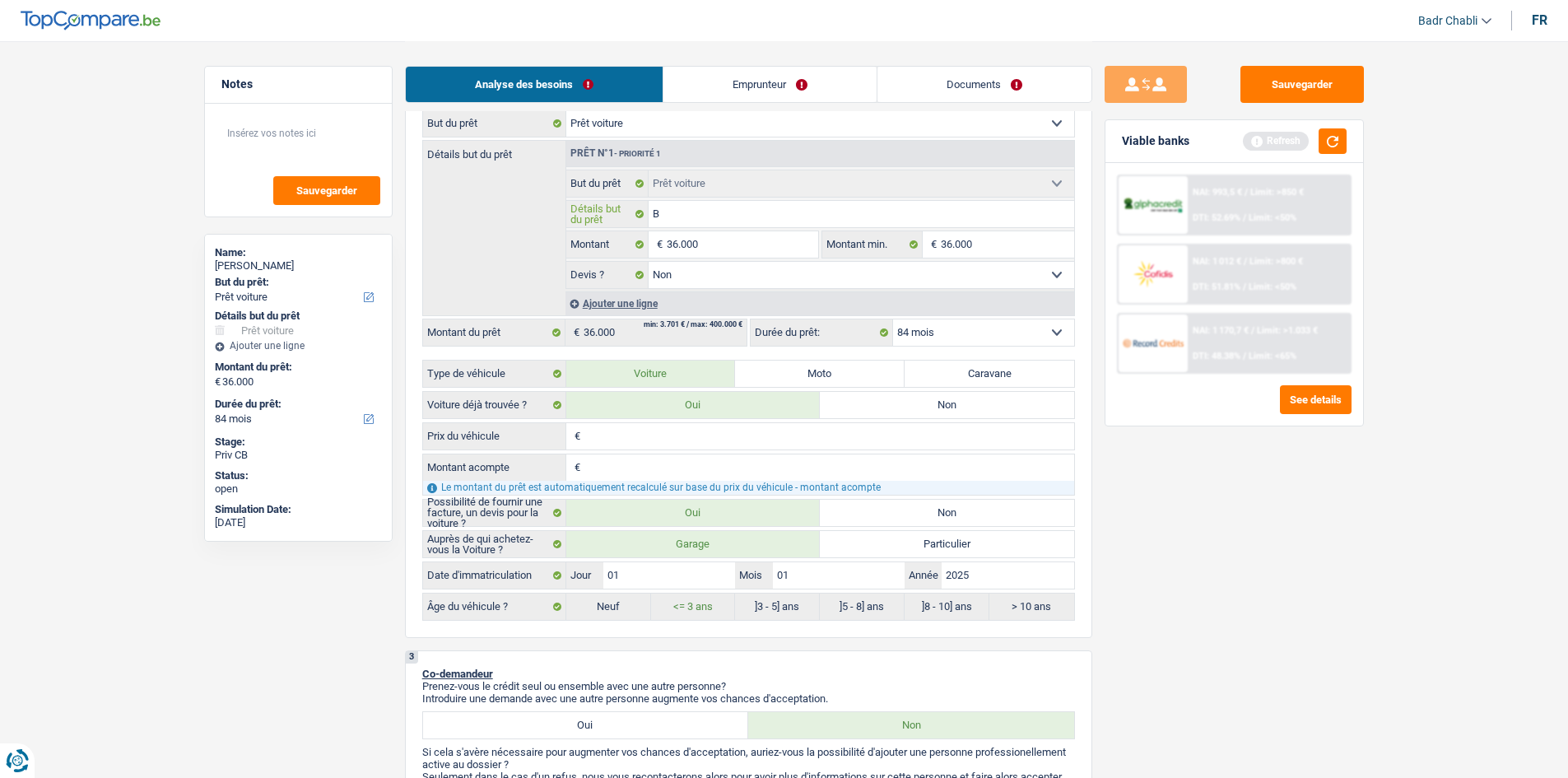
type input "BY"
type input "BYO"
type input "BYOD"
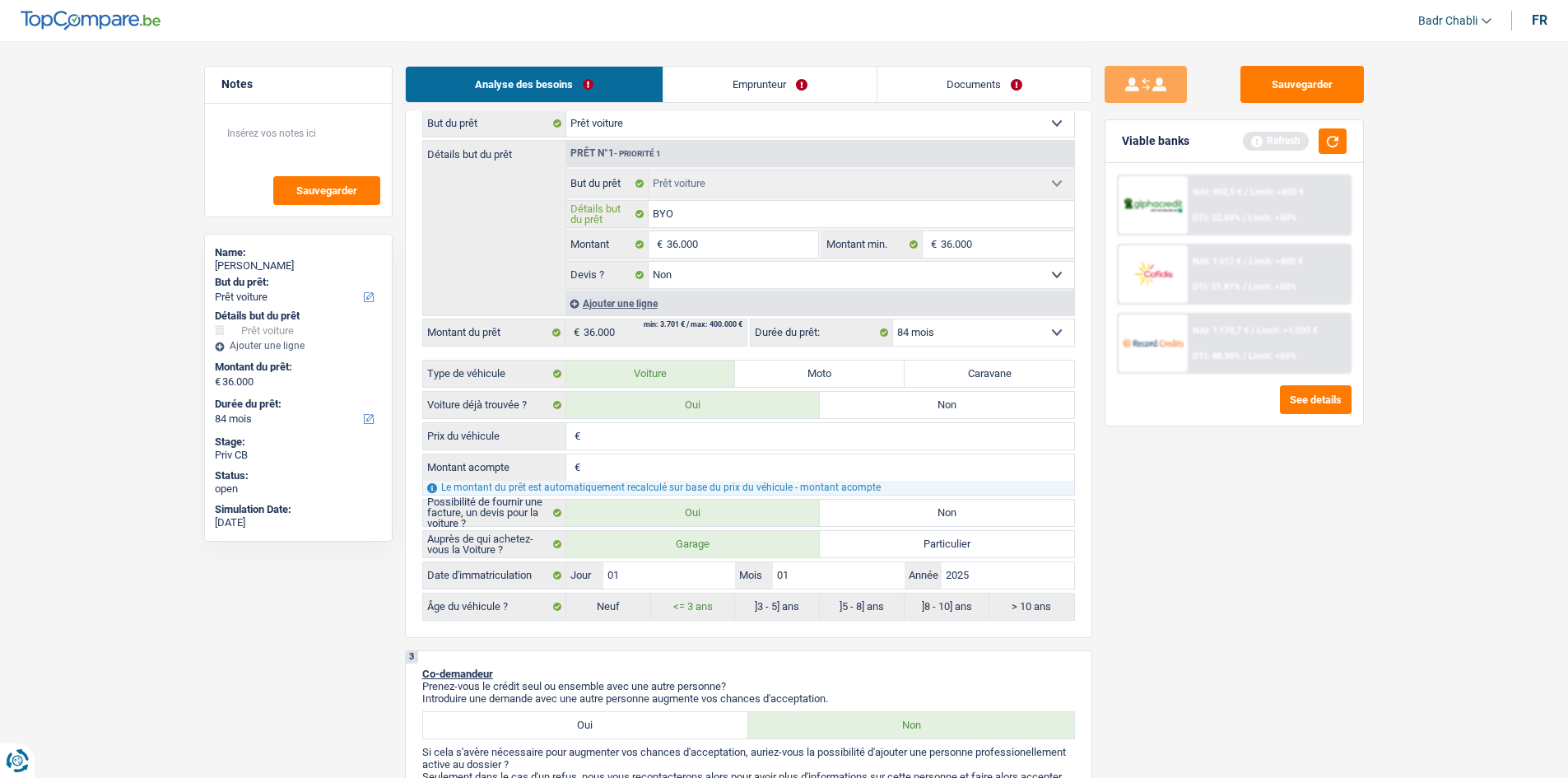
type input "BYOD"
type input "BYOD 2"
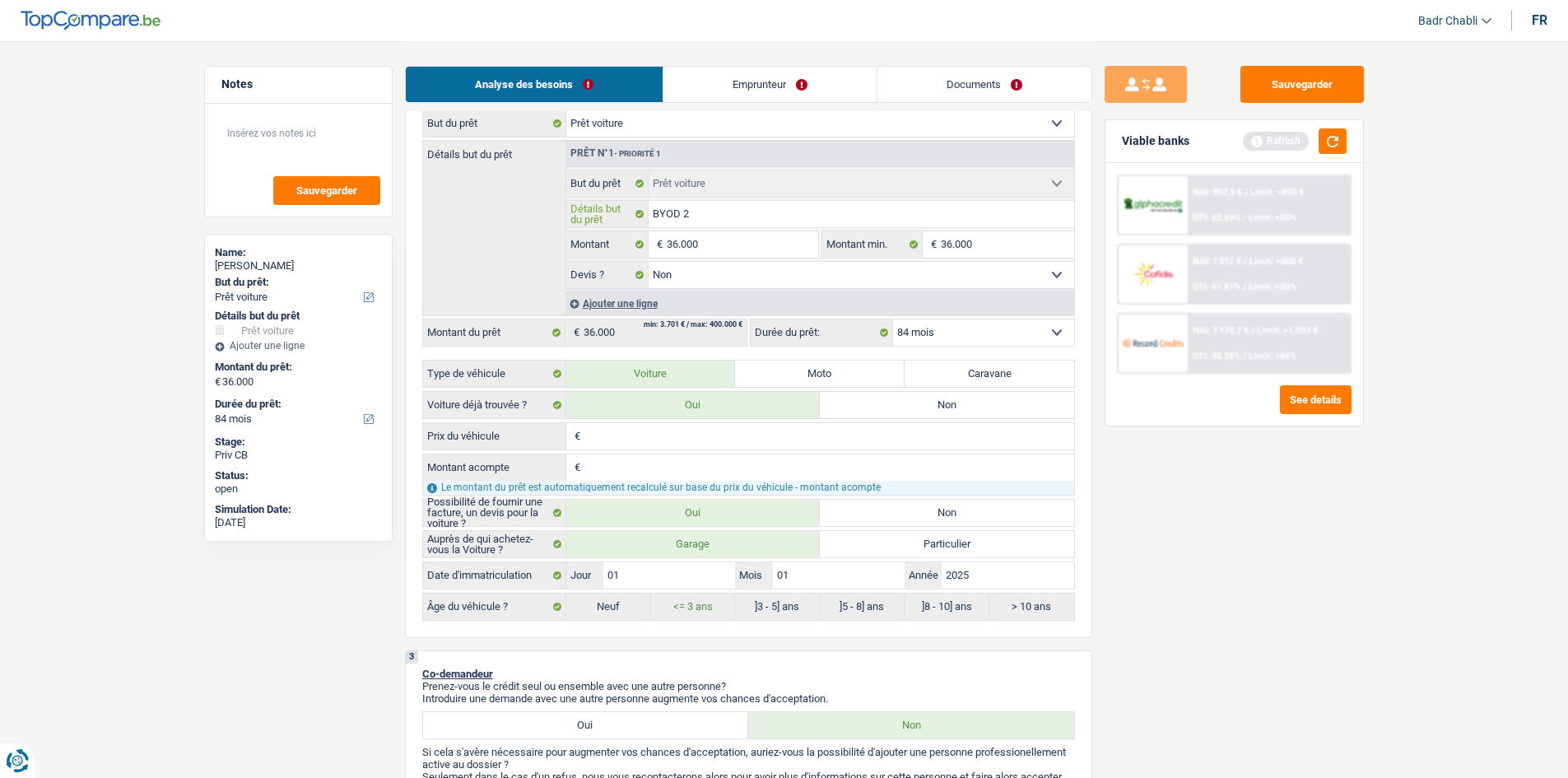
type input "BYOD 20"
type input "BYOD 202"
type input "BYOD 2025"
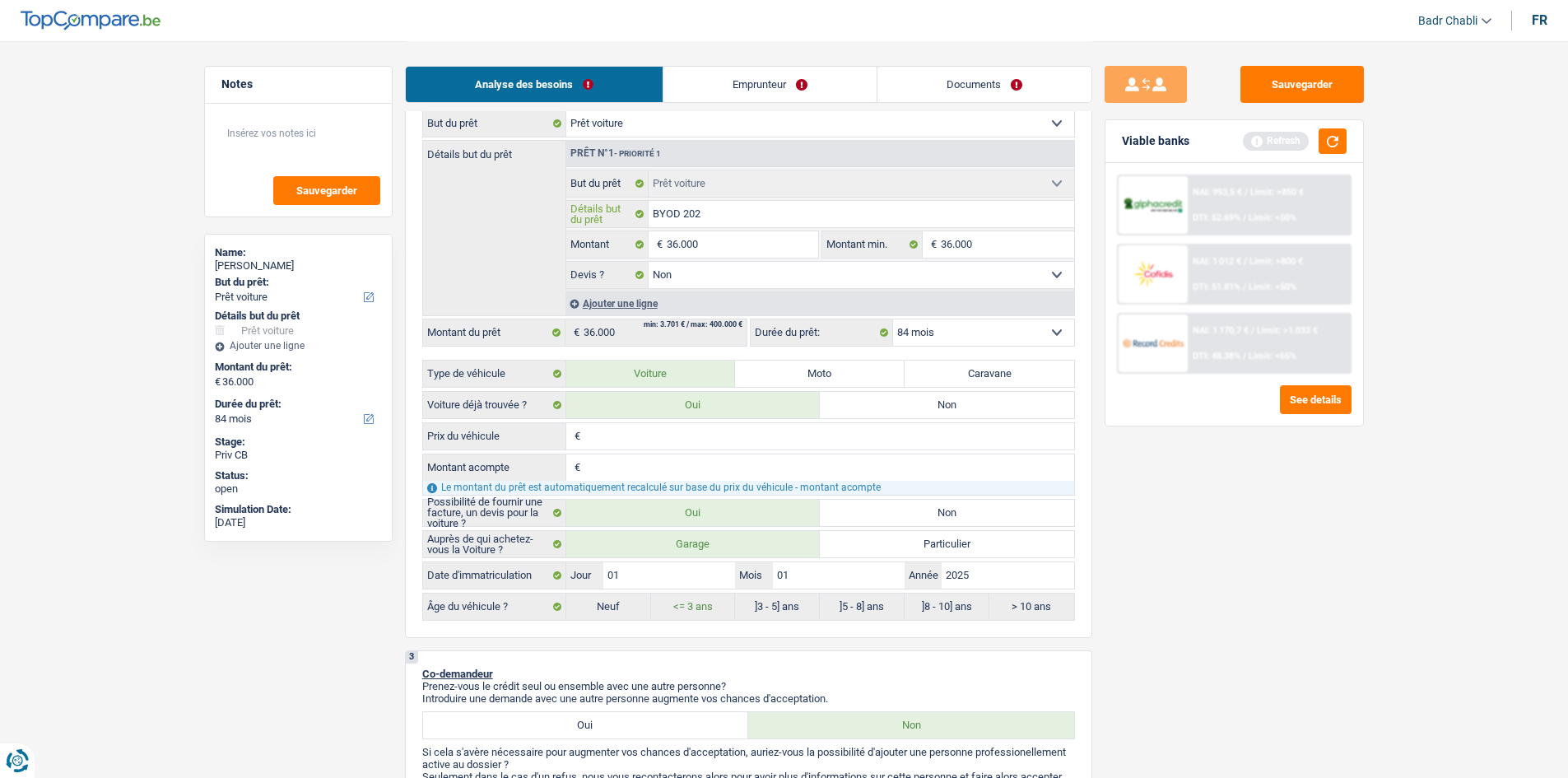
type input "BYOD 2025"
click at [683, 211] on input "BYOD 2025" at bounding box center [861, 214] width 426 height 27
type input "BYOD 2025"
type input "BYOD S2025"
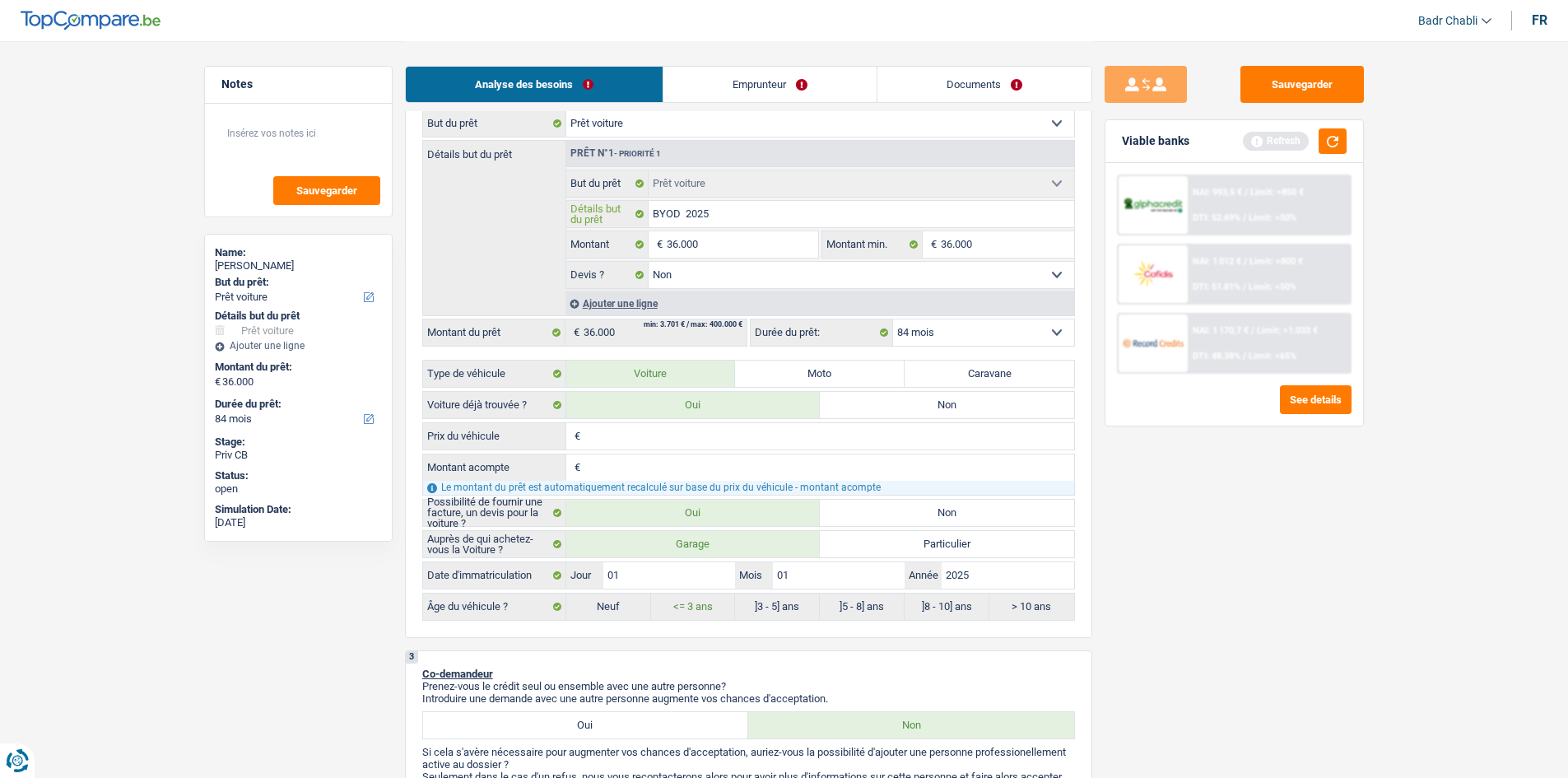
type input "BYOD S2025"
type input "BYOD Si2025"
type input "BYOD Sia2025"
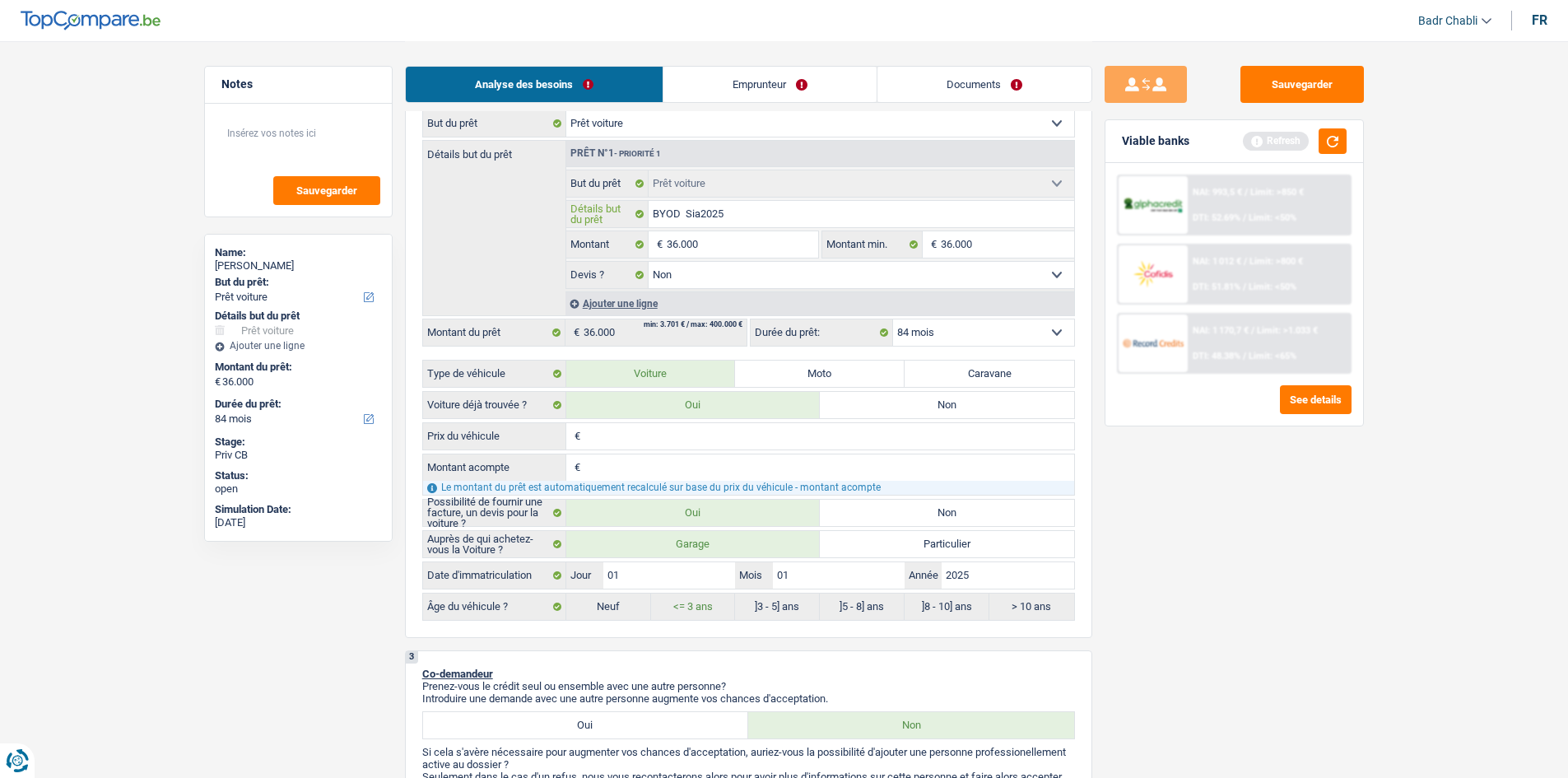
type input "BYOD Sial2025"
type input "BYOD Sialo2025"
type input "BYOD Sialo 2025"
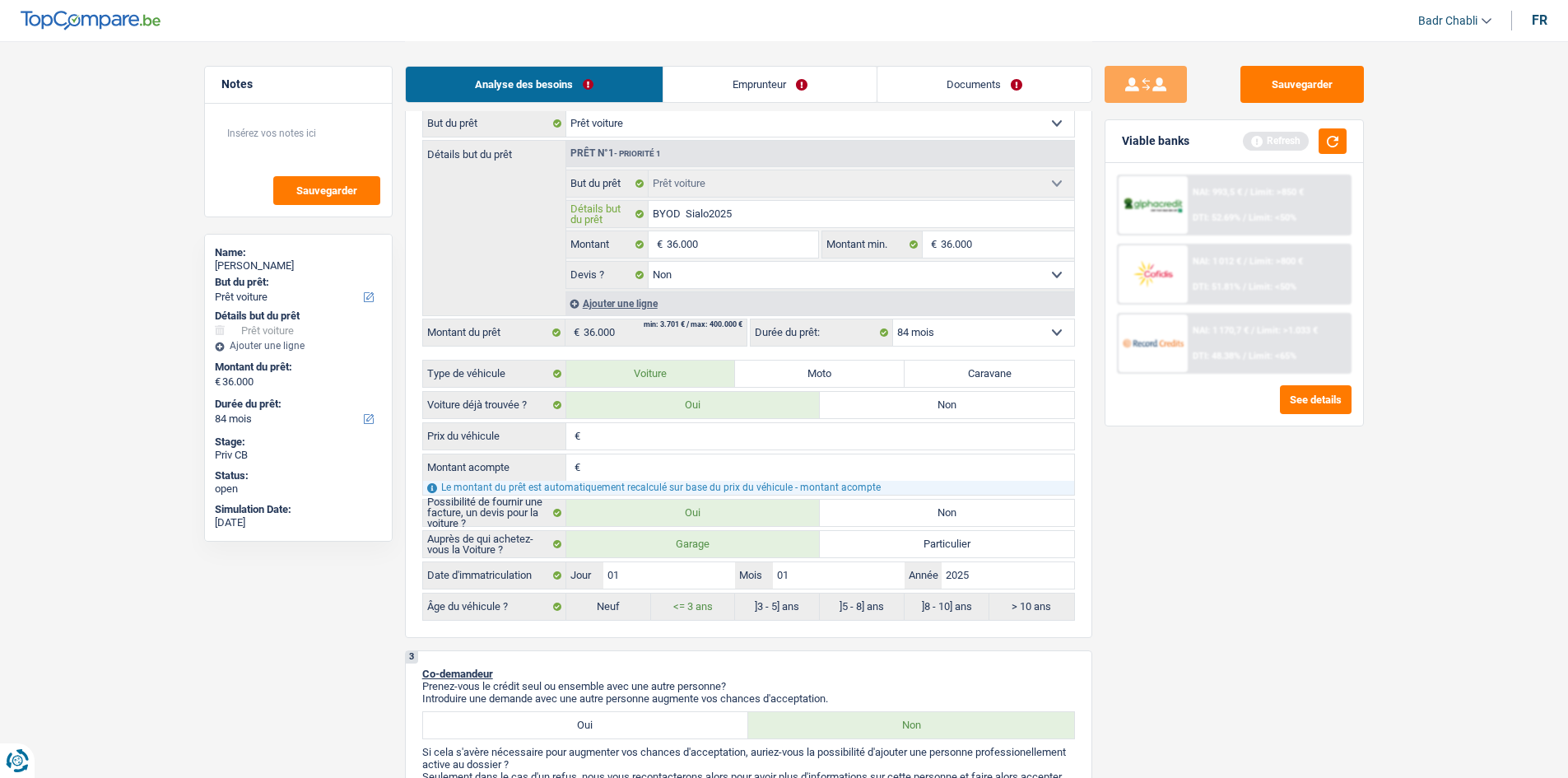
type input "BYOD Sialo 2025"
click at [721, 251] on input "36.000" at bounding box center [742, 244] width 150 height 27
click at [634, 432] on input "Prix du véhicule" at bounding box center [829, 436] width 490 height 27
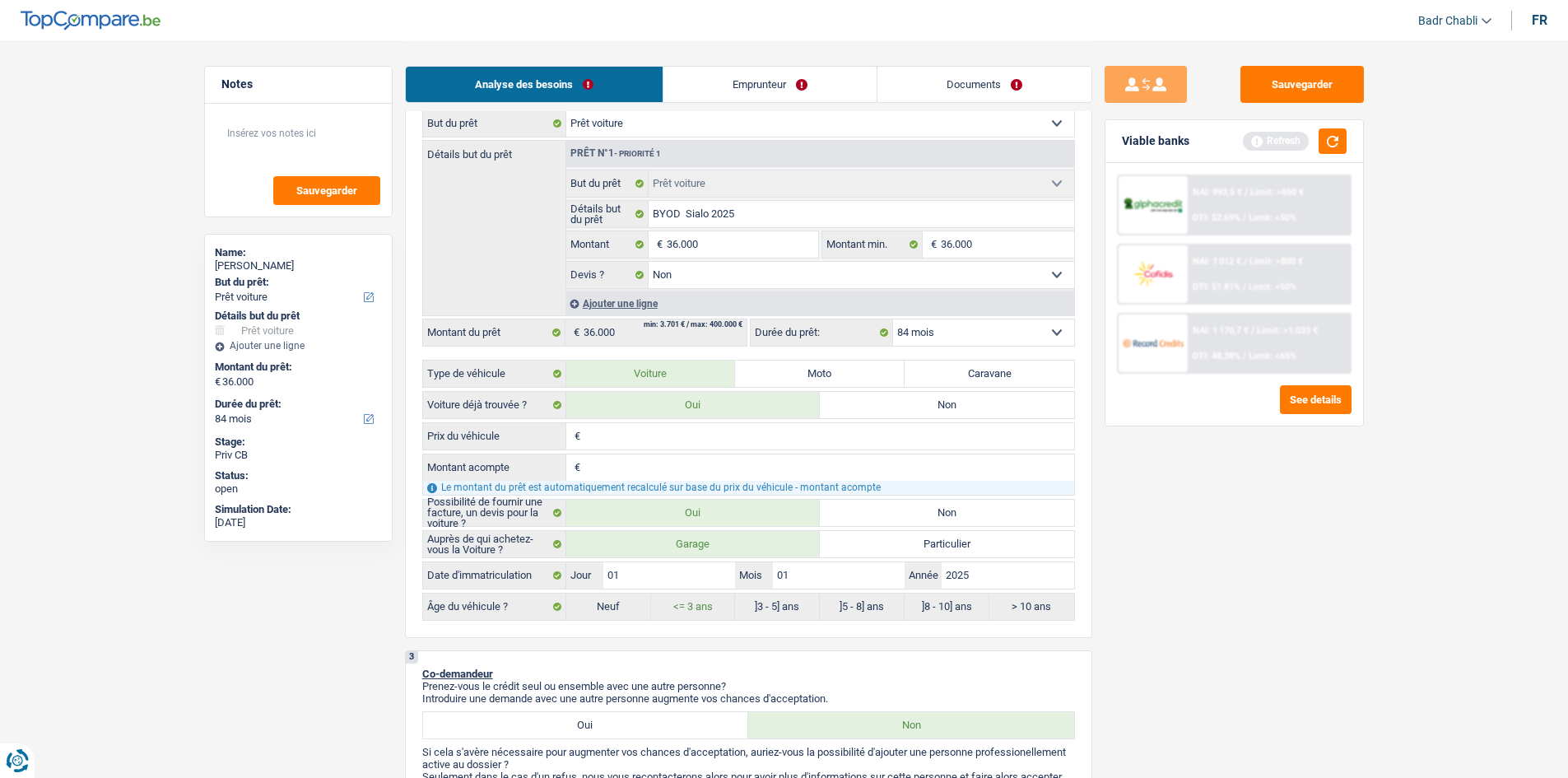
paste input "36.000"
type input "36.000"
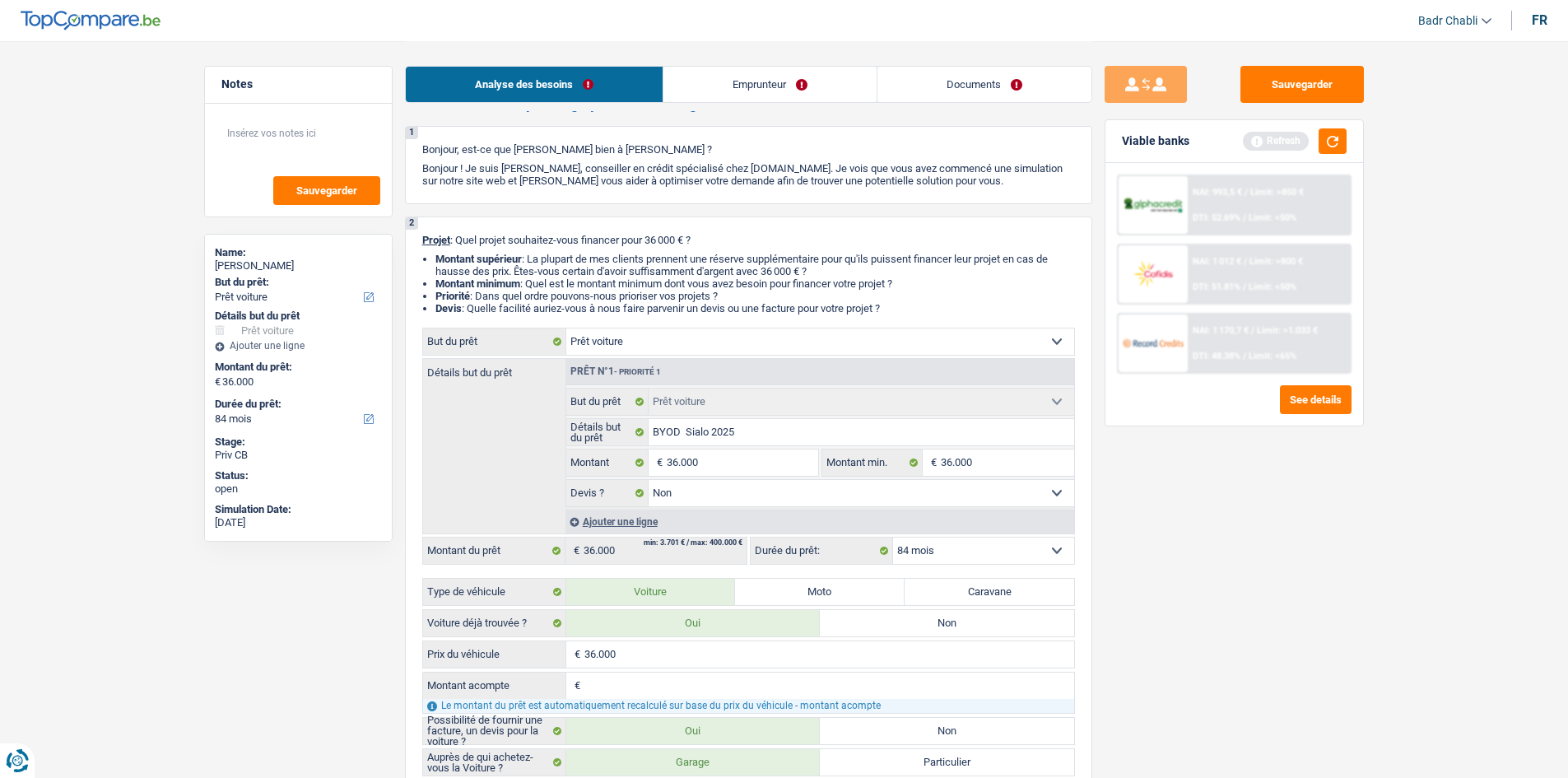
scroll to position [0, 0]
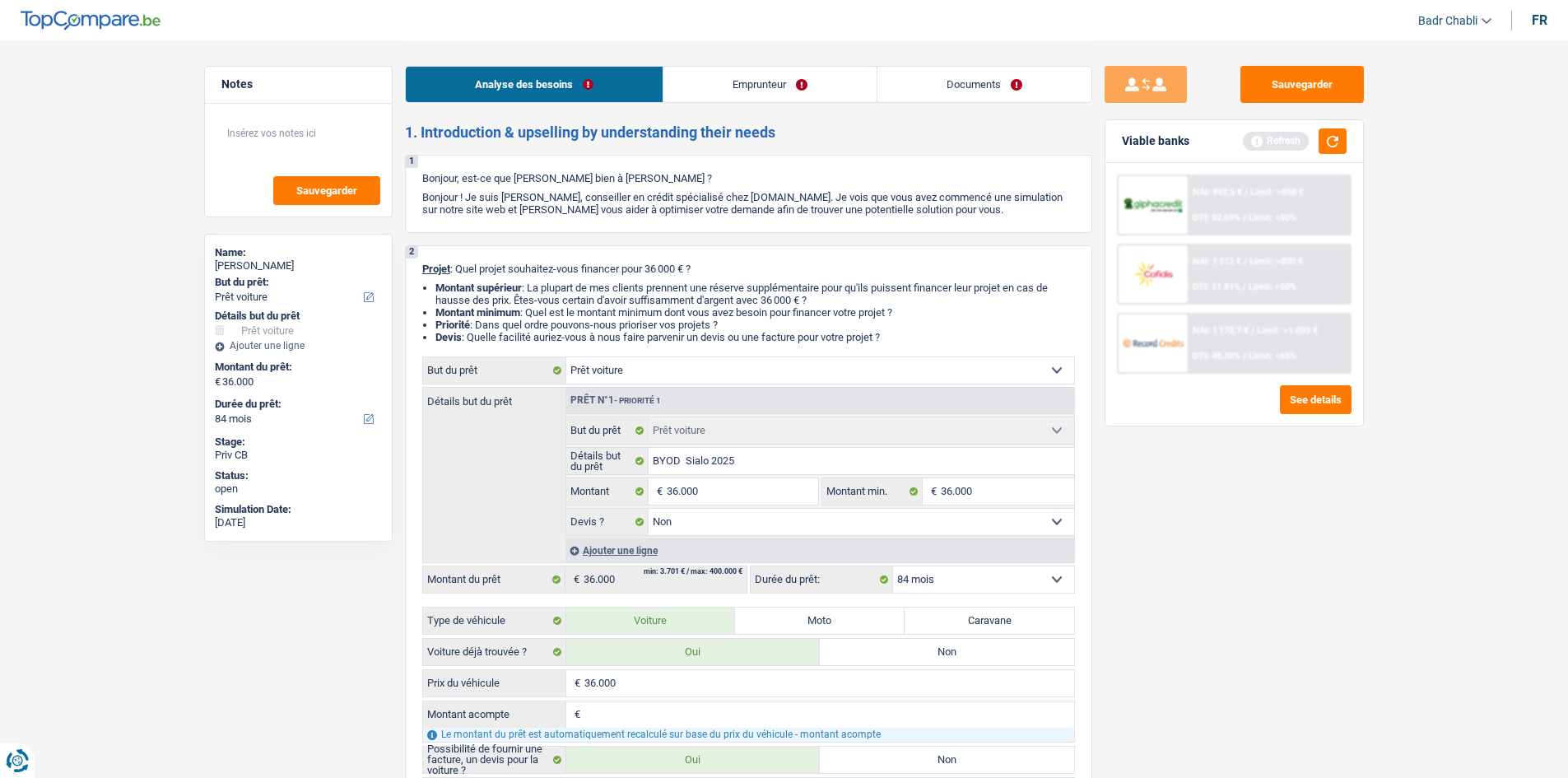
type input "36.000"
click at [755, 65] on div "Analyse des besoins Emprunteur Documents" at bounding box center [749, 77] width 687 height 70
click at [755, 85] on link "Emprunteur" at bounding box center [769, 84] width 213 height 35
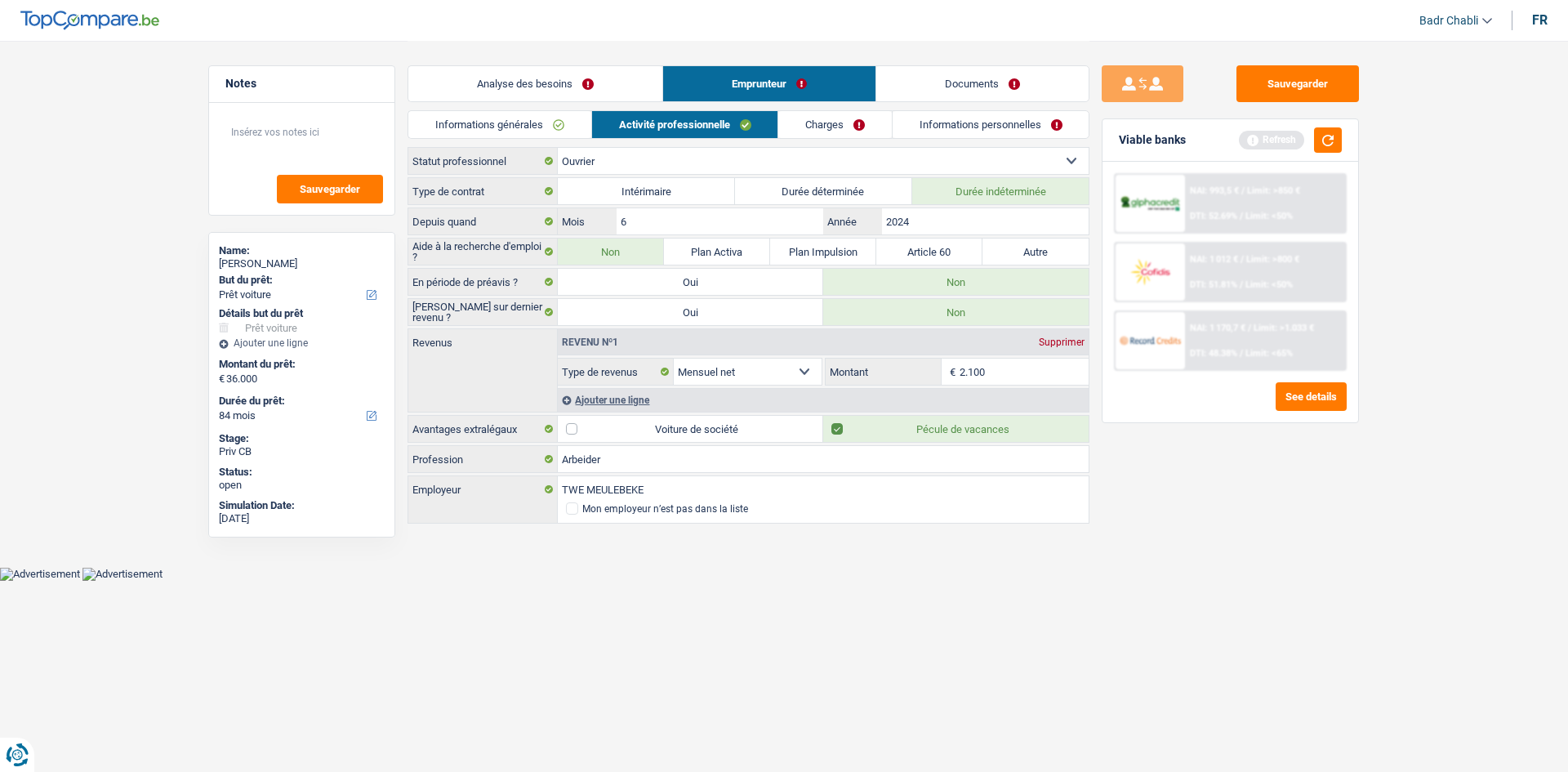
click at [957, 129] on link "Informations personnelles" at bounding box center [990, 123] width 197 height 27
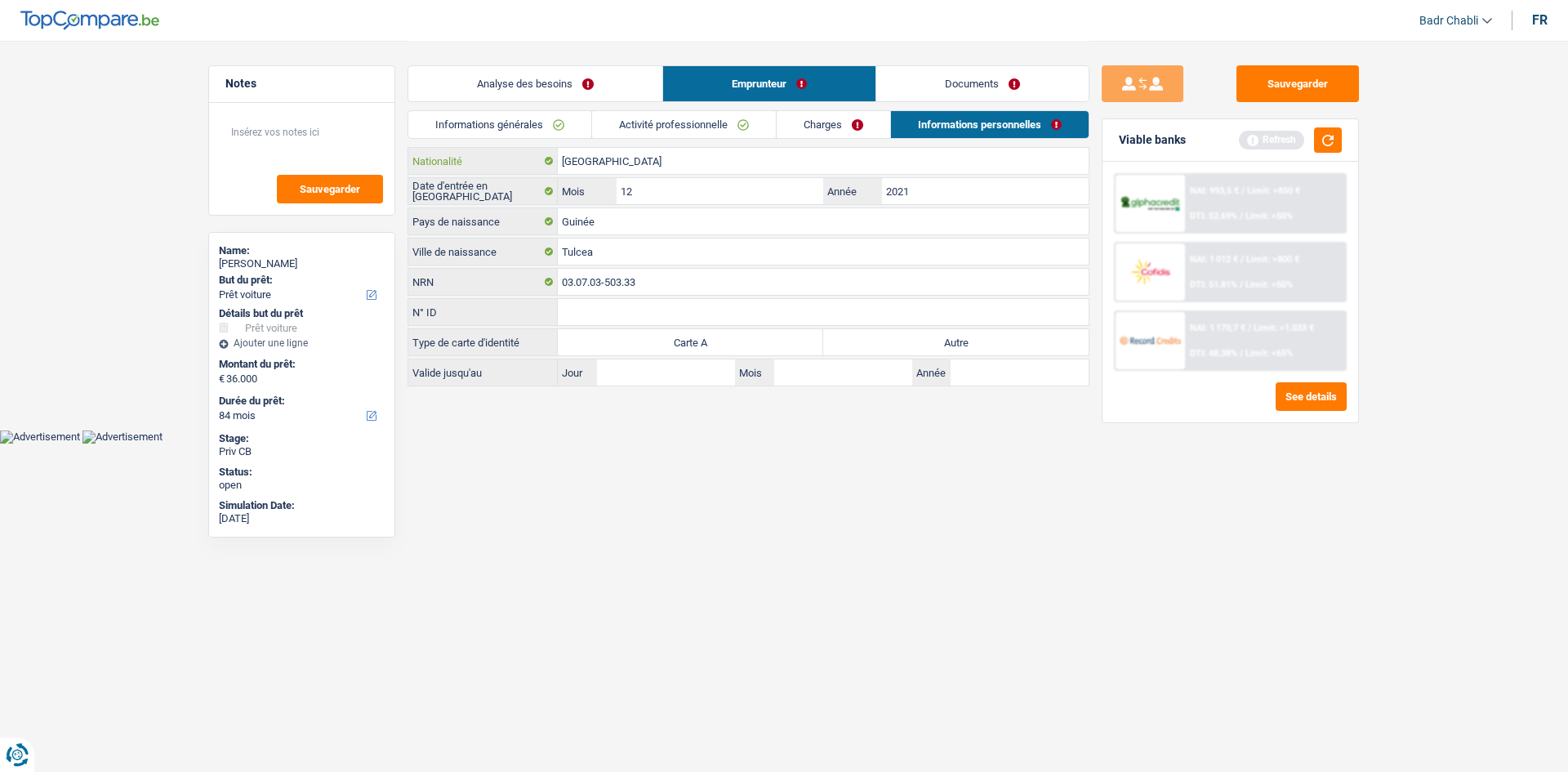
click at [612, 160] on input "[GEOGRAPHIC_DATA]" at bounding box center [823, 161] width 531 height 27
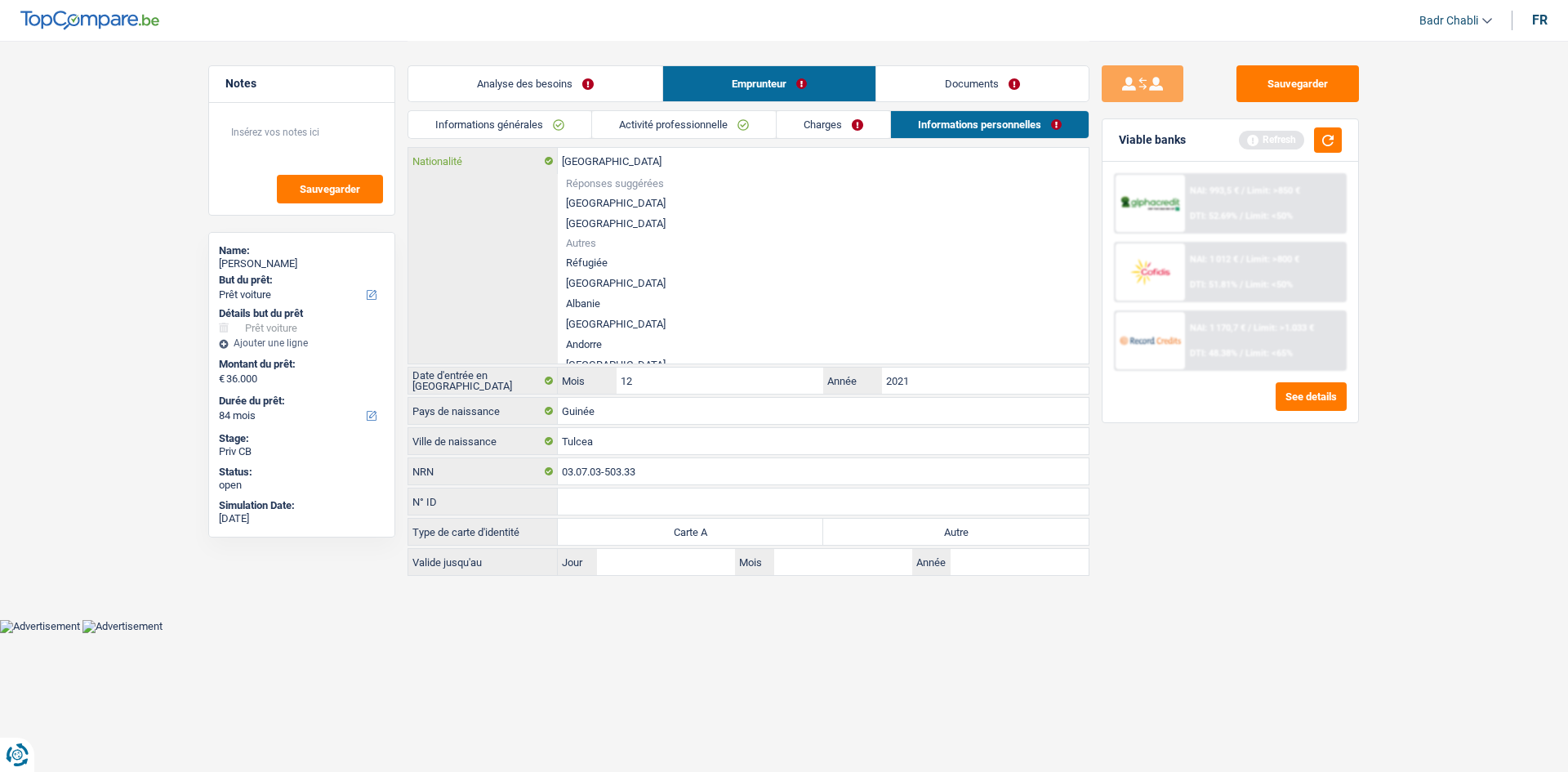
click at [612, 160] on input "[GEOGRAPHIC_DATA]" at bounding box center [823, 161] width 531 height 27
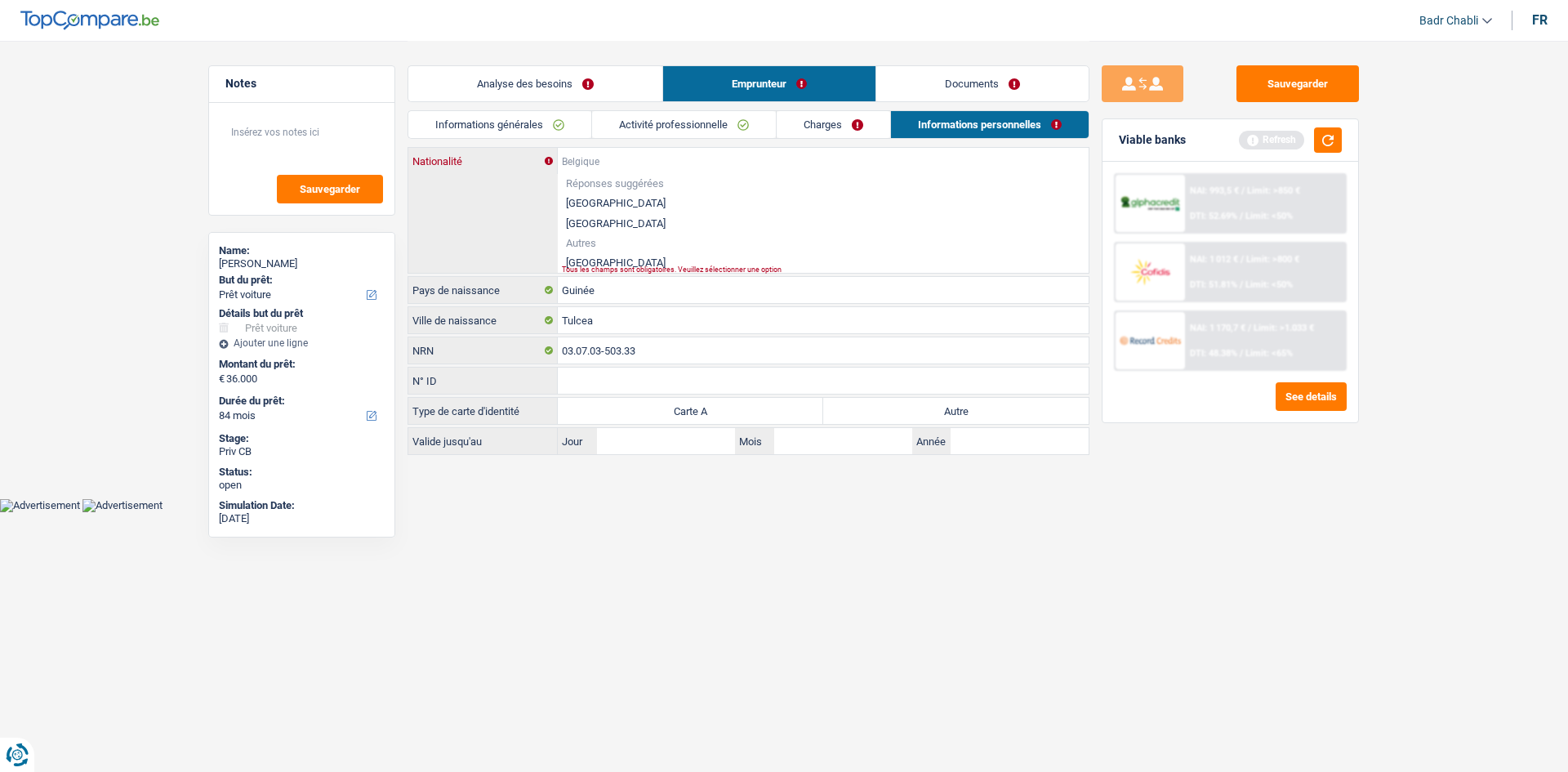
paste input "[GEOGRAPHIC_DATA]"
type input "[GEOGRAPHIC_DATA]"
click at [592, 254] on li "[GEOGRAPHIC_DATA]" at bounding box center [823, 263] width 531 height 20
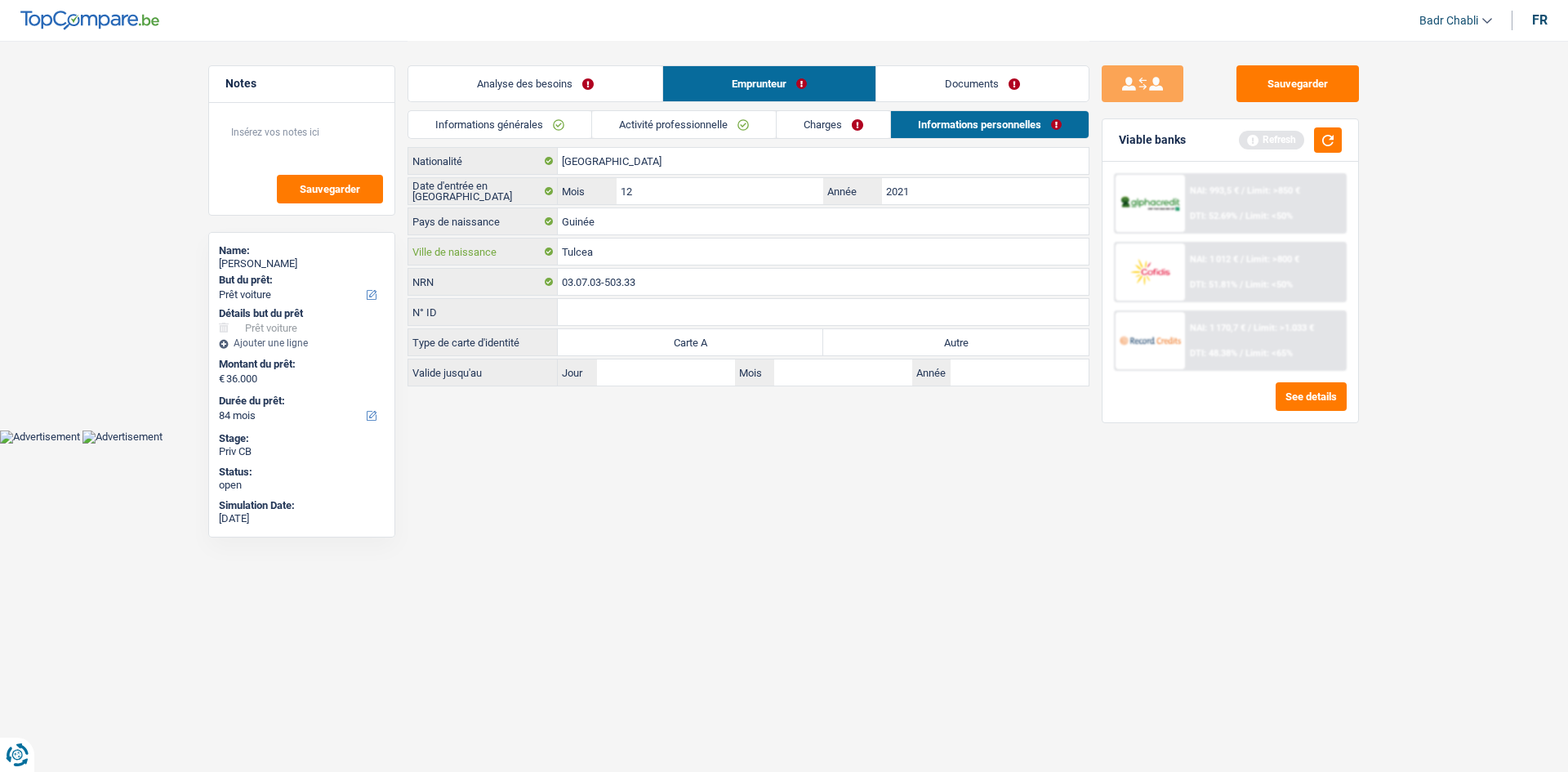
click at [591, 244] on input "Tulcea" at bounding box center [823, 252] width 531 height 27
click at [596, 213] on input "Guinée" at bounding box center [823, 221] width 531 height 27
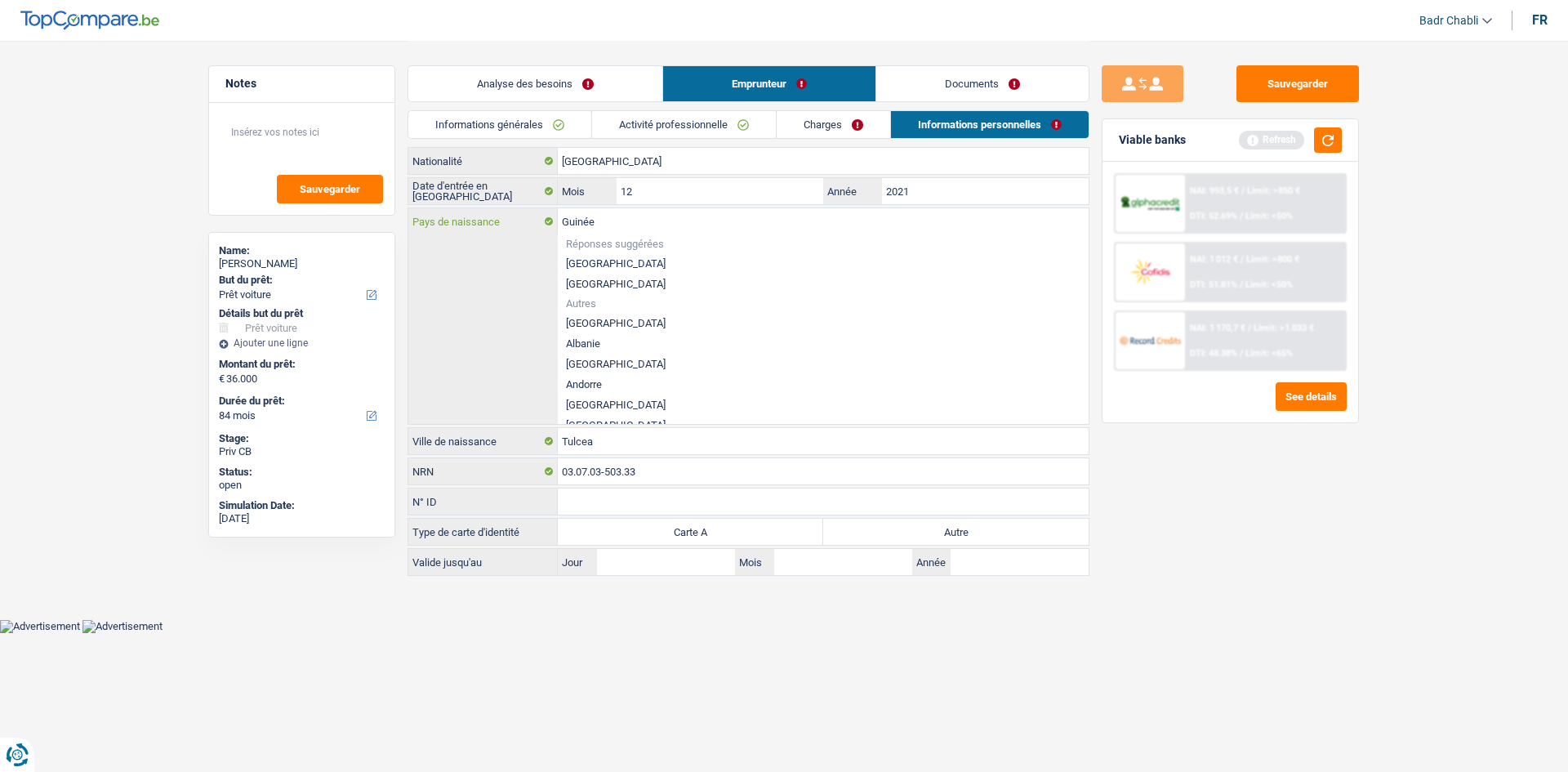
click at [596, 213] on input "Guinée" at bounding box center [823, 221] width 531 height 27
paste input "Roumani"
type input "[GEOGRAPHIC_DATA]"
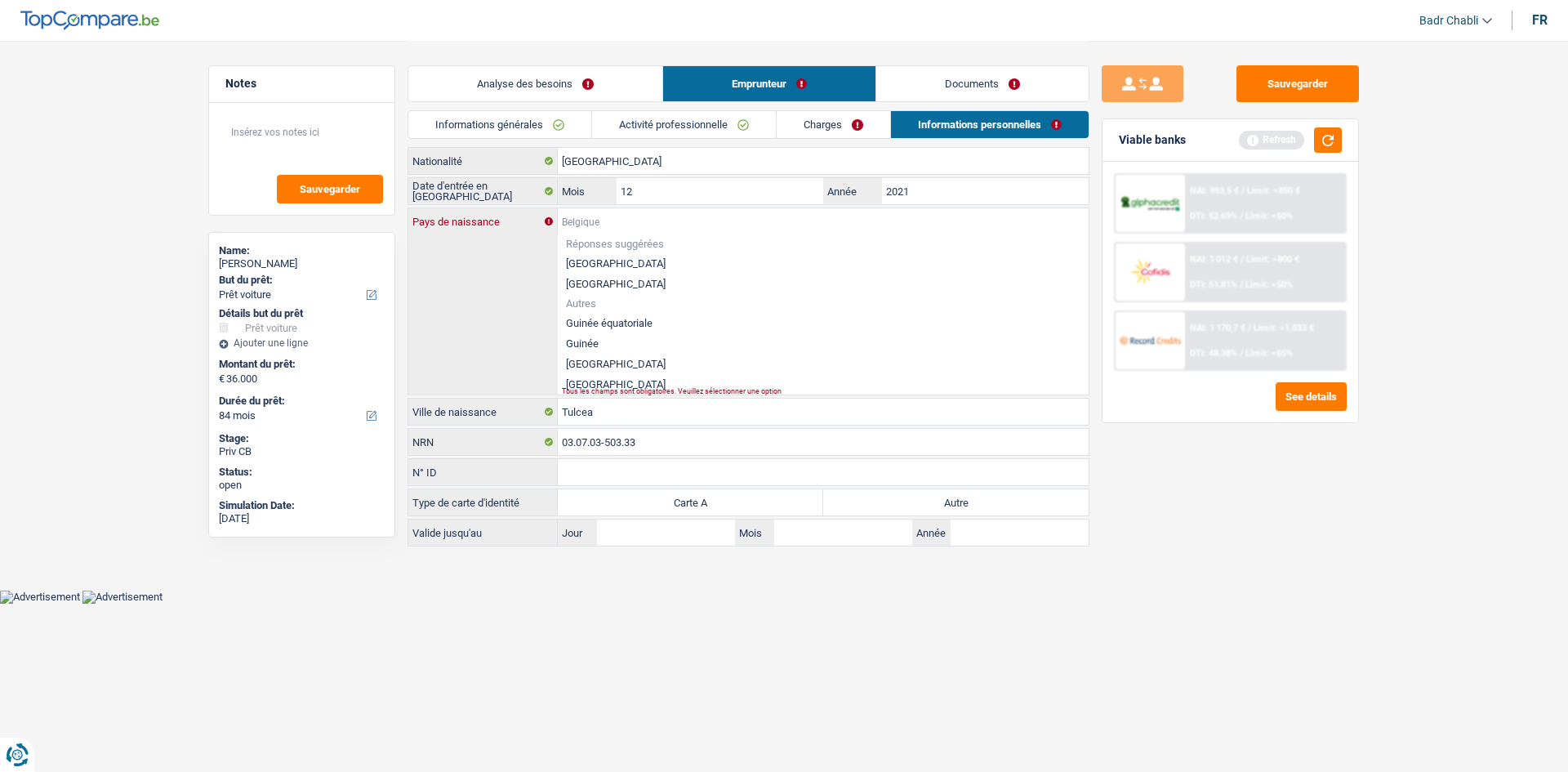
paste input "[GEOGRAPHIC_DATA]"
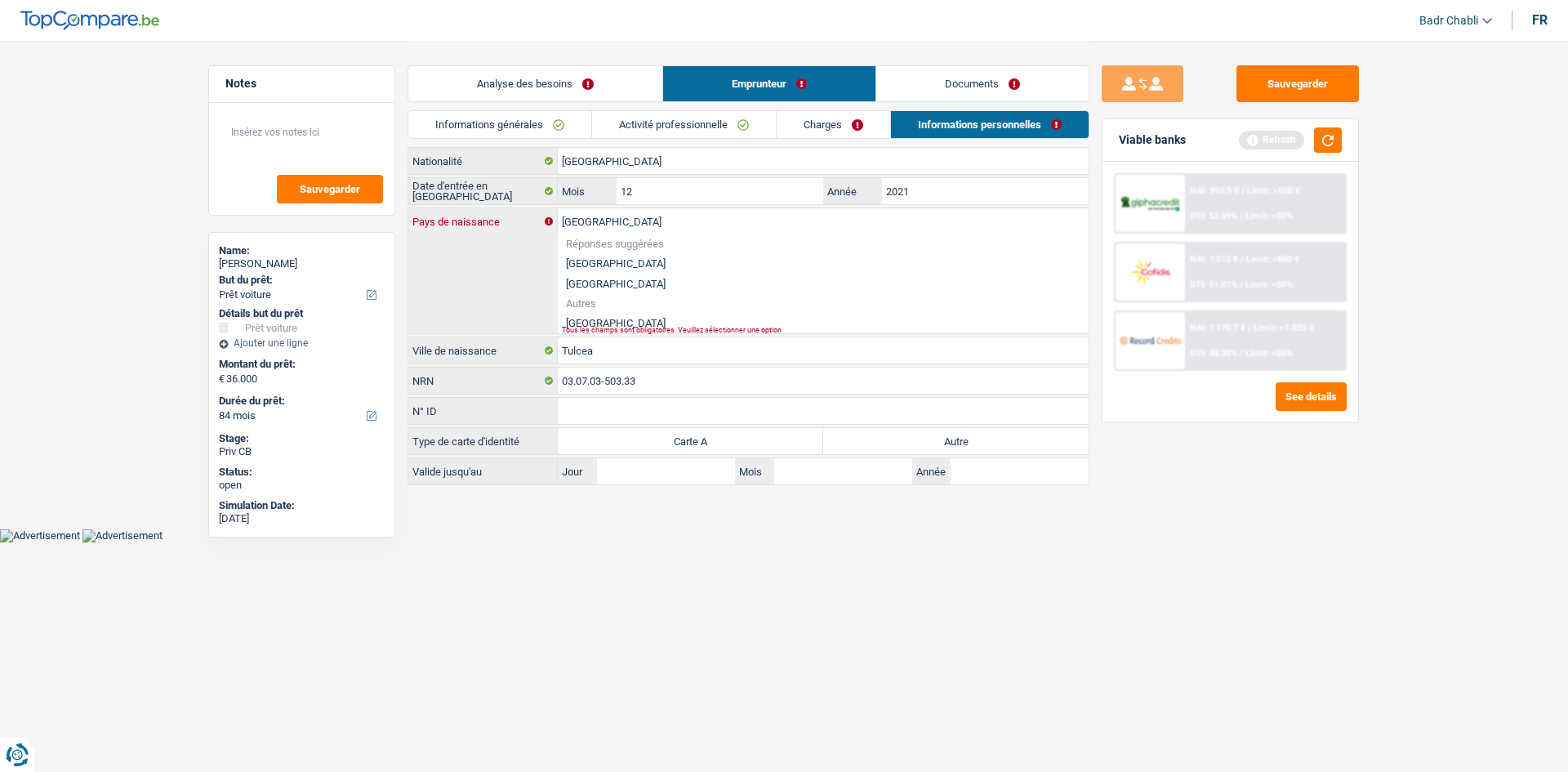
type input "[GEOGRAPHIC_DATA]"
click at [601, 316] on li "[GEOGRAPHIC_DATA]" at bounding box center [823, 323] width 531 height 20
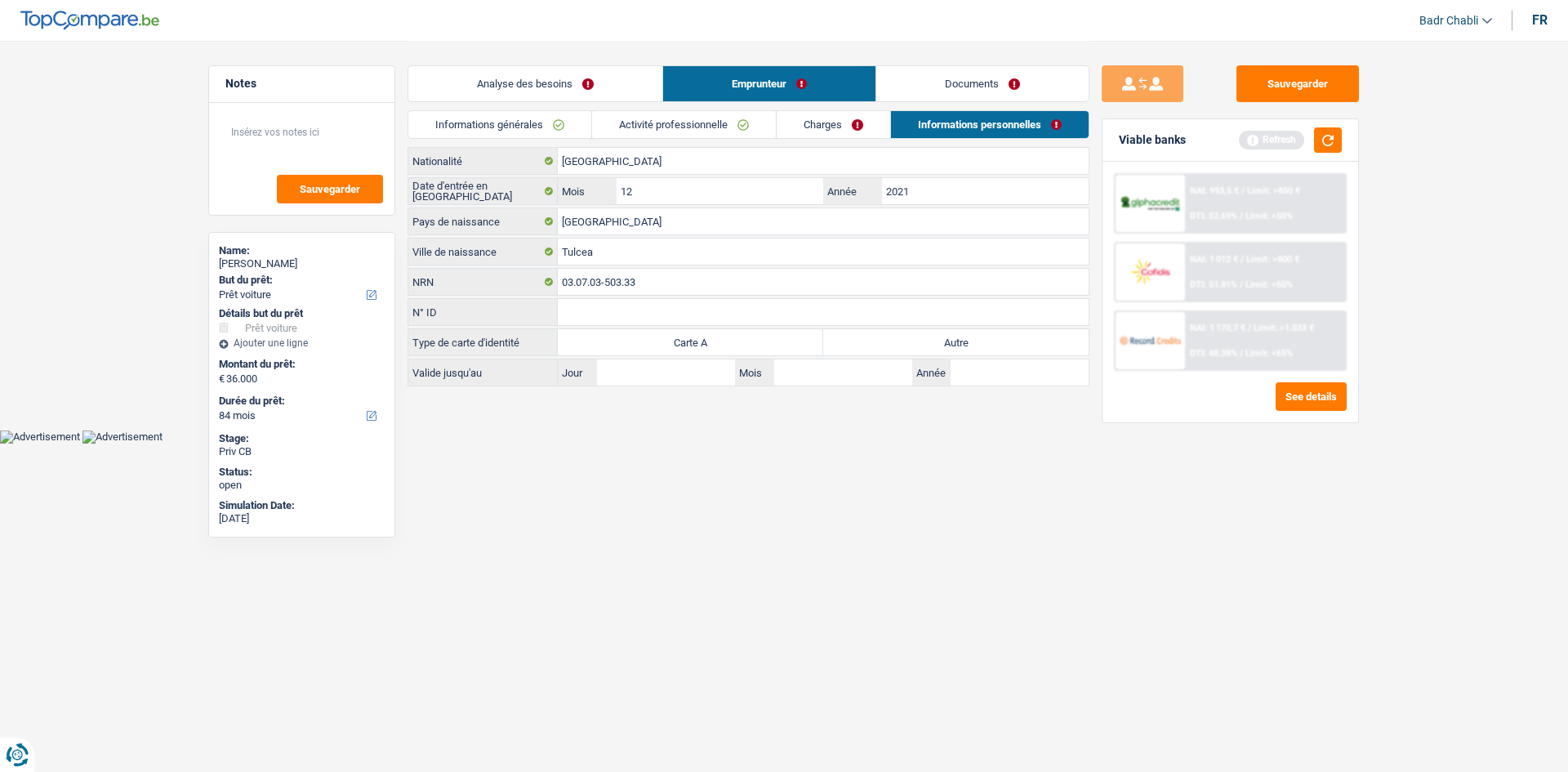
click at [873, 339] on label "Autre" at bounding box center [955, 342] width 265 height 27
click at [873, 339] on input "Autre" at bounding box center [955, 342] width 265 height 27
radio input "true"
click at [528, 87] on link "Analyse des besoins" at bounding box center [536, 83] width 254 height 35
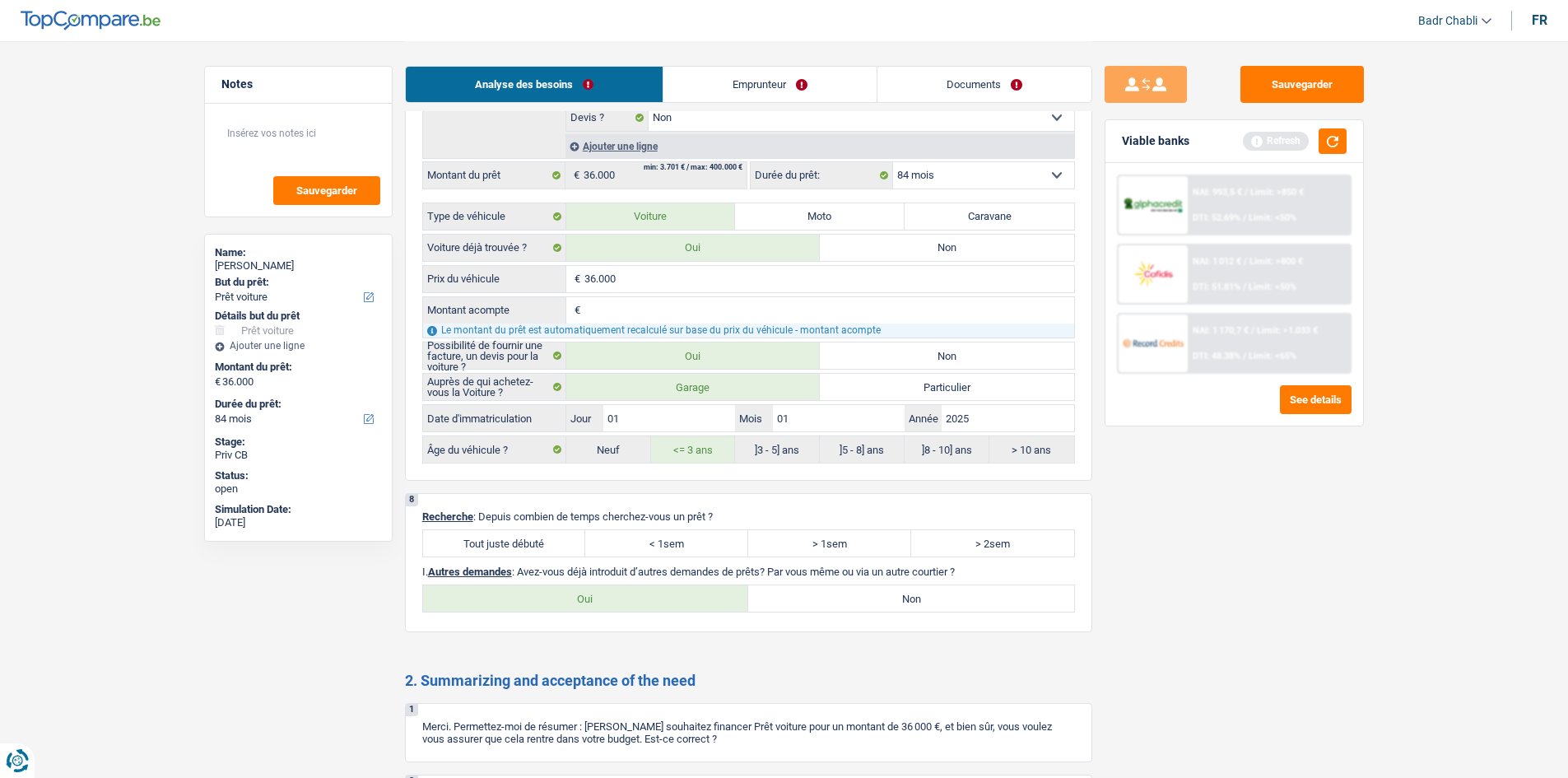
scroll to position [1976, 0]
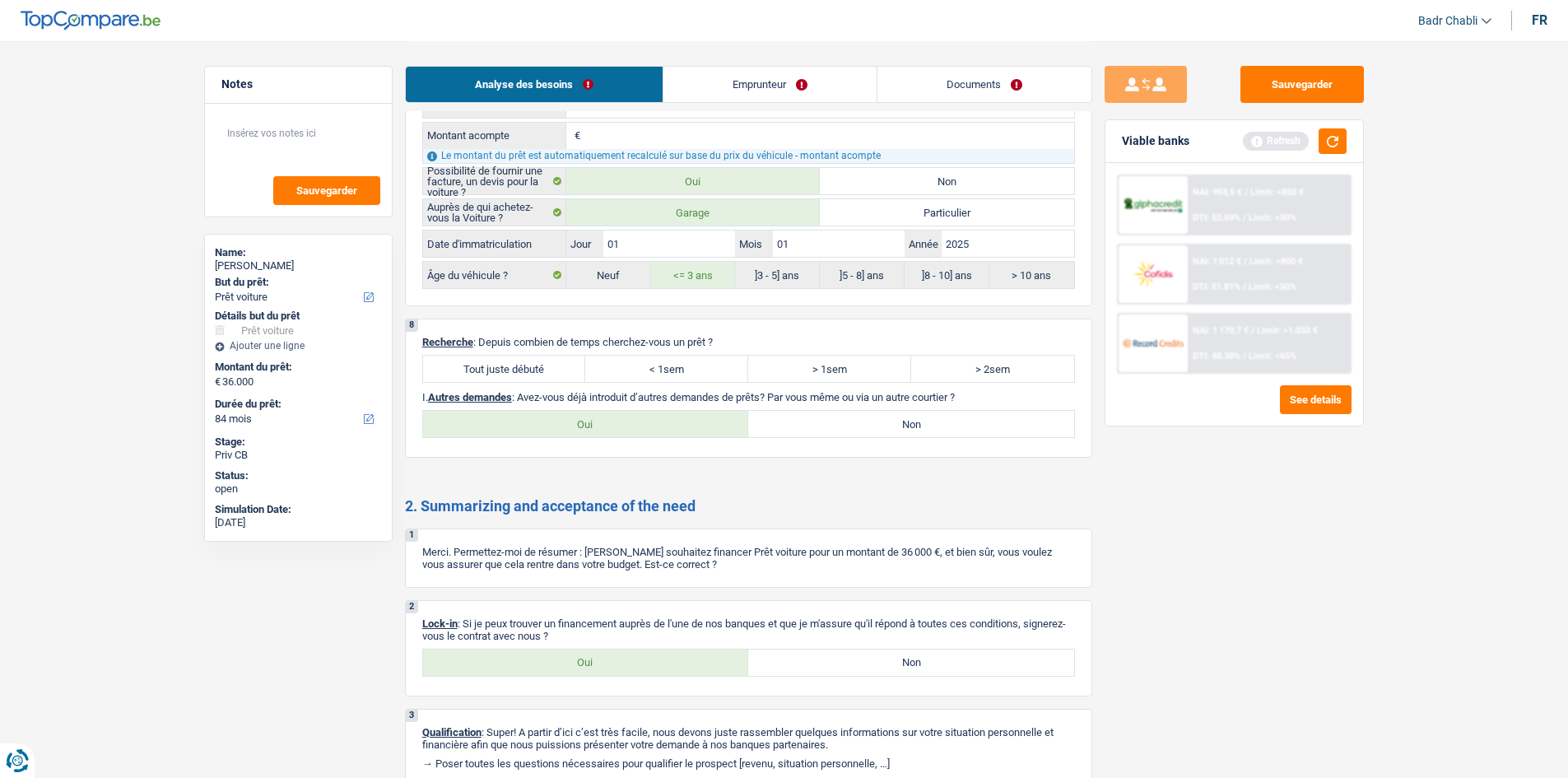
click at [556, 373] on label "Tout juste débuté" at bounding box center [504, 369] width 163 height 27
click at [556, 373] on input "Tout juste débuté" at bounding box center [504, 369] width 163 height 27
radio input "true"
click at [886, 430] on label "Non" at bounding box center [911, 424] width 326 height 27
click at [886, 430] on input "Non" at bounding box center [911, 424] width 326 height 27
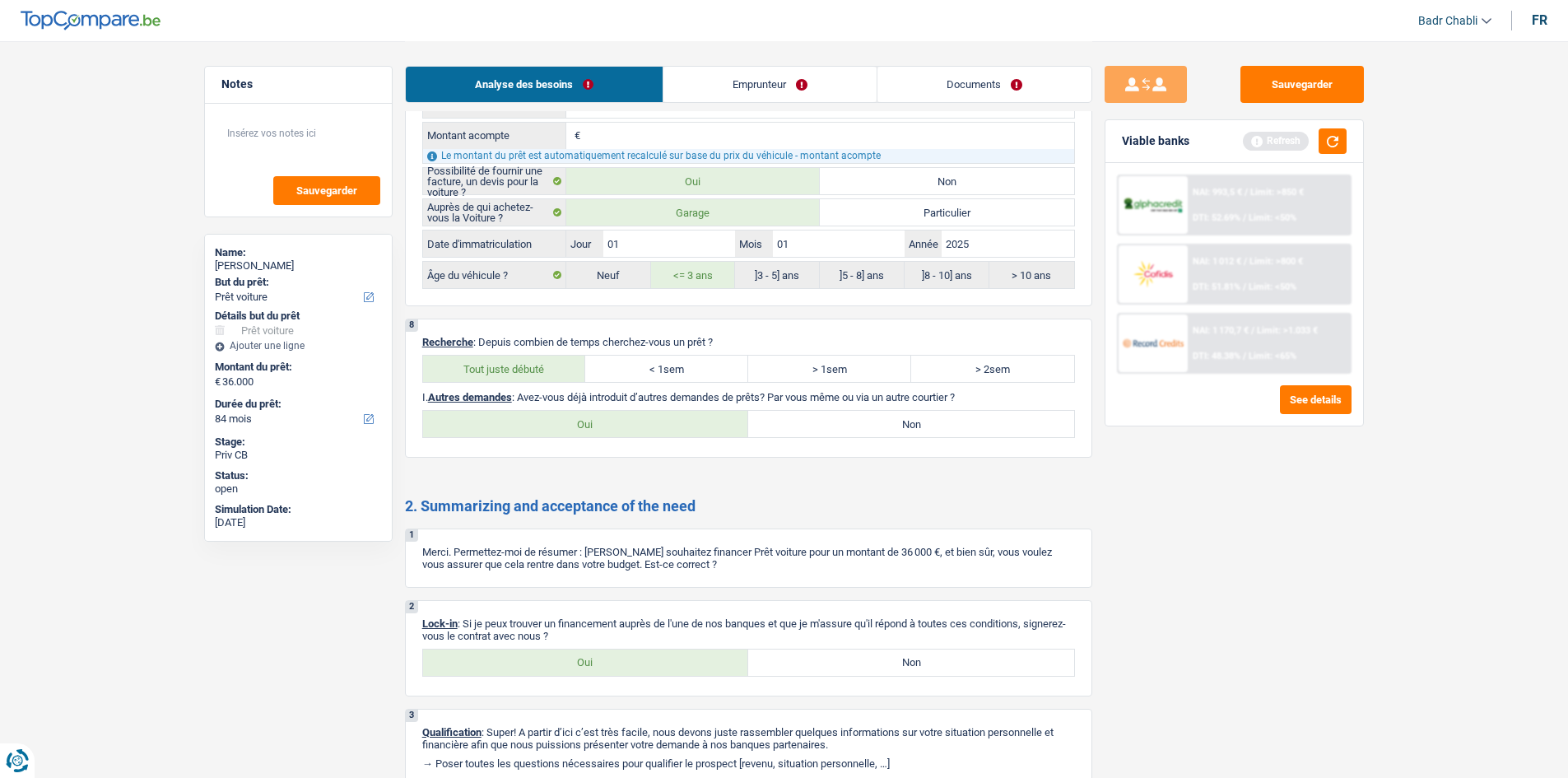
radio input "true"
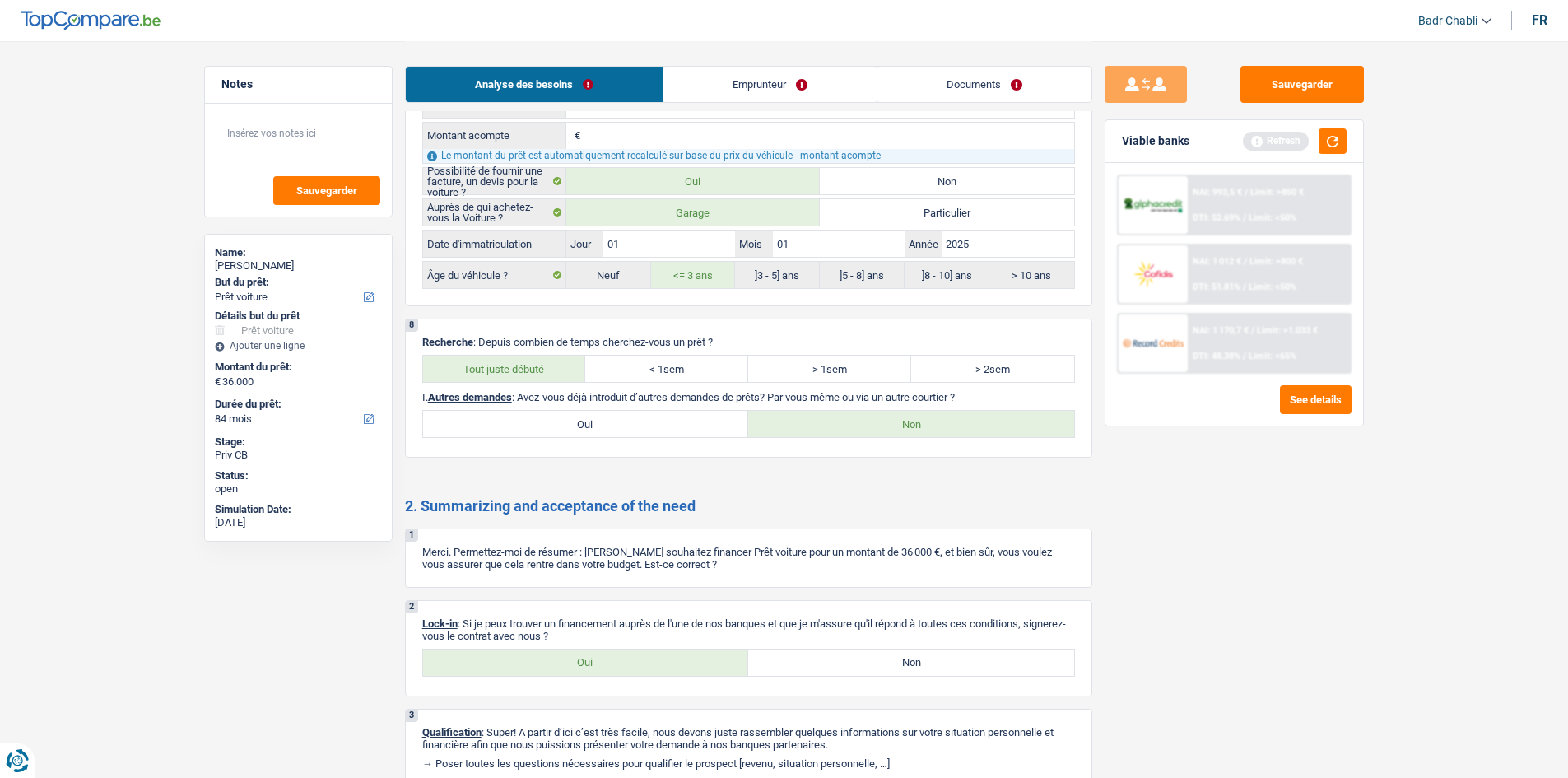
click at [626, 666] on label "Oui" at bounding box center [586, 663] width 326 height 27
click at [626, 666] on input "Oui" at bounding box center [586, 663] width 326 height 27
radio input "true"
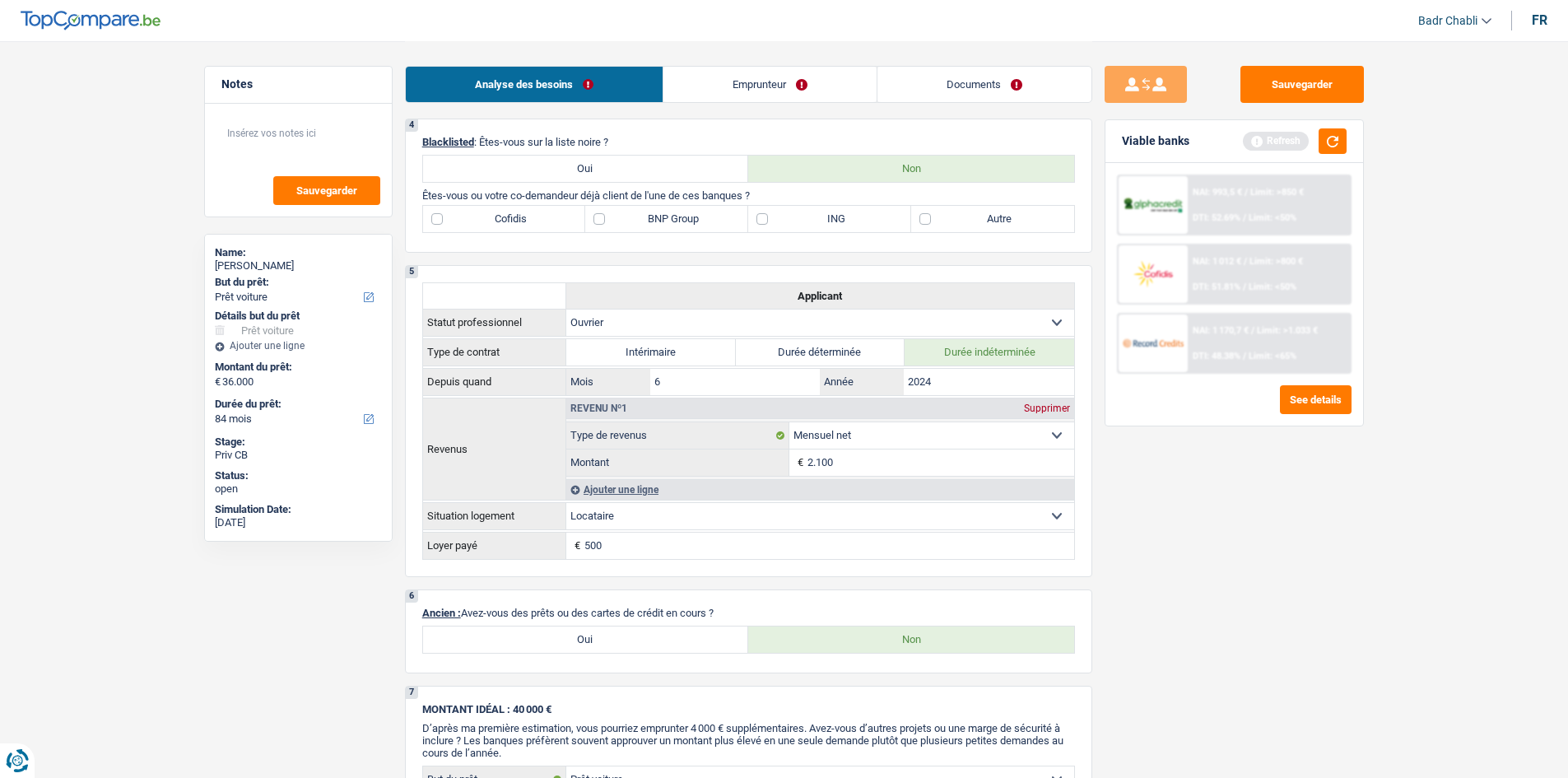
scroll to position [741, 0]
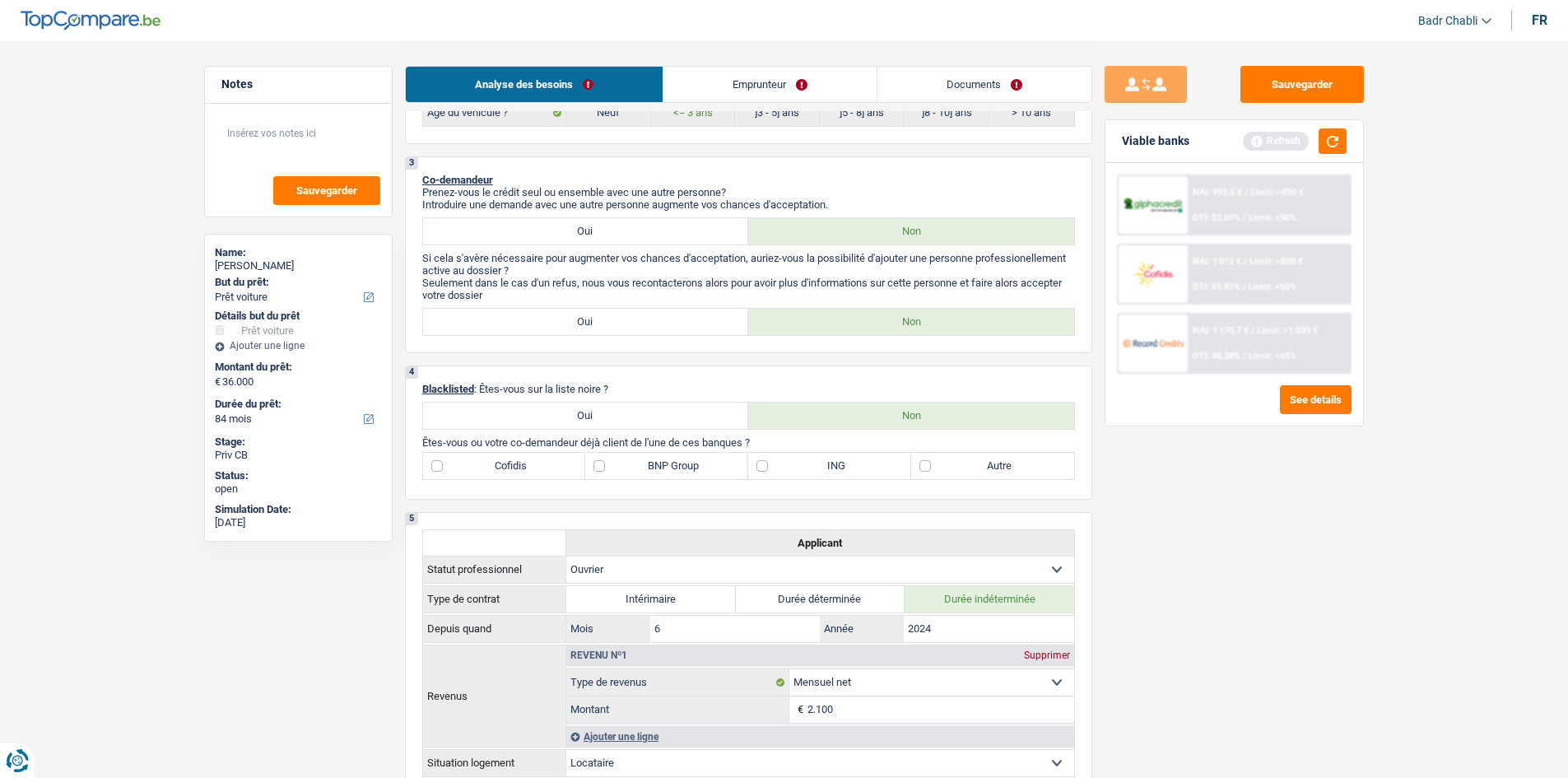
click at [776, 86] on link "Emprunteur" at bounding box center [769, 84] width 213 height 35
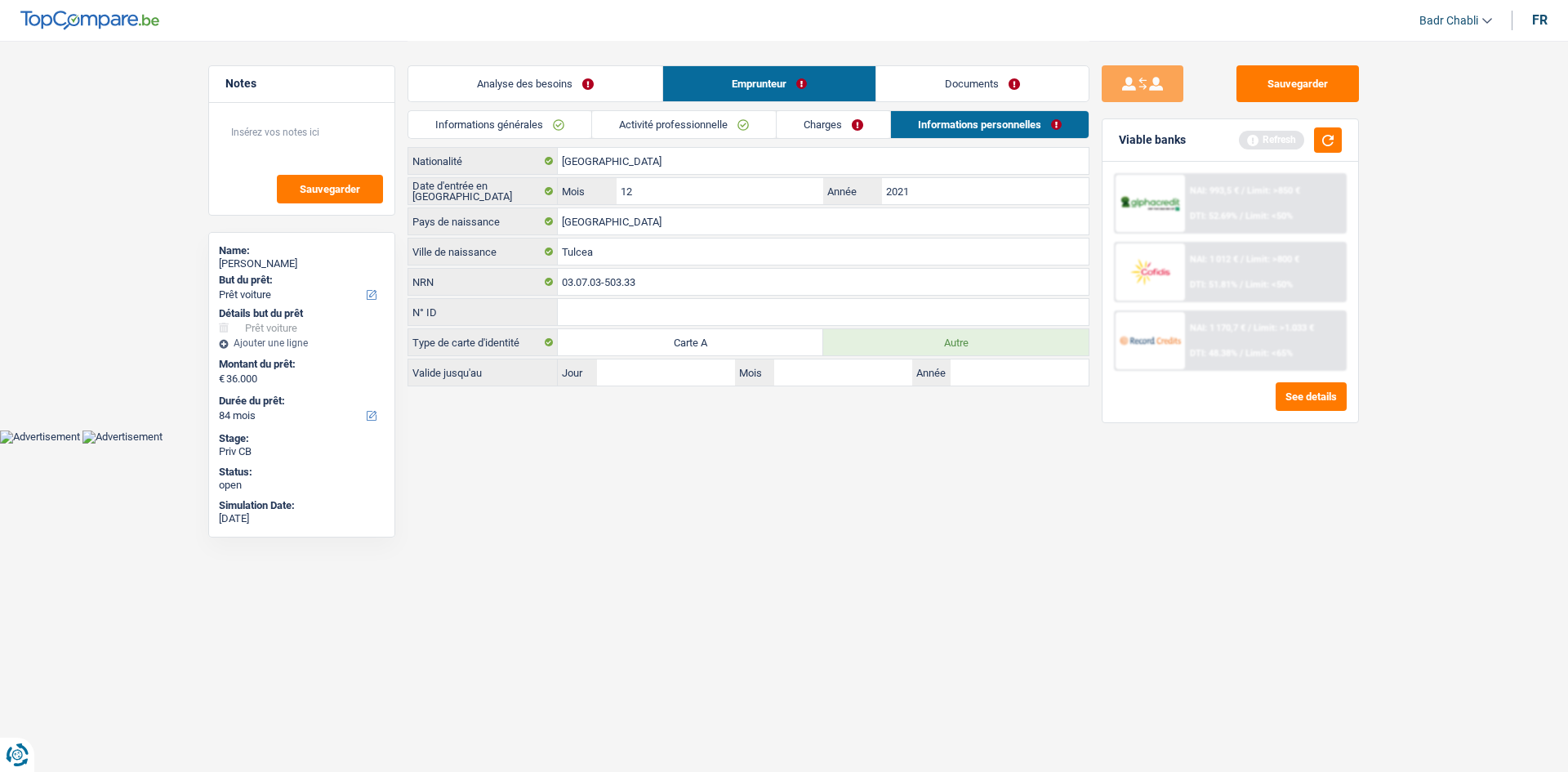
click at [842, 132] on link "Charges" at bounding box center [834, 123] width 113 height 27
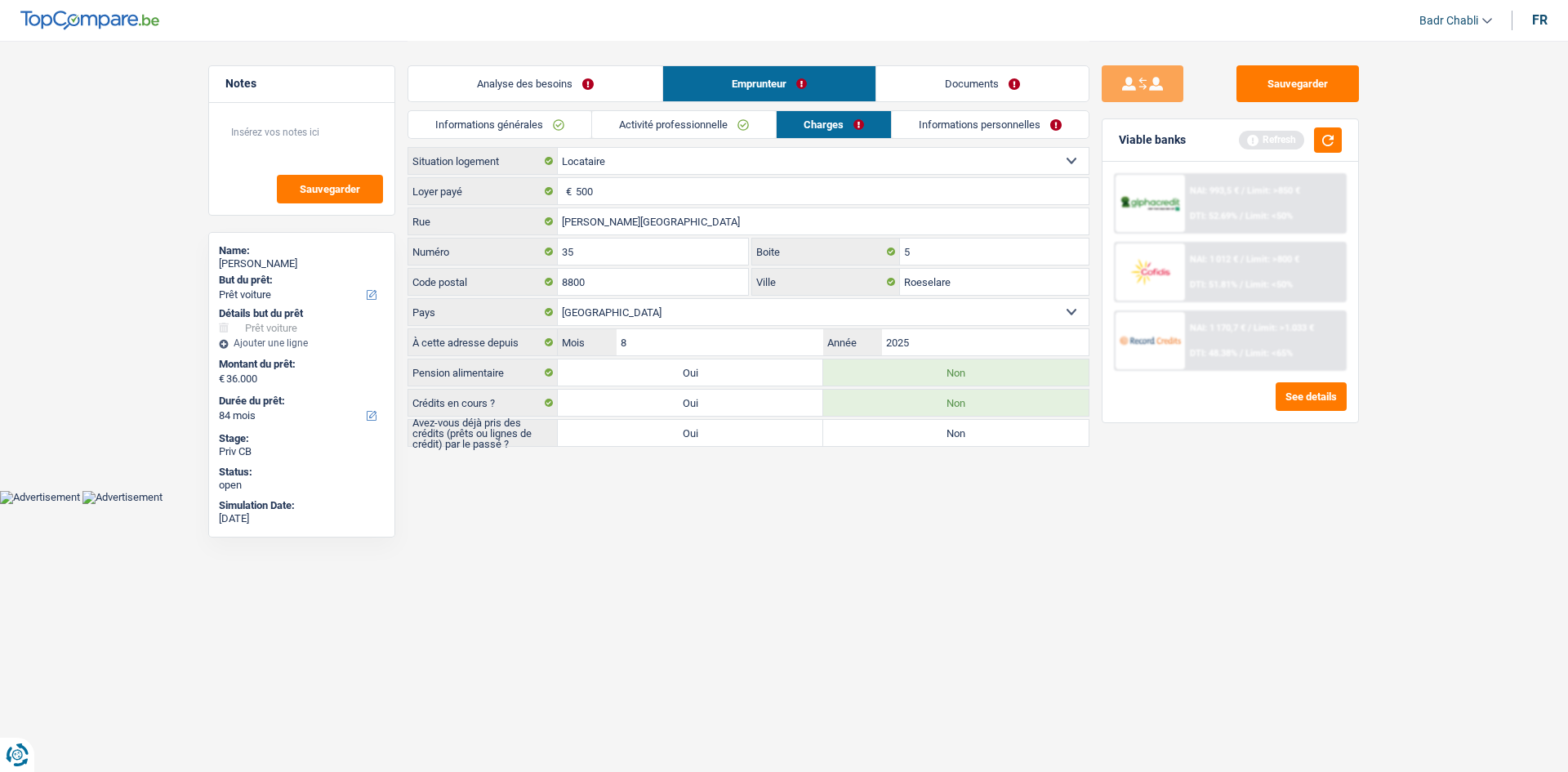
click at [871, 429] on label "Non" at bounding box center [955, 433] width 265 height 27
click at [871, 429] on input "Non" at bounding box center [955, 433] width 265 height 27
radio input "true"
click at [560, 83] on link "Analyse des besoins" at bounding box center [536, 83] width 254 height 35
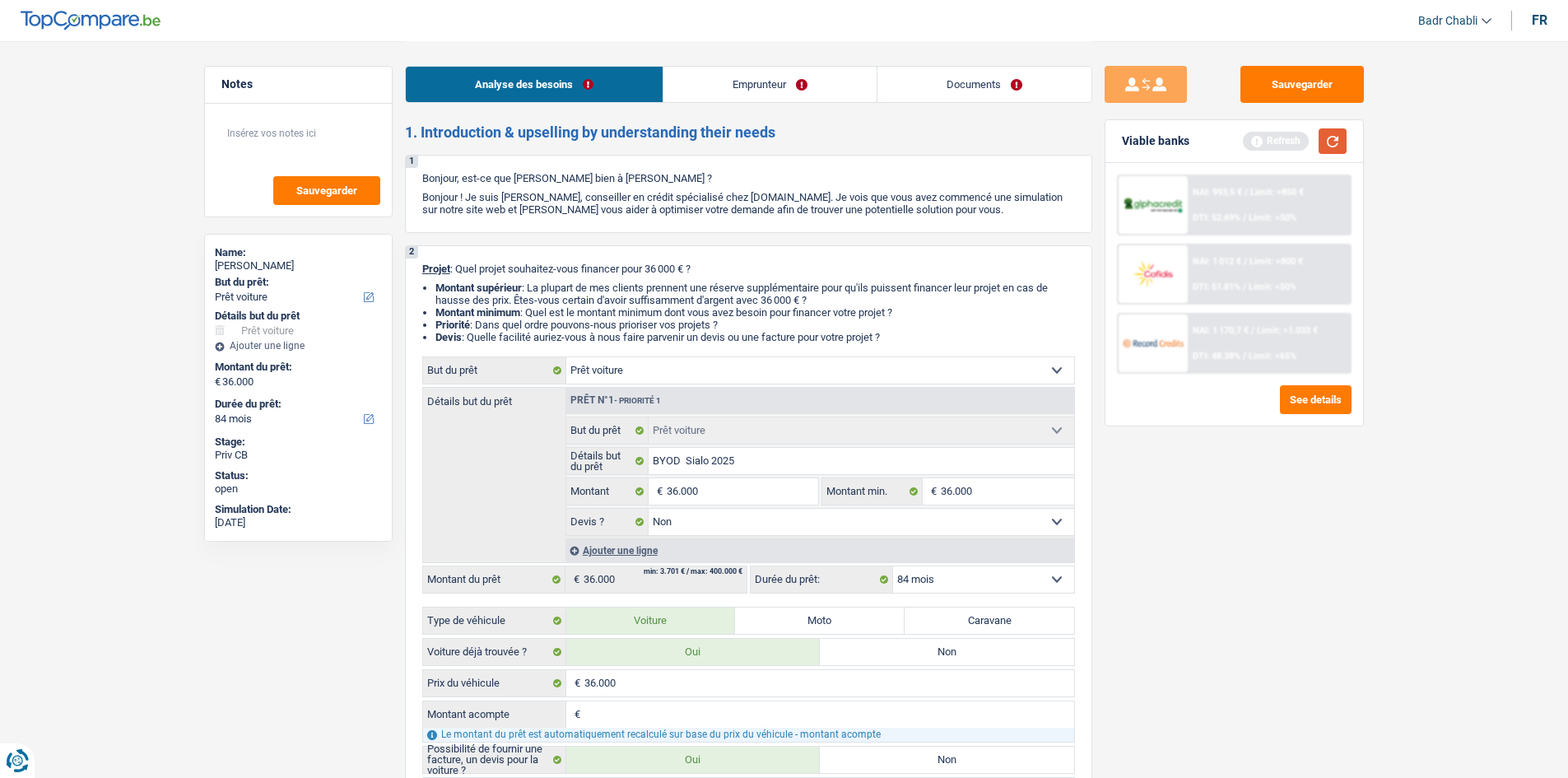
click at [1333, 138] on button "button" at bounding box center [1332, 141] width 28 height 26
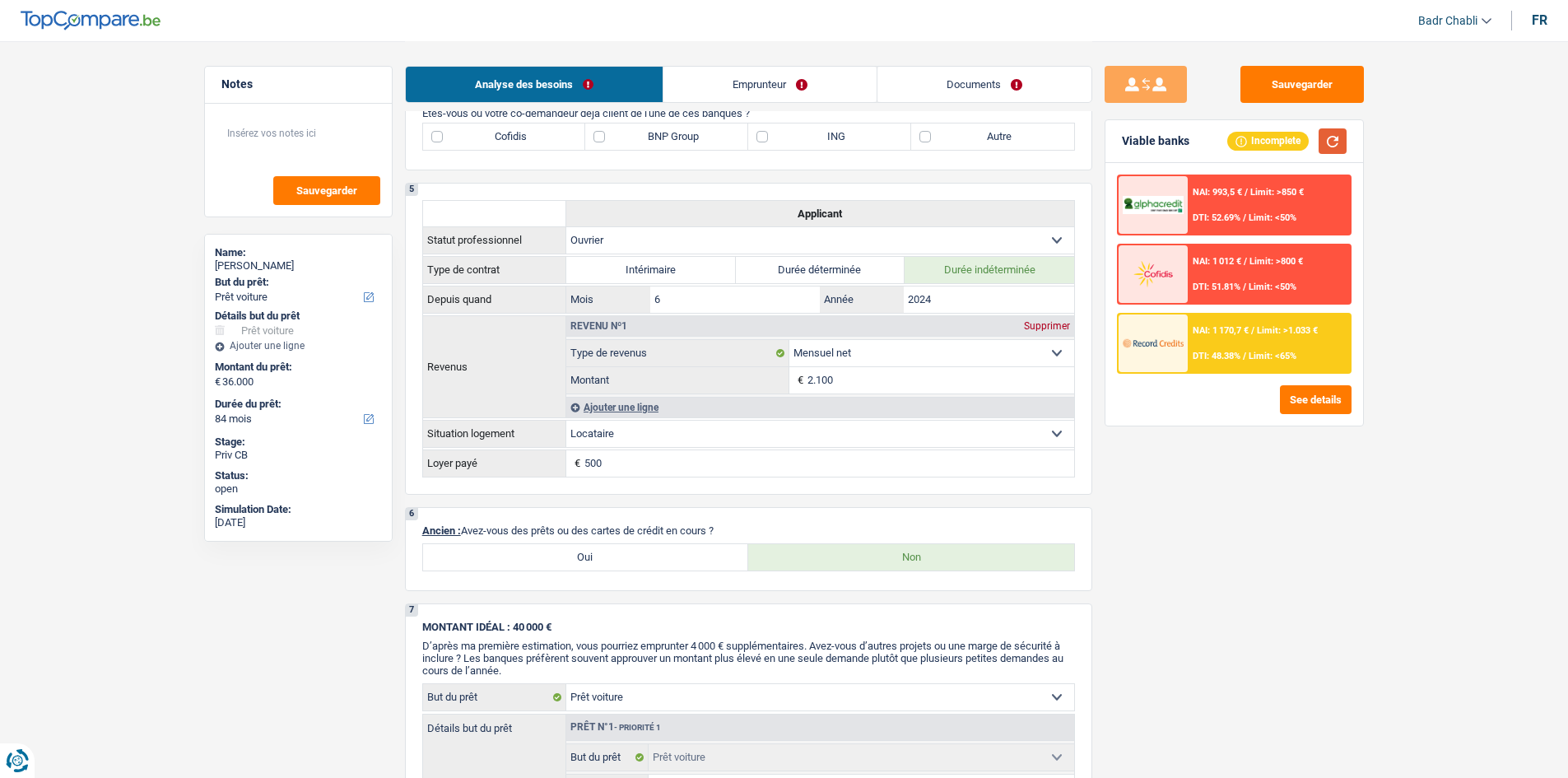
scroll to position [823, 0]
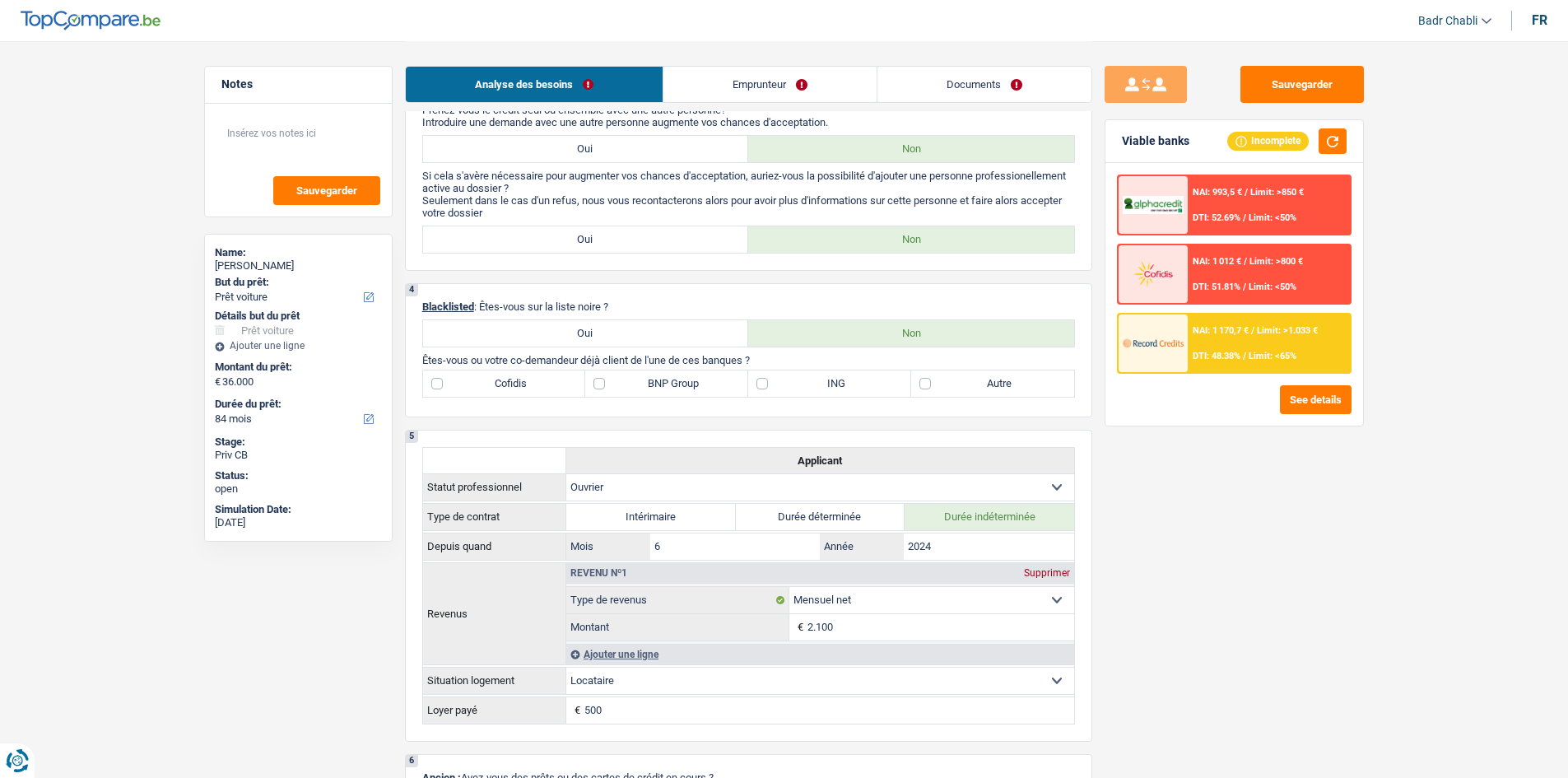
click at [921, 381] on label "Autre" at bounding box center [992, 383] width 163 height 27
click at [921, 381] on input "Autre" at bounding box center [992, 383] width 163 height 27
checkbox input "true"
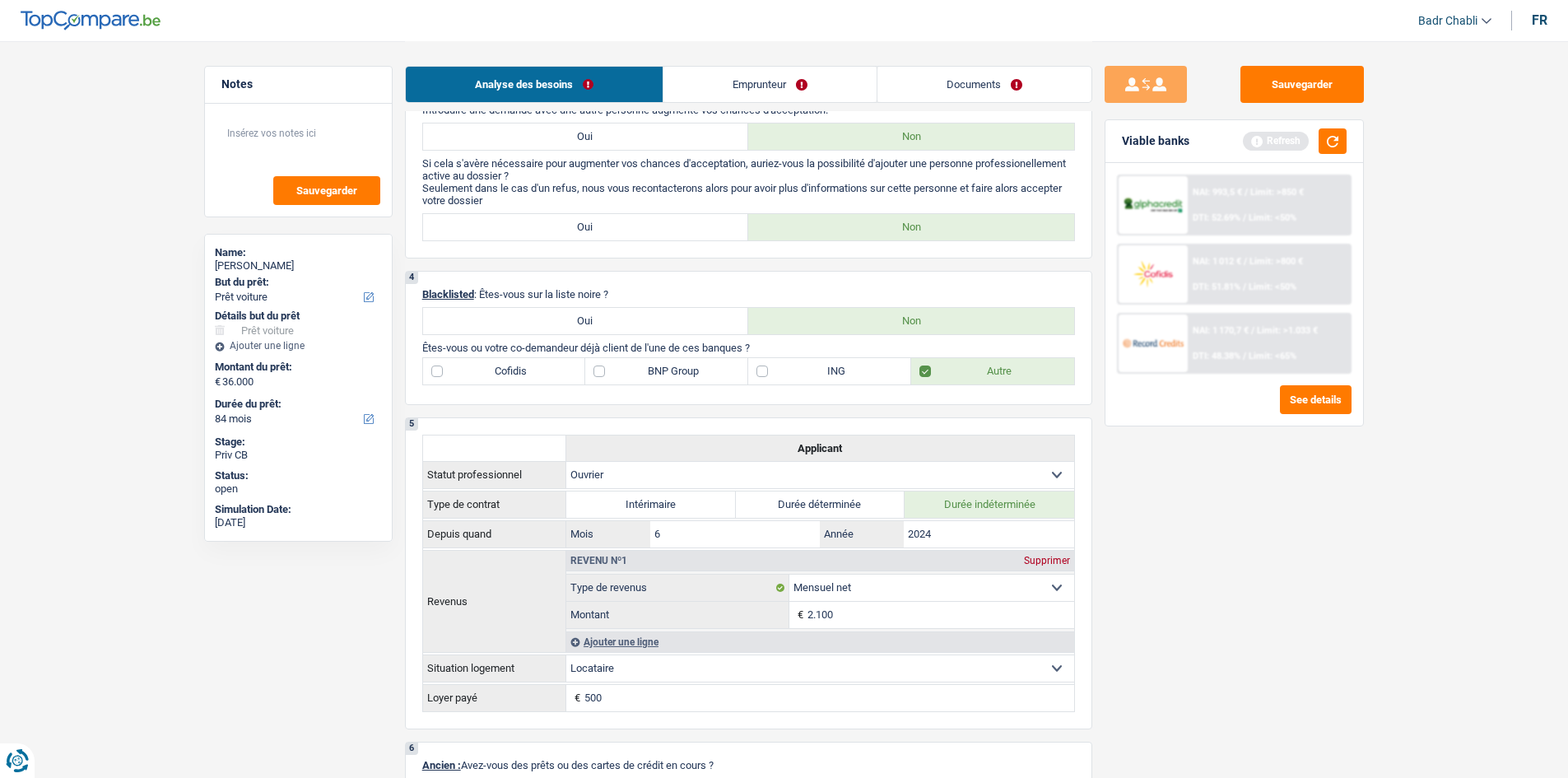
scroll to position [981, 0]
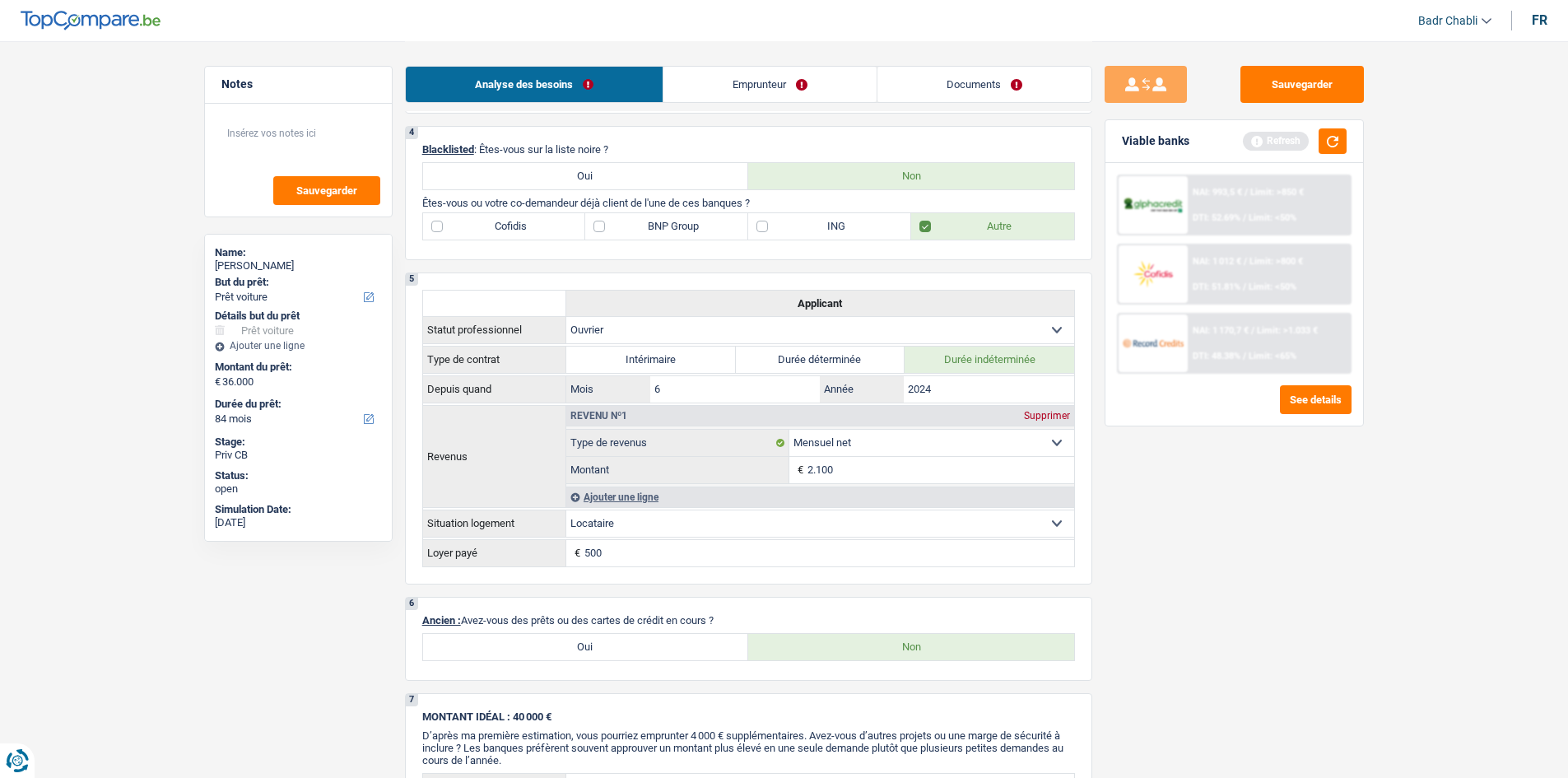
click at [776, 224] on label "ING" at bounding box center [829, 226] width 163 height 27
click at [776, 224] on input "ING" at bounding box center [829, 226] width 163 height 27
checkbox input "true"
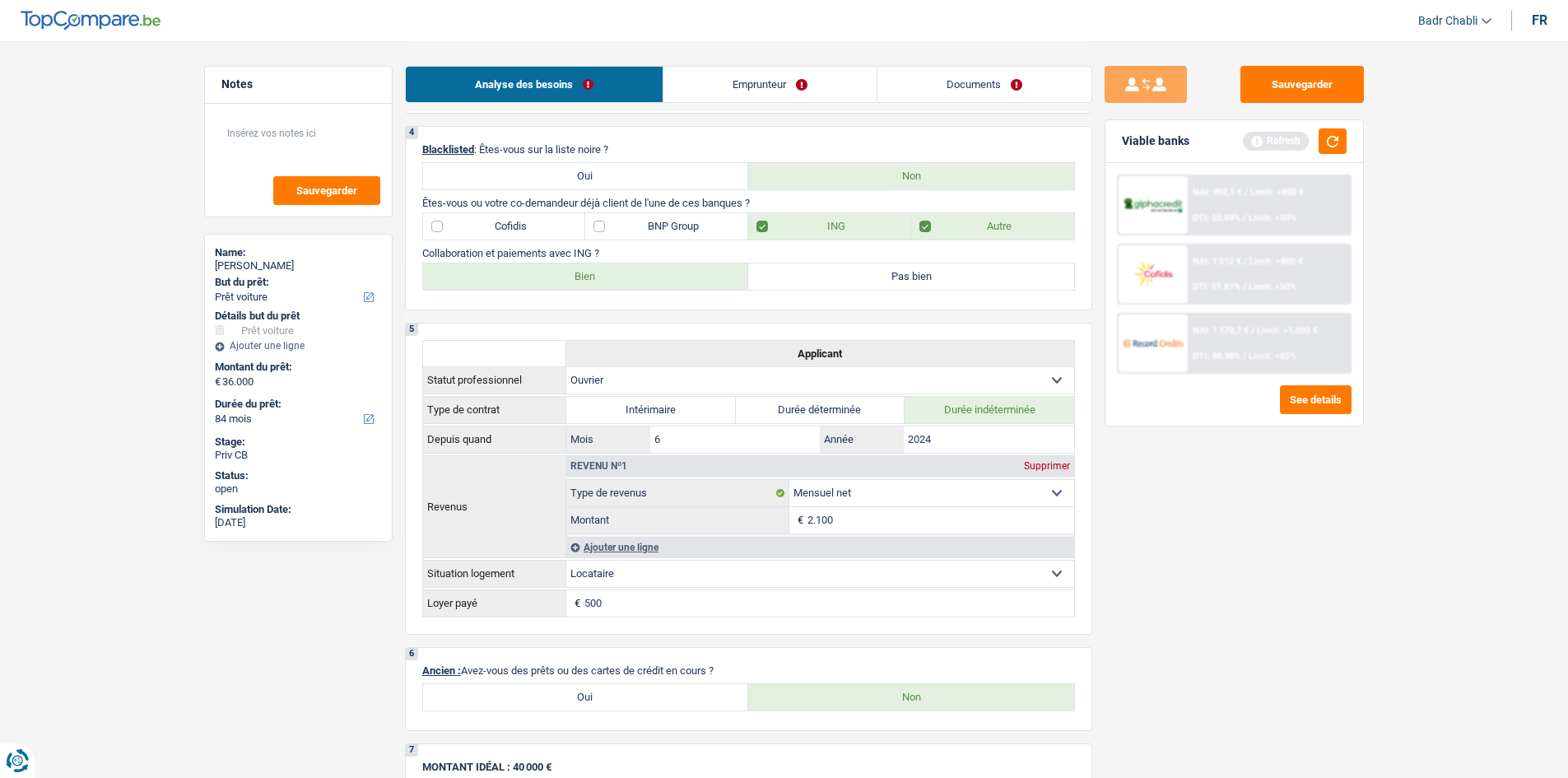
click at [661, 272] on label "Bien" at bounding box center [586, 277] width 326 height 27
click at [661, 272] on input "Bien" at bounding box center [586, 277] width 326 height 27
radio input "true"
click at [1316, 139] on div "Refresh" at bounding box center [1294, 141] width 104 height 26
click at [1325, 139] on button "button" at bounding box center [1332, 141] width 28 height 26
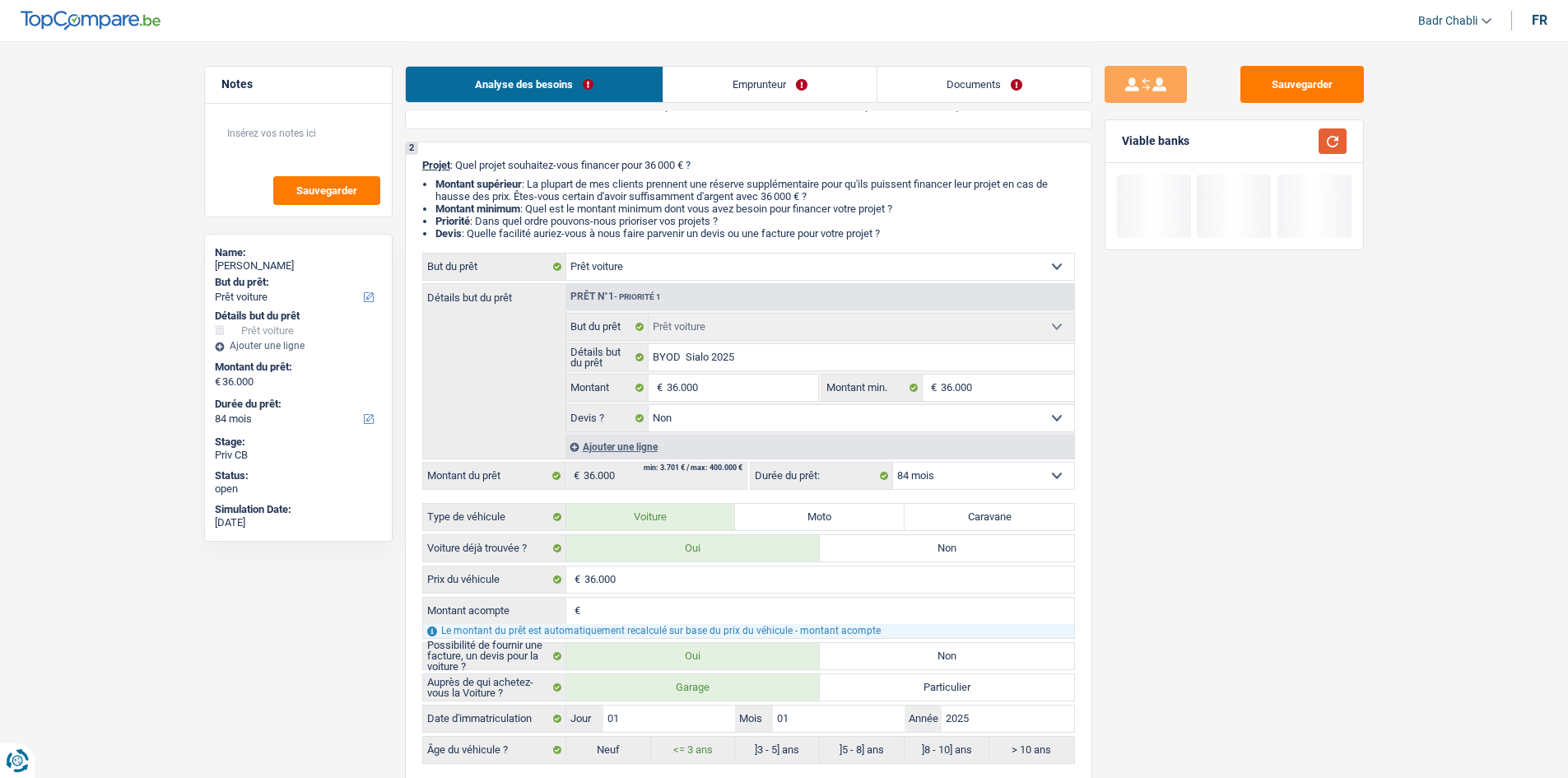
scroll to position [75, 0]
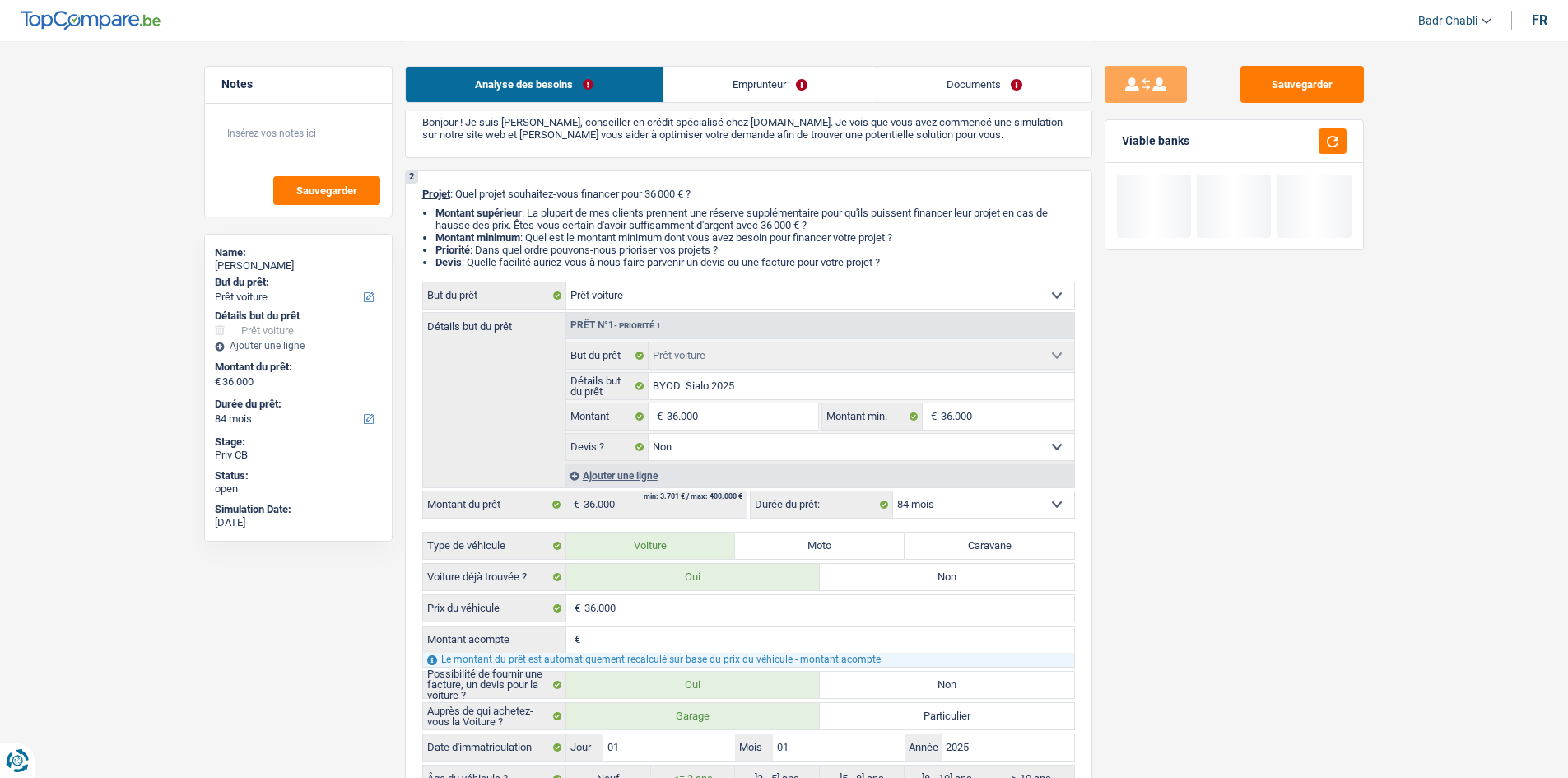
click at [732, 88] on link "Emprunteur" at bounding box center [769, 84] width 213 height 35
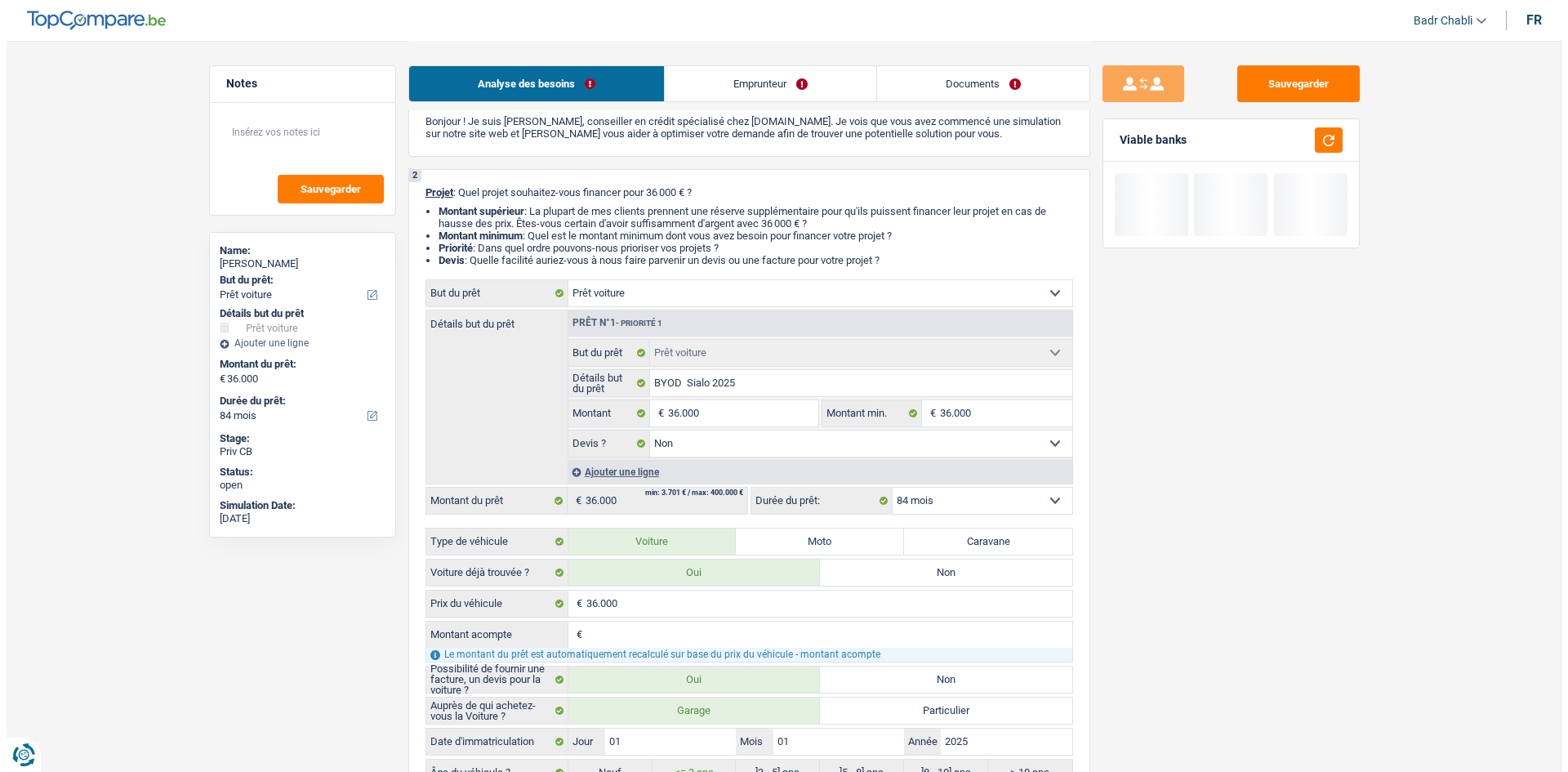
scroll to position [0, 0]
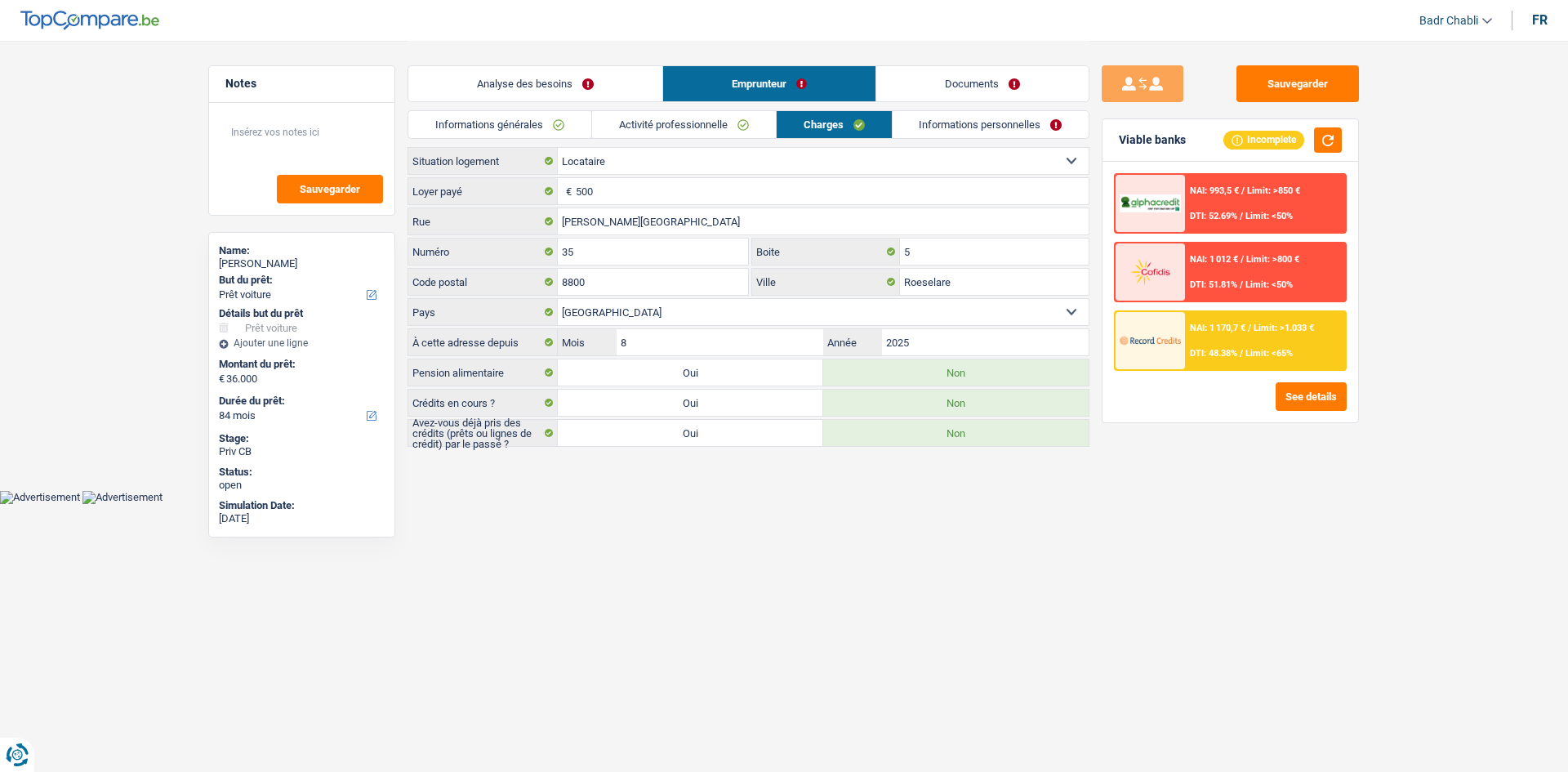
click at [528, 119] on link "Informations générales" at bounding box center [500, 123] width 183 height 27
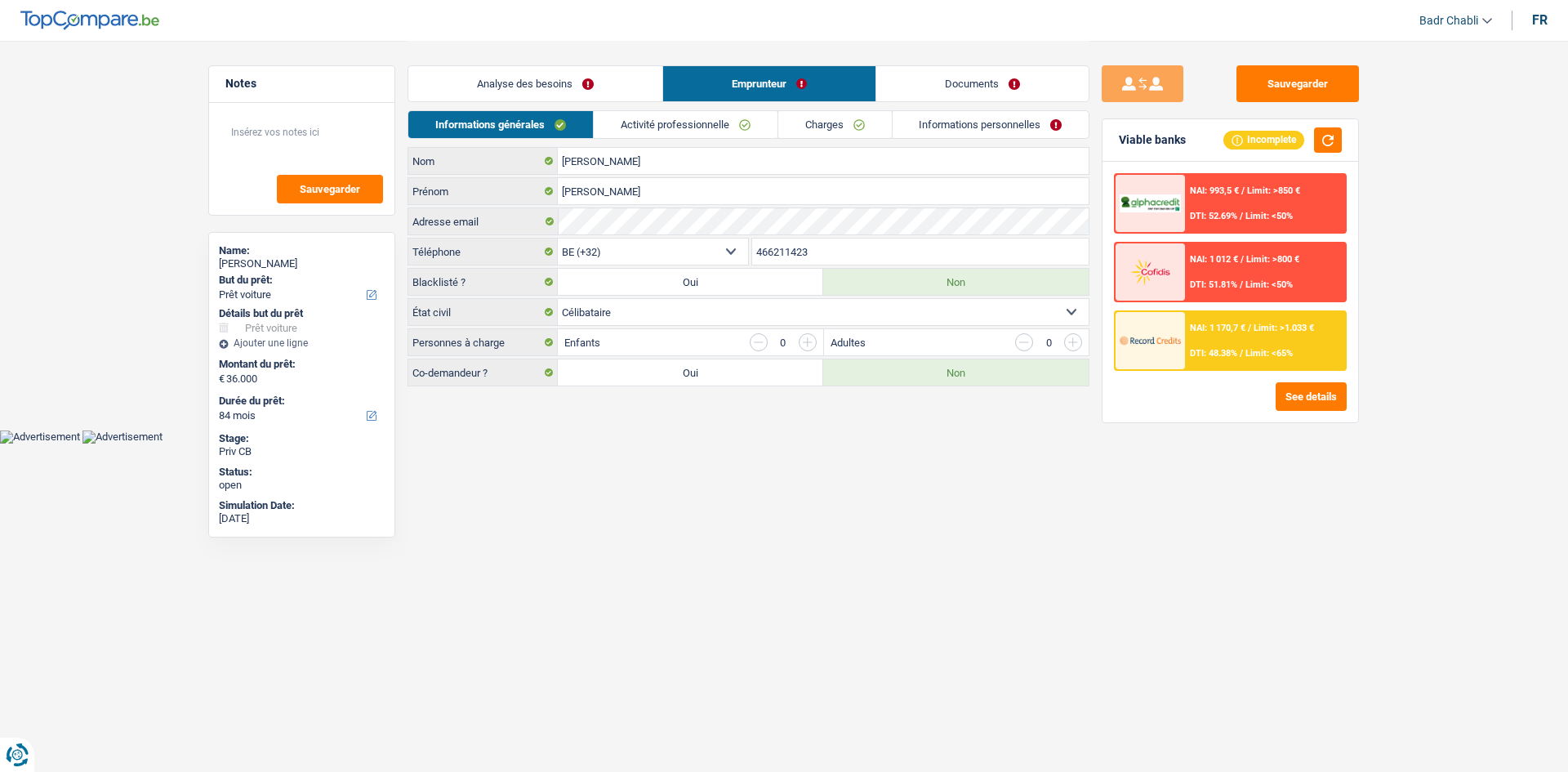
click at [713, 125] on link "Activité professionnelle" at bounding box center [685, 123] width 184 height 27
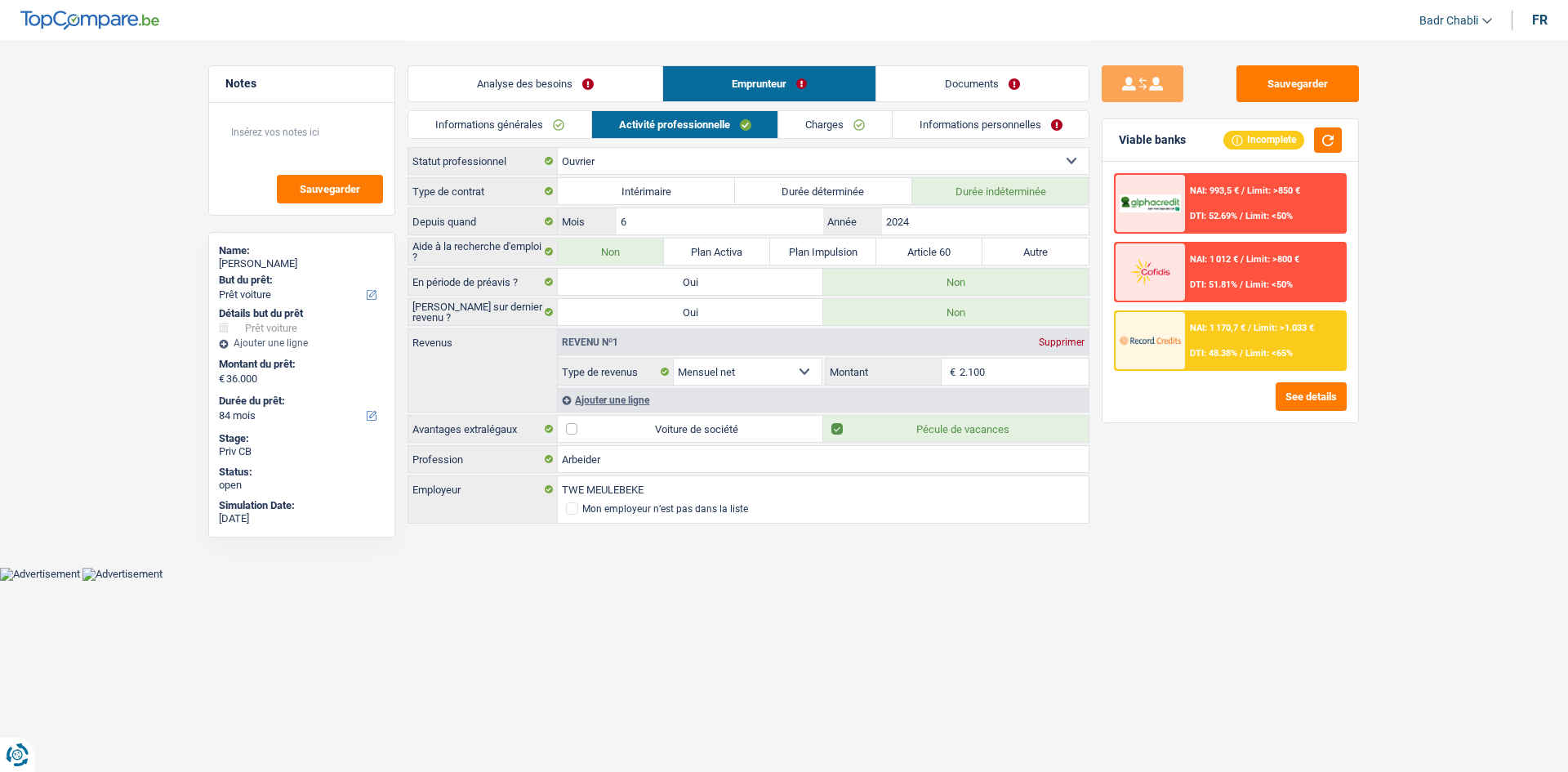
click at [639, 398] on div "Ajouter une ligne" at bounding box center [823, 400] width 531 height 24
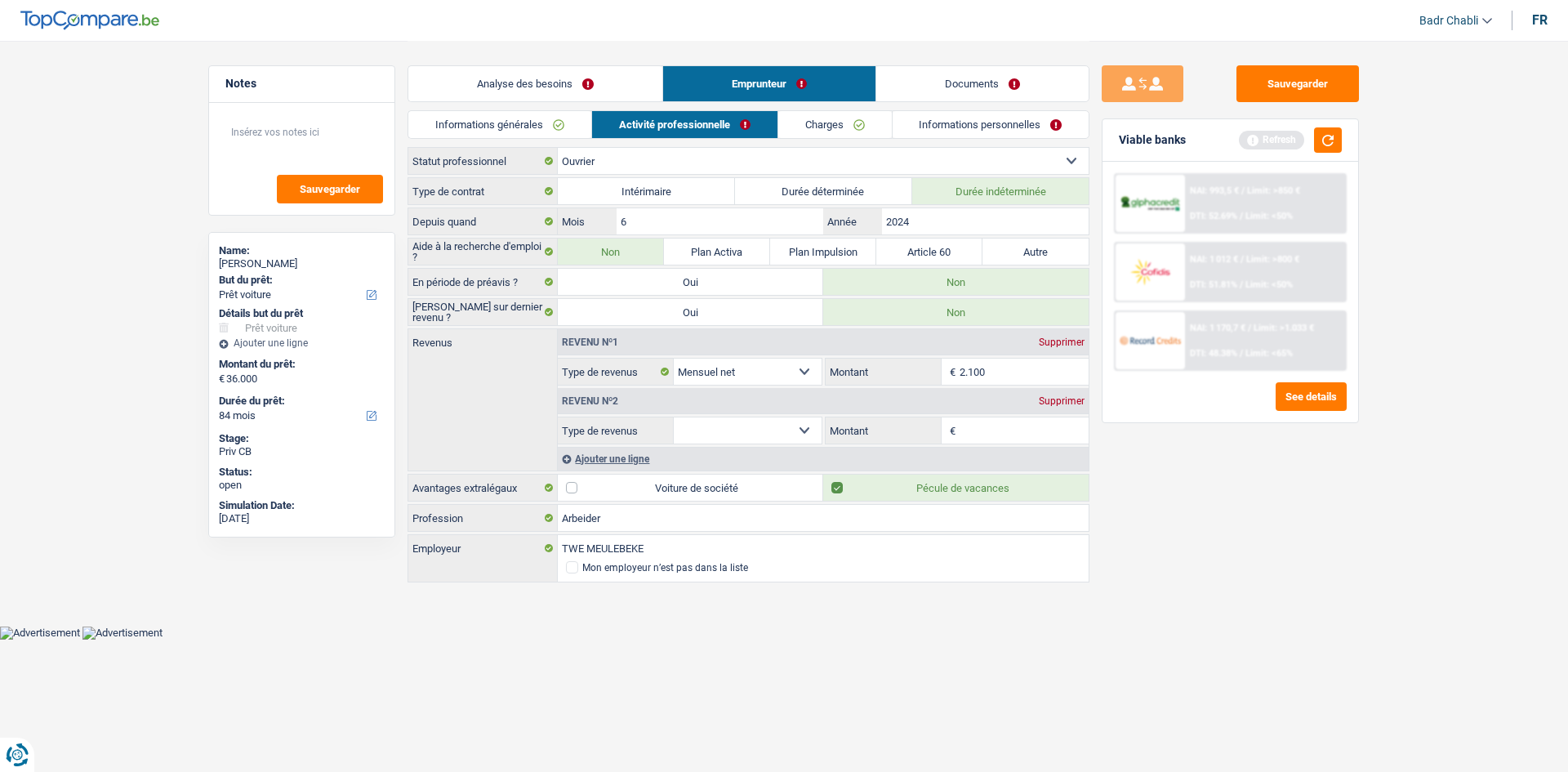
click at [722, 434] on select "Allocation d'handicap Allocations chômage Allocations familiales Chèques repas …" at bounding box center [748, 430] width 148 height 27
select select "mealVouchers"
click at [674, 417] on select "Allocation d'handicap Allocations chômage Allocations familiales Chèques repas …" at bounding box center [748, 430] width 148 height 27
click at [332, 133] on textarea at bounding box center [302, 139] width 163 height 49
type textarea "Client ENG"
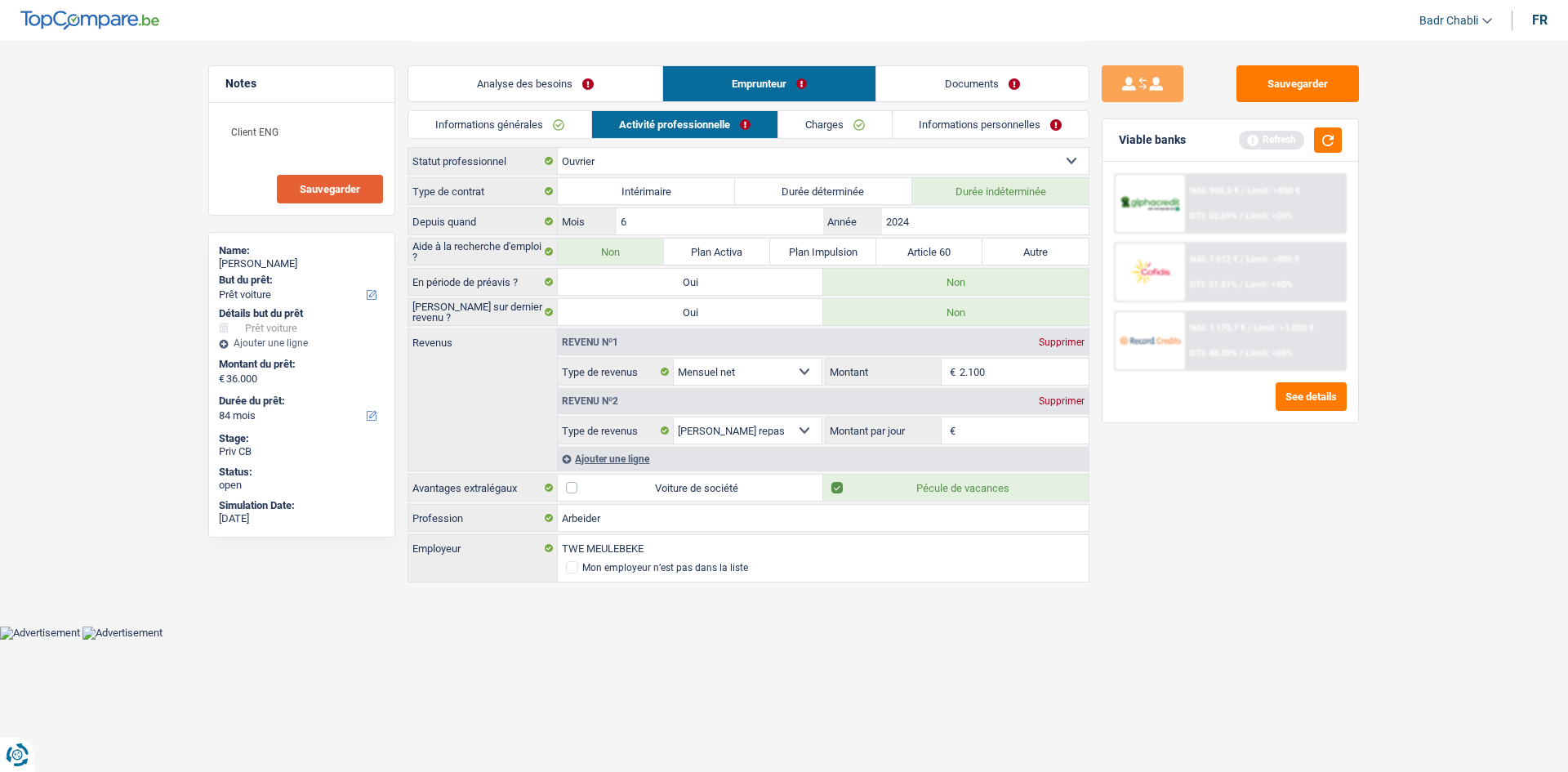
click at [322, 184] on span "Sauvegarder" at bounding box center [330, 189] width 60 height 11
click at [989, 422] on input "Montant par jour" at bounding box center [1025, 430] width 130 height 27
type input "8,0"
click at [1206, 514] on div "Sauvegarder Viable banks Refresh NAI: 993,5 € / Limit: >850 € DTI: 52.69% / Lim…" at bounding box center [1231, 405] width 282 height 681
click at [815, 105] on div "Analyse des besoins Emprunteur Documents" at bounding box center [749, 76] width 682 height 70
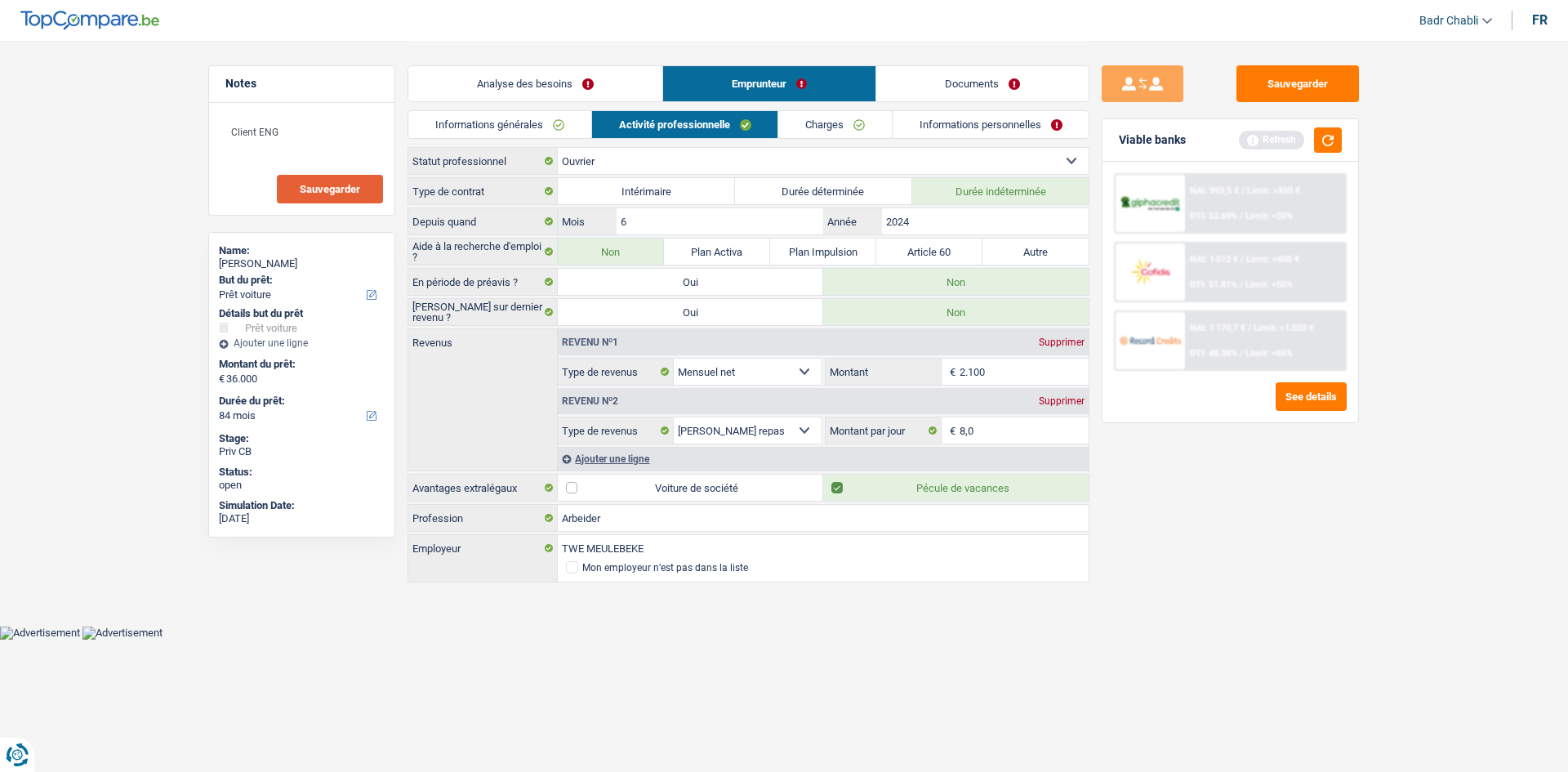
click at [816, 123] on link "Charges" at bounding box center [835, 123] width 113 height 27
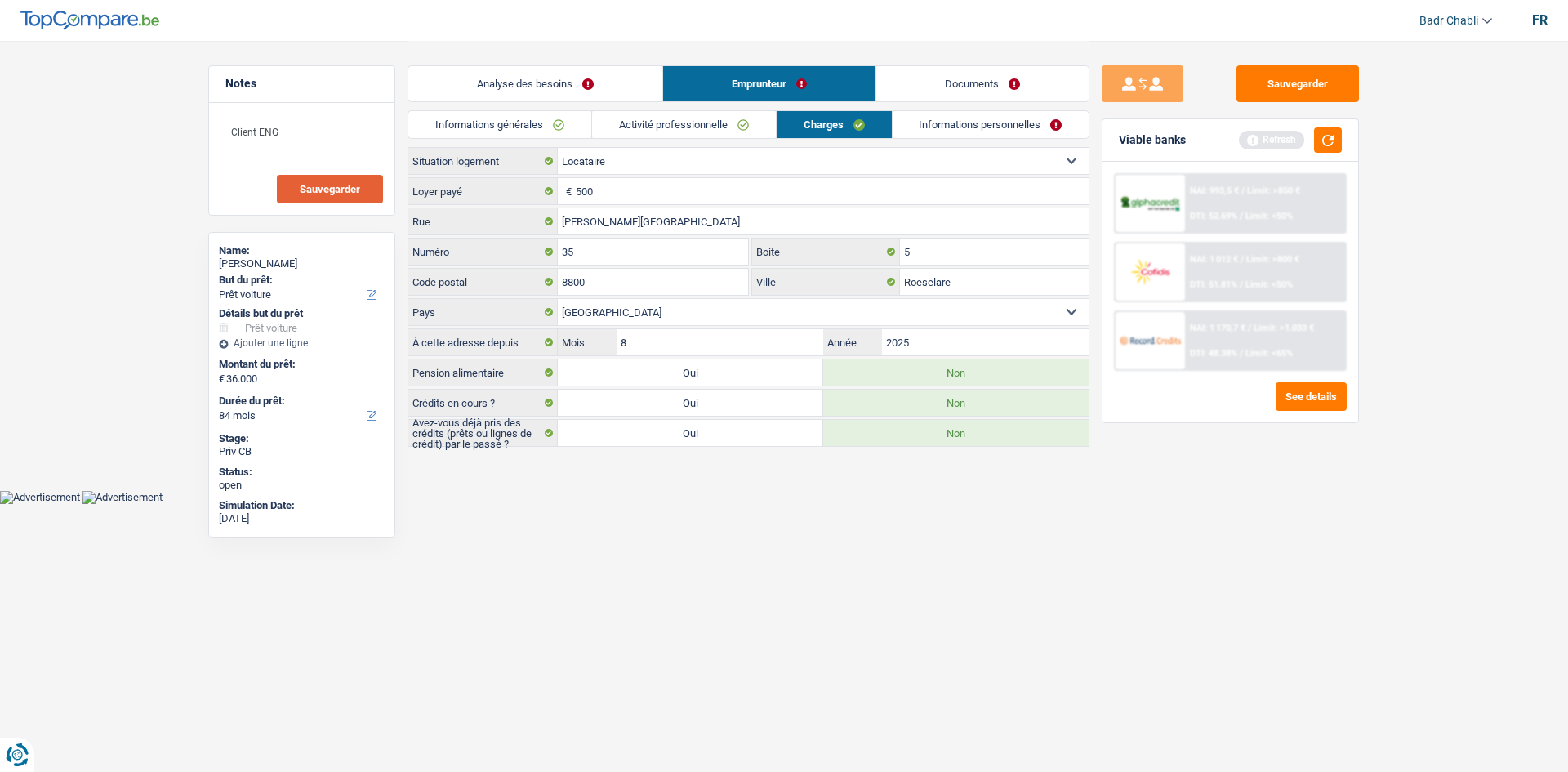
click at [1091, 129] on div "Sauvegarder Viable banks Refresh NAI: 993,5 € / Limit: >850 € DTI: 52.69% / Lim…" at bounding box center [1231, 405] width 282 height 681
click at [1043, 119] on link "Informations personnelles" at bounding box center [990, 123] width 197 height 27
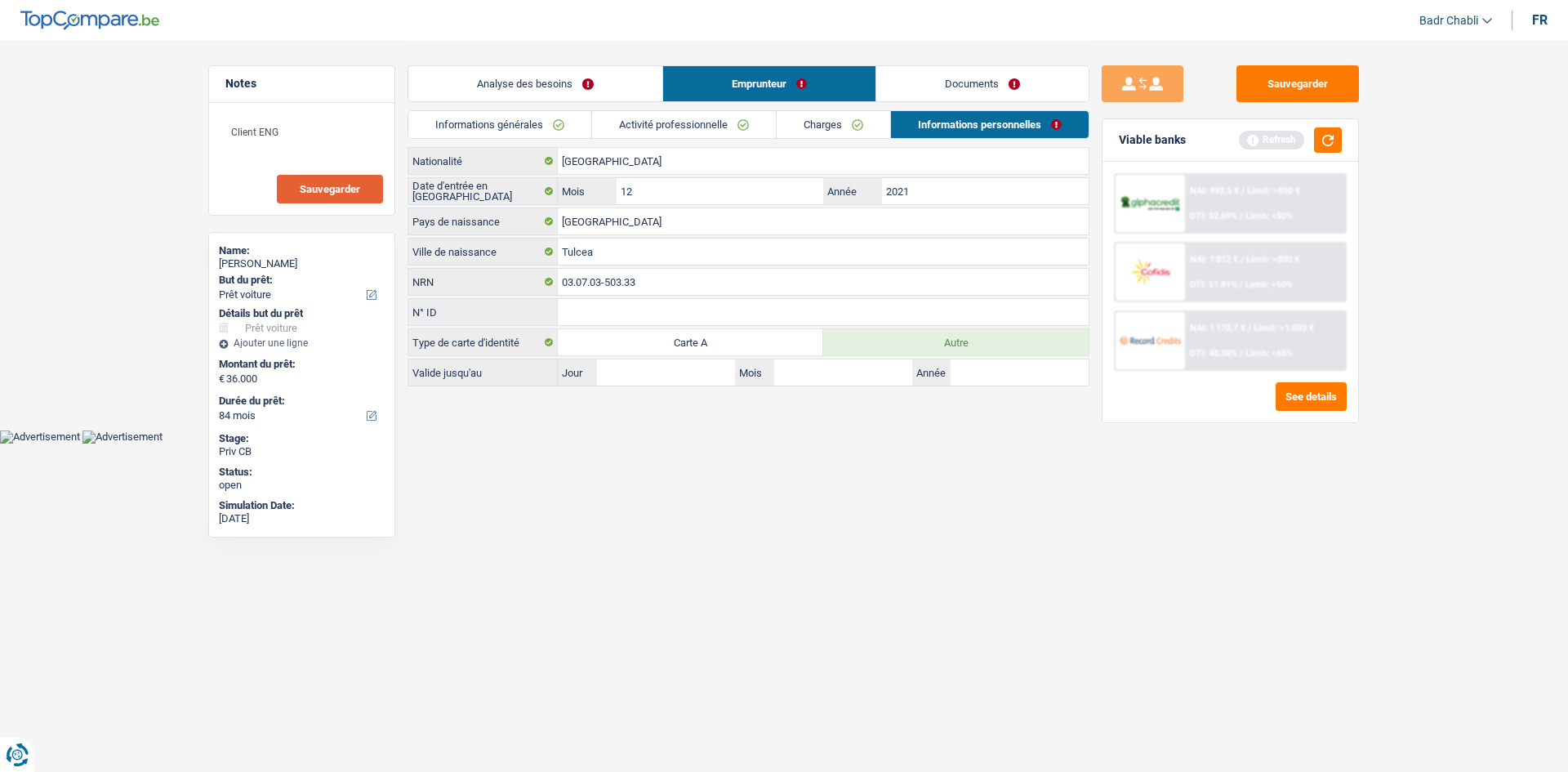
click at [846, 128] on link "Charges" at bounding box center [834, 123] width 113 height 27
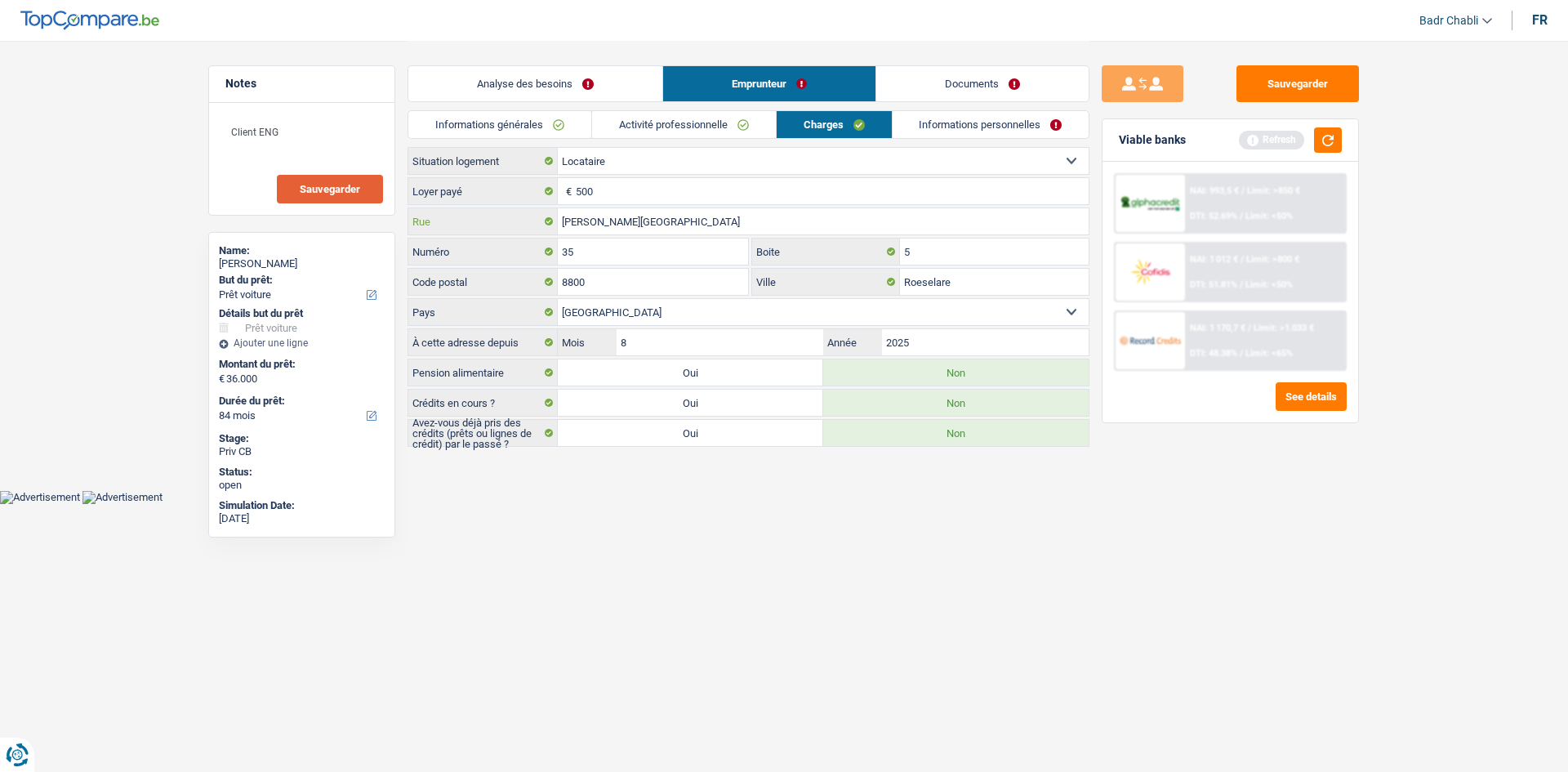
drag, startPoint x: 560, startPoint y: 219, endPoint x: 722, endPoint y: 280, distance: 173.1
click at [722, 280] on div "Heilig-Hartstraat Rue 35 Numéro 5 Boite 8800 Code postal Roeselare Ville Belgiq…" at bounding box center [749, 267] width 682 height 119
click at [311, 131] on textarea "Client ENG" at bounding box center [302, 139] width 163 height 49
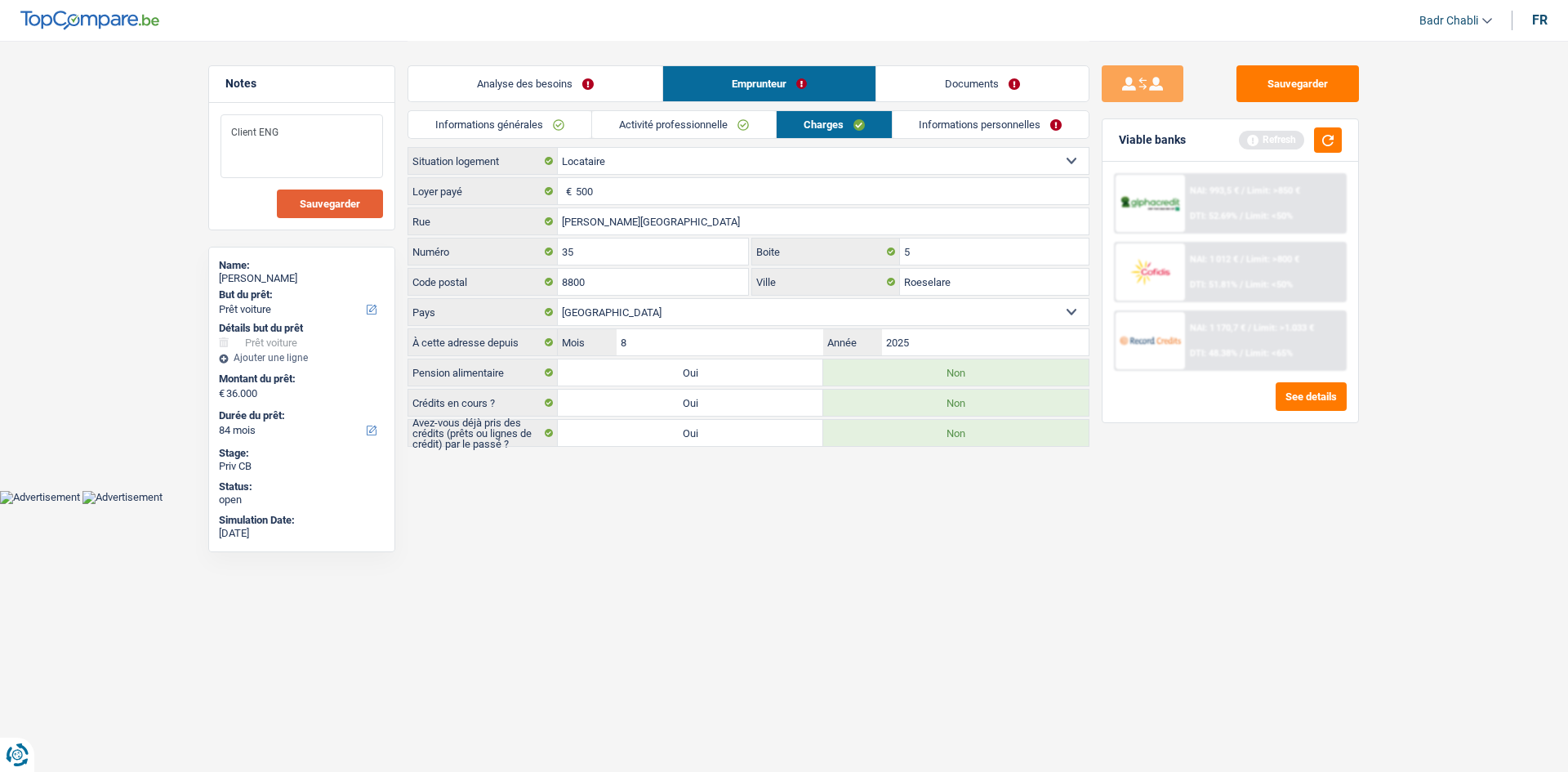
paste textarea "Heilig-Hartstraat"
click at [233, 159] on textarea "Client ENG Heilig-Hartstraat" at bounding box center [302, 146] width 163 height 64
drag, startPoint x: 337, startPoint y: 163, endPoint x: 0, endPoint y: 149, distance: 337.3
click at [0, 149] on main "Notes Client ENG Heilig-Hartstraat Sauvegarder Name: Robert Nichiforov But du p…" at bounding box center [784, 245] width 1568 height 490
type textarea "Client ENG Mr vient de changer d'adresse"
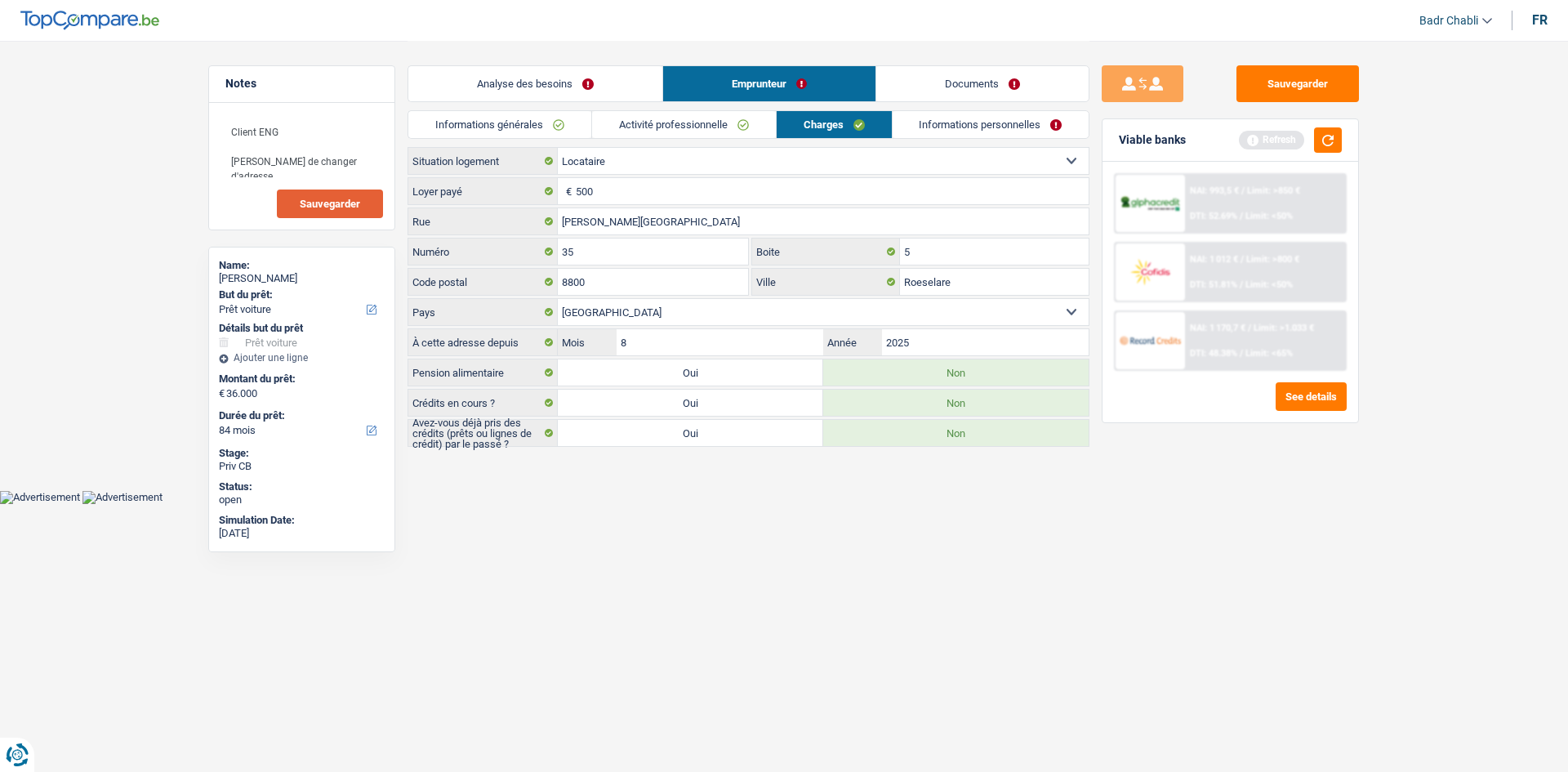
click at [959, 128] on link "Informations personnelles" at bounding box center [990, 123] width 197 height 27
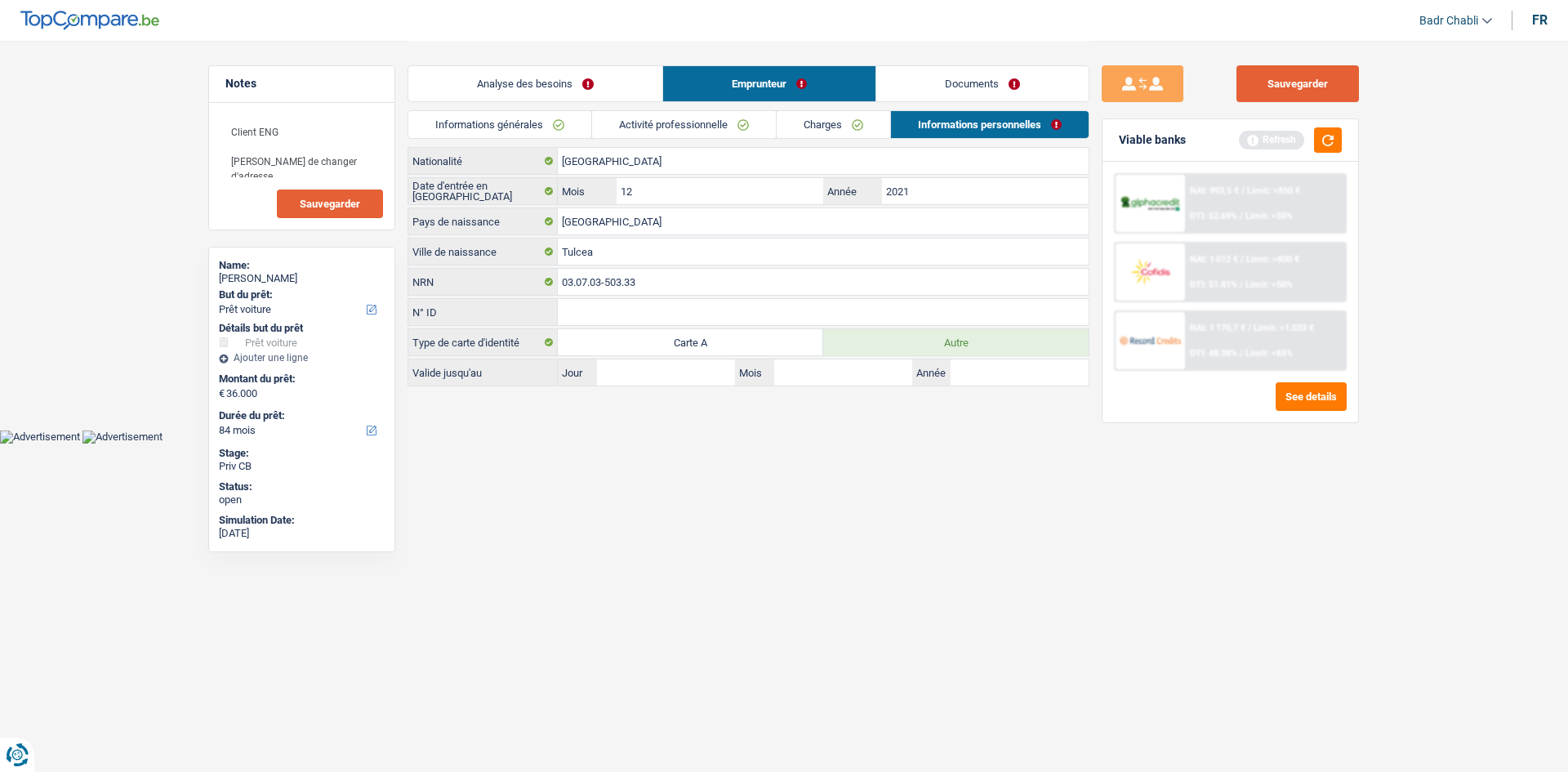
click at [1323, 88] on button "Sauvegarder" at bounding box center [1297, 83] width 123 height 37
click at [1316, 89] on button "Sauvegarder" at bounding box center [1297, 83] width 123 height 37
